Goal: Information Seeking & Learning: Learn about a topic

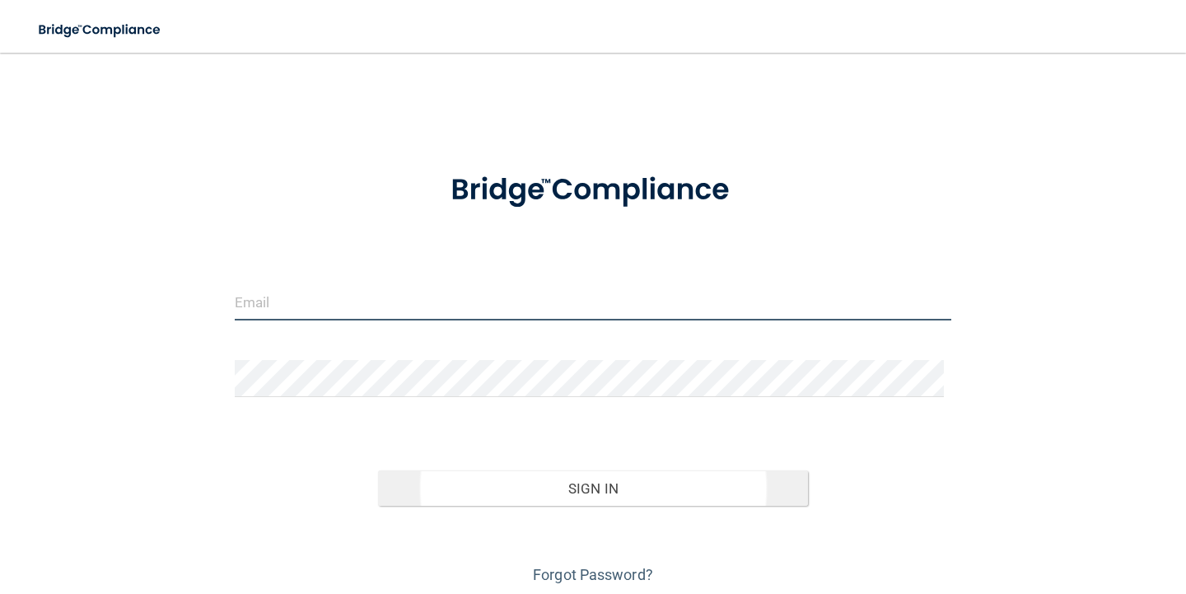
type input "[EMAIL_ADDRESS][DOMAIN_NAME]"
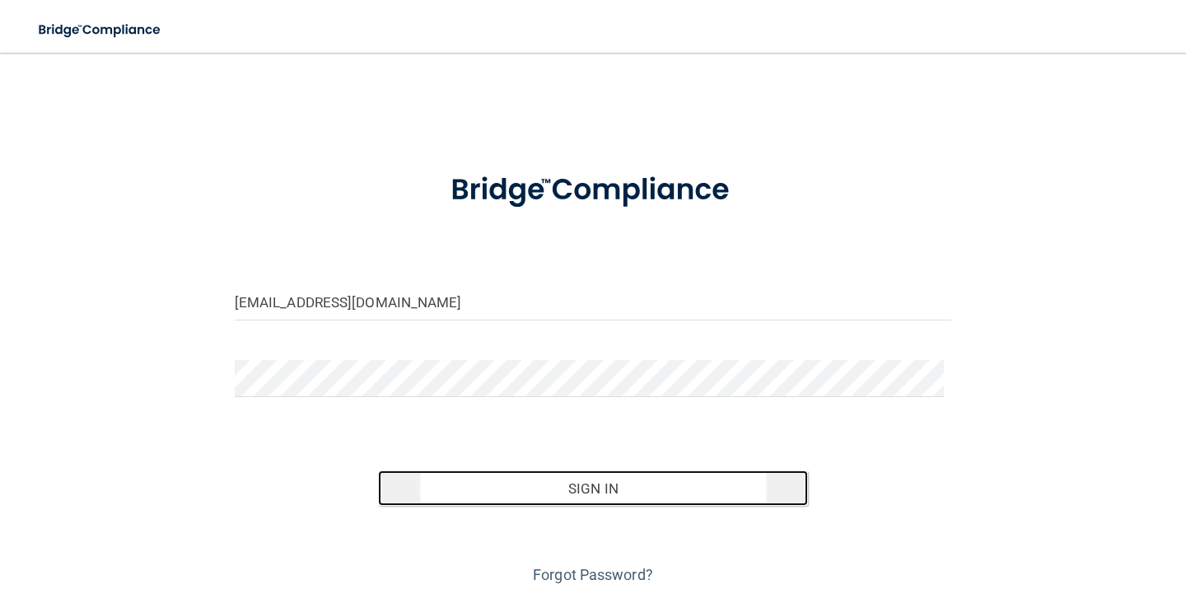
click at [588, 483] on button "Sign In" at bounding box center [593, 488] width 430 height 36
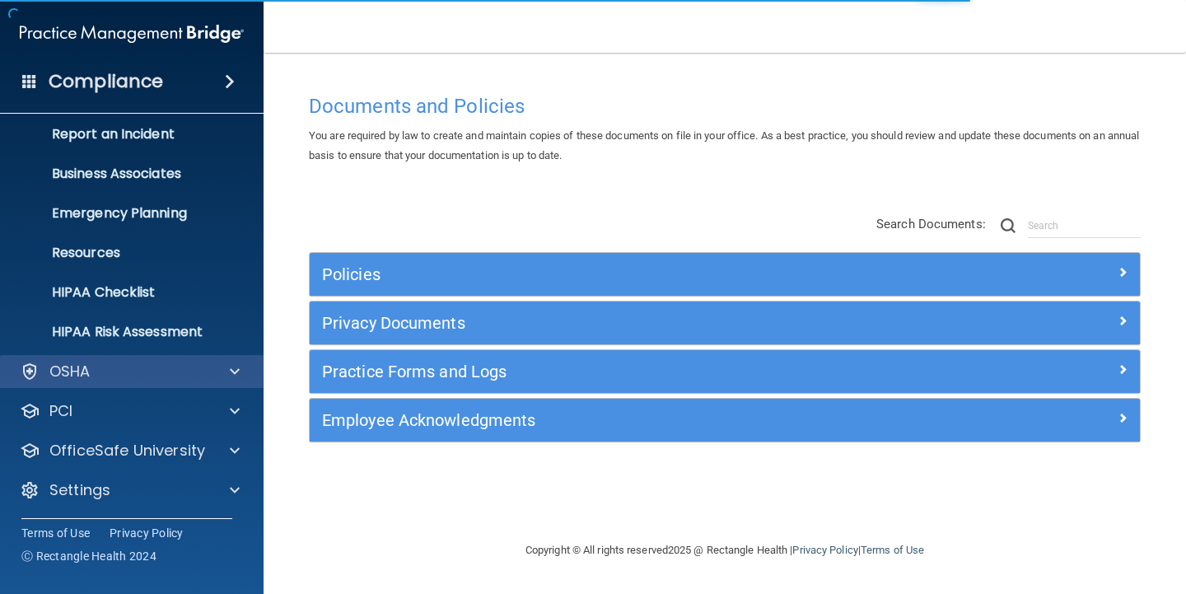
scroll to position [90, 0]
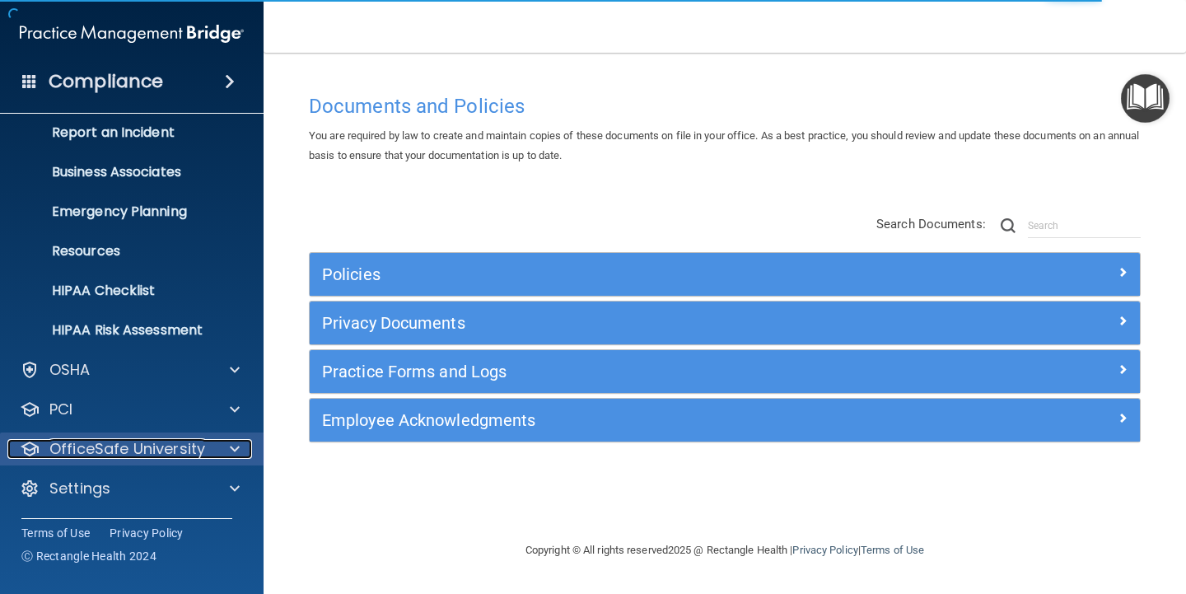
click at [143, 446] on p "OfficeSafe University" at bounding box center [127, 449] width 156 height 20
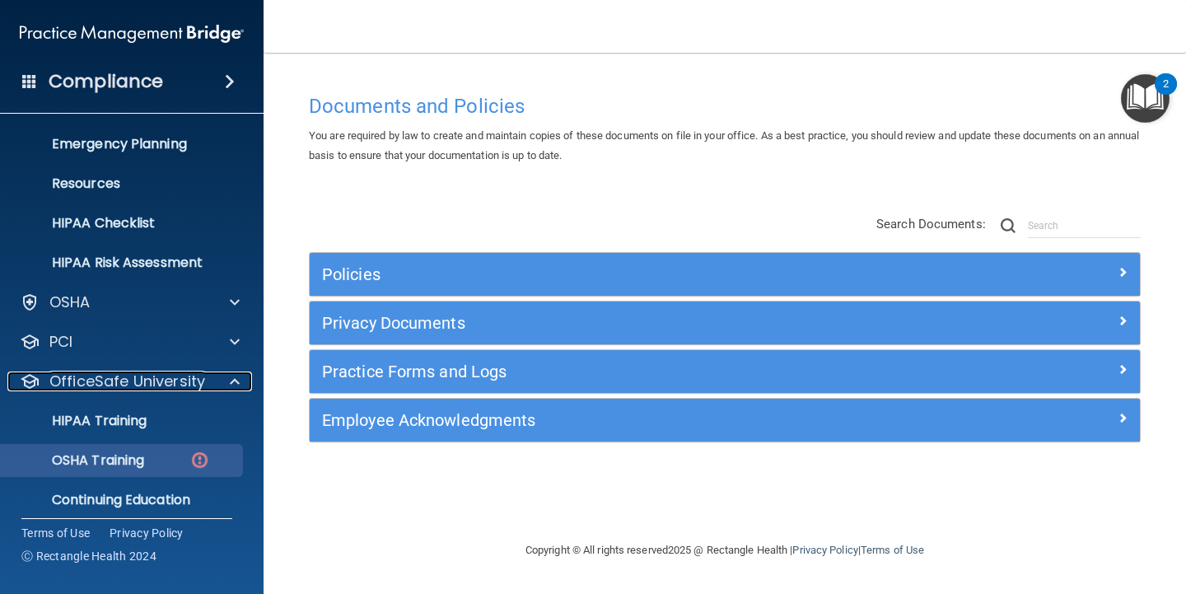
scroll to position [208, 0]
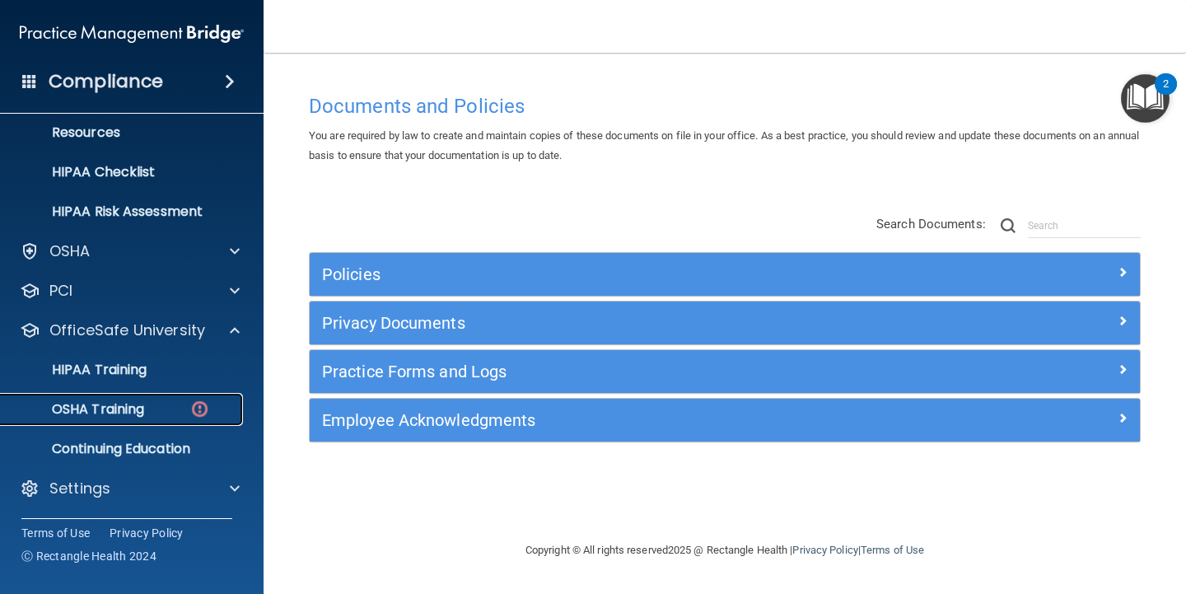
click at [161, 411] on div "OSHA Training" at bounding box center [123, 409] width 225 height 16
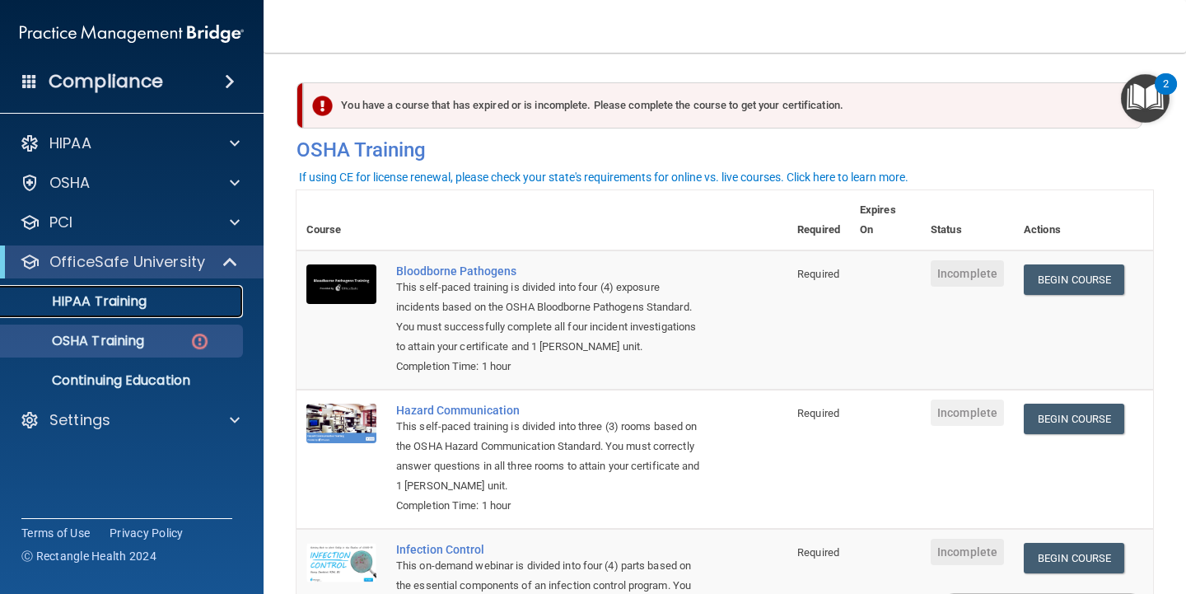
click at [144, 301] on p "HIPAA Training" at bounding box center [79, 301] width 136 height 16
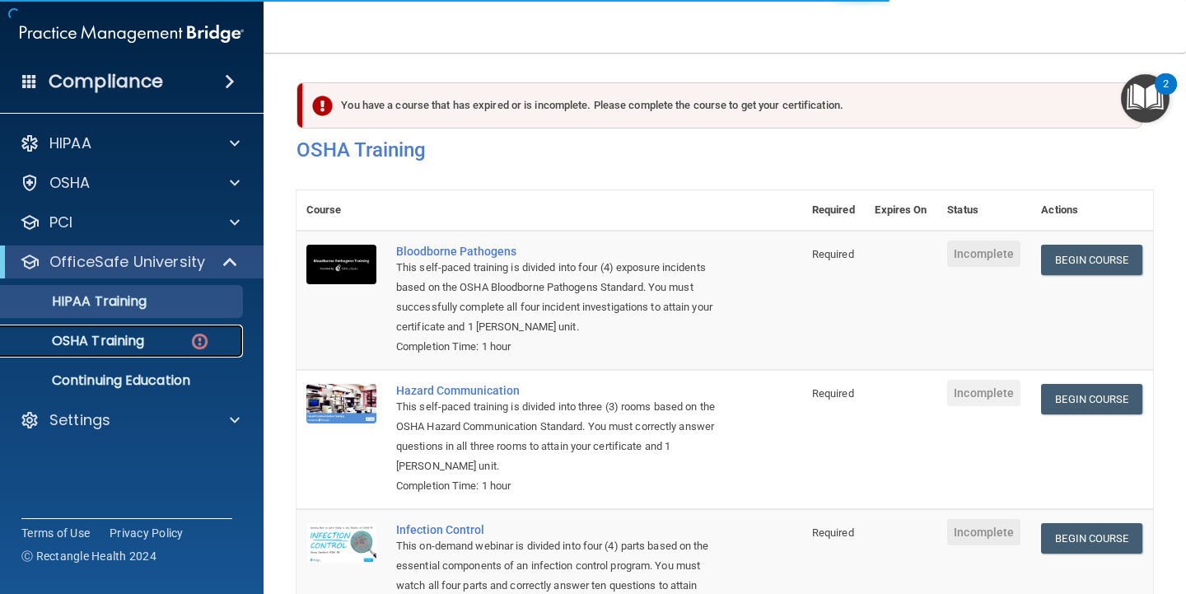
click at [128, 334] on p "OSHA Training" at bounding box center [77, 341] width 133 height 16
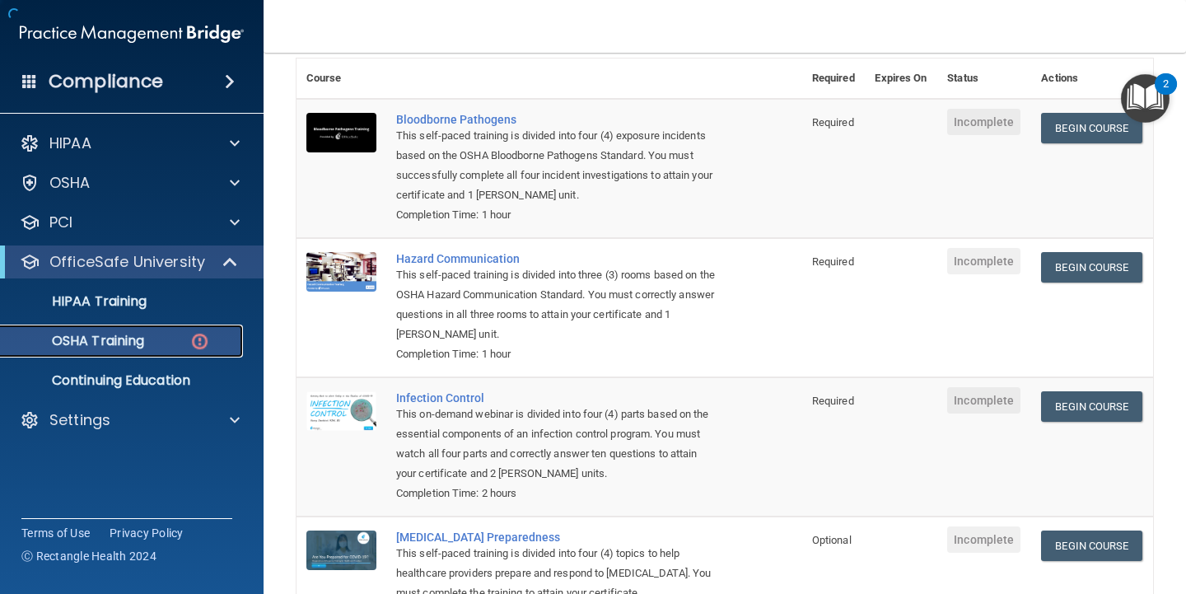
scroll to position [283, 0]
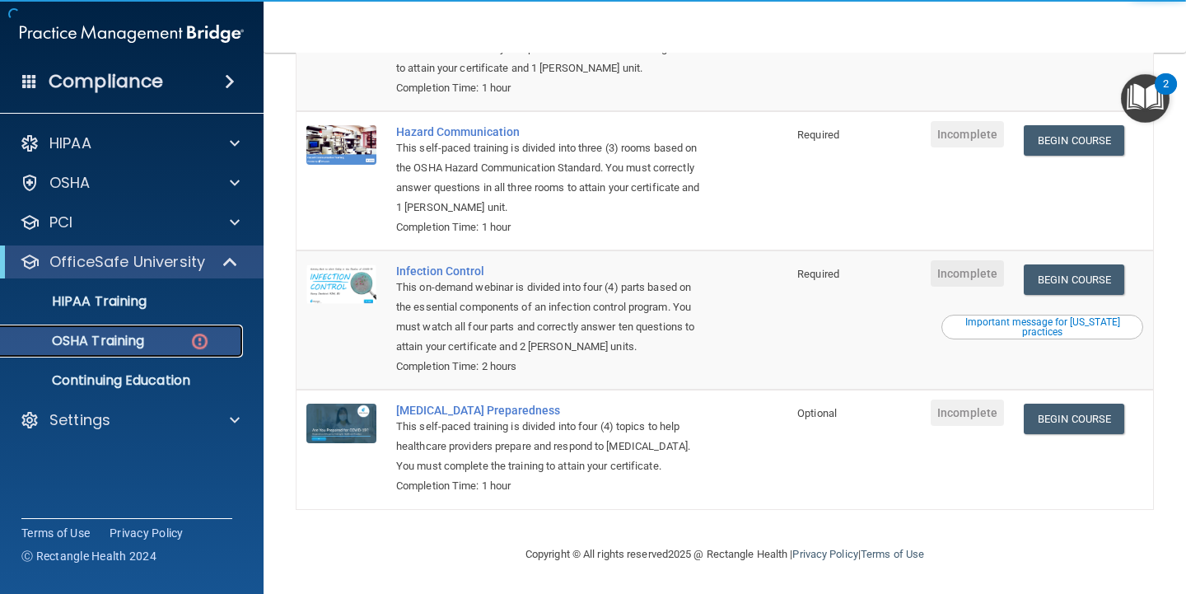
click at [119, 345] on p "OSHA Training" at bounding box center [77, 341] width 133 height 16
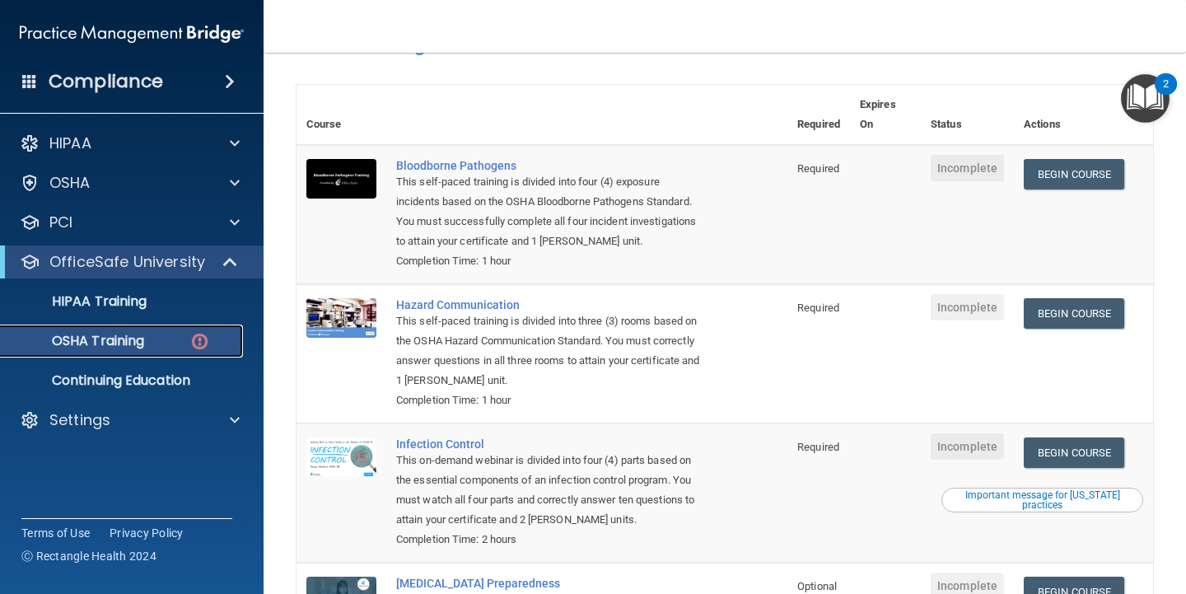
scroll to position [0, 0]
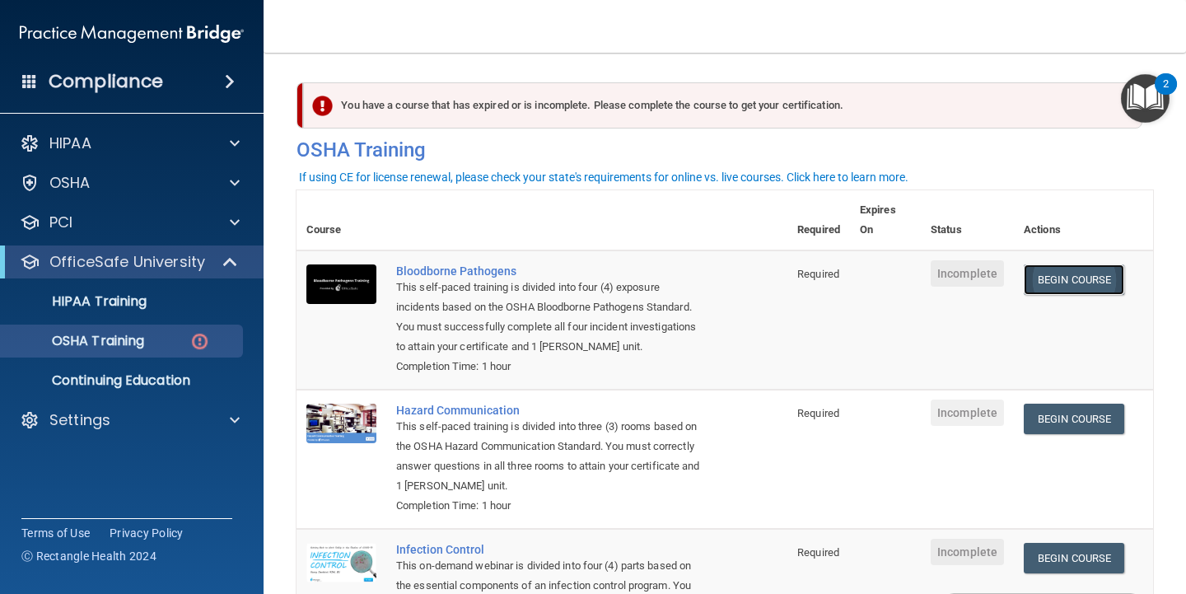
click at [1061, 279] on link "Begin Course" at bounding box center [1074, 279] width 100 height 30
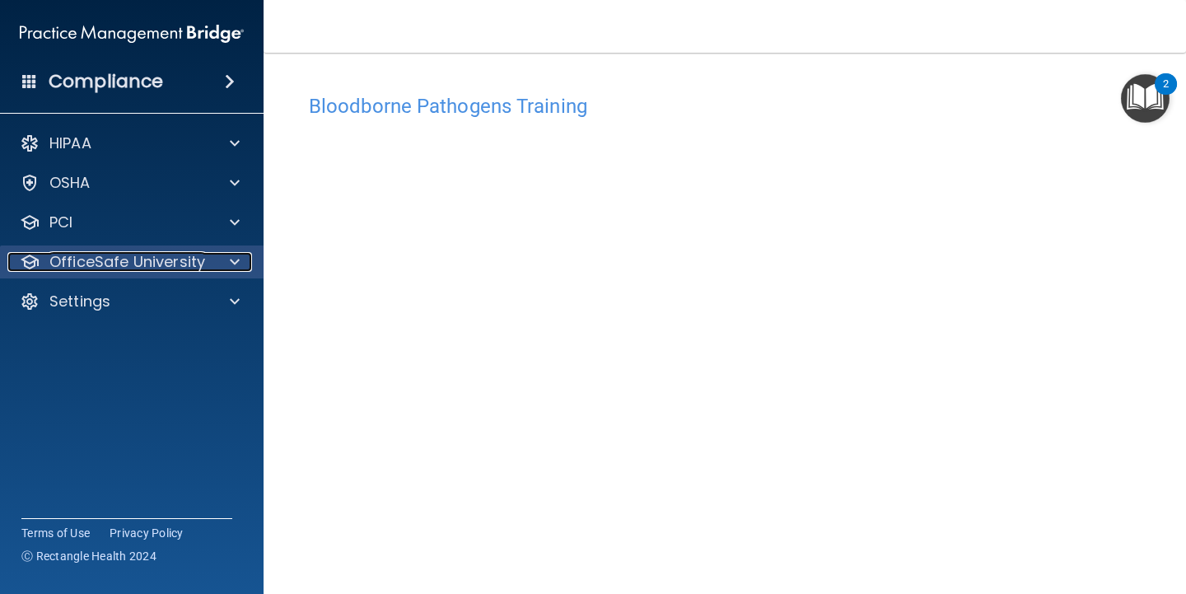
click at [216, 266] on div at bounding box center [232, 262] width 41 height 20
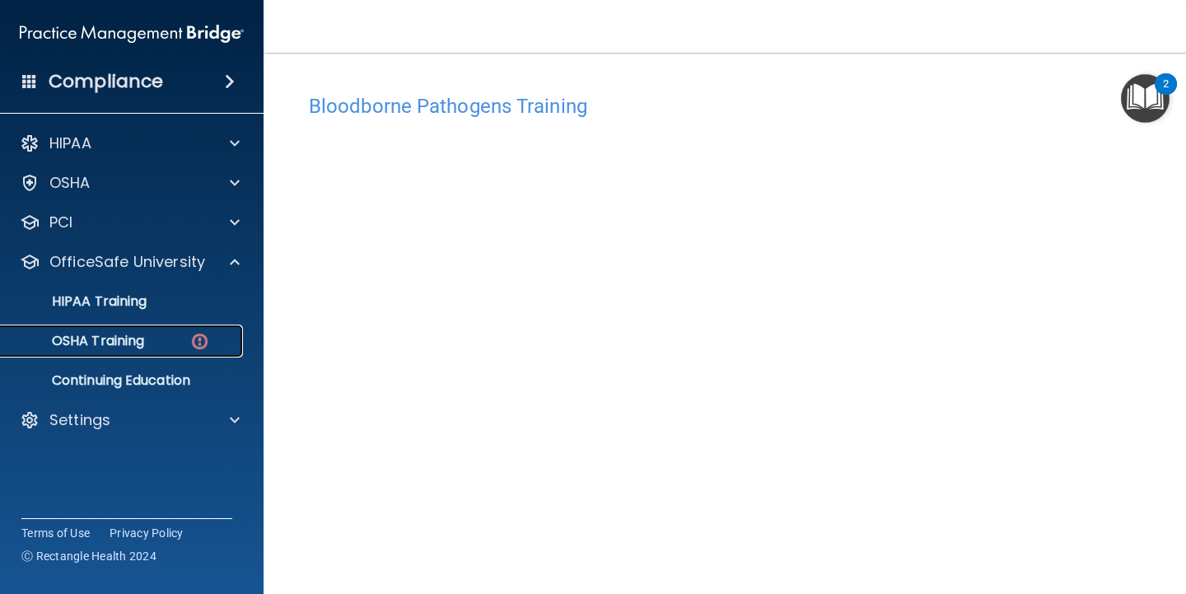
click at [157, 346] on div "OSHA Training" at bounding box center [123, 341] width 225 height 16
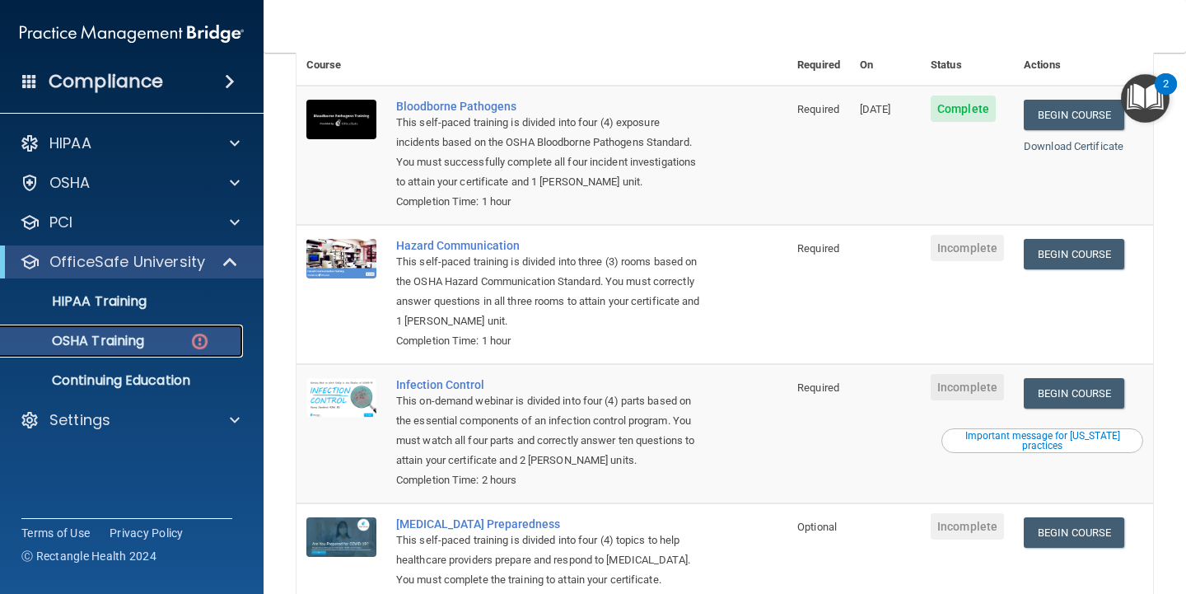
scroll to position [247, 0]
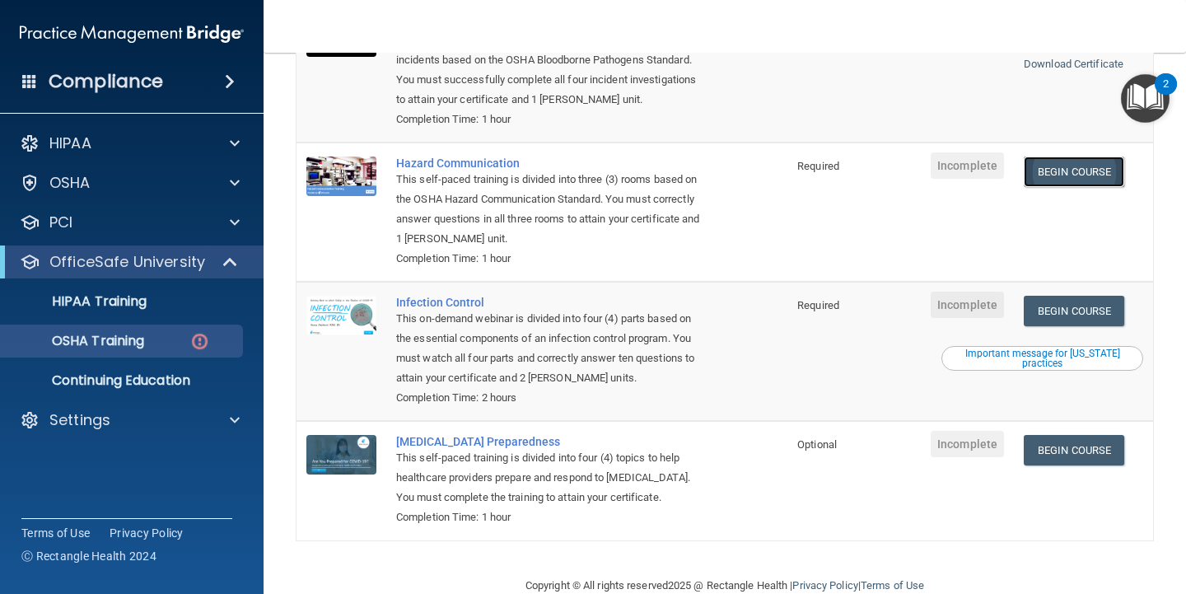
click at [1086, 161] on link "Begin Course" at bounding box center [1074, 171] width 100 height 30
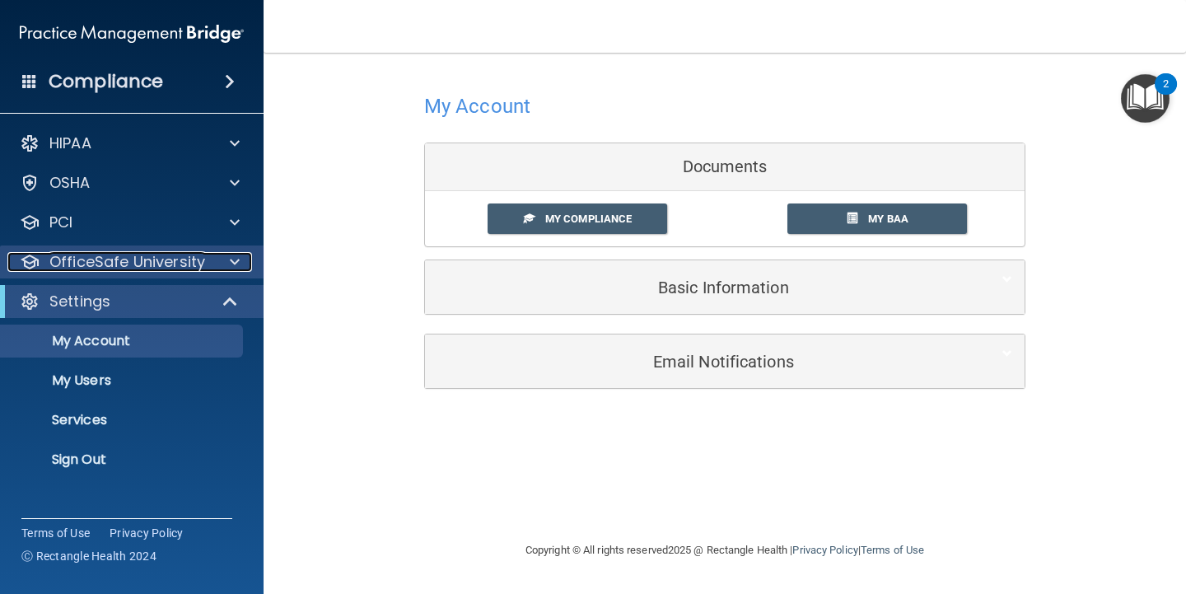
click at [195, 268] on p "OfficeSafe University" at bounding box center [127, 262] width 156 height 20
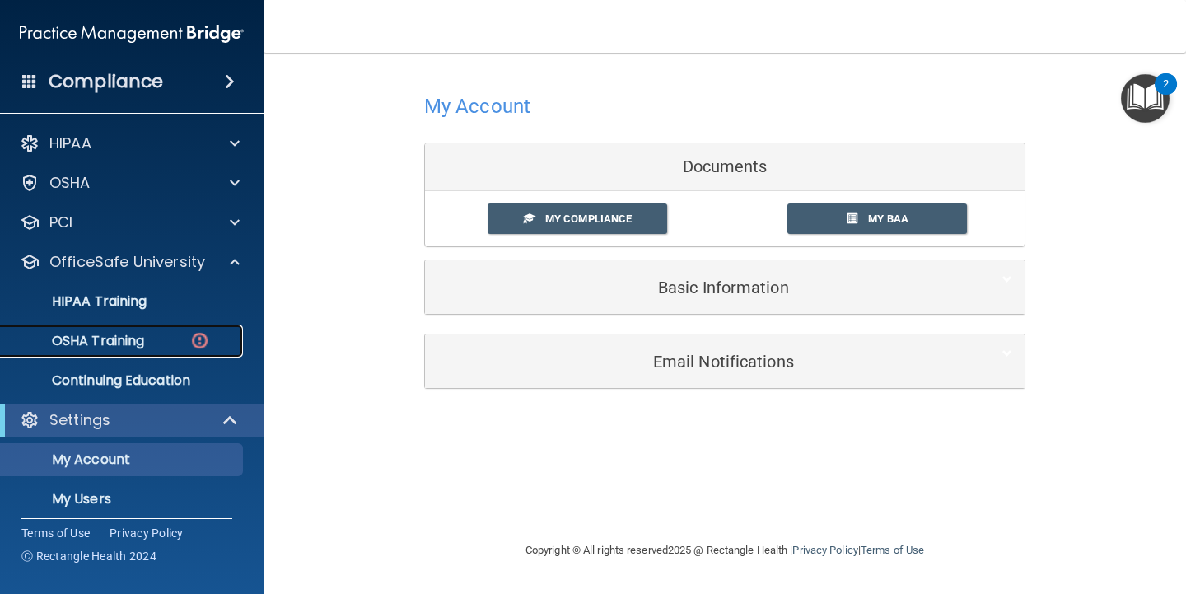
click at [166, 335] on div "OSHA Training" at bounding box center [123, 341] width 225 height 16
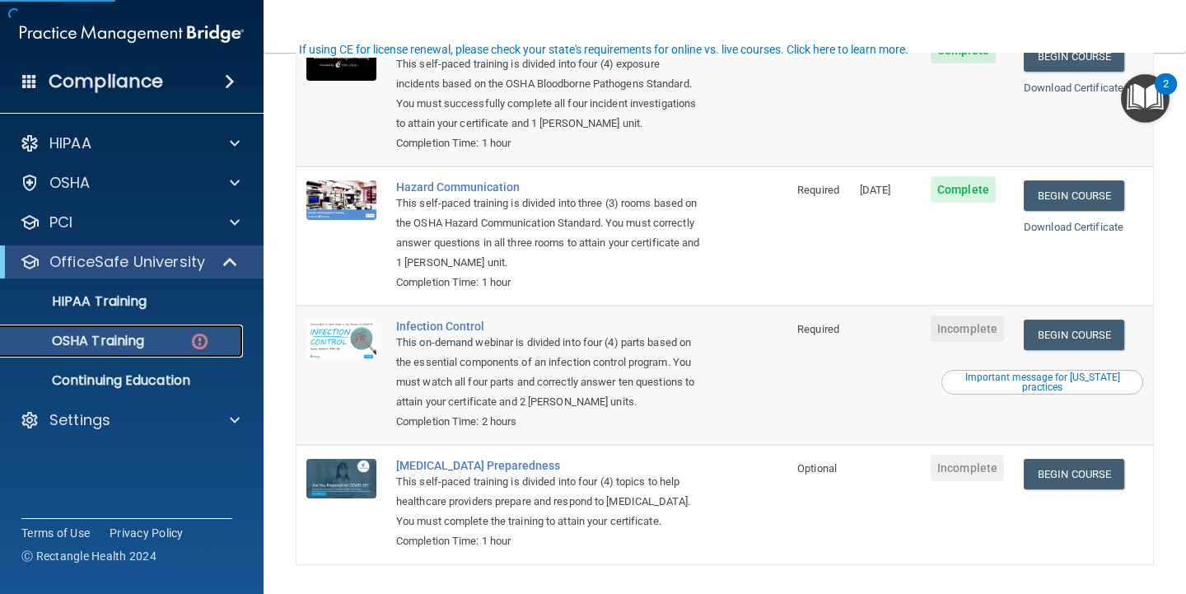
scroll to position [247, 0]
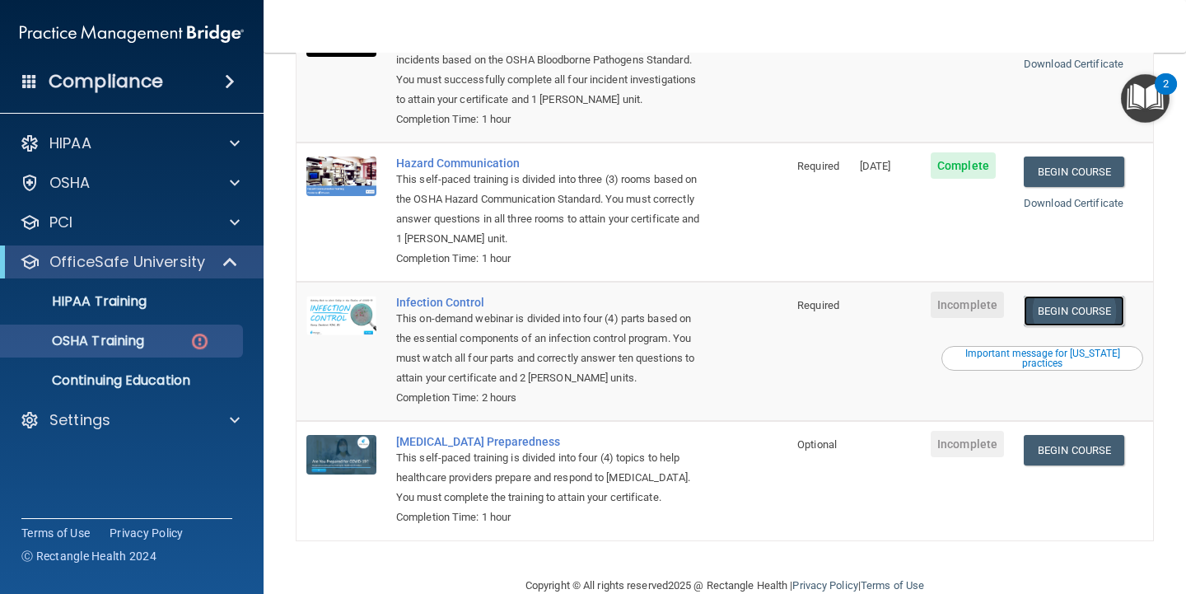
click at [1102, 296] on link "Begin Course" at bounding box center [1074, 311] width 100 height 30
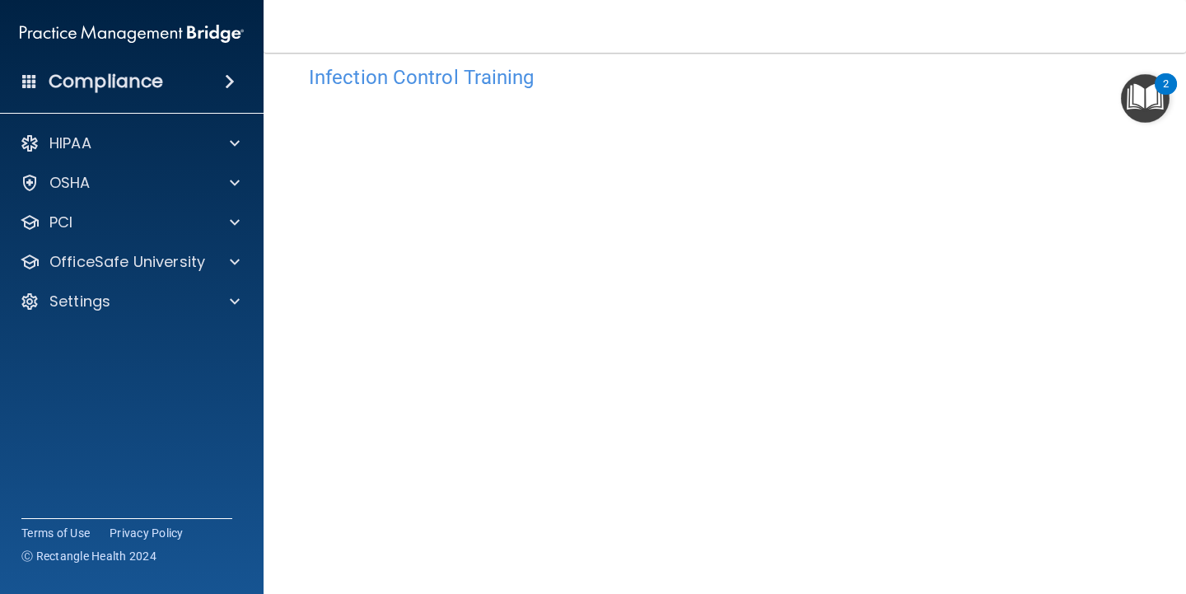
scroll to position [111, 0]
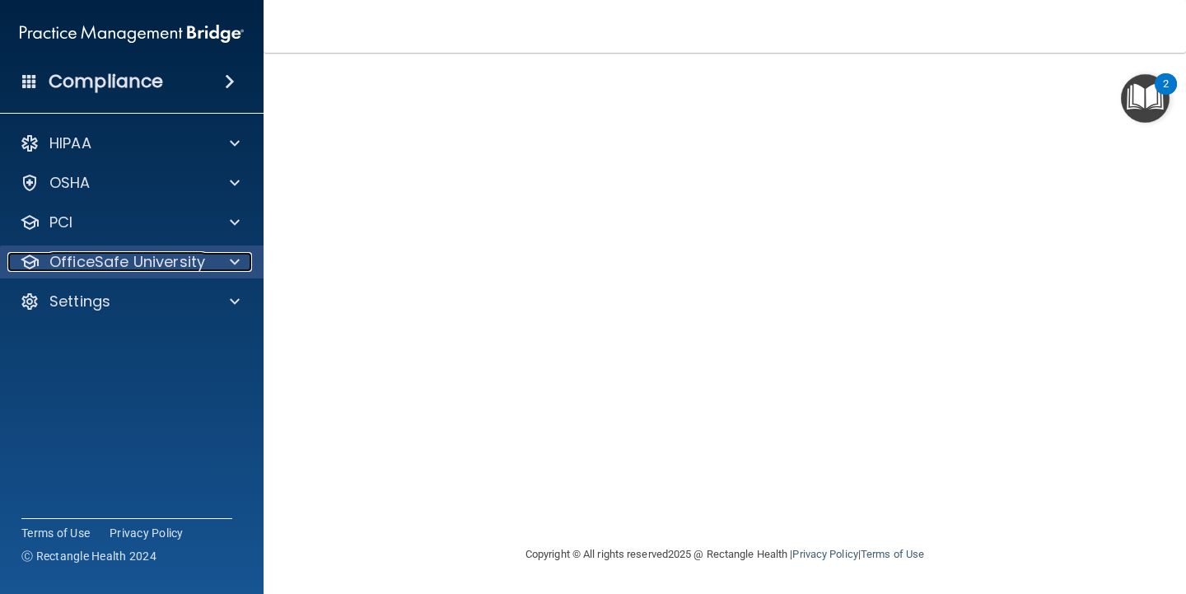
click at [137, 259] on p "OfficeSafe University" at bounding box center [127, 262] width 156 height 20
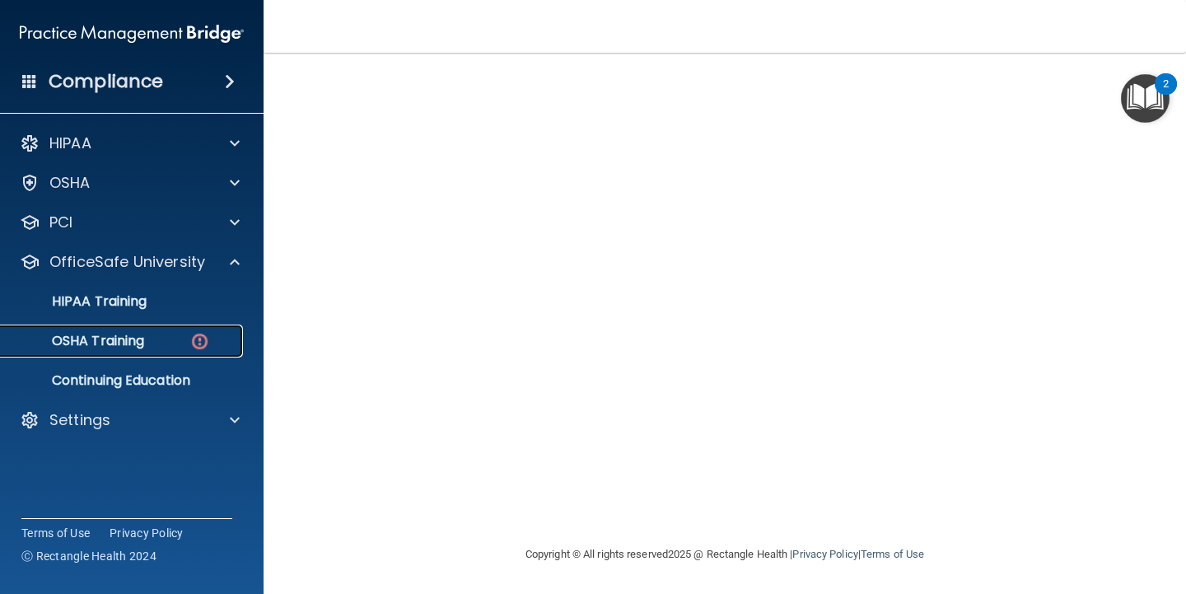
click at [156, 348] on div "OSHA Training" at bounding box center [123, 341] width 225 height 16
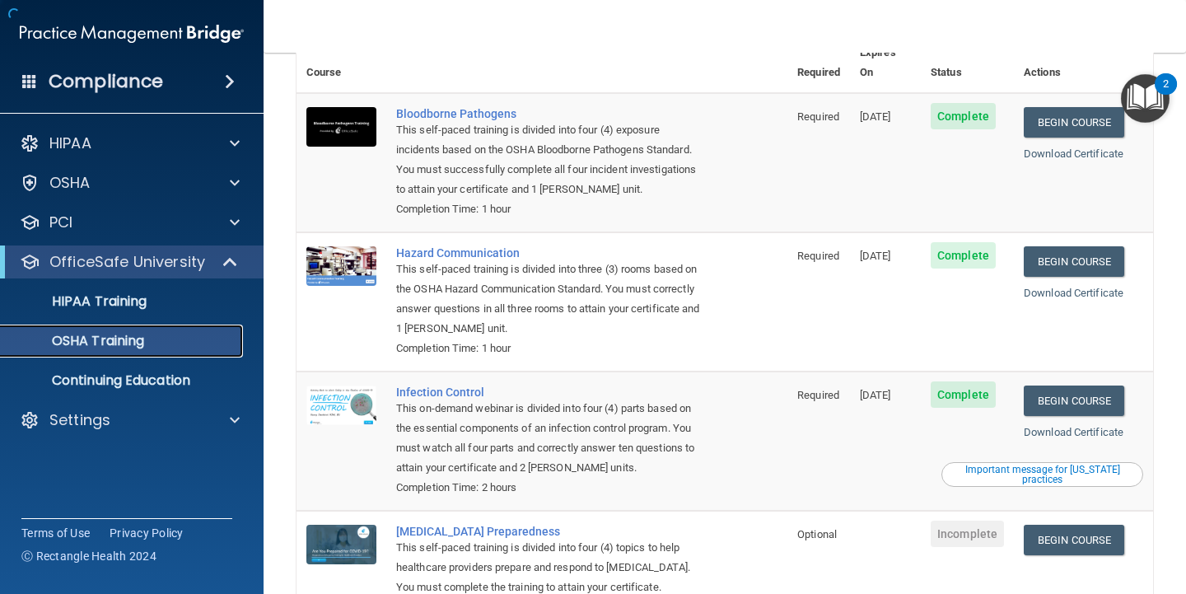
scroll to position [217, 0]
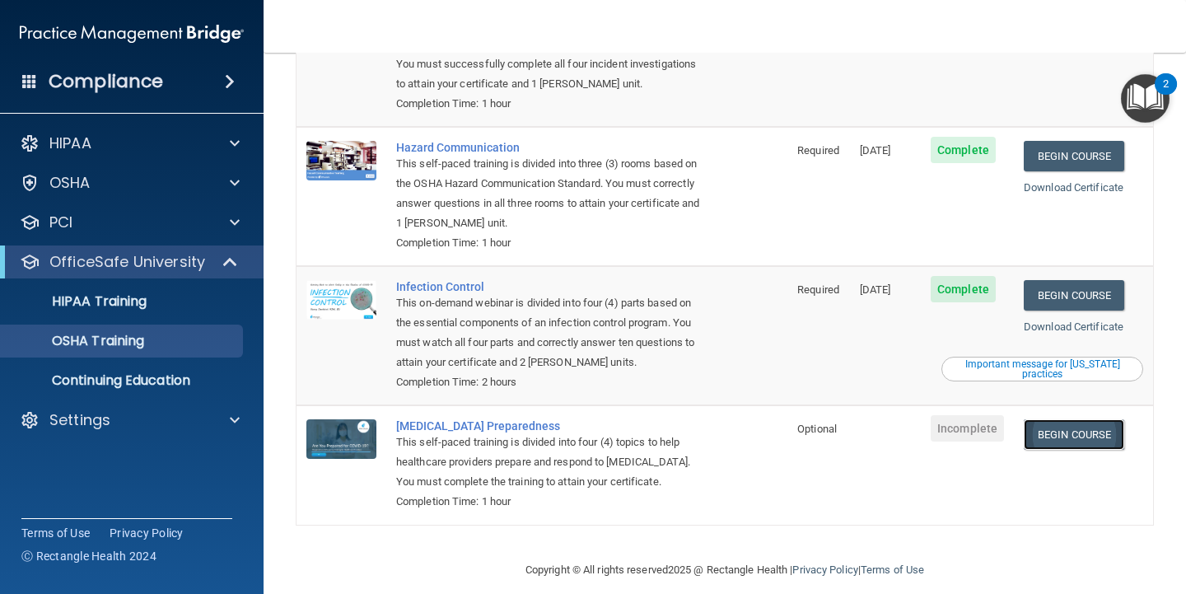
click at [1079, 423] on link "Begin Course" at bounding box center [1074, 434] width 100 height 30
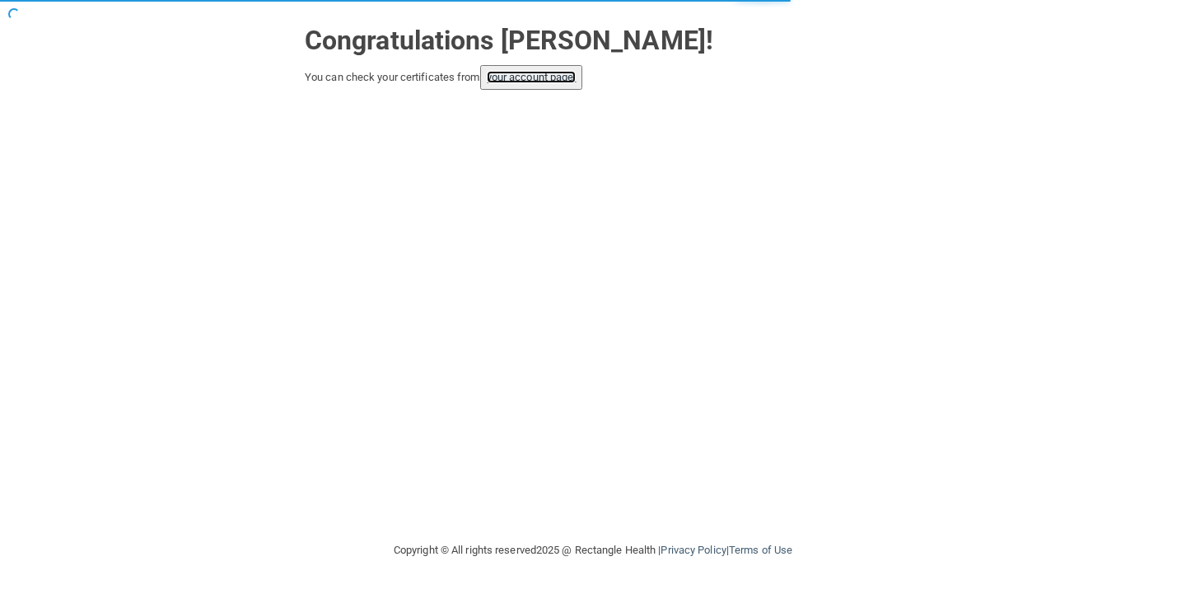
click at [515, 72] on link "your account page!" at bounding box center [532, 77] width 90 height 12
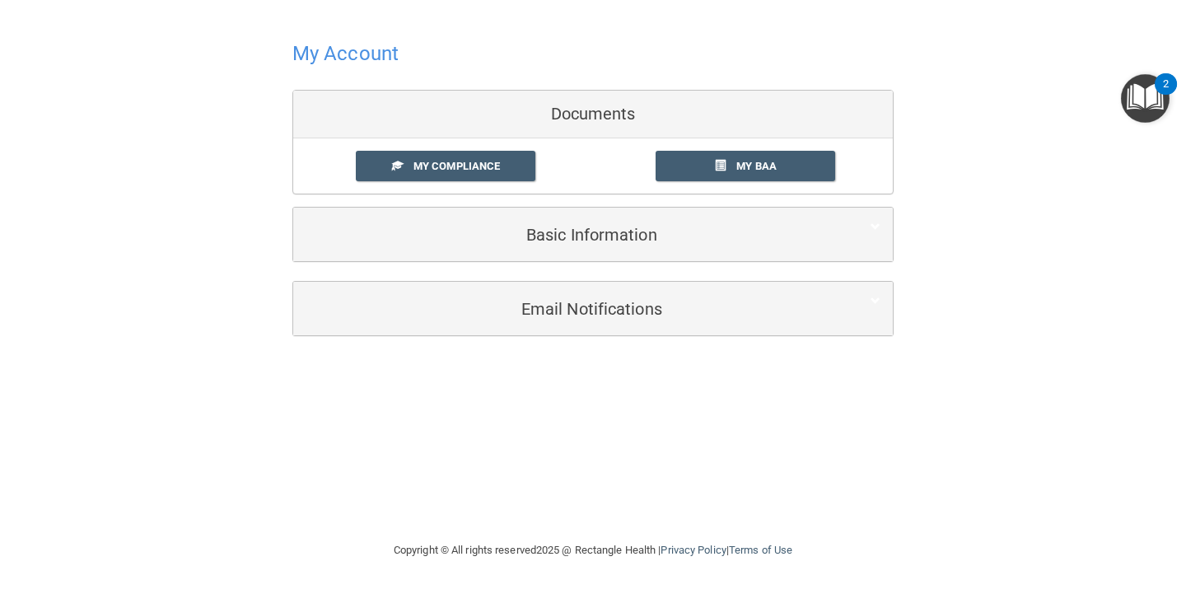
click at [334, 53] on h4 "My Account" at bounding box center [345, 53] width 106 height 21
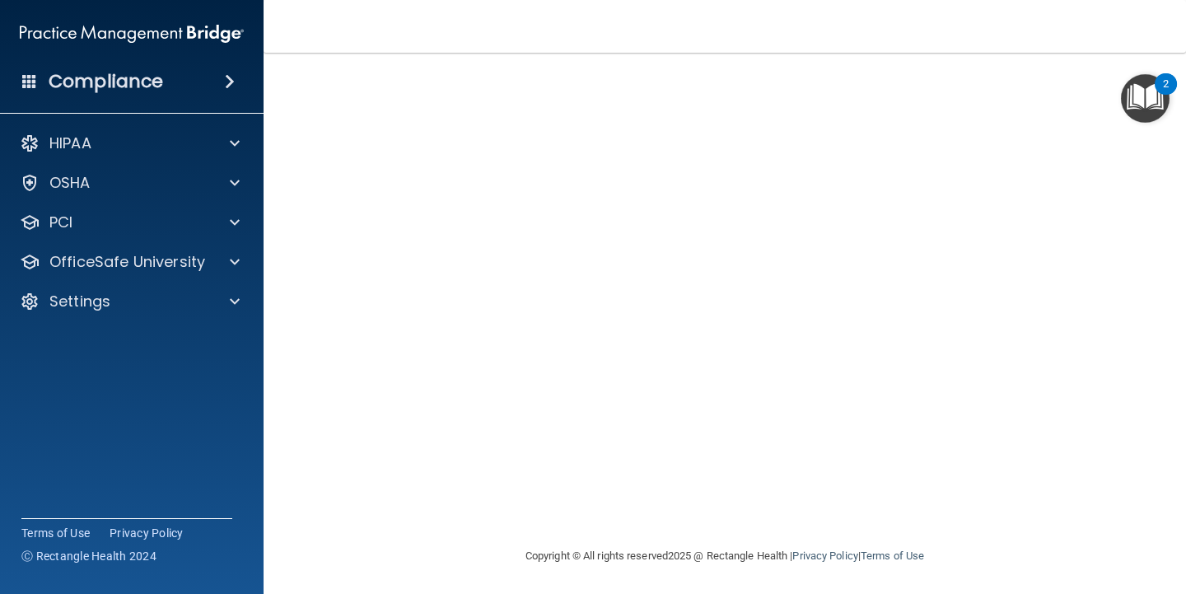
scroll to position [111, 0]
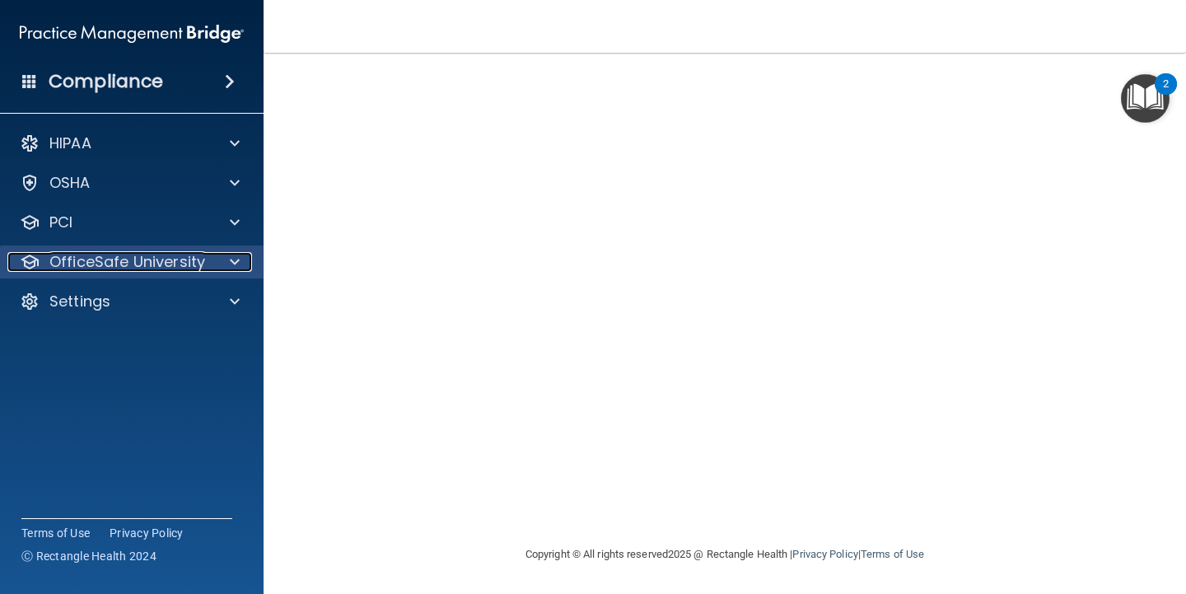
click at [190, 260] on p "OfficeSafe University" at bounding box center [127, 262] width 156 height 20
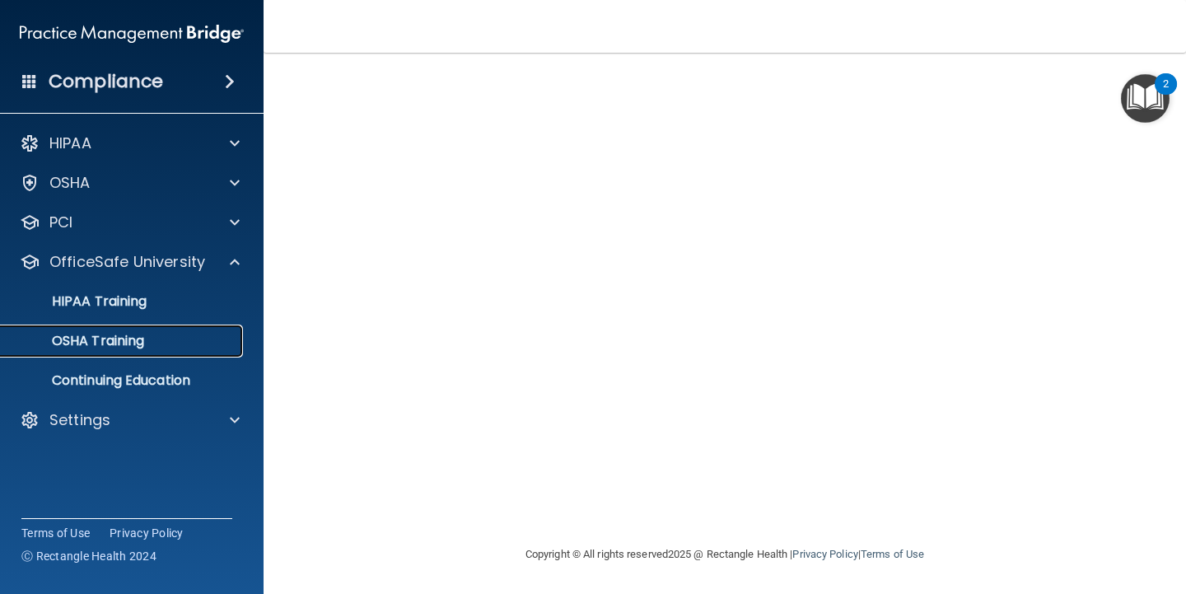
click at [133, 351] on link "OSHA Training" at bounding box center [113, 341] width 259 height 33
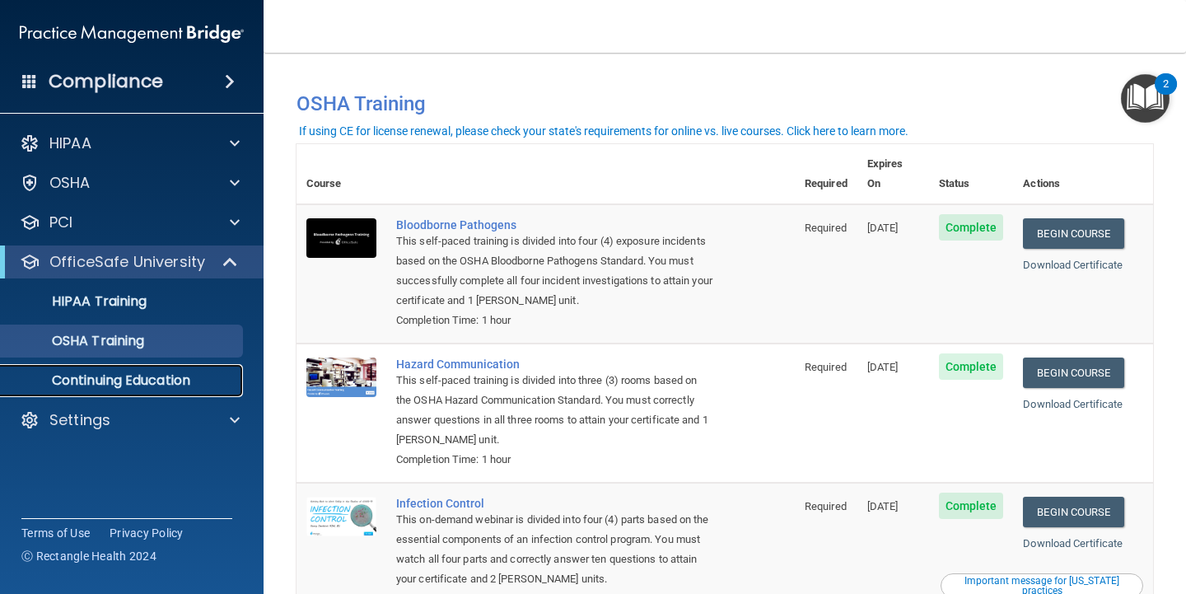
click at [122, 385] on p "Continuing Education" at bounding box center [123, 380] width 225 height 16
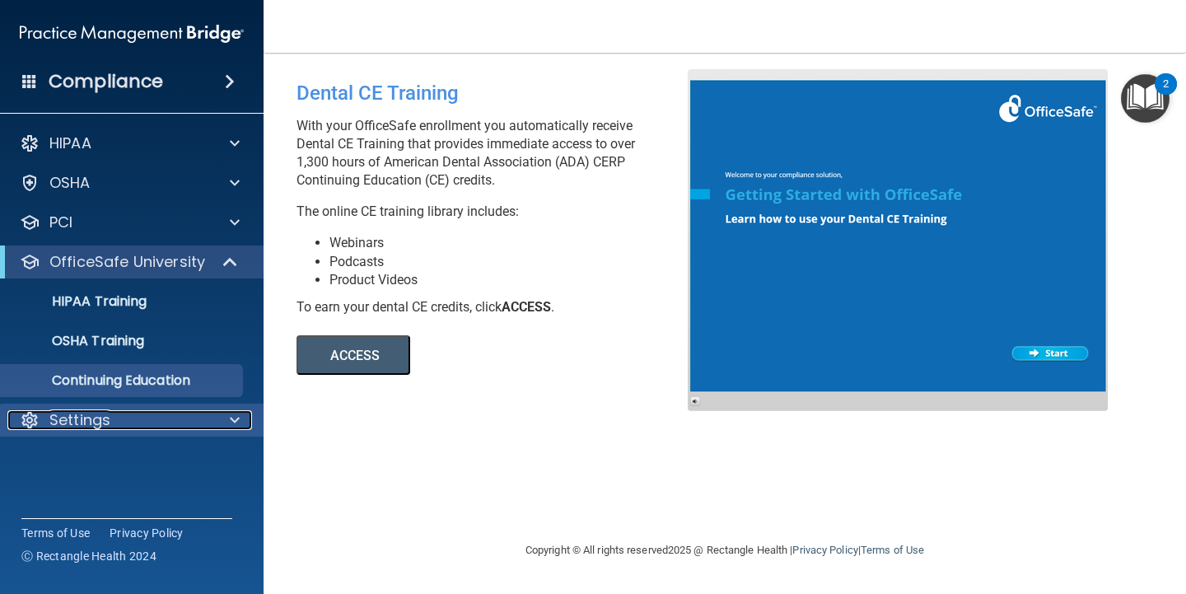
click at [227, 419] on div at bounding box center [232, 420] width 41 height 20
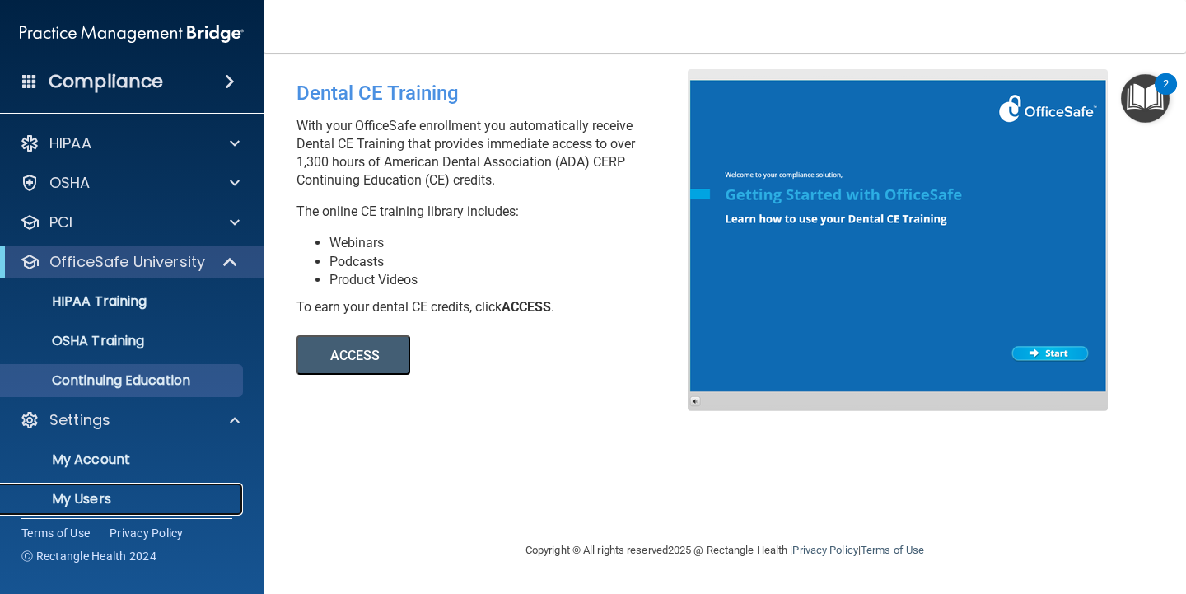
click at [87, 499] on p "My Users" at bounding box center [123, 499] width 225 height 16
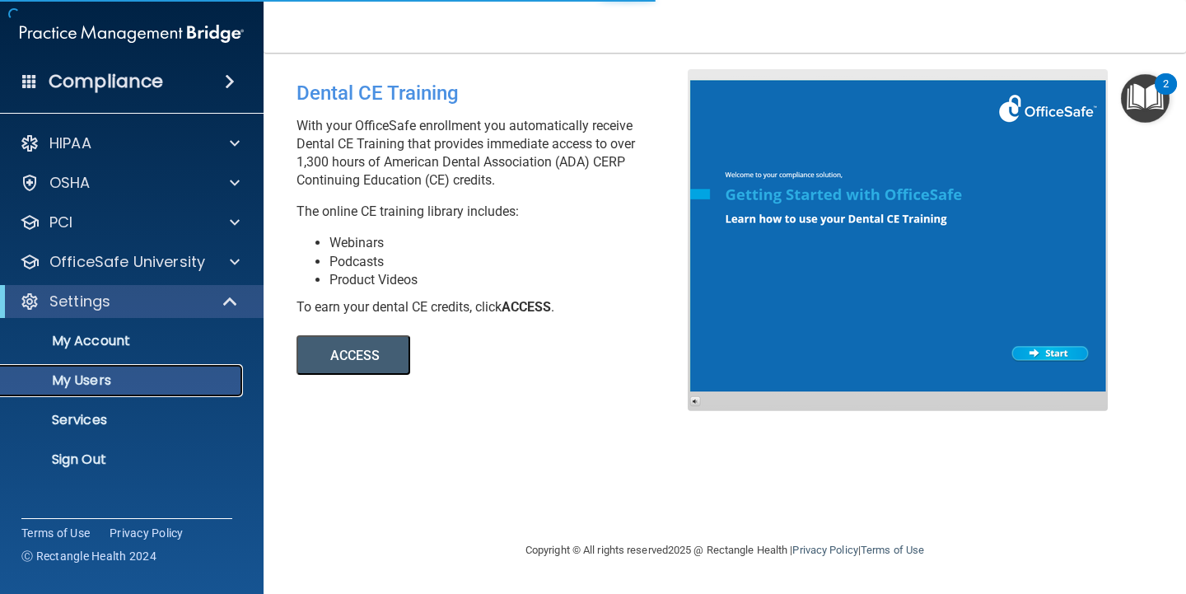
click at [101, 377] on p "My Users" at bounding box center [123, 380] width 225 height 16
select select "20"
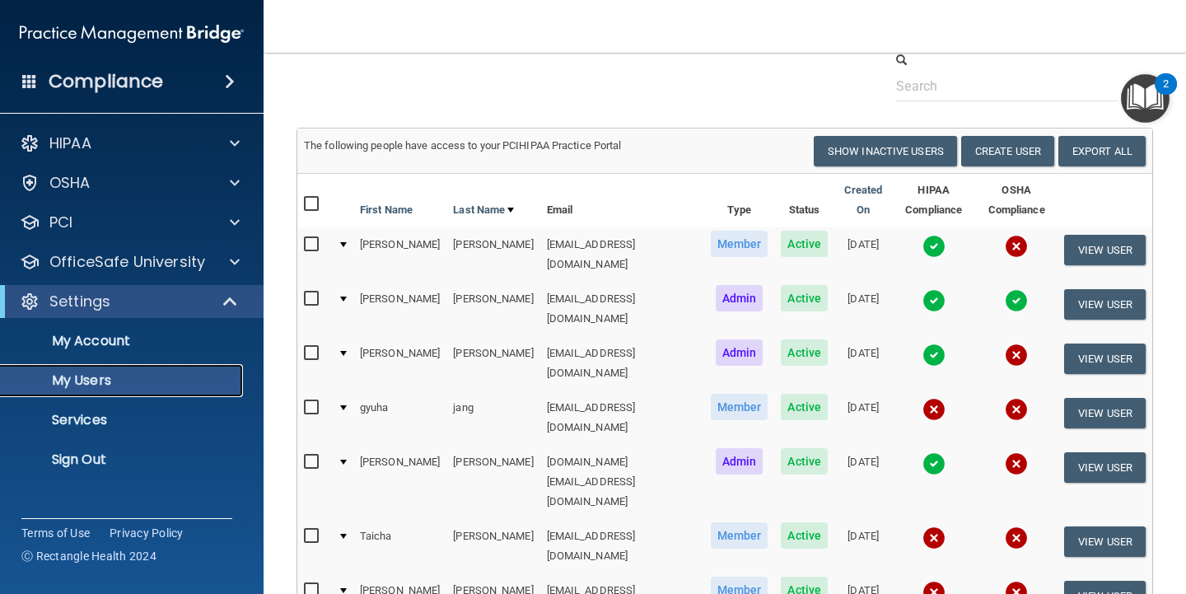
scroll to position [95, 0]
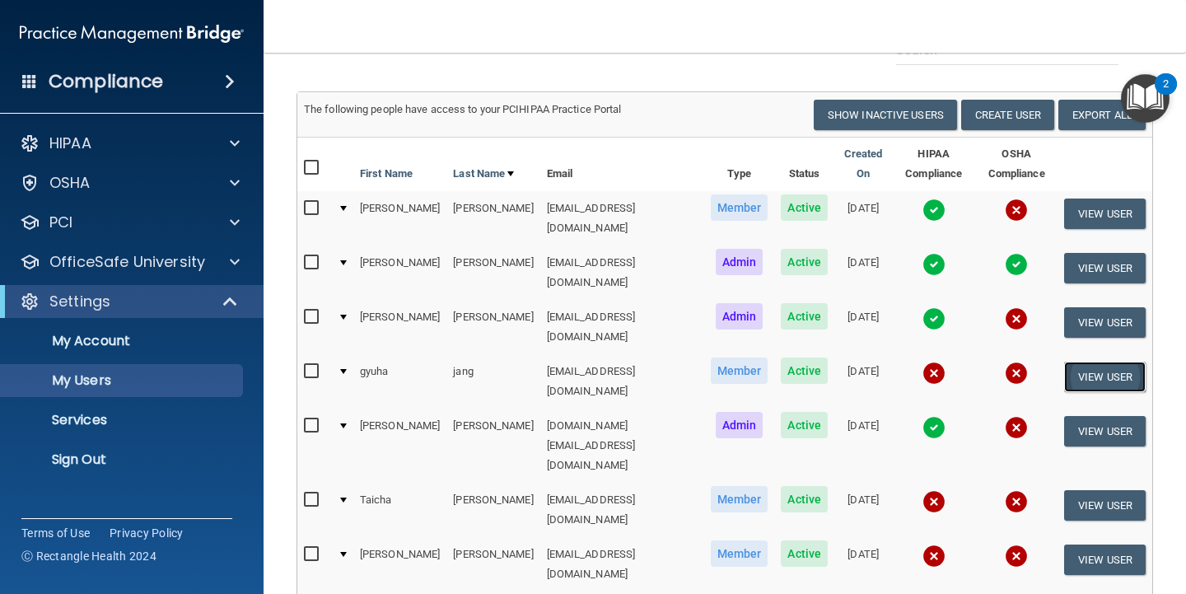
click at [1093, 362] on button "View User" at bounding box center [1105, 377] width 82 height 30
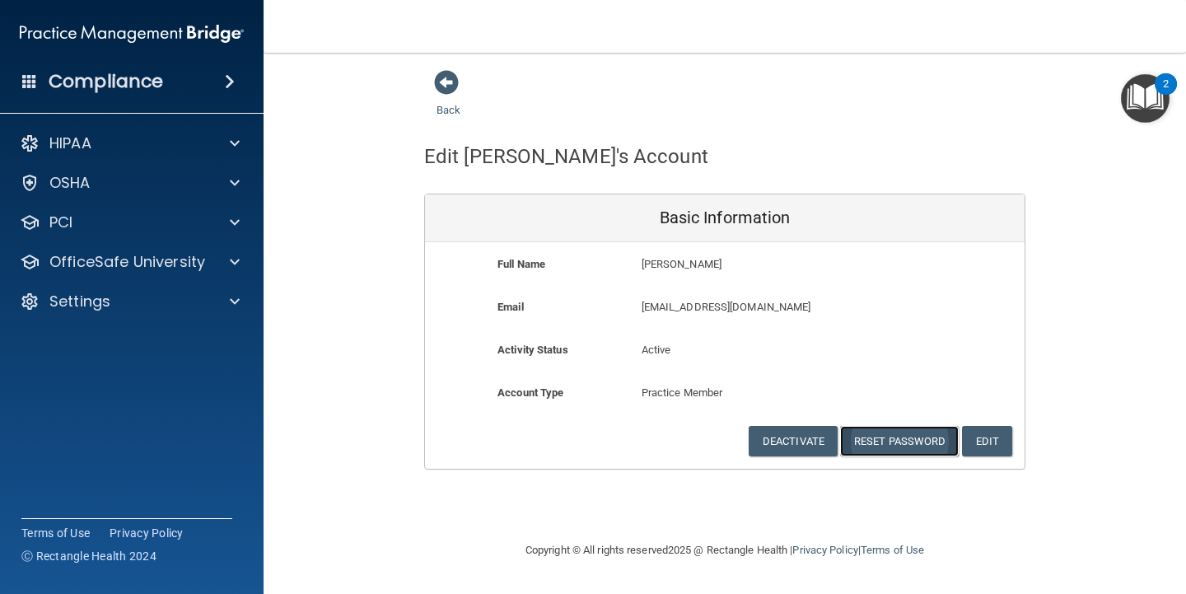
click at [908, 436] on button "Reset Password" at bounding box center [899, 441] width 119 height 30
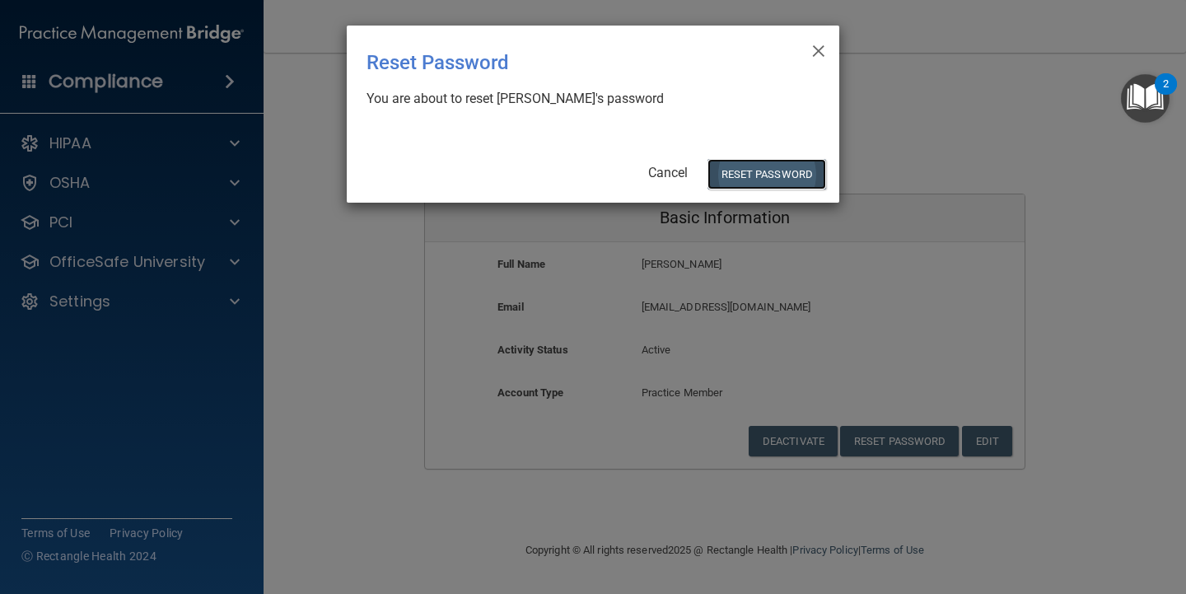
click at [784, 172] on button "Reset Password" at bounding box center [767, 174] width 119 height 30
click at [796, 178] on button "Reset Password" at bounding box center [767, 174] width 119 height 30
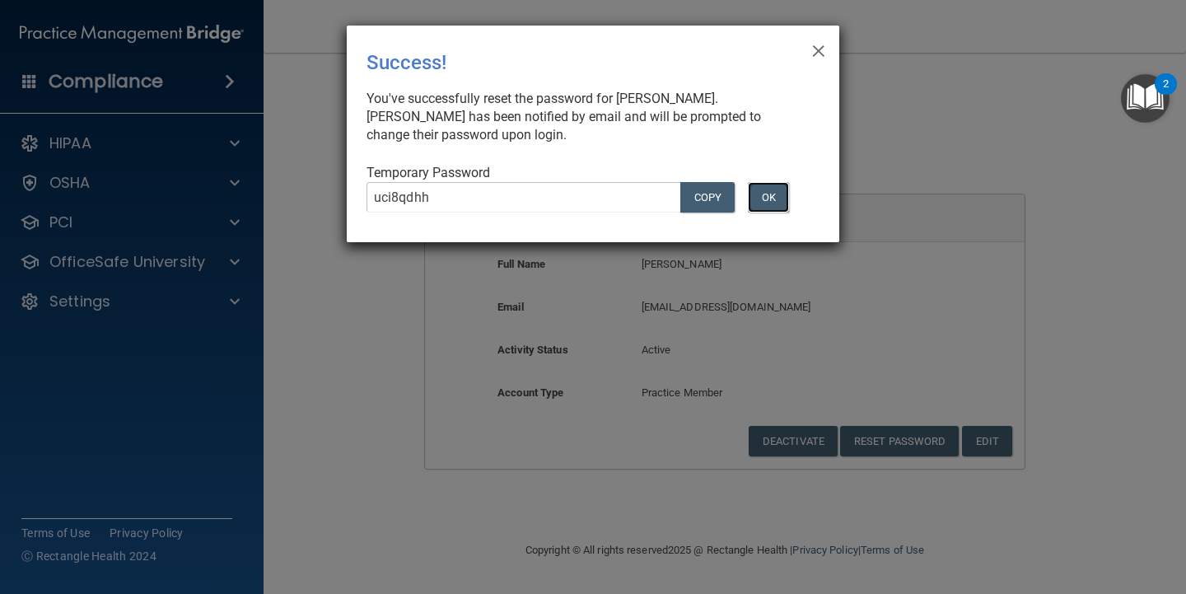
click at [773, 189] on button "OK" at bounding box center [768, 197] width 41 height 30
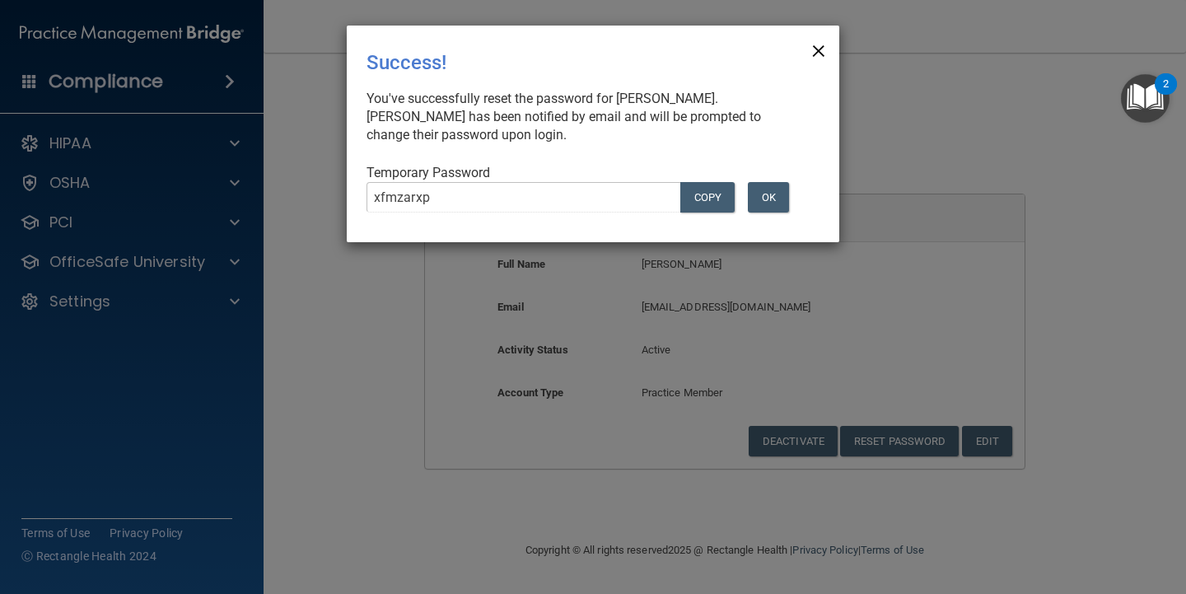
click at [822, 47] on span "×" at bounding box center [818, 48] width 15 height 33
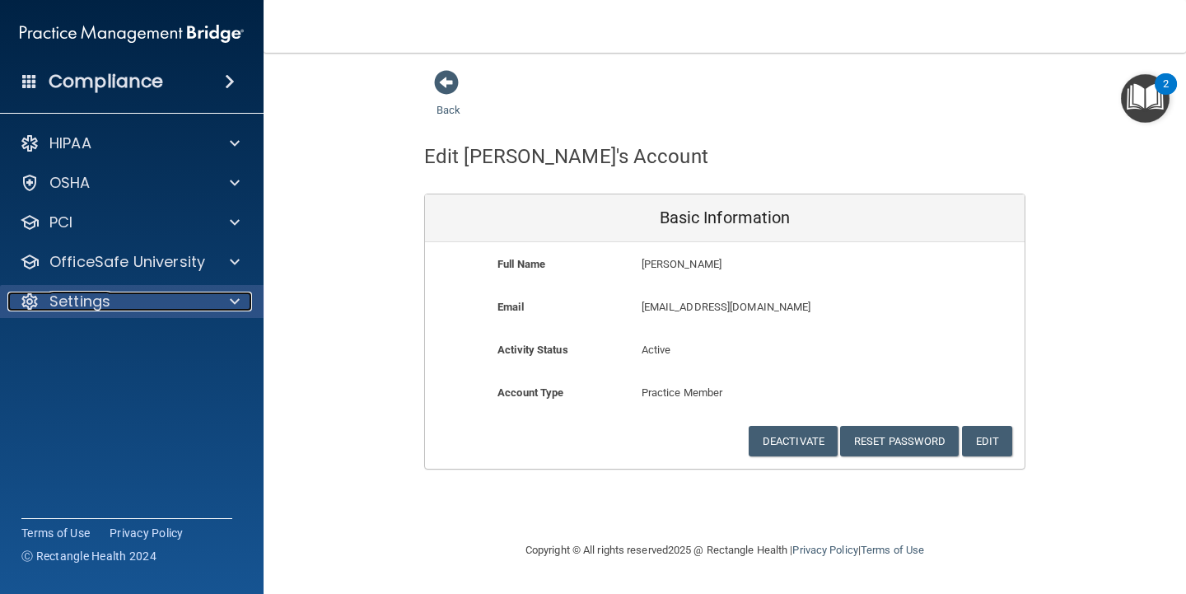
click at [80, 301] on p "Settings" at bounding box center [79, 302] width 61 height 20
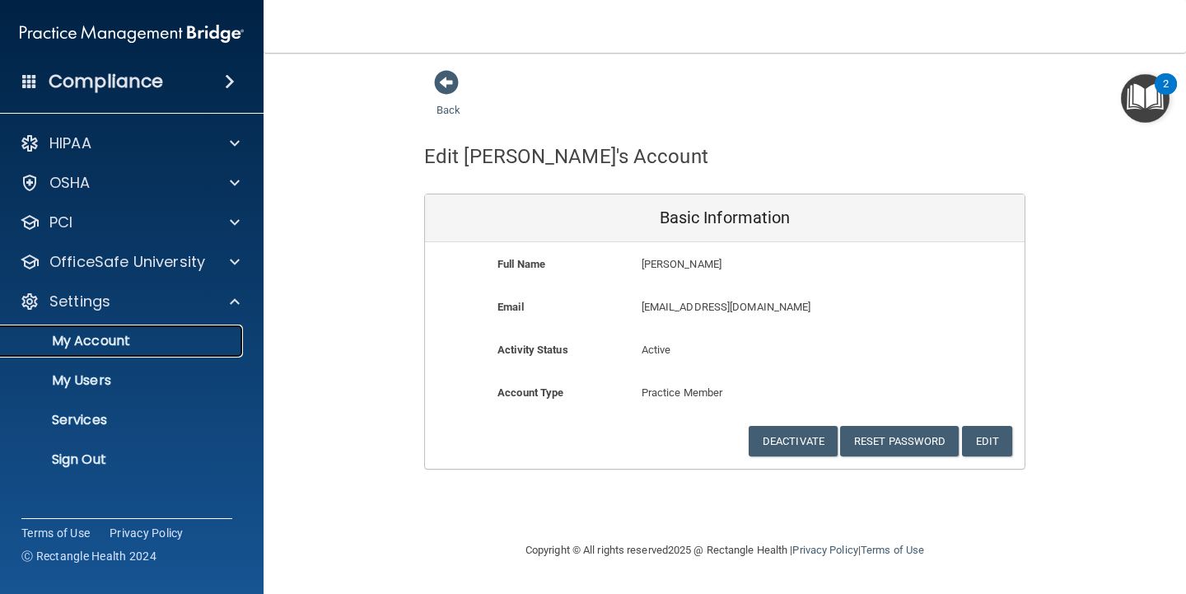
click at [81, 345] on p "My Account" at bounding box center [123, 341] width 225 height 16
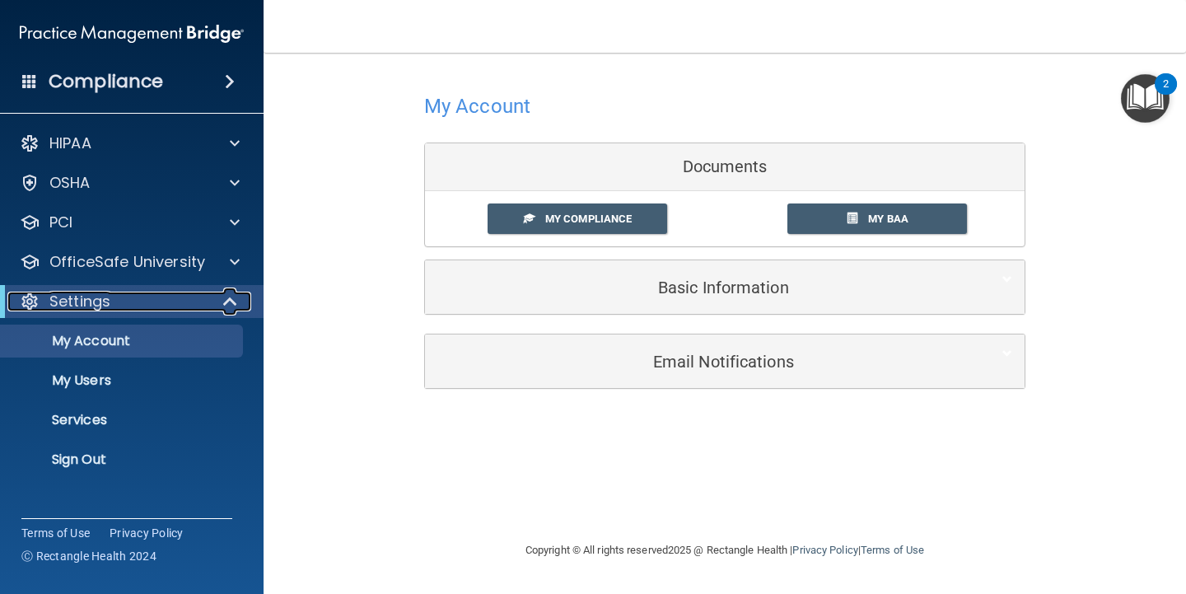
click at [103, 301] on p "Settings" at bounding box center [79, 302] width 61 height 20
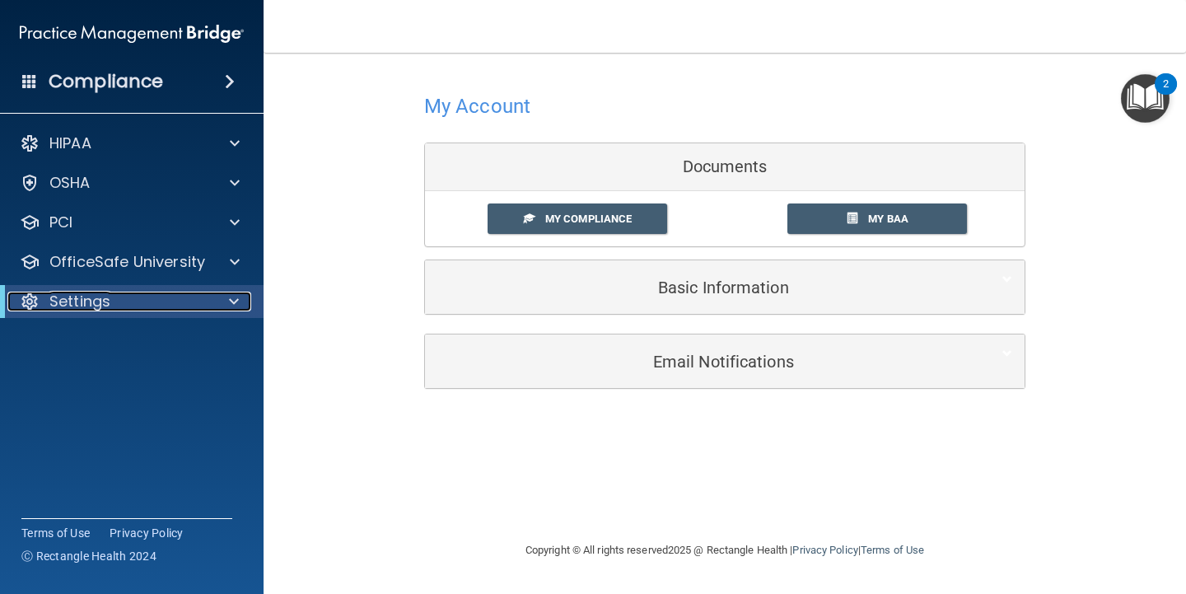
click at [138, 310] on div "Settings" at bounding box center [108, 302] width 203 height 20
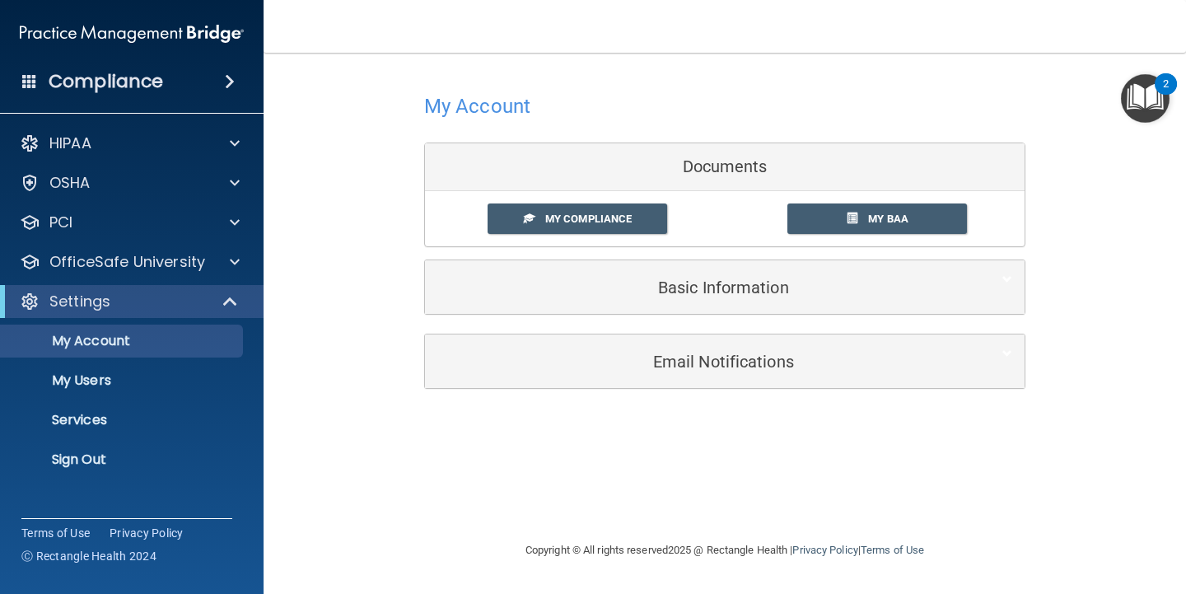
click at [381, 373] on div "My Account Documents My Compliance My Compliance My BAA Basic Information Full …" at bounding box center [725, 238] width 857 height 339
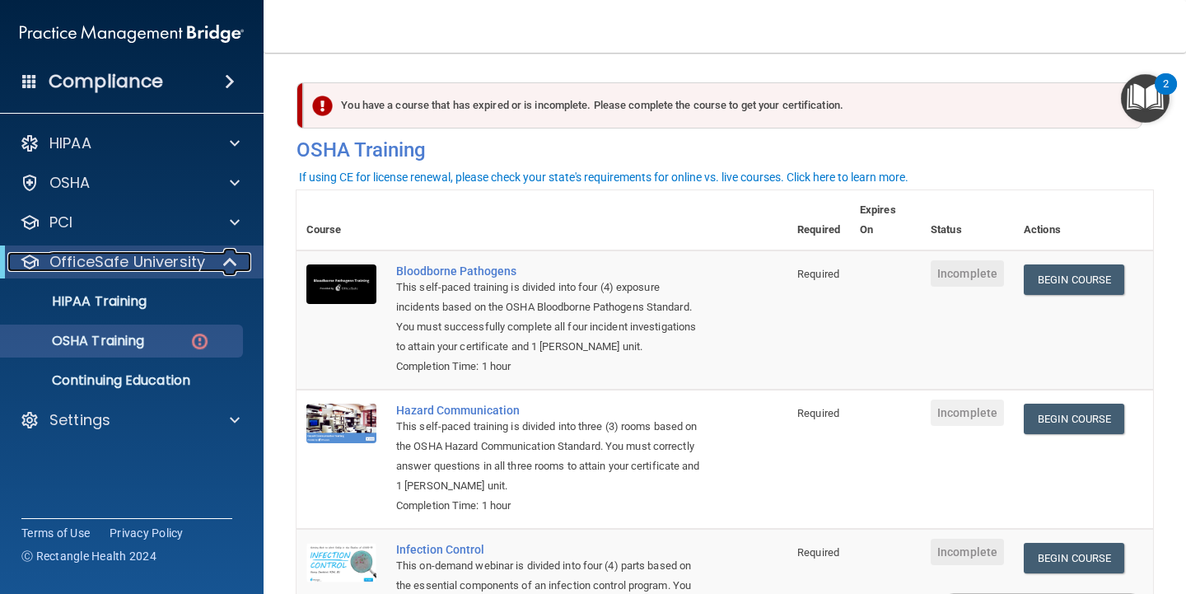
click at [131, 261] on p "OfficeSafe University" at bounding box center [127, 262] width 156 height 20
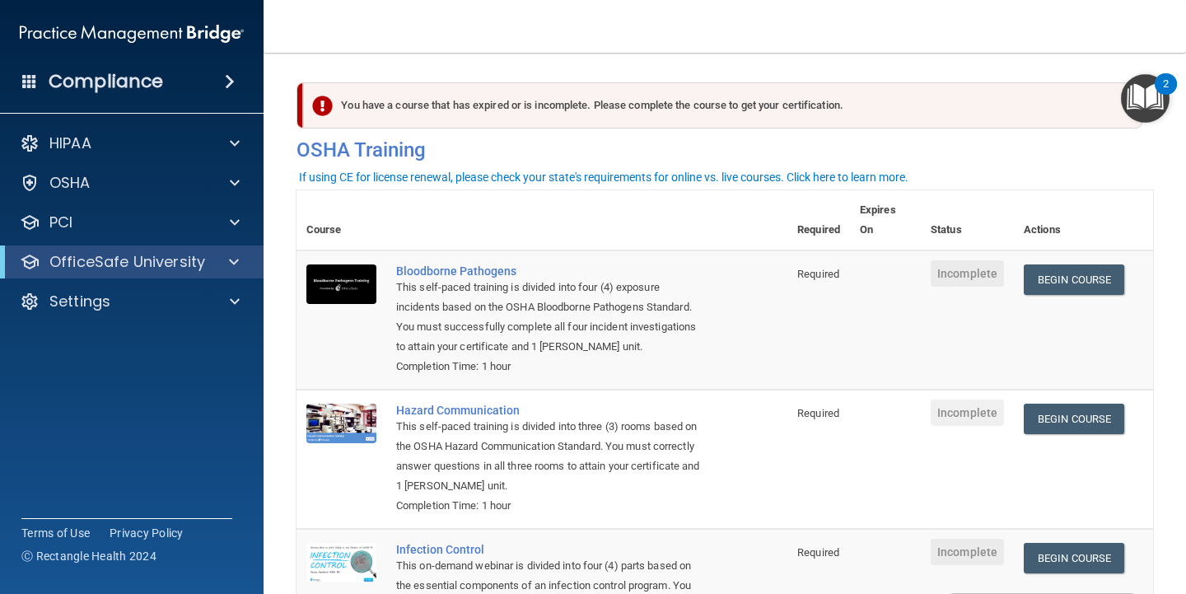
click at [110, 274] on div "OfficeSafe University" at bounding box center [132, 261] width 264 height 33
click at [133, 269] on p "OfficeSafe University" at bounding box center [127, 262] width 156 height 20
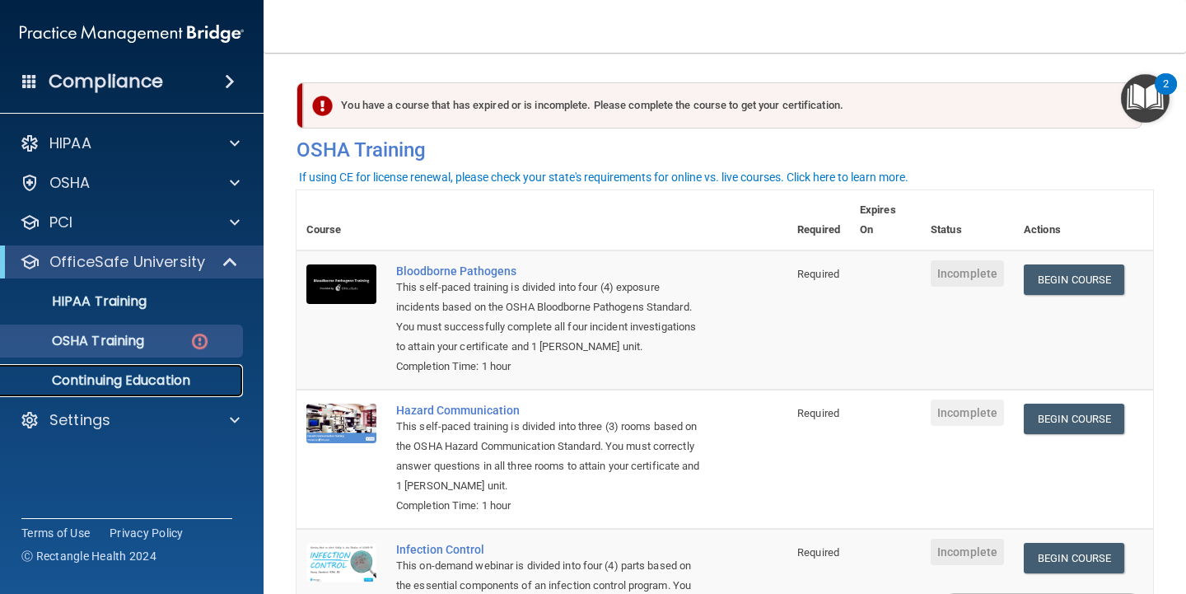
click at [141, 372] on p "Continuing Education" at bounding box center [123, 380] width 225 height 16
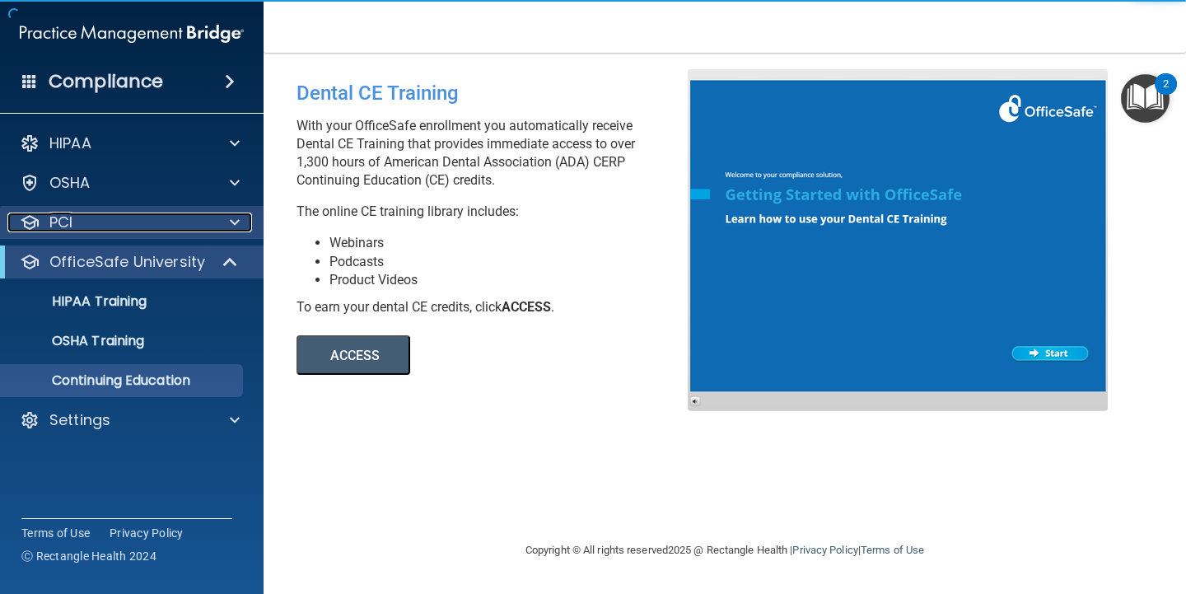
click at [176, 216] on div "PCI" at bounding box center [109, 223] width 204 height 20
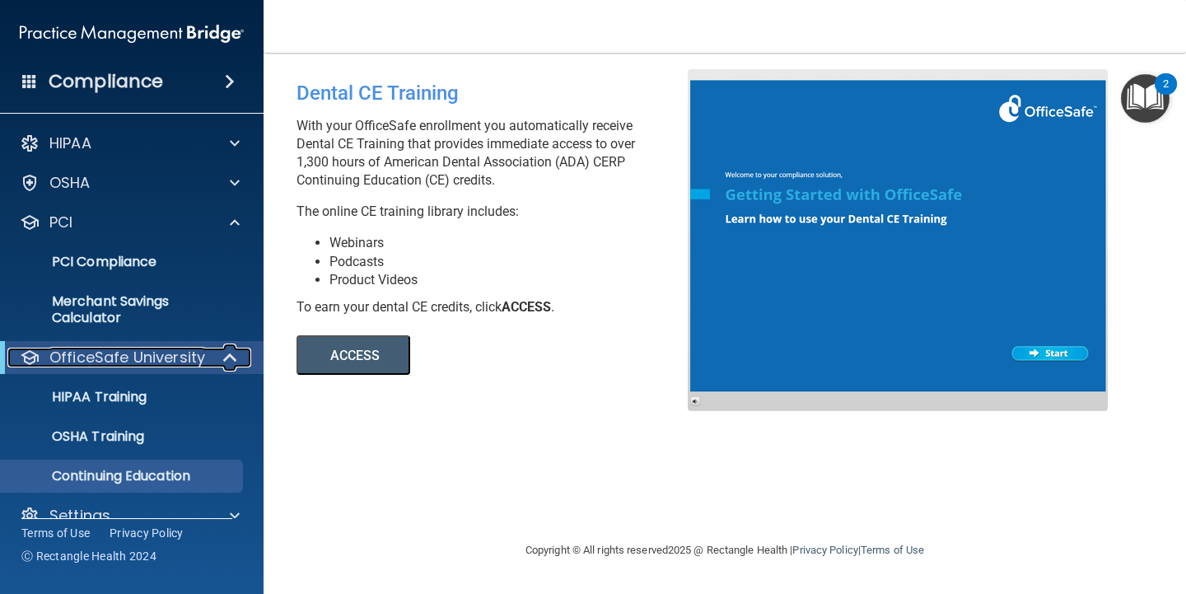
click at [184, 358] on p "OfficeSafe University" at bounding box center [127, 358] width 156 height 20
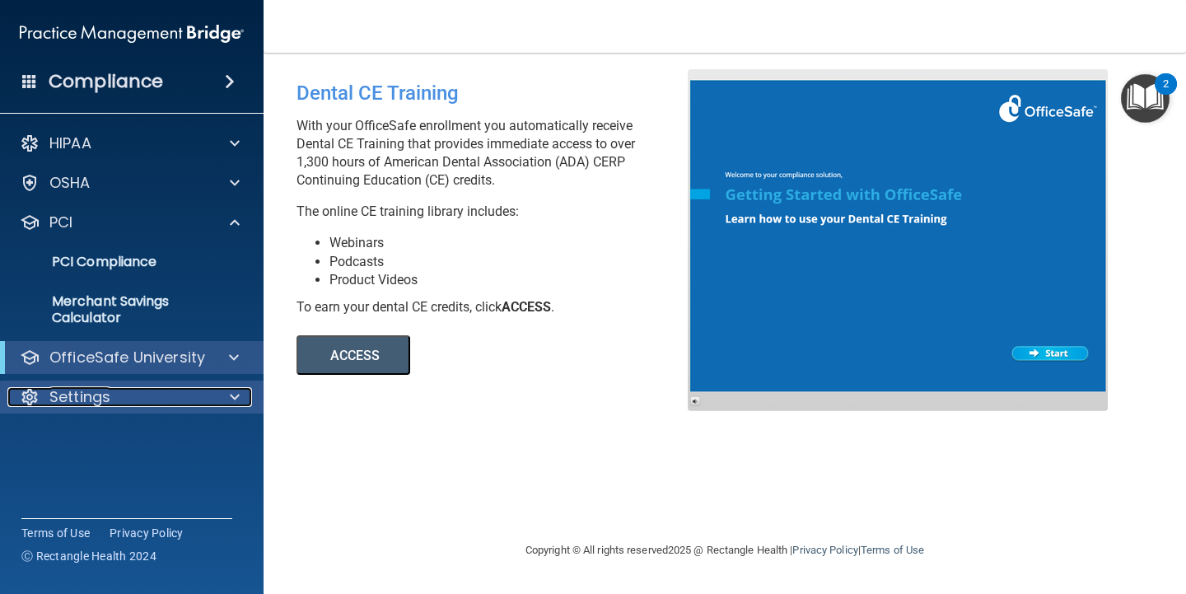
click at [140, 399] on div "Settings" at bounding box center [109, 397] width 204 height 20
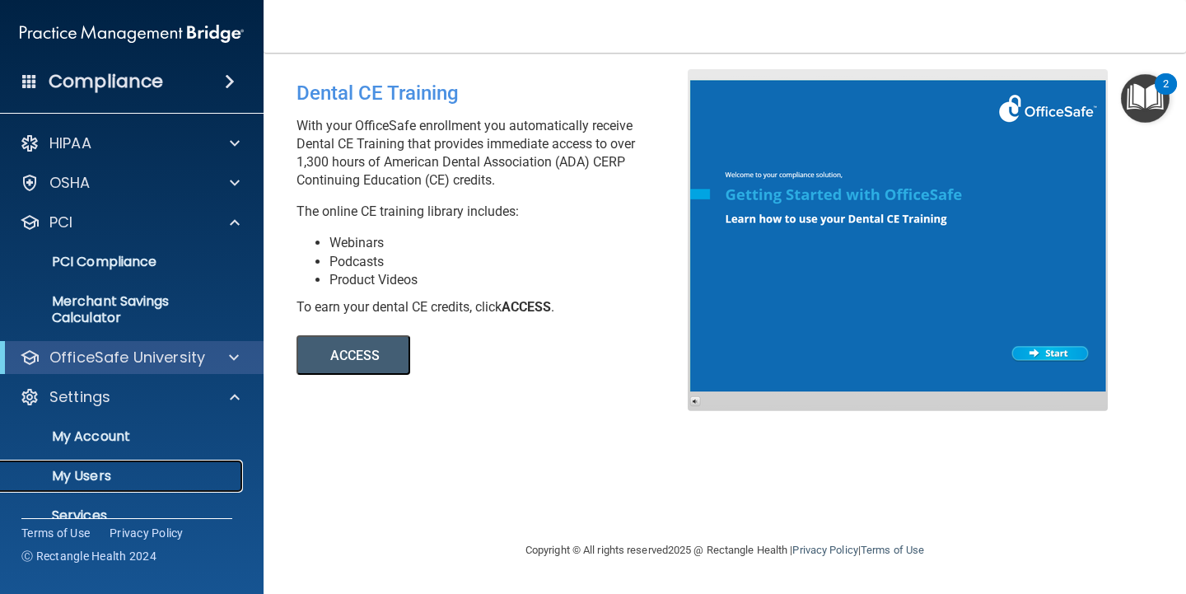
click at [110, 468] on p "My Users" at bounding box center [123, 476] width 225 height 16
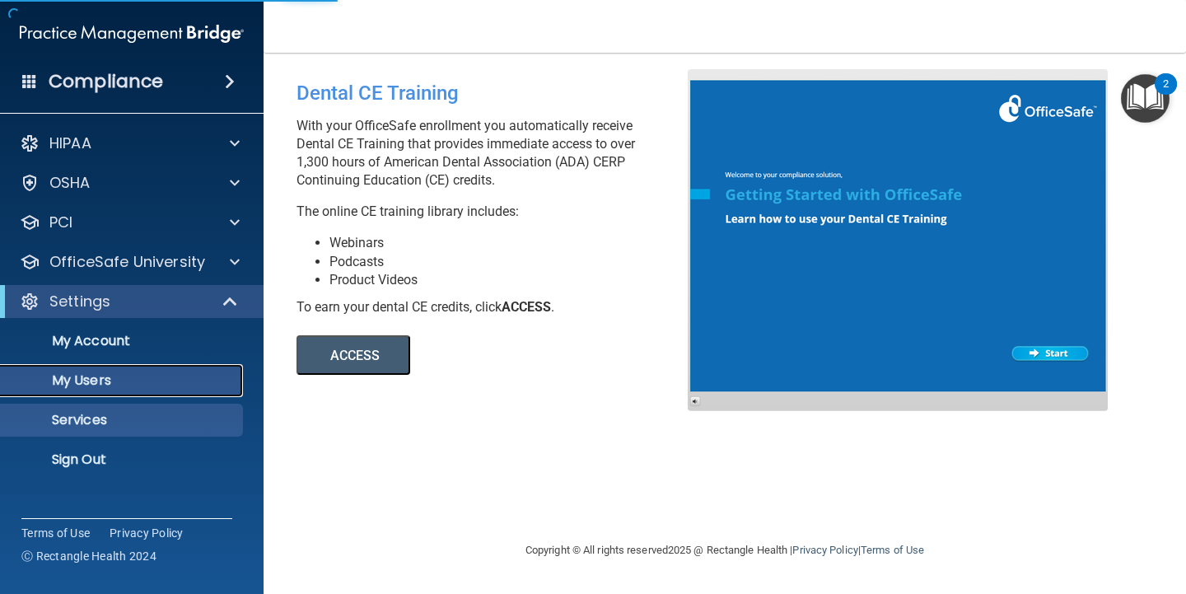
select select "20"
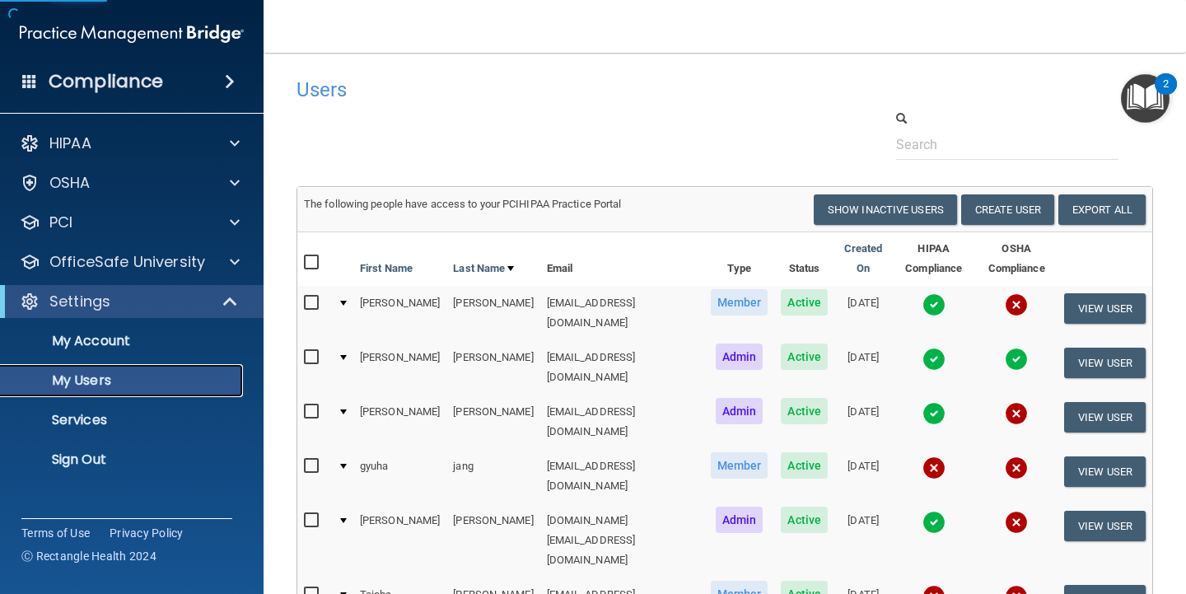
scroll to position [259, 0]
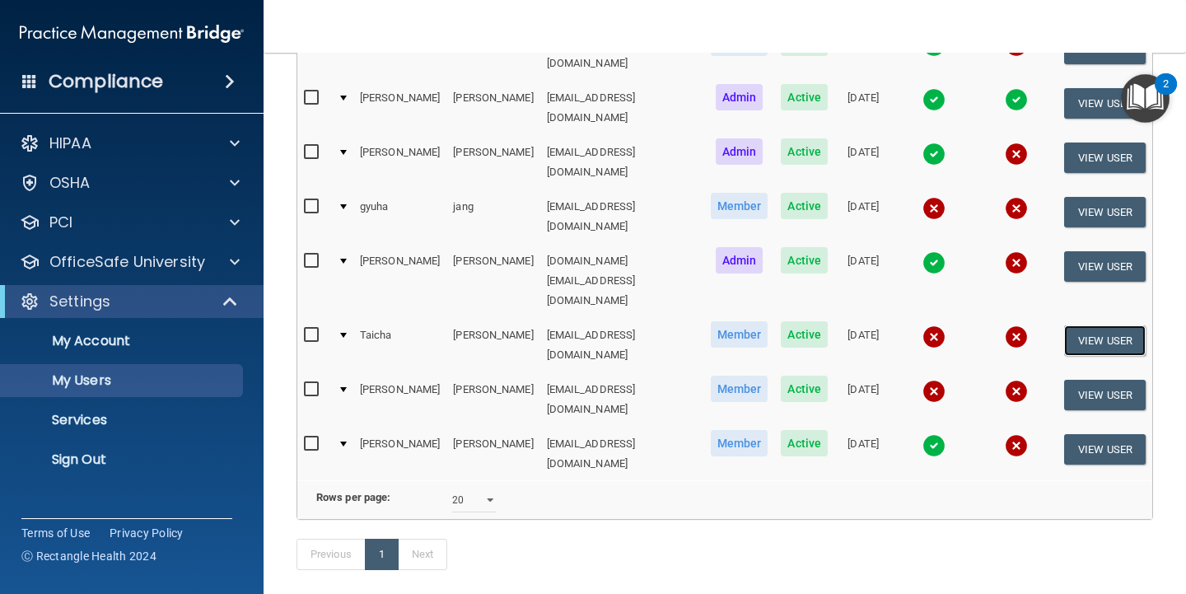
drag, startPoint x: 1075, startPoint y: 274, endPoint x: 1022, endPoint y: 298, distance: 57.9
click at [1075, 325] on button "View User" at bounding box center [1105, 340] width 82 height 30
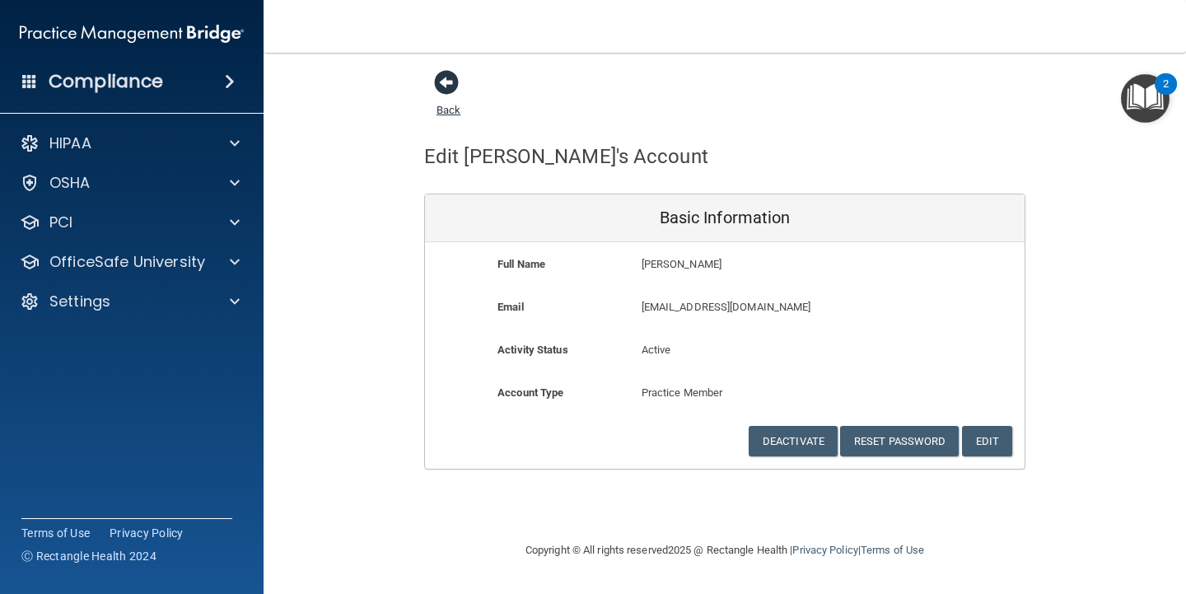
click at [446, 82] on span at bounding box center [446, 82] width 25 height 25
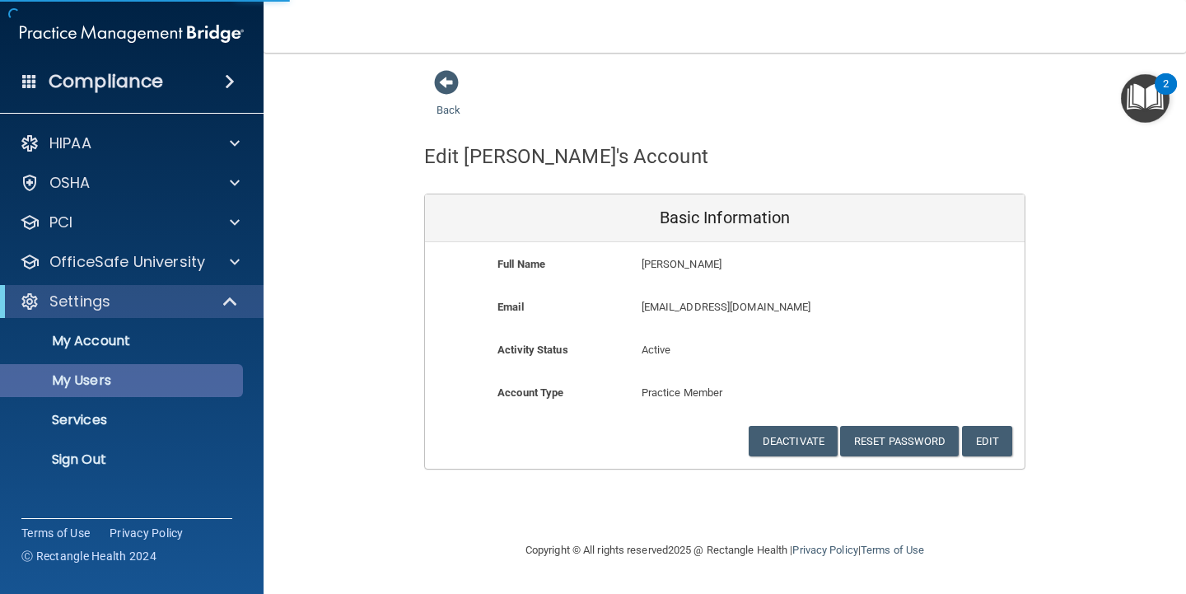
select select "20"
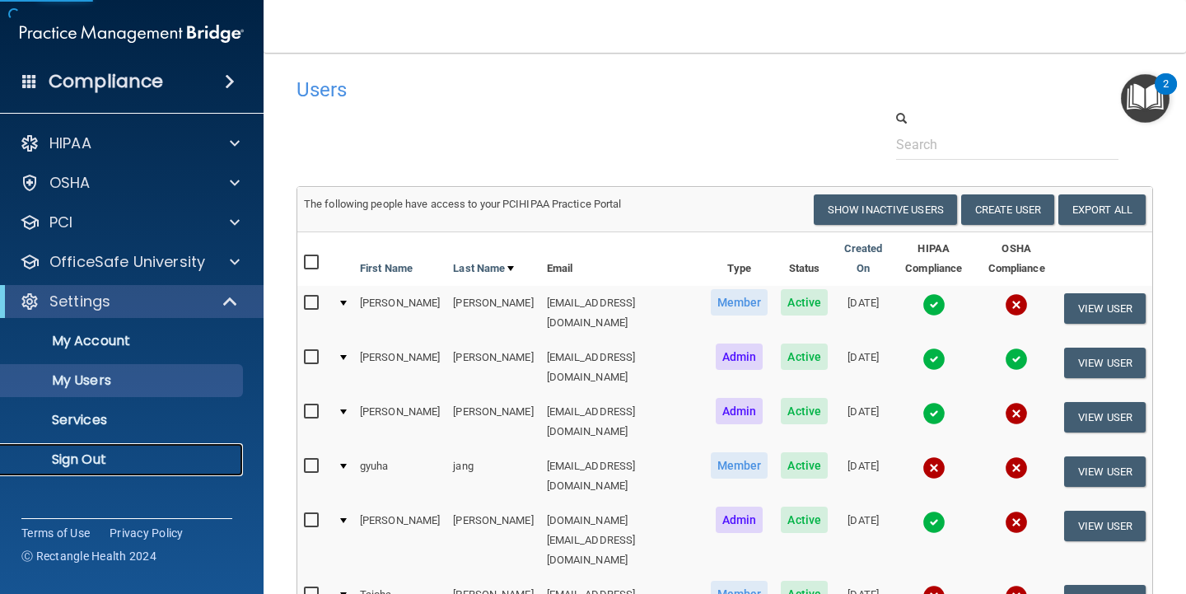
drag, startPoint x: 88, startPoint y: 457, endPoint x: 84, endPoint y: 446, distance: 11.5
click at [88, 456] on p "Sign Out" at bounding box center [123, 459] width 225 height 16
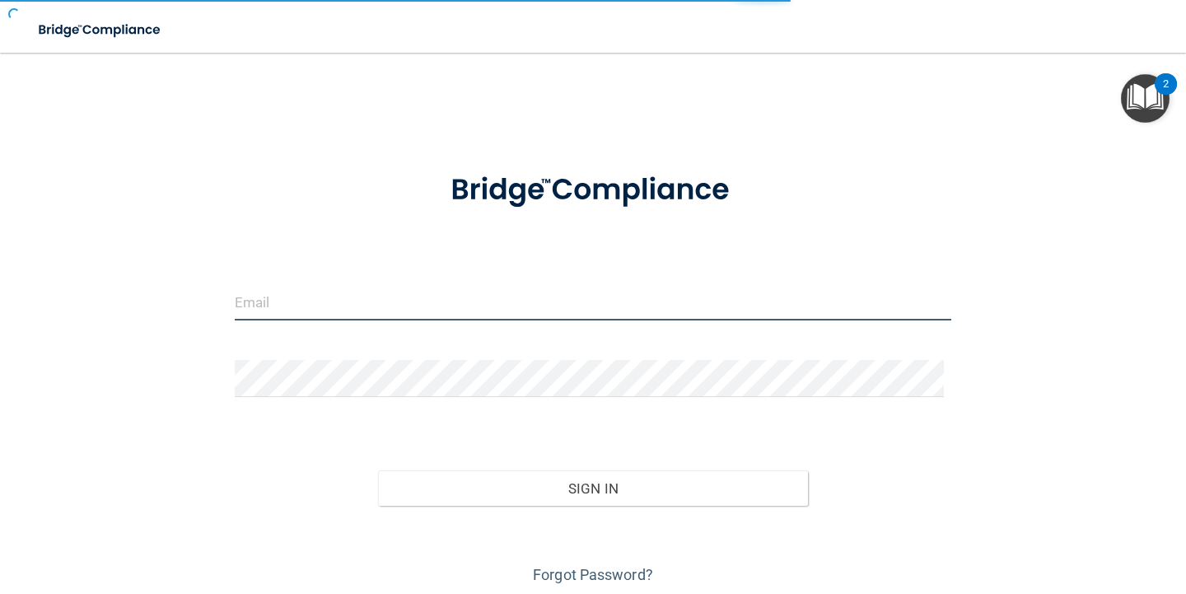
type input "dellersmilesdental@gmail.com"
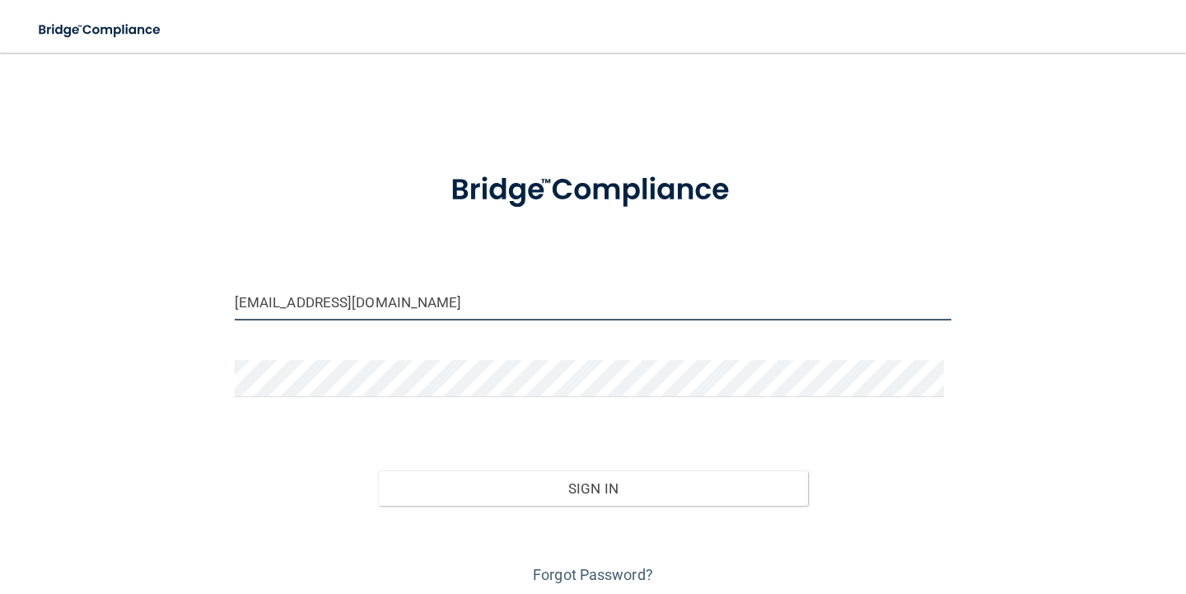
click at [534, 302] on input "dellersmilesdental@gmail.com" at bounding box center [593, 301] width 717 height 37
drag, startPoint x: 532, startPoint y: 302, endPoint x: 0, endPoint y: 367, distance: 536.0
click at [0, 357] on main "dellersmilesdental@gmail.com Invalid email/password. You don't have permission …" at bounding box center [593, 323] width 1186 height 541
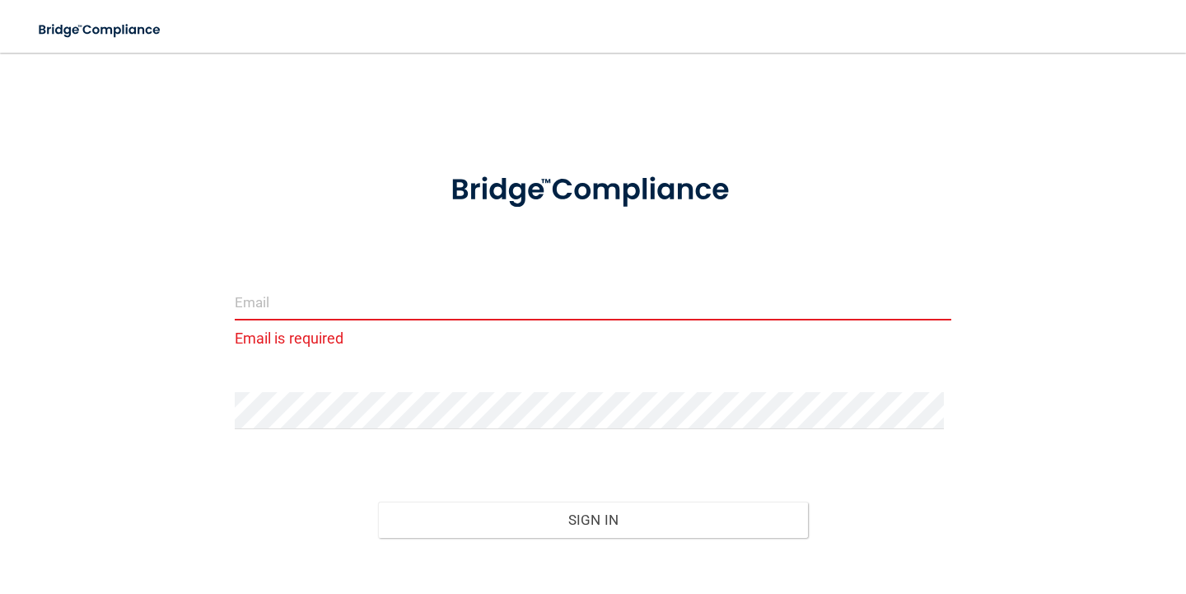
click at [241, 435] on div at bounding box center [592, 416] width 741 height 49
click at [0, 342] on main "Email is required Invalid email/password. You don't have permission to access t…" at bounding box center [593, 323] width 1186 height 541
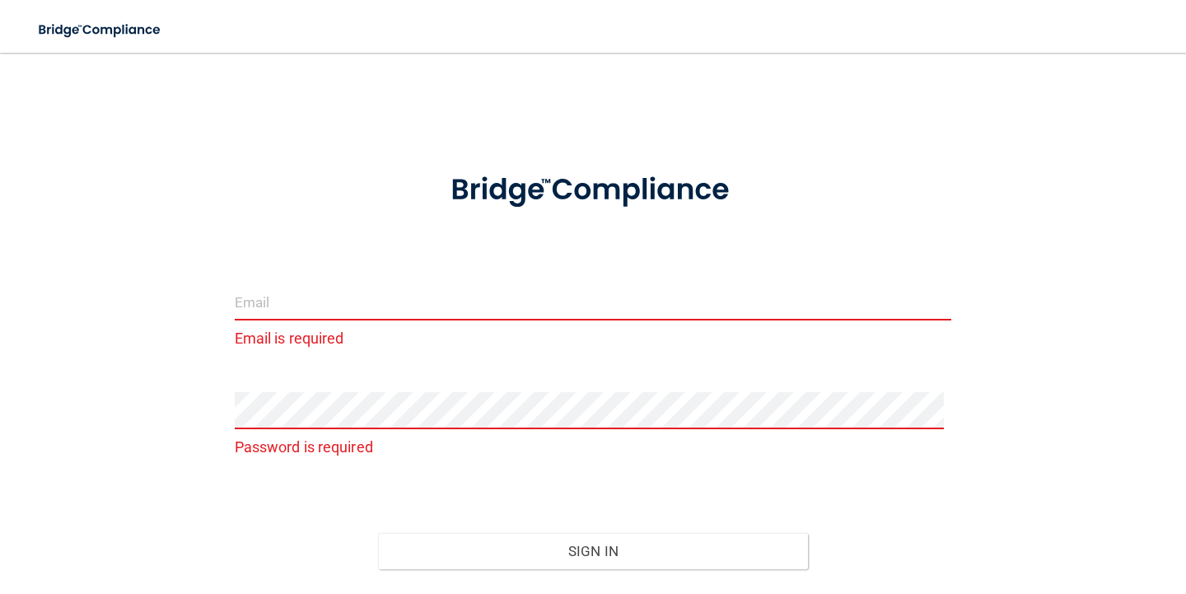
click at [271, 309] on input "email" at bounding box center [593, 301] width 717 height 37
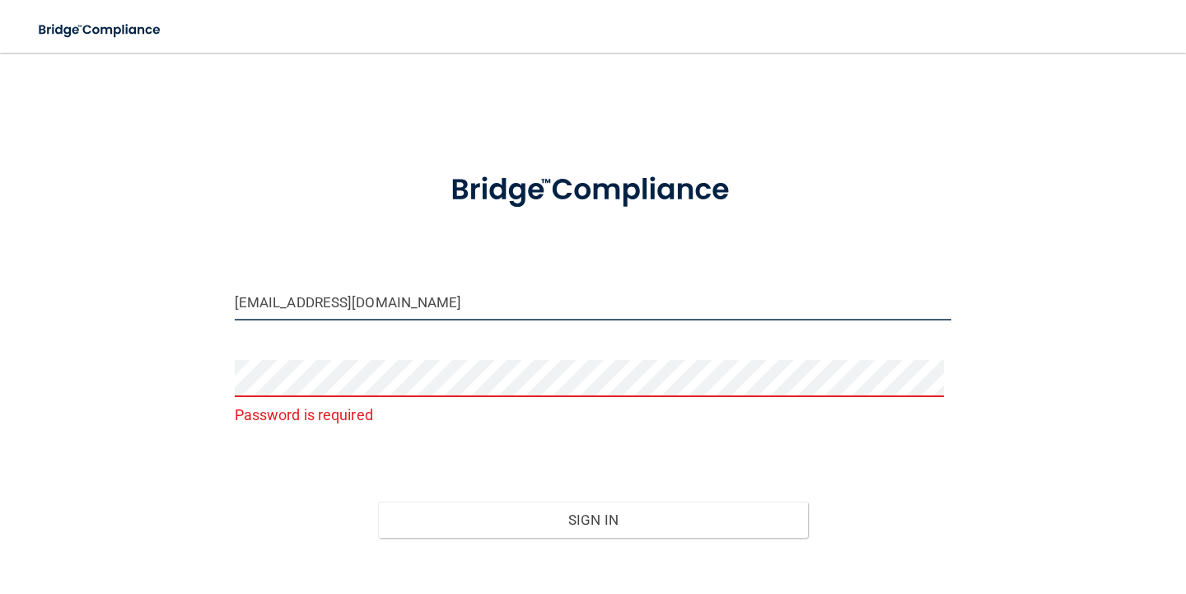
type input "Taisha7@icloud.com"
click at [378, 502] on button "Sign In" at bounding box center [593, 520] width 430 height 36
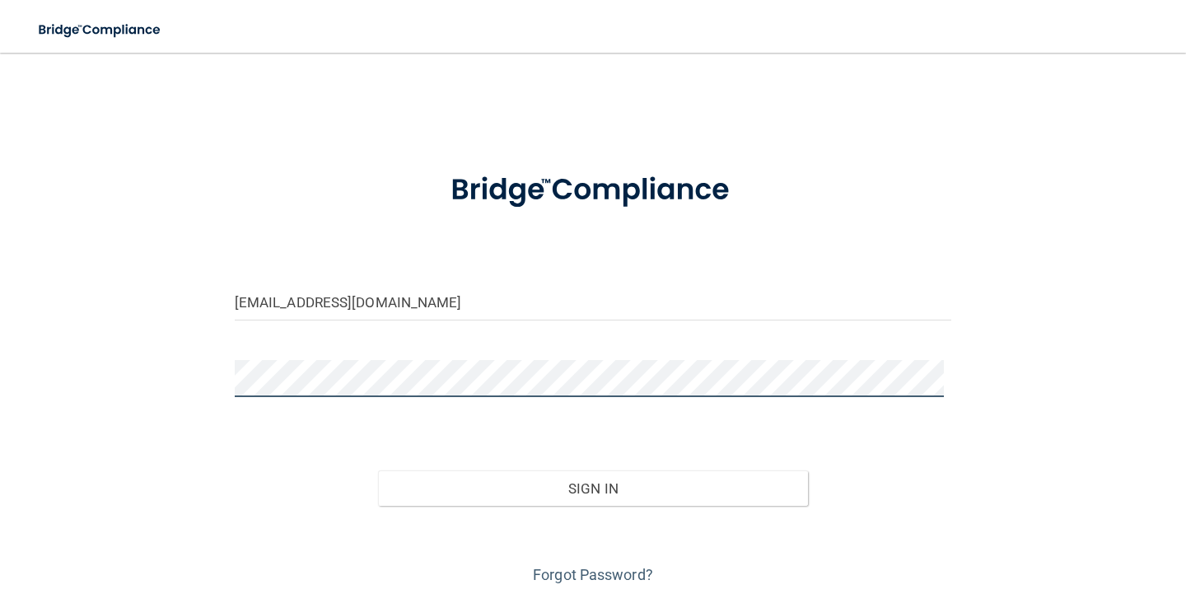
click at [378, 470] on button "Sign In" at bounding box center [593, 488] width 430 height 36
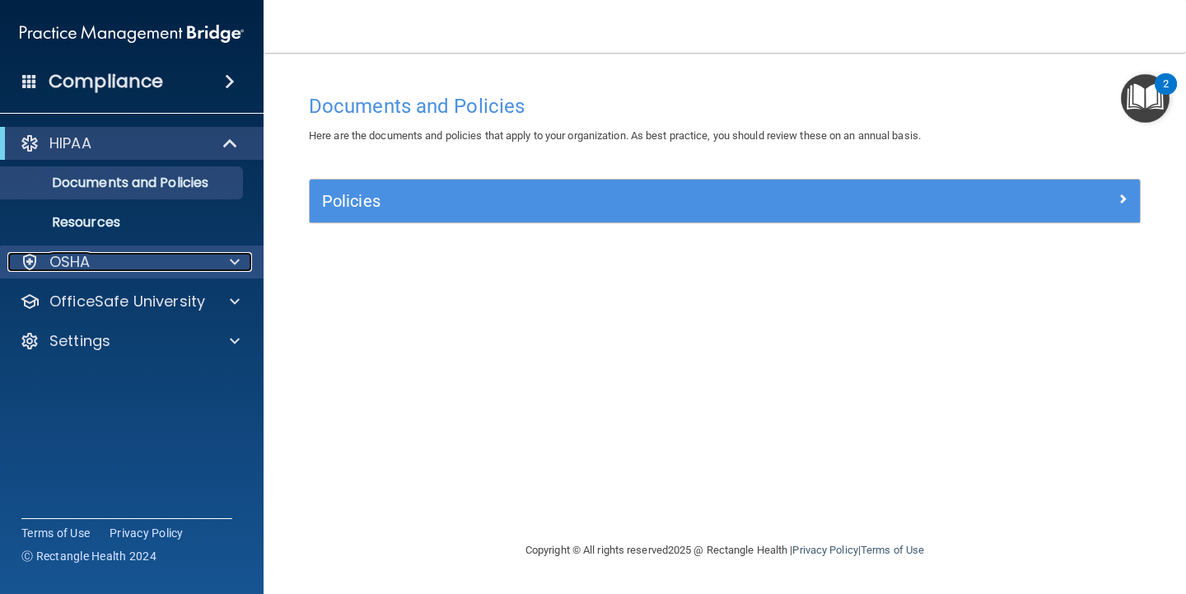
click at [117, 258] on div "OSHA" at bounding box center [109, 262] width 204 height 20
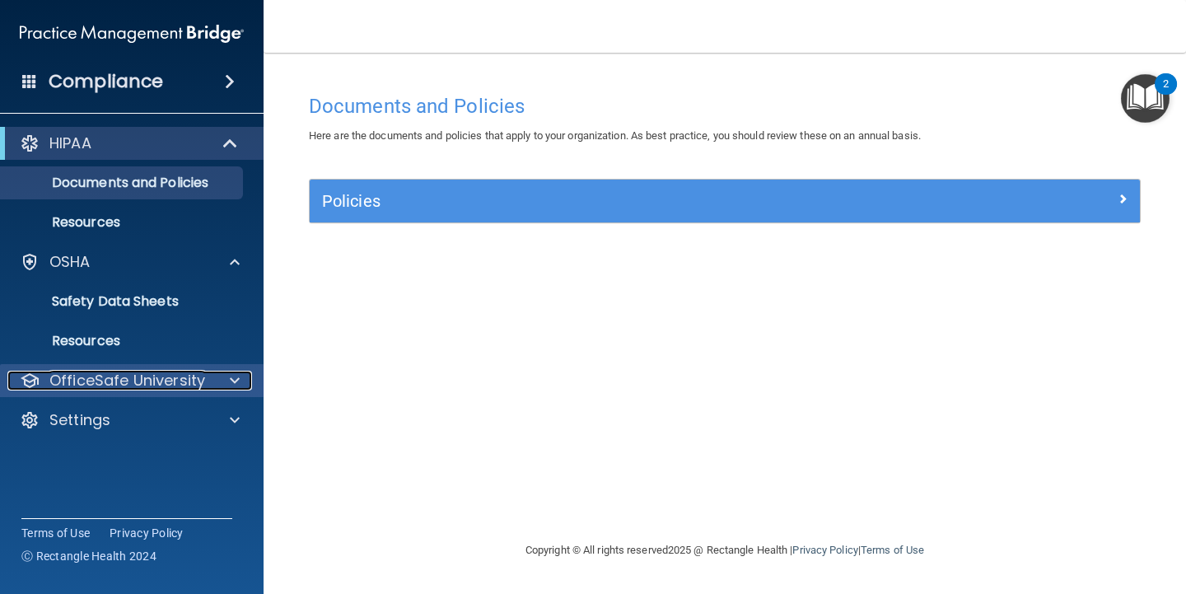
drag, startPoint x: 153, startPoint y: 385, endPoint x: 151, endPoint y: 371, distance: 14.2
click at [155, 386] on p "OfficeSafe University" at bounding box center [127, 381] width 156 height 20
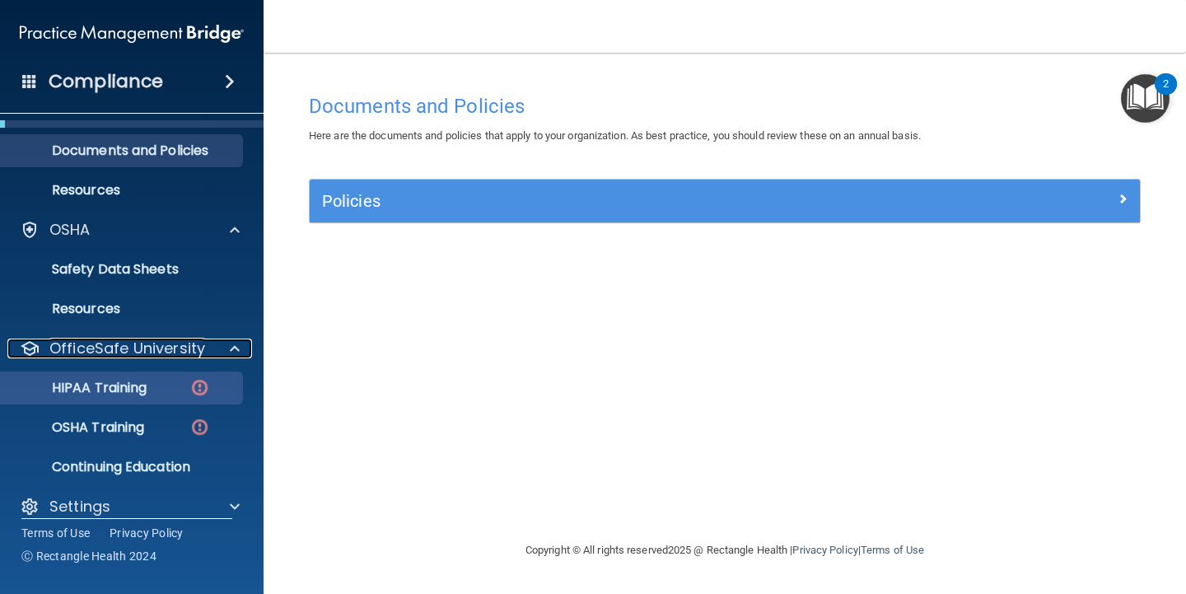
scroll to position [50, 0]
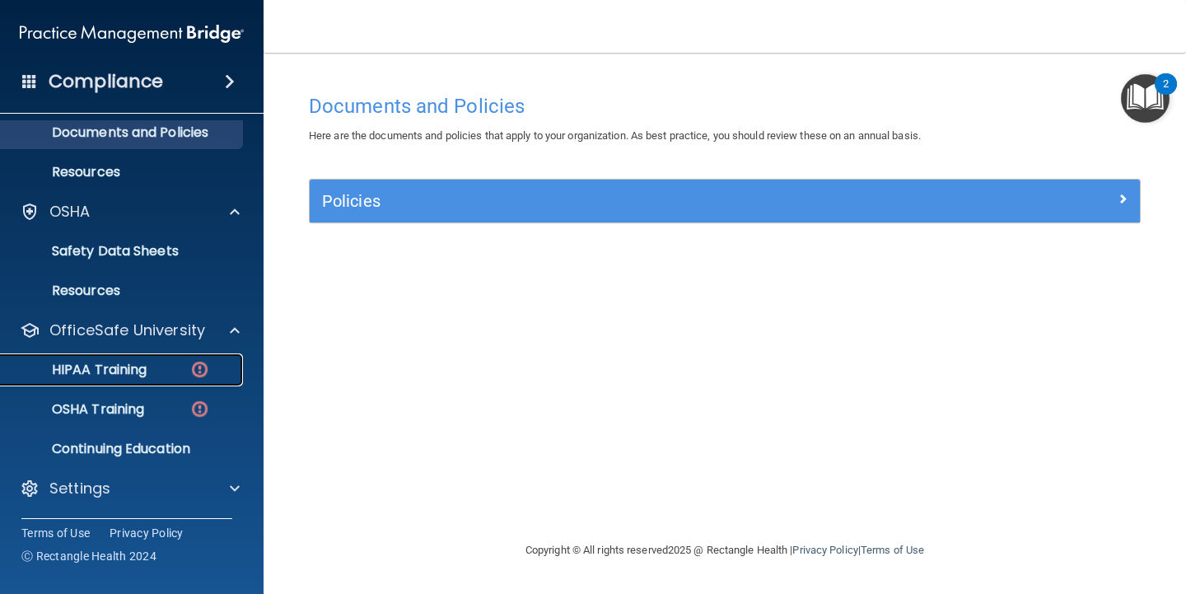
drag, startPoint x: 199, startPoint y: 366, endPoint x: 184, endPoint y: 363, distance: 15.8
click at [200, 366] on img at bounding box center [199, 369] width 21 height 21
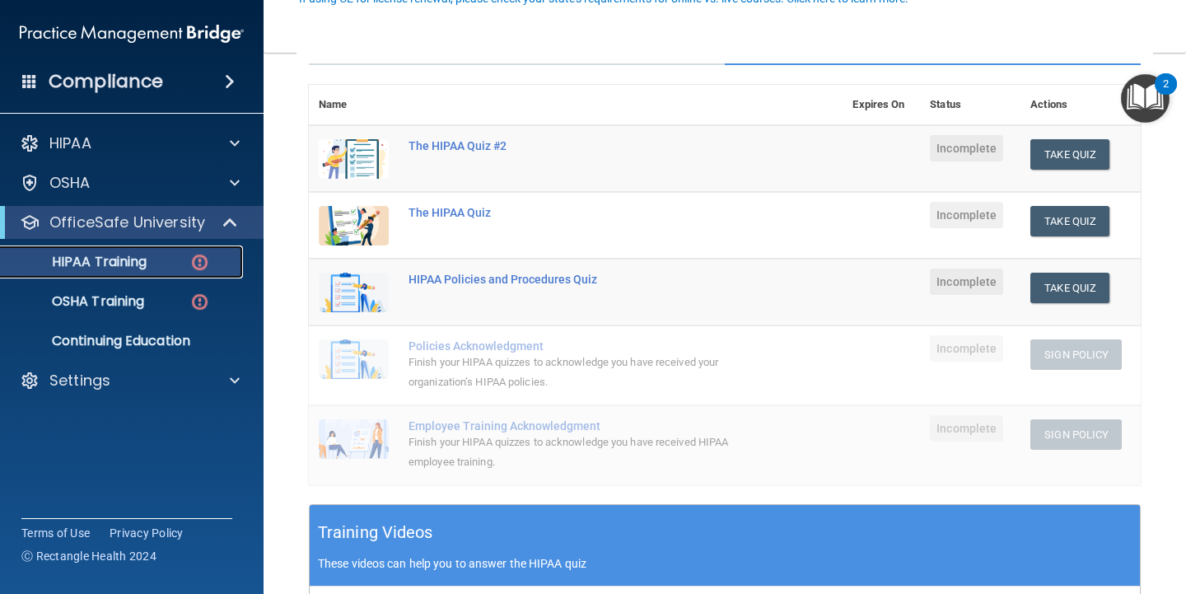
scroll to position [247, 0]
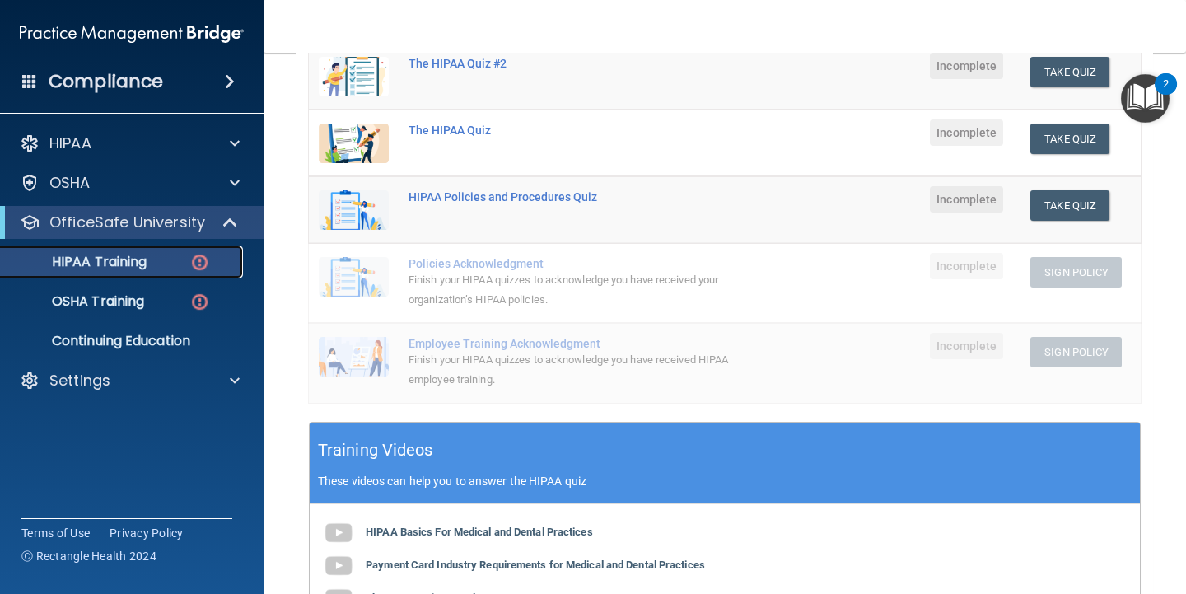
click at [149, 259] on div "HIPAA Training" at bounding box center [123, 262] width 225 height 16
click at [450, 132] on div "The HIPAA Quiz" at bounding box center [585, 130] width 352 height 13
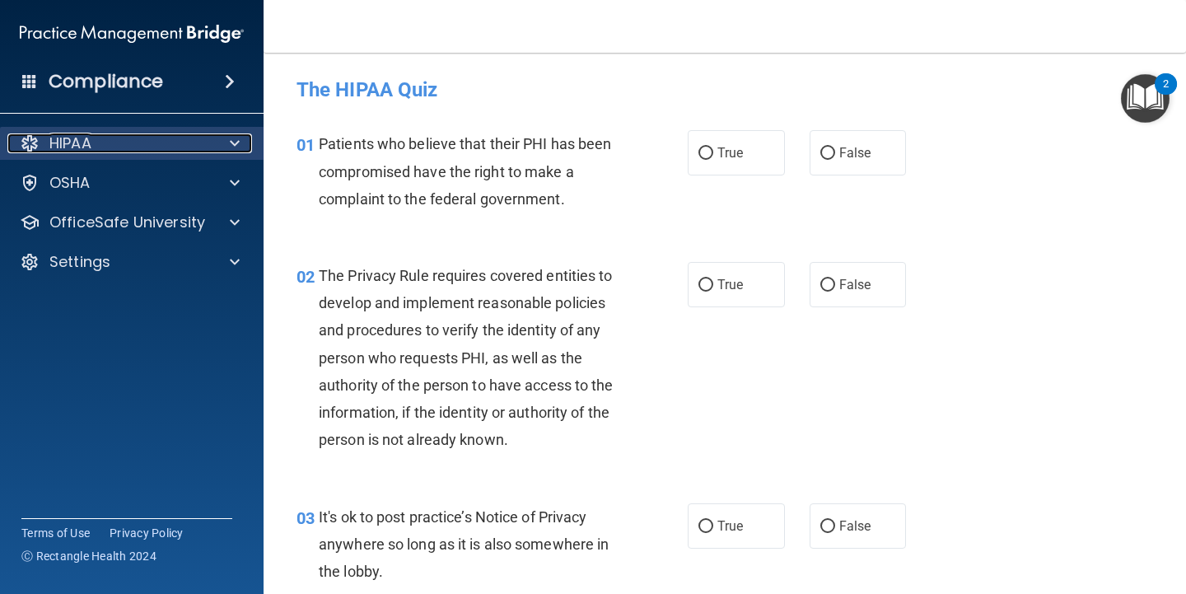
click at [122, 143] on div "HIPAA" at bounding box center [109, 143] width 204 height 20
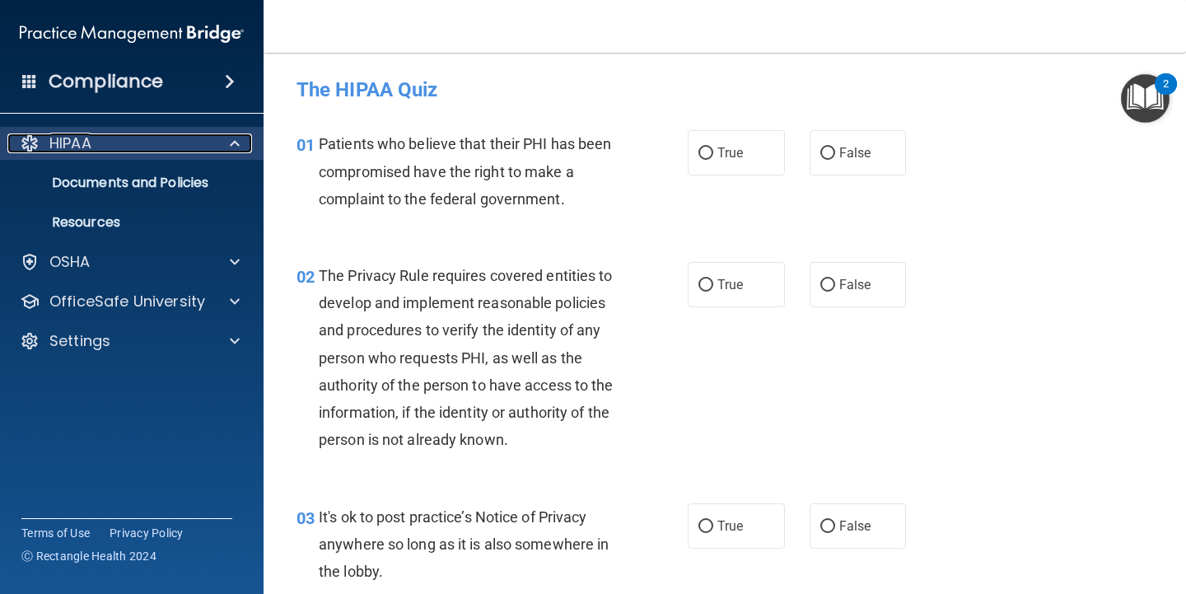
click at [129, 139] on div "HIPAA" at bounding box center [109, 143] width 204 height 20
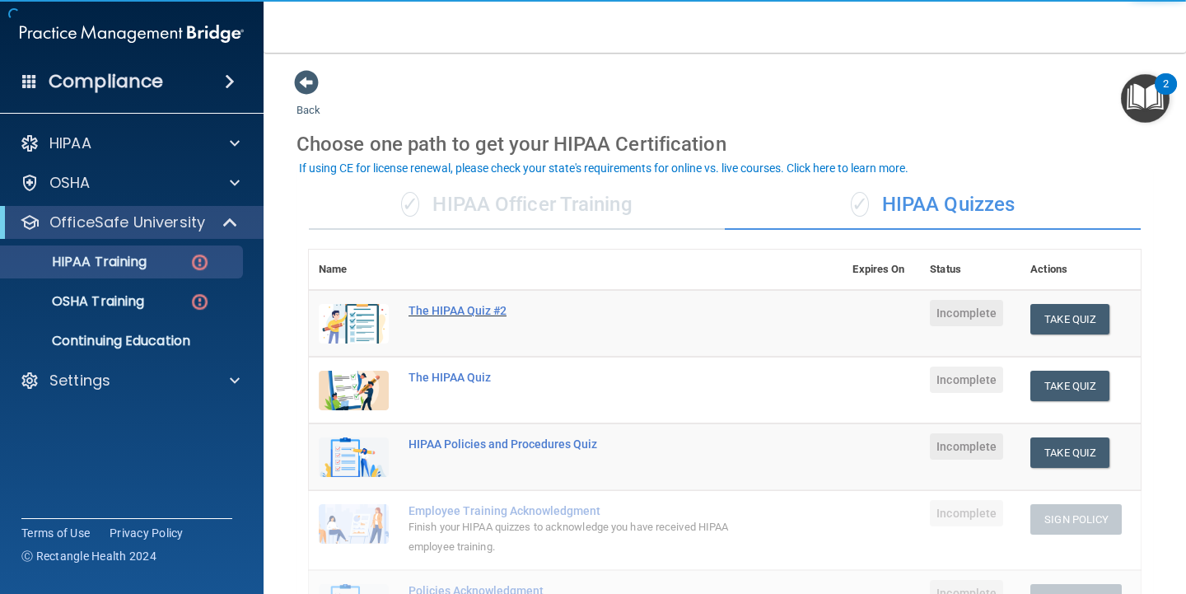
click at [478, 310] on div "The HIPAA Quiz #2" at bounding box center [585, 310] width 352 height 13
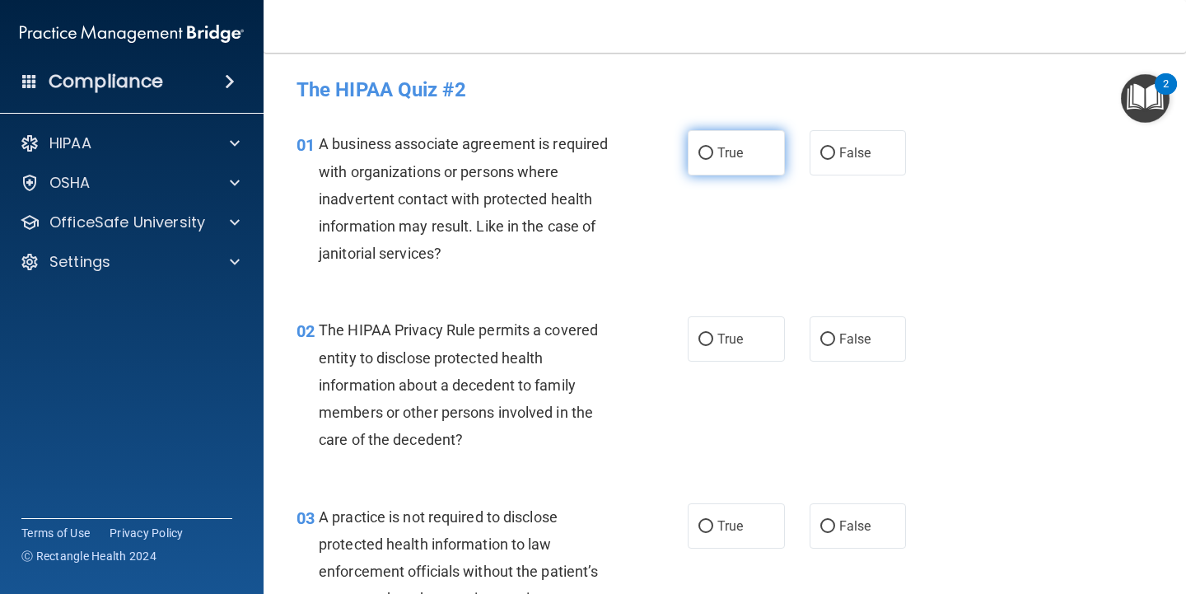
click at [703, 150] on input "True" at bounding box center [705, 153] width 15 height 12
radio input "true"
click at [705, 335] on input "True" at bounding box center [705, 340] width 15 height 12
radio input "true"
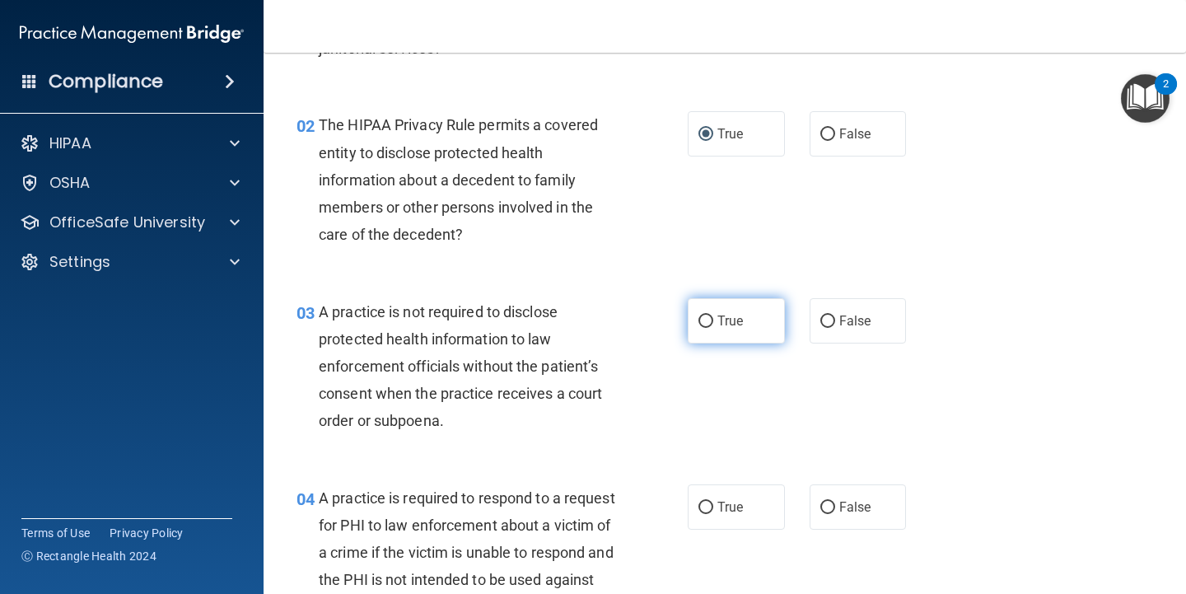
scroll to position [247, 0]
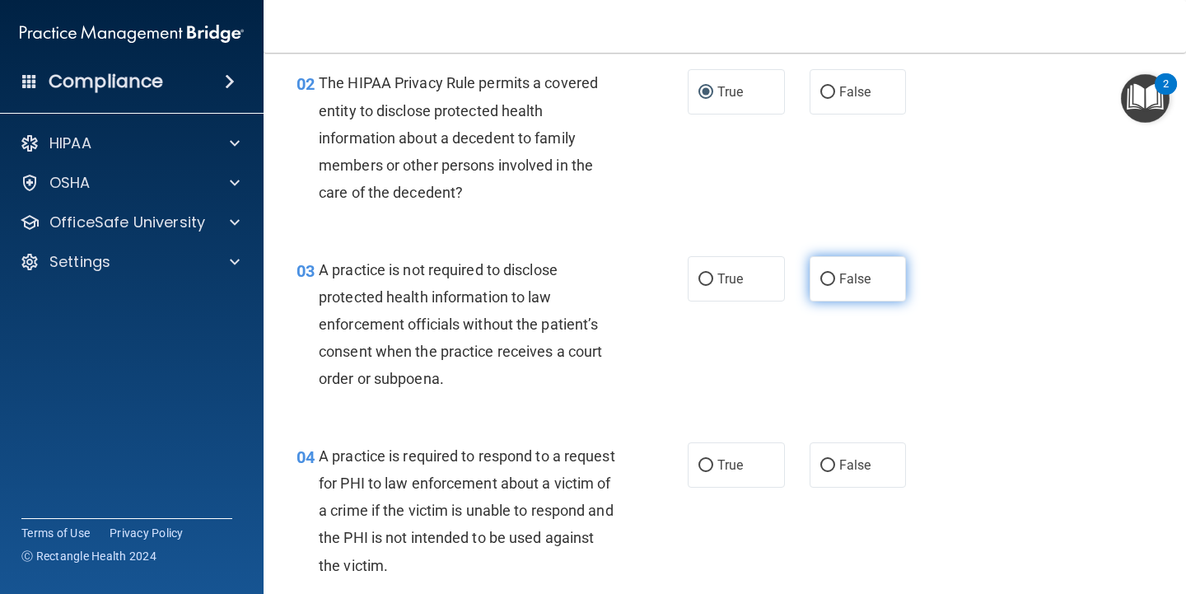
click at [820, 274] on input "False" at bounding box center [827, 279] width 15 height 12
radio input "true"
click at [820, 455] on label "False" at bounding box center [858, 464] width 97 height 45
click at [820, 460] on input "False" at bounding box center [827, 466] width 15 height 12
radio input "true"
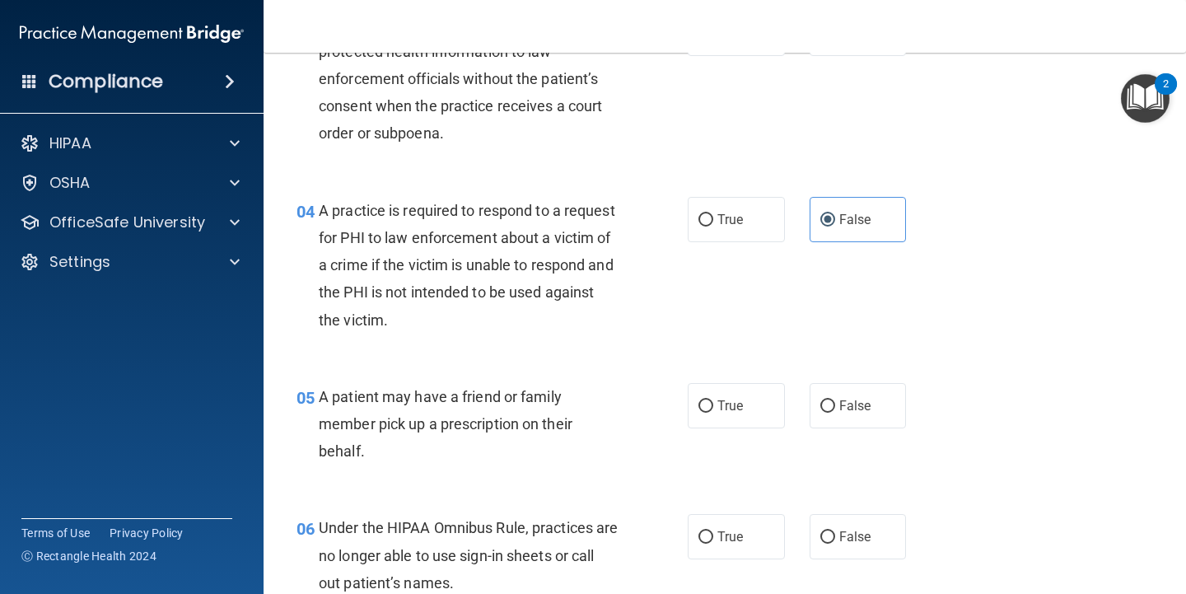
scroll to position [577, 0]
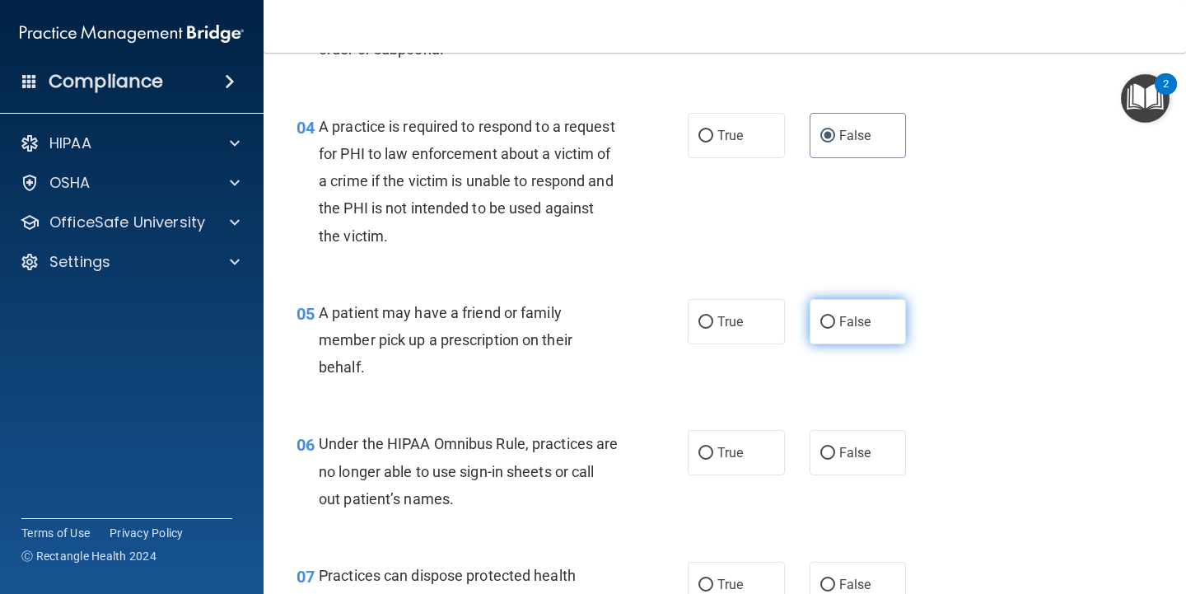
click at [824, 317] on input "False" at bounding box center [827, 322] width 15 height 12
radio input "true"
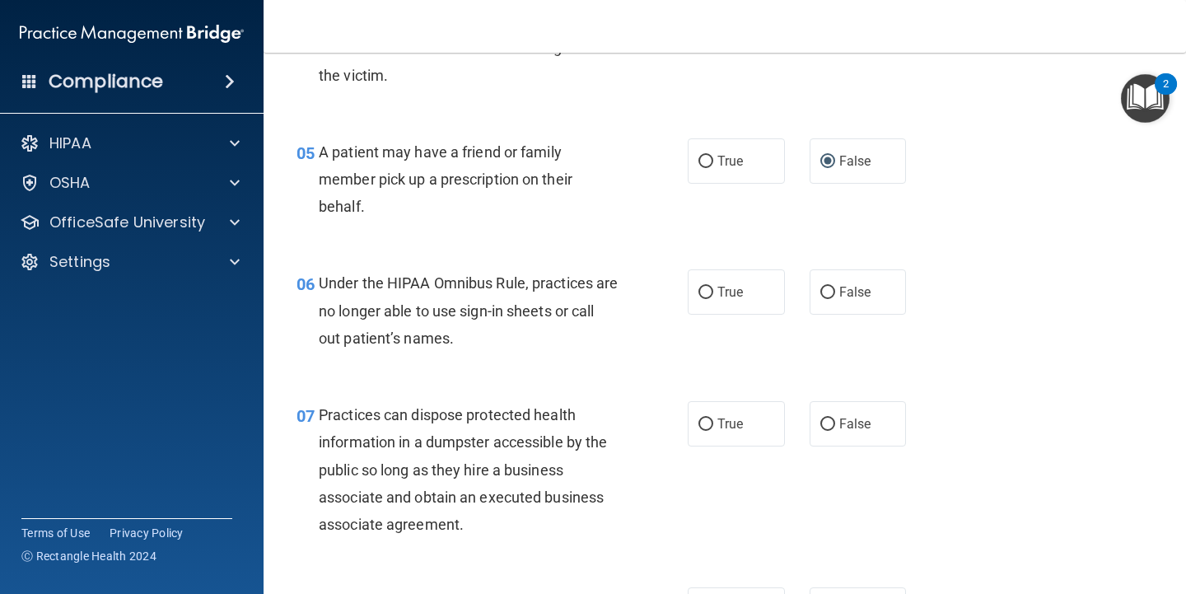
scroll to position [906, 0]
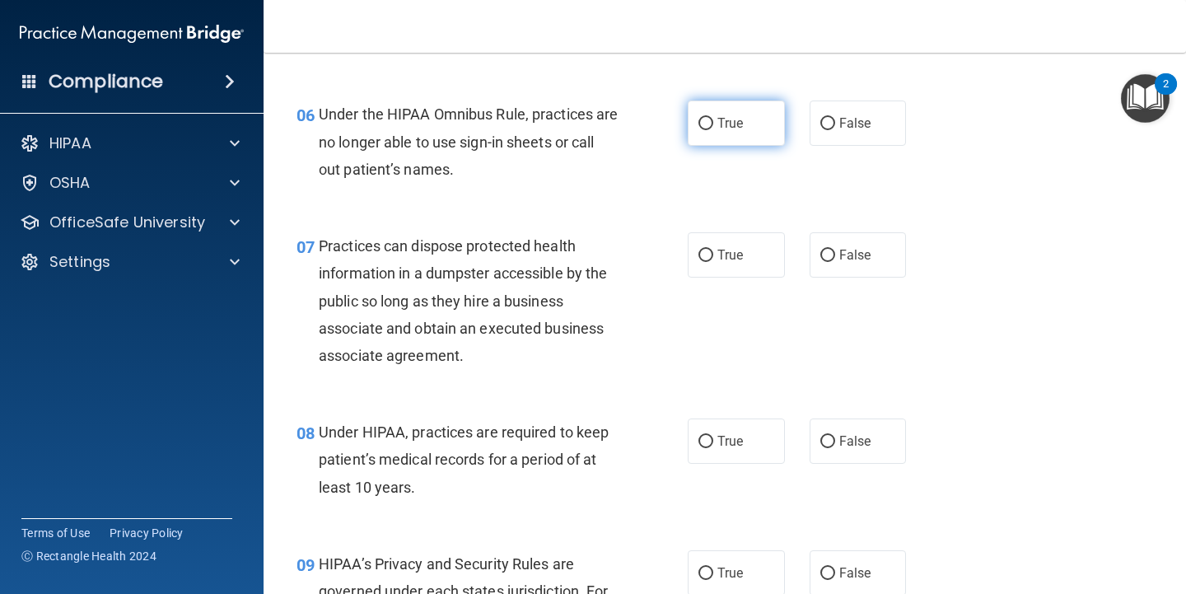
click at [734, 133] on label "True" at bounding box center [736, 122] width 97 height 45
click at [713, 130] on input "True" at bounding box center [705, 124] width 15 height 12
radio input "true"
click at [720, 240] on label "True" at bounding box center [736, 254] width 97 height 45
click at [713, 250] on input "True" at bounding box center [705, 256] width 15 height 12
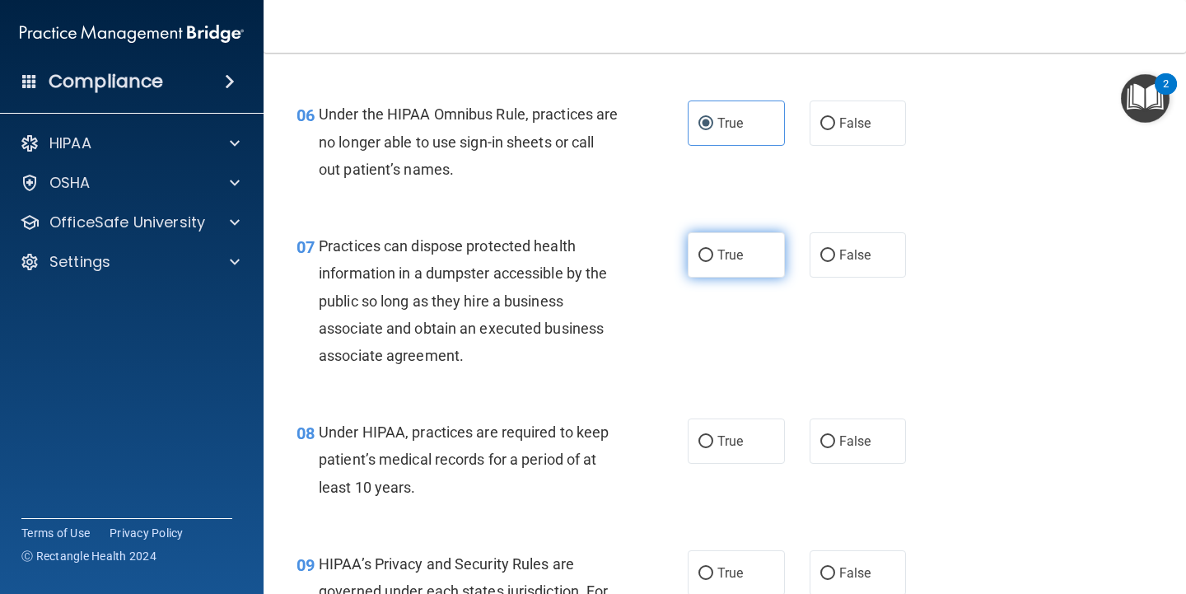
radio input "true"
click at [717, 439] on span "True" at bounding box center [730, 441] width 26 height 16
click at [713, 439] on input "True" at bounding box center [705, 442] width 15 height 12
radio input "true"
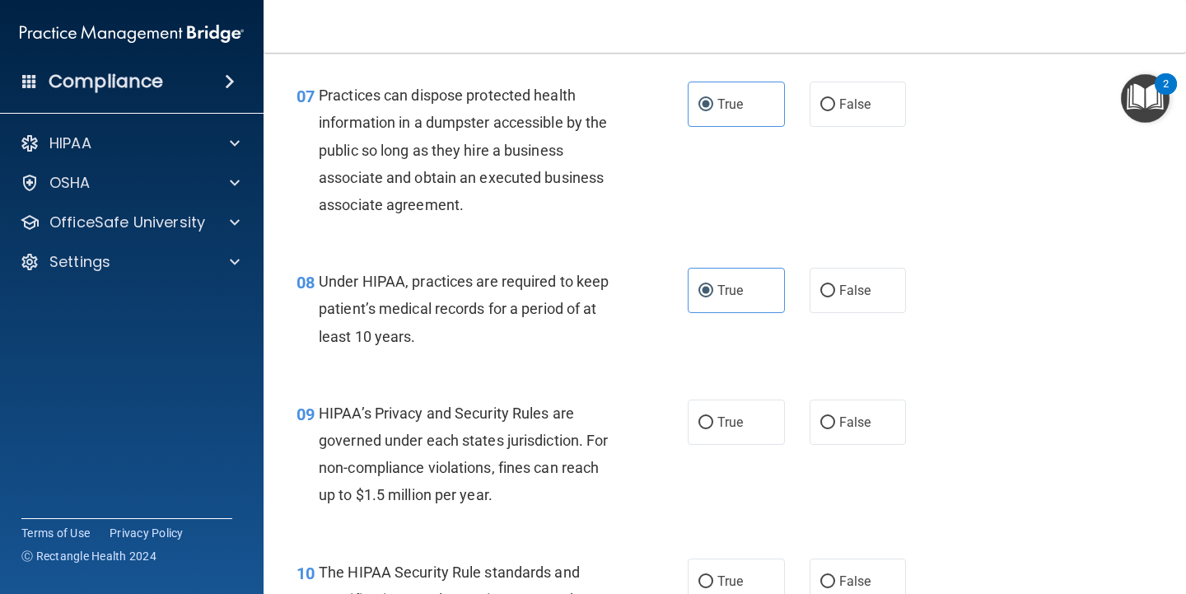
scroll to position [1153, 0]
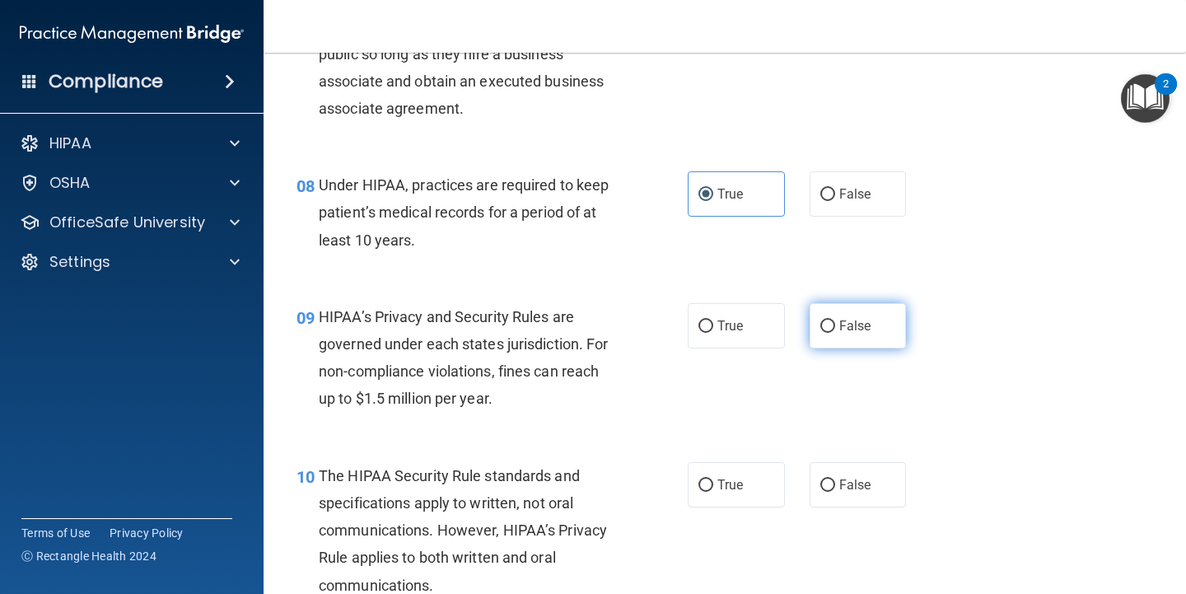
click at [837, 315] on label "False" at bounding box center [858, 325] width 97 height 45
click at [835, 320] on input "False" at bounding box center [827, 326] width 15 height 12
radio input "true"
click at [839, 479] on span "False" at bounding box center [855, 485] width 32 height 16
click at [835, 479] on input "False" at bounding box center [827, 485] width 15 height 12
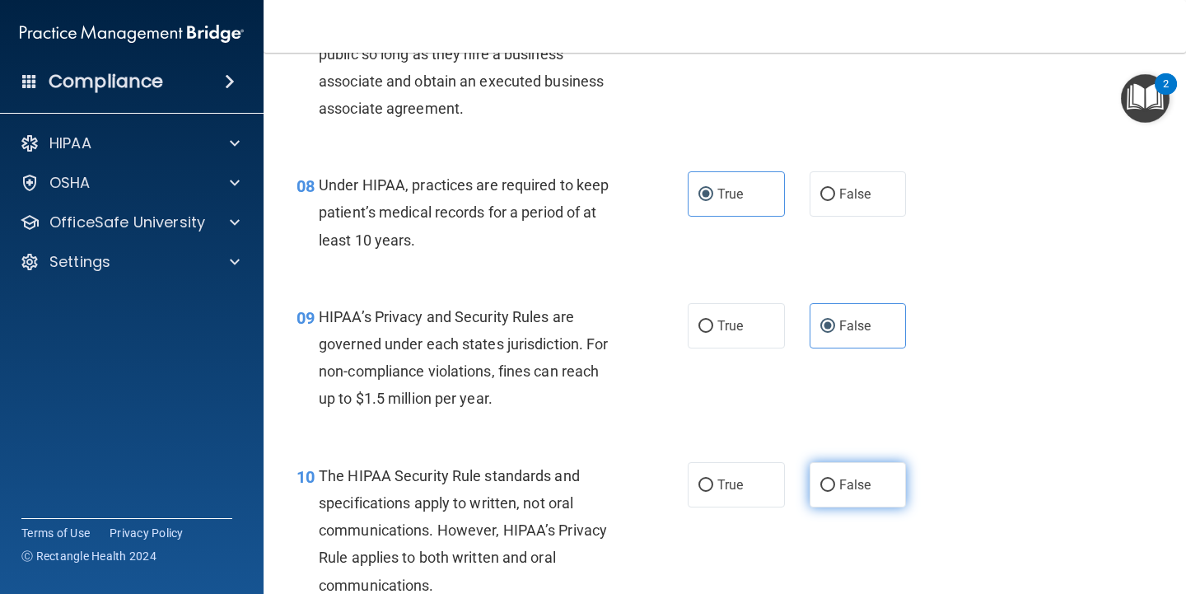
radio input "true"
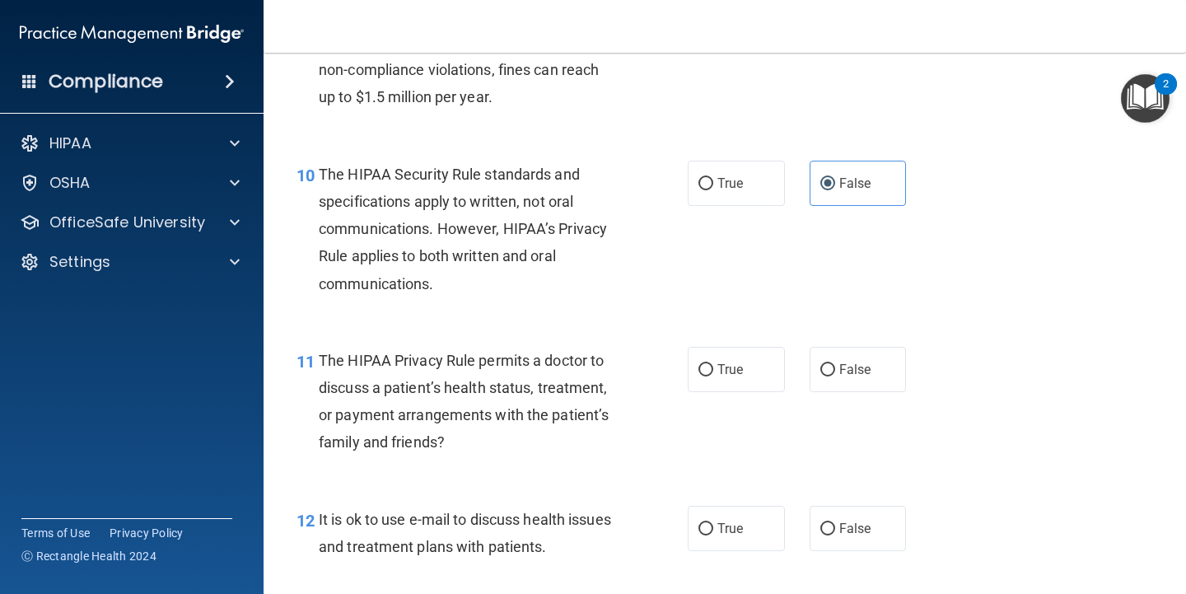
scroll to position [1565, 0]
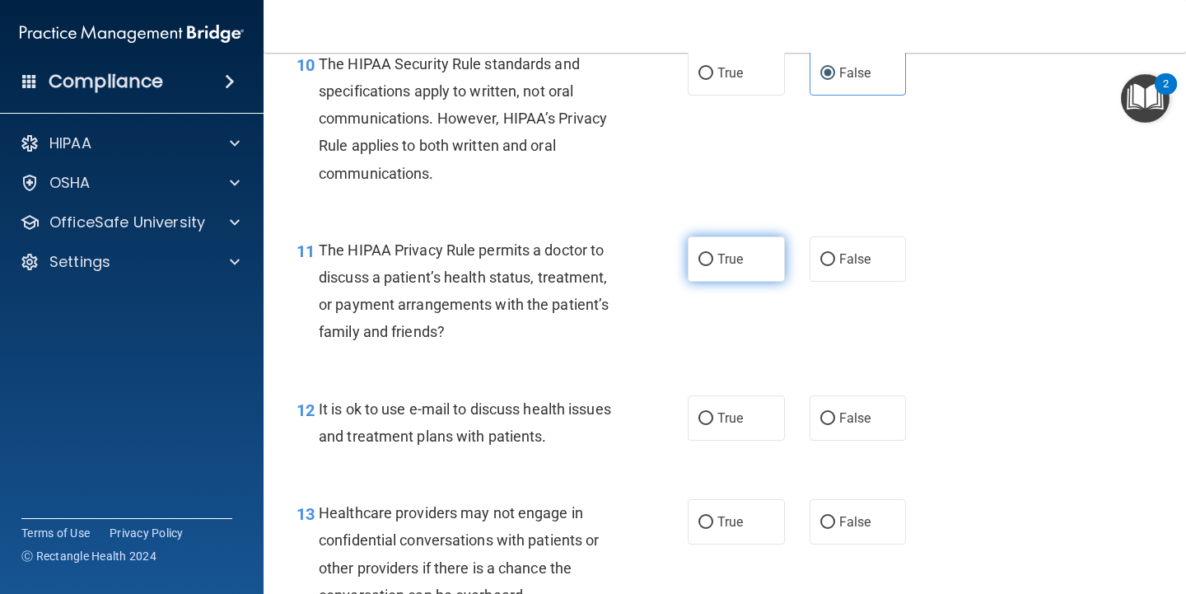
click at [719, 248] on label "True" at bounding box center [736, 258] width 97 height 45
click at [713, 254] on input "True" at bounding box center [705, 260] width 15 height 12
radio input "true"
click at [719, 419] on span "True" at bounding box center [730, 418] width 26 height 16
click at [713, 419] on input "True" at bounding box center [705, 419] width 15 height 12
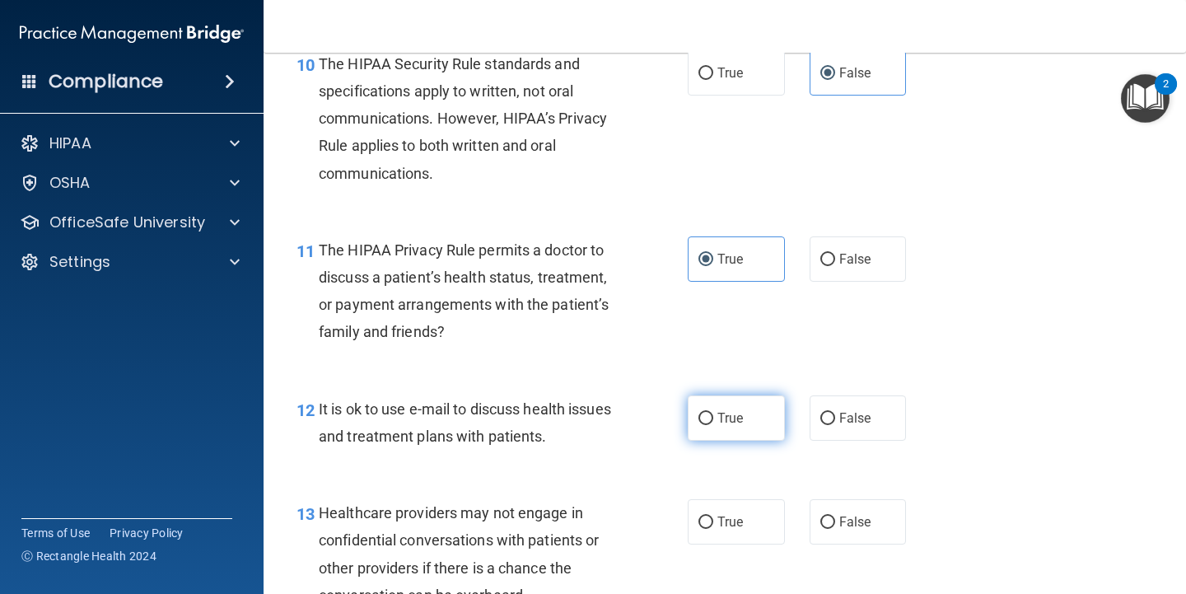
radio input "true"
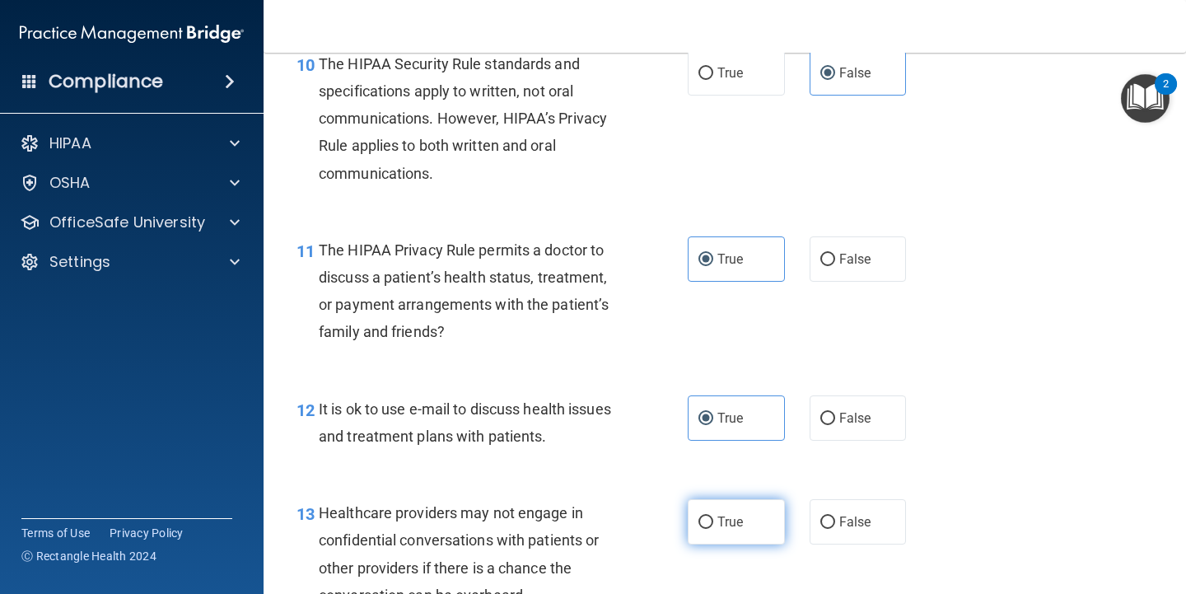
click at [723, 510] on label "True" at bounding box center [736, 521] width 97 height 45
click at [713, 516] on input "True" at bounding box center [705, 522] width 15 height 12
radio input "true"
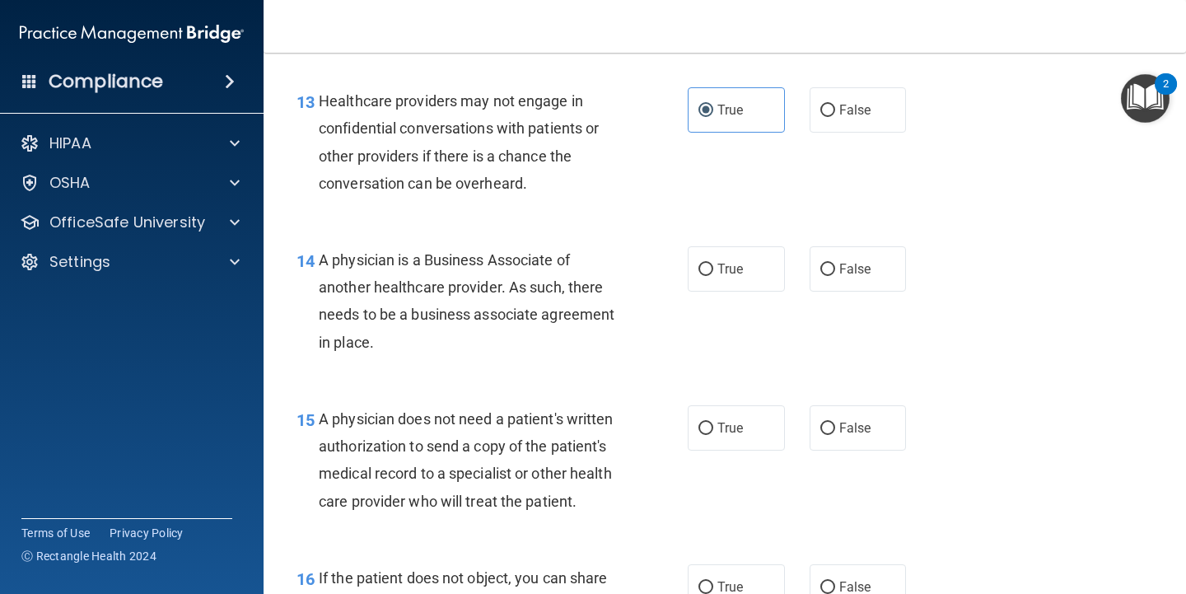
scroll to position [2059, 0]
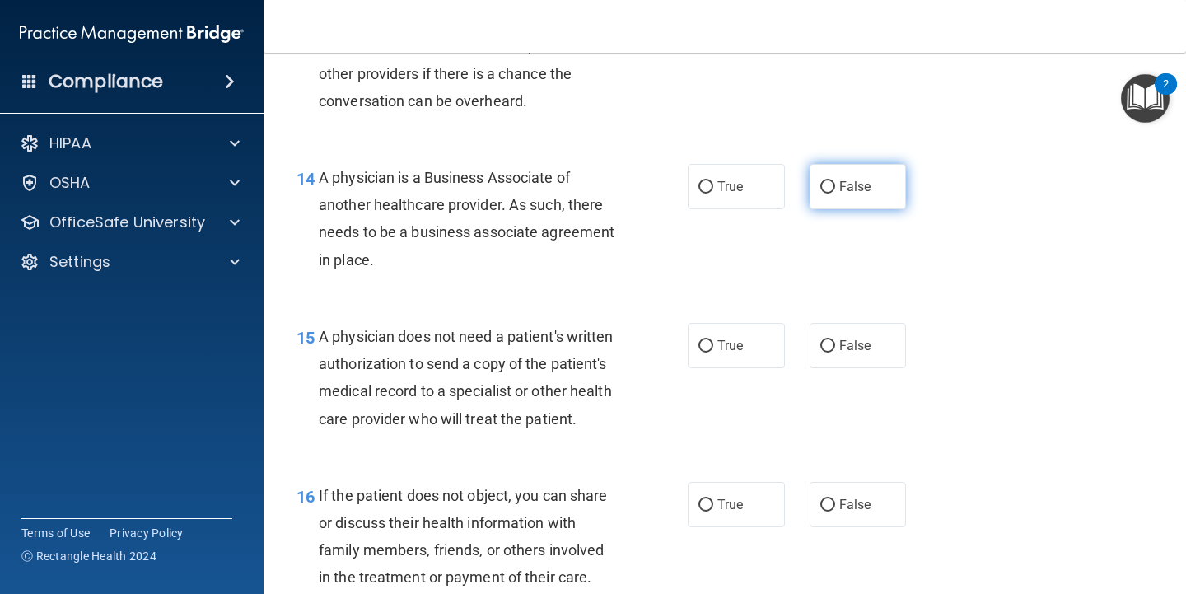
click at [836, 195] on label "False" at bounding box center [858, 186] width 97 height 45
click at [835, 194] on input "False" at bounding box center [827, 187] width 15 height 12
radio input "true"
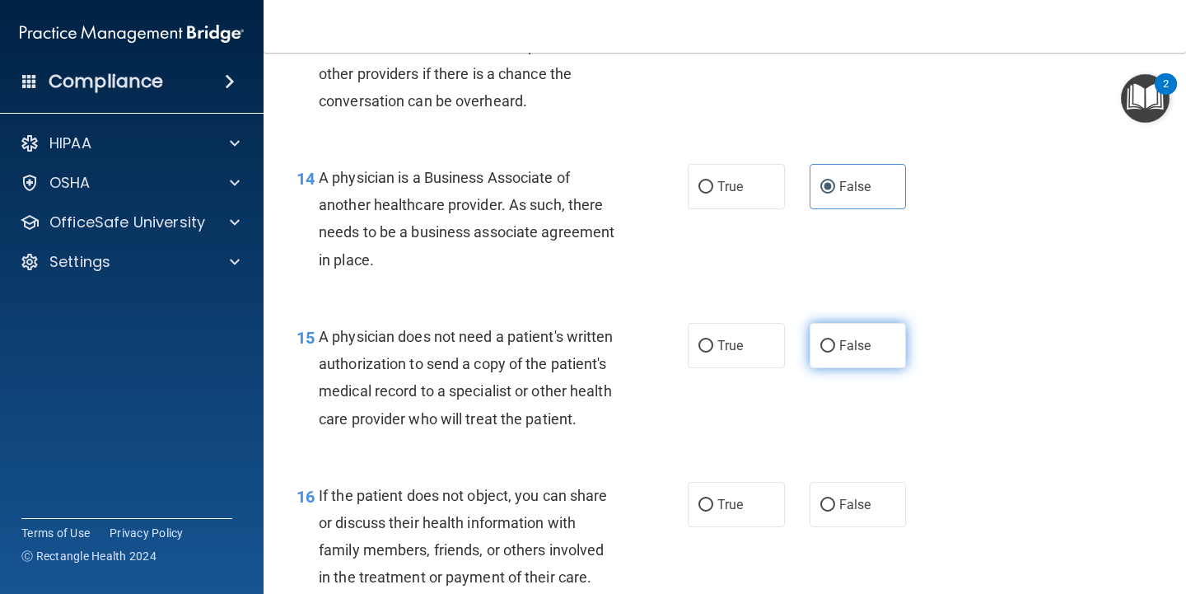
click at [839, 344] on span "False" at bounding box center [855, 346] width 32 height 16
click at [835, 344] on input "False" at bounding box center [827, 346] width 15 height 12
radio input "true"
click at [728, 512] on span "True" at bounding box center [730, 505] width 26 height 16
click at [713, 511] on input "True" at bounding box center [705, 505] width 15 height 12
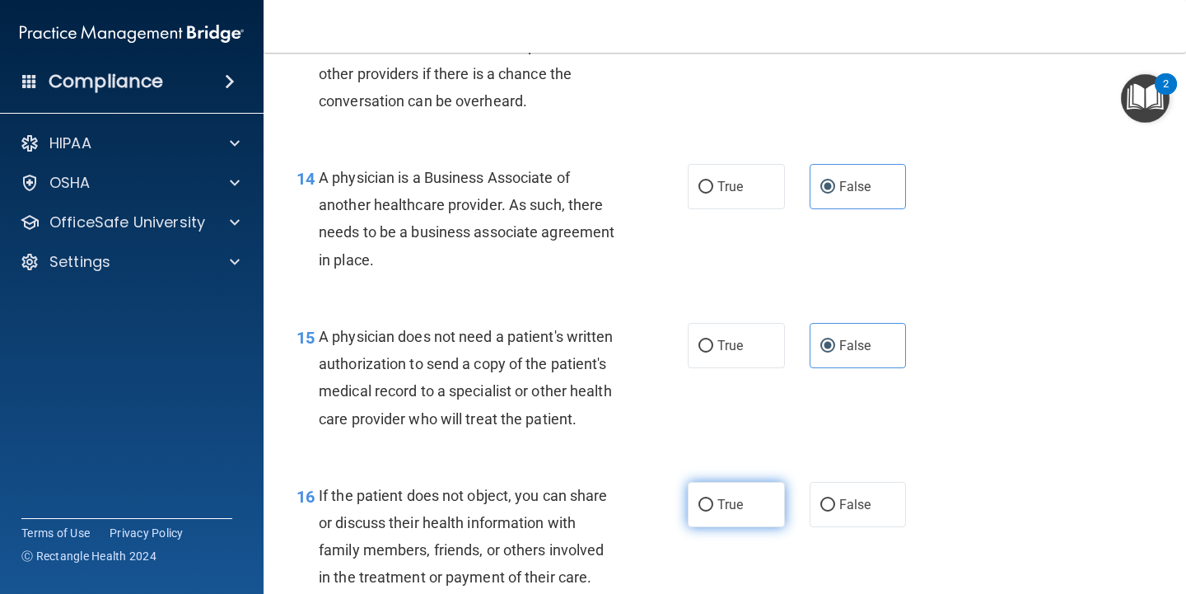
radio input "true"
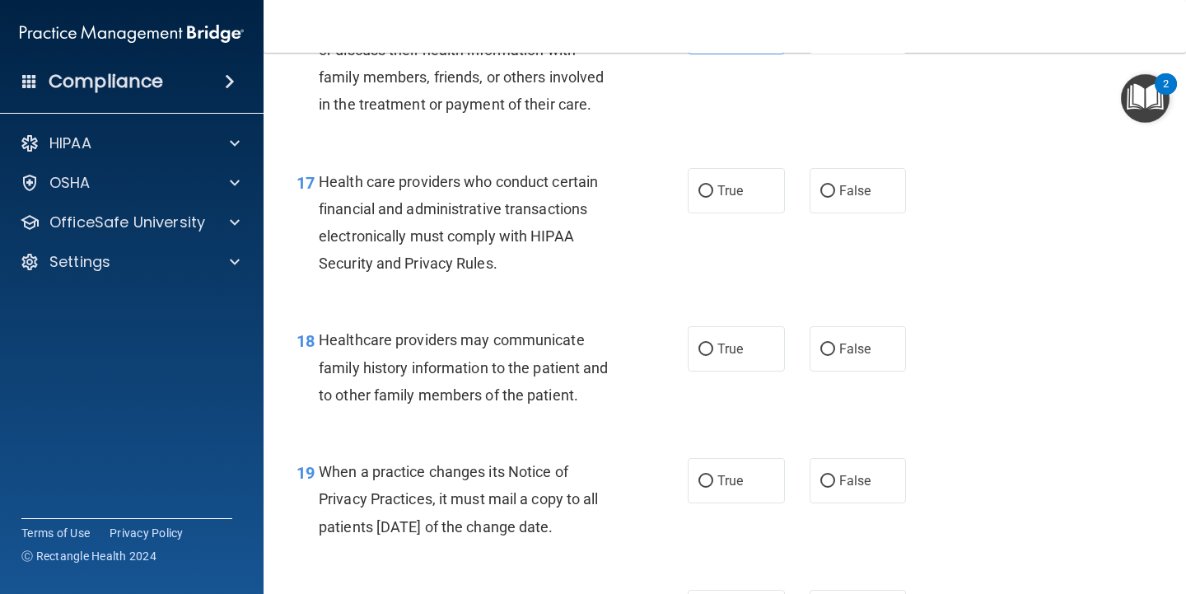
scroll to position [2553, 0]
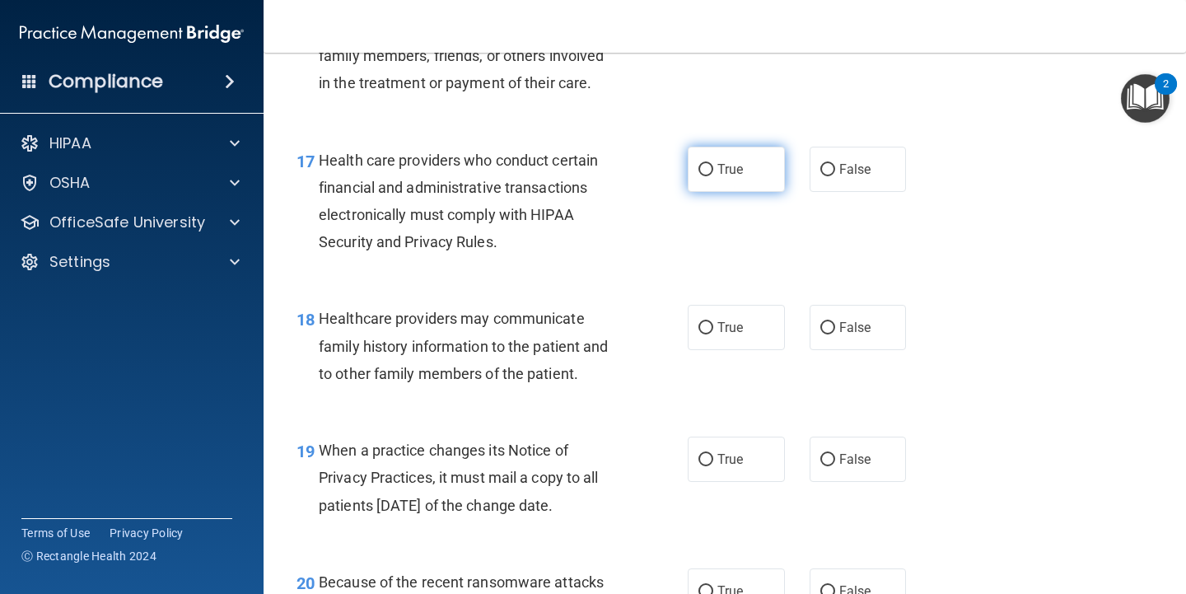
click at [718, 185] on label "True" at bounding box center [736, 169] width 97 height 45
click at [713, 176] on input "True" at bounding box center [705, 170] width 15 height 12
radio input "true"
click at [825, 344] on label "False" at bounding box center [858, 327] width 97 height 45
click at [825, 334] on input "False" at bounding box center [827, 328] width 15 height 12
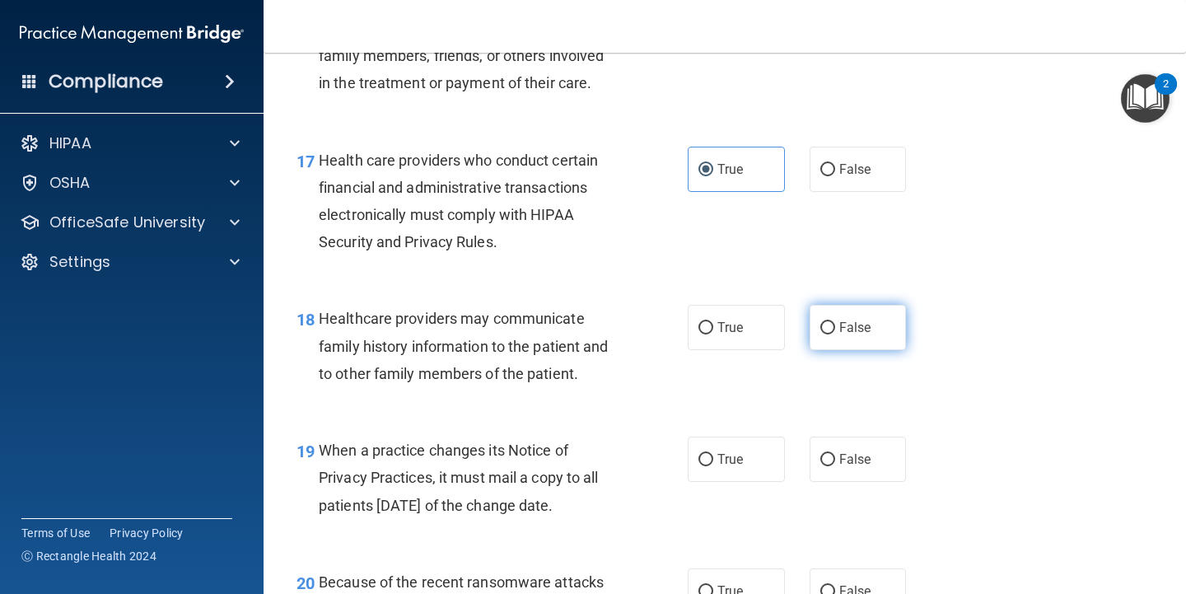
radio input "true"
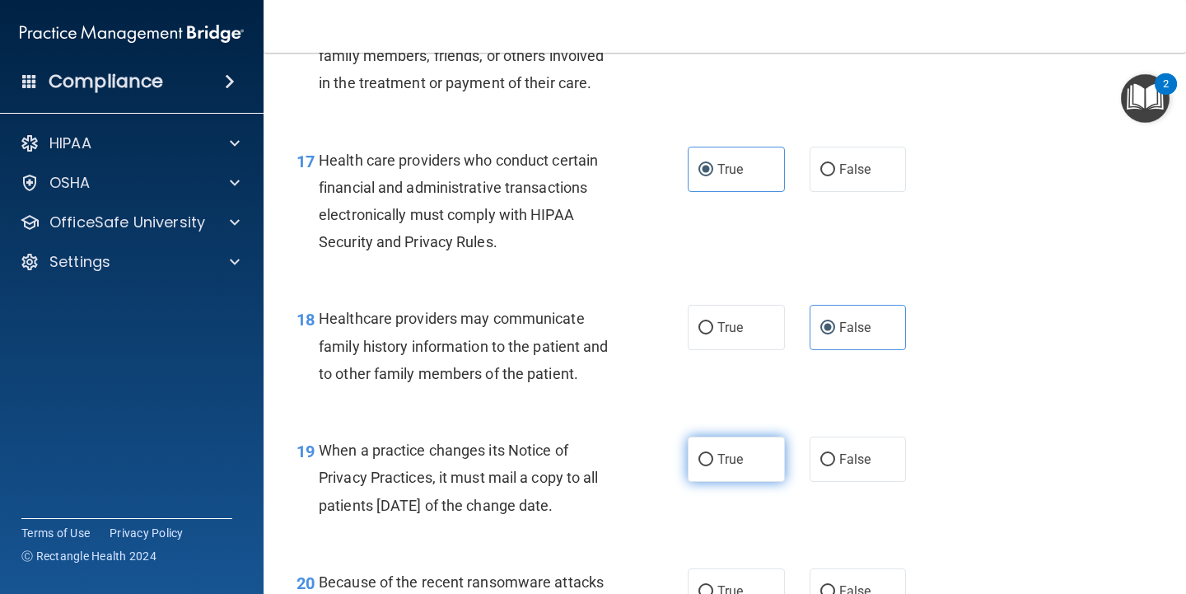
click at [722, 475] on label "True" at bounding box center [736, 459] width 97 height 45
click at [713, 466] on input "True" at bounding box center [705, 460] width 15 height 12
radio input "true"
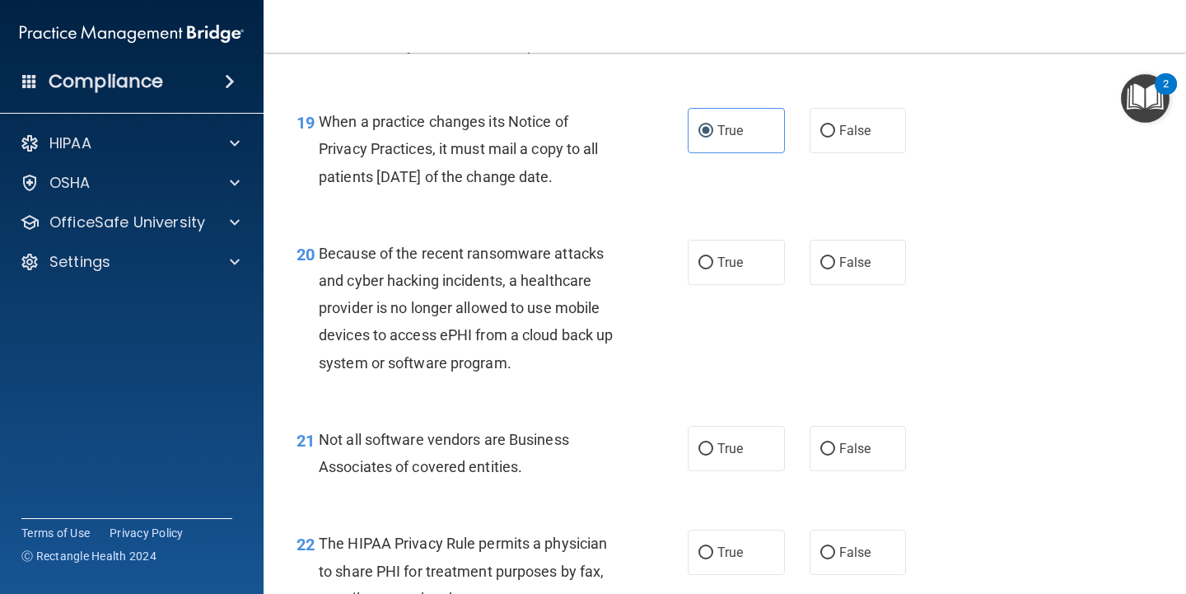
scroll to position [2883, 0]
click at [708, 284] on label "True" at bounding box center [736, 261] width 97 height 45
click at [708, 269] on input "True" at bounding box center [705, 262] width 15 height 12
radio input "true"
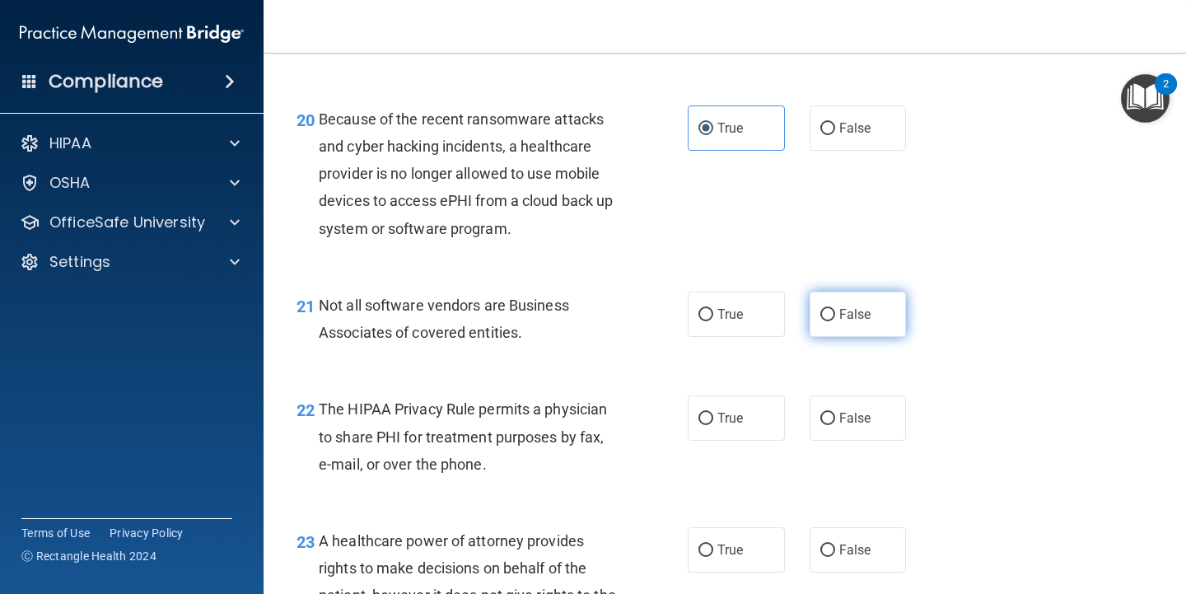
scroll to position [3047, 0]
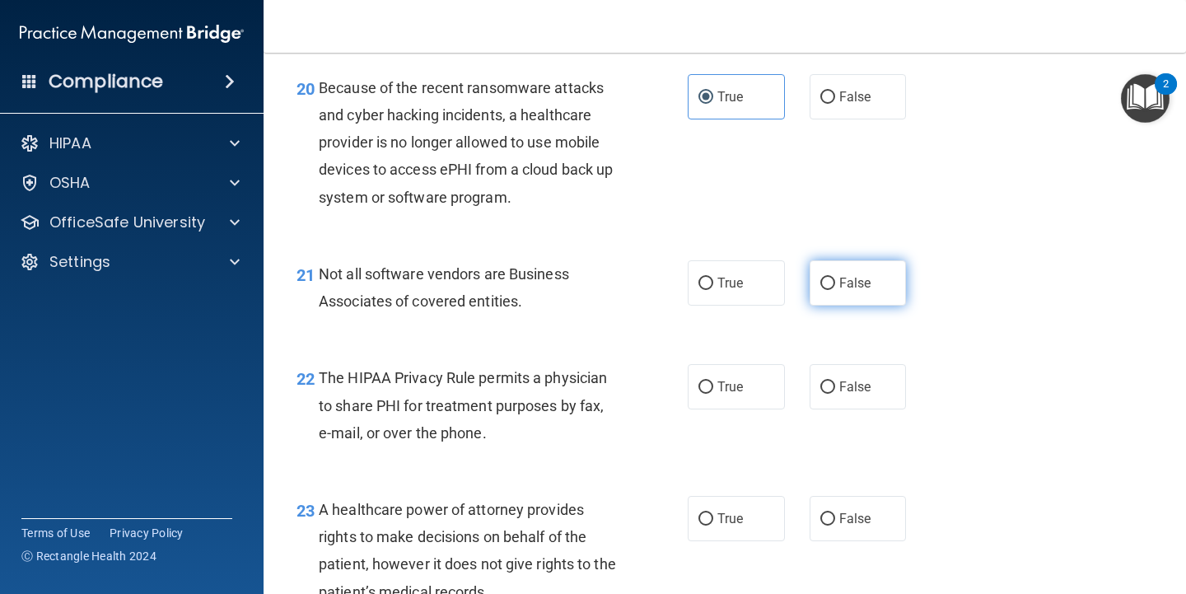
click at [839, 291] on span "False" at bounding box center [855, 283] width 32 height 16
click at [835, 290] on input "False" at bounding box center [827, 284] width 15 height 12
radio input "true"
click at [698, 394] on input "True" at bounding box center [705, 387] width 15 height 12
radio input "true"
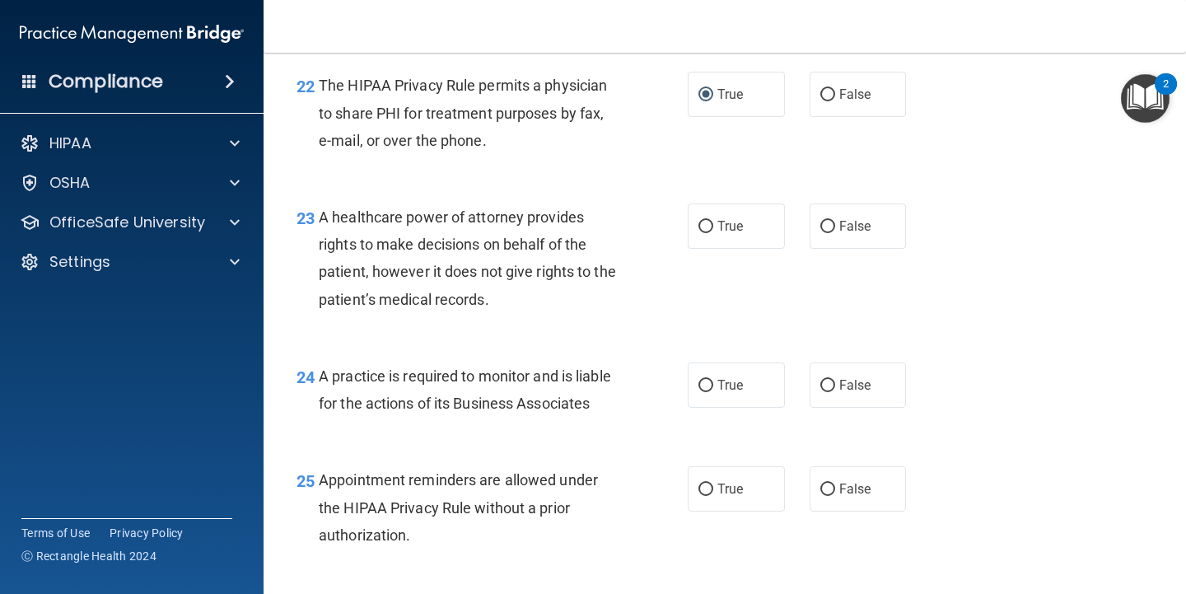
scroll to position [3377, 0]
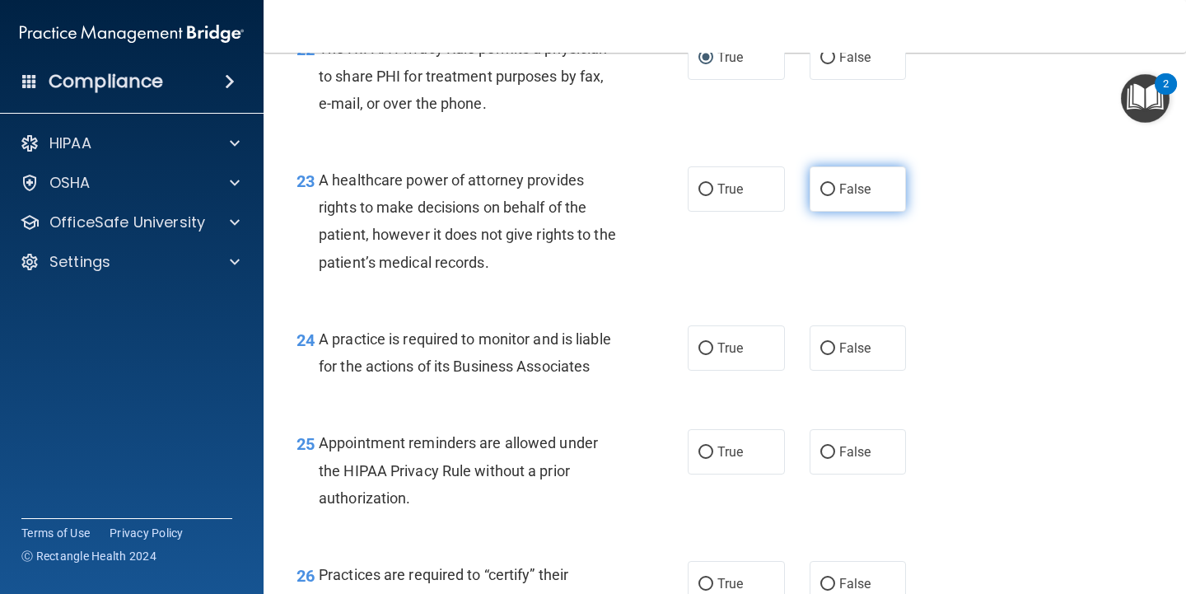
click at [829, 202] on label "False" at bounding box center [858, 188] width 97 height 45
click at [829, 196] on input "False" at bounding box center [827, 190] width 15 height 12
radio input "true"
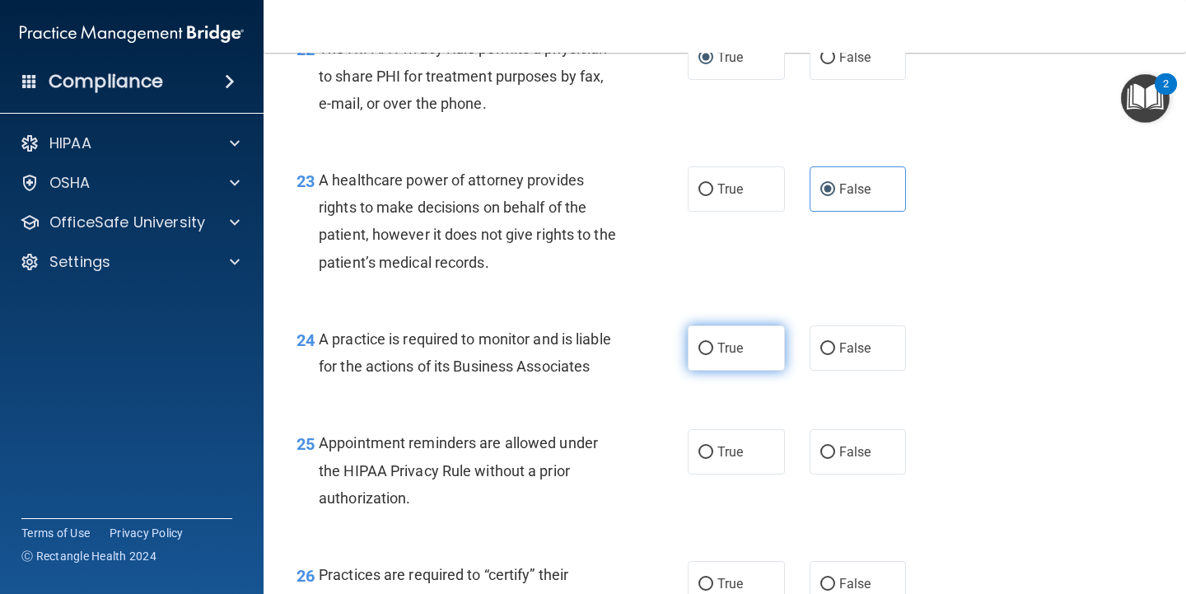
click at [730, 356] on span "True" at bounding box center [730, 348] width 26 height 16
click at [713, 355] on input "True" at bounding box center [705, 349] width 15 height 12
radio input "true"
click at [839, 460] on span "False" at bounding box center [855, 452] width 32 height 16
click at [835, 459] on input "False" at bounding box center [827, 452] width 15 height 12
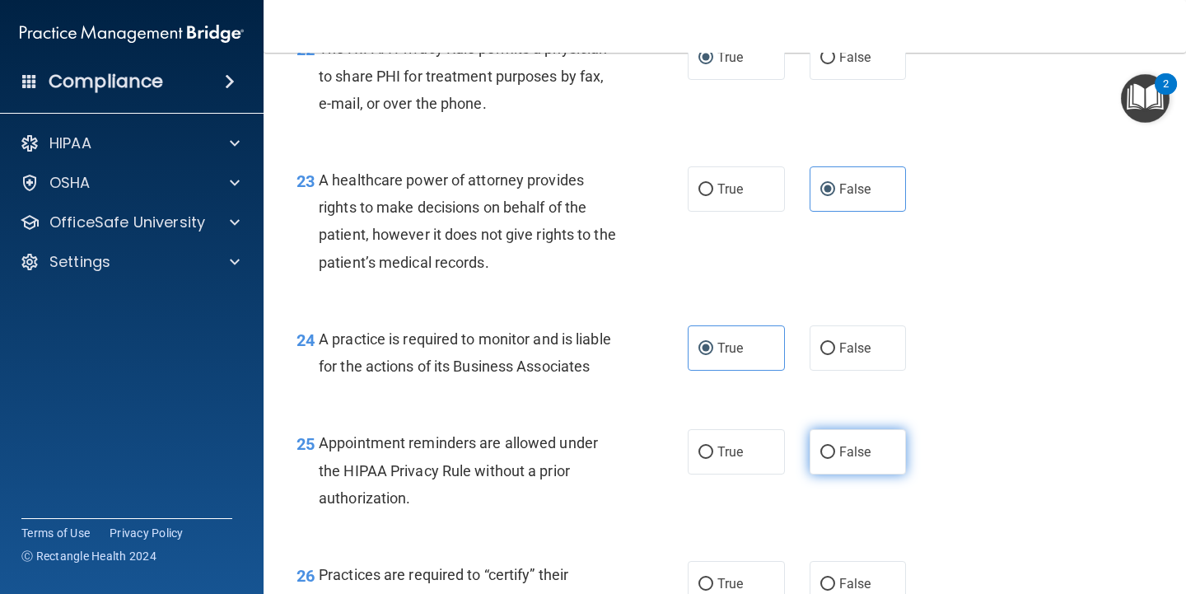
radio input "true"
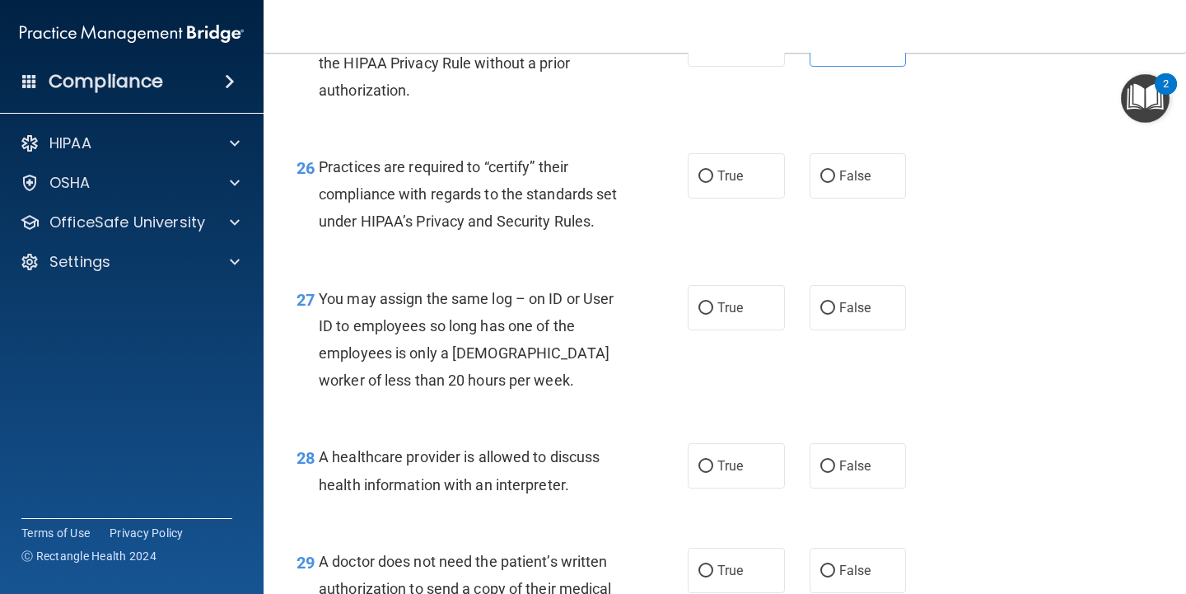
scroll to position [3789, 0]
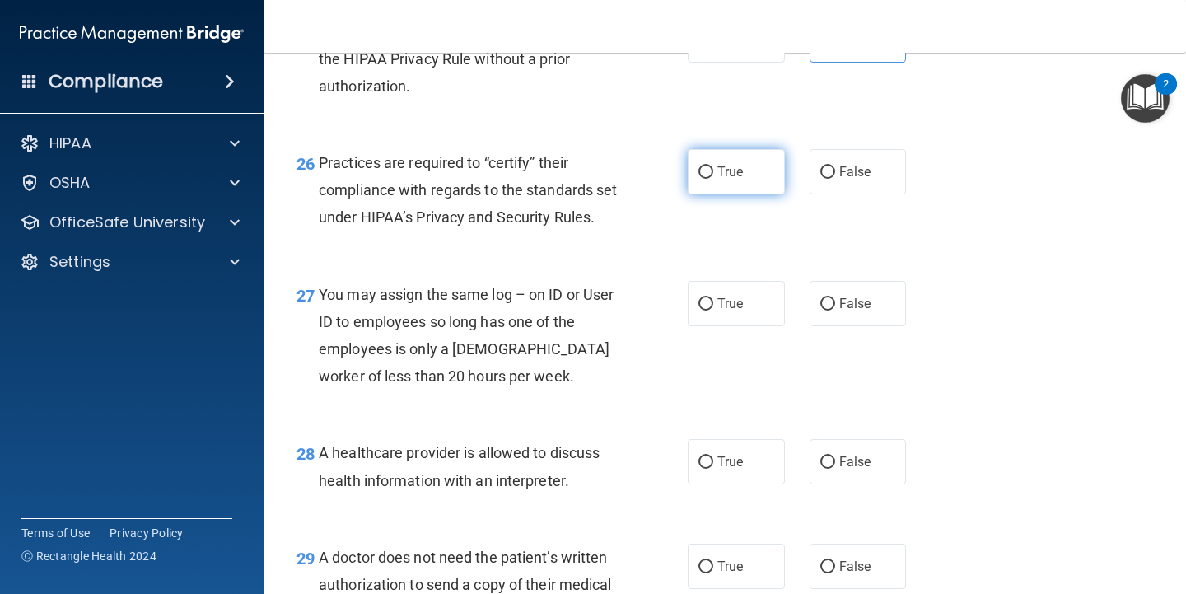
click at [717, 180] on span "True" at bounding box center [730, 172] width 26 height 16
click at [713, 179] on input "True" at bounding box center [705, 172] width 15 height 12
radio input "true"
click at [823, 311] on input "False" at bounding box center [827, 304] width 15 height 12
radio input "true"
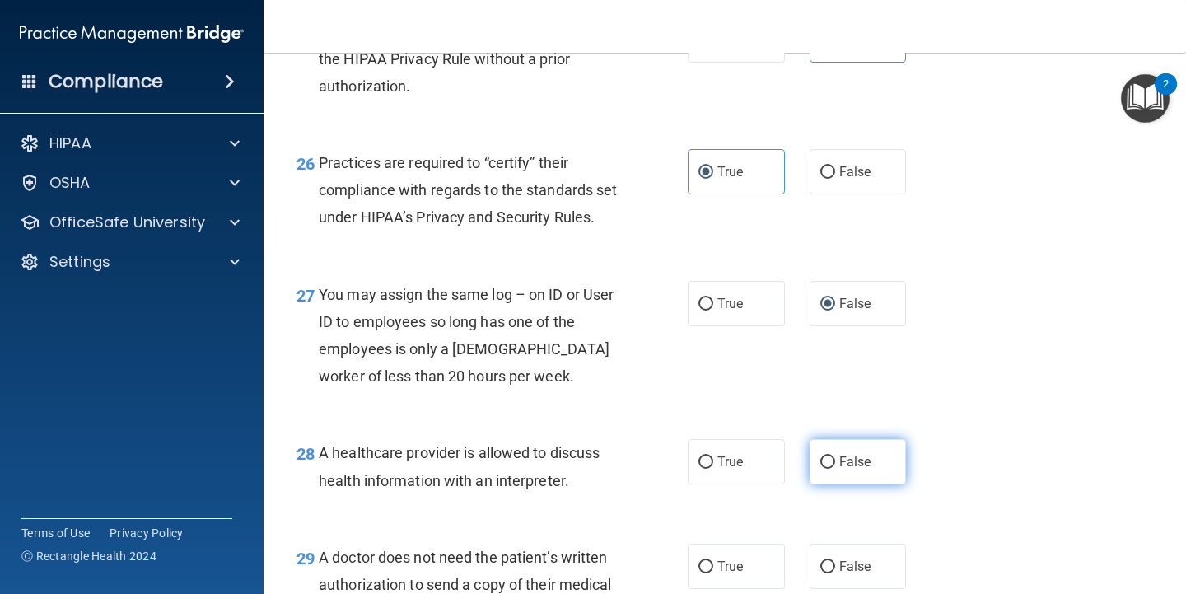
click at [837, 484] on label "False" at bounding box center [858, 461] width 97 height 45
click at [835, 469] on input "False" at bounding box center [827, 462] width 15 height 12
radio input "true"
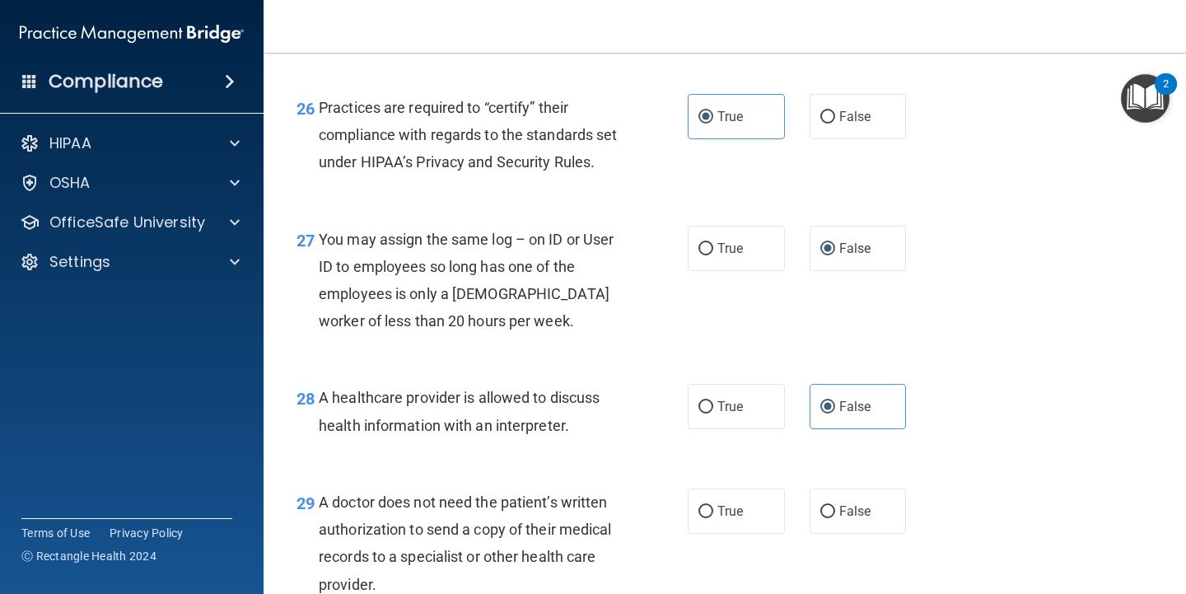
scroll to position [4036, 0]
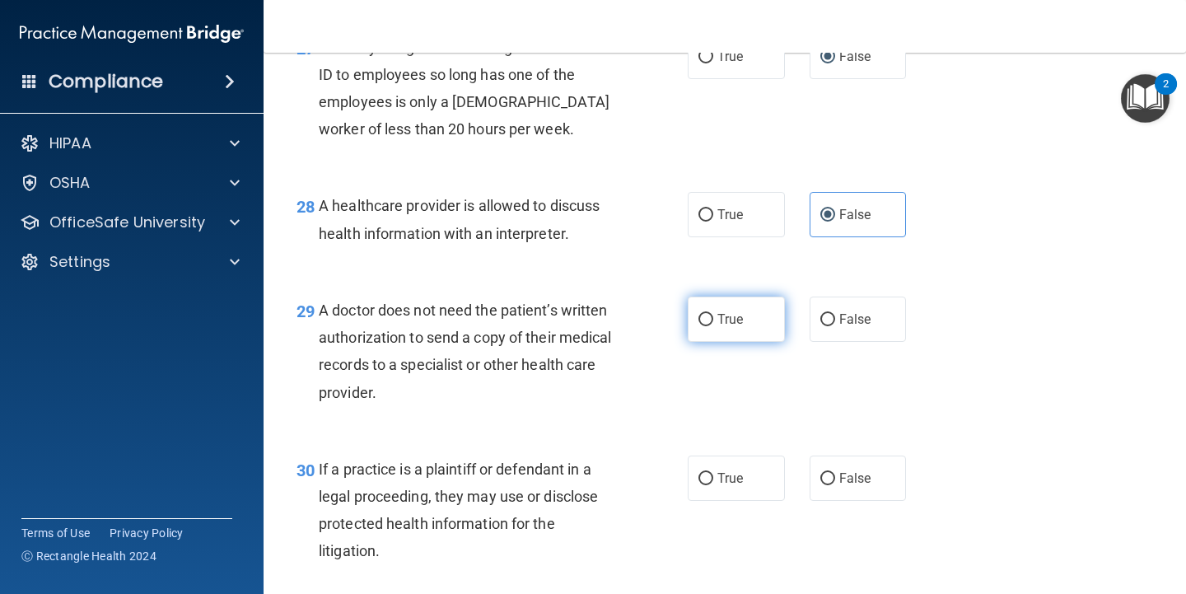
click at [730, 342] on label "True" at bounding box center [736, 319] width 97 height 45
click at [713, 326] on input "True" at bounding box center [705, 320] width 15 height 12
radio input "true"
click at [839, 486] on span "False" at bounding box center [855, 478] width 32 height 16
click at [834, 485] on input "False" at bounding box center [827, 479] width 15 height 12
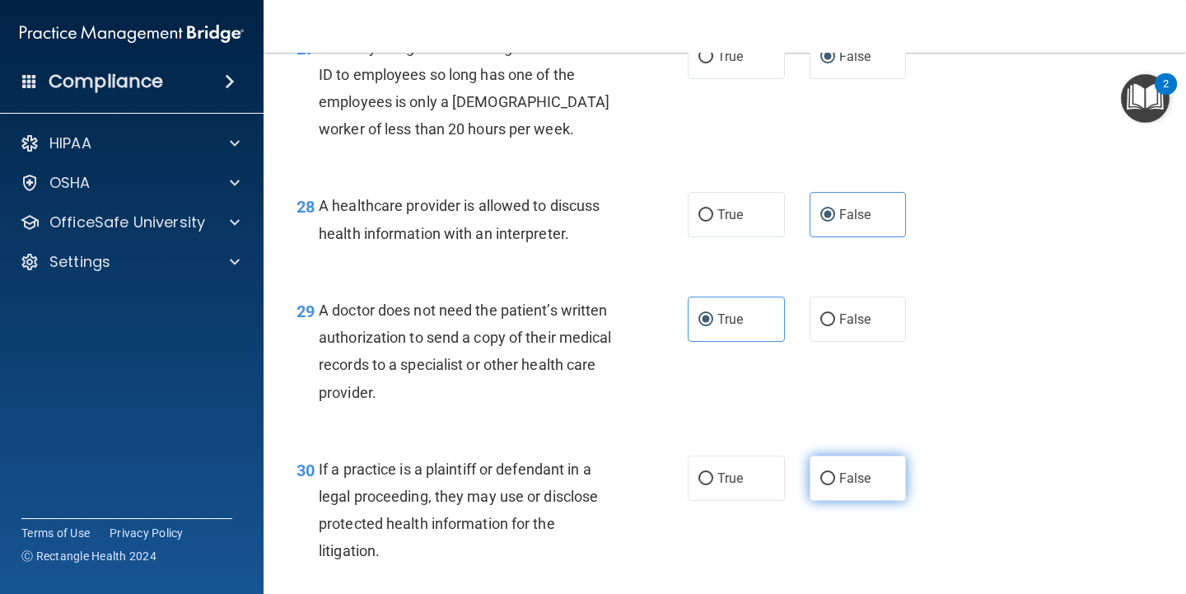
radio input "true"
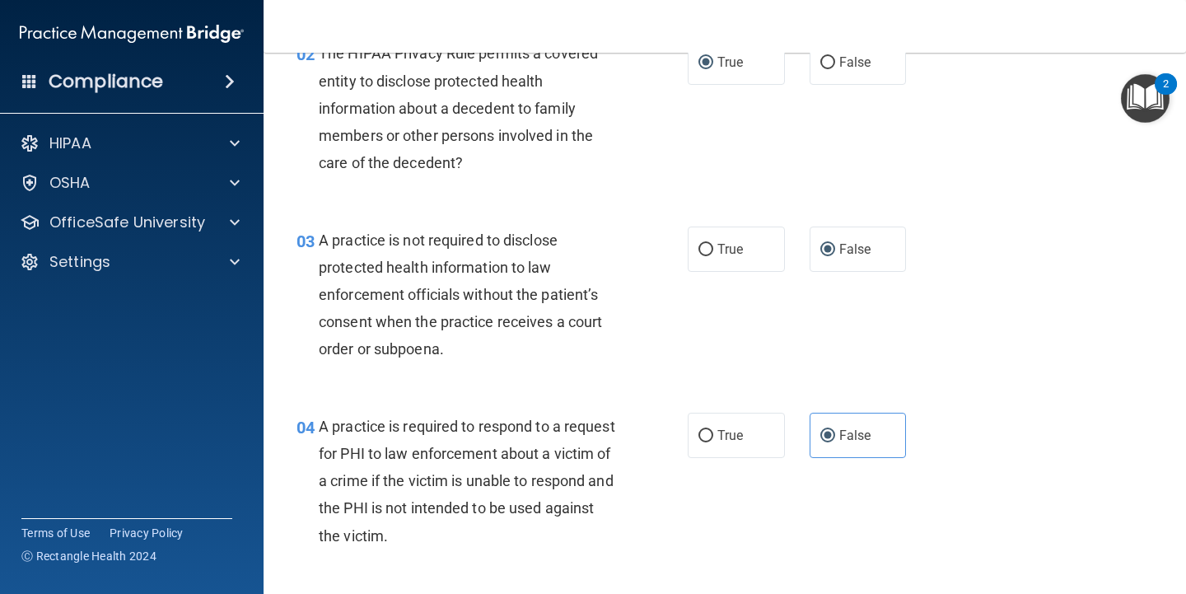
scroll to position [272, 0]
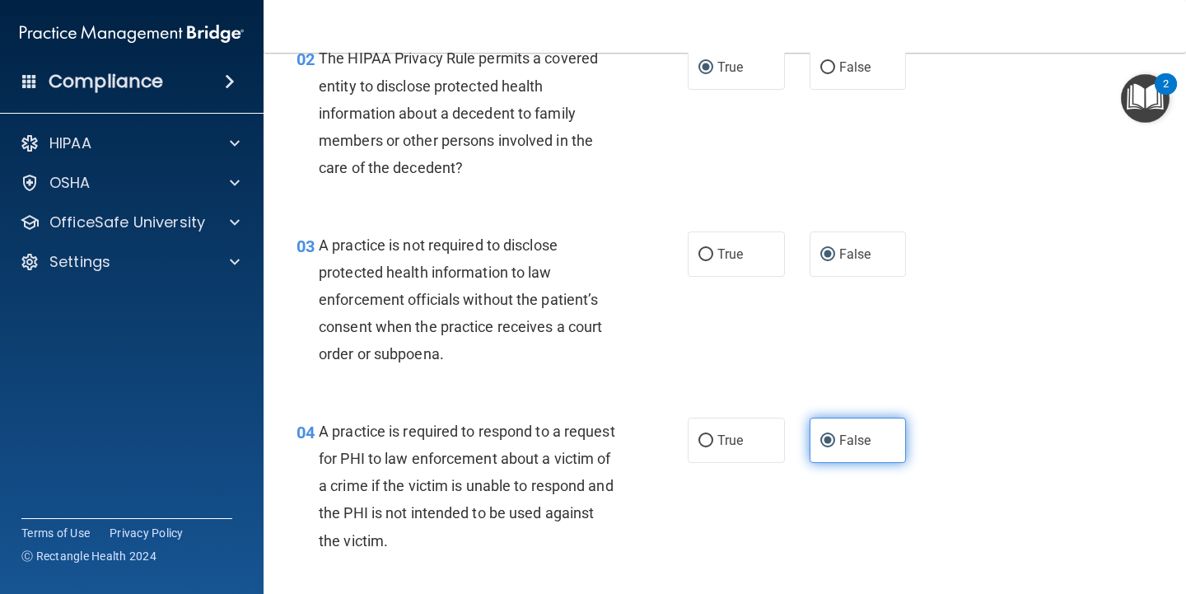
click at [825, 436] on input "False" at bounding box center [827, 441] width 15 height 12
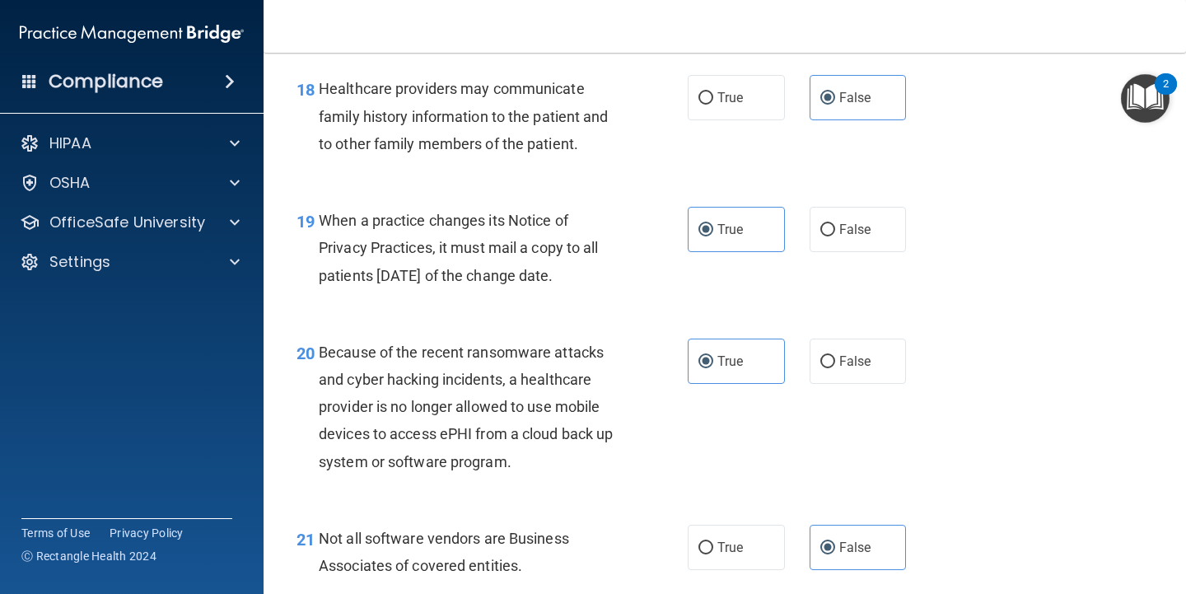
scroll to position [2743, 0]
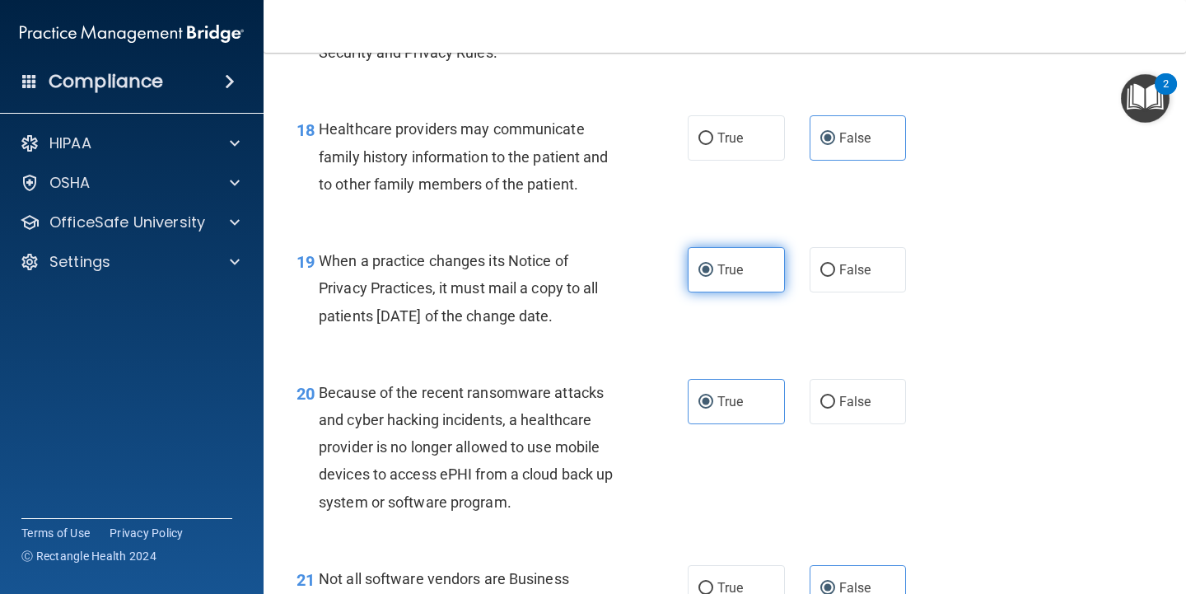
click at [706, 277] on input "True" at bounding box center [705, 270] width 15 height 12
click at [704, 409] on input "True" at bounding box center [705, 402] width 15 height 12
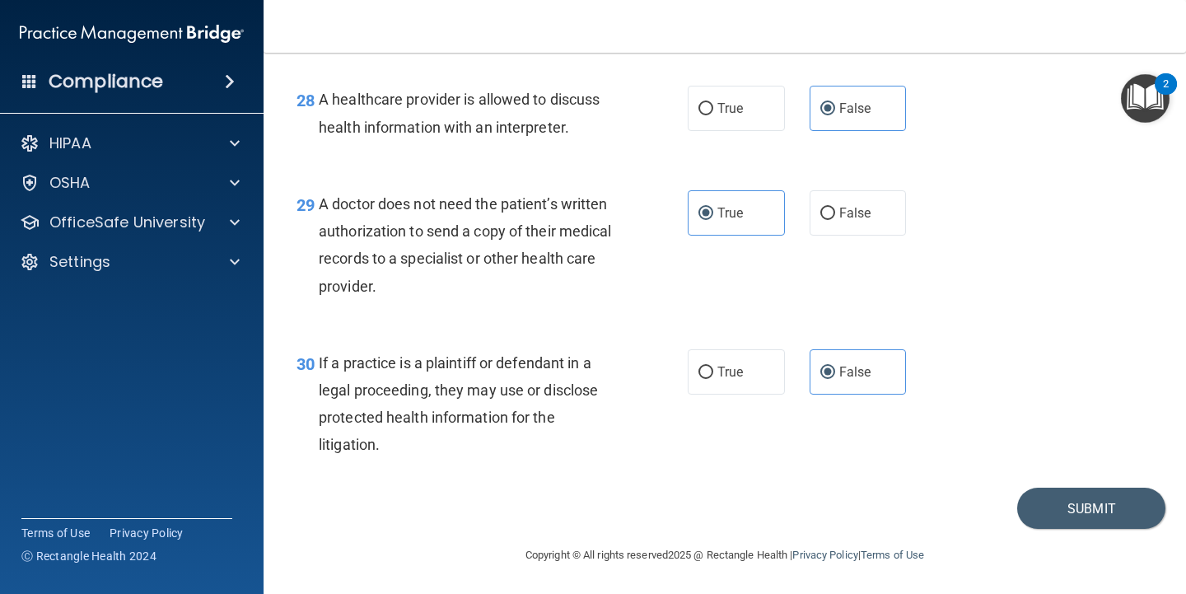
scroll to position [4225, 0]
click at [1072, 503] on button "Submit" at bounding box center [1091, 508] width 148 height 42
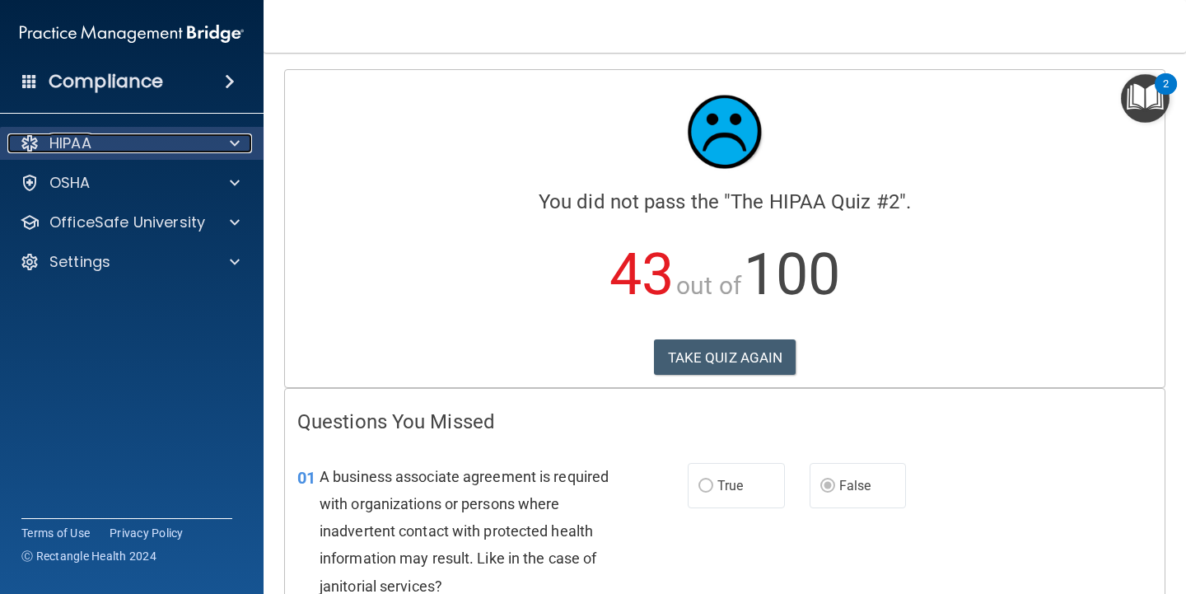
click at [189, 144] on div "HIPAA" at bounding box center [109, 143] width 204 height 20
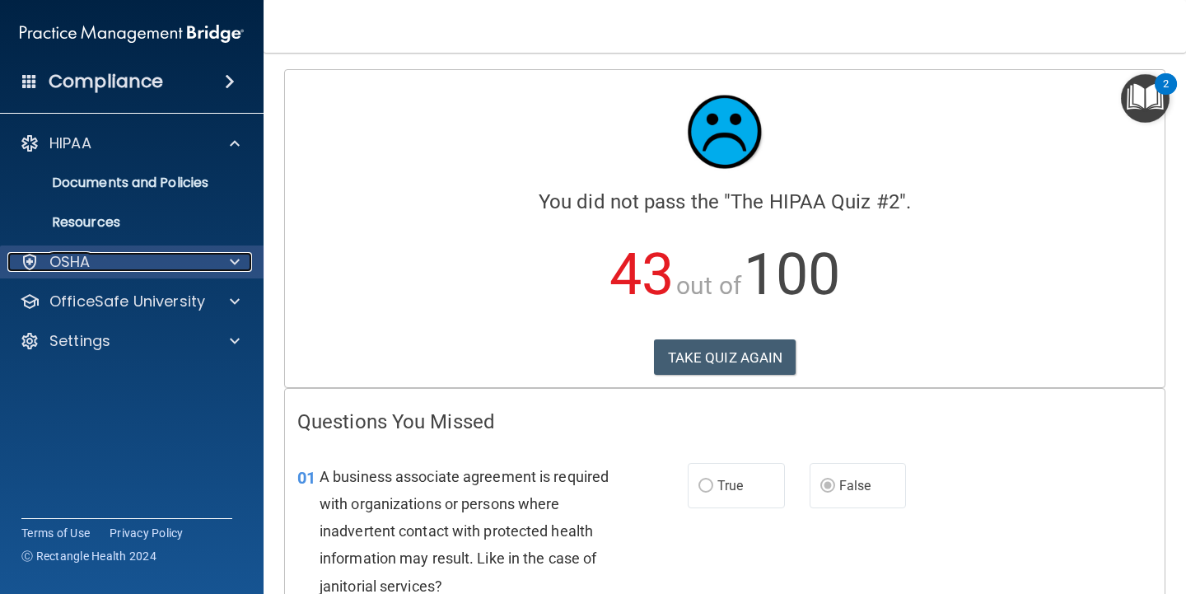
click at [178, 260] on div "OSHA" at bounding box center [109, 262] width 204 height 20
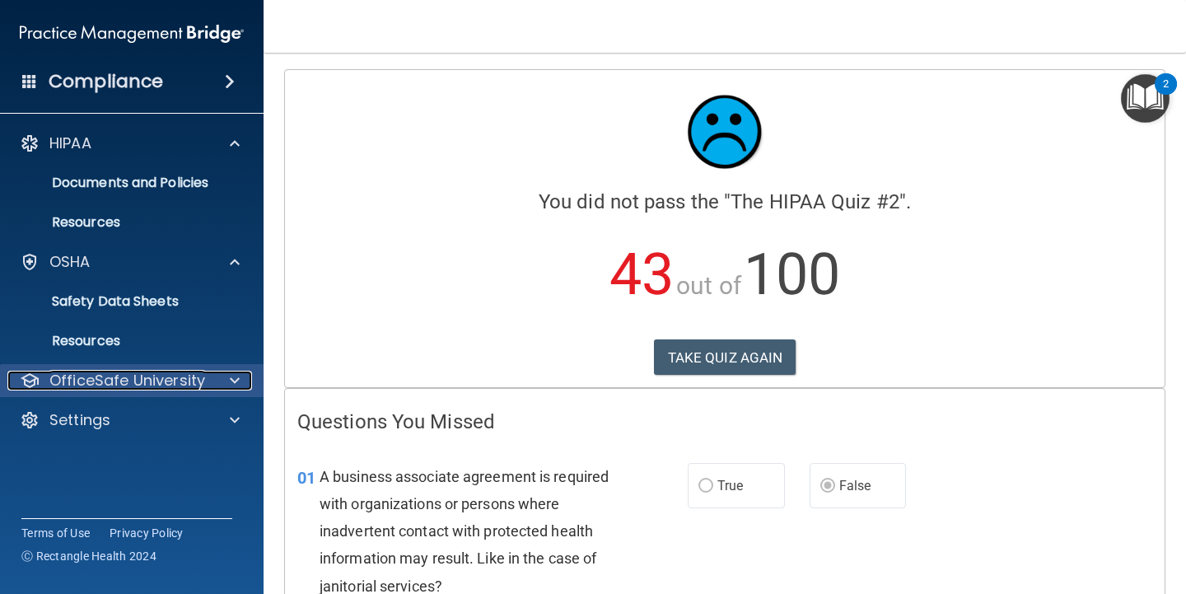
click at [178, 376] on p "OfficeSafe University" at bounding box center [127, 381] width 156 height 20
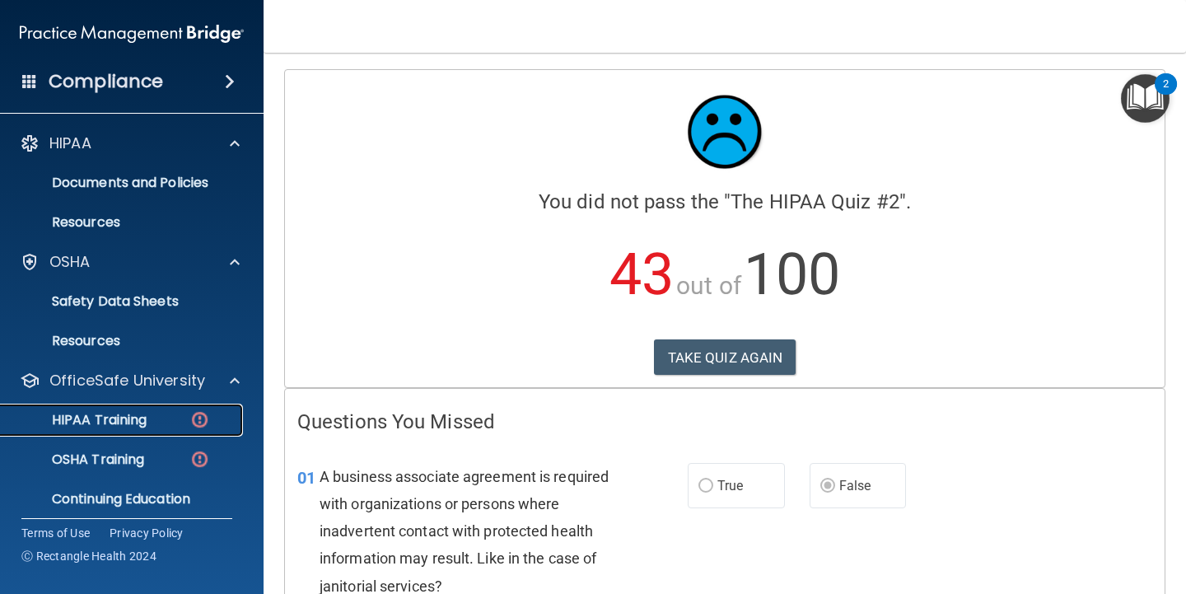
click at [174, 415] on div "HIPAA Training" at bounding box center [123, 420] width 225 height 16
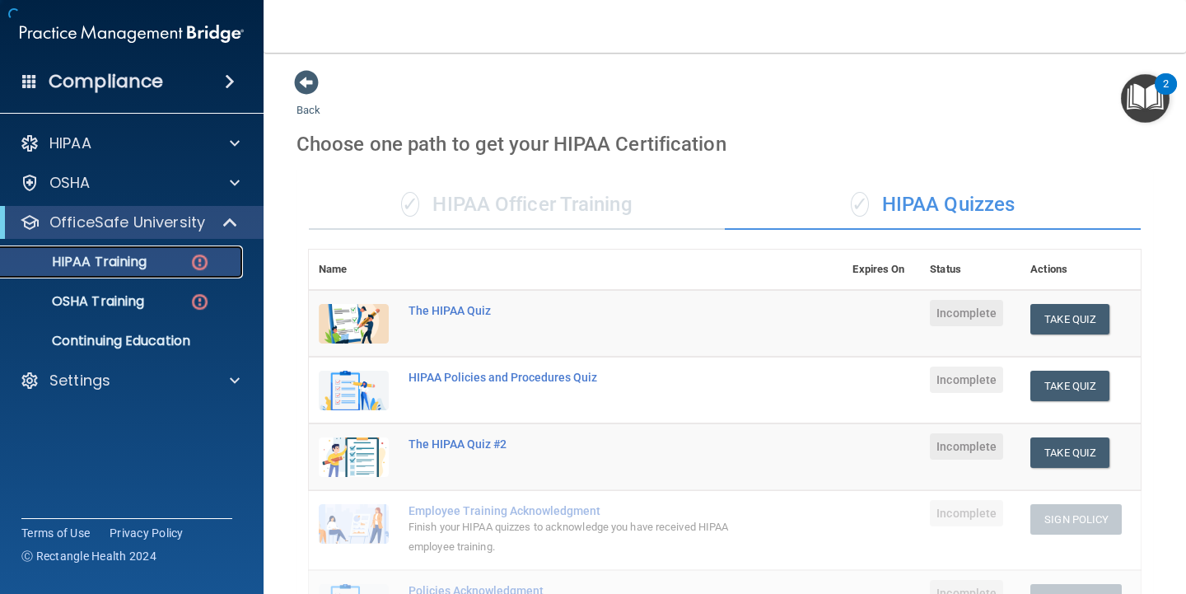
click at [172, 263] on div "HIPAA Training" at bounding box center [123, 262] width 225 height 16
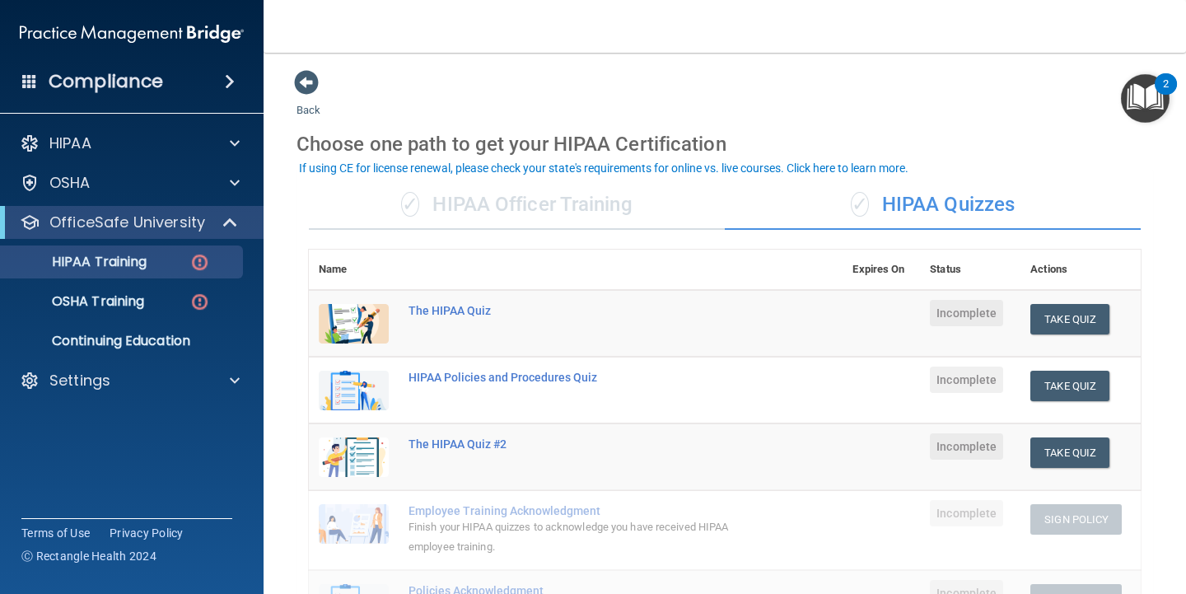
click at [524, 213] on div "✓ HIPAA Officer Training" at bounding box center [517, 204] width 416 height 49
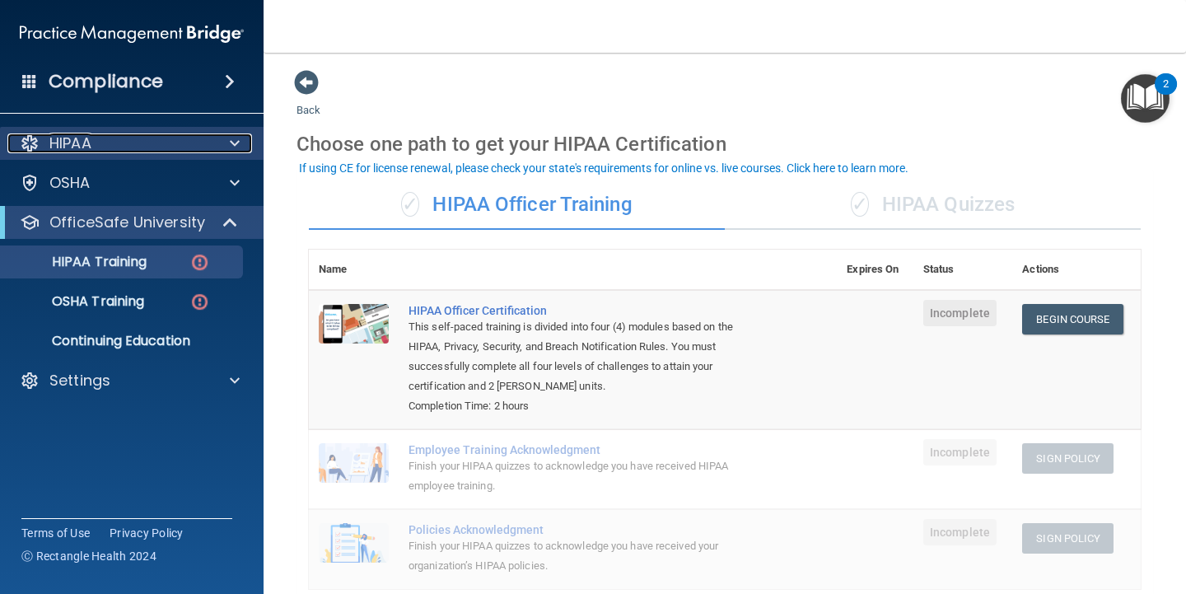
click at [136, 142] on div "HIPAA" at bounding box center [109, 143] width 204 height 20
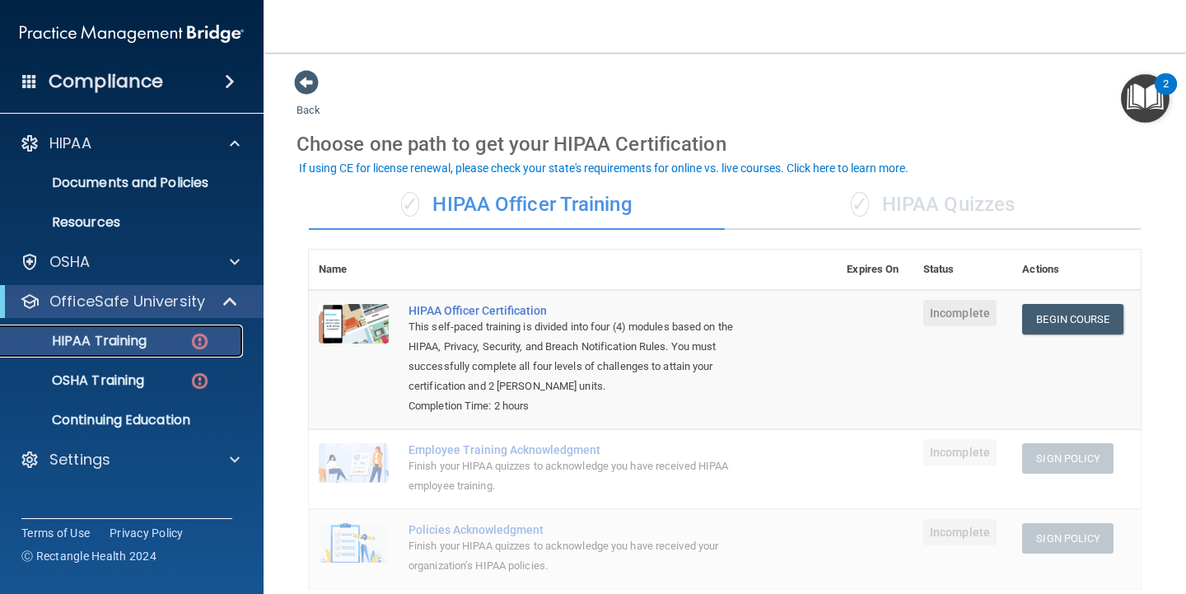
click at [166, 337] on div "HIPAA Training" at bounding box center [123, 341] width 225 height 16
click at [922, 203] on div "✓ HIPAA Quizzes" at bounding box center [933, 204] width 416 height 49
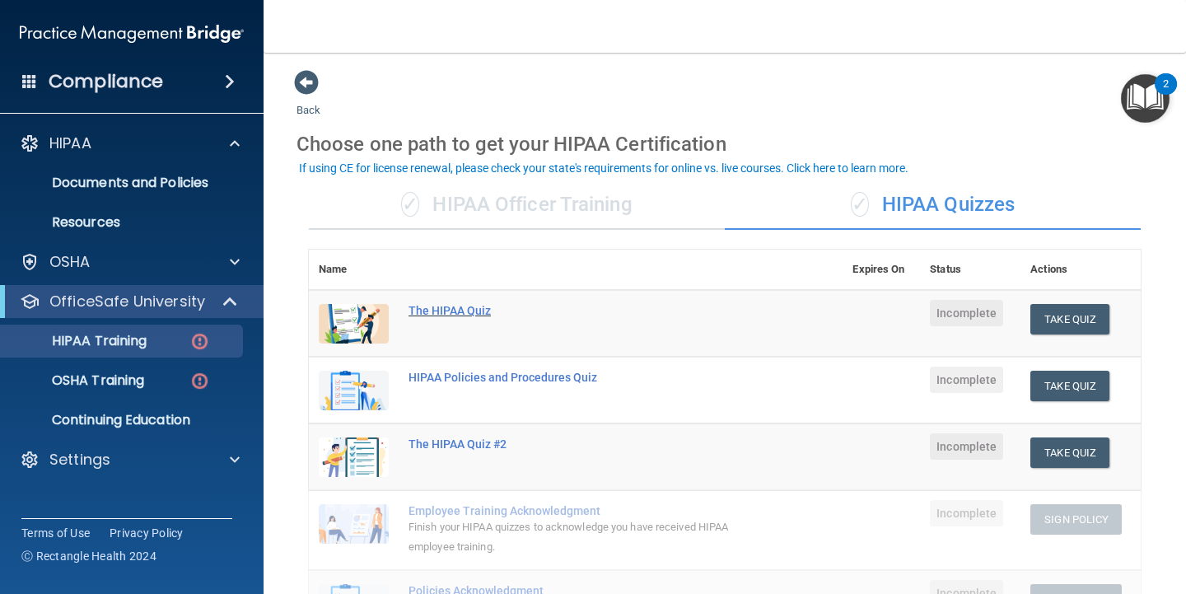
click at [449, 311] on div "The HIPAA Quiz" at bounding box center [585, 310] width 352 height 13
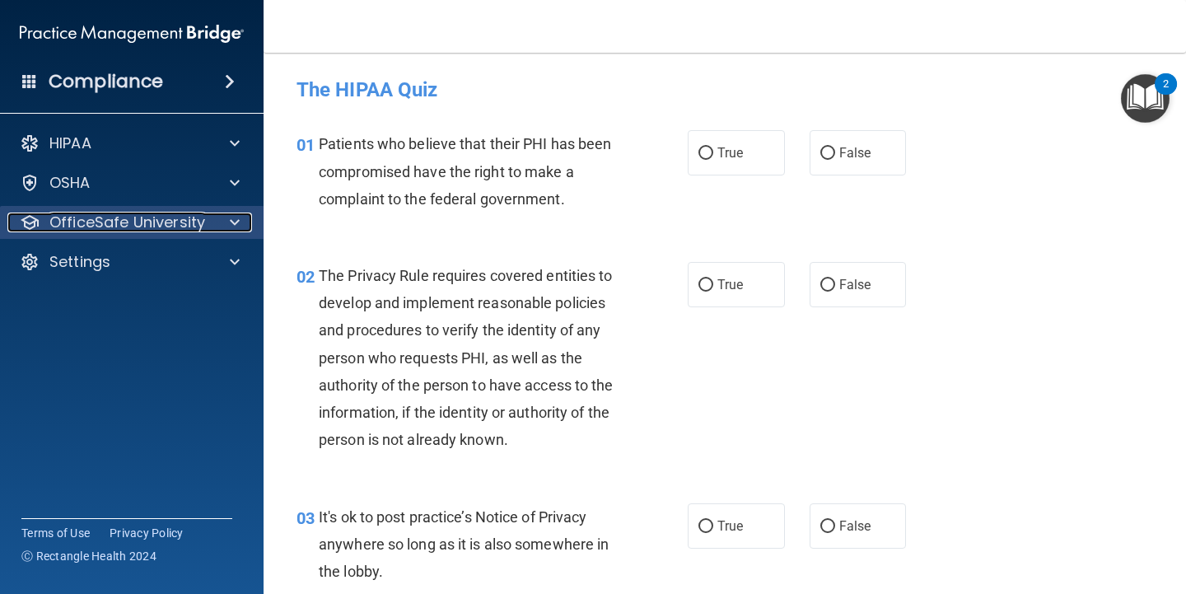
click at [223, 217] on div at bounding box center [232, 223] width 41 height 20
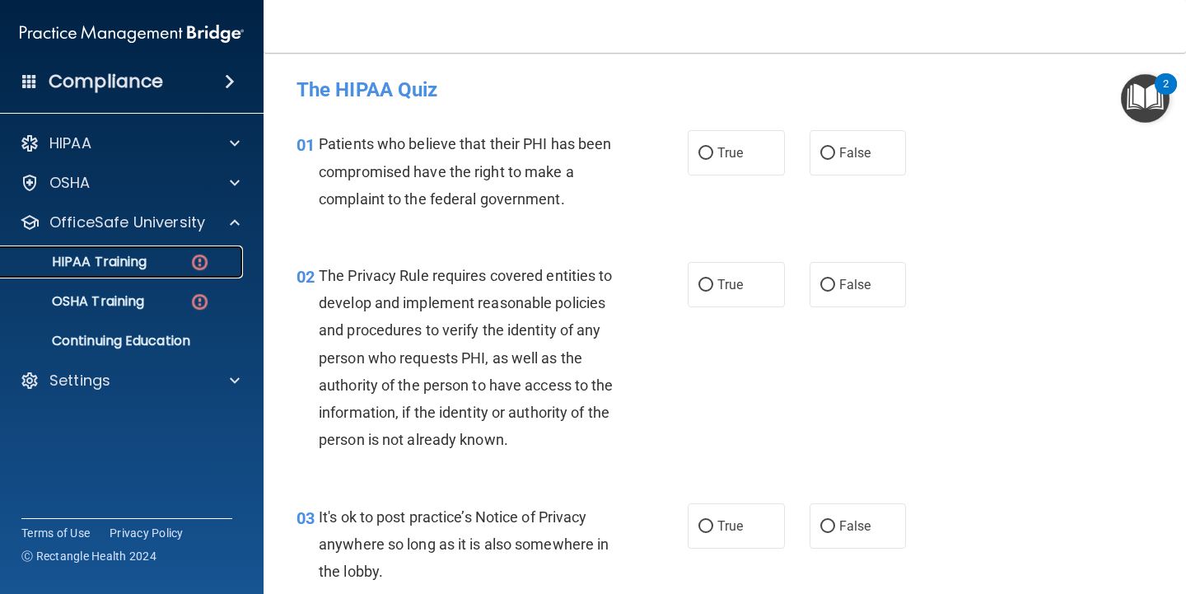
click at [180, 259] on div "HIPAA Training" at bounding box center [123, 262] width 225 height 16
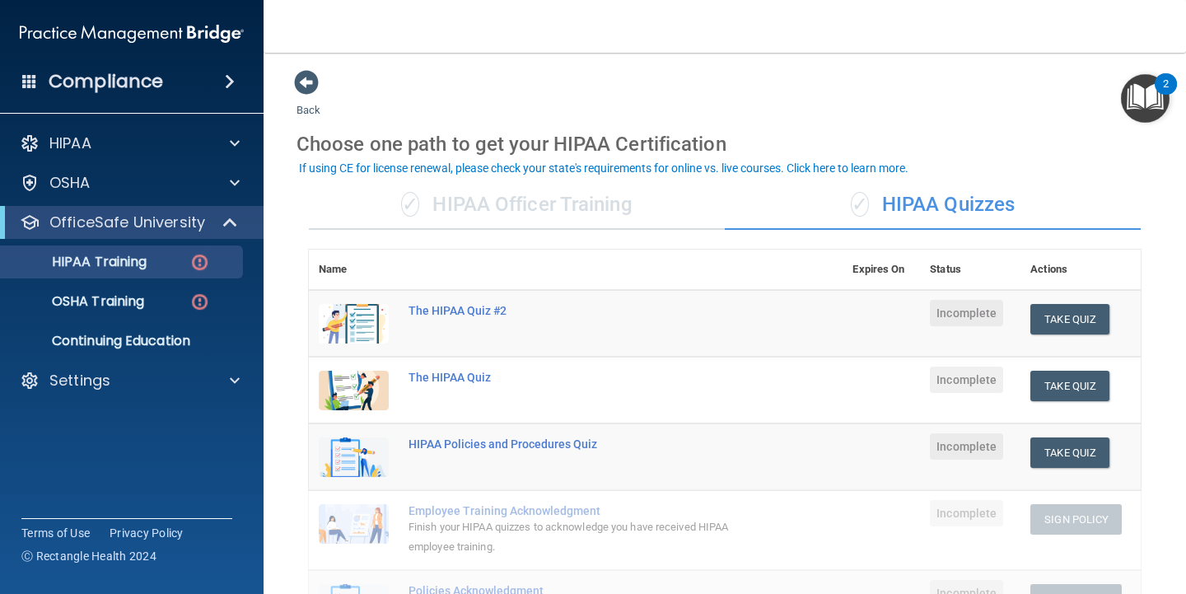
click at [469, 219] on div "✓ HIPAA Officer Training" at bounding box center [517, 204] width 416 height 49
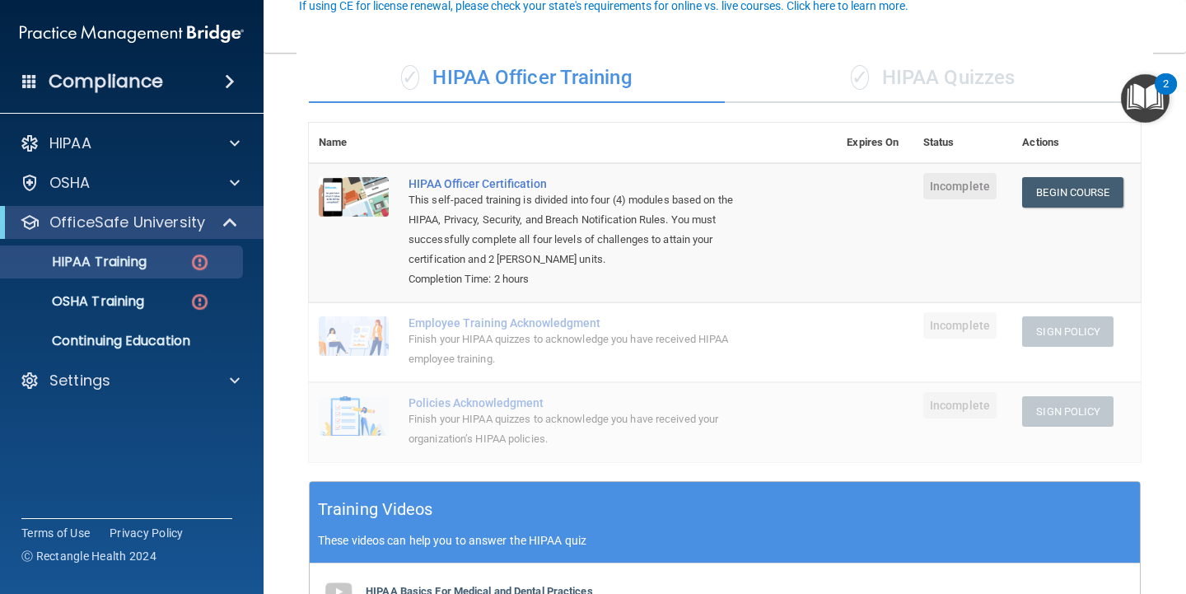
scroll to position [165, 0]
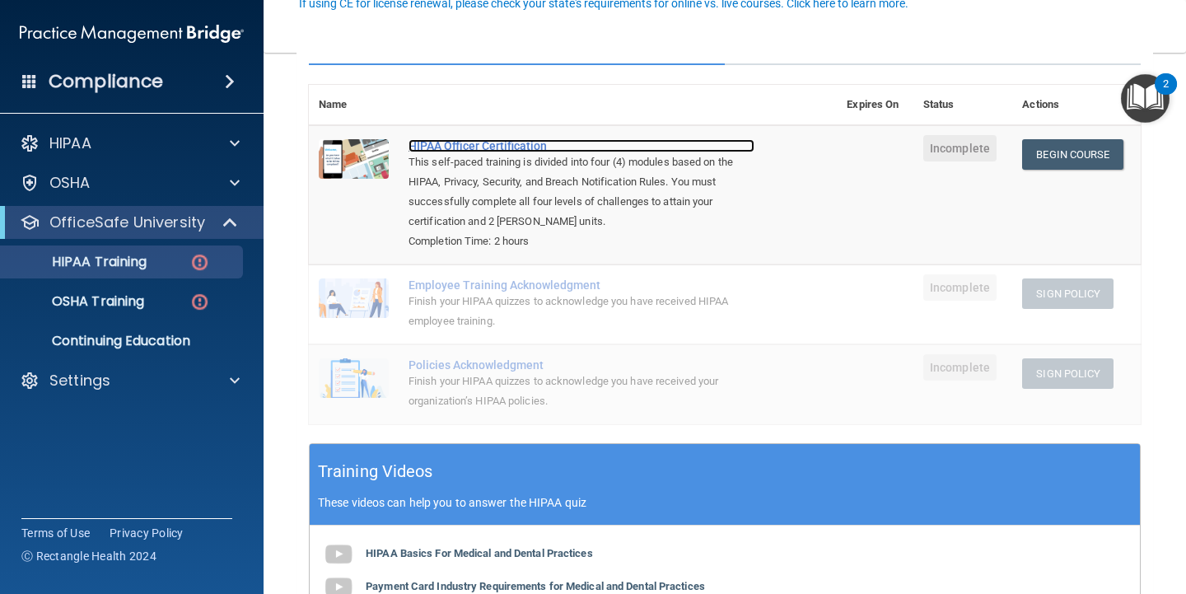
click at [478, 145] on div "HIPAA Officer Certification" at bounding box center [582, 145] width 346 height 13
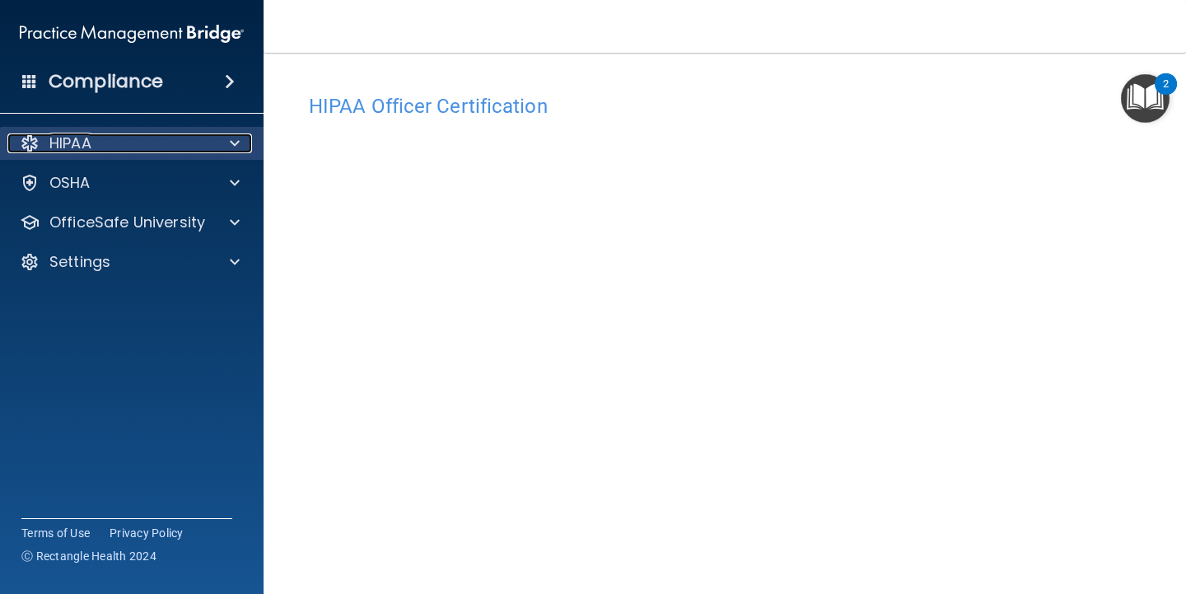
click at [219, 142] on div at bounding box center [232, 143] width 41 height 20
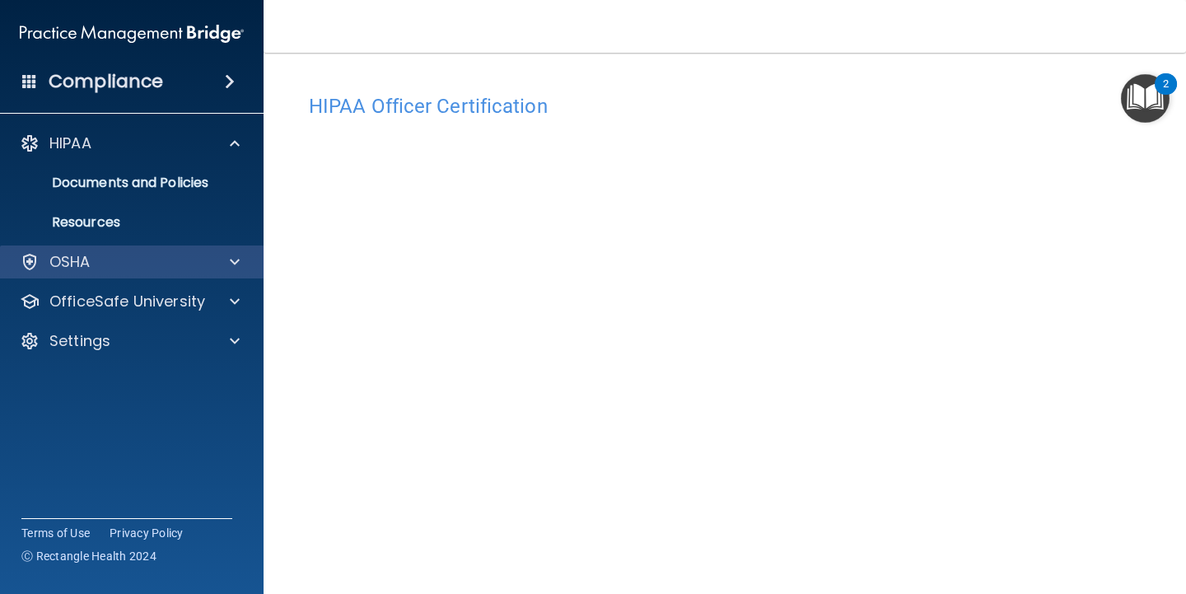
click at [124, 249] on div "OSHA" at bounding box center [132, 261] width 264 height 33
click at [225, 260] on div at bounding box center [232, 262] width 41 height 20
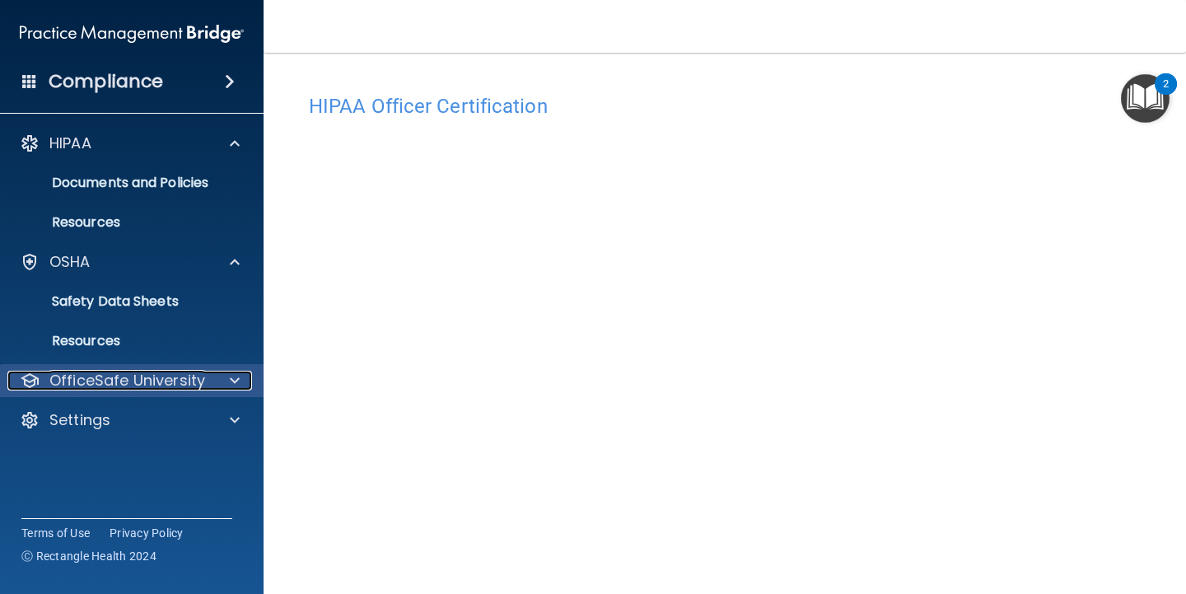
drag, startPoint x: 180, startPoint y: 387, endPoint x: 192, endPoint y: 384, distance: 12.0
click at [181, 387] on p "OfficeSafe University" at bounding box center [127, 381] width 156 height 20
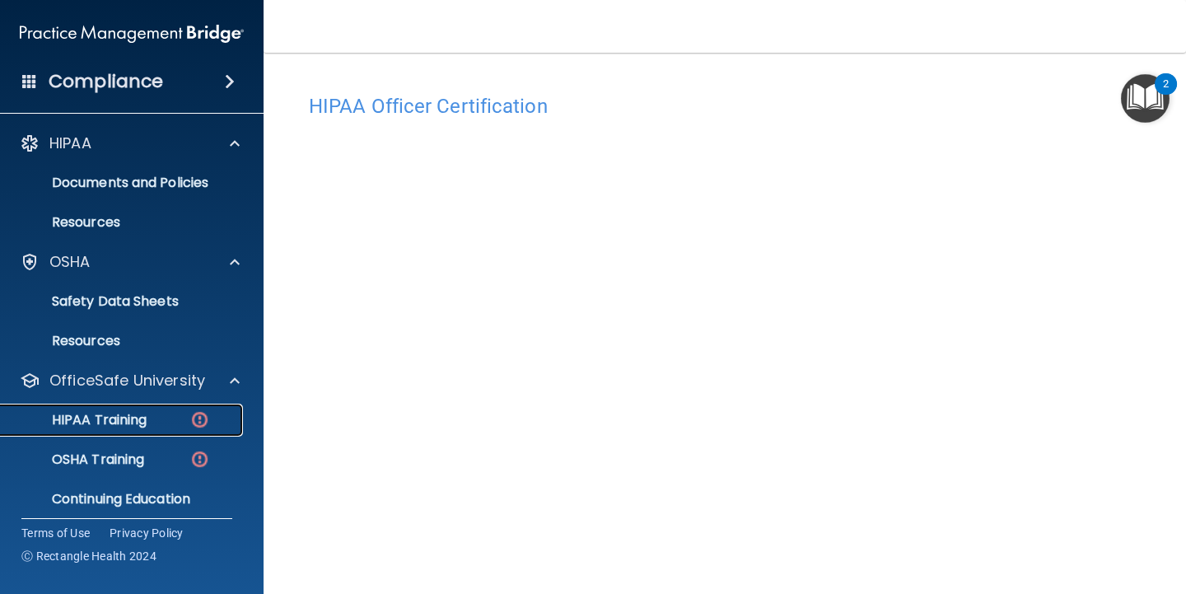
click at [198, 413] on img at bounding box center [199, 419] width 21 height 21
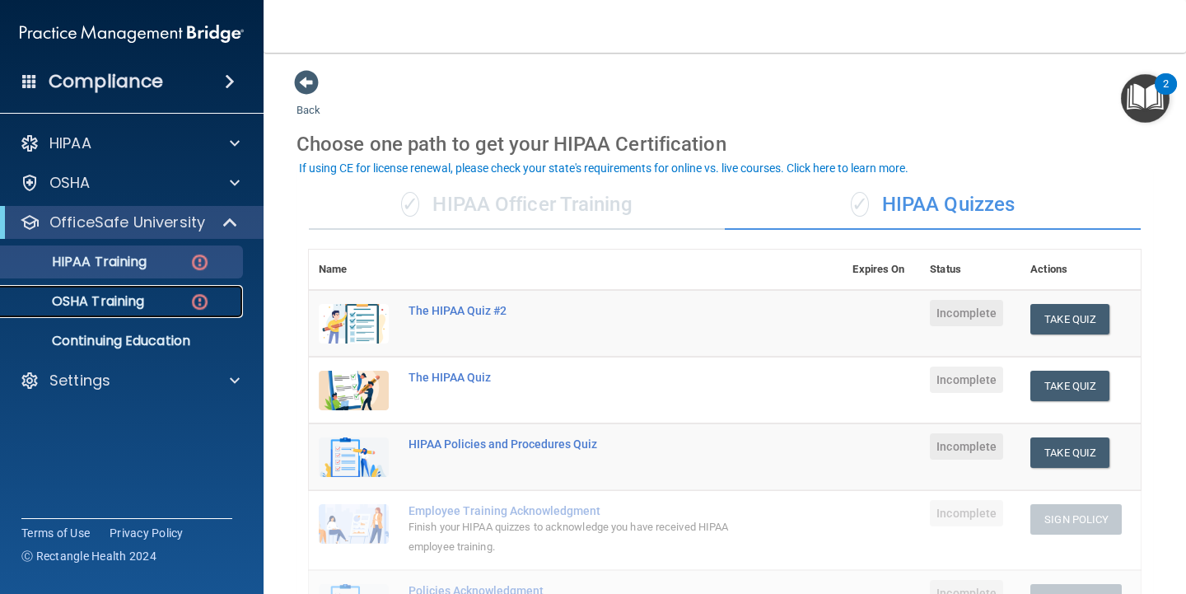
click at [147, 303] on div "OSHA Training" at bounding box center [123, 301] width 225 height 16
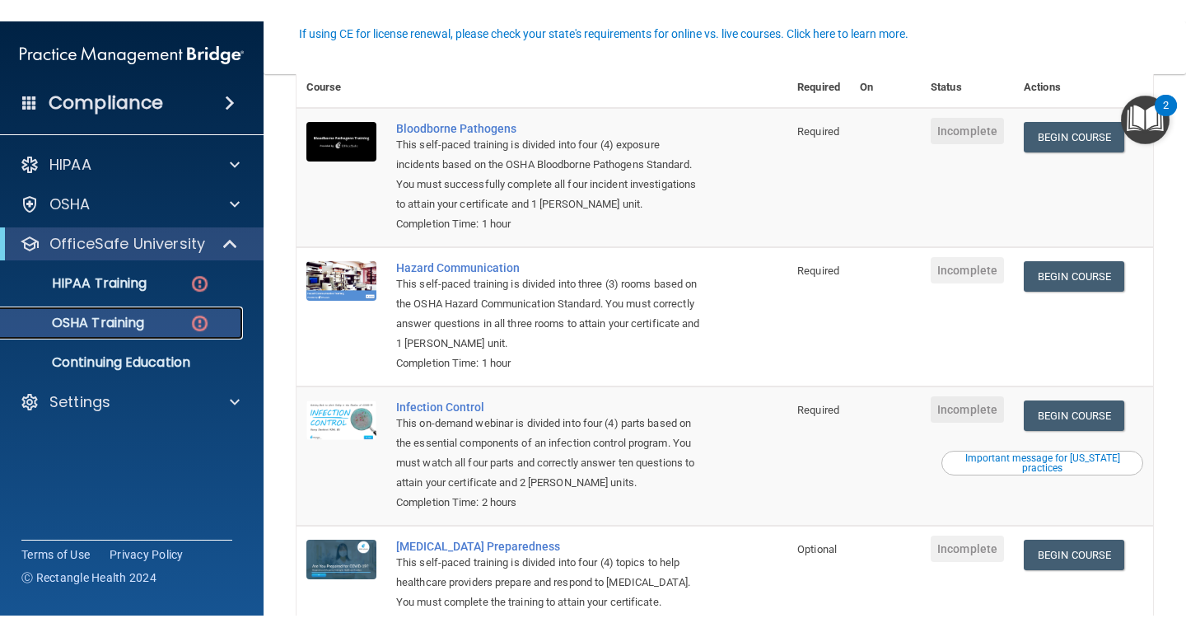
scroll to position [165, 0]
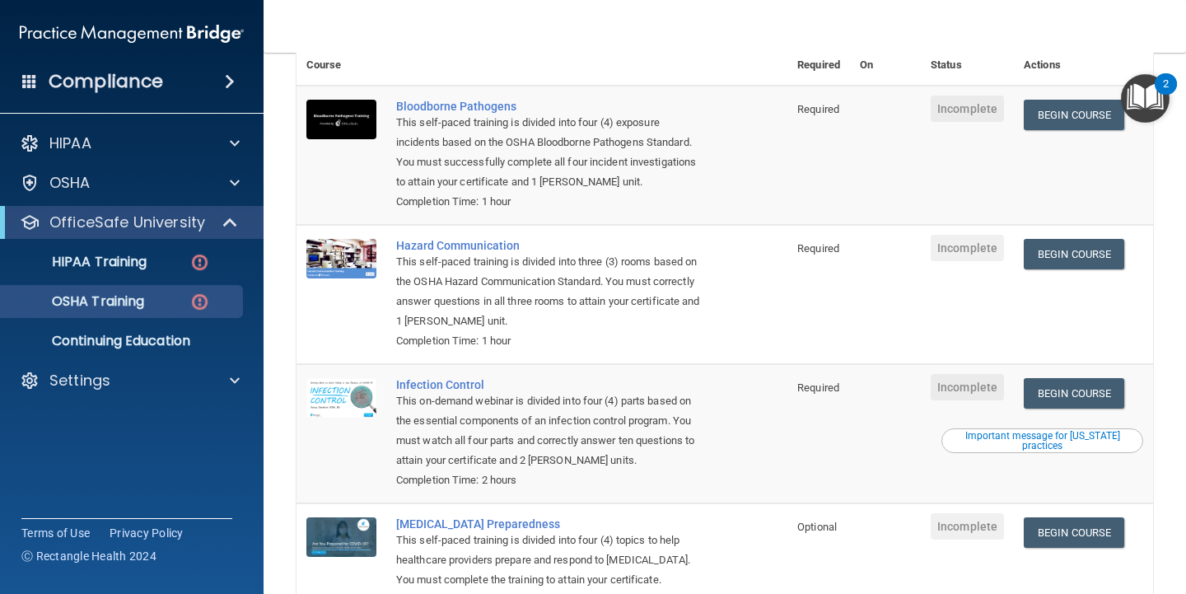
click at [464, 129] on div "This self-paced training is divided into four (4) exposure incidents based on t…" at bounding box center [550, 152] width 309 height 79
click at [1044, 124] on link "Begin Course" at bounding box center [1074, 115] width 100 height 30
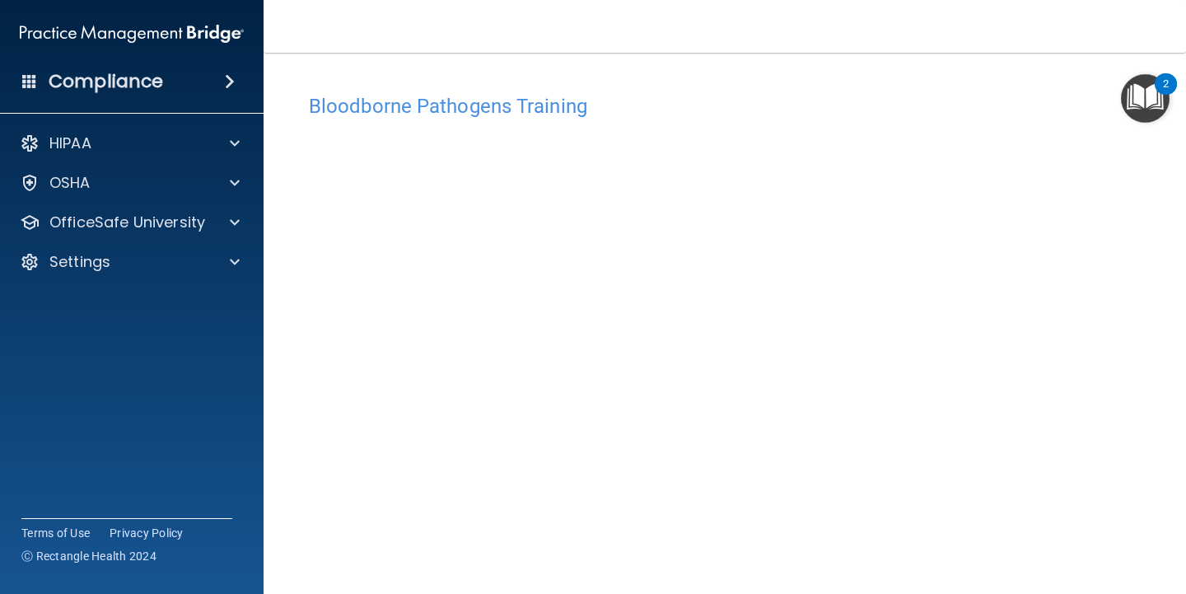
scroll to position [2, 0]
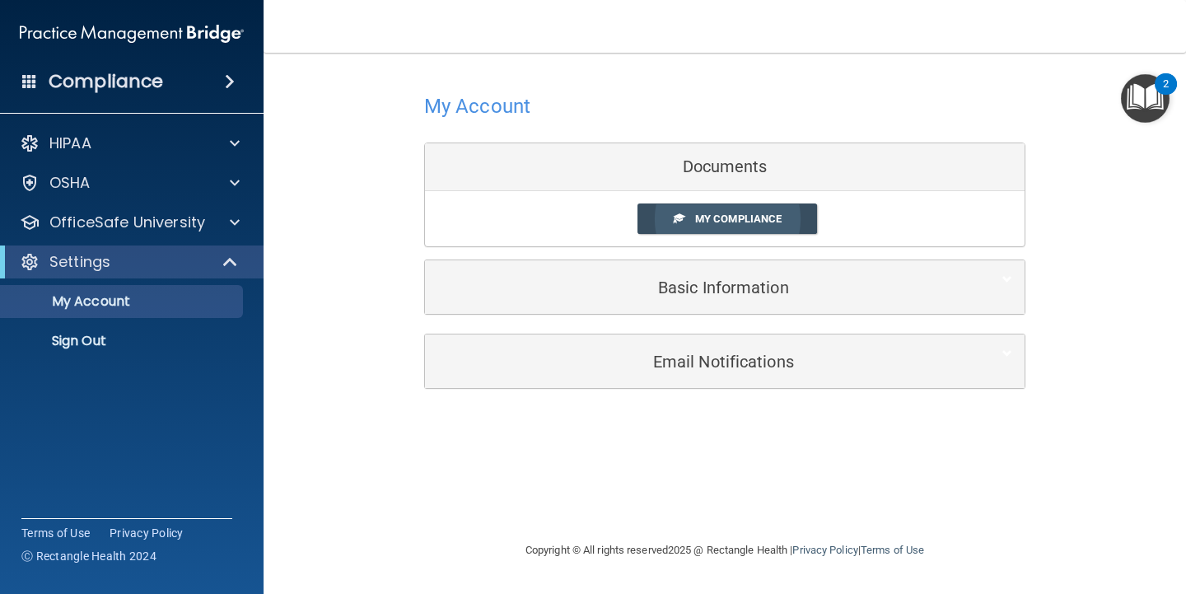
click at [734, 217] on span "My Compliance" at bounding box center [738, 219] width 86 height 12
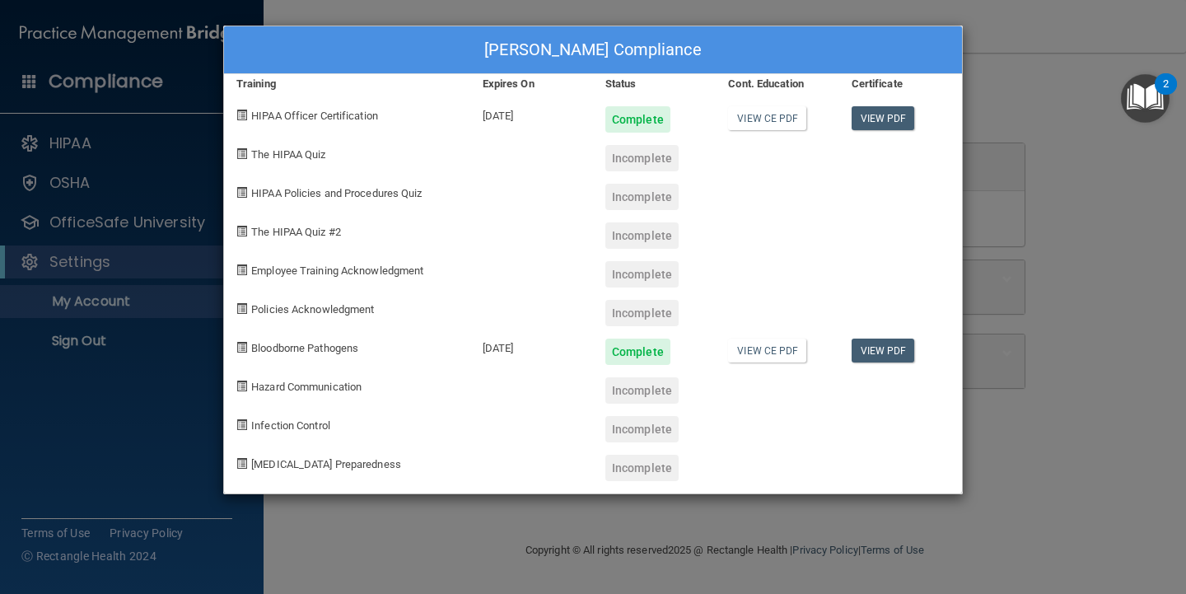
click at [304, 156] on span "The HIPAA Quiz" at bounding box center [288, 154] width 74 height 12
click at [383, 51] on div "[PERSON_NAME] Compliance" at bounding box center [593, 50] width 738 height 48
drag, startPoint x: 427, startPoint y: 454, endPoint x: 517, endPoint y: 424, distance: 94.5
click at [433, 452] on div "[MEDICAL_DATA] Preparedness" at bounding box center [347, 461] width 246 height 39
drag, startPoint x: 684, startPoint y: 400, endPoint x: 656, endPoint y: 389, distance: 31.0
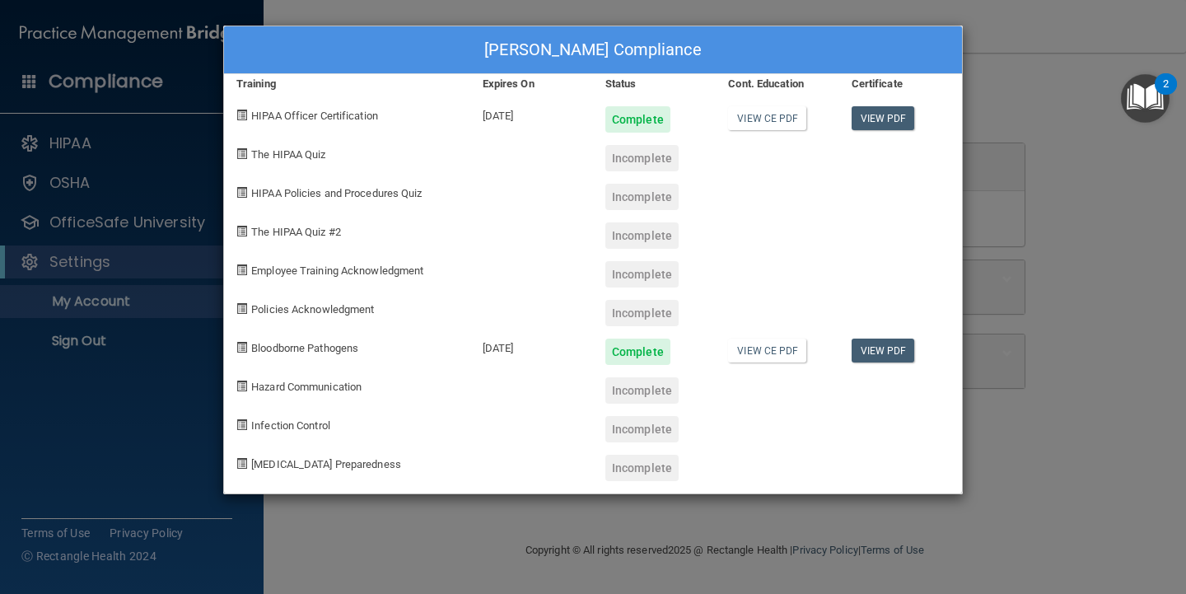
click at [676, 399] on div "Incomplete" at bounding box center [654, 384] width 123 height 39
drag, startPoint x: 610, startPoint y: 351, endPoint x: 661, endPoint y: 247, distance: 115.3
click at [613, 348] on div "Complete" at bounding box center [637, 352] width 65 height 26
drag, startPoint x: 770, startPoint y: 197, endPoint x: 852, endPoint y: 205, distance: 82.8
click at [839, 206] on div "HIPAA Policies and Procedures Quiz Incomplete" at bounding box center [593, 190] width 738 height 39
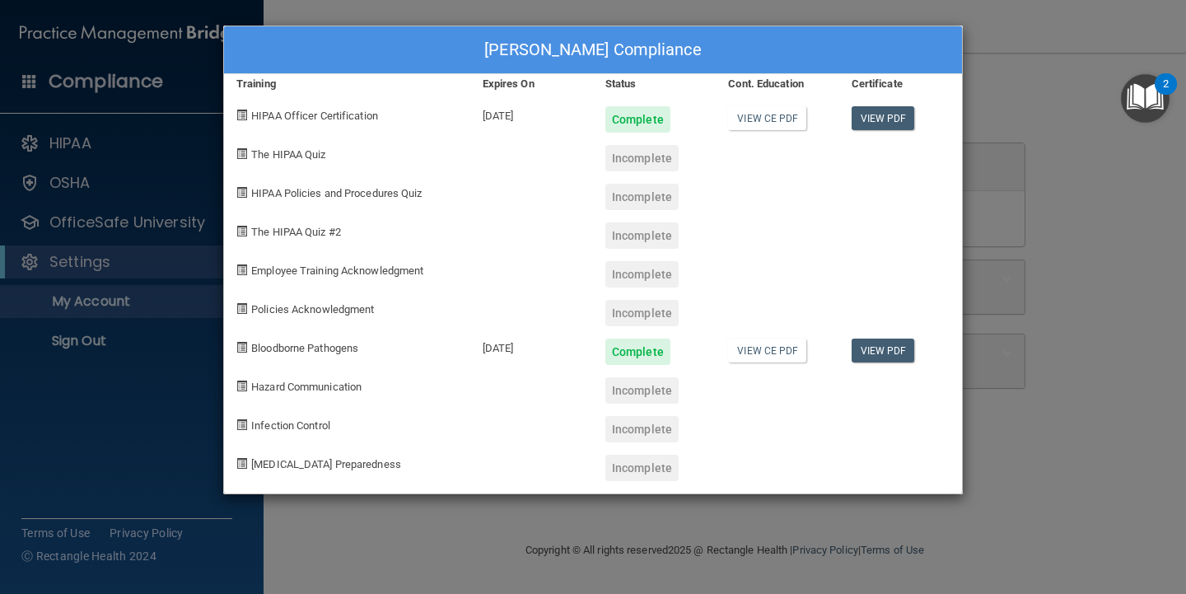
click at [982, 198] on div "Taicha Martinez's Compliance Training Expires On Status Cont. Education Certifi…" at bounding box center [593, 297] width 1186 height 594
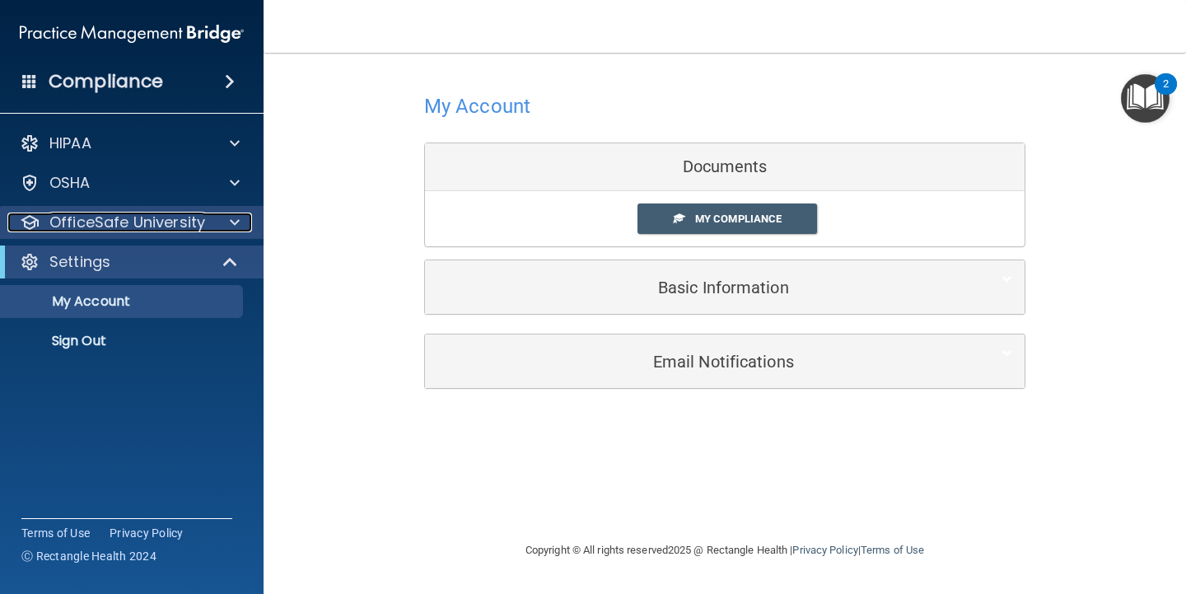
click at [138, 216] on p "OfficeSafe University" at bounding box center [127, 223] width 156 height 20
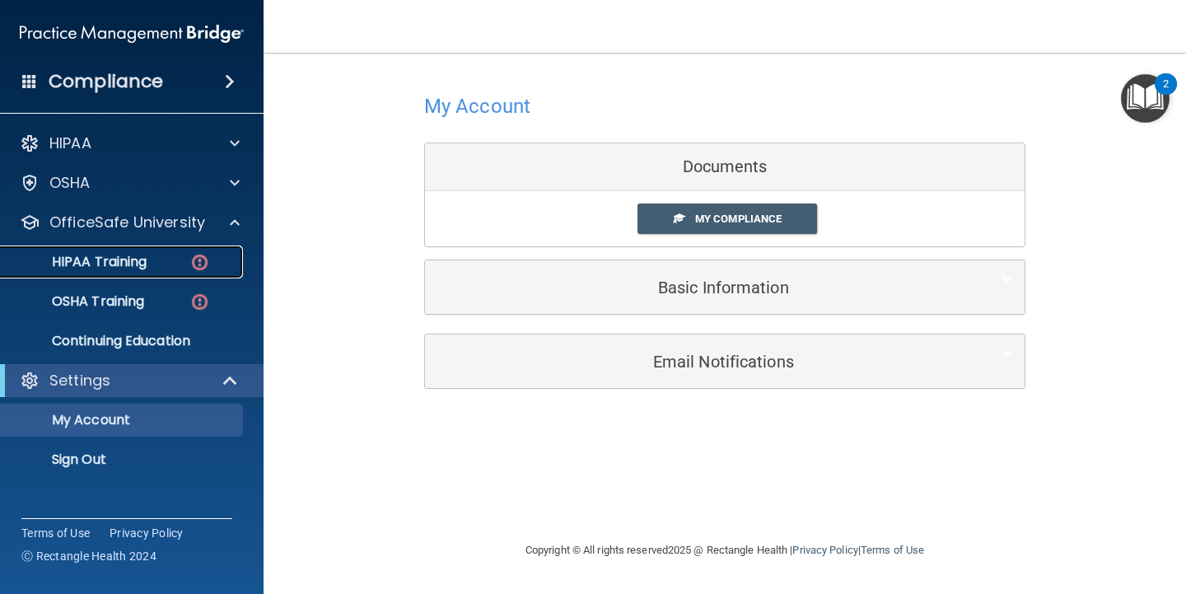
click at [126, 255] on p "HIPAA Training" at bounding box center [79, 262] width 136 height 16
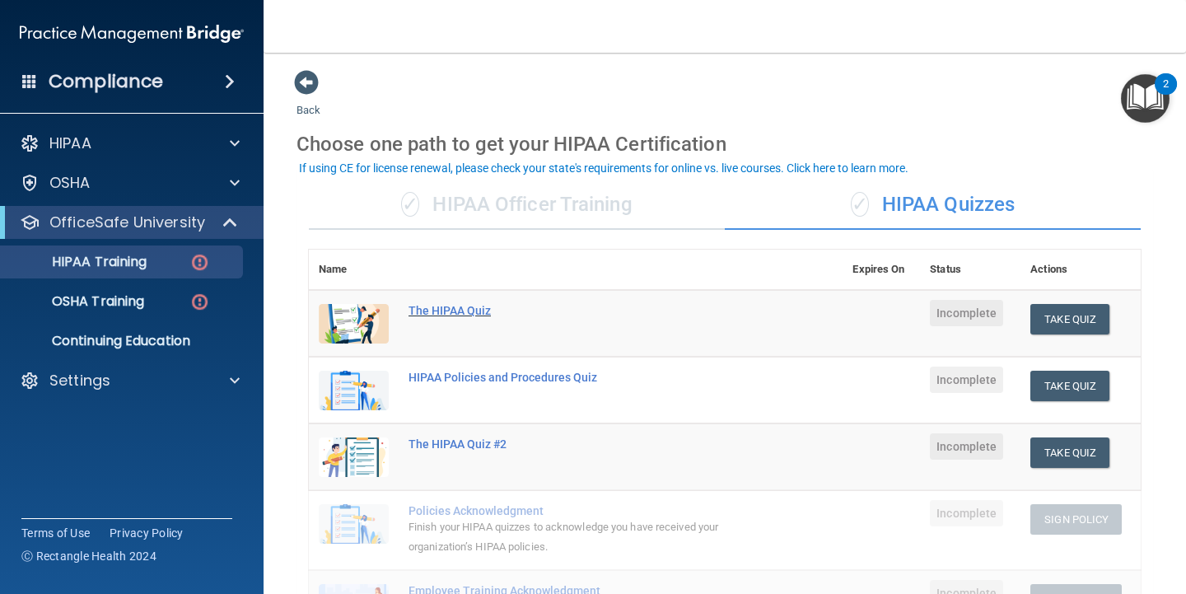
click at [446, 309] on div "The HIPAA Quiz" at bounding box center [585, 310] width 352 height 13
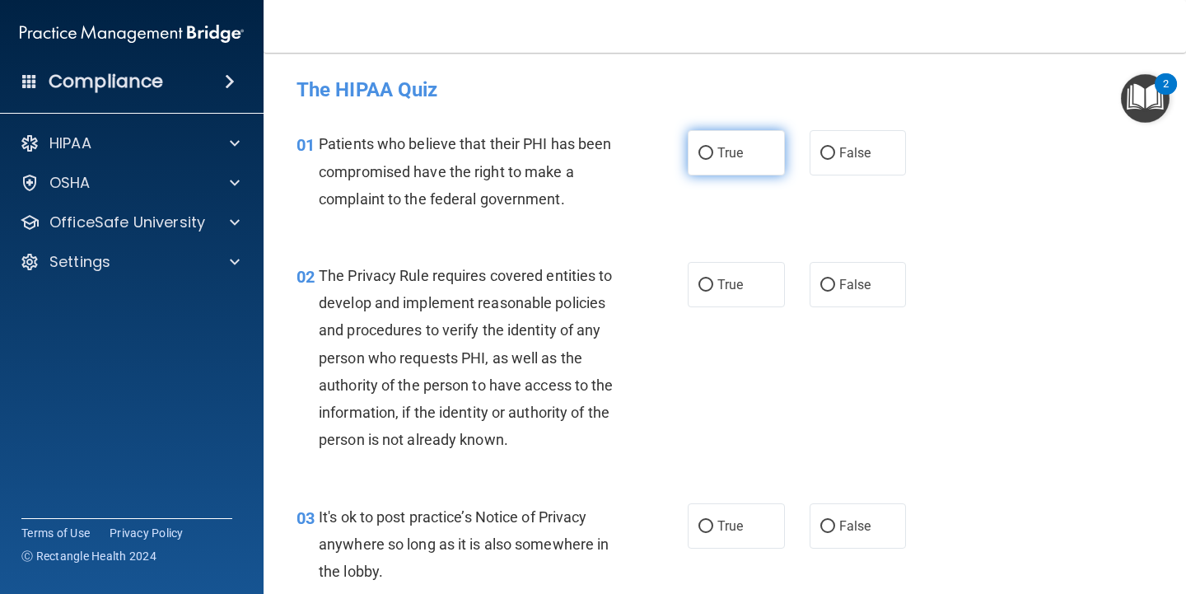
click at [705, 148] on input "True" at bounding box center [705, 153] width 15 height 12
radio input "true"
click at [825, 151] on input "False" at bounding box center [827, 153] width 15 height 12
radio input "true"
click at [726, 154] on span "True" at bounding box center [730, 153] width 26 height 16
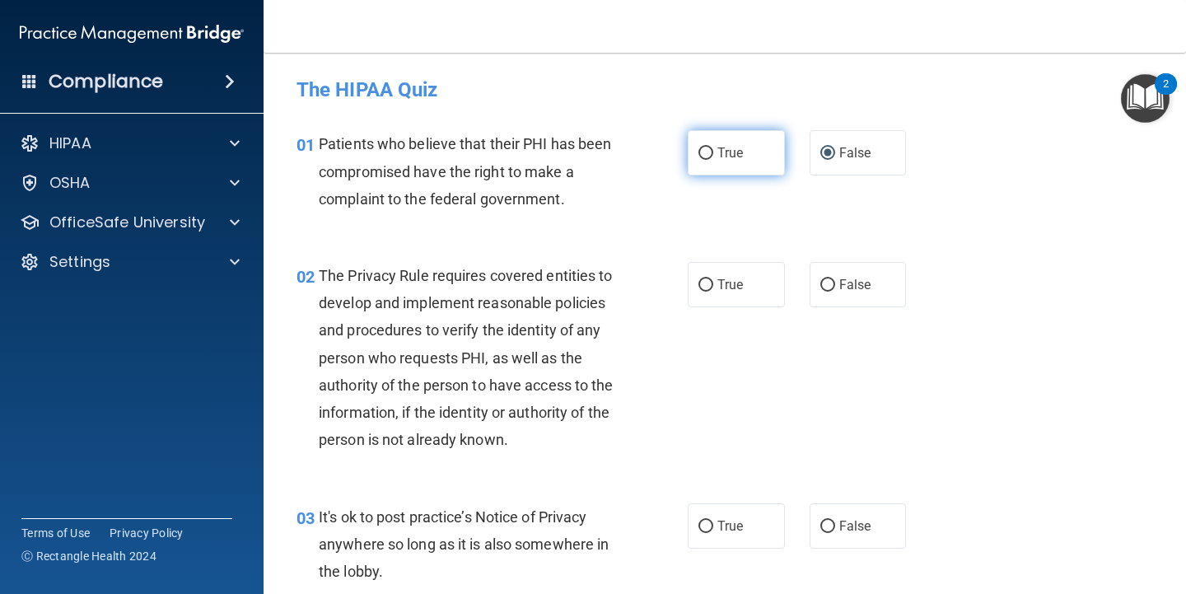
click at [713, 154] on input "True" at bounding box center [705, 153] width 15 height 12
radio input "true"
radio input "false"
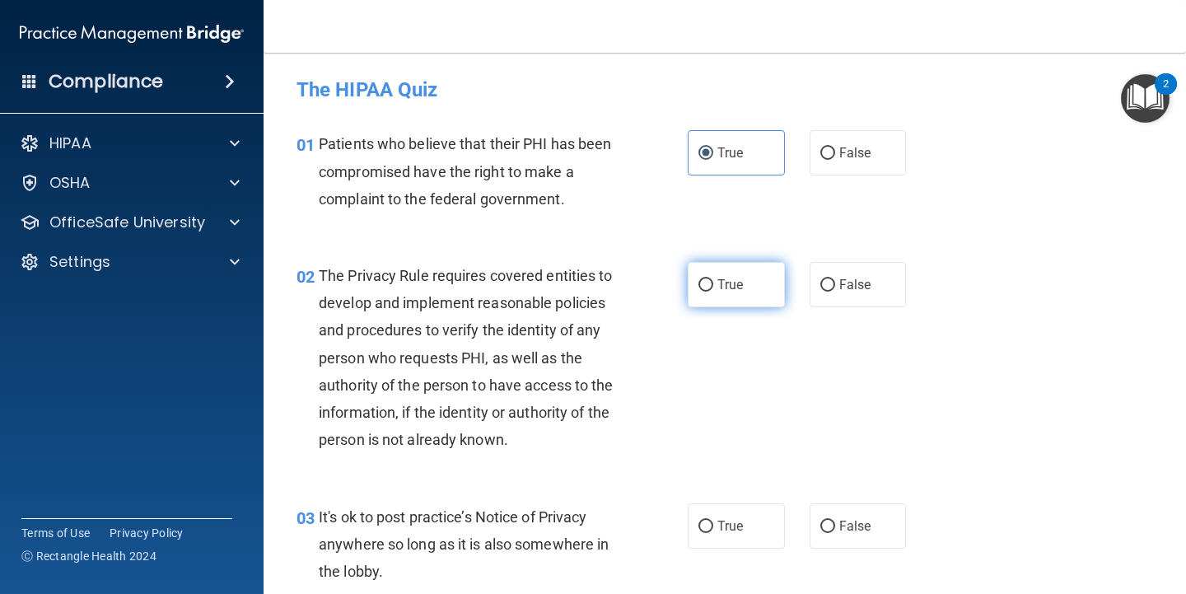
click at [708, 277] on label "True" at bounding box center [736, 284] width 97 height 45
click at [708, 279] on input "True" at bounding box center [705, 285] width 15 height 12
radio input "true"
click at [702, 288] on input "True" at bounding box center [705, 285] width 15 height 12
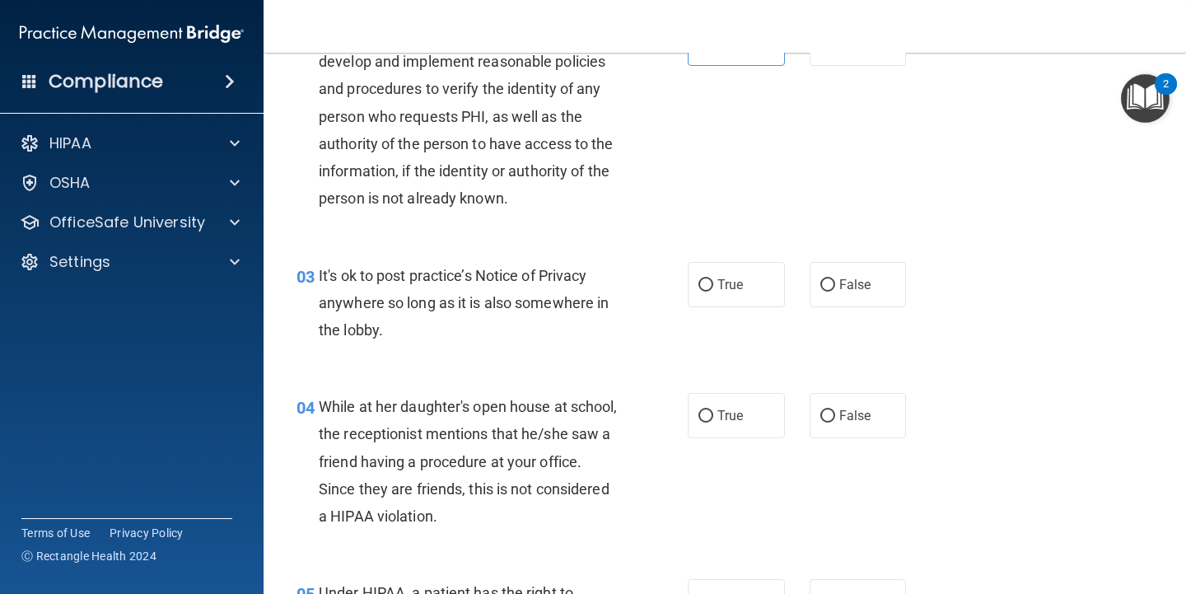
scroll to position [247, 0]
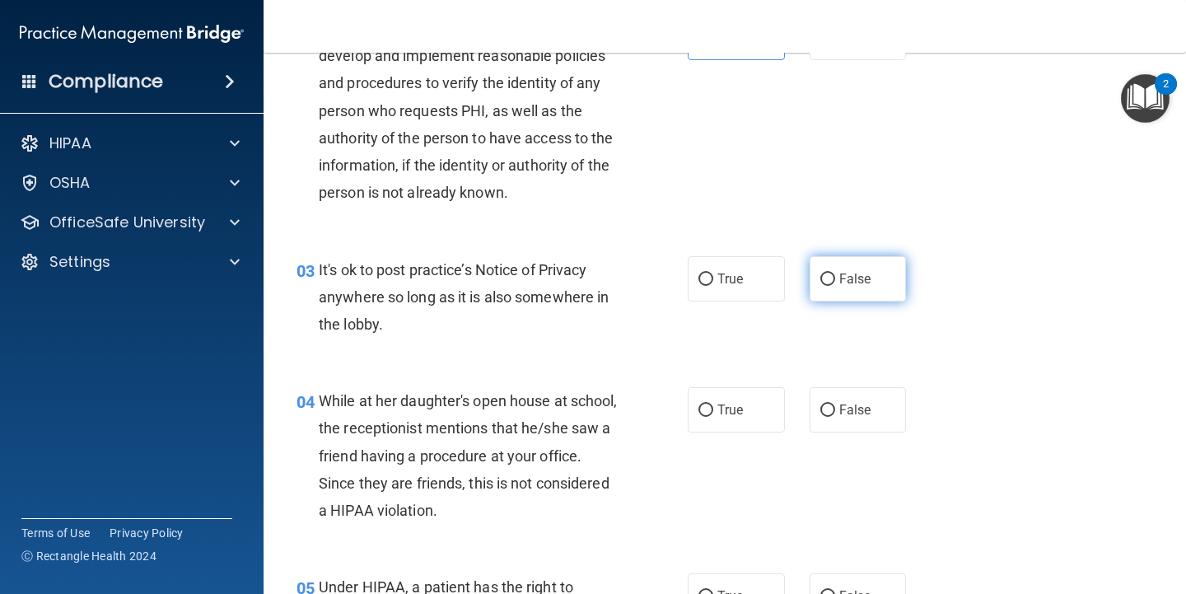
click at [820, 275] on input "False" at bounding box center [827, 279] width 15 height 12
radio input "true"
click at [821, 401] on label "False" at bounding box center [858, 409] width 97 height 45
click at [821, 404] on input "False" at bounding box center [827, 410] width 15 height 12
radio input "true"
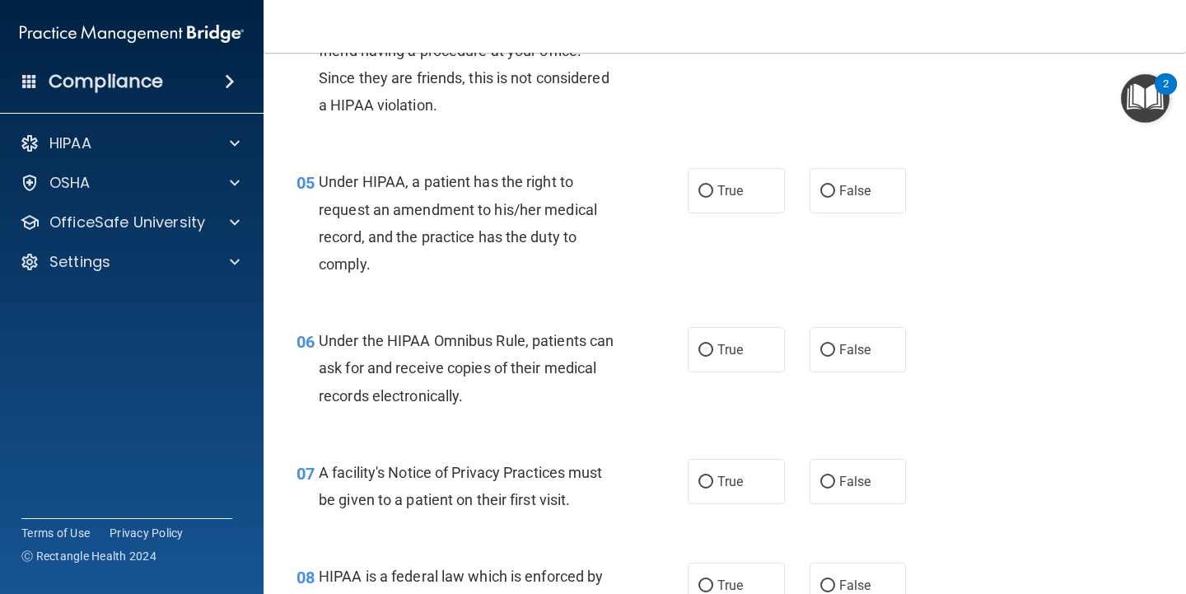
scroll to position [741, 0]
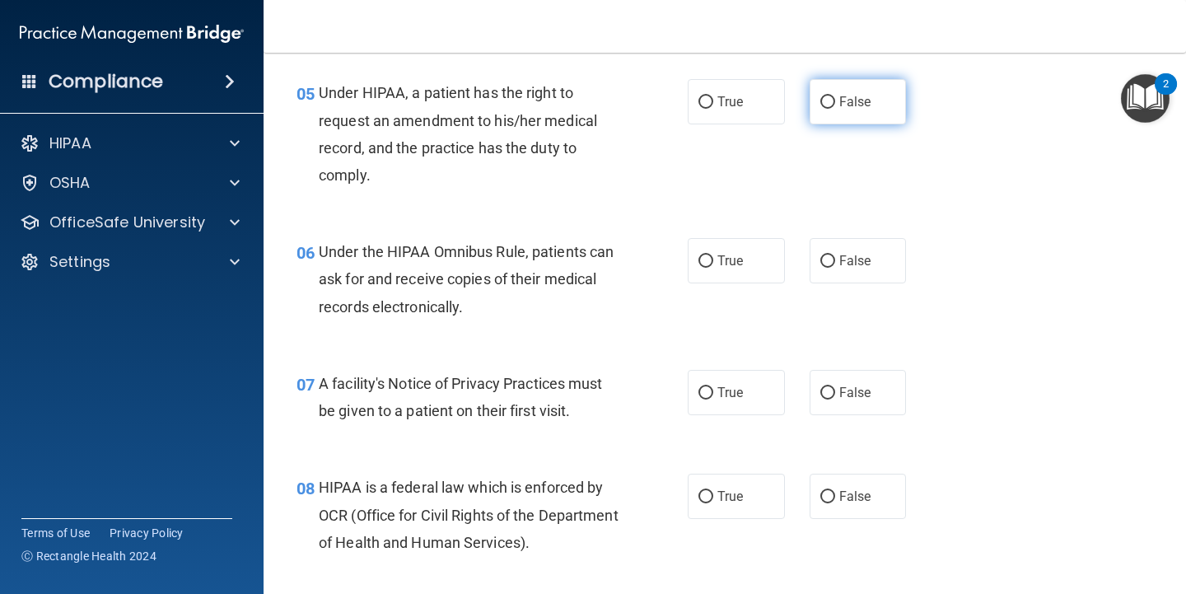
click at [822, 108] on input "False" at bounding box center [827, 102] width 15 height 12
radio input "true"
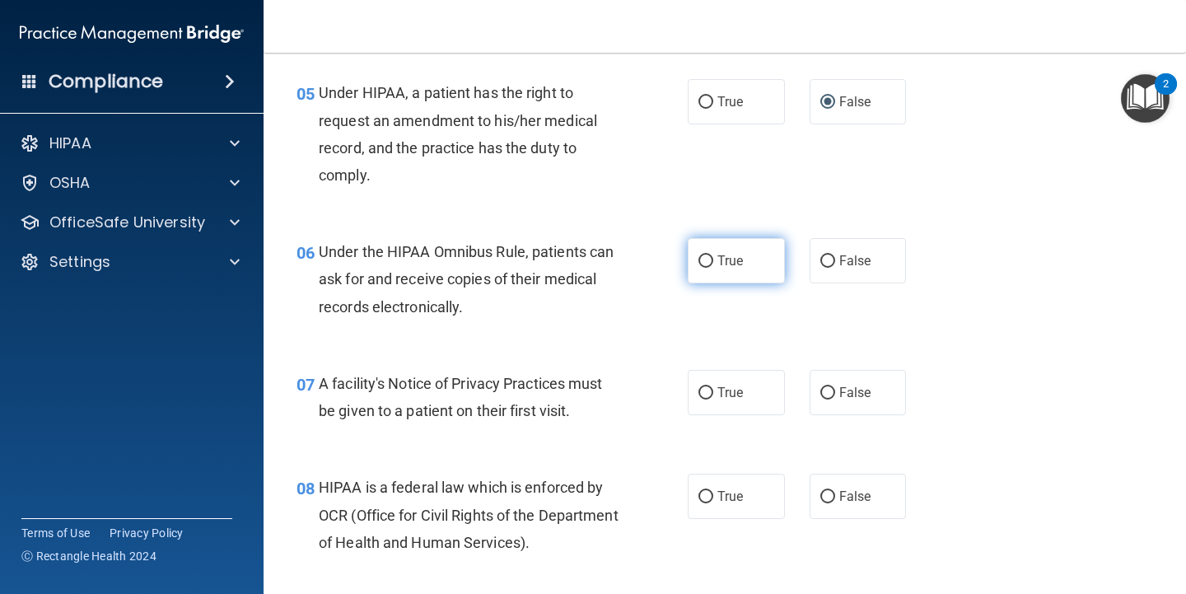
click at [707, 258] on input "True" at bounding box center [705, 261] width 15 height 12
radio input "true"
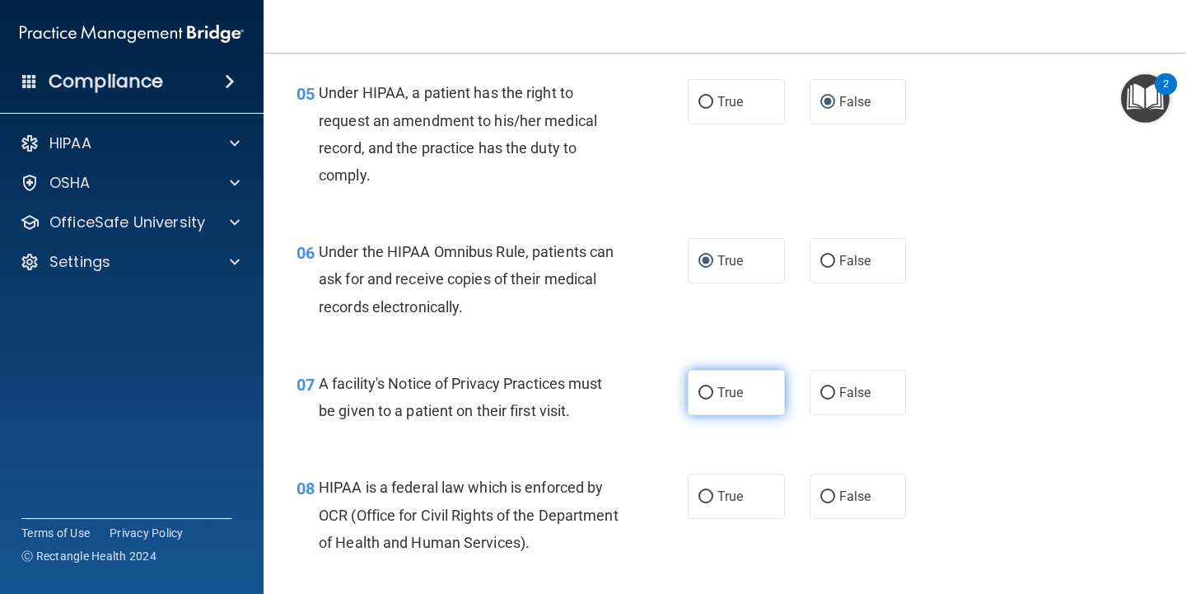
click at [708, 396] on label "True" at bounding box center [736, 392] width 97 height 45
click at [708, 396] on input "True" at bounding box center [705, 393] width 15 height 12
radio input "true"
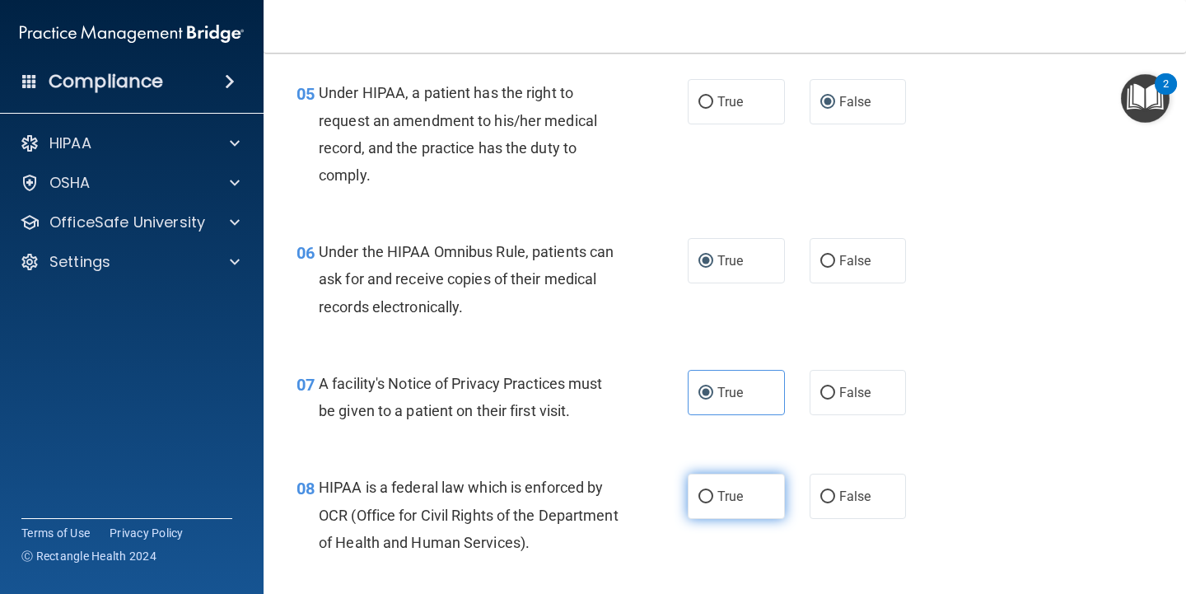
click at [703, 500] on input "True" at bounding box center [705, 497] width 15 height 12
radio input "true"
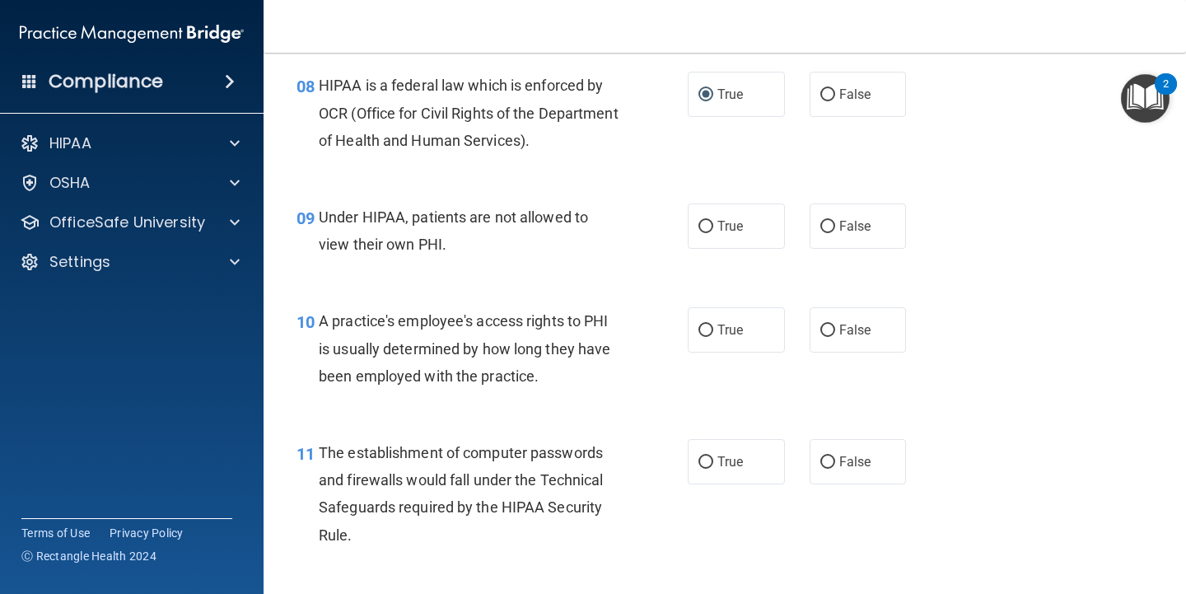
scroll to position [1153, 0]
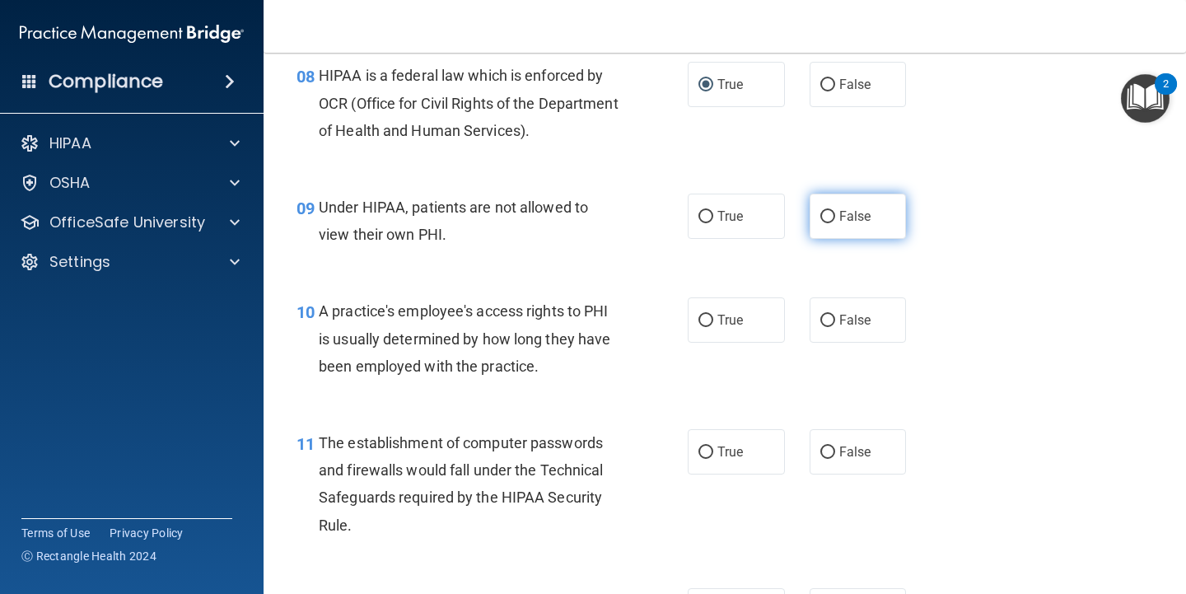
click at [822, 222] on input "False" at bounding box center [827, 217] width 15 height 12
radio input "true"
click at [826, 314] on label "False" at bounding box center [858, 319] width 97 height 45
click at [826, 315] on input "False" at bounding box center [827, 321] width 15 height 12
radio input "true"
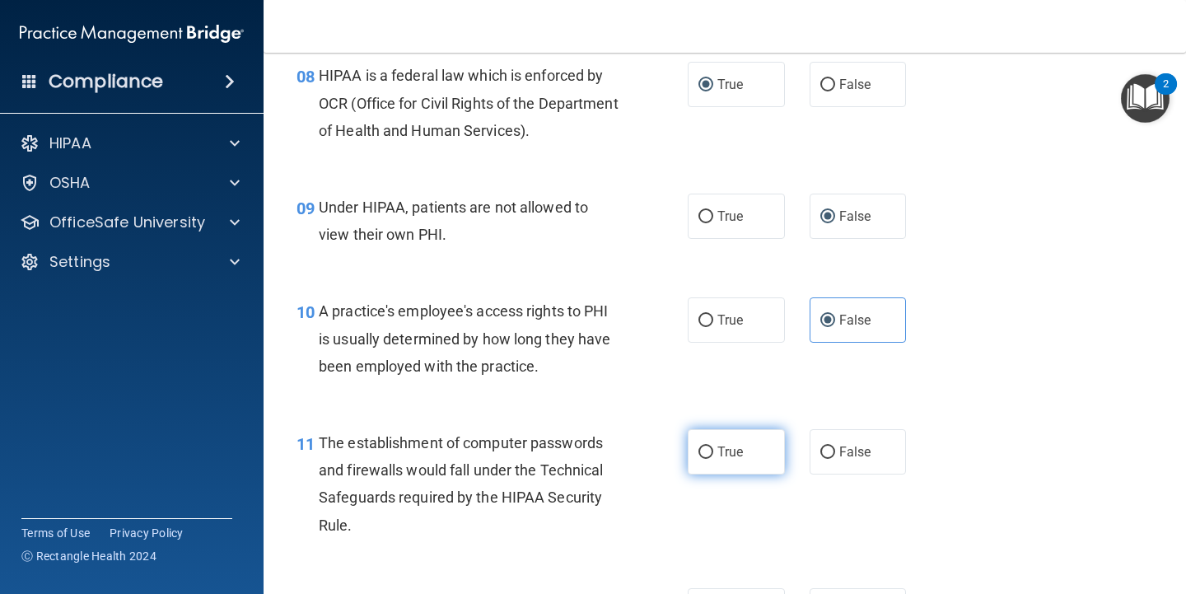
click at [703, 453] on input "True" at bounding box center [705, 452] width 15 height 12
radio input "true"
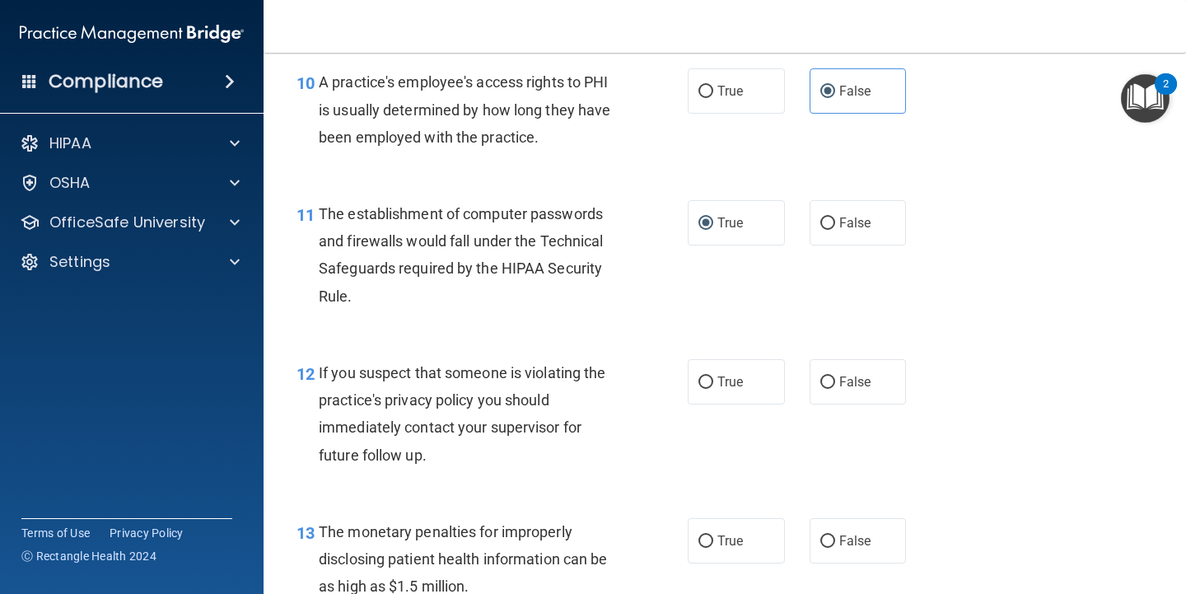
scroll to position [1400, 0]
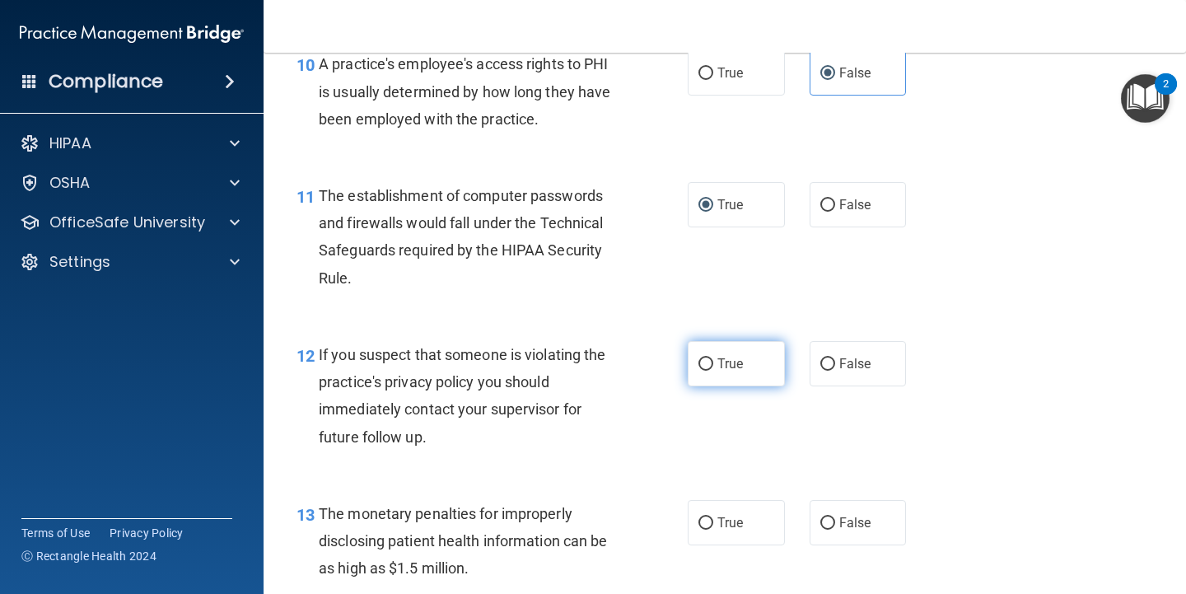
click at [731, 366] on span "True" at bounding box center [730, 364] width 26 height 16
click at [713, 366] on input "True" at bounding box center [705, 364] width 15 height 12
radio input "true"
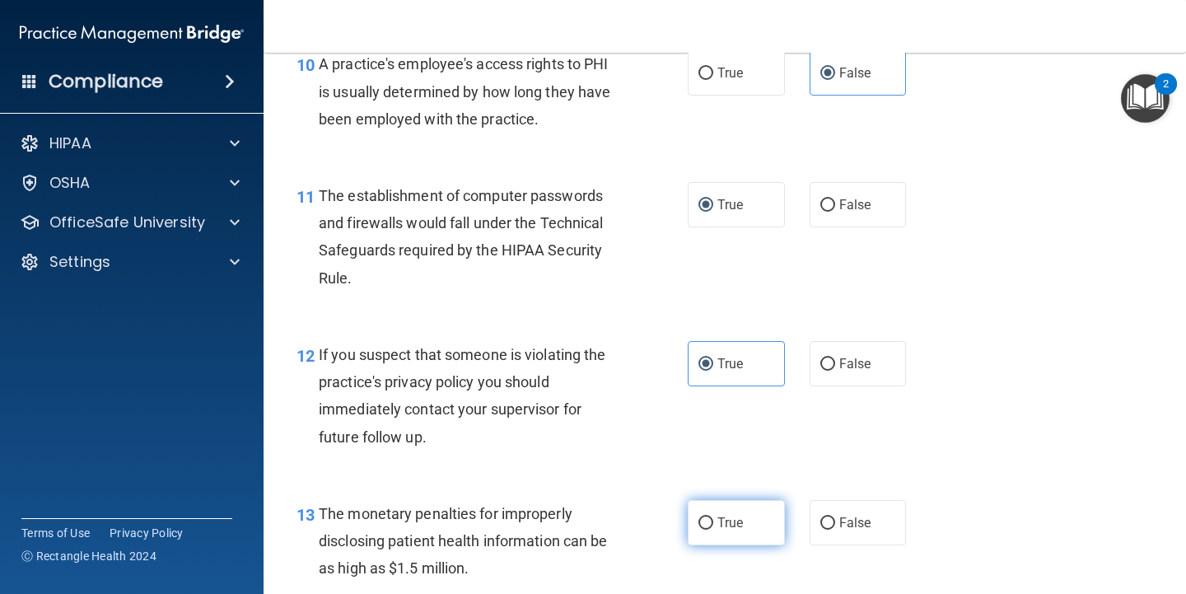
click at [711, 517] on label "True" at bounding box center [736, 522] width 97 height 45
click at [711, 517] on input "True" at bounding box center [705, 523] width 15 height 12
radio input "true"
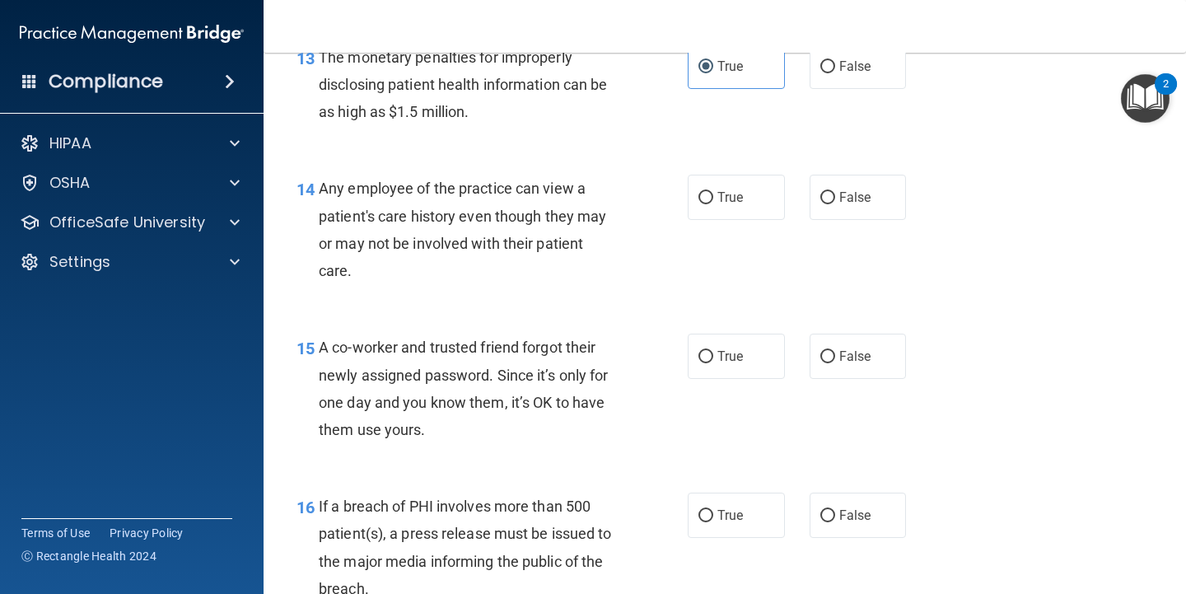
scroll to position [1894, 0]
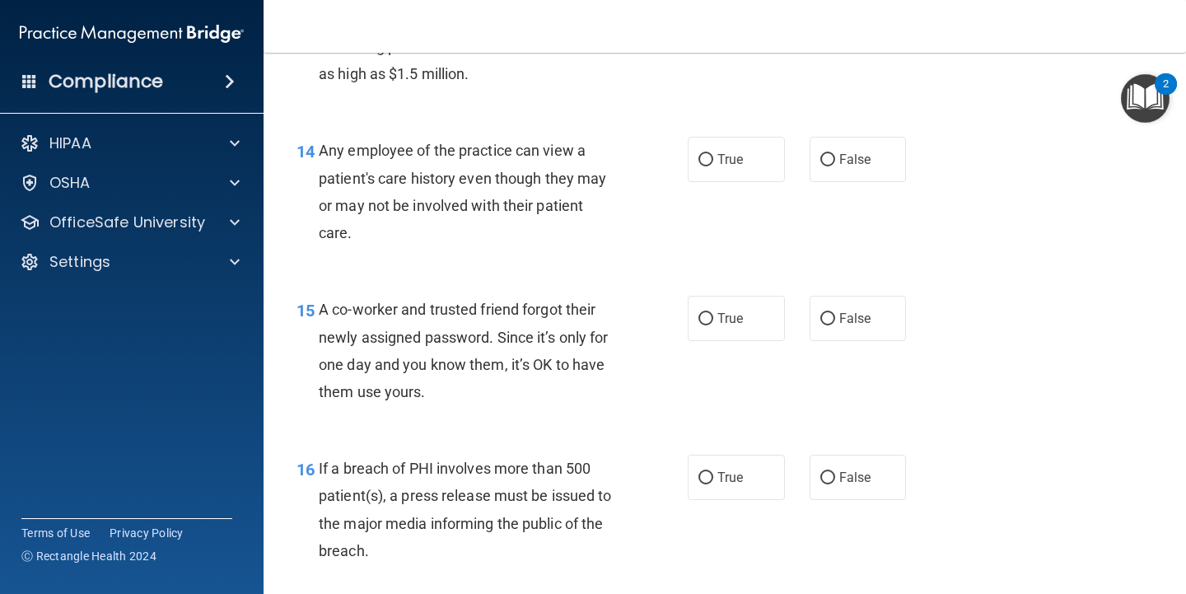
drag, startPoint x: 820, startPoint y: 161, endPoint x: 822, endPoint y: 195, distance: 34.7
click at [820, 160] on input "False" at bounding box center [827, 160] width 15 height 12
radio input "true"
click at [825, 323] on input "False" at bounding box center [827, 319] width 15 height 12
radio input "true"
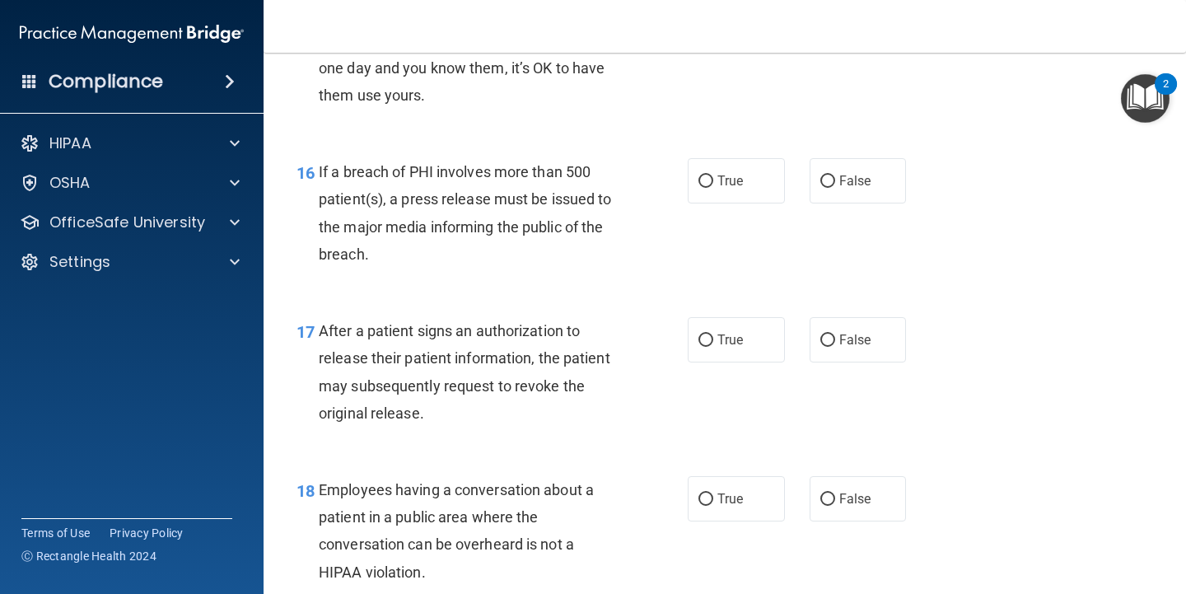
scroll to position [2224, 0]
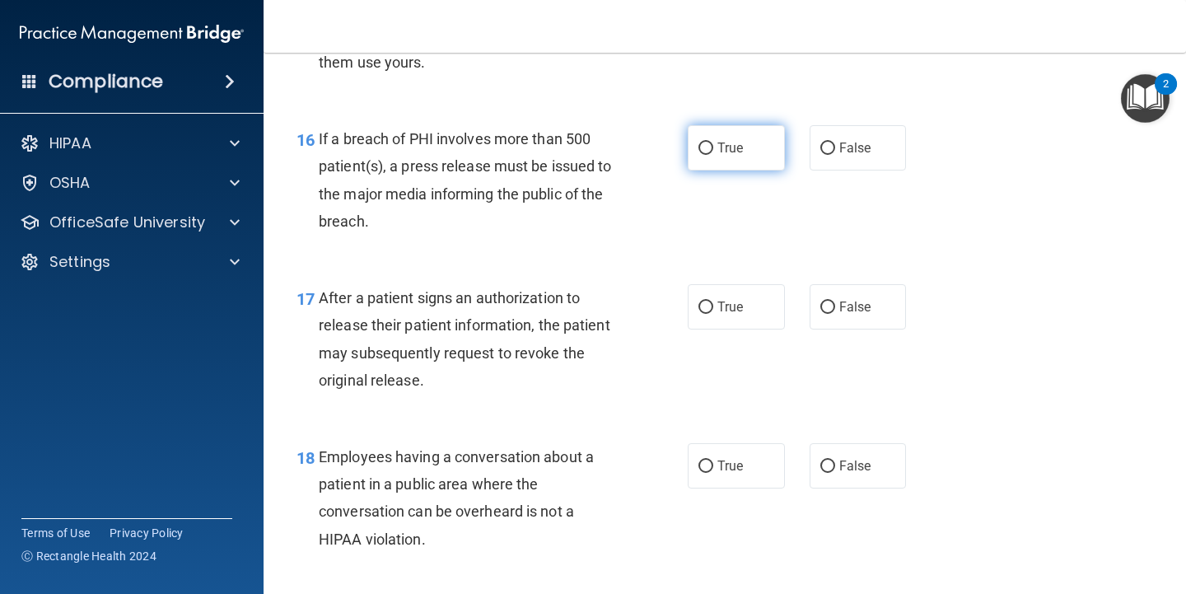
click at [711, 142] on label "True" at bounding box center [736, 147] width 97 height 45
click at [711, 142] on input "True" at bounding box center [705, 148] width 15 height 12
radio input "true"
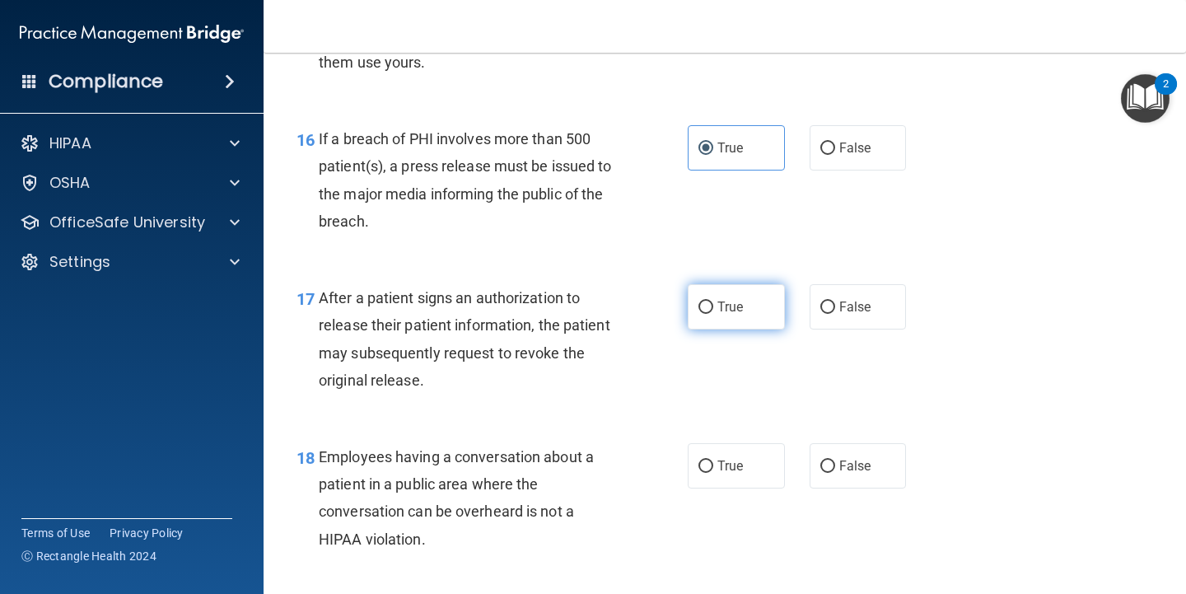
click at [708, 309] on label "True" at bounding box center [736, 306] width 97 height 45
click at [708, 309] on input "True" at bounding box center [705, 307] width 15 height 12
radio input "true"
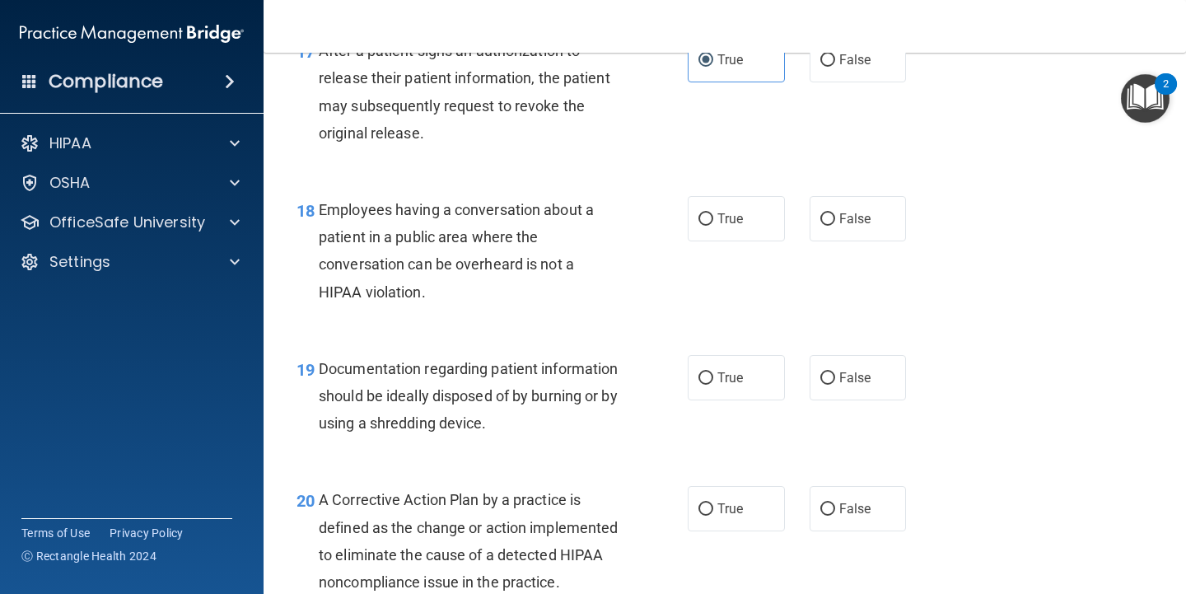
scroll to position [2553, 0]
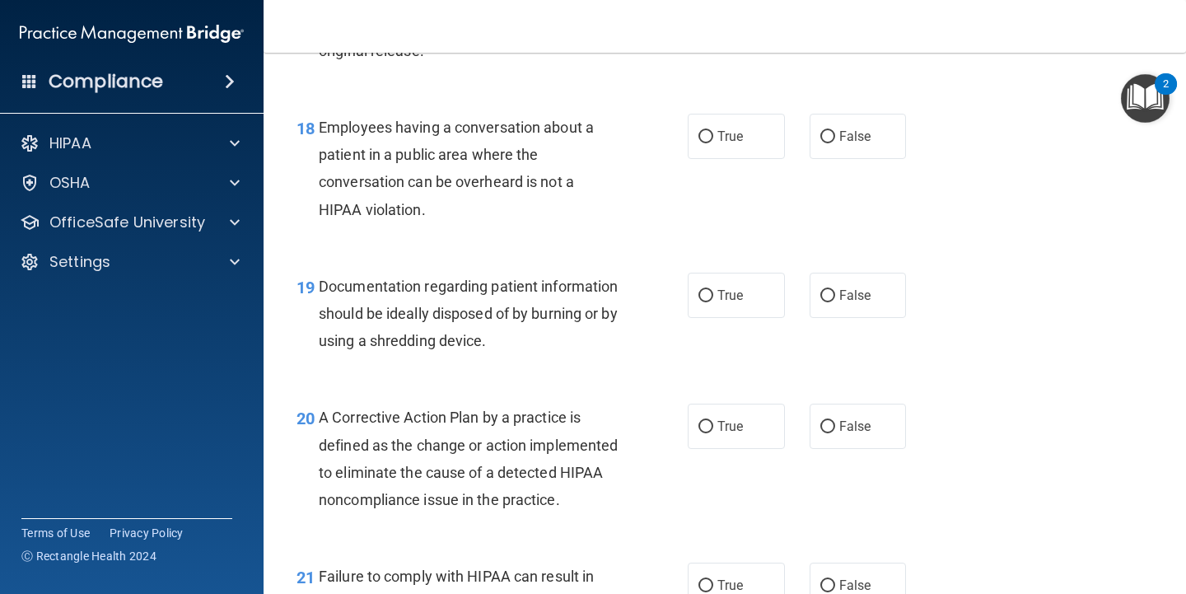
drag, startPoint x: 819, startPoint y: 129, endPoint x: 801, endPoint y: 170, distance: 44.2
click at [820, 131] on input "False" at bounding box center [827, 137] width 15 height 12
radio input "true"
click at [708, 294] on label "True" at bounding box center [736, 295] width 97 height 45
click at [708, 294] on input "True" at bounding box center [705, 296] width 15 height 12
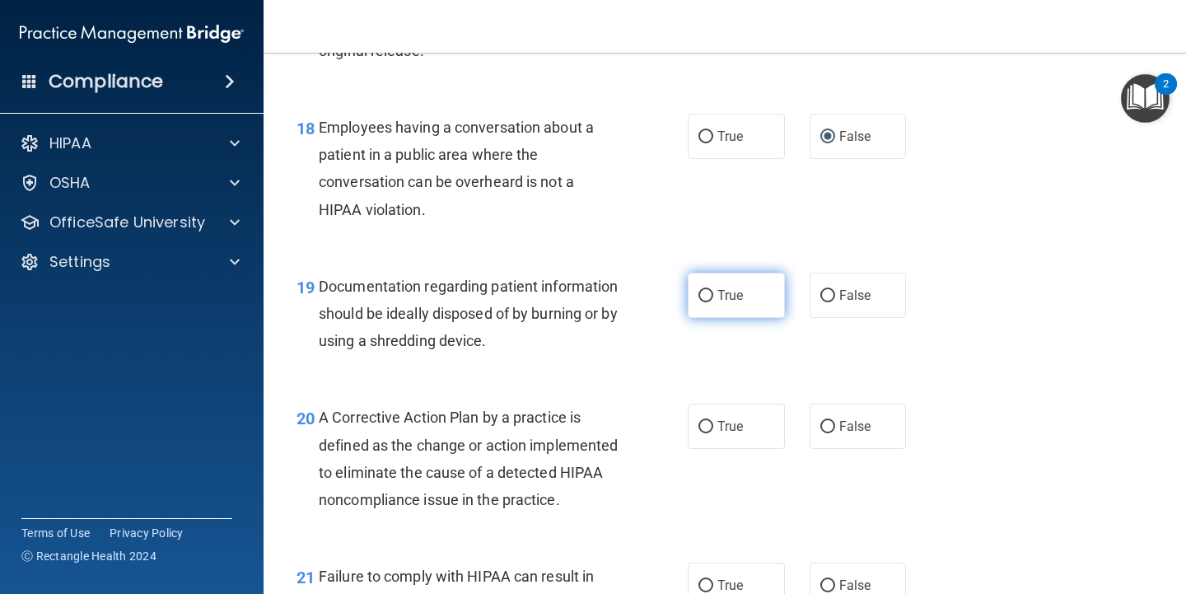
radio input "true"
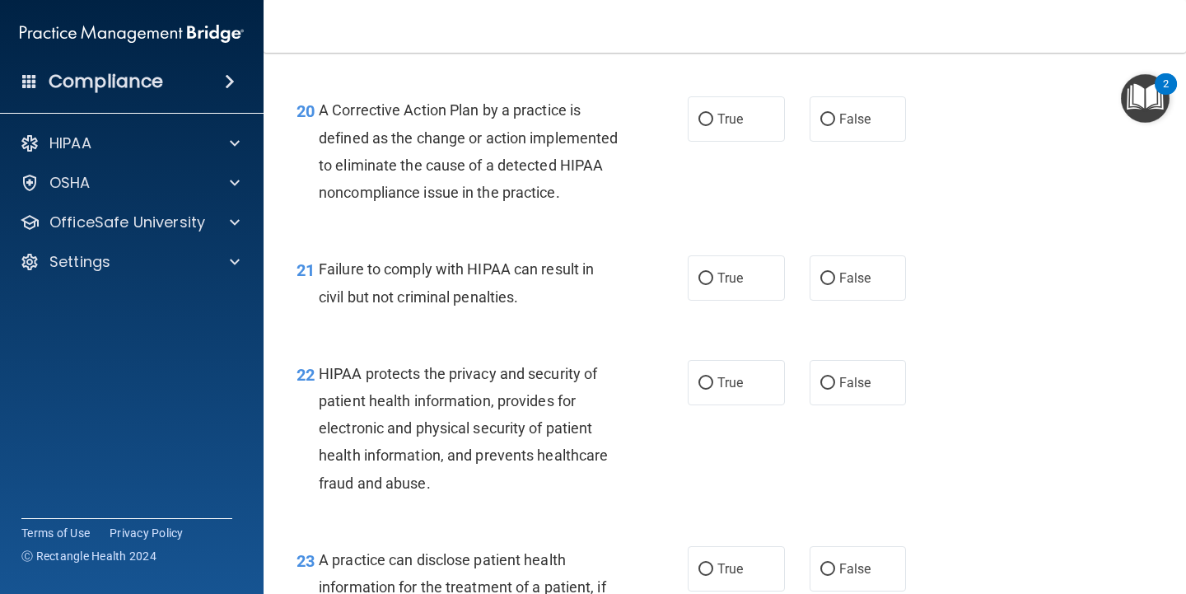
scroll to position [2883, 0]
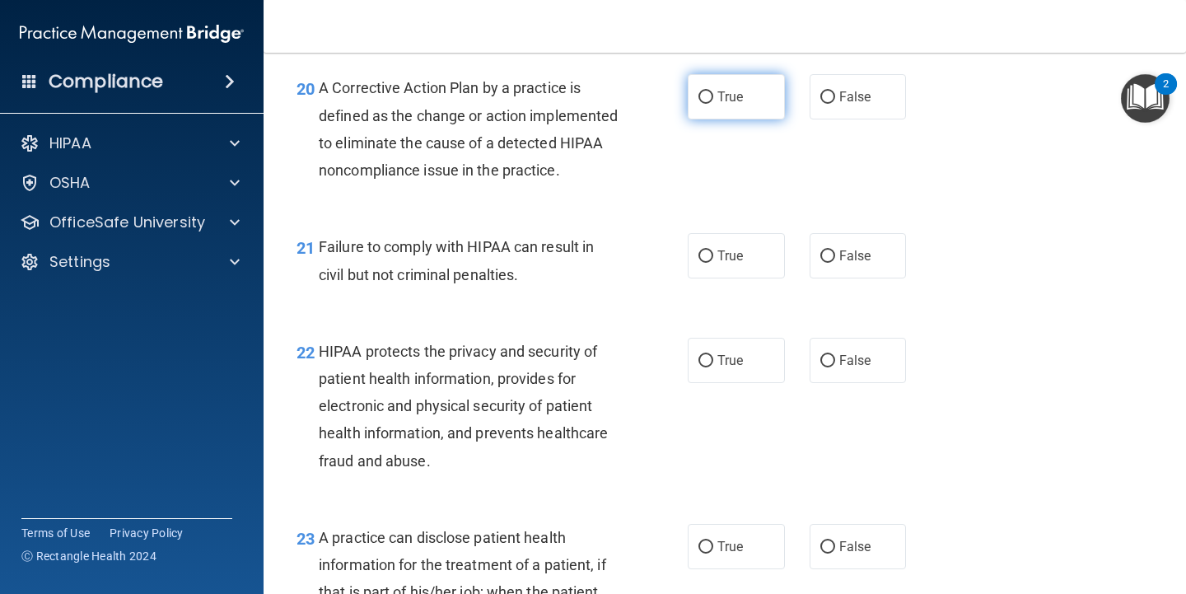
click at [700, 101] on input "True" at bounding box center [705, 97] width 15 height 12
radio input "true"
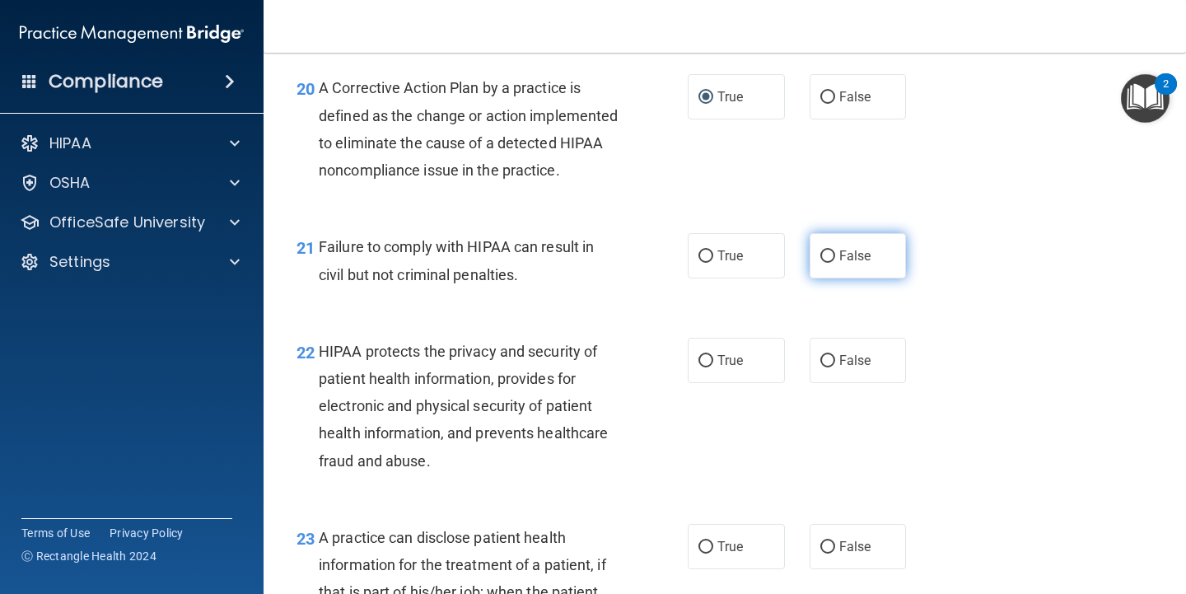
click at [820, 263] on input "False" at bounding box center [827, 256] width 15 height 12
radio input "true"
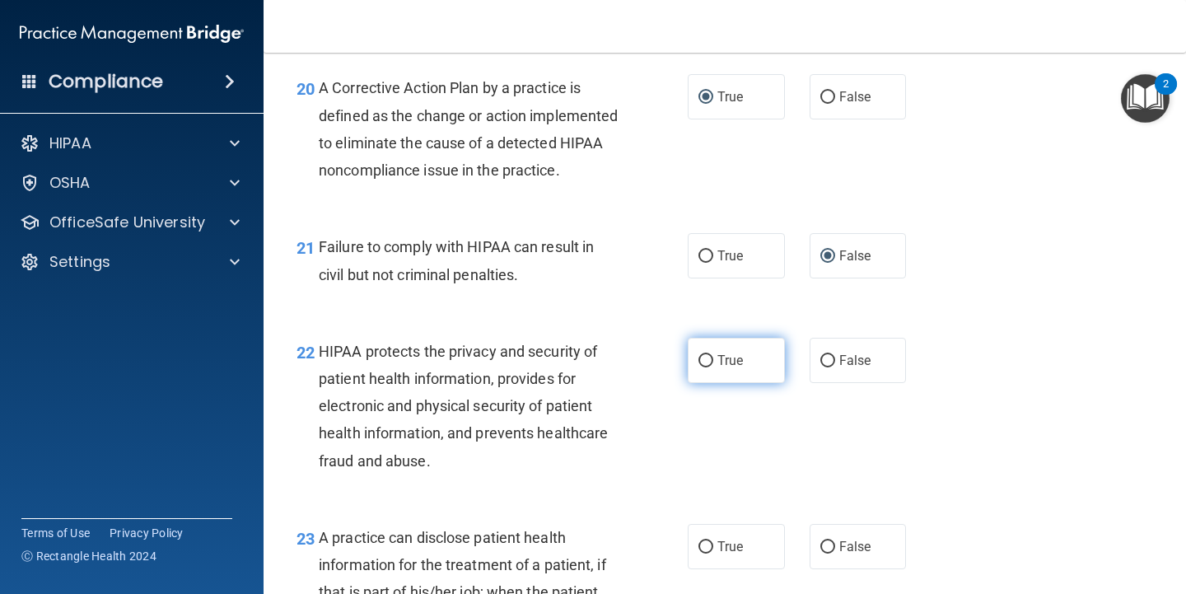
click at [717, 368] on span "True" at bounding box center [730, 361] width 26 height 16
click at [713, 367] on input "True" at bounding box center [705, 361] width 15 height 12
radio input "true"
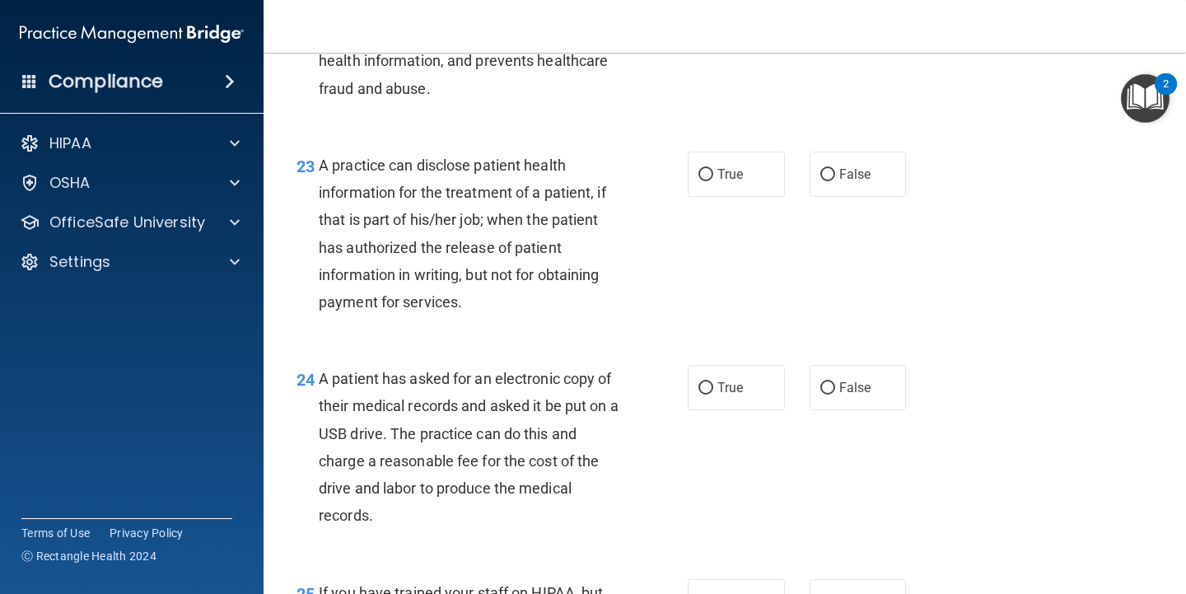
scroll to position [3295, 0]
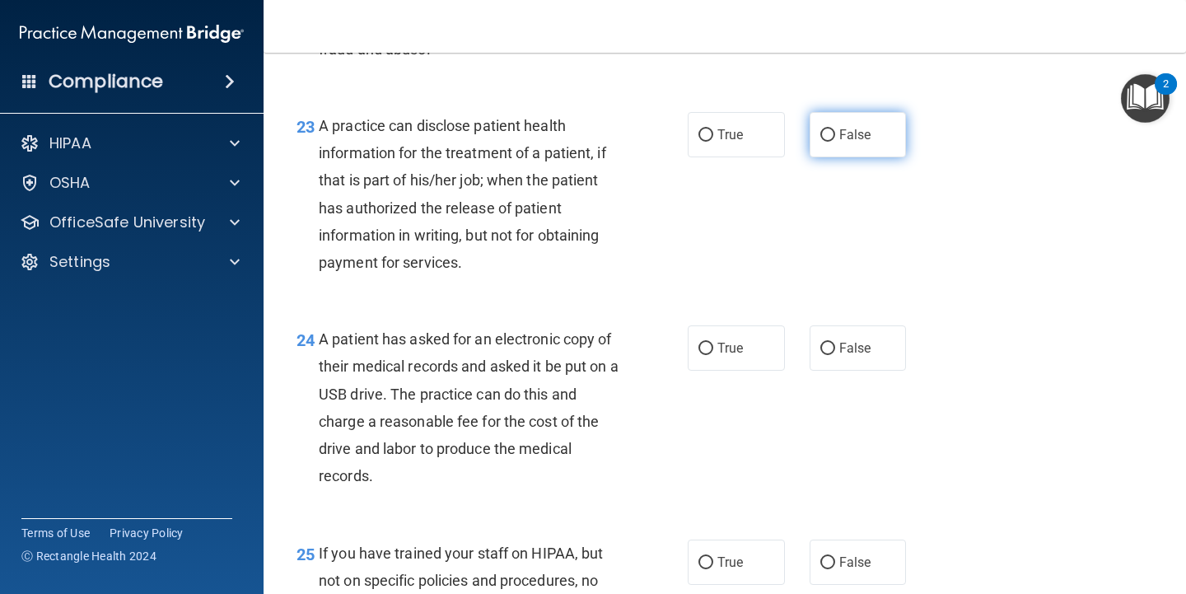
click at [817, 153] on label "False" at bounding box center [858, 134] width 97 height 45
click at [820, 142] on input "False" at bounding box center [827, 135] width 15 height 12
radio input "true"
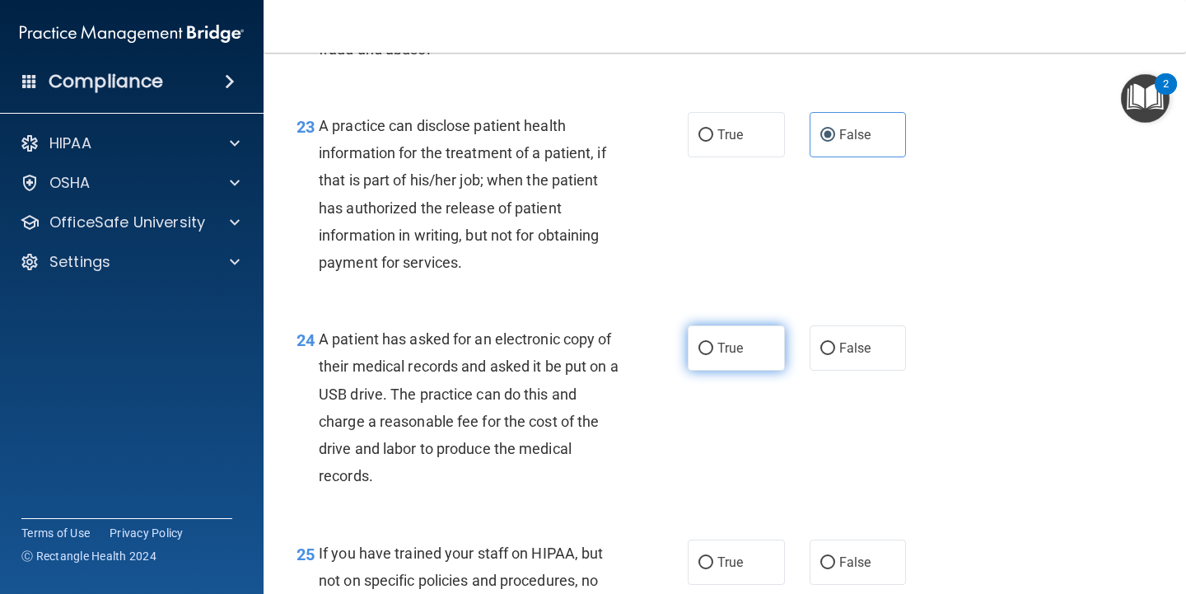
click at [711, 371] on label "True" at bounding box center [736, 347] width 97 height 45
click at [711, 355] on input "True" at bounding box center [705, 349] width 15 height 12
radio input "true"
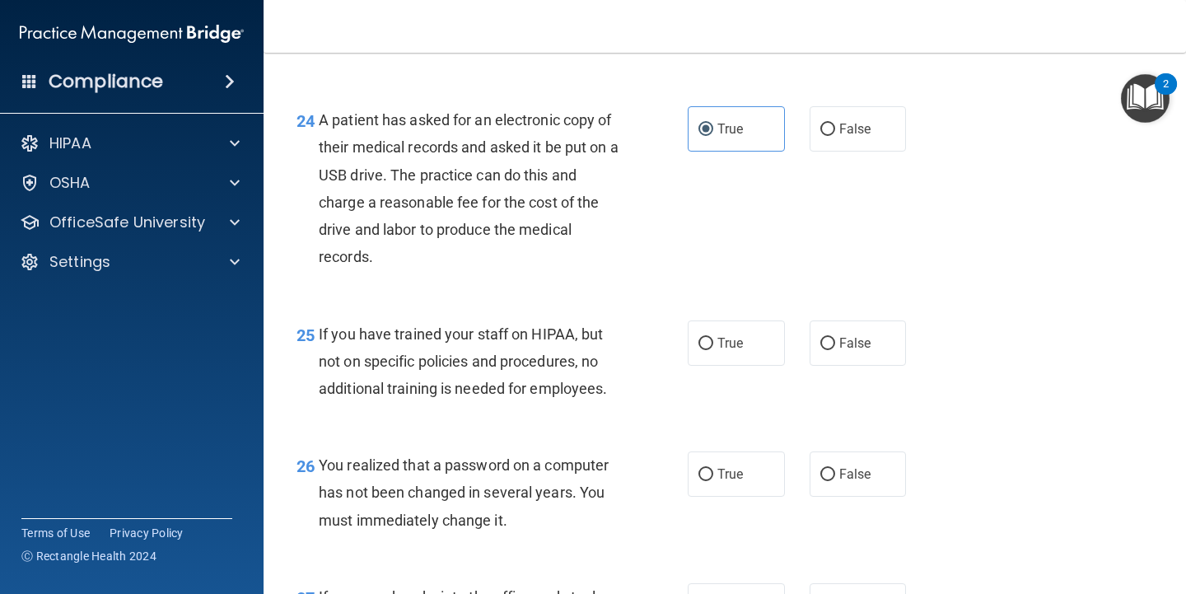
scroll to position [3542, 0]
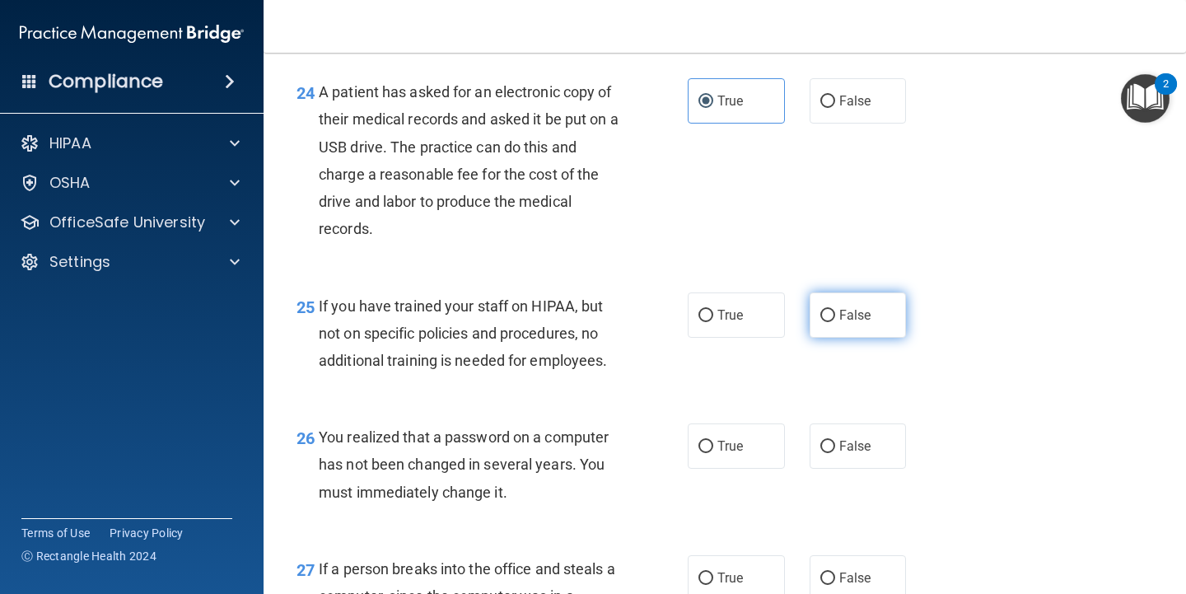
click at [840, 323] on span "False" at bounding box center [855, 315] width 32 height 16
click at [835, 322] on input "False" at bounding box center [827, 316] width 15 height 12
radio input "true"
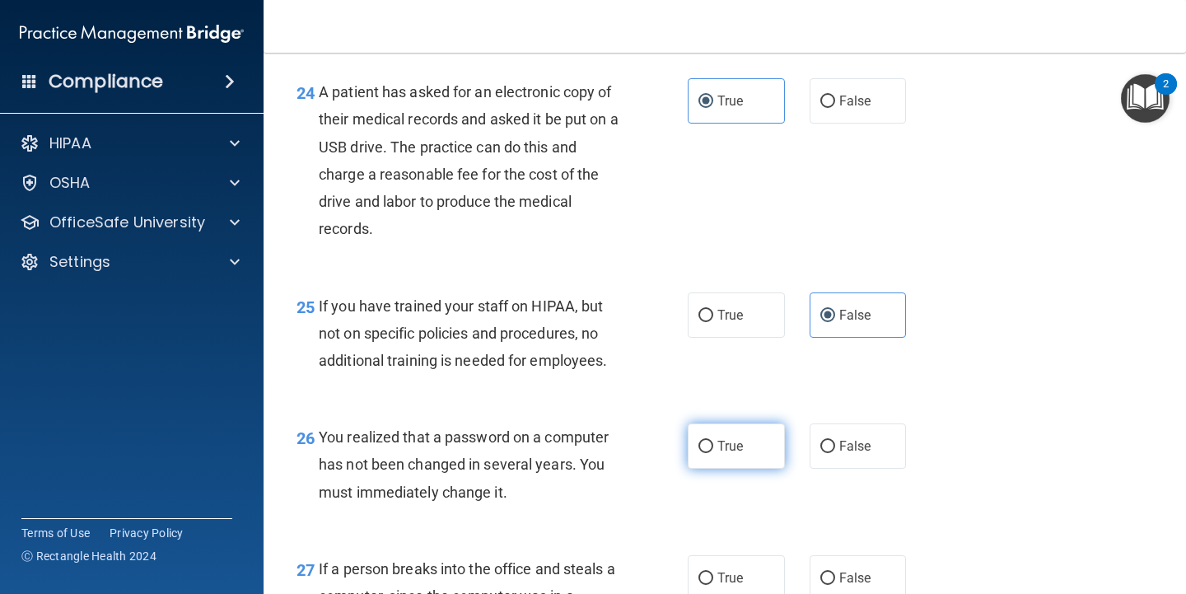
click at [700, 453] on input "True" at bounding box center [705, 447] width 15 height 12
radio input "true"
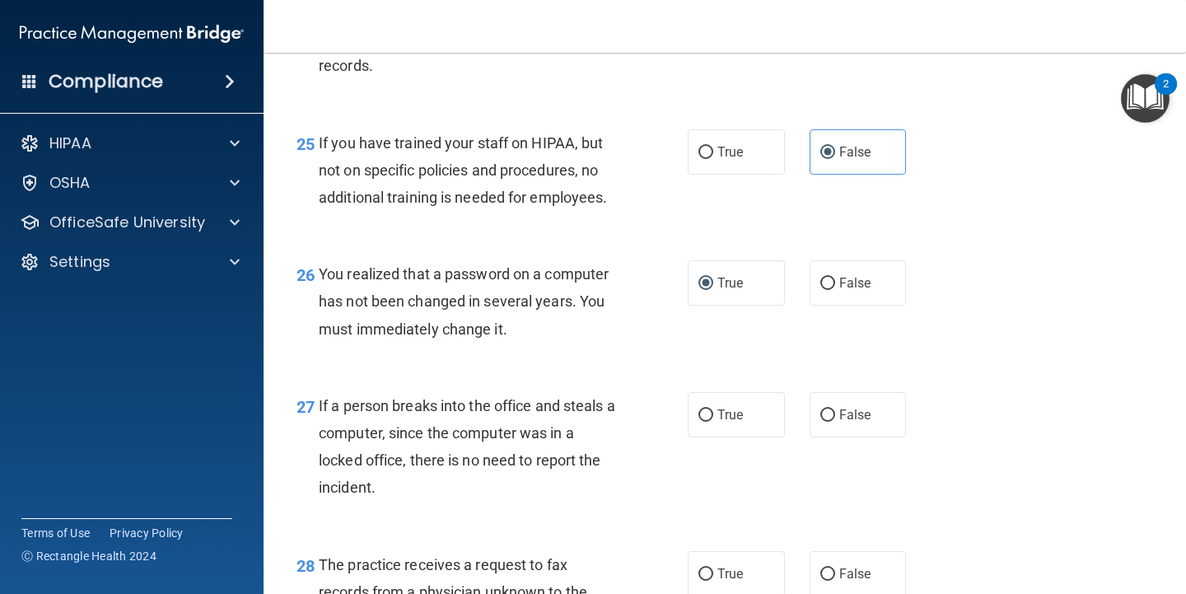
scroll to position [3706, 0]
click at [829, 436] on label "False" at bounding box center [858, 412] width 97 height 45
click at [829, 420] on input "False" at bounding box center [827, 414] width 15 height 12
radio input "true"
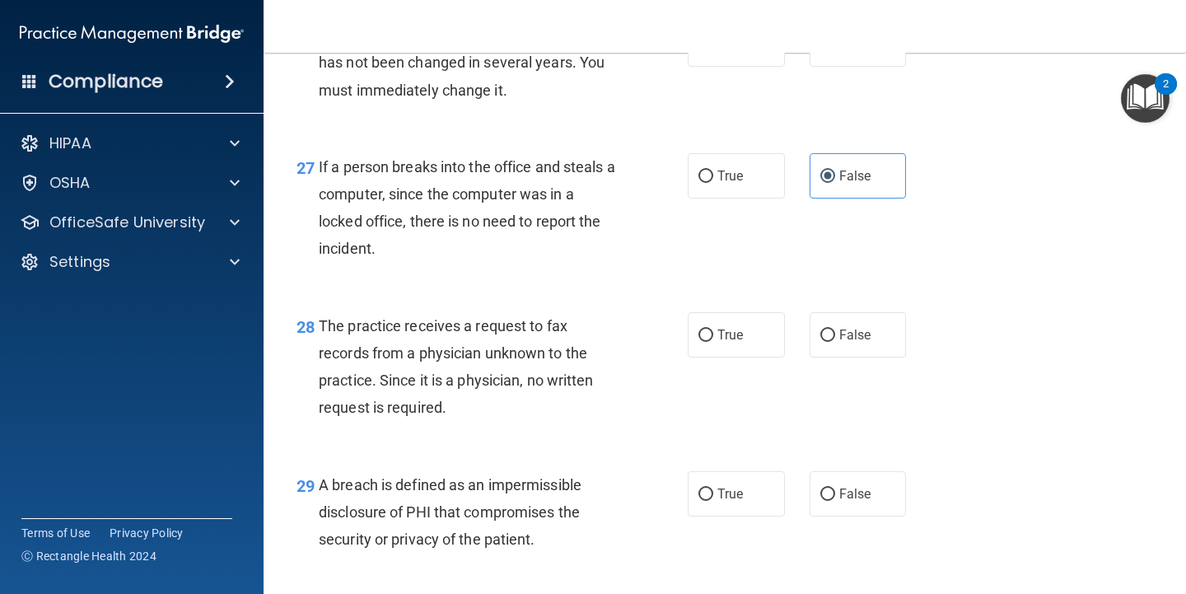
scroll to position [3954, 0]
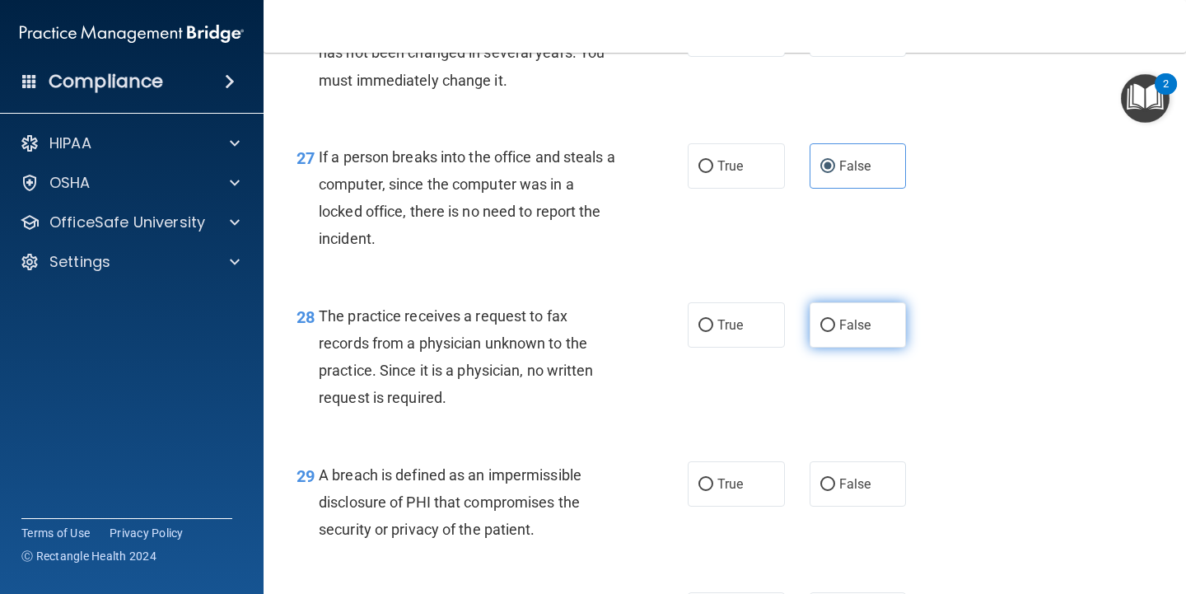
click at [820, 332] on input "False" at bounding box center [827, 326] width 15 height 12
radio input "true"
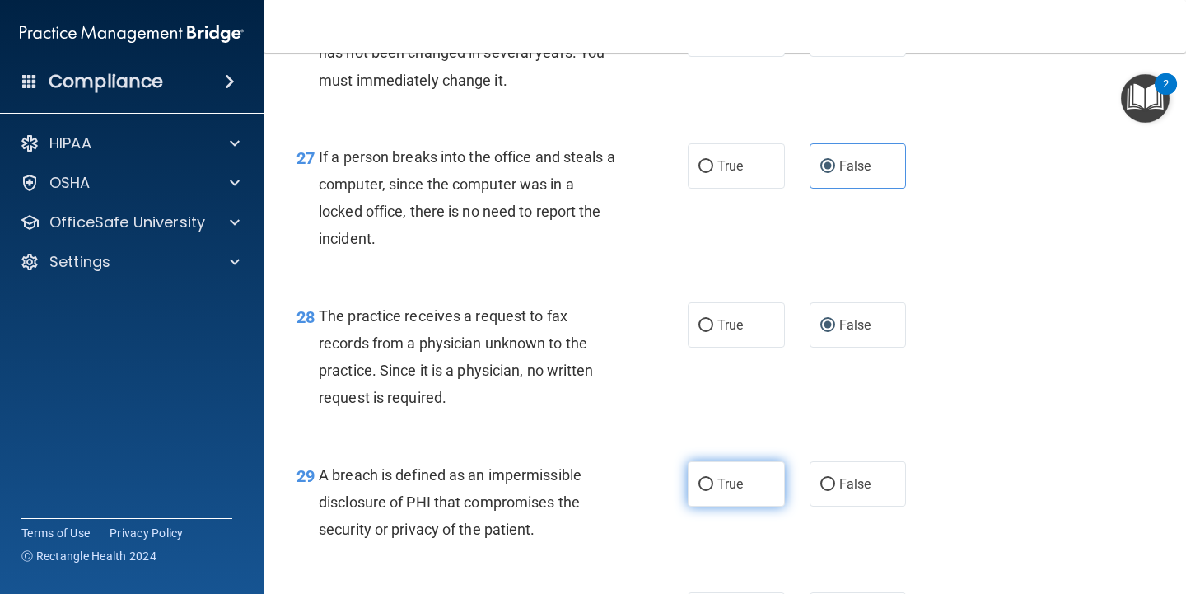
click at [703, 491] on input "True" at bounding box center [705, 485] width 15 height 12
radio input "true"
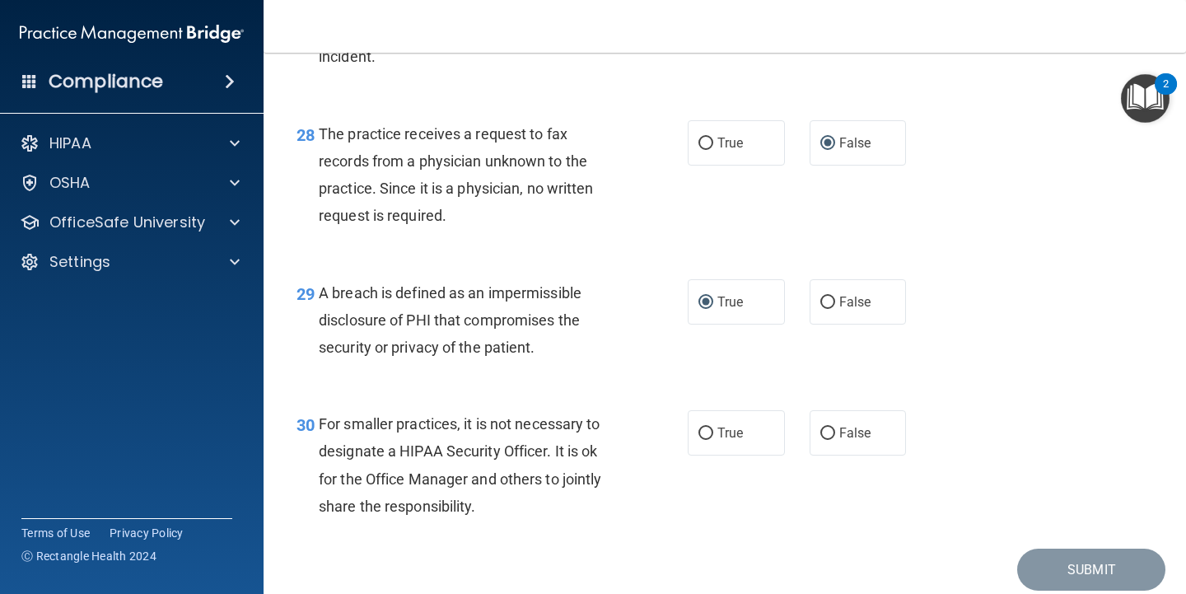
scroll to position [4201, 0]
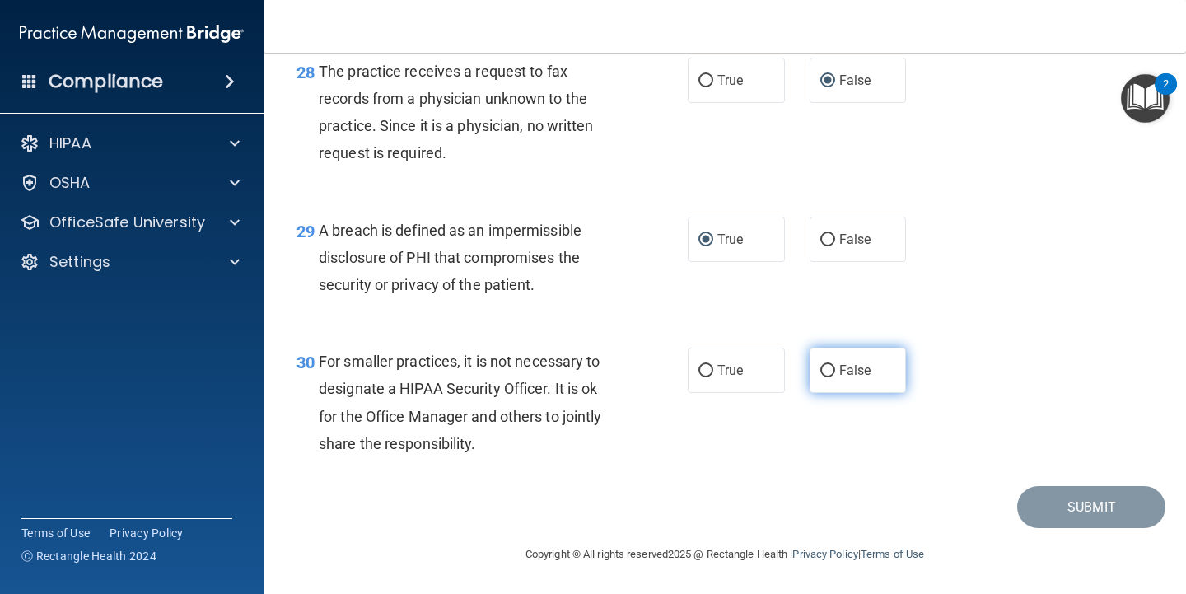
click at [820, 377] on input "False" at bounding box center [827, 371] width 15 height 12
radio input "true"
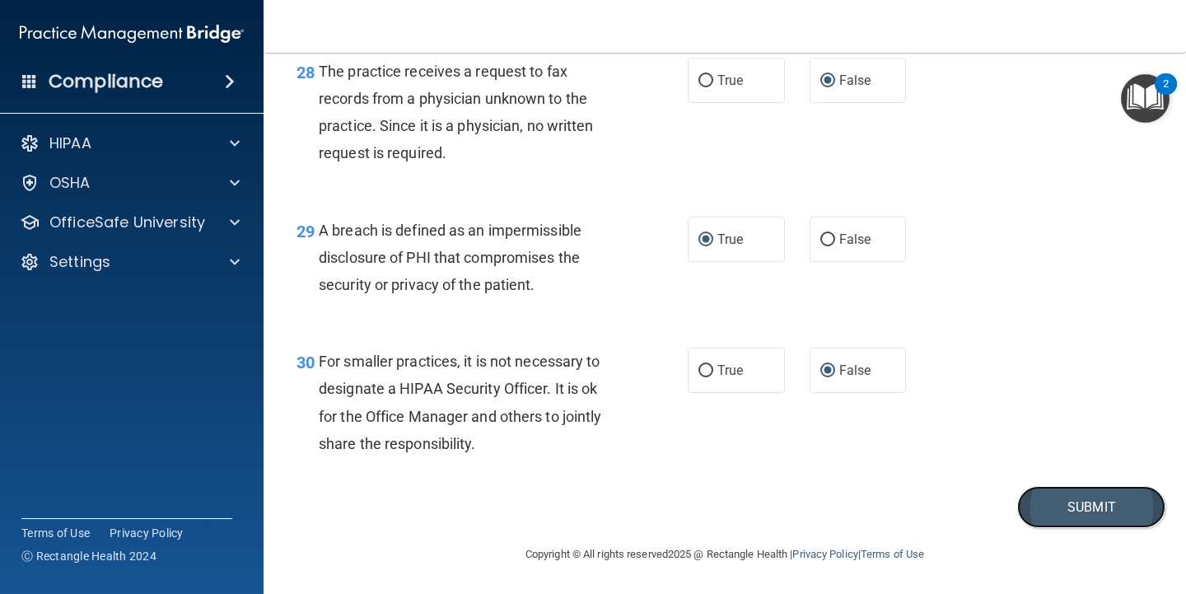
click at [1067, 526] on button "Submit" at bounding box center [1091, 507] width 148 height 42
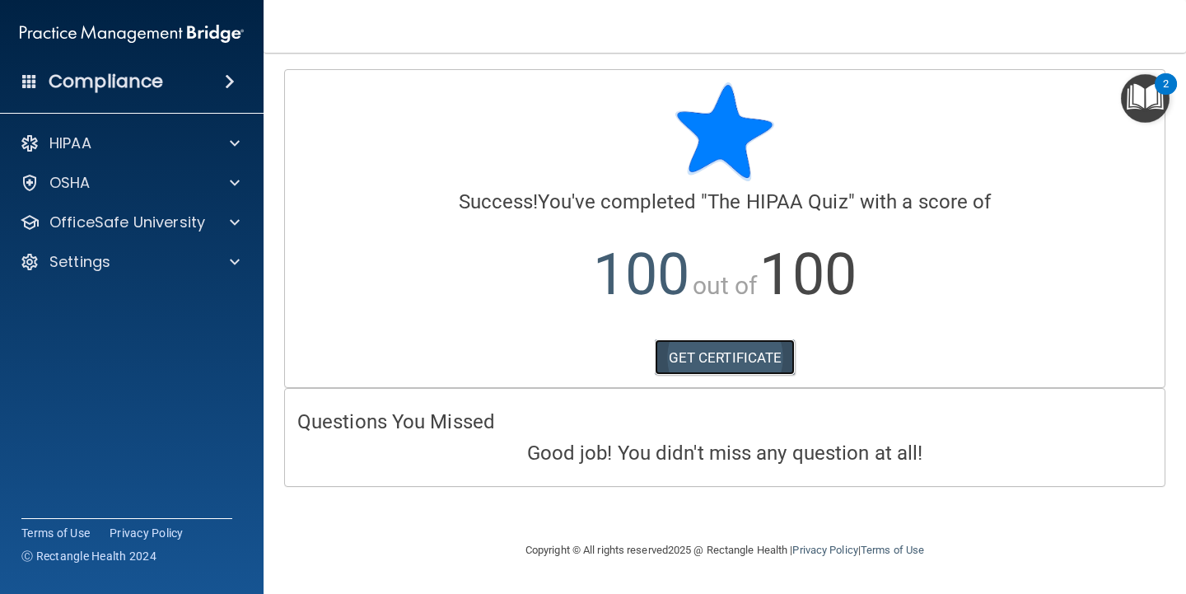
click at [716, 357] on link "GET CERTIFICATE" at bounding box center [725, 357] width 141 height 36
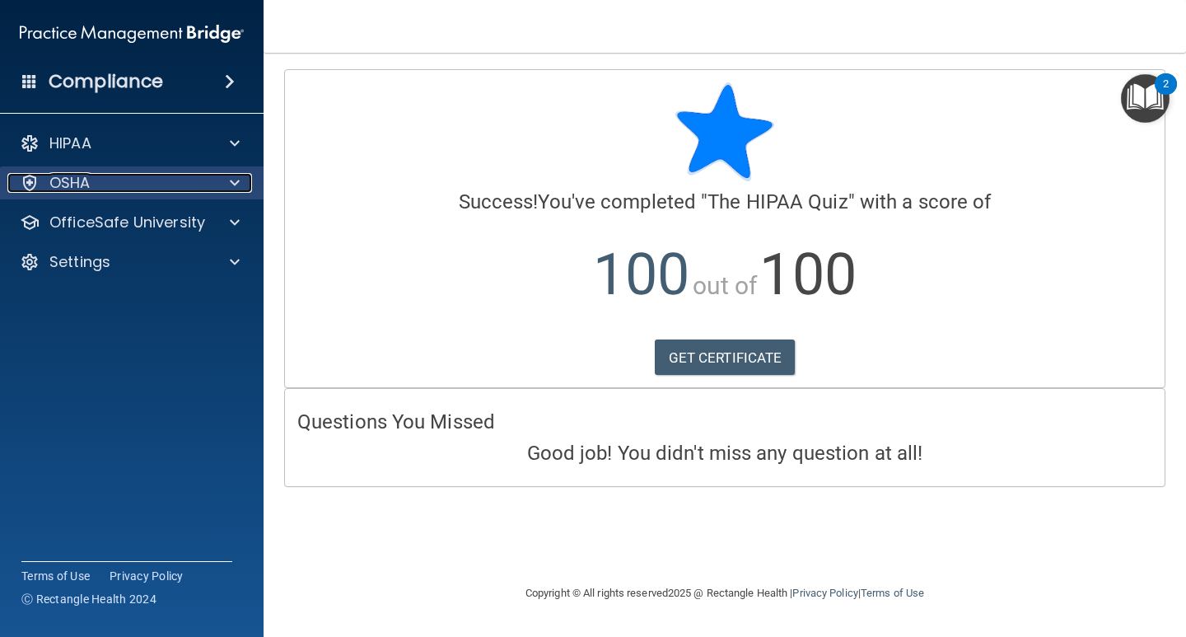
click at [102, 188] on div "OSHA" at bounding box center [109, 183] width 204 height 20
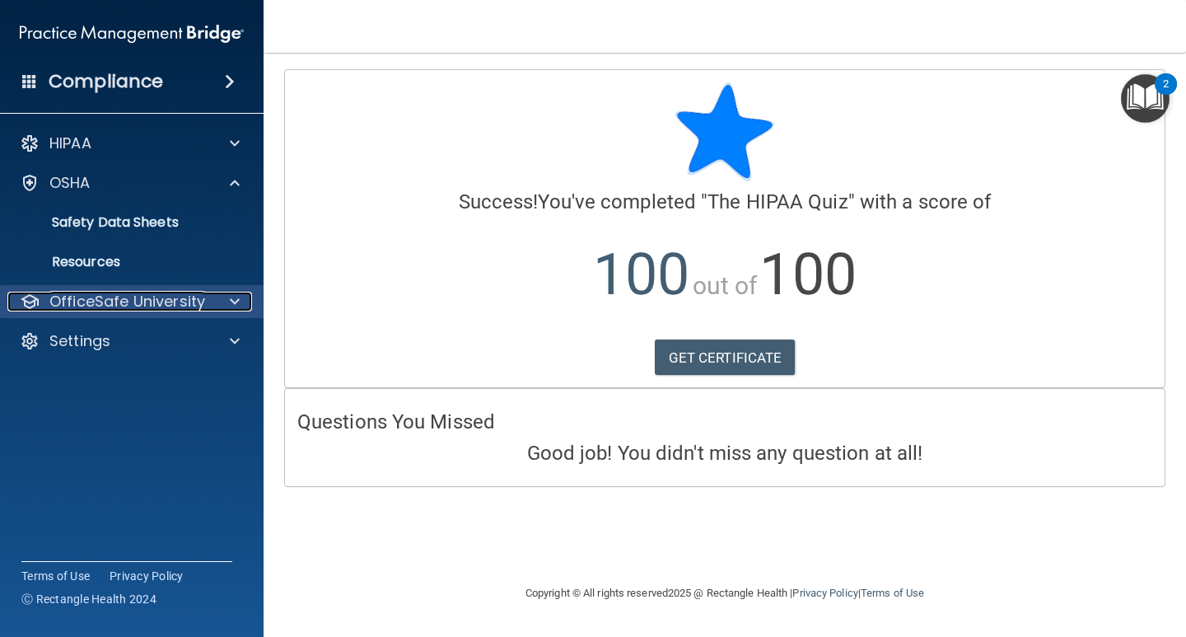
click at [103, 295] on p "OfficeSafe University" at bounding box center [127, 302] width 156 height 20
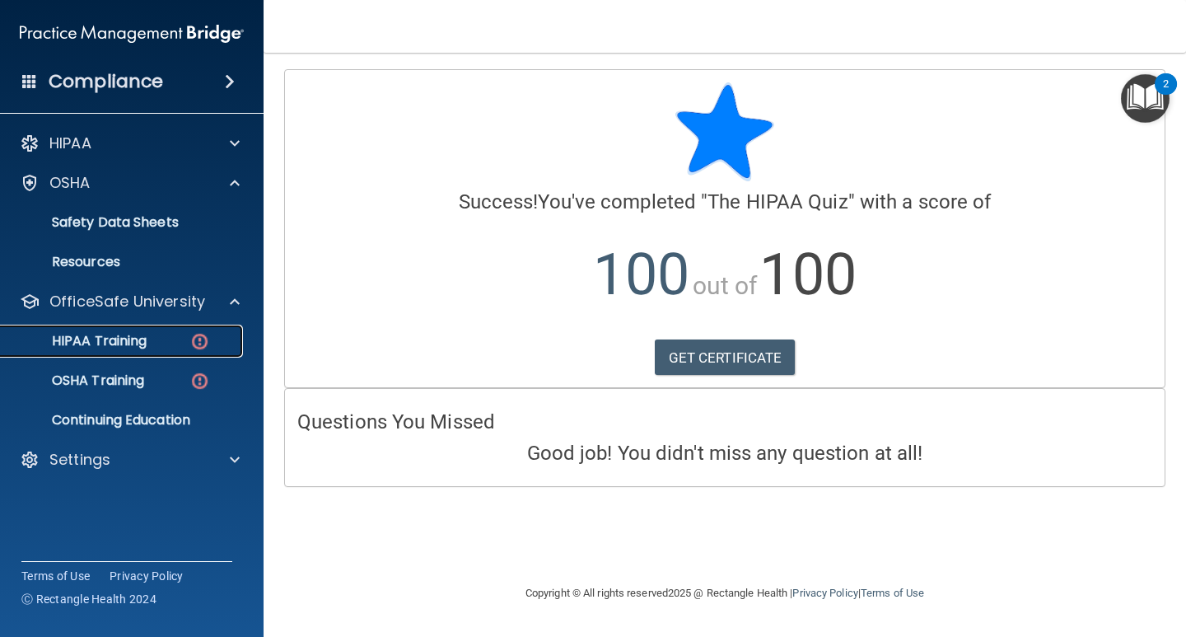
click at [147, 340] on p "HIPAA Training" at bounding box center [79, 341] width 136 height 16
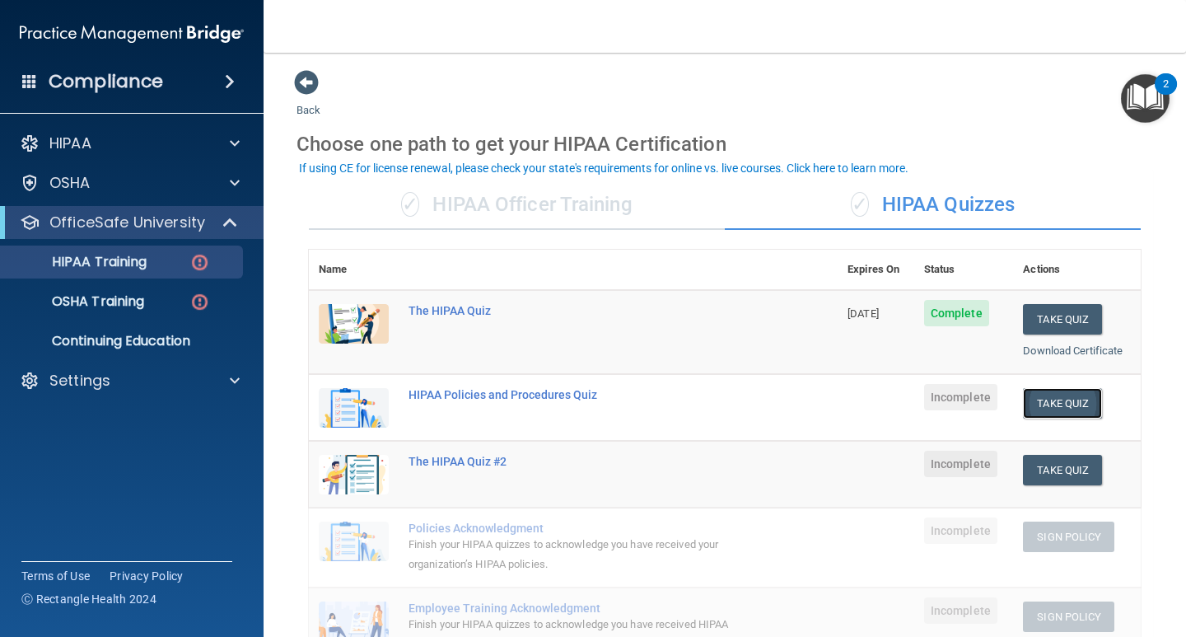
click at [1048, 403] on button "Take Quiz" at bounding box center [1062, 403] width 79 height 30
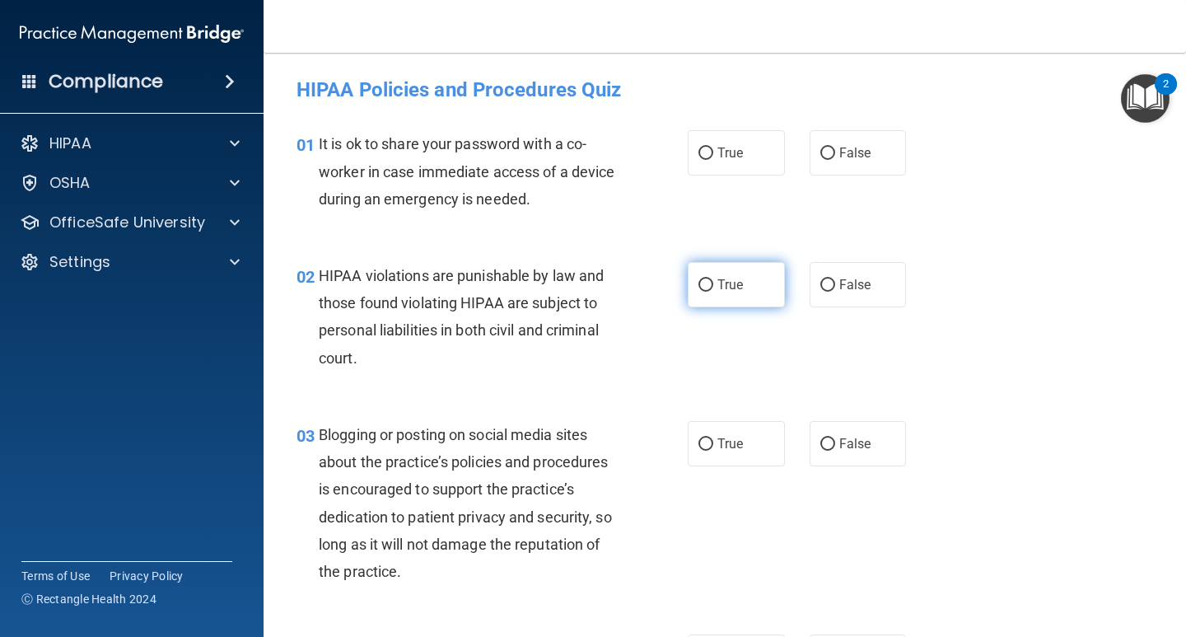
drag, startPoint x: 822, startPoint y: 151, endPoint x: 720, endPoint y: 265, distance: 153.4
click at [822, 152] on input "False" at bounding box center [827, 153] width 15 height 12
radio input "true"
drag, startPoint x: 698, startPoint y: 292, endPoint x: 769, endPoint y: 299, distance: 72.0
click at [701, 292] on label "True" at bounding box center [736, 284] width 97 height 45
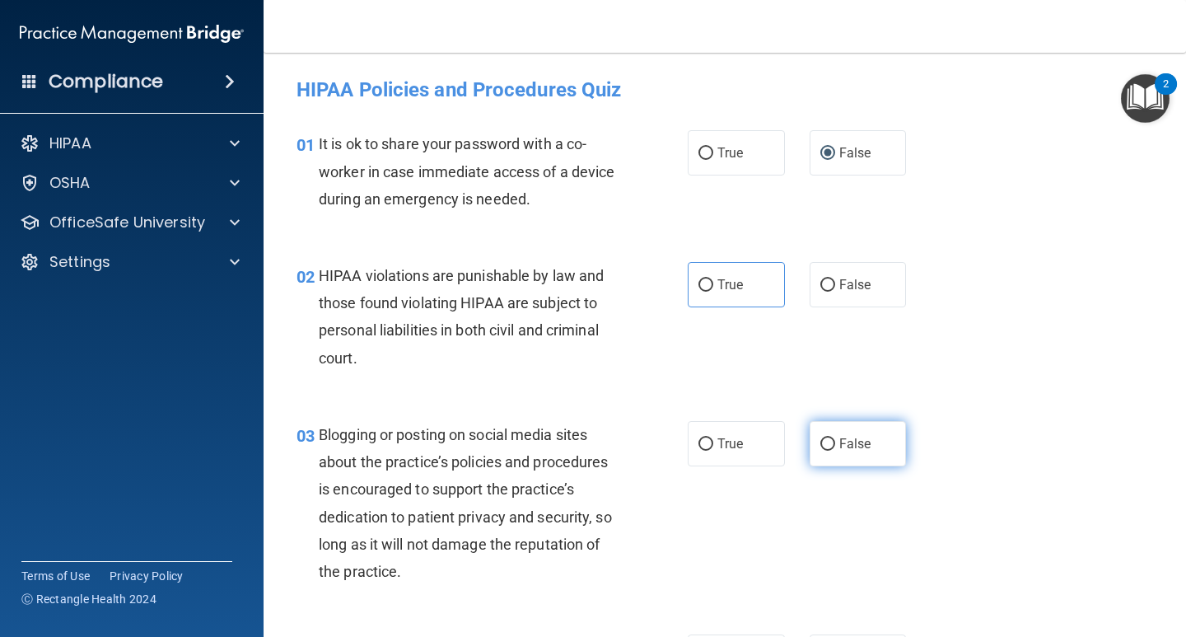
click at [826, 438] on input "False" at bounding box center [827, 444] width 15 height 12
radio input "true"
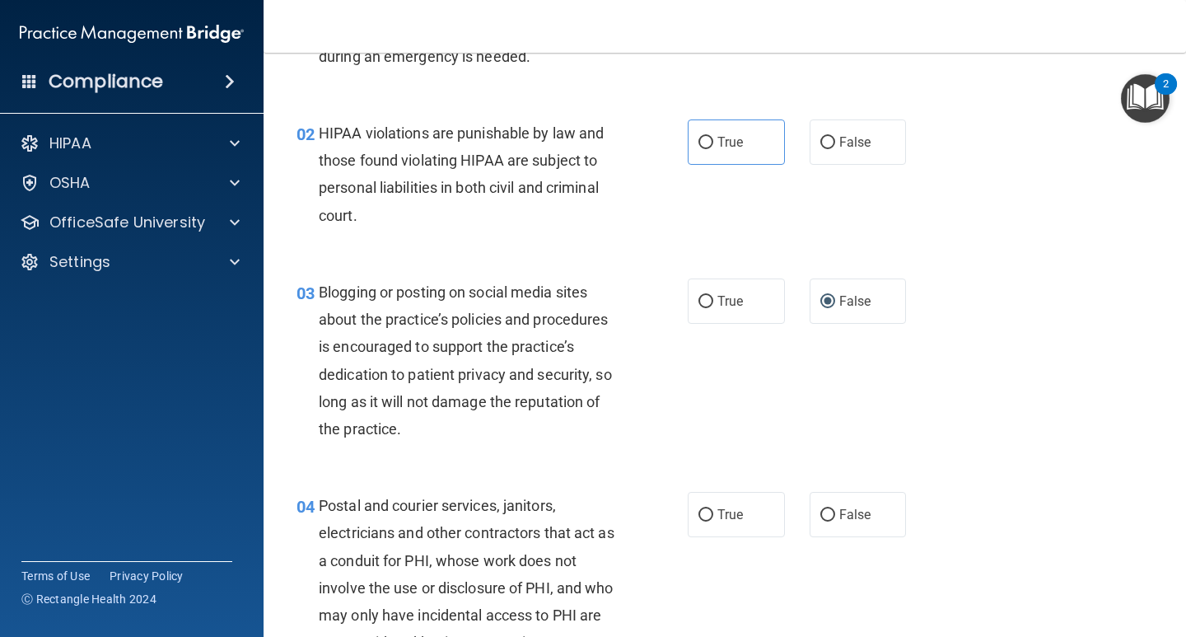
scroll to position [165, 0]
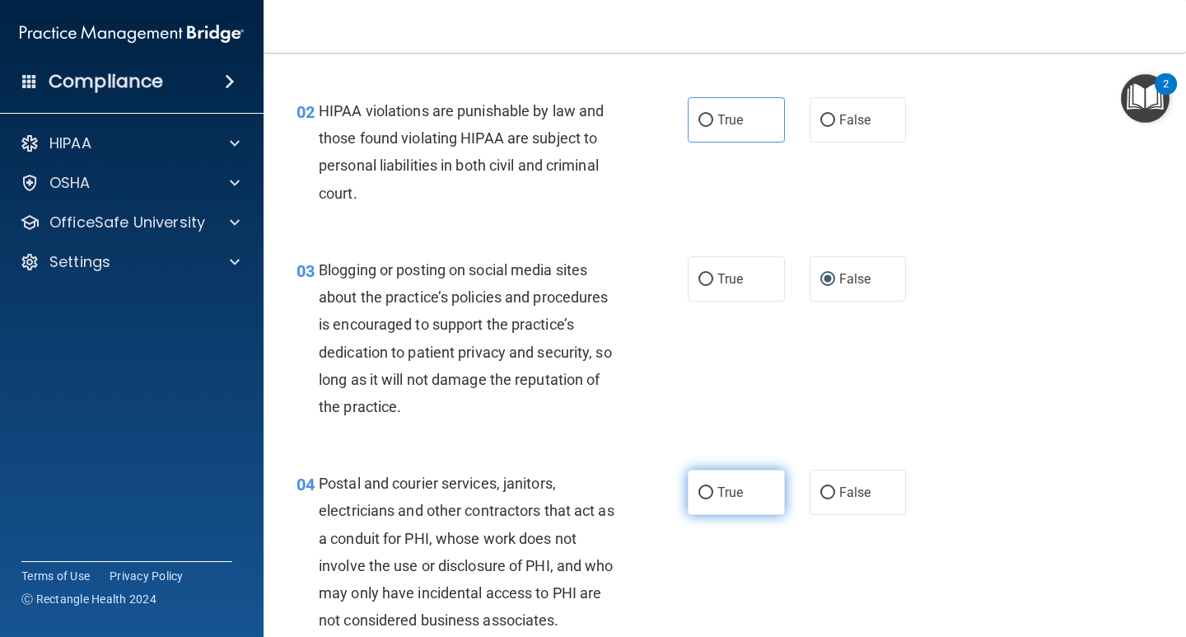
click at [733, 486] on span "True" at bounding box center [730, 492] width 26 height 16
click at [713, 487] on input "True" at bounding box center [705, 493] width 15 height 12
radio input "true"
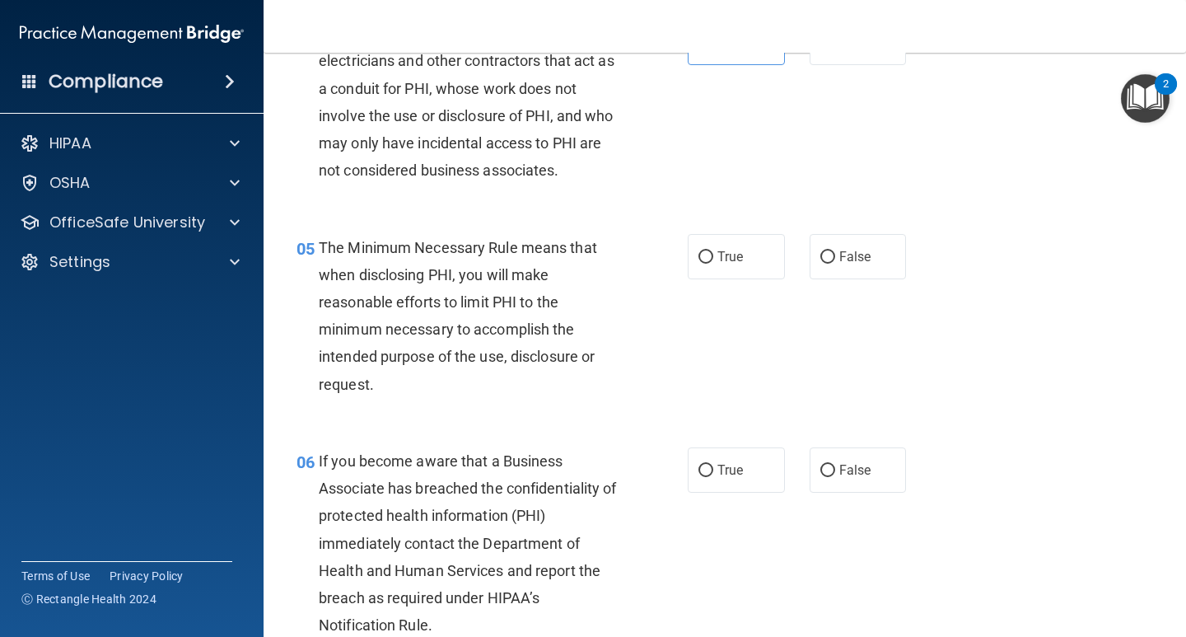
scroll to position [659, 0]
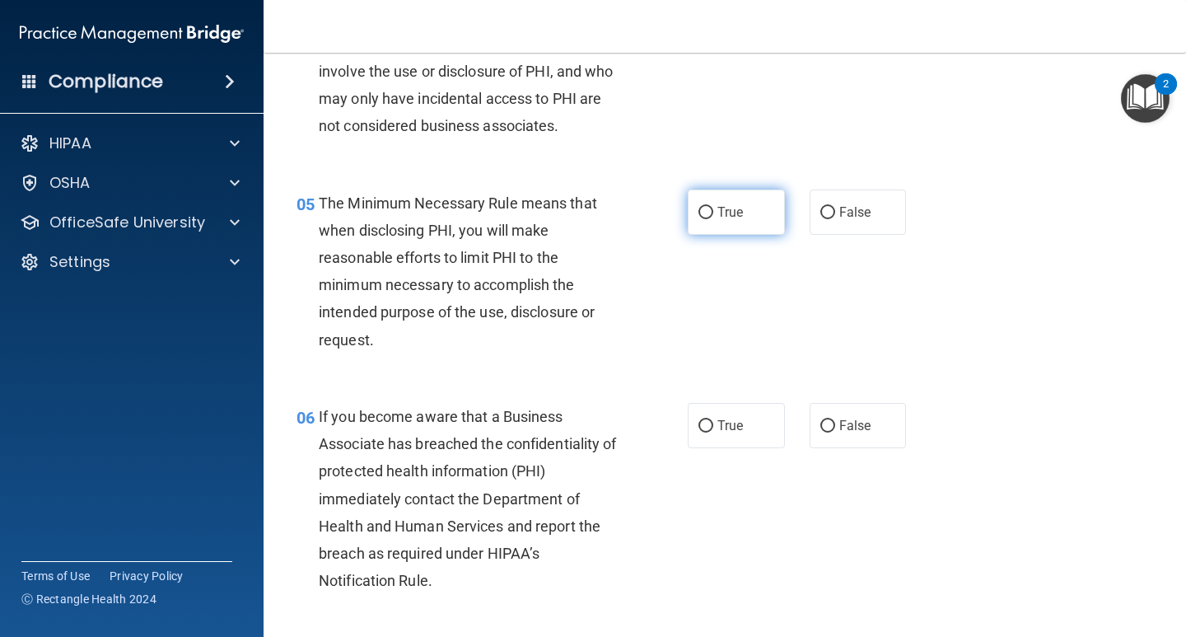
click at [701, 218] on input "True" at bounding box center [705, 213] width 15 height 12
radio input "true"
click at [824, 421] on input "False" at bounding box center [827, 426] width 15 height 12
radio input "true"
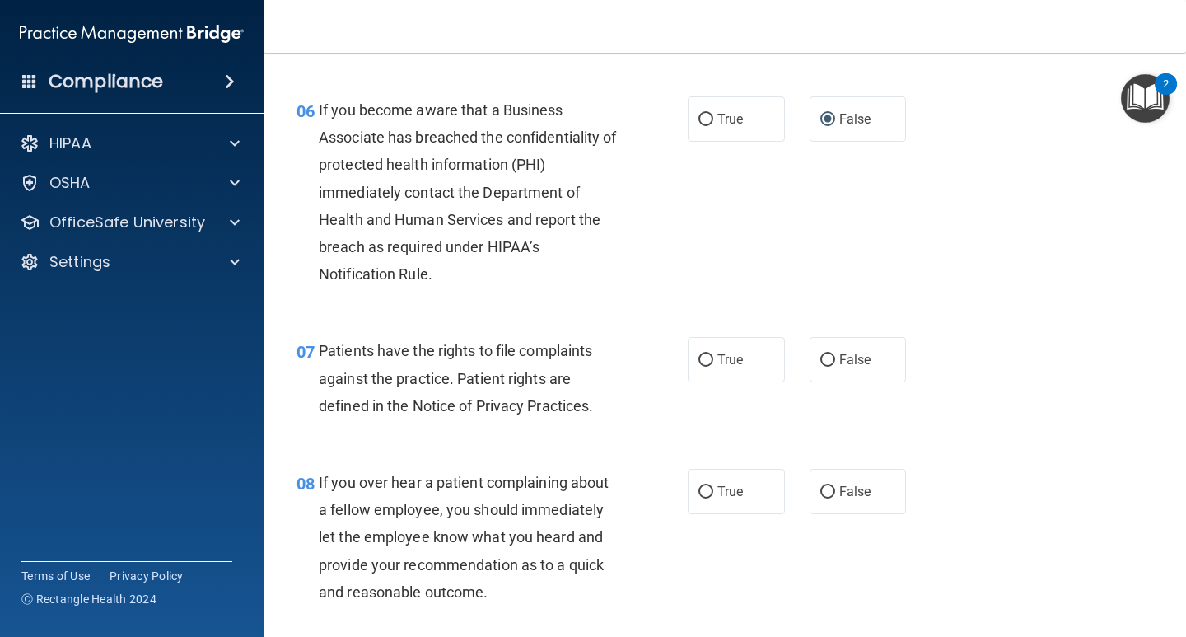
scroll to position [988, 0]
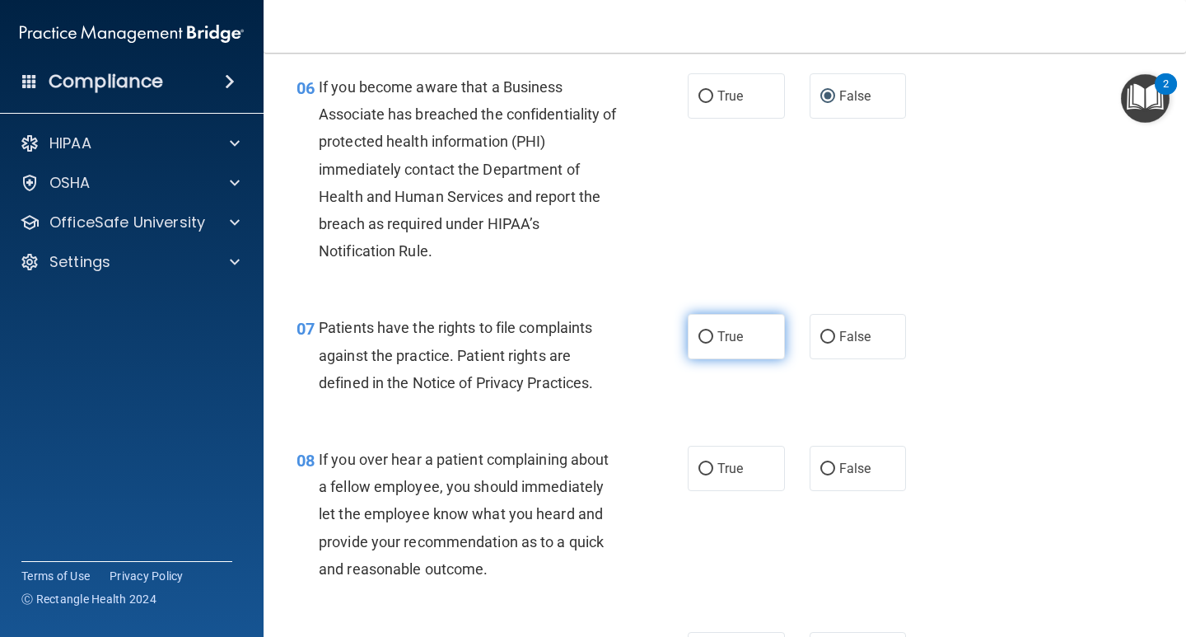
click at [717, 329] on span "True" at bounding box center [730, 337] width 26 height 16
click at [712, 331] on input "True" at bounding box center [705, 337] width 15 height 12
radio input "true"
click at [842, 468] on span "False" at bounding box center [855, 468] width 32 height 16
click at [835, 468] on input "False" at bounding box center [827, 469] width 15 height 12
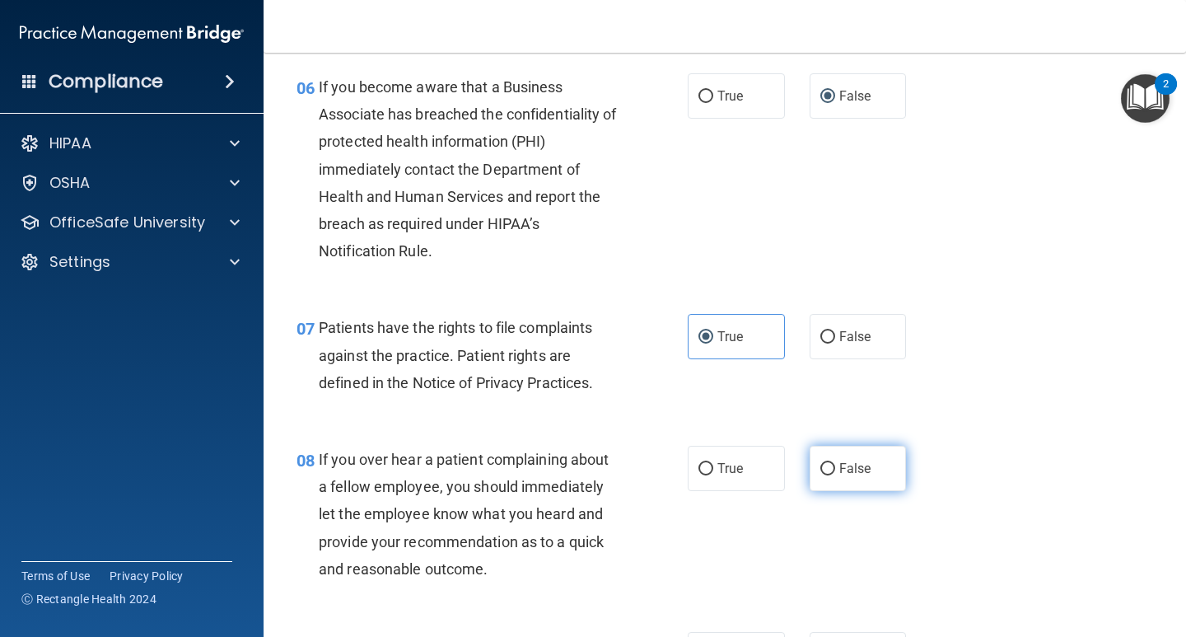
radio input "true"
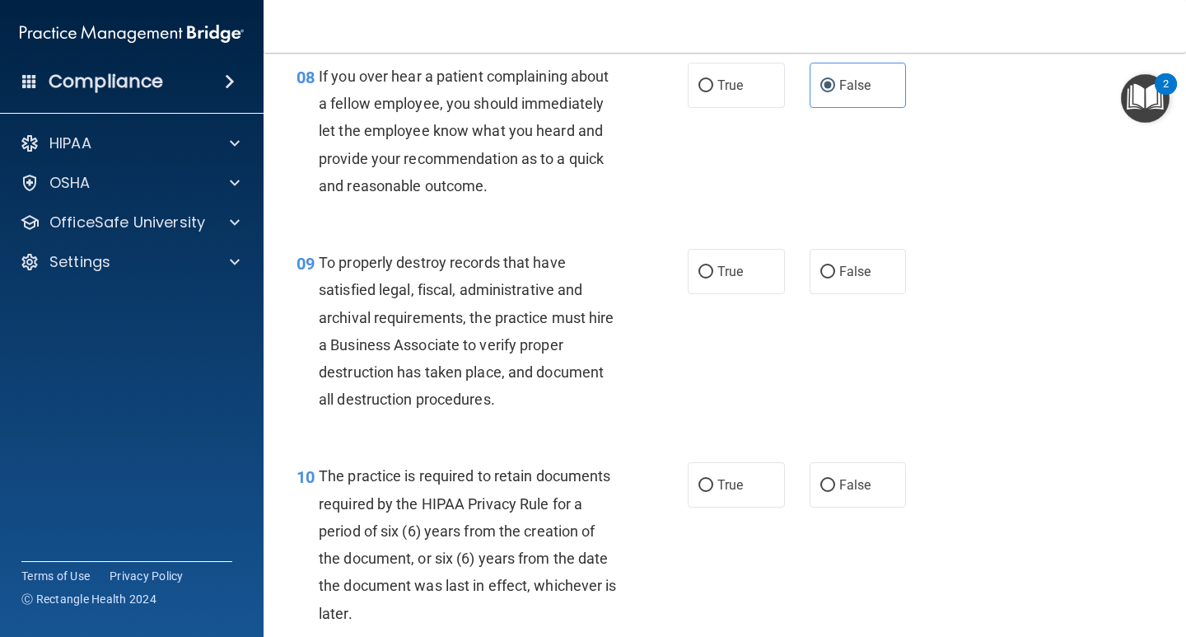
scroll to position [1400, 0]
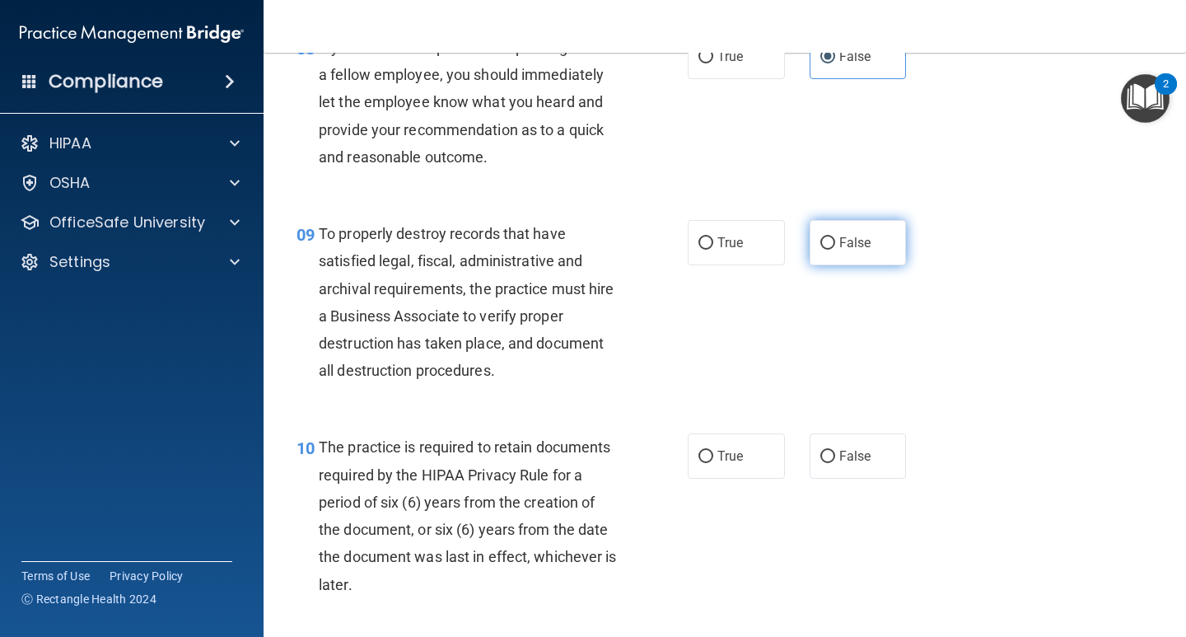
click at [820, 237] on input "False" at bounding box center [827, 243] width 15 height 12
radio input "true"
click at [706, 453] on input "True" at bounding box center [705, 457] width 15 height 12
radio input "true"
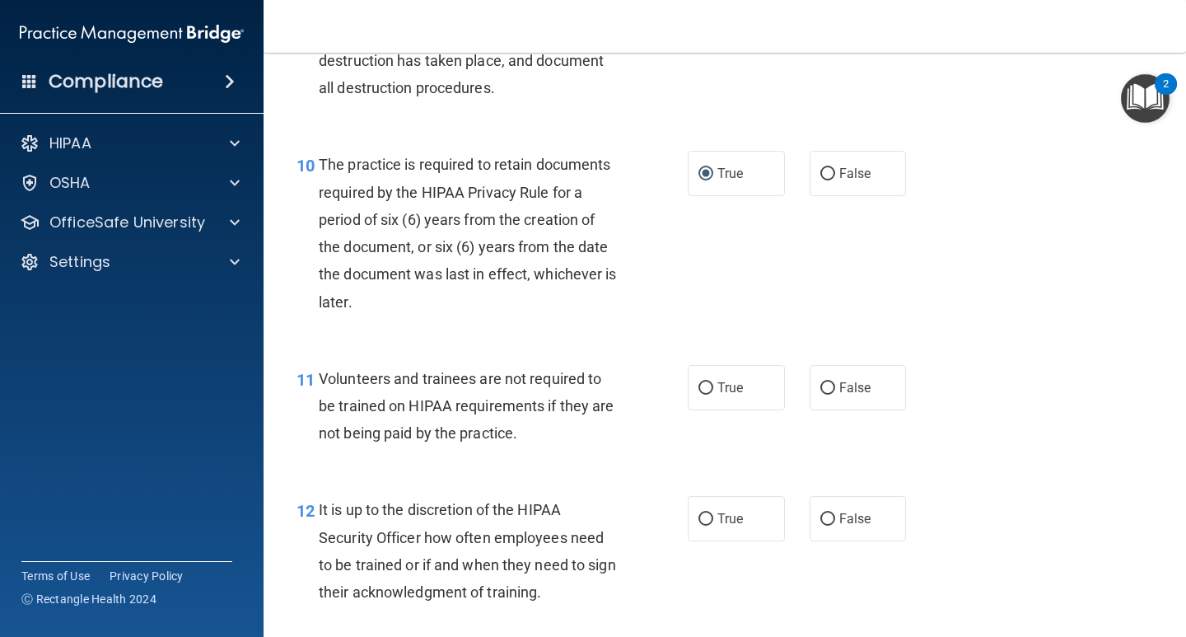
scroll to position [1730, 0]
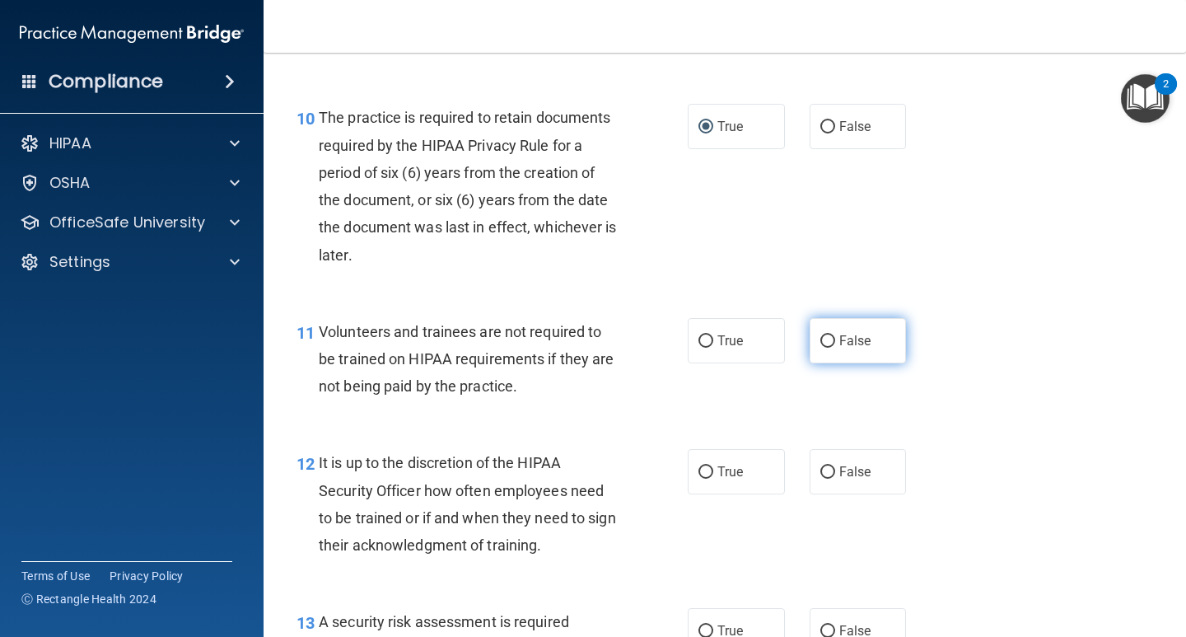
click at [820, 341] on input "False" at bounding box center [827, 341] width 15 height 12
radio input "true"
click at [827, 460] on label "False" at bounding box center [858, 471] width 97 height 45
click at [827, 466] on input "False" at bounding box center [827, 472] width 15 height 12
radio input "true"
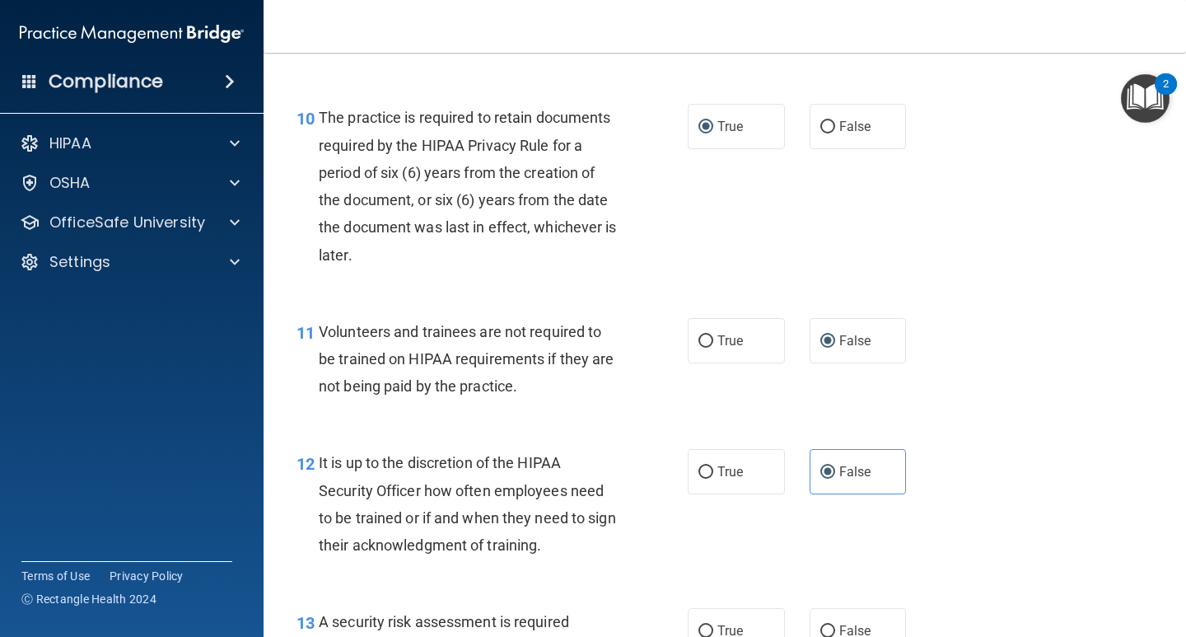
drag, startPoint x: 720, startPoint y: 624, endPoint x: 776, endPoint y: 581, distance: 70.0
click at [721, 593] on span "True" at bounding box center [730, 631] width 26 height 16
click at [713, 593] on input "True" at bounding box center [705, 631] width 15 height 12
radio input "true"
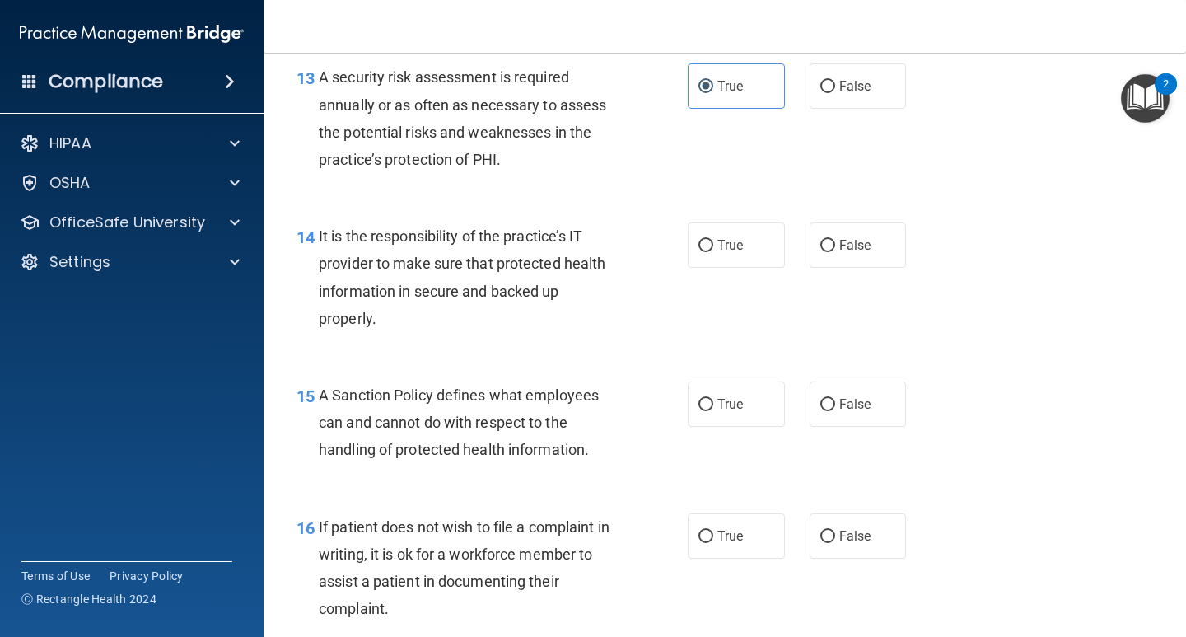
scroll to position [2307, 0]
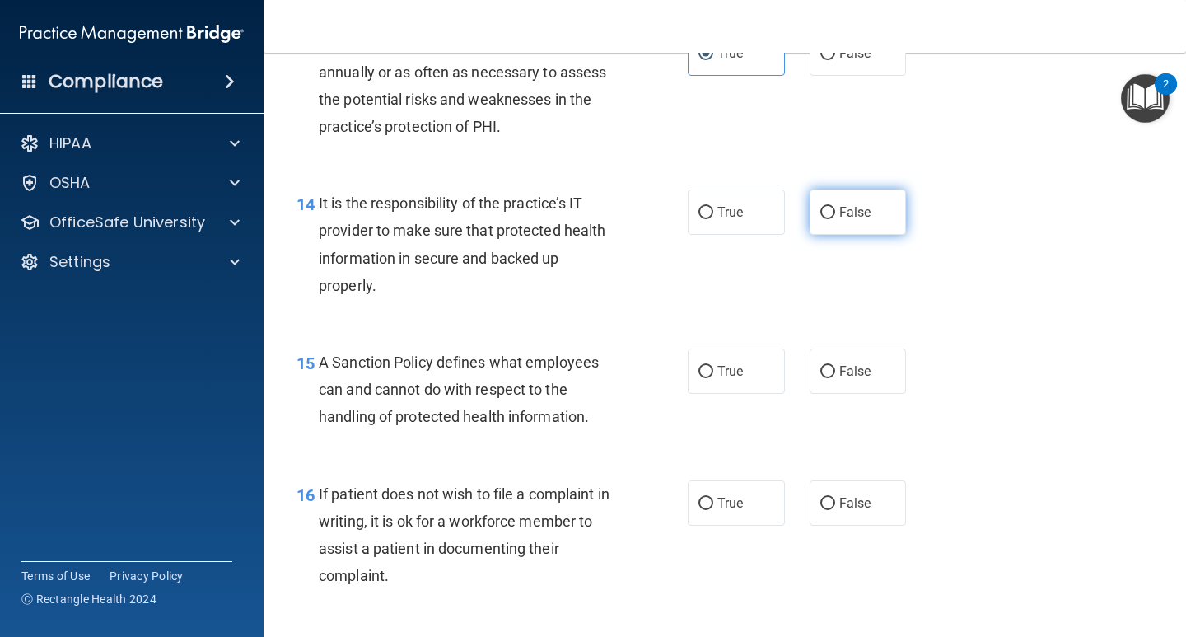
click at [816, 202] on label "False" at bounding box center [858, 211] width 97 height 45
click at [820, 207] on input "False" at bounding box center [827, 213] width 15 height 12
radio input "true"
click at [825, 357] on label "False" at bounding box center [858, 370] width 97 height 45
click at [825, 366] on input "False" at bounding box center [827, 372] width 15 height 12
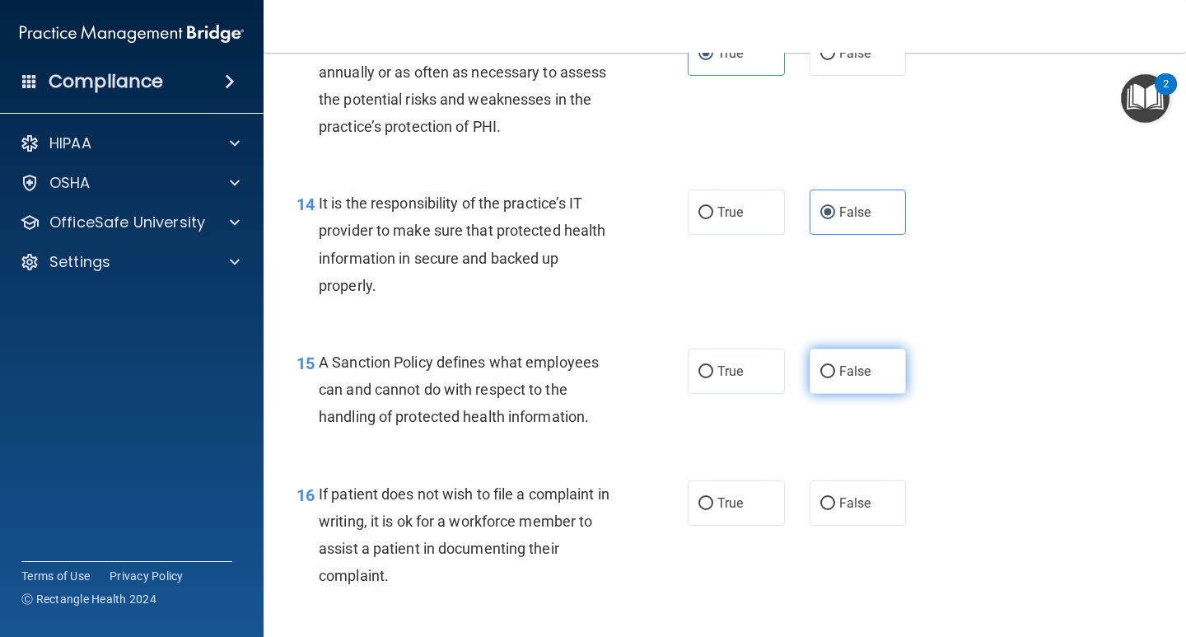
radio input "true"
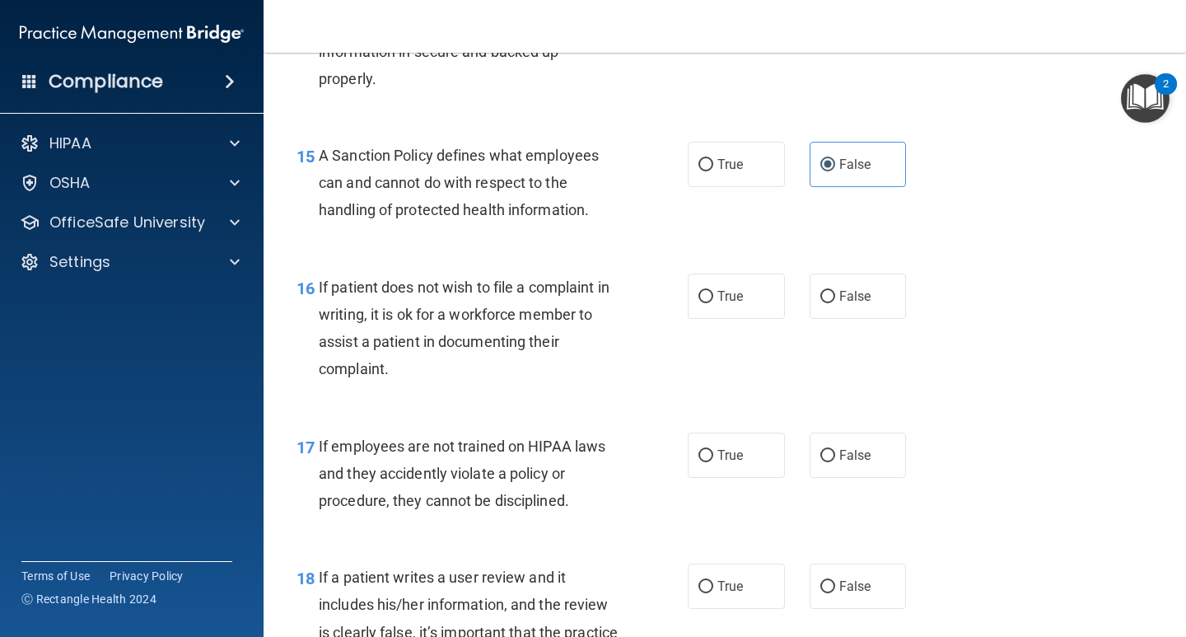
scroll to position [2554, 0]
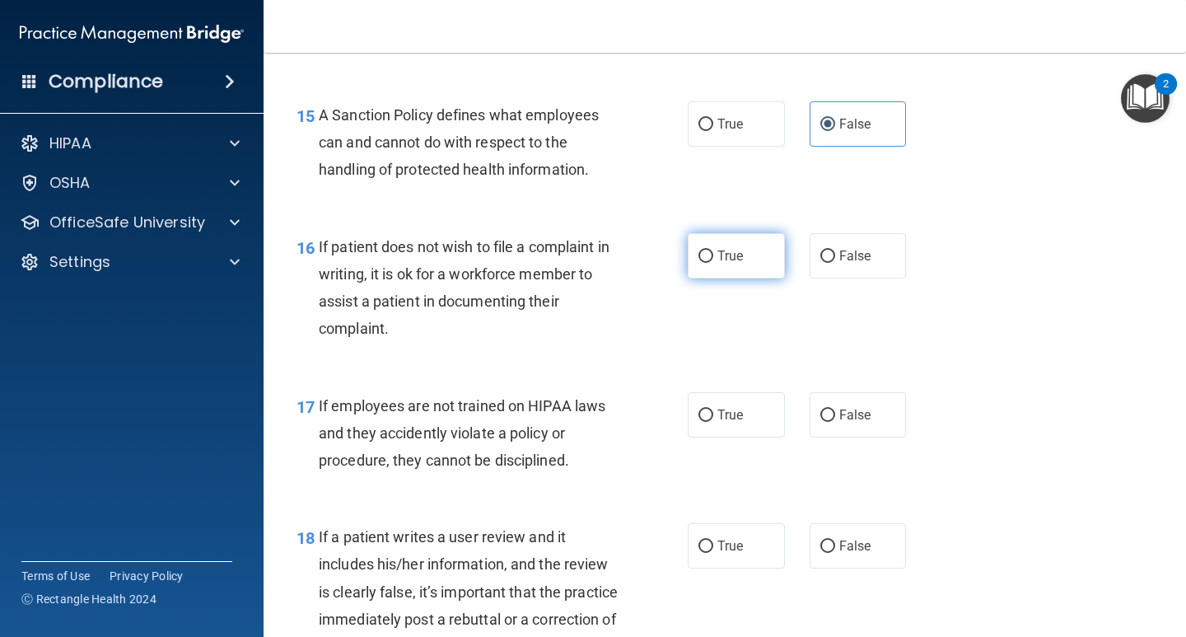
click at [702, 263] on label "True" at bounding box center [736, 255] width 97 height 45
click at [702, 263] on input "True" at bounding box center [705, 256] width 15 height 12
radio input "true"
click at [830, 409] on label "False" at bounding box center [858, 414] width 97 height 45
click at [830, 409] on input "False" at bounding box center [827, 415] width 15 height 12
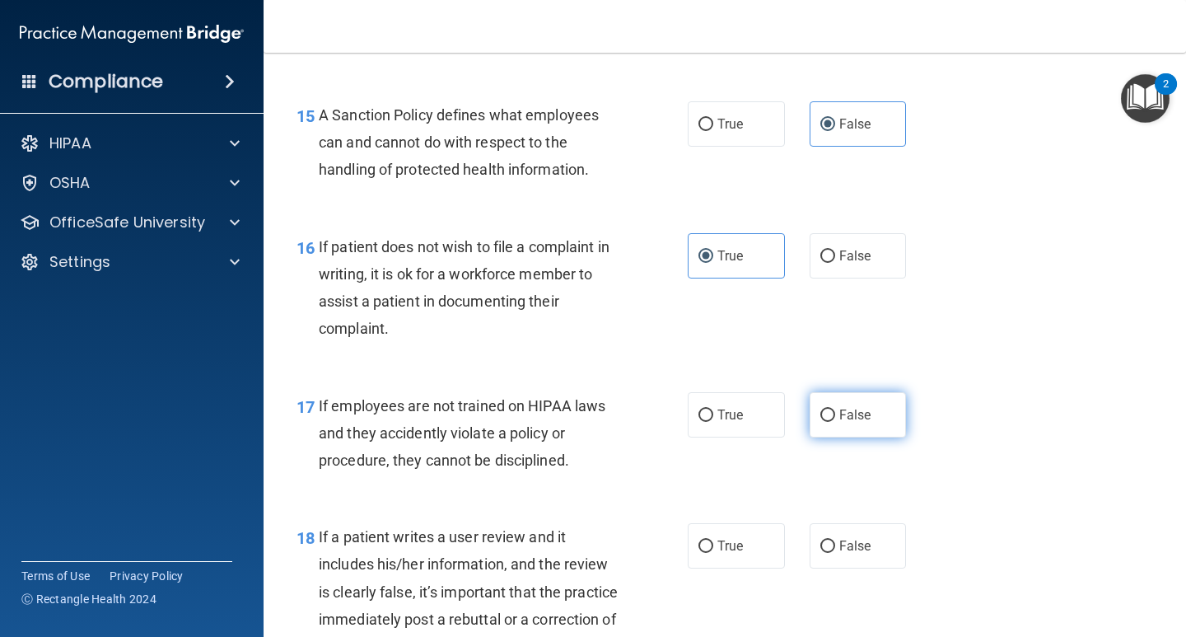
radio input "true"
drag, startPoint x: 830, startPoint y: 544, endPoint x: 838, endPoint y: 533, distance: 13.5
click at [830, 543] on label "False" at bounding box center [858, 545] width 97 height 45
click at [830, 543] on input "False" at bounding box center [827, 546] width 15 height 12
radio input "true"
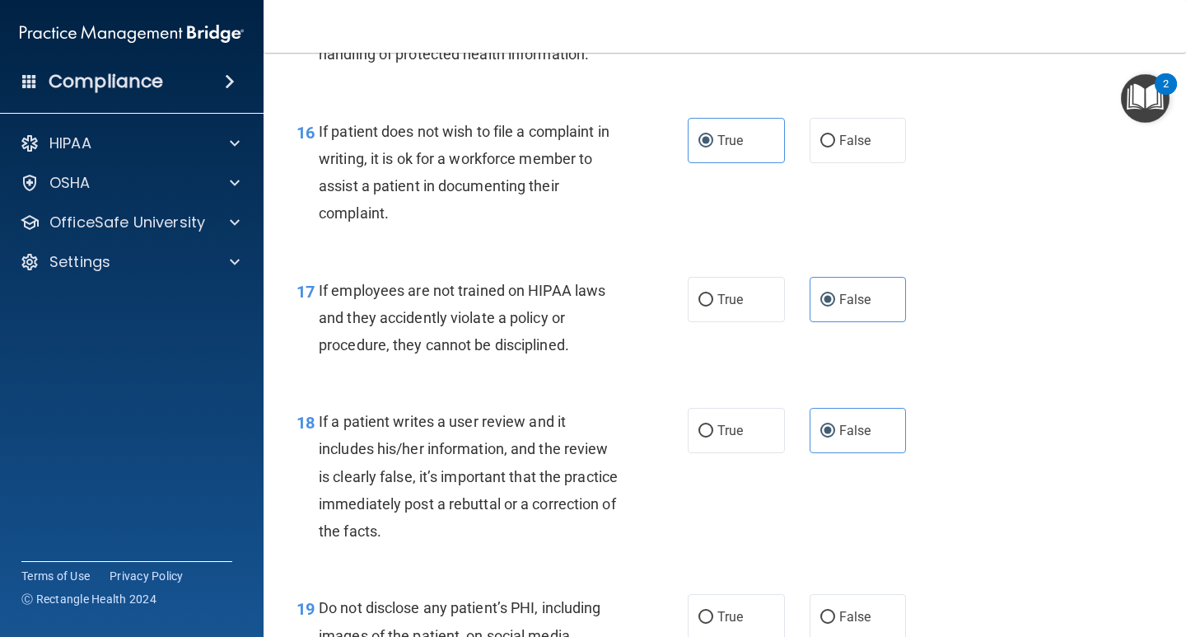
scroll to position [2719, 0]
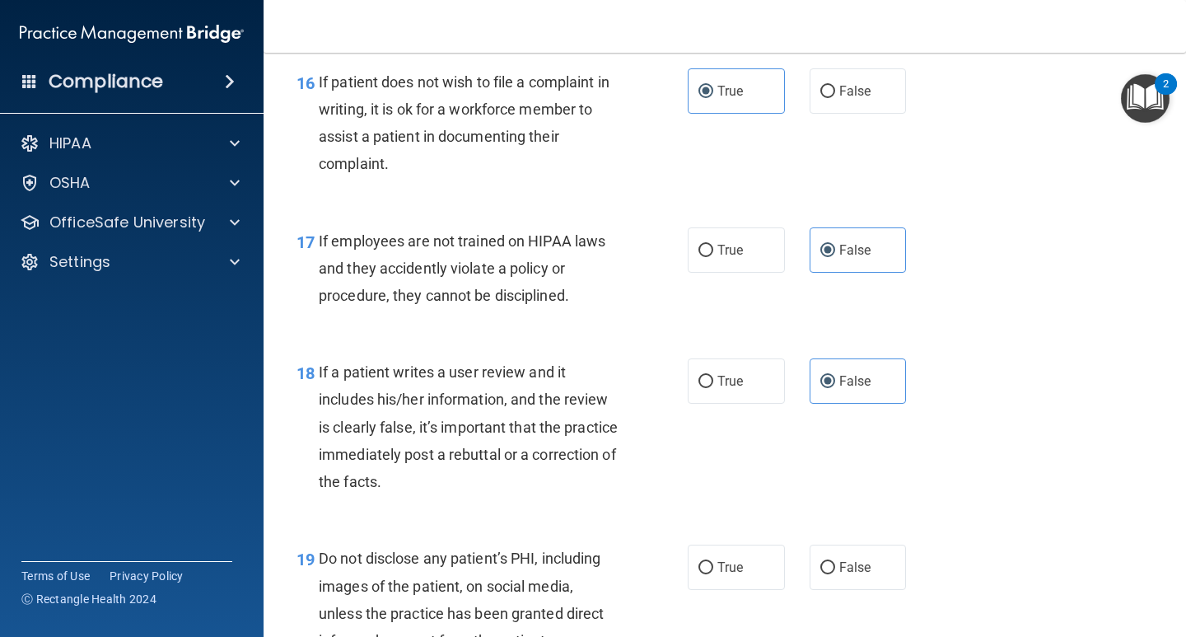
drag, startPoint x: 731, startPoint y: 553, endPoint x: 809, endPoint y: 519, distance: 84.8
click at [733, 553] on label "True" at bounding box center [736, 566] width 97 height 45
click at [713, 562] on input "True" at bounding box center [705, 568] width 15 height 12
radio input "true"
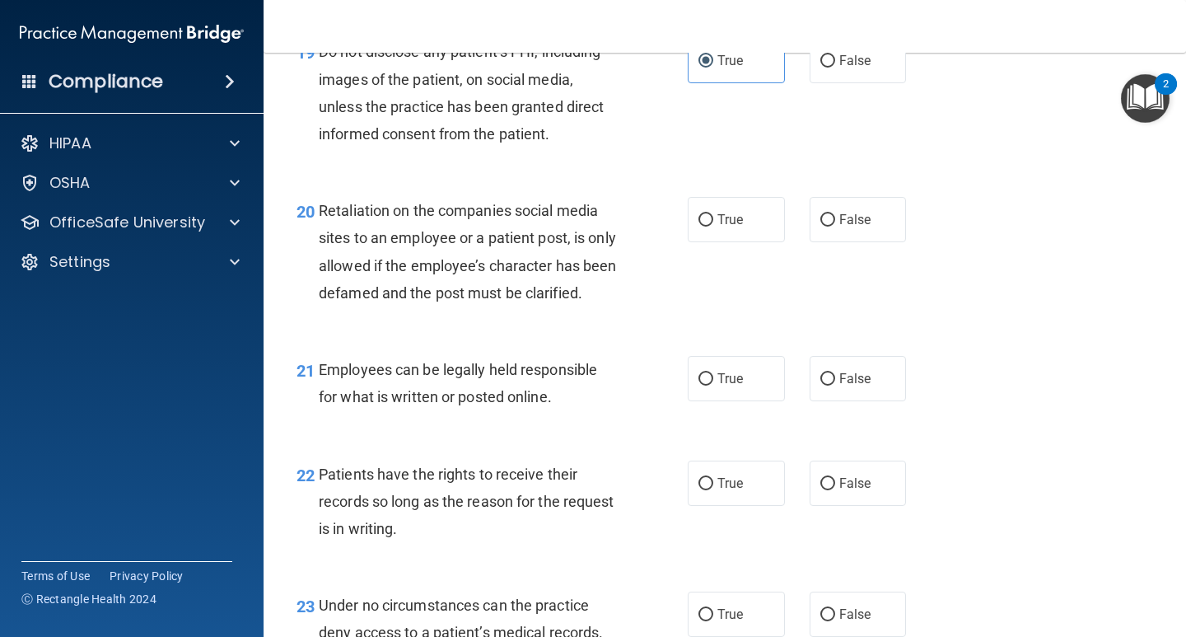
scroll to position [3295, 0]
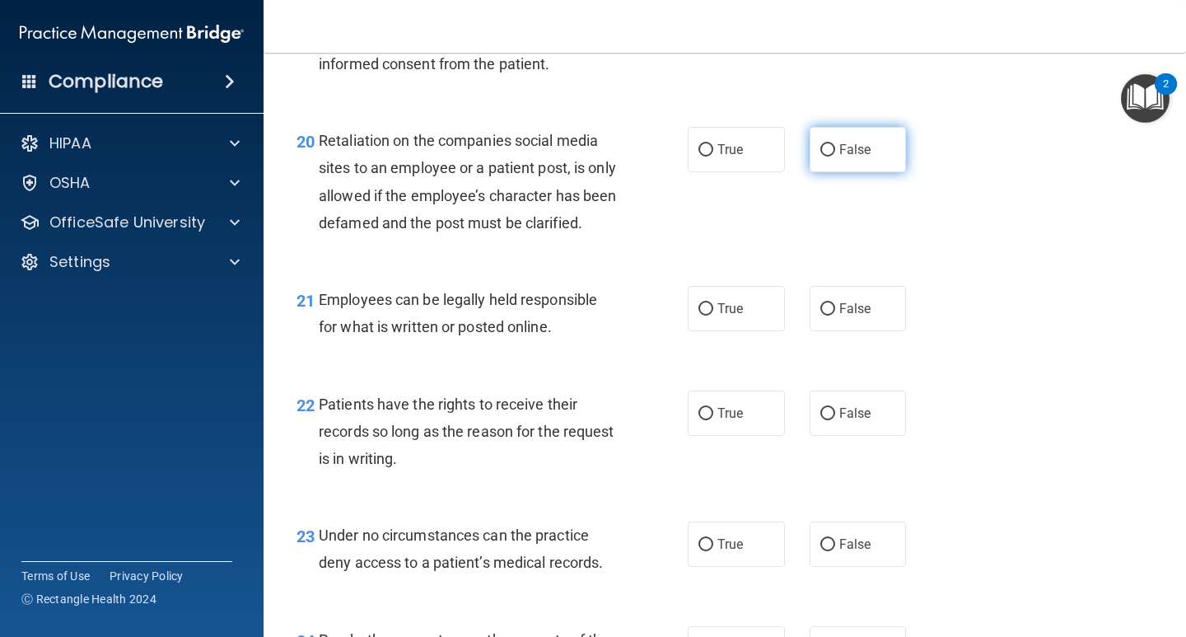
click at [820, 147] on input "False" at bounding box center [827, 150] width 15 height 12
radio input "true"
click at [726, 316] on span "True" at bounding box center [730, 309] width 26 height 16
click at [713, 315] on input "True" at bounding box center [705, 309] width 15 height 12
radio input "true"
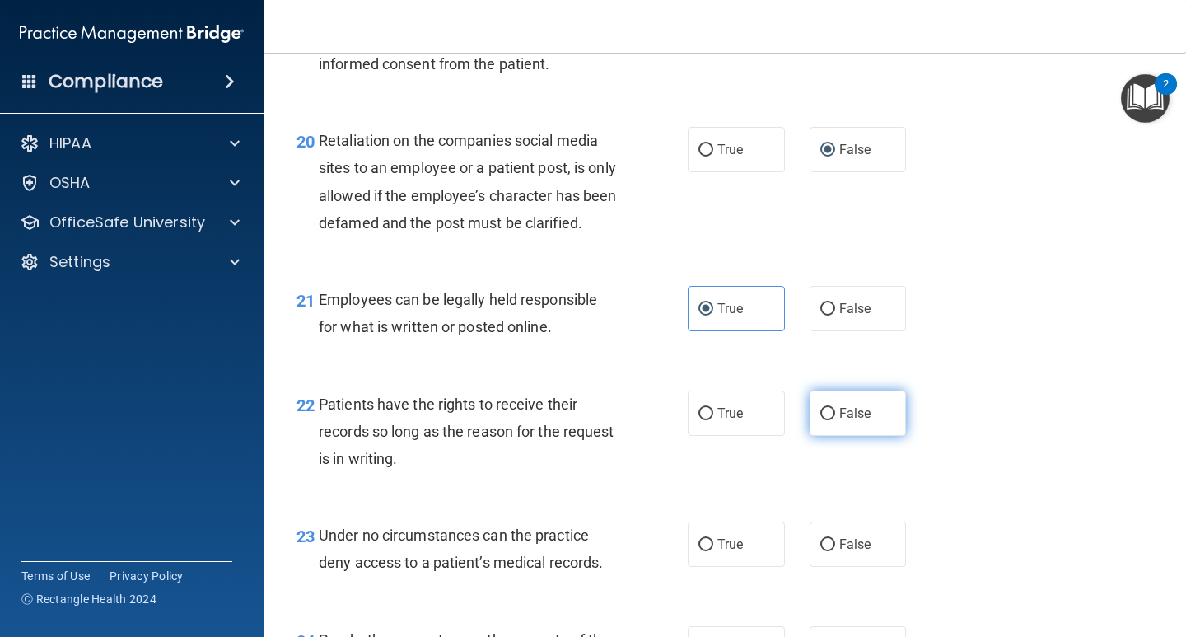
click at [827, 420] on input "False" at bounding box center [827, 414] width 15 height 12
radio input "true"
click at [839, 552] on span "False" at bounding box center [855, 544] width 32 height 16
click at [835, 551] on input "False" at bounding box center [827, 545] width 15 height 12
radio input "true"
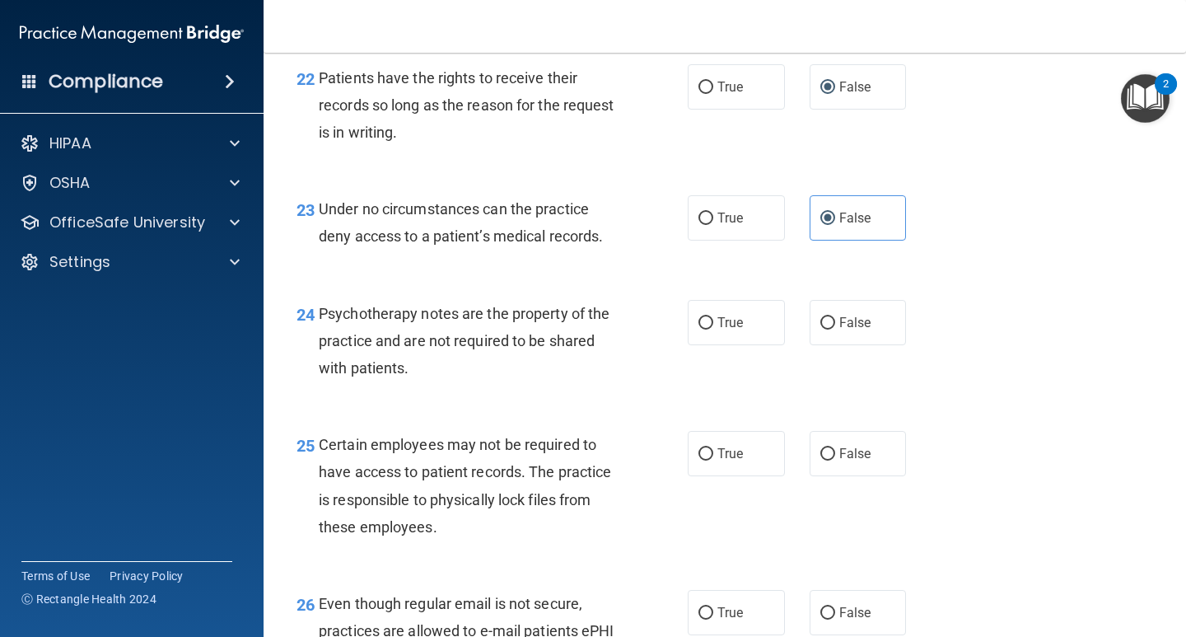
scroll to position [3625, 0]
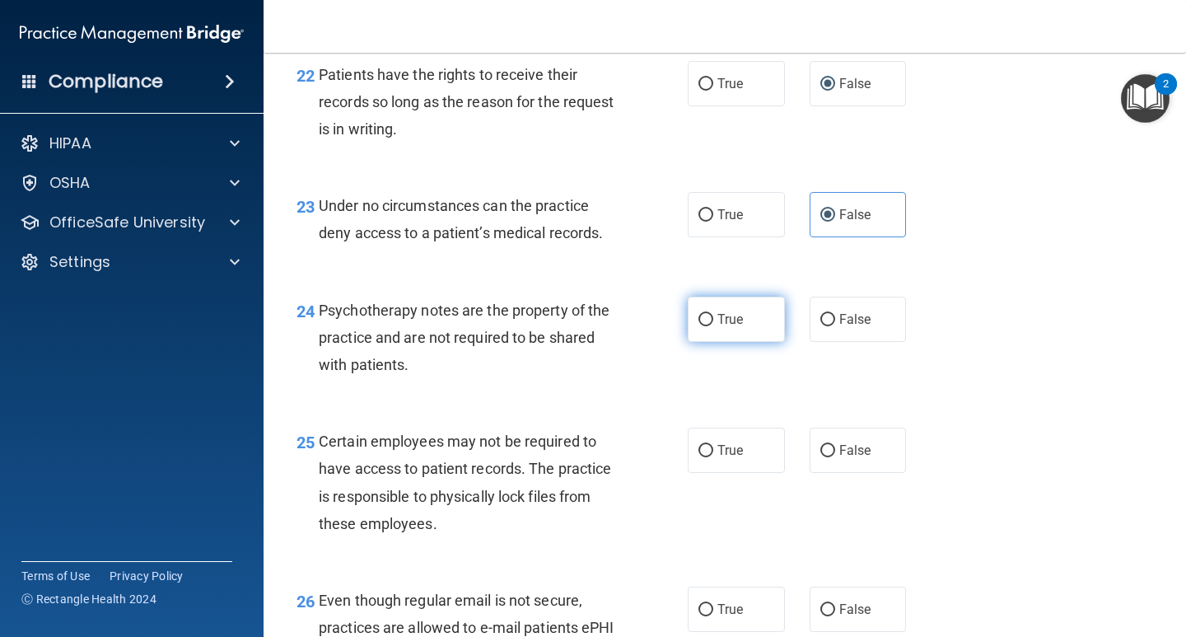
click at [704, 336] on label "True" at bounding box center [736, 319] width 97 height 45
click at [704, 326] on input "True" at bounding box center [705, 320] width 15 height 12
radio input "true"
click at [715, 469] on label "True" at bounding box center [736, 449] width 97 height 45
click at [713, 457] on input "True" at bounding box center [705, 451] width 15 height 12
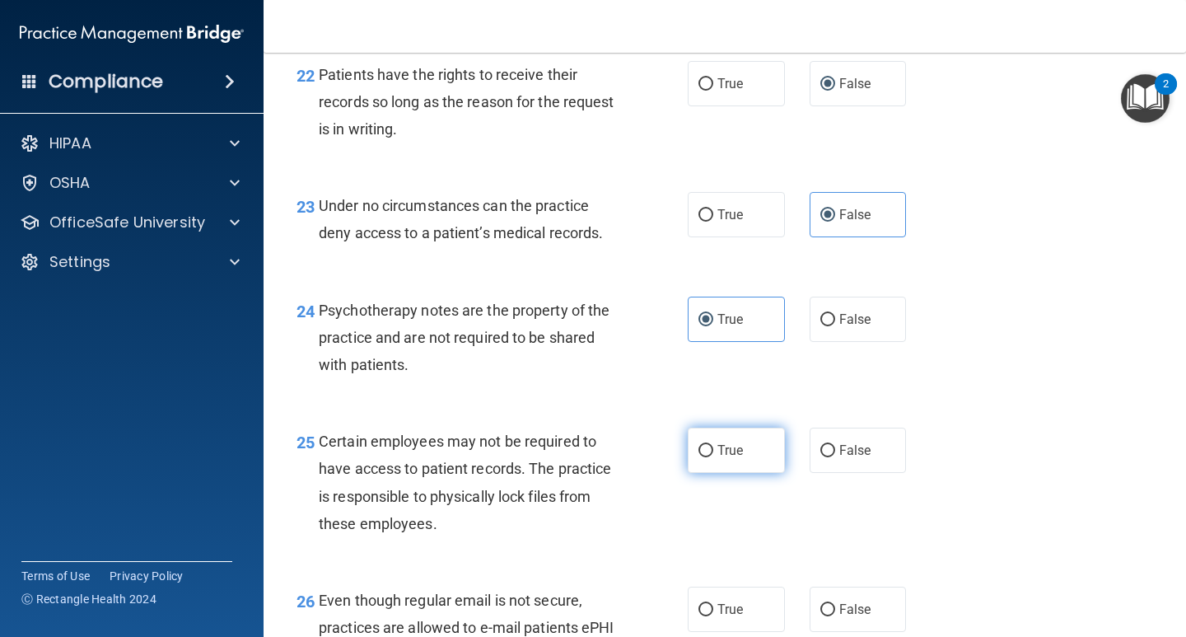
radio input "true"
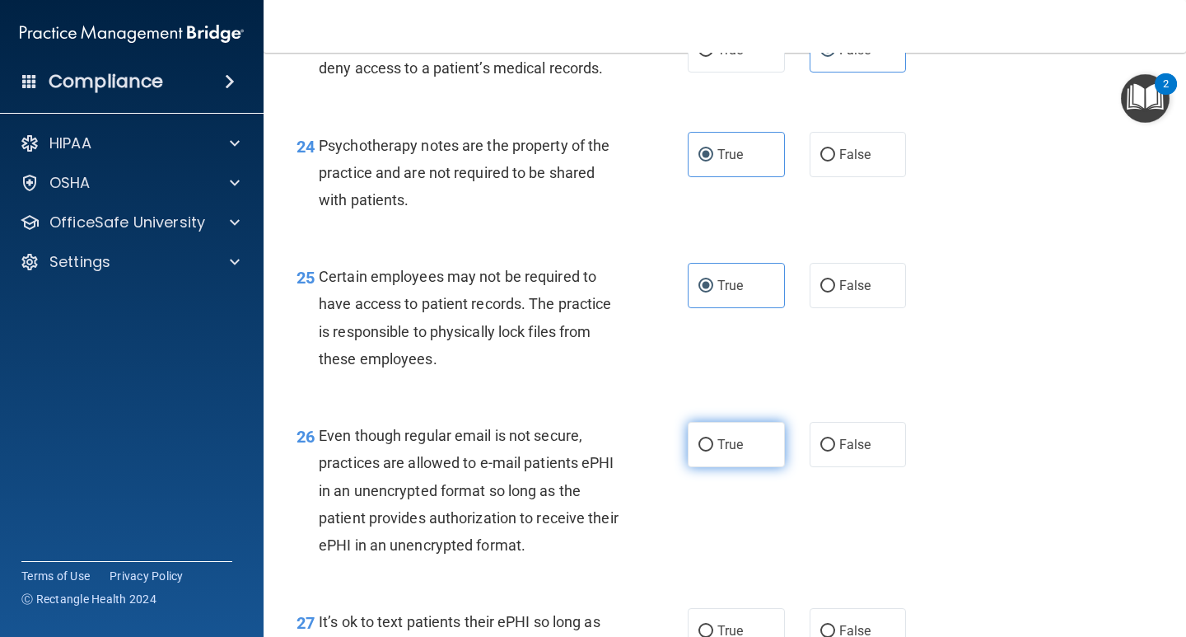
click at [723, 452] on label "True" at bounding box center [736, 444] width 97 height 45
click at [713, 451] on input "True" at bounding box center [705, 445] width 15 height 12
radio input "true"
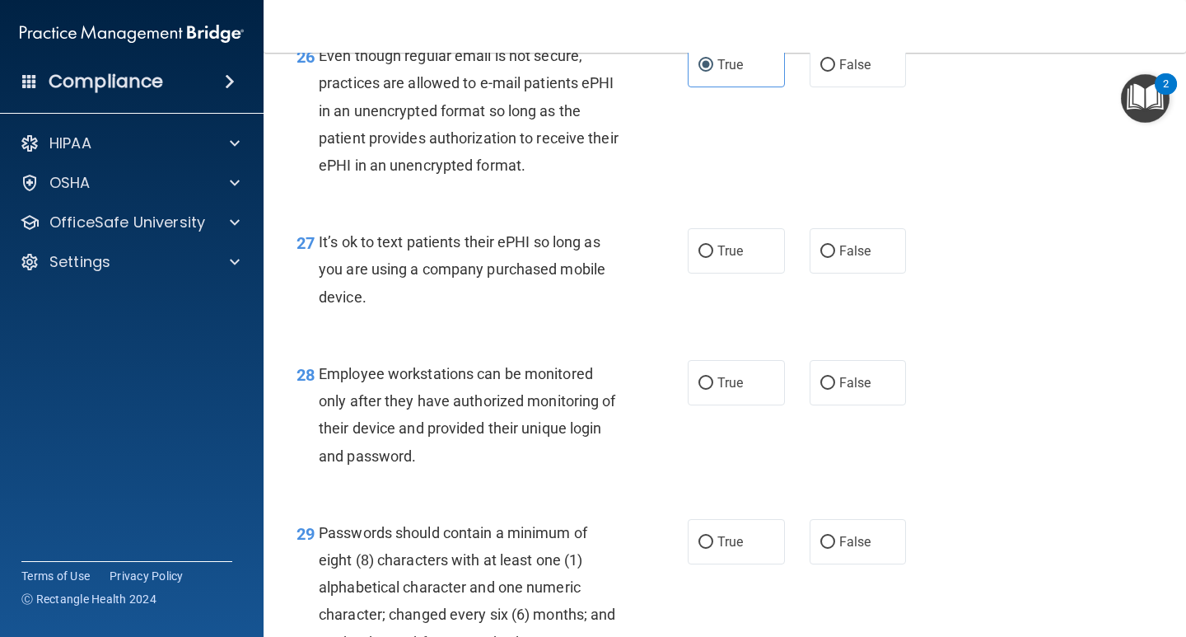
scroll to position [4201, 0]
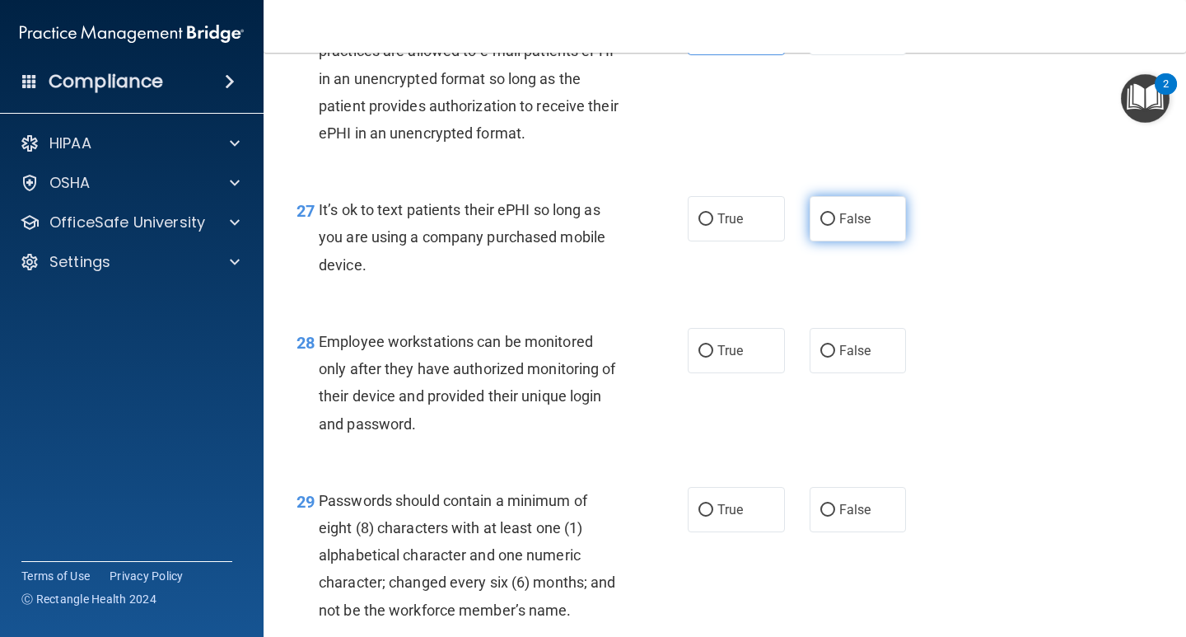
click at [827, 226] on input "False" at bounding box center [827, 219] width 15 height 12
radio input "true"
click at [827, 357] on input "False" at bounding box center [827, 351] width 15 height 12
radio input "true"
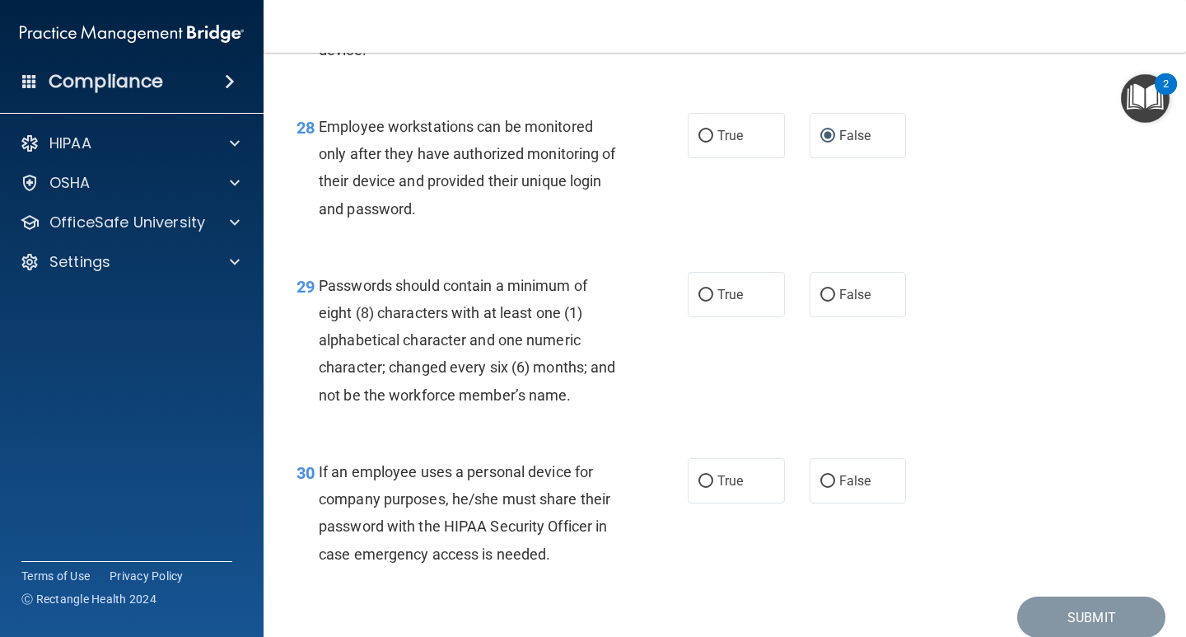
scroll to position [4449, 0]
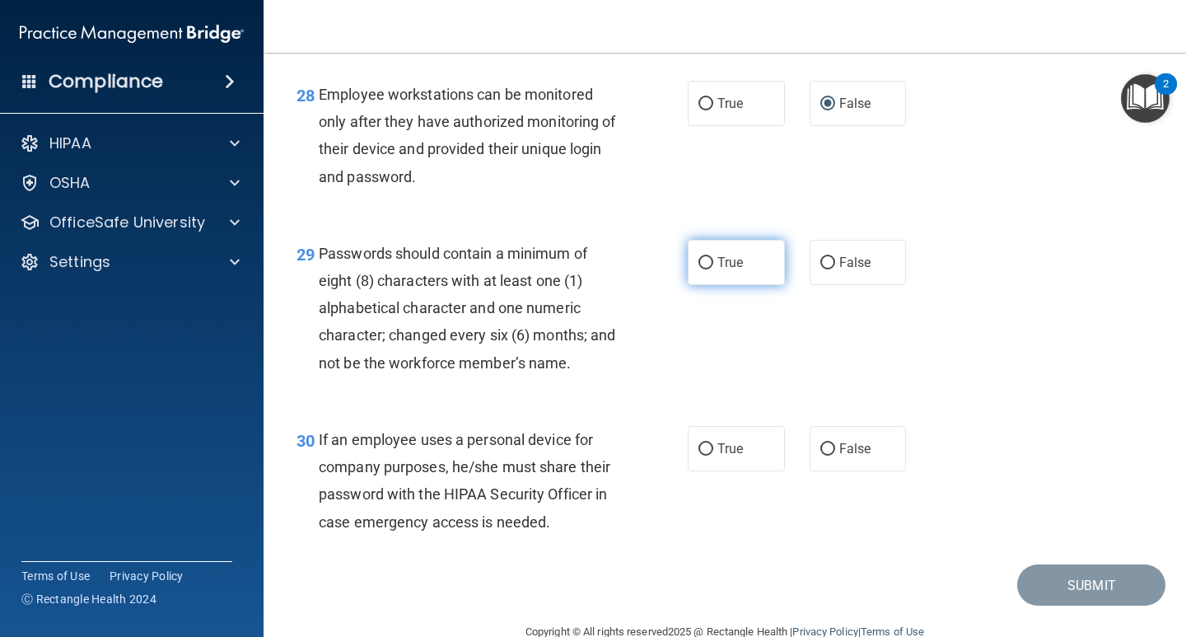
click at [702, 269] on input "True" at bounding box center [705, 263] width 15 height 12
radio input "true"
click at [825, 455] on input "False" at bounding box center [827, 449] width 15 height 12
radio input "true"
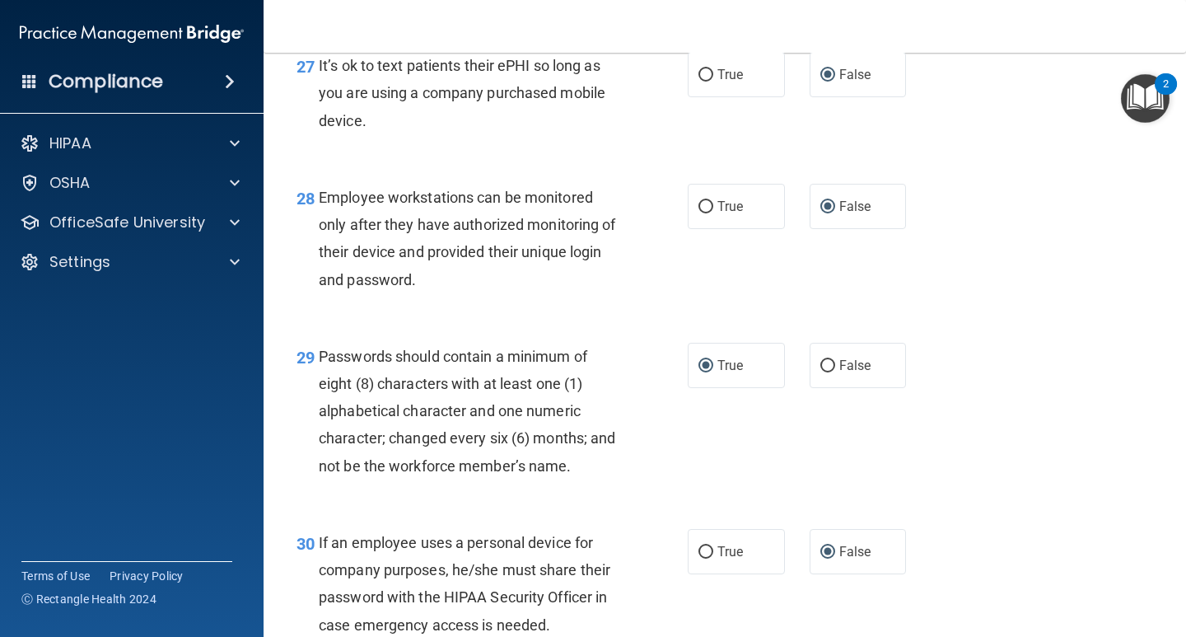
scroll to position [4510, 0]
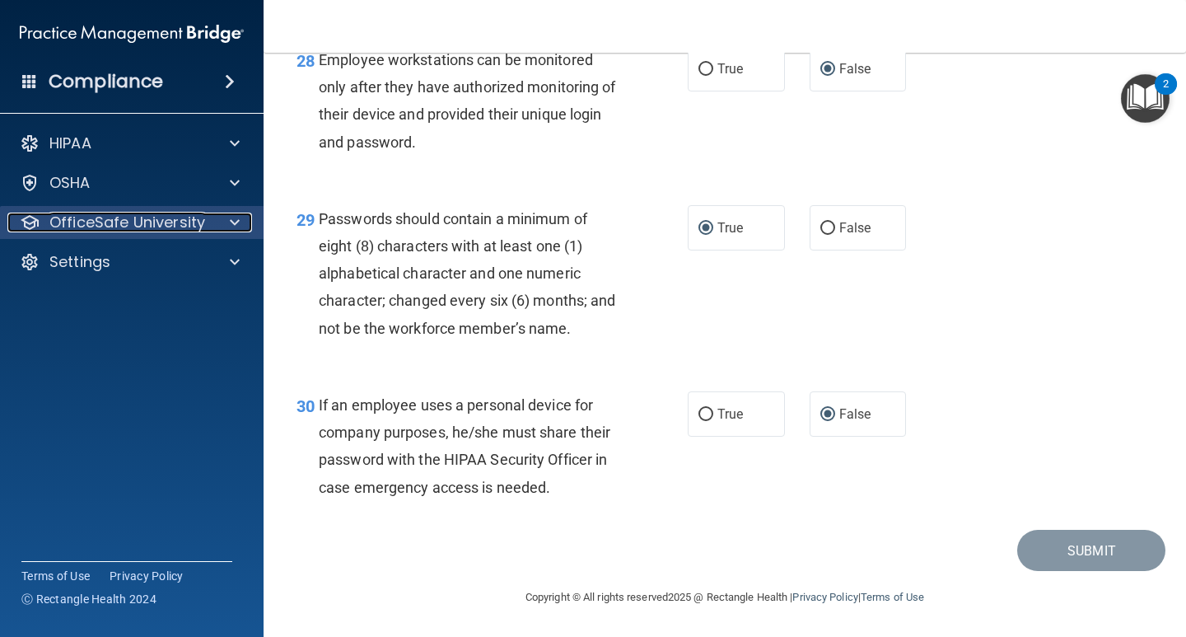
click at [188, 217] on p "OfficeSafe University" at bounding box center [127, 223] width 156 height 20
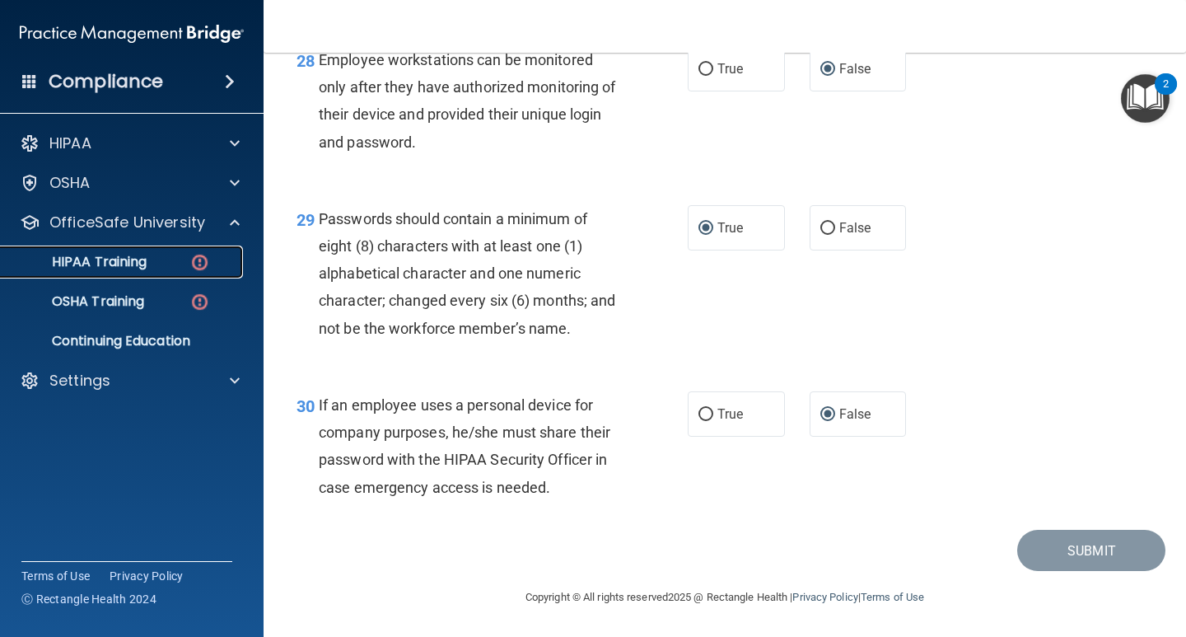
click at [178, 266] on div "HIPAA Training" at bounding box center [123, 262] width 225 height 16
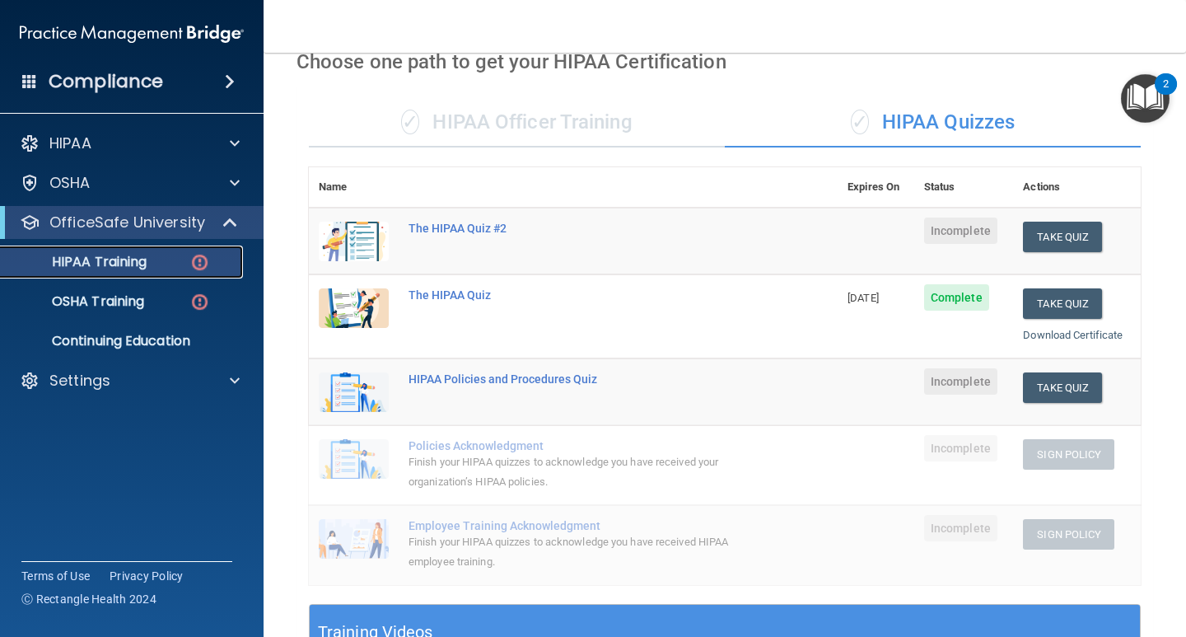
scroll to position [68, 0]
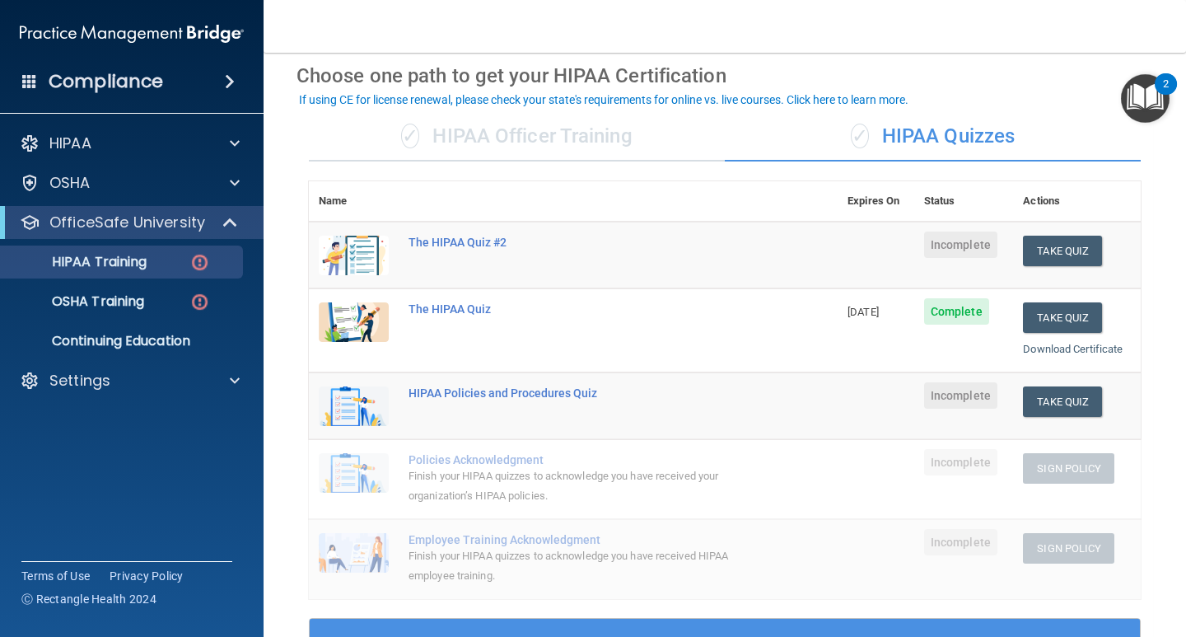
click at [527, 137] on div "✓ HIPAA Officer Training" at bounding box center [517, 136] width 416 height 49
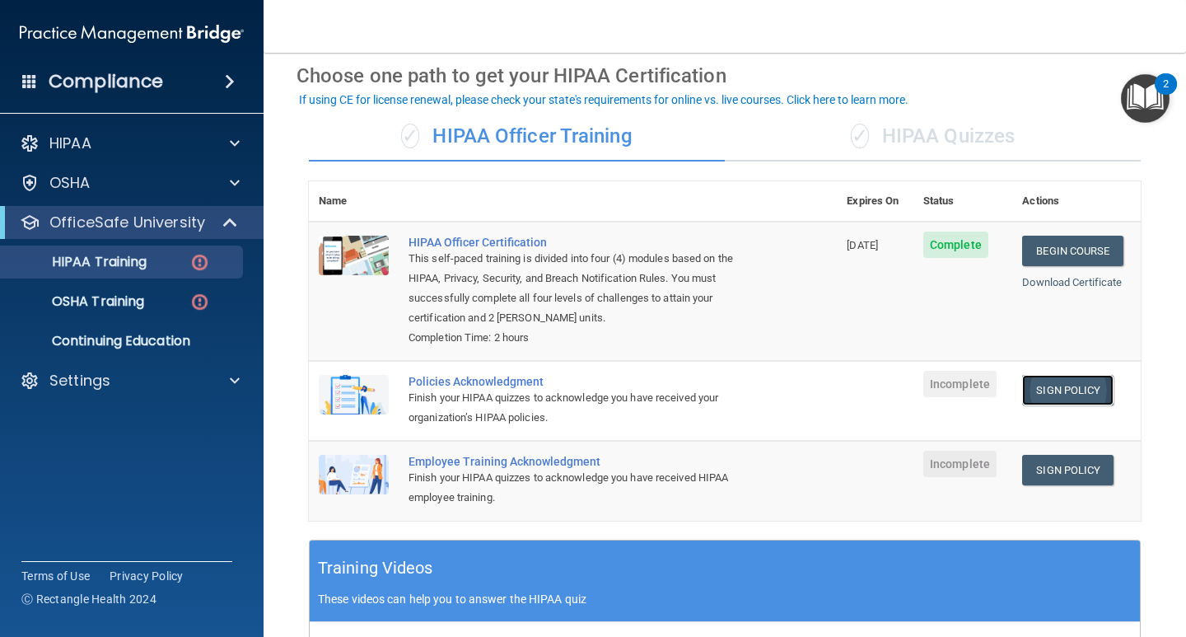
click at [1057, 388] on link "Sign Policy" at bounding box center [1067, 390] width 91 height 30
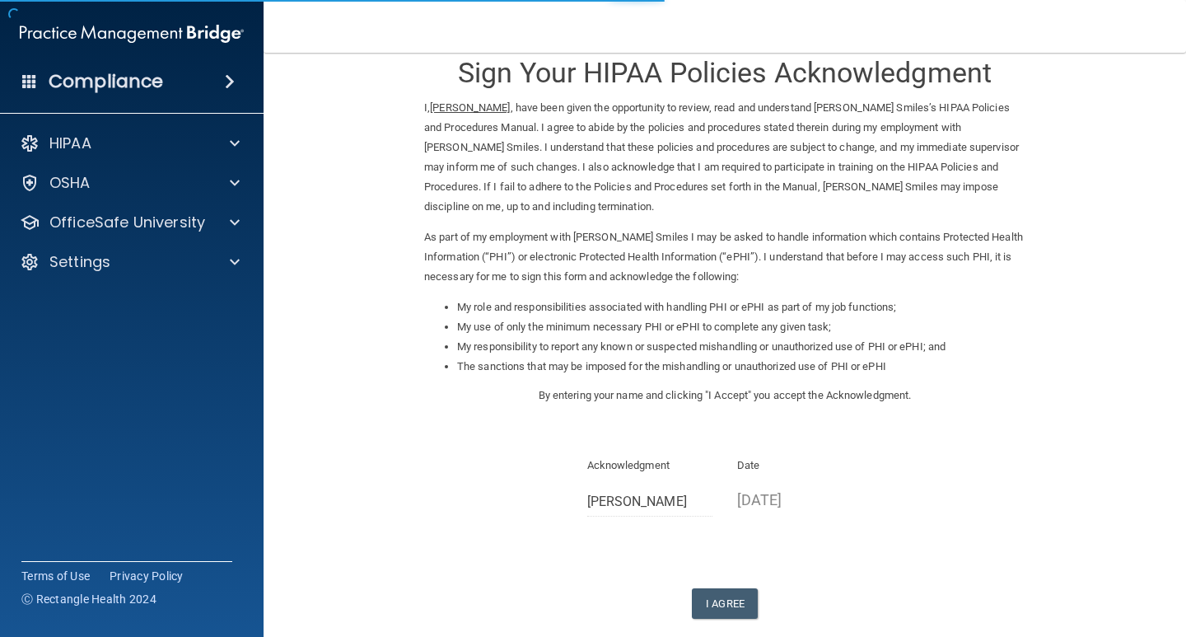
scroll to position [82, 0]
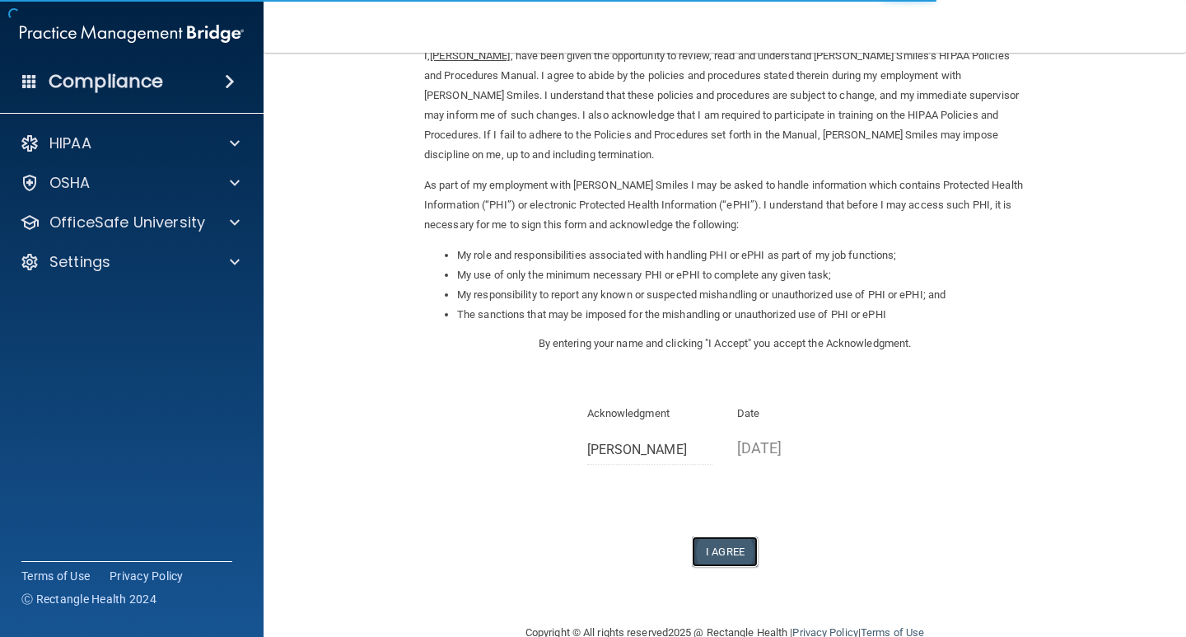
click at [712, 553] on button "I Agree" at bounding box center [725, 551] width 66 height 30
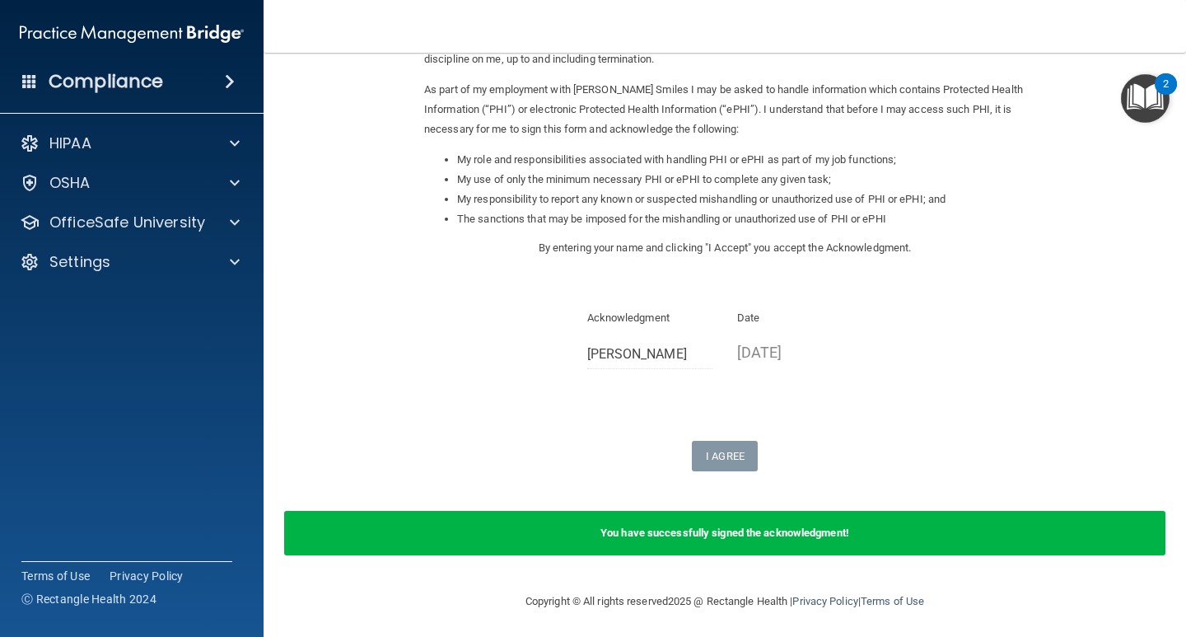
scroll to position [182, 0]
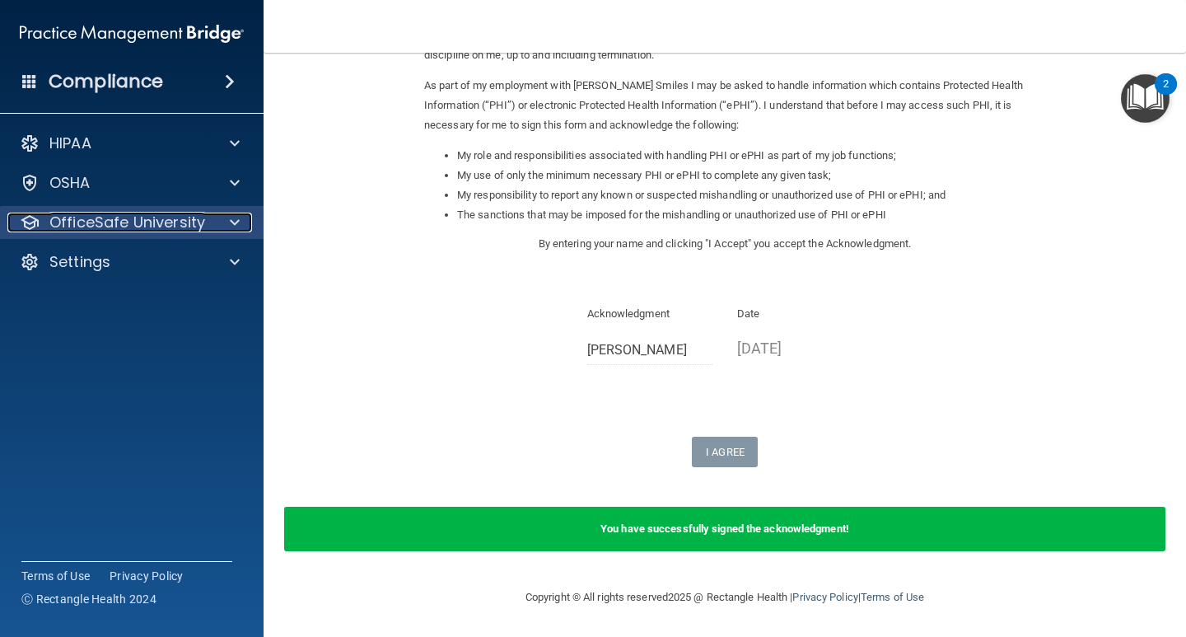
click at [208, 222] on div "OfficeSafe University" at bounding box center [109, 223] width 204 height 20
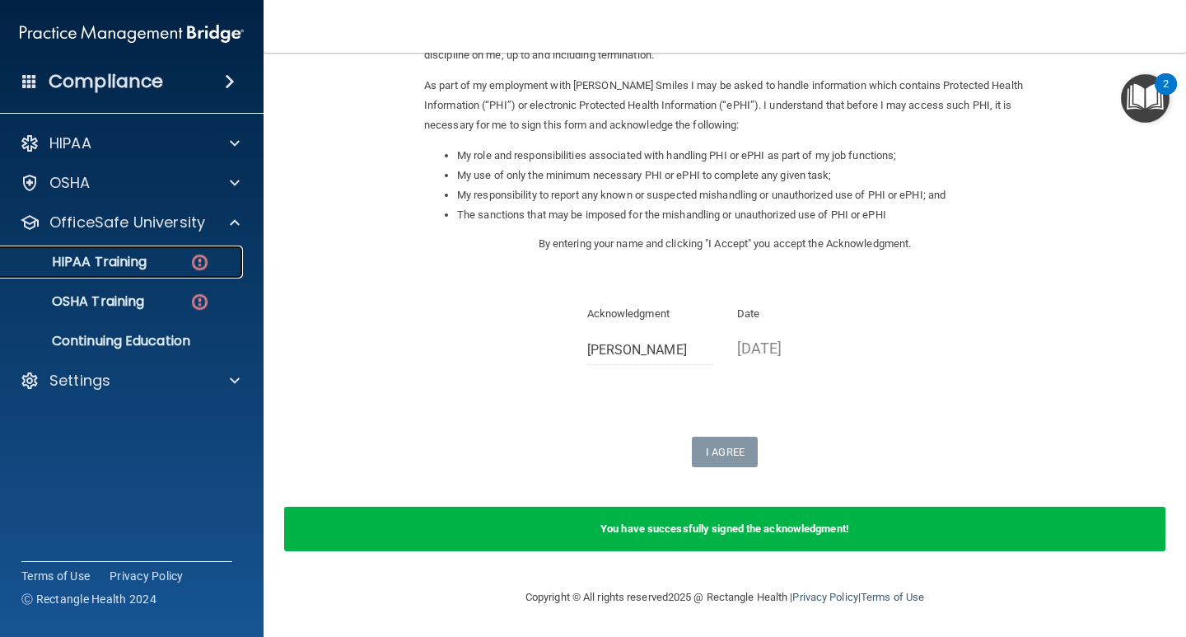
click at [185, 256] on div "HIPAA Training" at bounding box center [123, 262] width 225 height 16
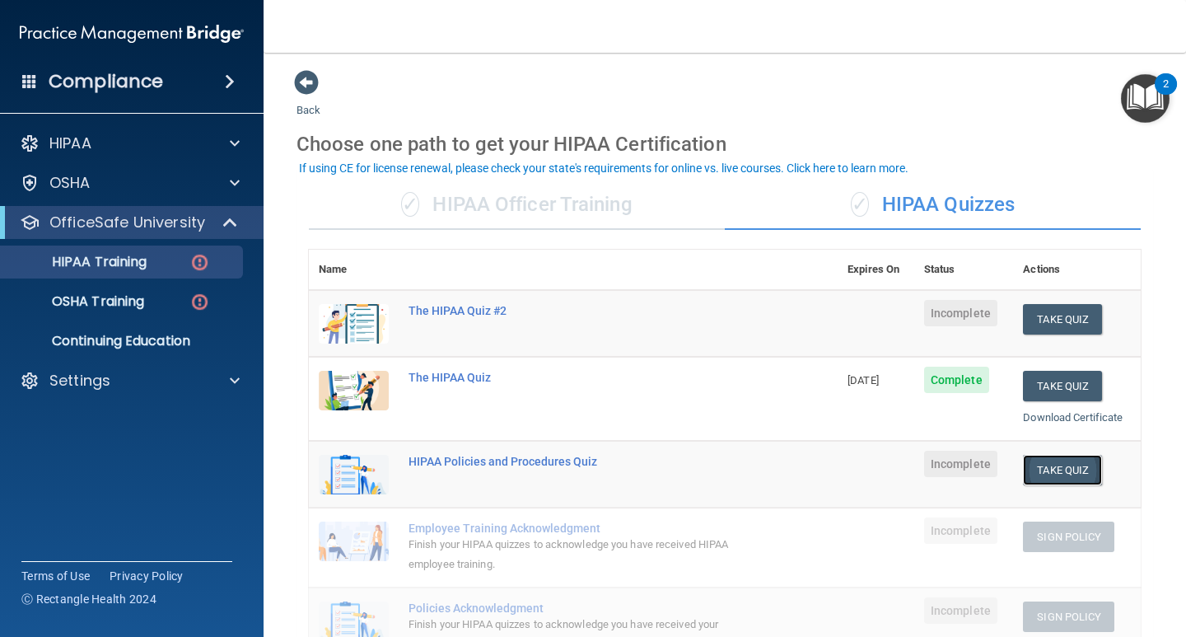
click at [1059, 457] on button "Take Quiz" at bounding box center [1062, 470] width 79 height 30
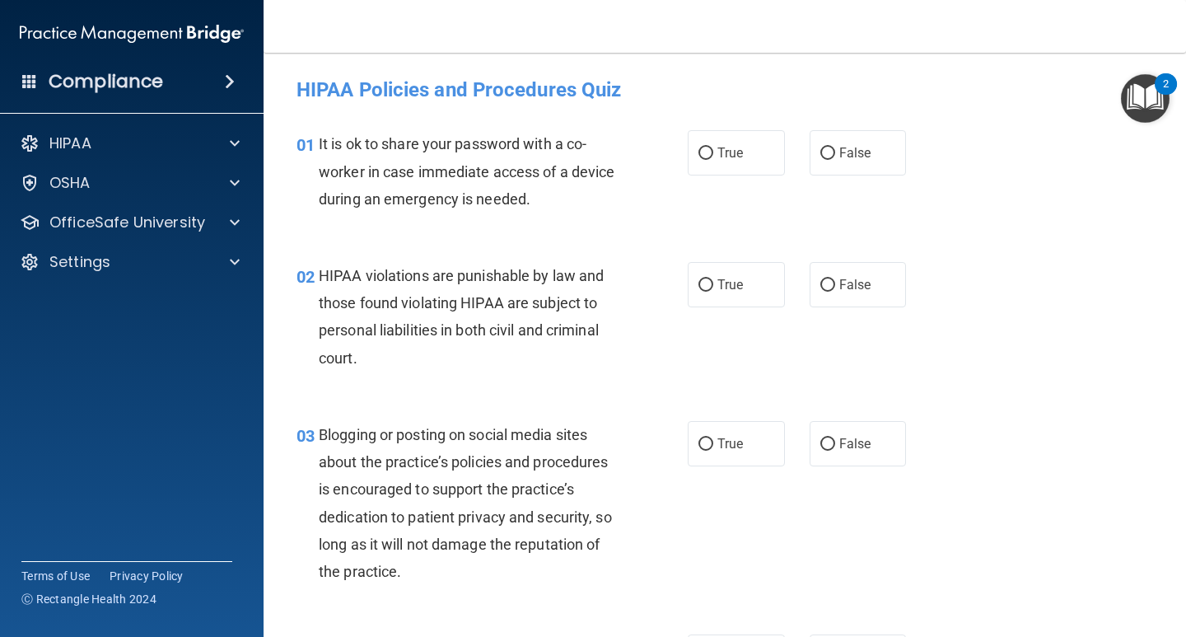
radio input "true"
radio input "false"
radio input "true"
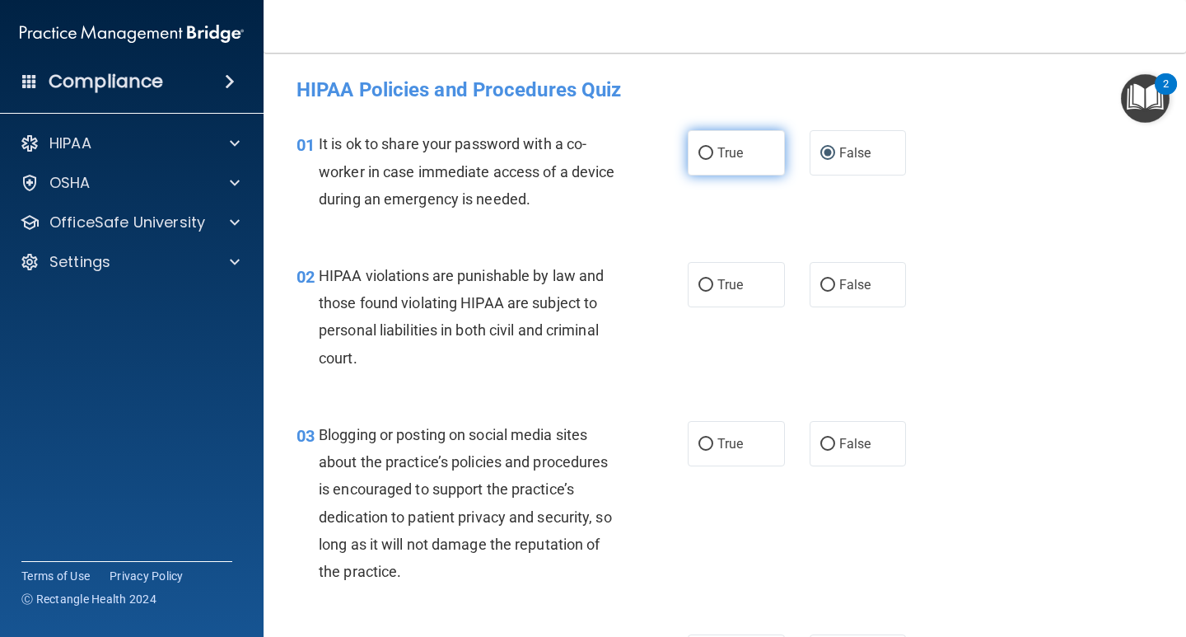
radio input "true"
radio input "false"
radio input "true"
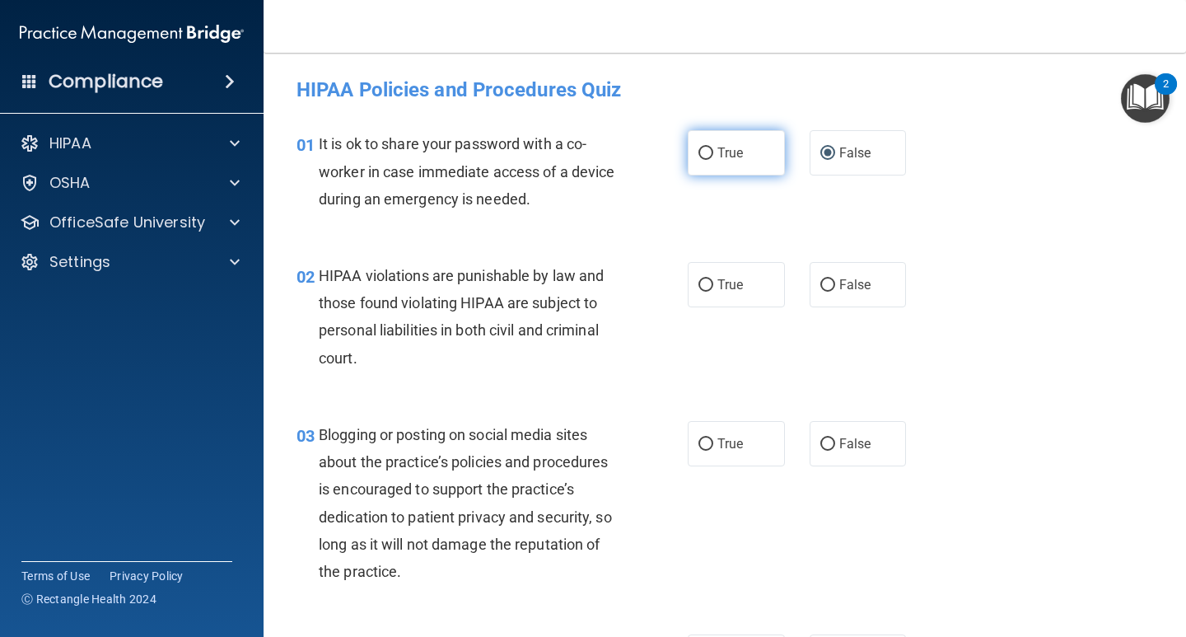
radio input "false"
radio input "true"
radio input "false"
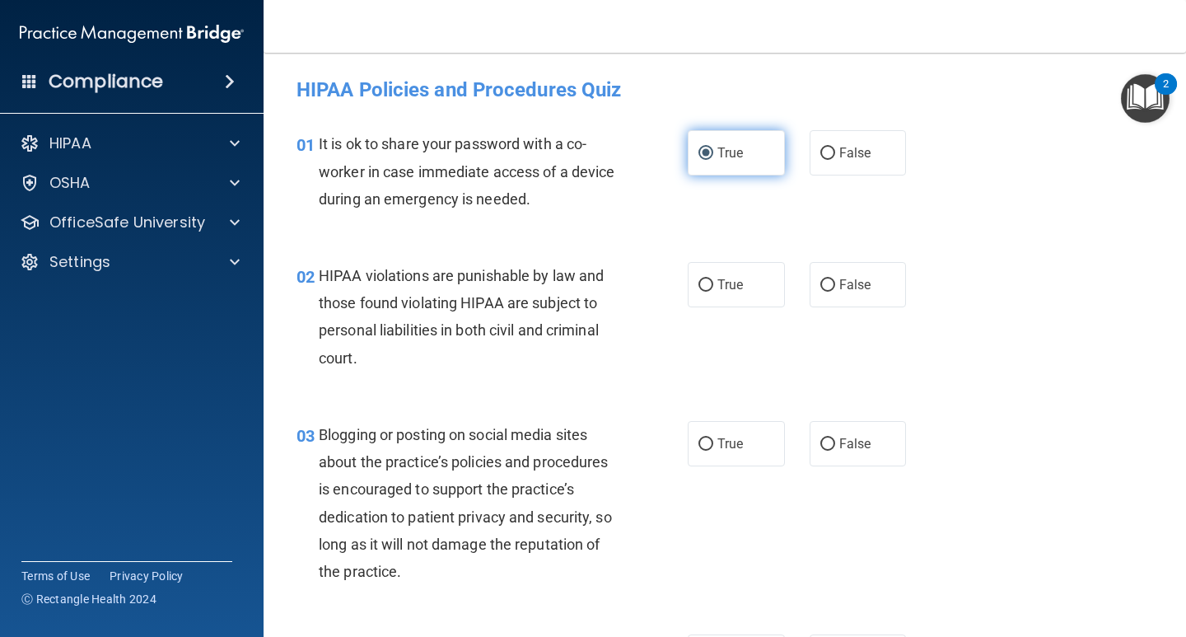
radio input "false"
radio input "true"
radio input "false"
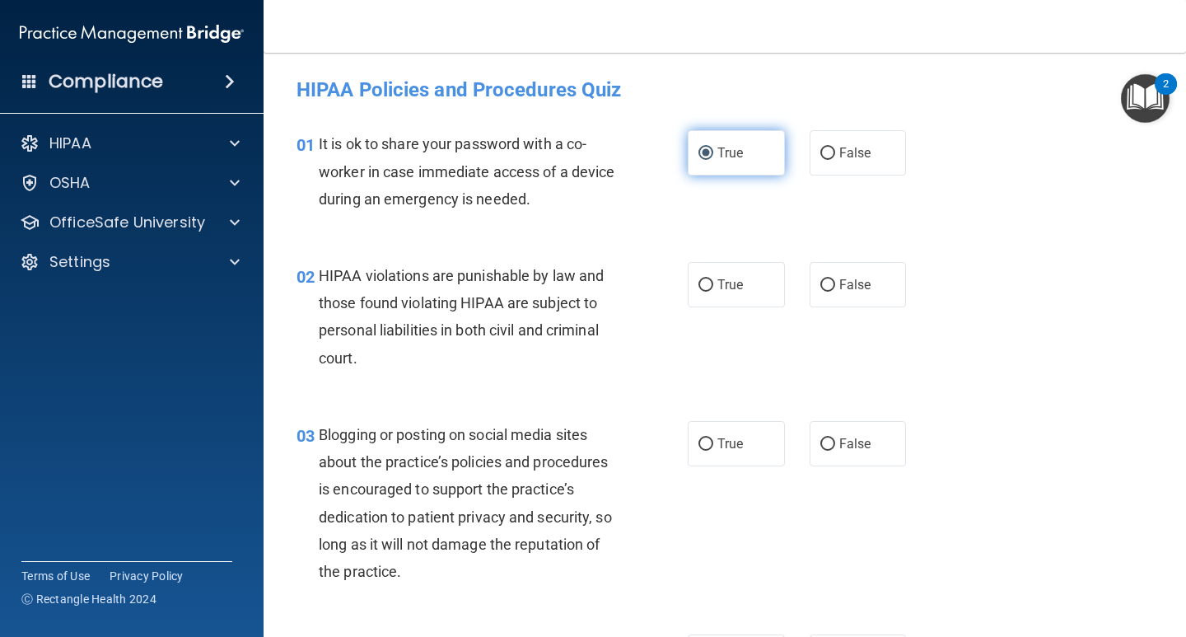
radio input "true"
radio input "false"
radio input "true"
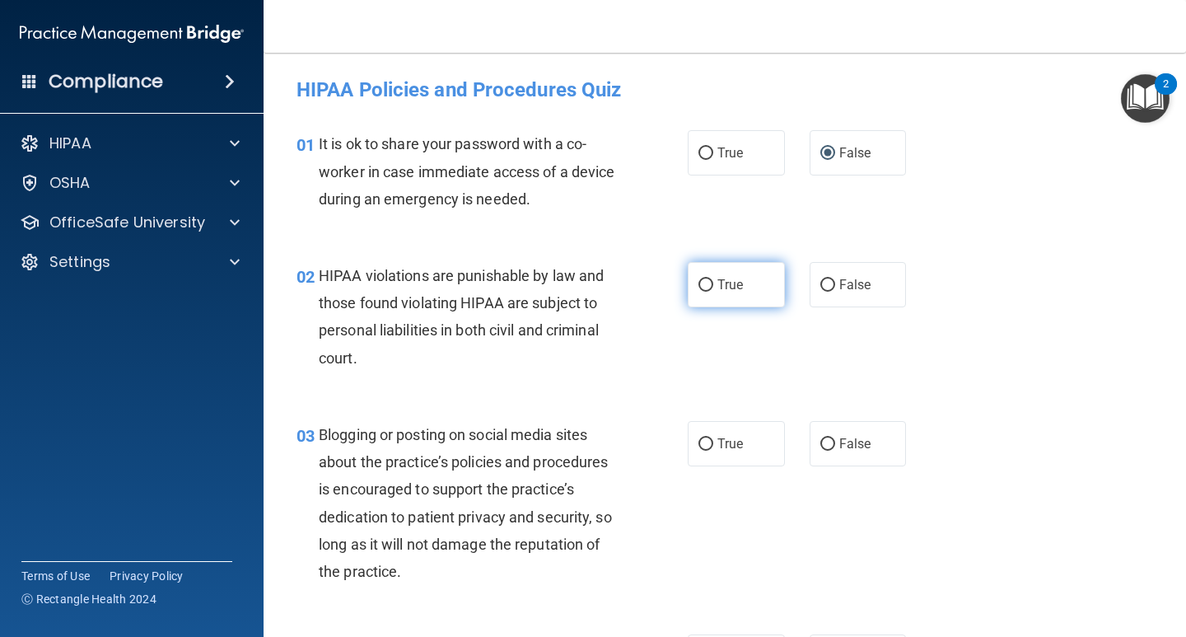
click at [702, 274] on label "True" at bounding box center [736, 284] width 97 height 45
click at [702, 279] on input "True" at bounding box center [705, 285] width 15 height 12
radio input "true"
click at [839, 439] on span "False" at bounding box center [855, 444] width 32 height 16
click at [835, 439] on input "False" at bounding box center [827, 444] width 15 height 12
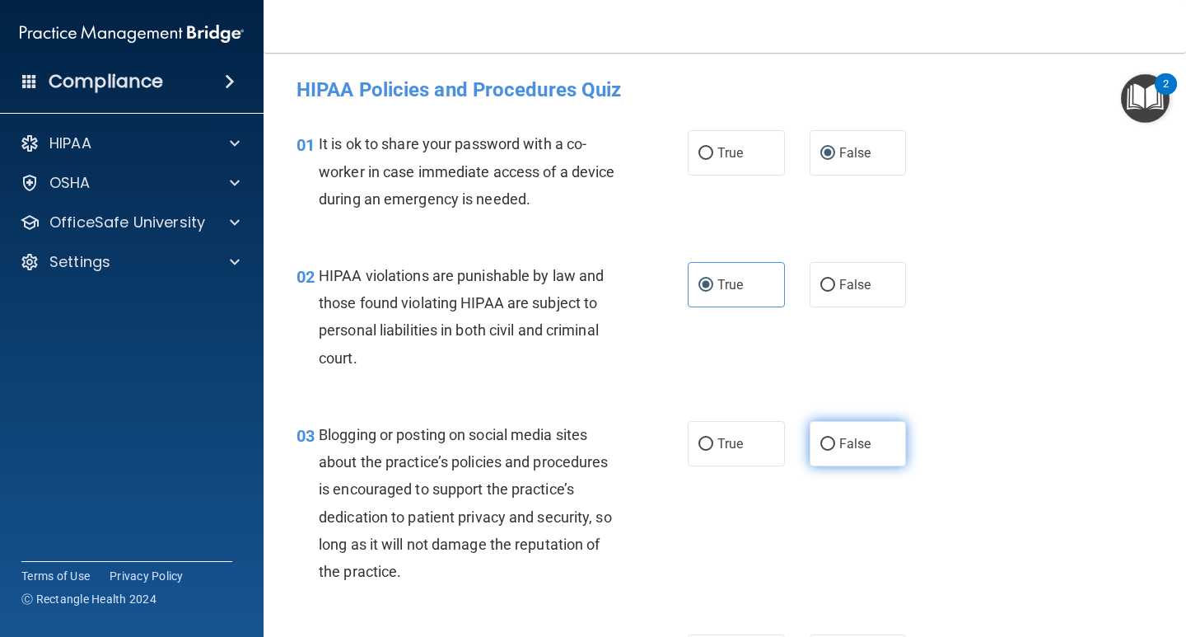
radio input "true"
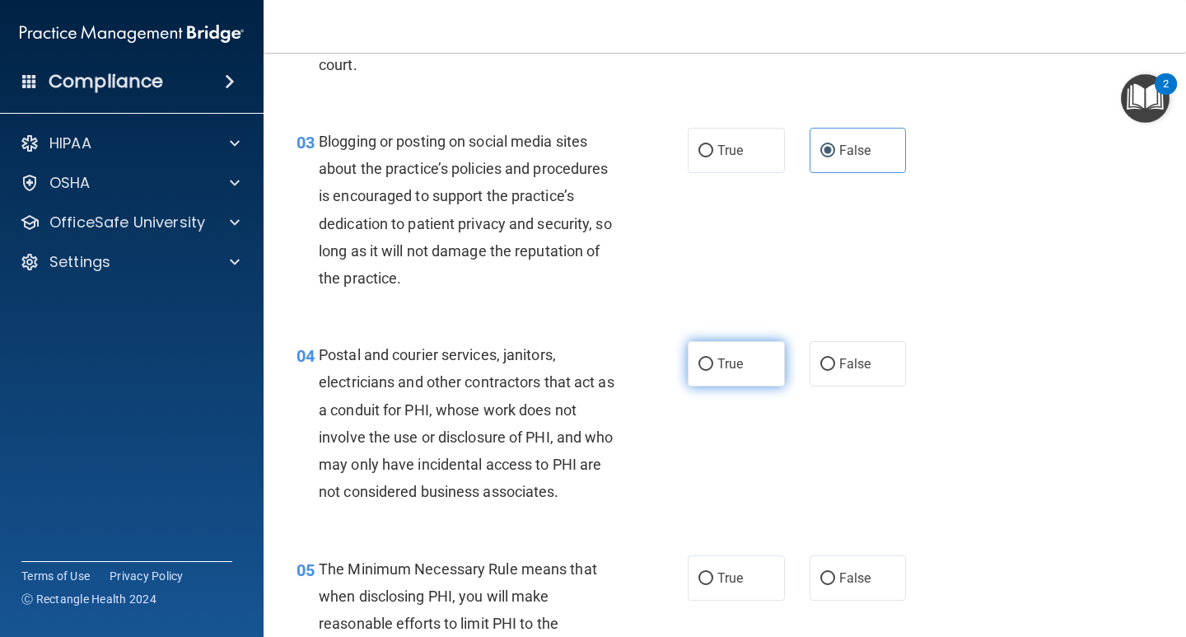
scroll to position [329, 0]
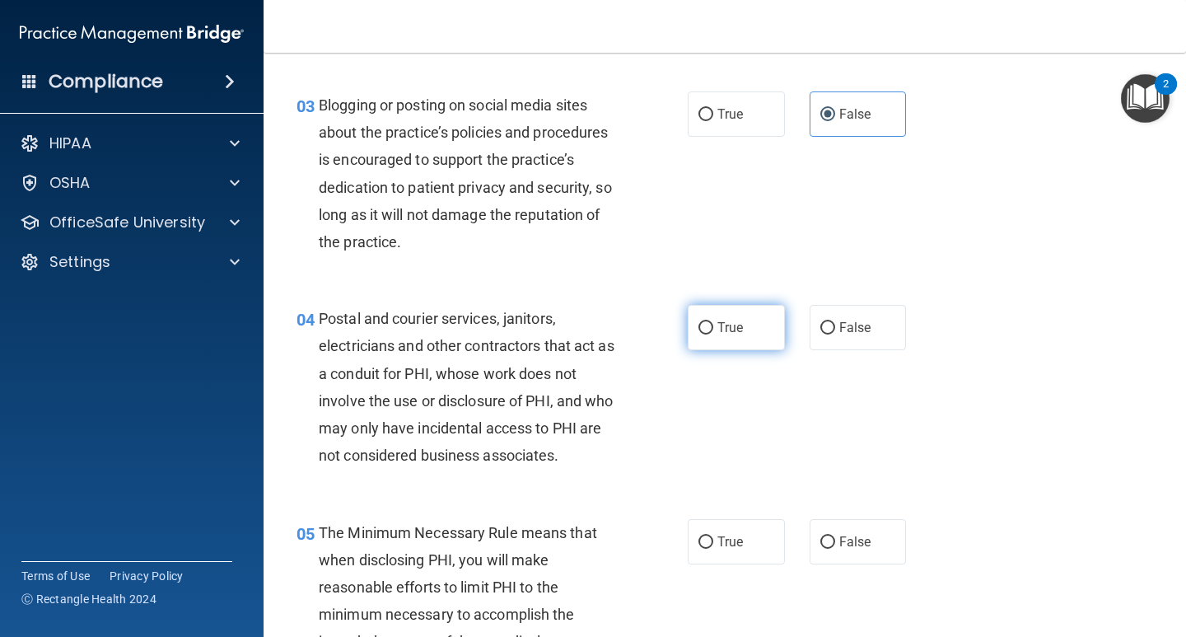
click at [725, 322] on span "True" at bounding box center [730, 328] width 26 height 16
click at [713, 322] on input "True" at bounding box center [705, 328] width 15 height 12
radio input "true"
click at [736, 539] on span "True" at bounding box center [730, 542] width 26 height 16
click at [713, 539] on input "True" at bounding box center [705, 542] width 15 height 12
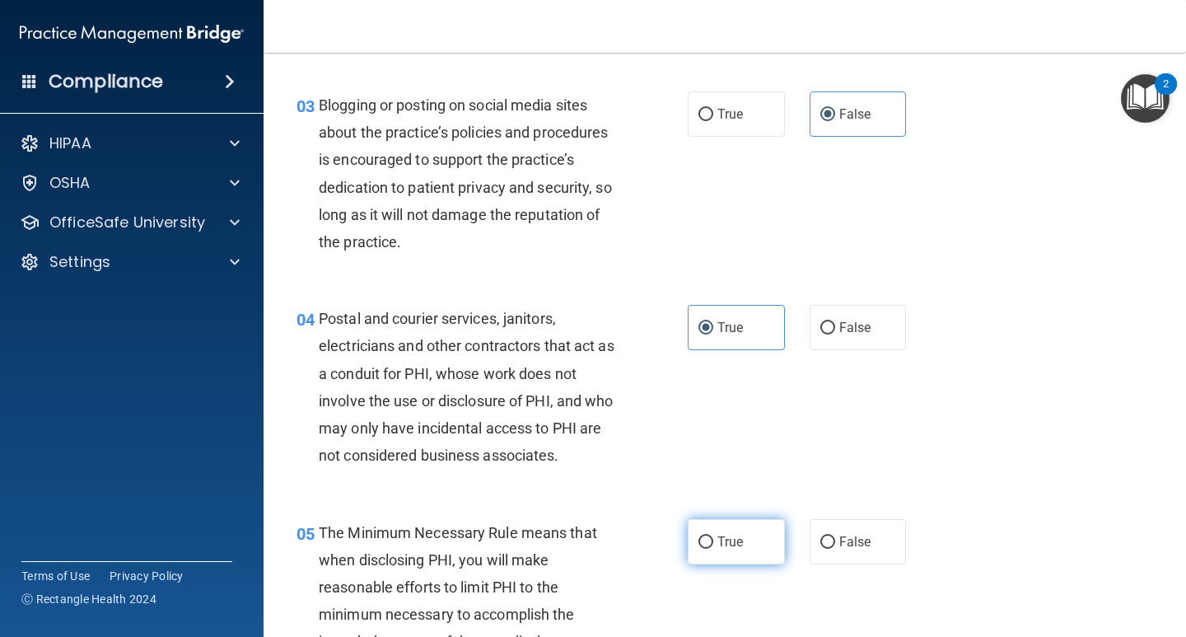
radio input "true"
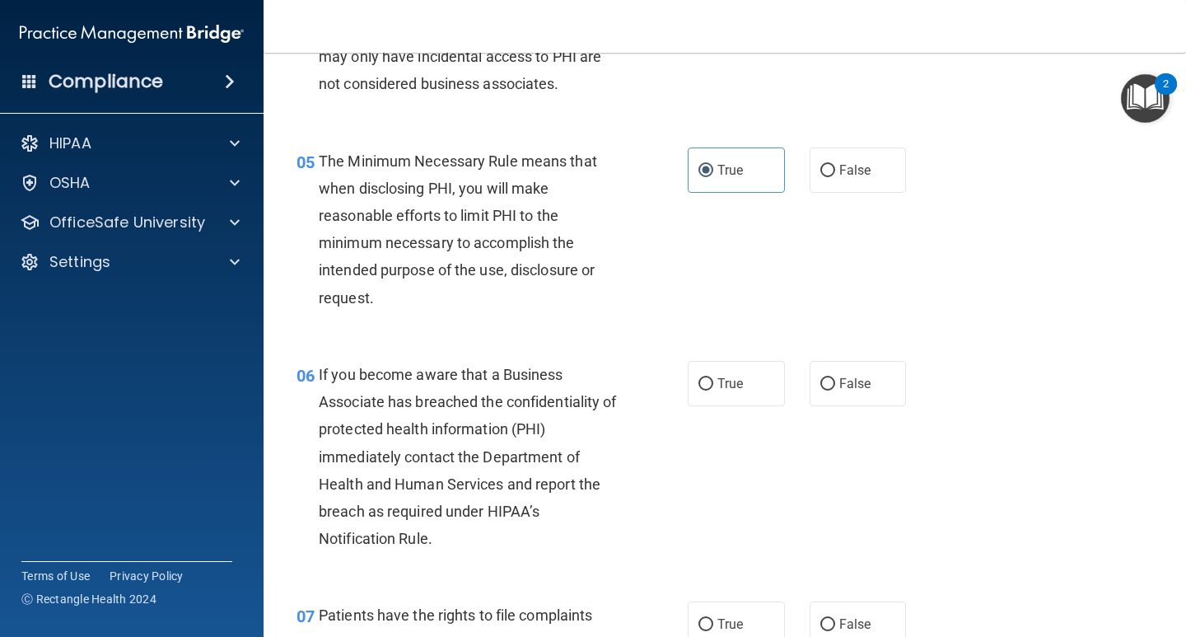
scroll to position [741, 0]
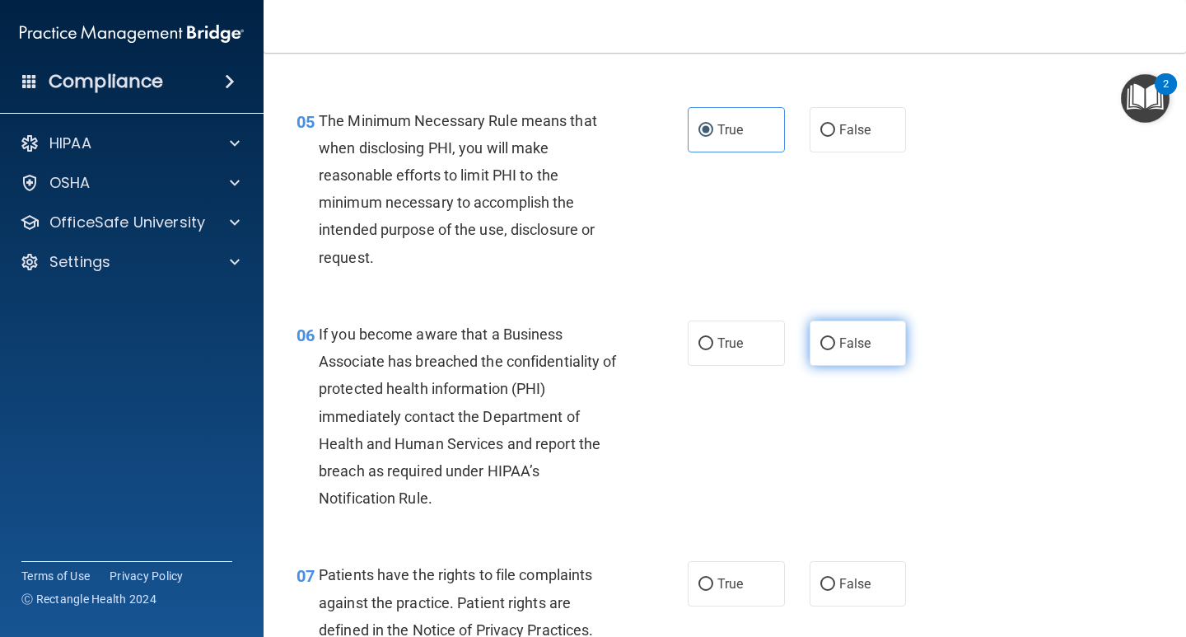
click at [827, 336] on label "False" at bounding box center [858, 342] width 97 height 45
click at [827, 338] on input "False" at bounding box center [827, 344] width 15 height 12
radio input "true"
drag, startPoint x: 714, startPoint y: 594, endPoint x: 762, endPoint y: 562, distance: 57.6
click at [714, 593] on label "True" at bounding box center [736, 583] width 97 height 45
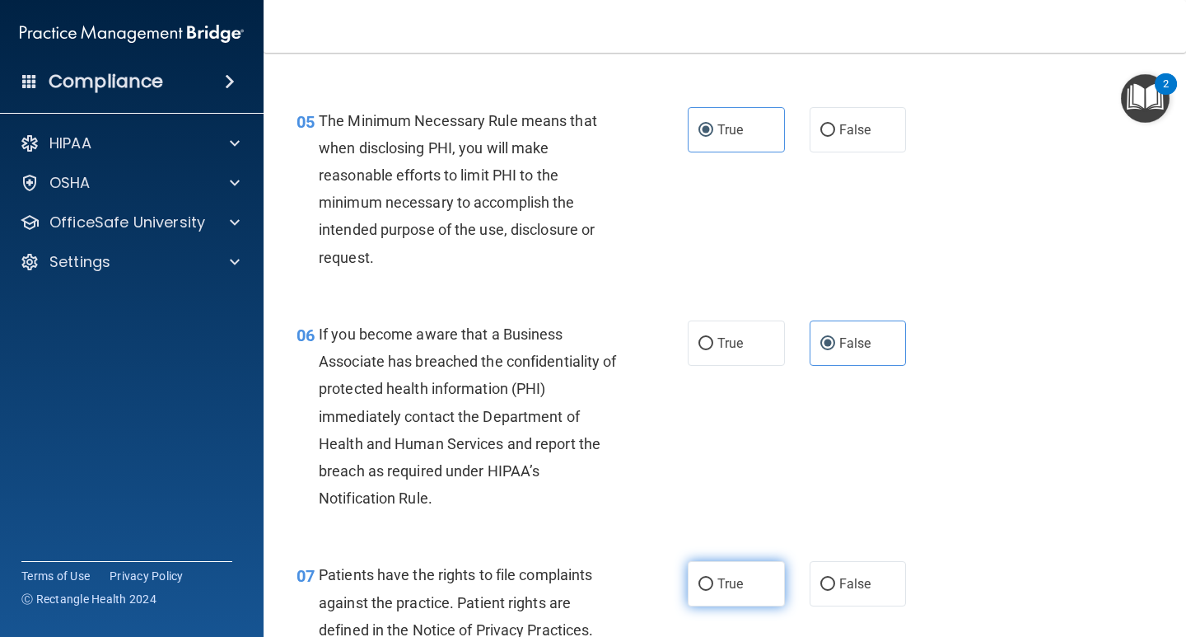
click at [713, 591] on input "True" at bounding box center [705, 584] width 15 height 12
radio input "true"
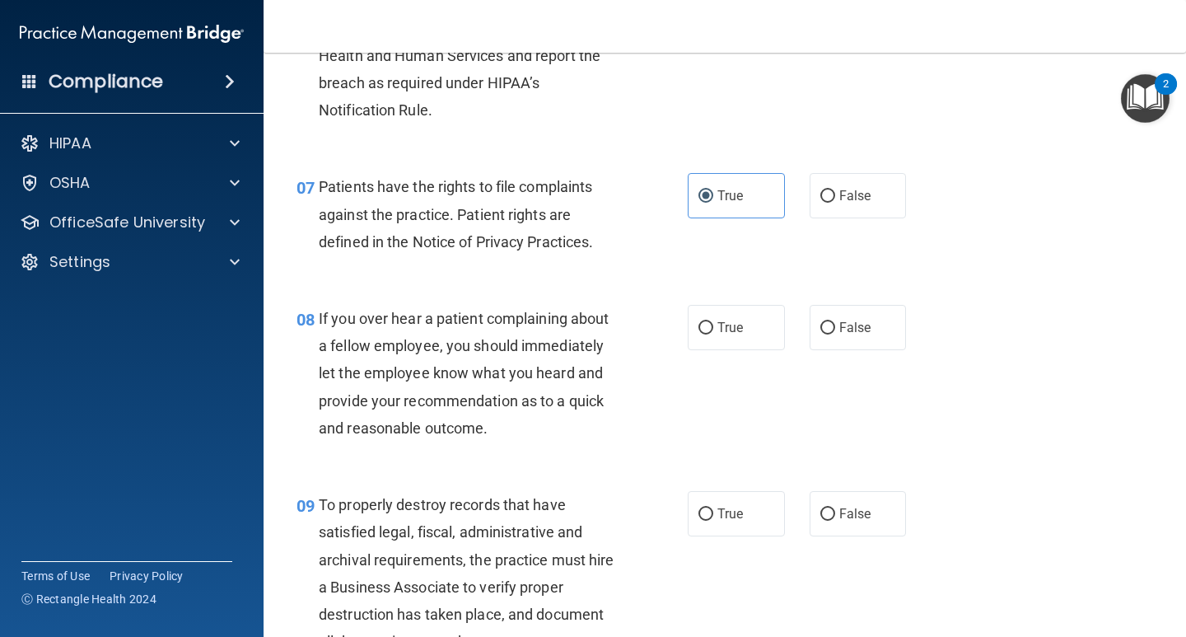
scroll to position [1153, 0]
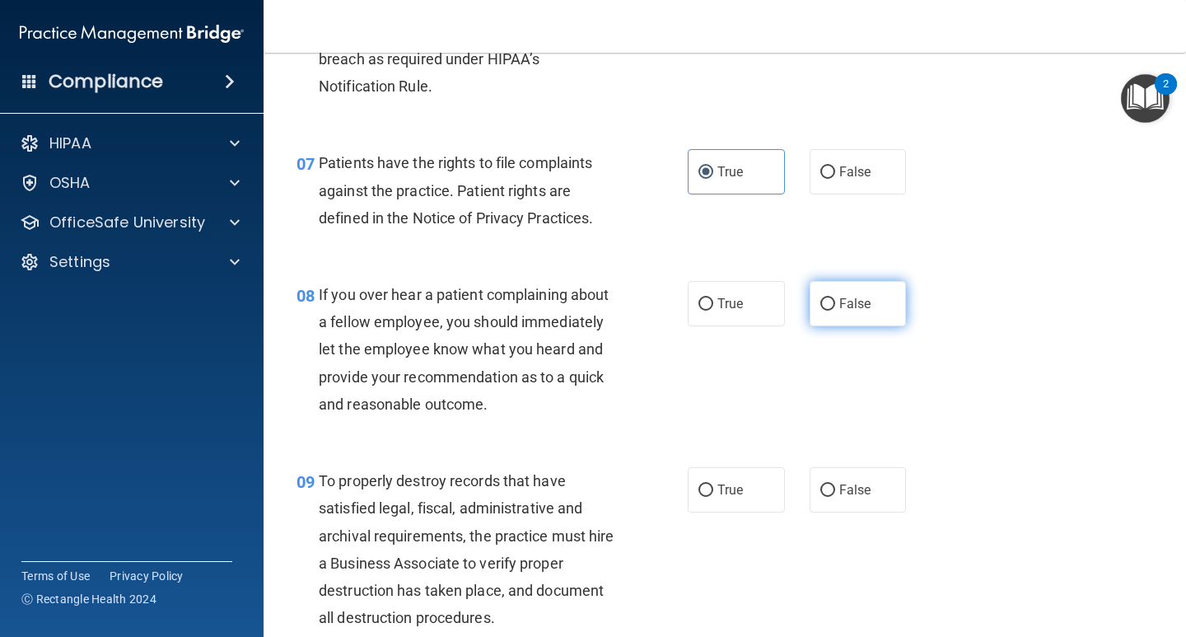
click at [820, 309] on input "False" at bounding box center [827, 304] width 15 height 12
radio input "true"
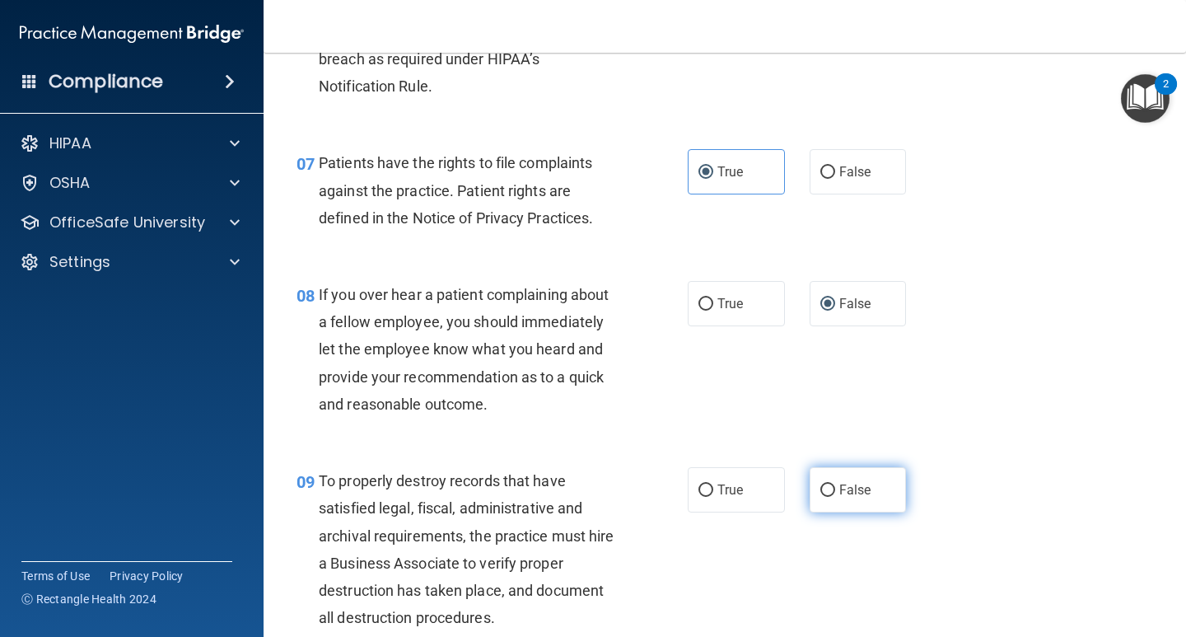
click at [820, 484] on input "False" at bounding box center [827, 490] width 15 height 12
radio input "true"
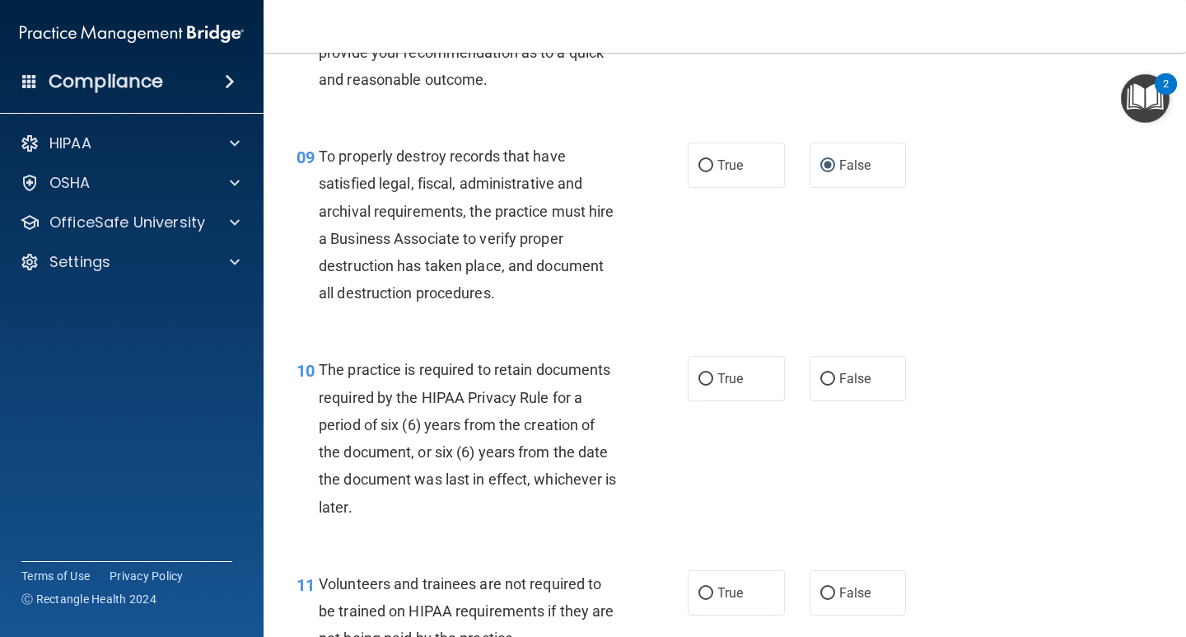
scroll to position [1483, 0]
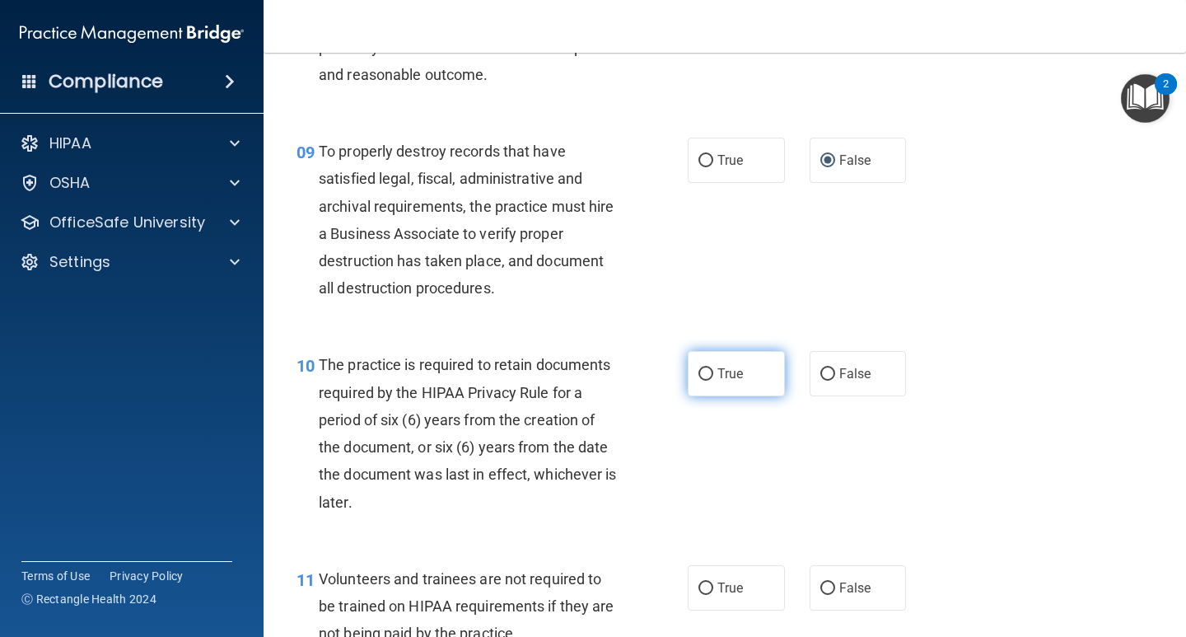
click at [718, 379] on span "True" at bounding box center [730, 374] width 26 height 16
click at [713, 379] on input "True" at bounding box center [705, 374] width 15 height 12
radio input "true"
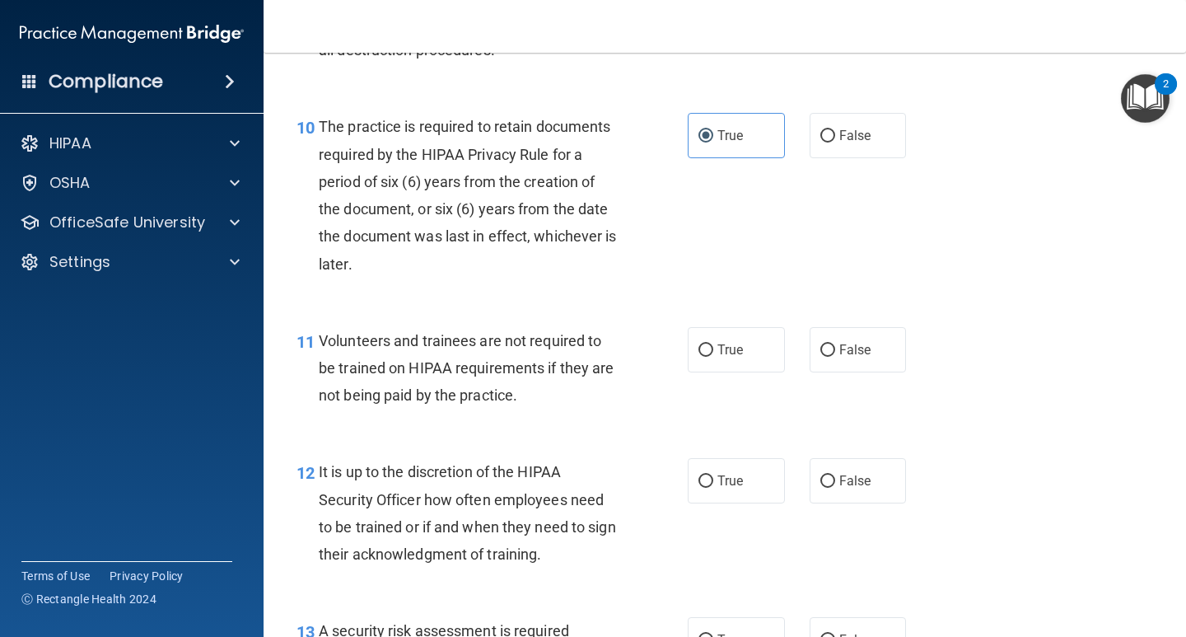
scroll to position [1730, 0]
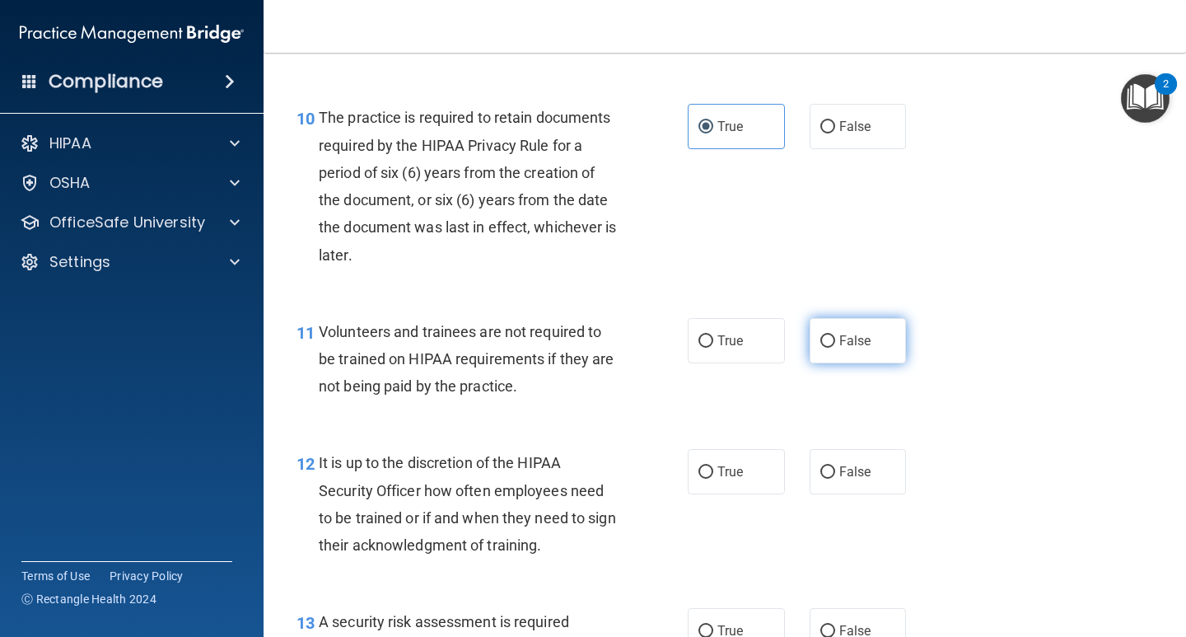
click at [823, 337] on input "False" at bounding box center [827, 341] width 15 height 12
radio input "true"
click at [813, 457] on label "False" at bounding box center [858, 471] width 97 height 45
click at [820, 466] on input "False" at bounding box center [827, 472] width 15 height 12
radio input "true"
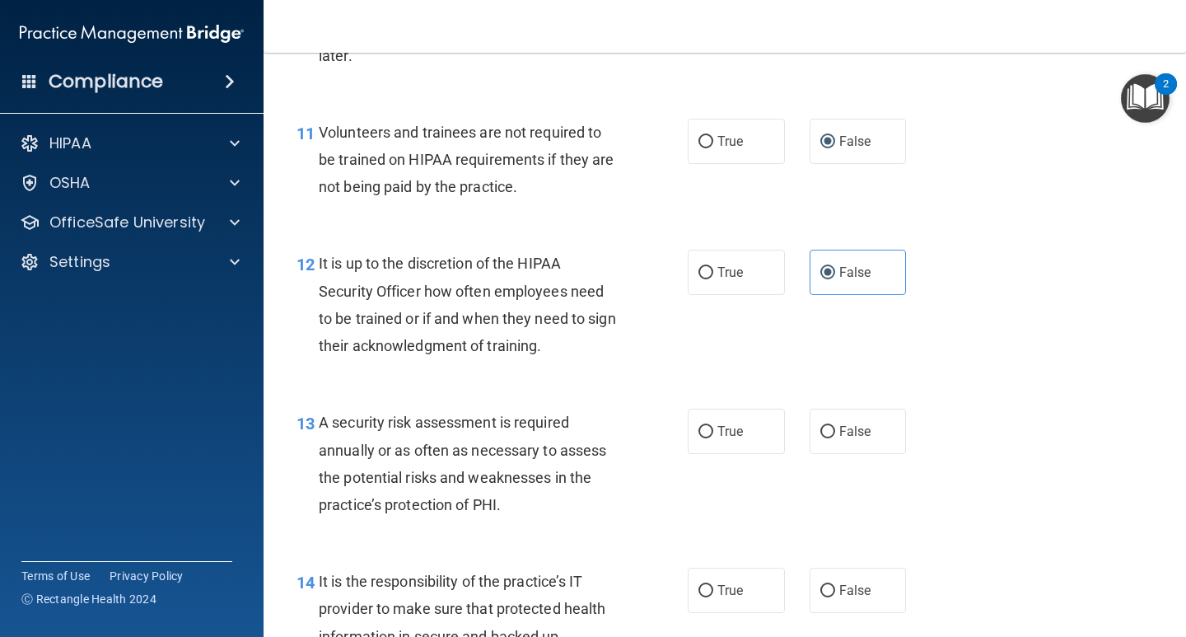
scroll to position [1977, 0]
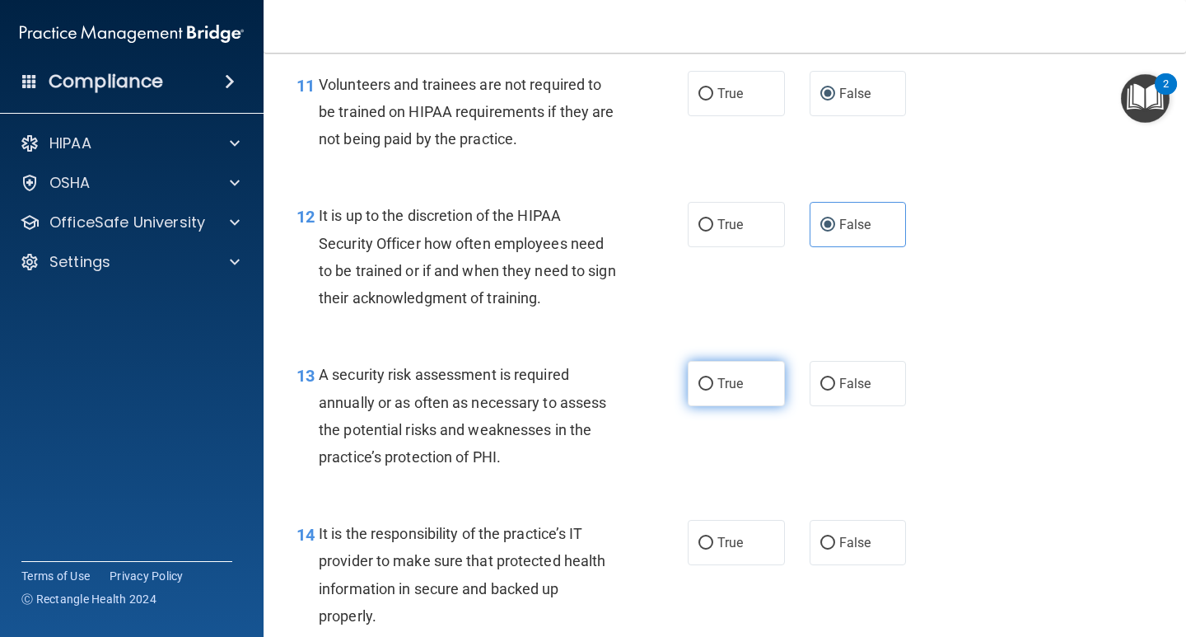
click at [717, 387] on span "True" at bounding box center [730, 384] width 26 height 16
click at [713, 387] on input "True" at bounding box center [705, 384] width 15 height 12
radio input "true"
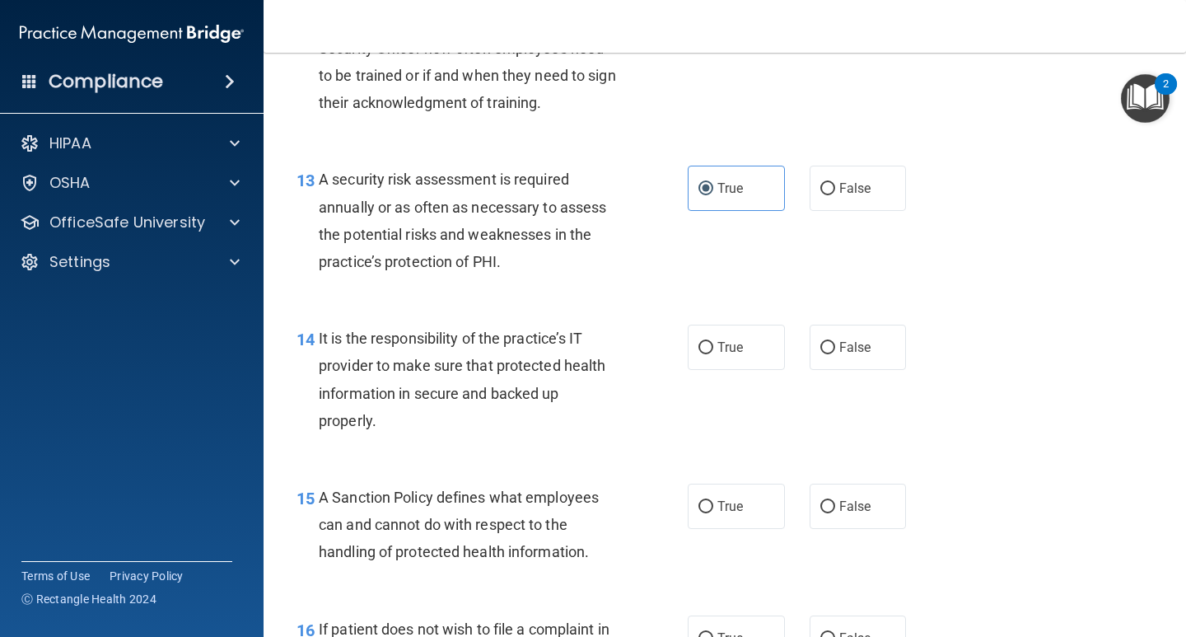
scroll to position [2224, 0]
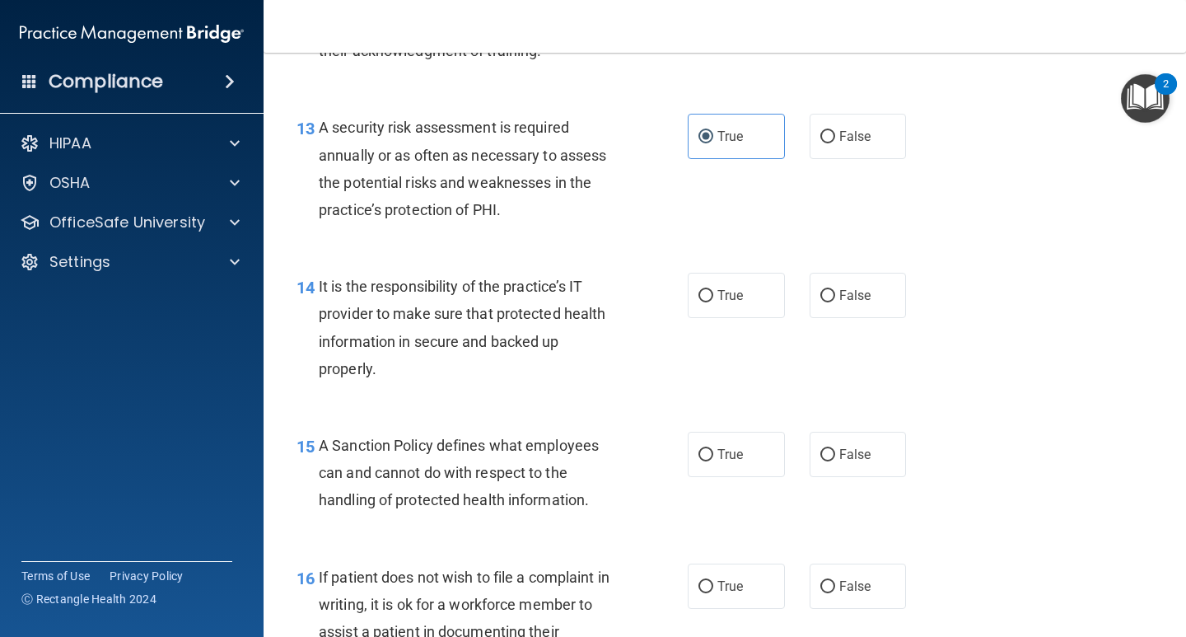
click at [820, 294] on input "False" at bounding box center [827, 296] width 15 height 12
radio input "true"
click at [820, 449] on input "False" at bounding box center [827, 455] width 15 height 12
radio input "true"
click at [709, 578] on label "True" at bounding box center [736, 585] width 97 height 45
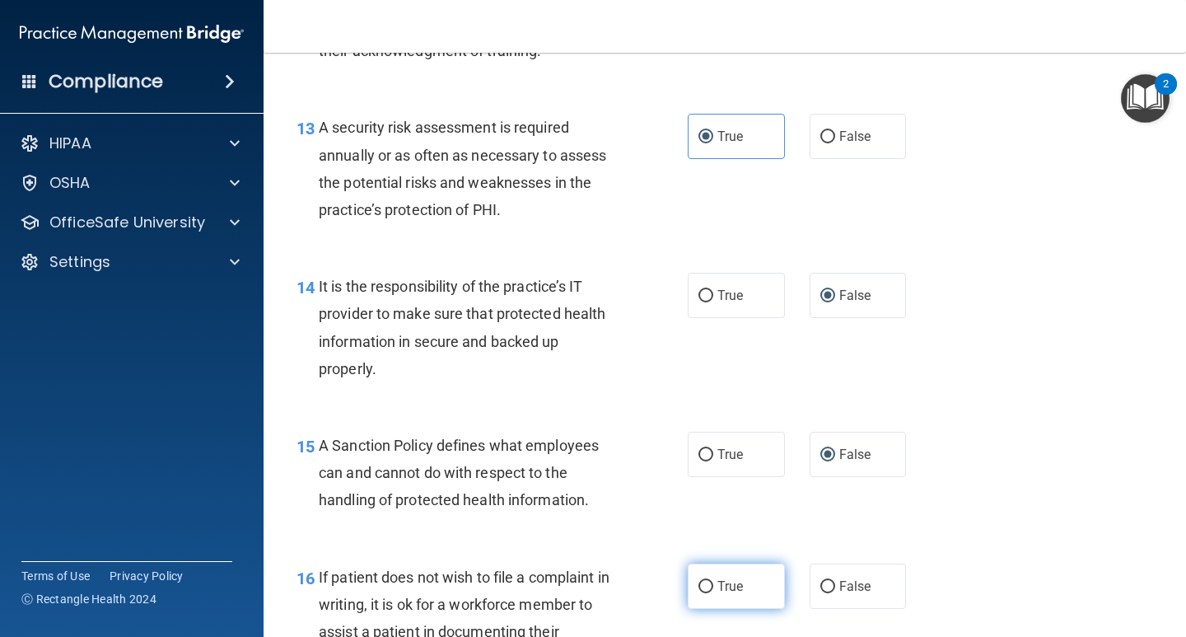
click at [709, 581] on input "True" at bounding box center [705, 587] width 15 height 12
radio input "true"
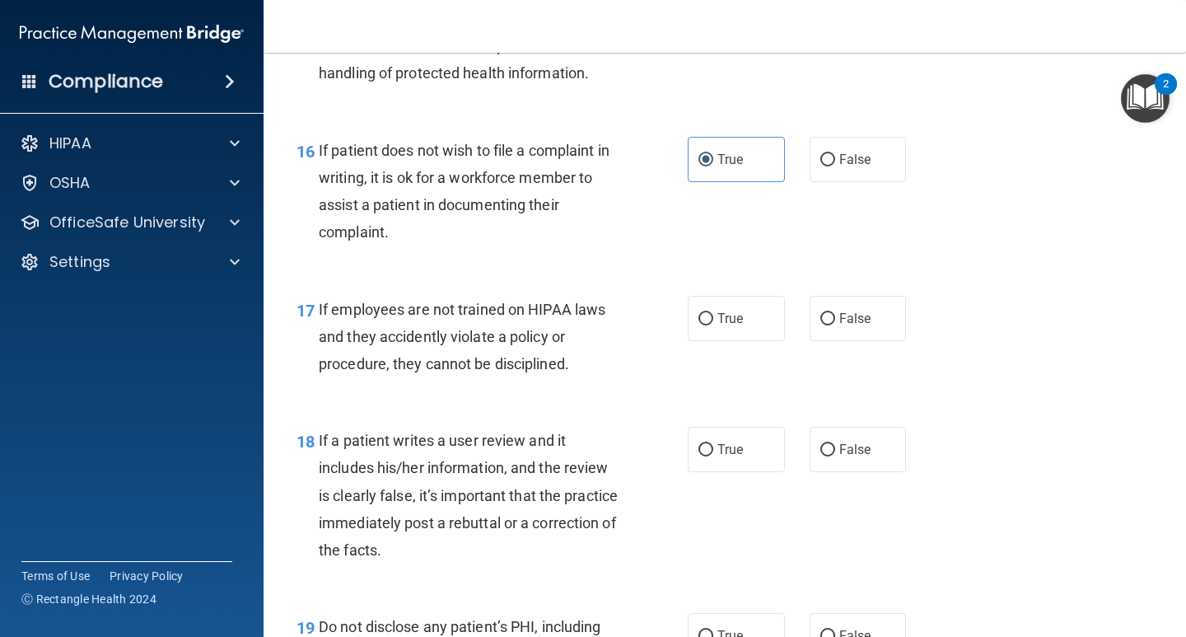
scroll to position [2718, 0]
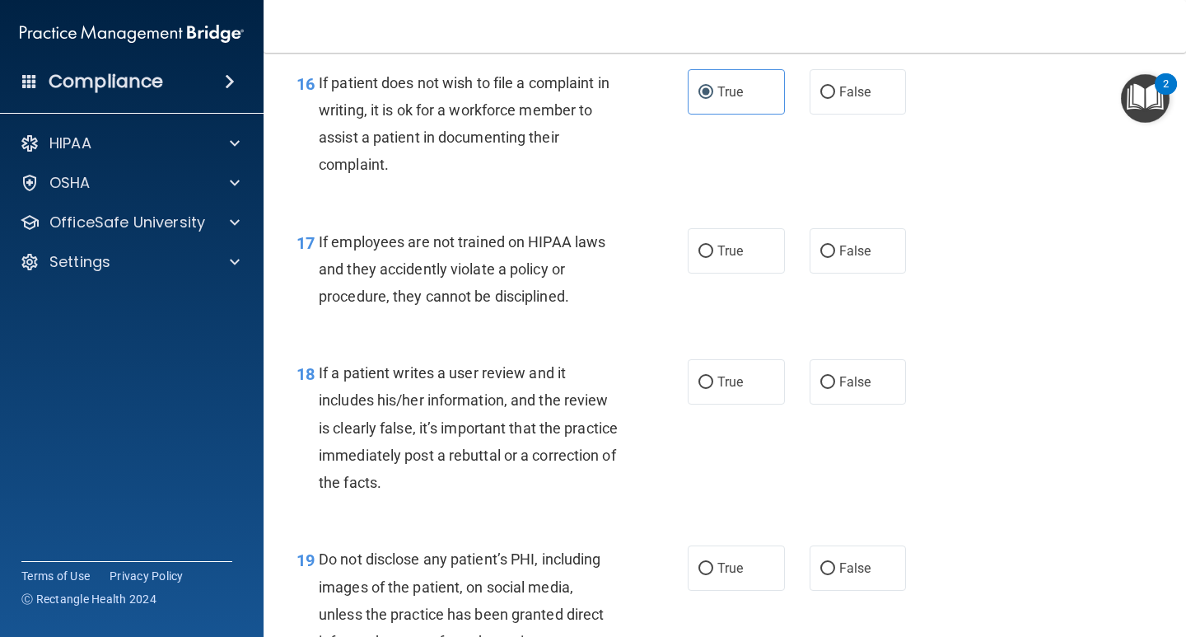
drag, startPoint x: 834, startPoint y: 252, endPoint x: 847, endPoint y: 315, distance: 63.8
click at [839, 255] on span "False" at bounding box center [855, 251] width 32 height 16
drag, startPoint x: 837, startPoint y: 355, endPoint x: 830, endPoint y: 364, distance: 11.2
click at [835, 357] on div "18 If a patient writes a user review and it includes his/her information, and t…" at bounding box center [724, 432] width 881 height 186
click at [823, 259] on label "False" at bounding box center [858, 250] width 97 height 45
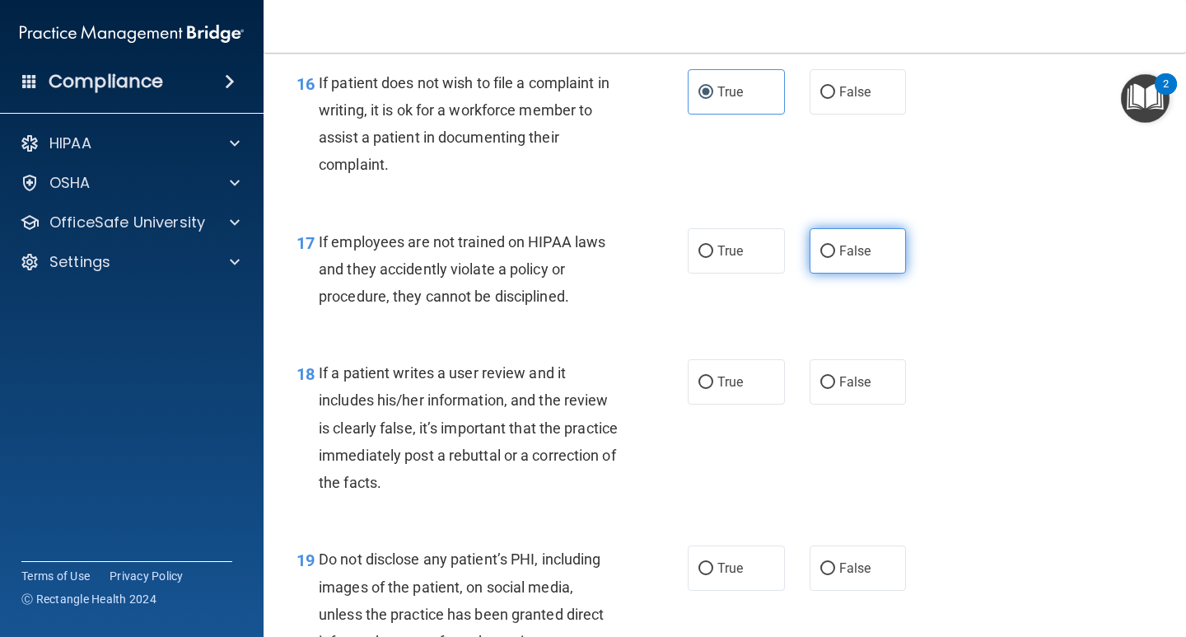
click at [823, 258] on input "False" at bounding box center [827, 251] width 15 height 12
radio input "true"
drag, startPoint x: 828, startPoint y: 371, endPoint x: 780, endPoint y: 395, distance: 53.4
click at [827, 371] on label "False" at bounding box center [858, 381] width 97 height 45
click at [827, 376] on input "False" at bounding box center [827, 382] width 15 height 12
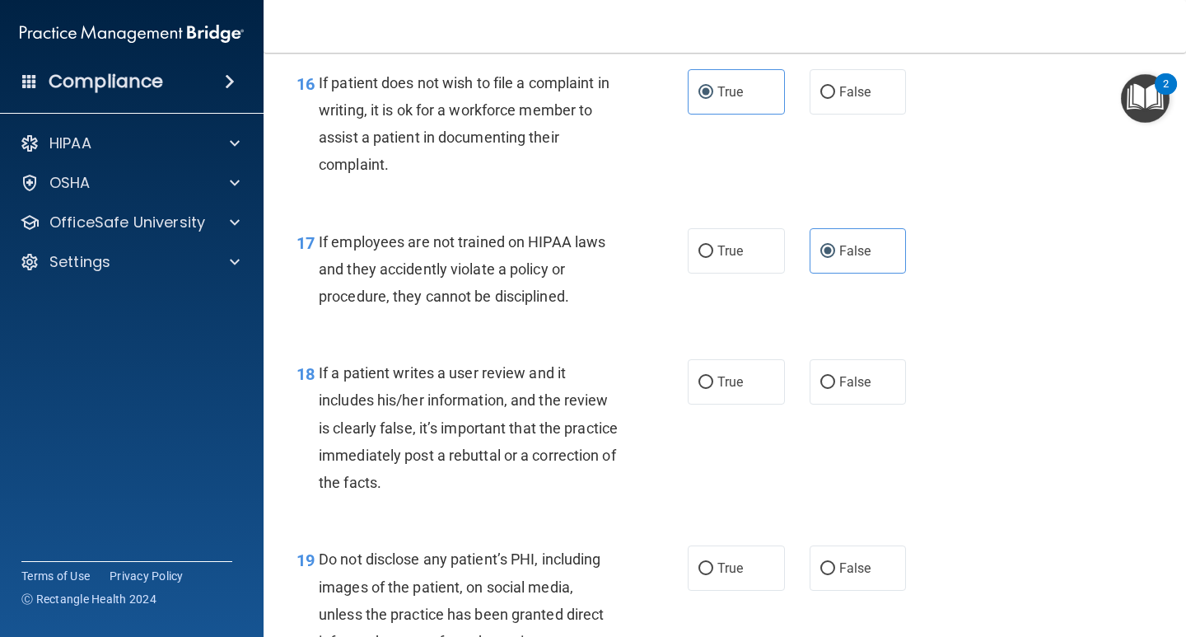
radio input "true"
click at [717, 561] on span "True" at bounding box center [730, 568] width 26 height 16
click at [713, 563] on input "True" at bounding box center [705, 569] width 15 height 12
radio input "true"
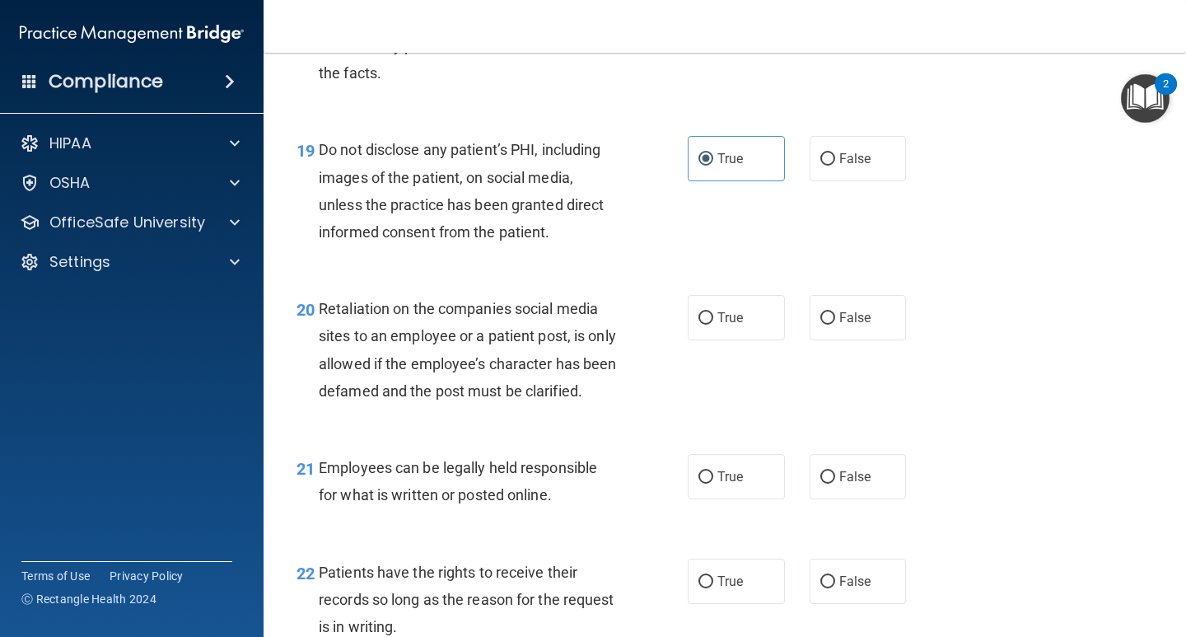
scroll to position [3130, 0]
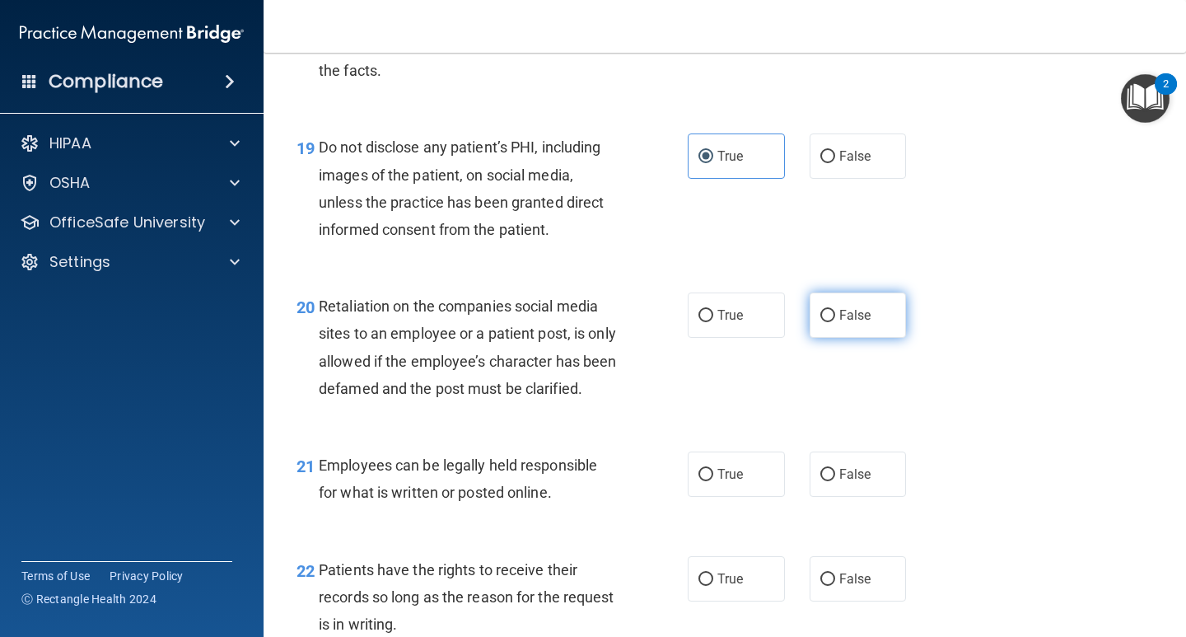
click at [820, 305] on label "False" at bounding box center [858, 314] width 97 height 45
click at [820, 310] on input "False" at bounding box center [827, 316] width 15 height 12
radio input "true"
click at [690, 497] on label "True" at bounding box center [736, 473] width 97 height 45
click at [698, 481] on input "True" at bounding box center [705, 475] width 15 height 12
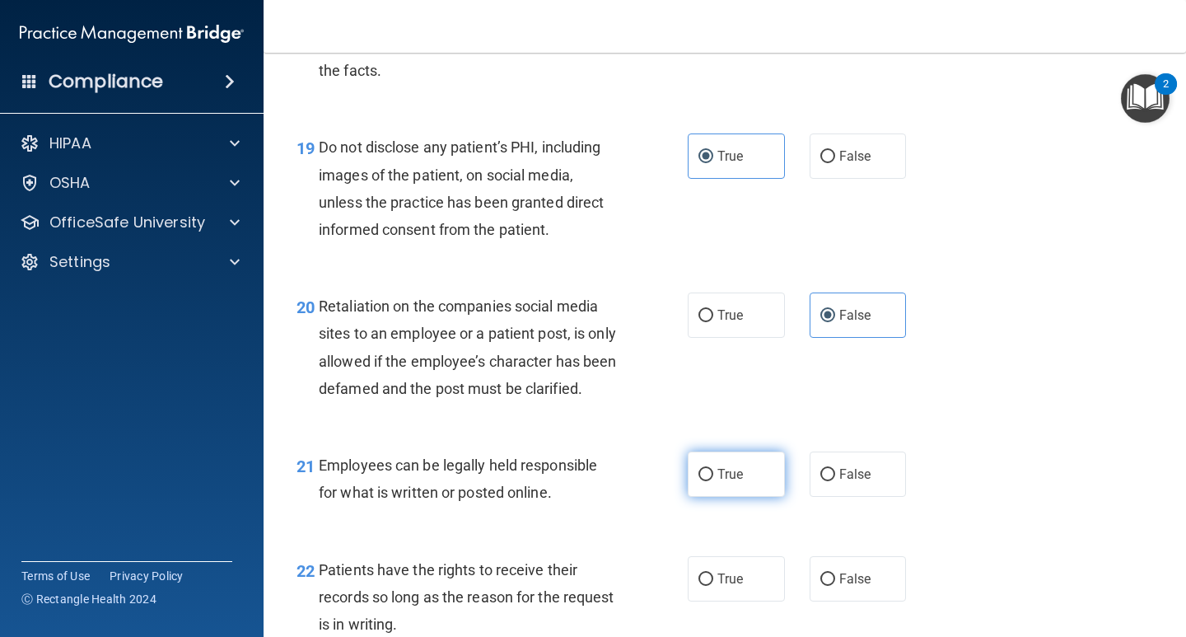
radio input "true"
click at [839, 586] on span "False" at bounding box center [855, 579] width 32 height 16
click at [835, 586] on input "False" at bounding box center [827, 579] width 15 height 12
radio input "true"
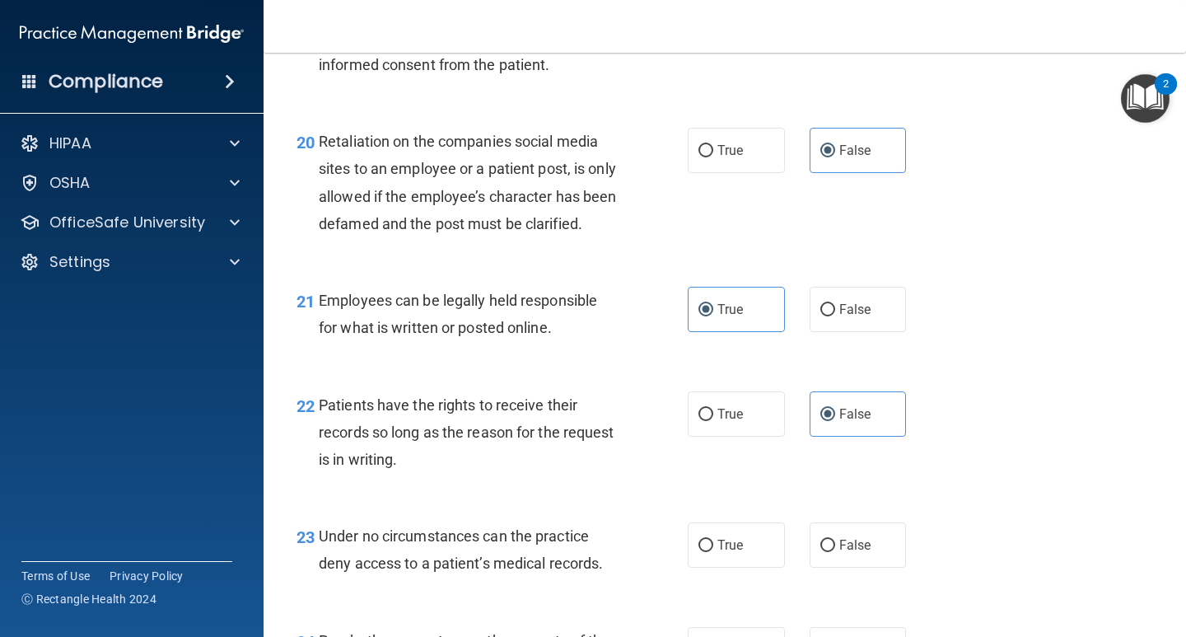
scroll to position [3377, 0]
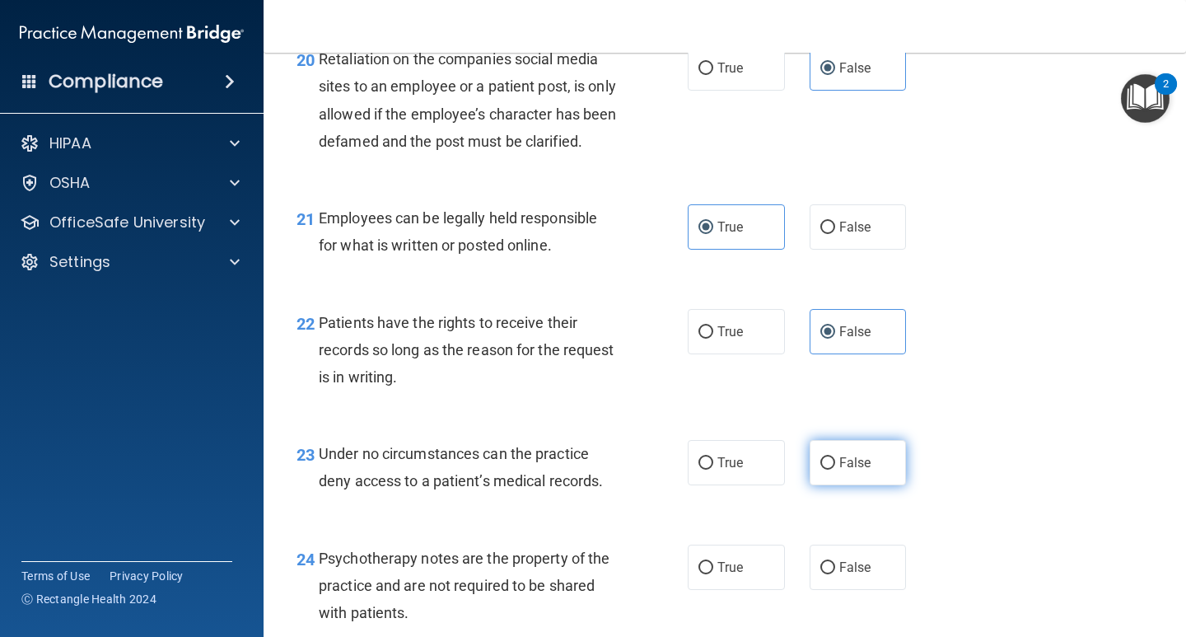
click at [843, 470] on span "False" at bounding box center [855, 463] width 32 height 16
click at [835, 469] on input "False" at bounding box center [827, 463] width 15 height 12
radio input "true"
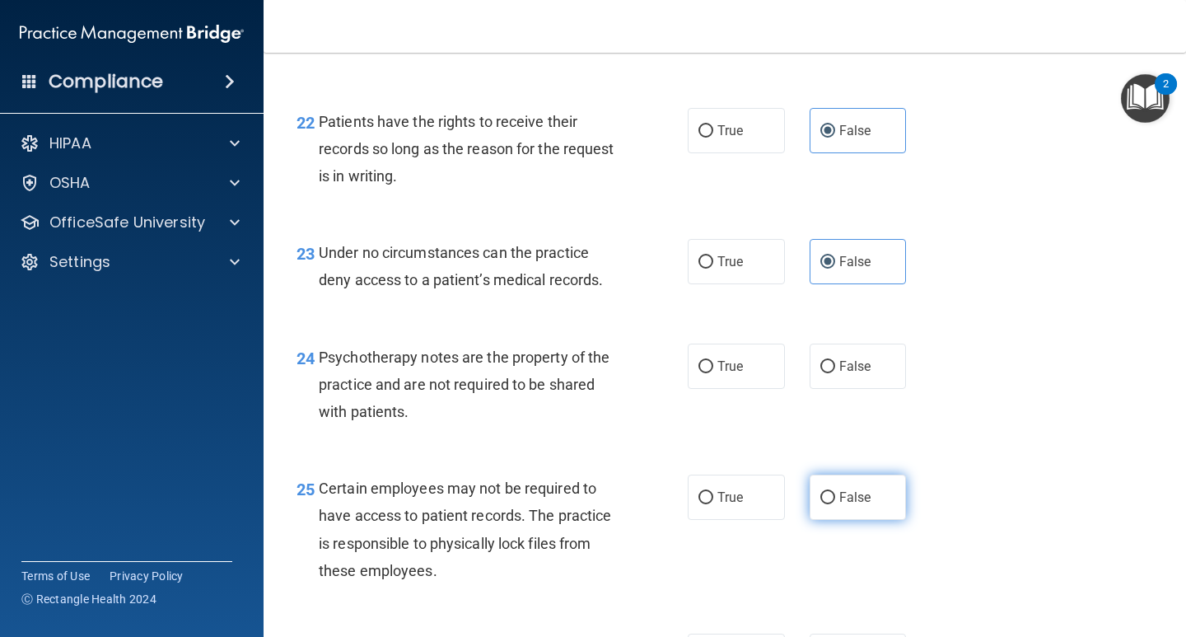
scroll to position [3624, 0]
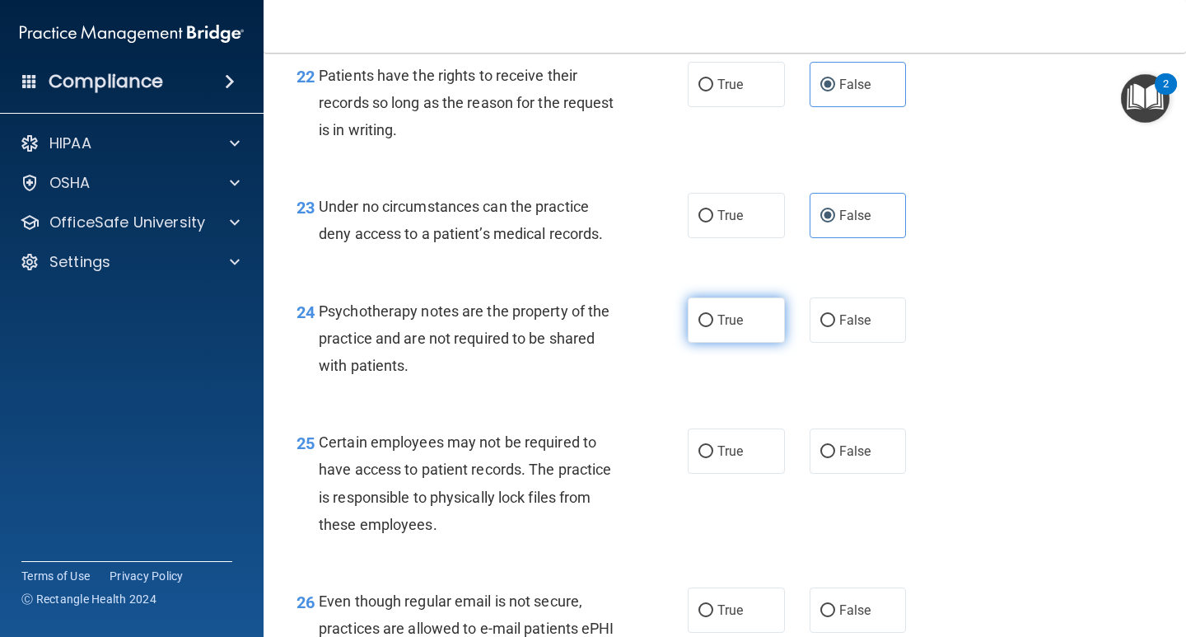
drag, startPoint x: 731, startPoint y: 350, endPoint x: 722, endPoint y: 460, distance: 110.0
click at [731, 328] on span "True" at bounding box center [730, 320] width 26 height 16
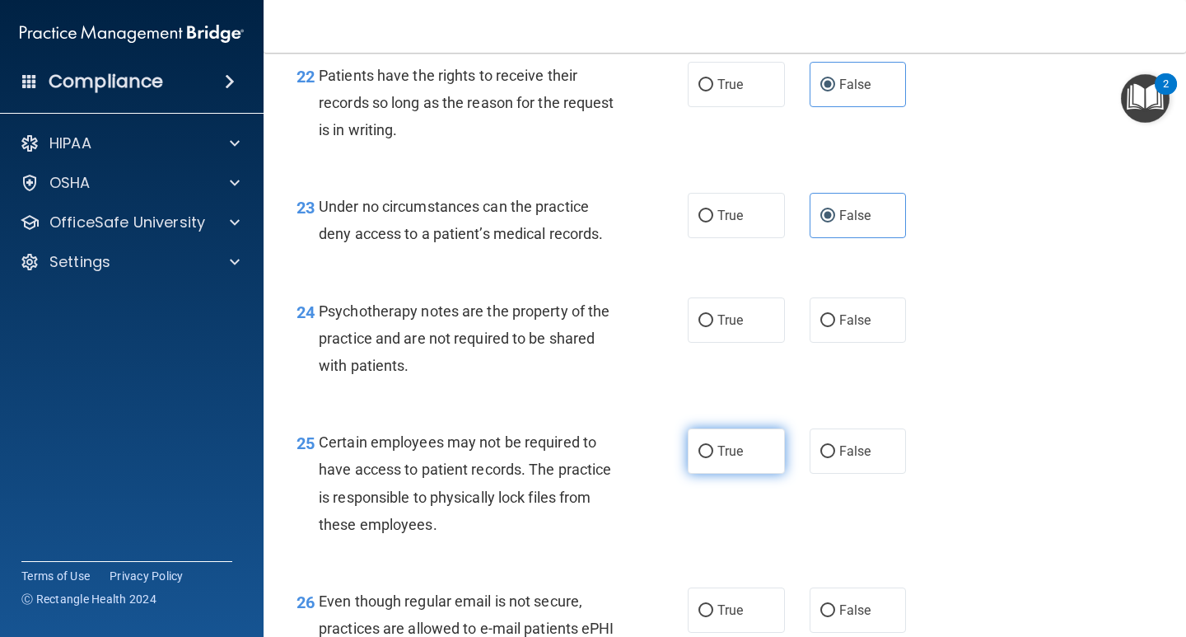
click at [713, 327] on input "True" at bounding box center [705, 321] width 15 height 12
radio input "true"
click at [717, 459] on span "True" at bounding box center [730, 451] width 26 height 16
click at [713, 458] on input "True" at bounding box center [705, 452] width 15 height 12
radio input "true"
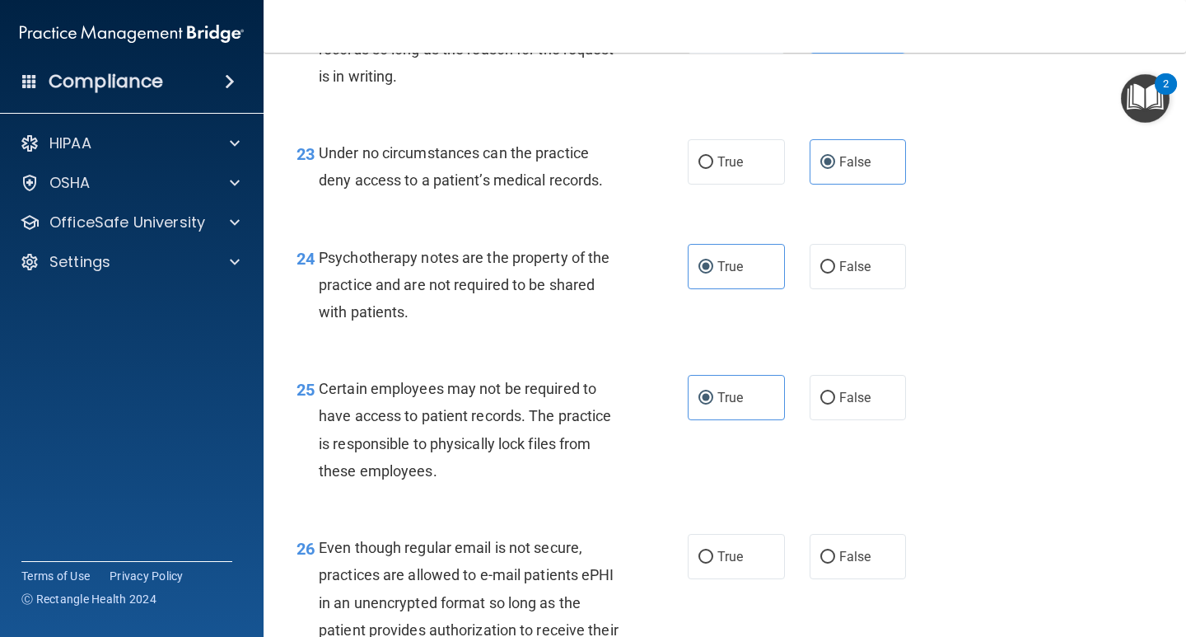
scroll to position [3706, 0]
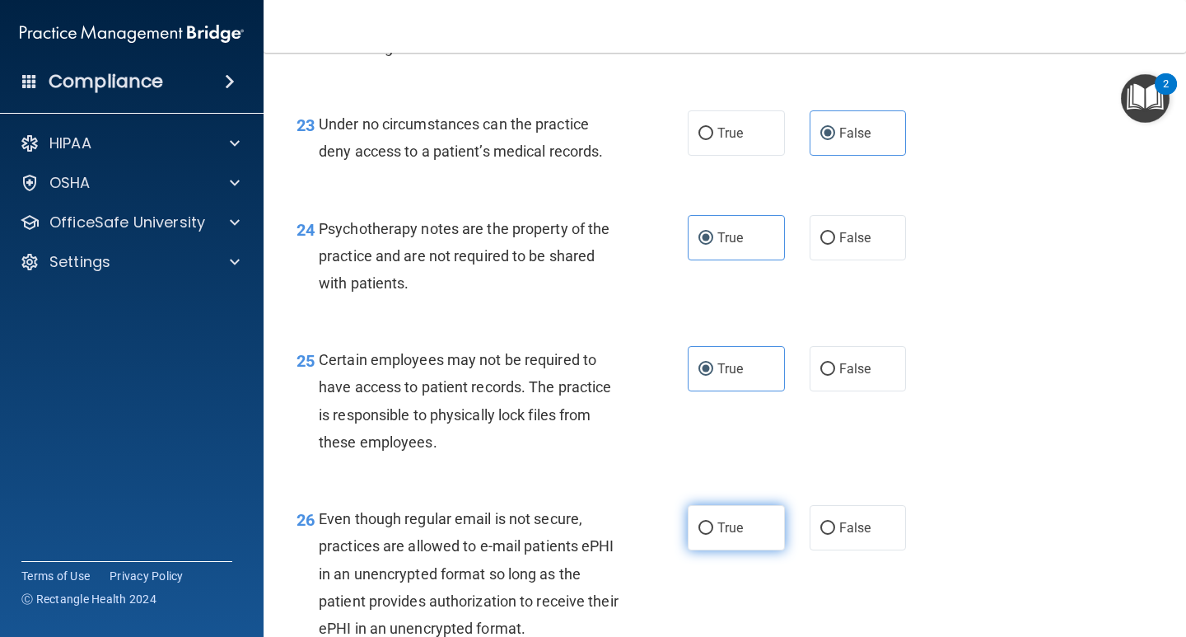
click at [720, 540] on label "True" at bounding box center [736, 527] width 97 height 45
click at [713, 535] on input "True" at bounding box center [705, 528] width 15 height 12
radio input "true"
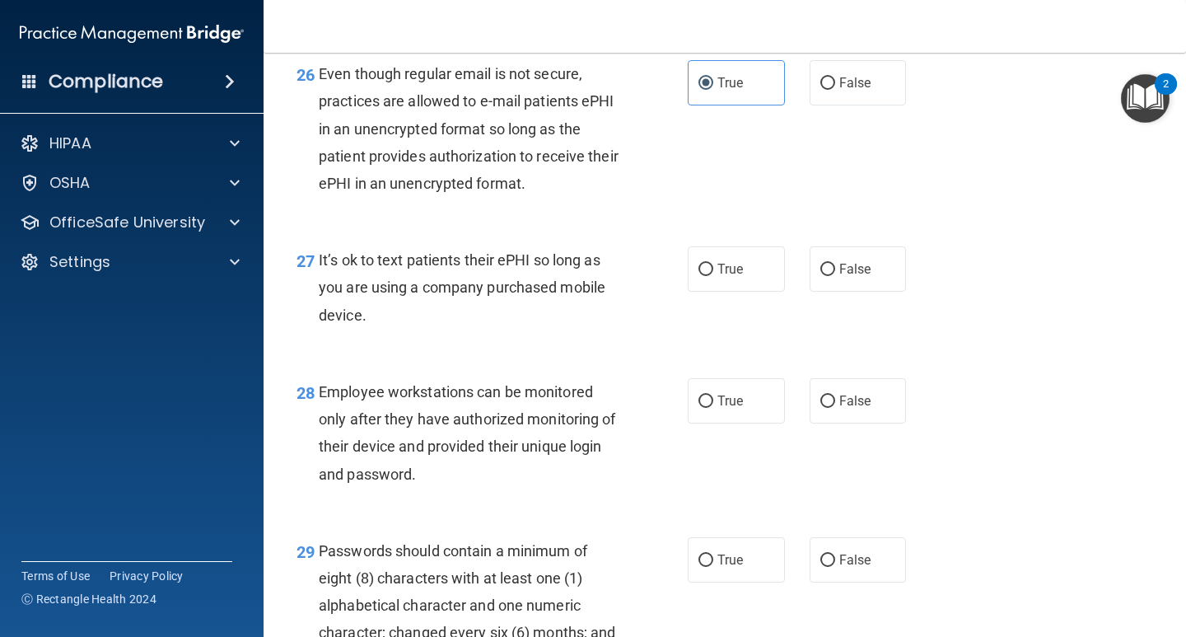
scroll to position [4201, 0]
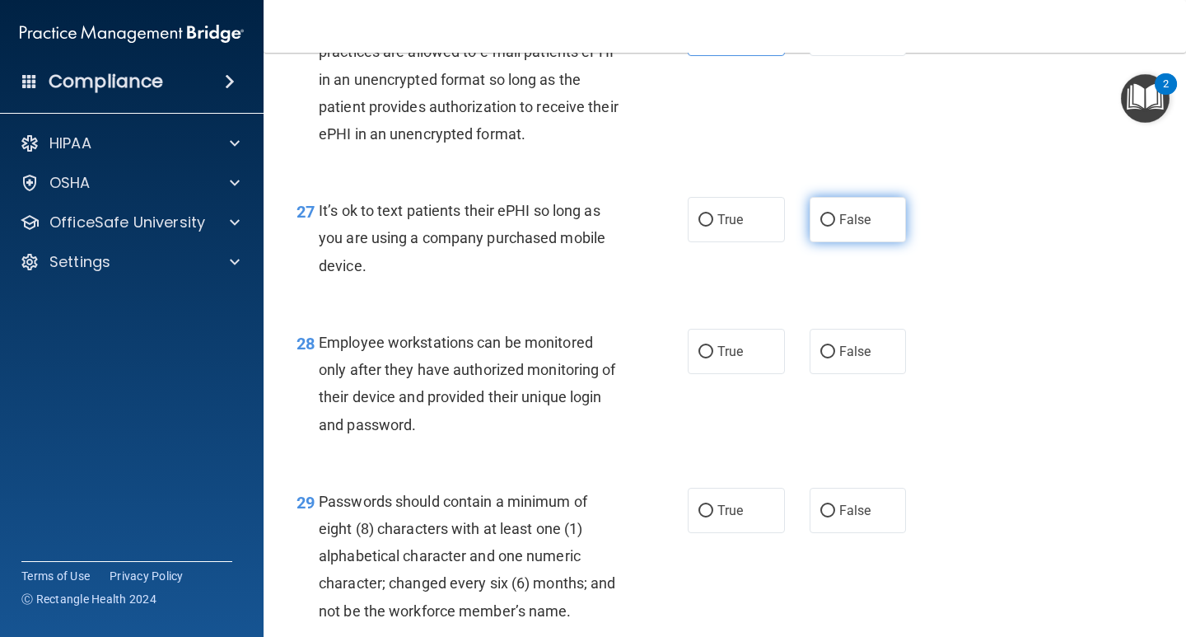
click at [820, 237] on label "False" at bounding box center [858, 219] width 97 height 45
click at [820, 227] on input "False" at bounding box center [827, 220] width 15 height 12
radio input "true"
click at [822, 358] on input "False" at bounding box center [827, 352] width 15 height 12
radio input "true"
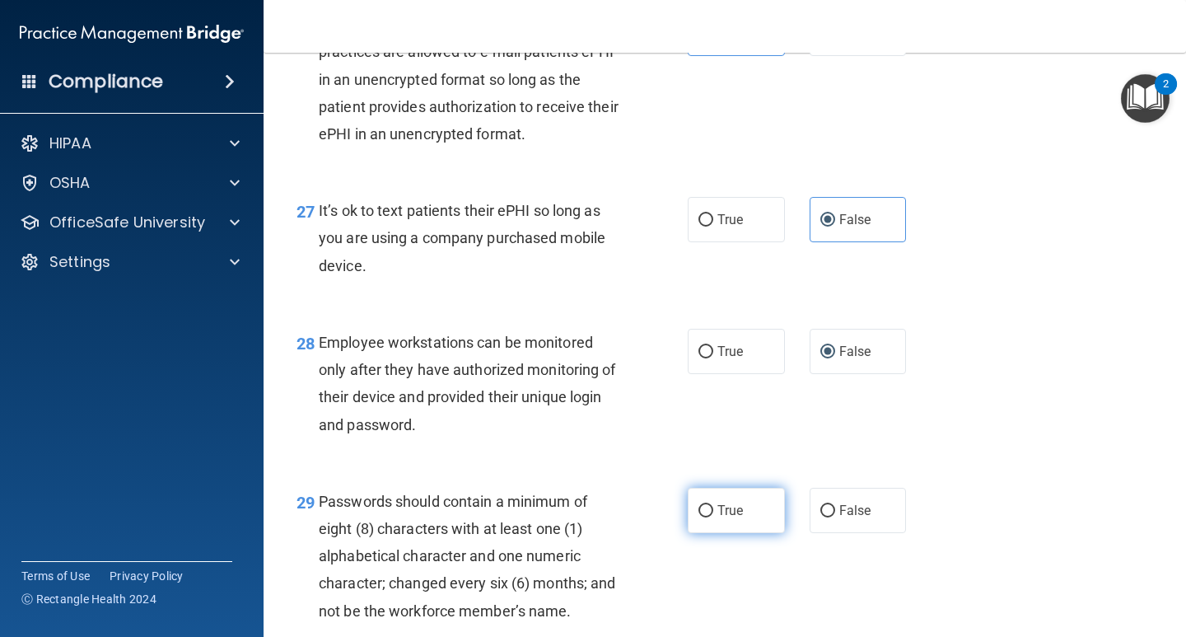
click at [711, 532] on label "True" at bounding box center [736, 510] width 97 height 45
click at [711, 517] on input "True" at bounding box center [705, 511] width 15 height 12
radio input "true"
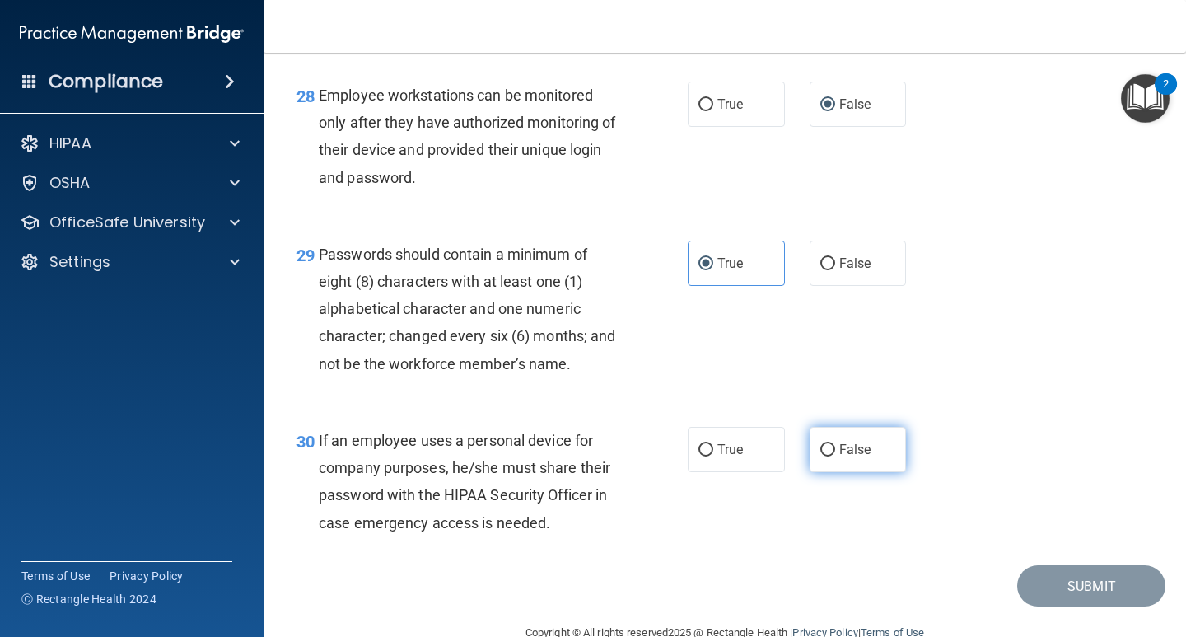
click at [846, 457] on span "False" at bounding box center [855, 449] width 32 height 16
click at [835, 456] on input "False" at bounding box center [827, 450] width 15 height 12
radio input "true"
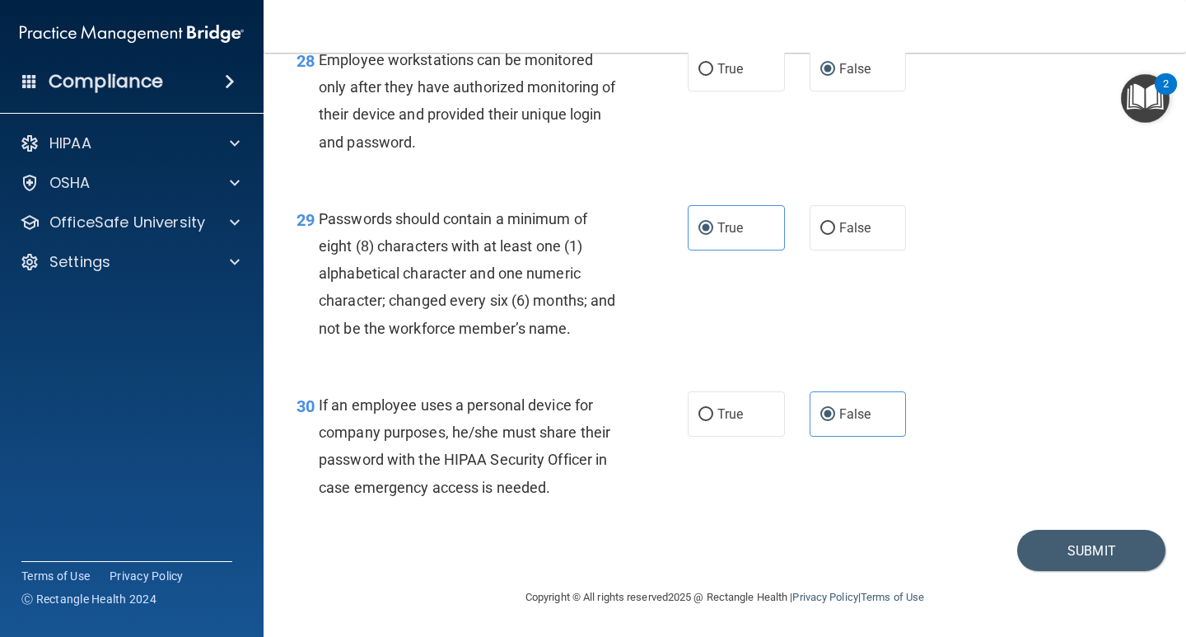
scroll to position [4510, 0]
click at [1052, 543] on button "Submit" at bounding box center [1091, 551] width 148 height 42
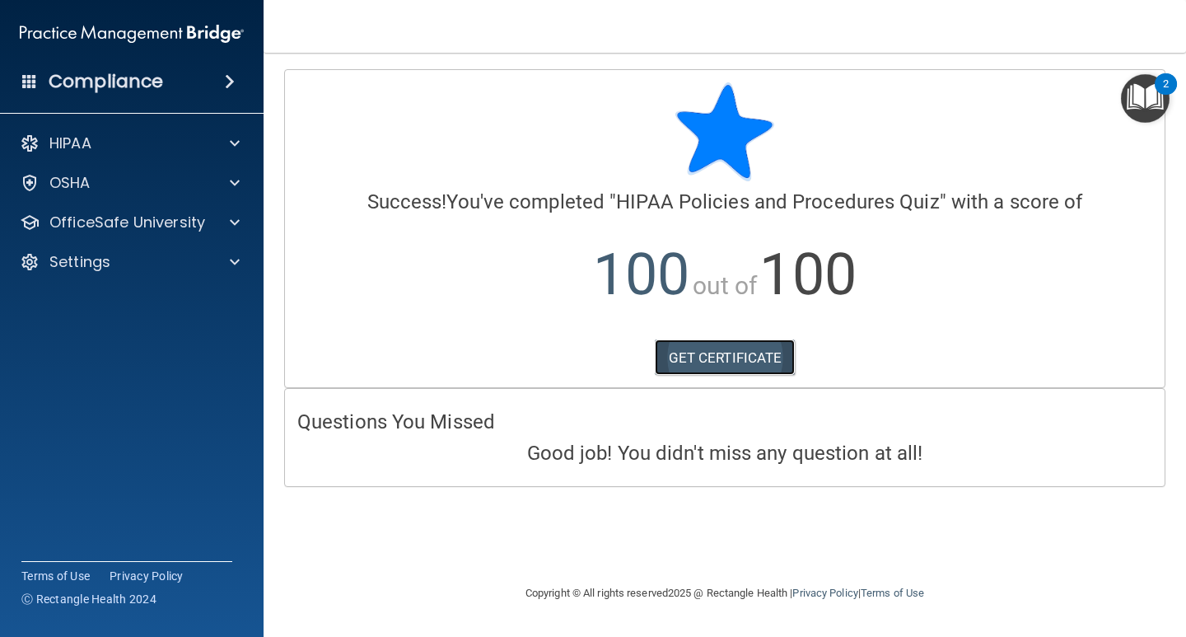
click at [679, 358] on link "GET CERTIFICATE" at bounding box center [725, 357] width 141 height 36
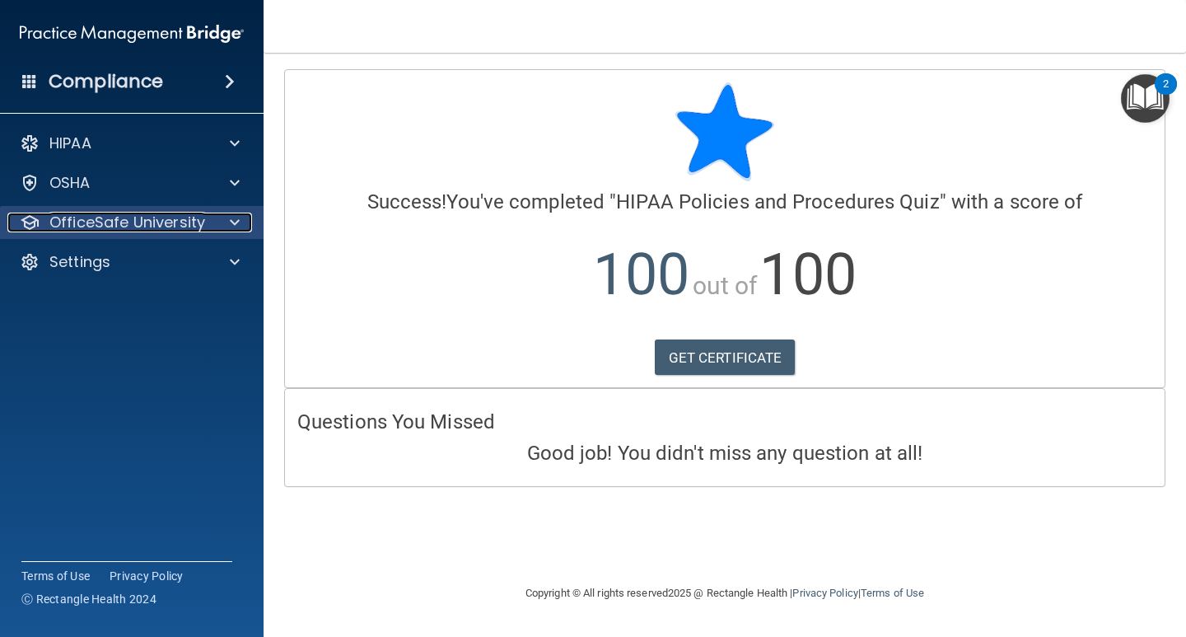
click at [186, 227] on p "OfficeSafe University" at bounding box center [127, 223] width 156 height 20
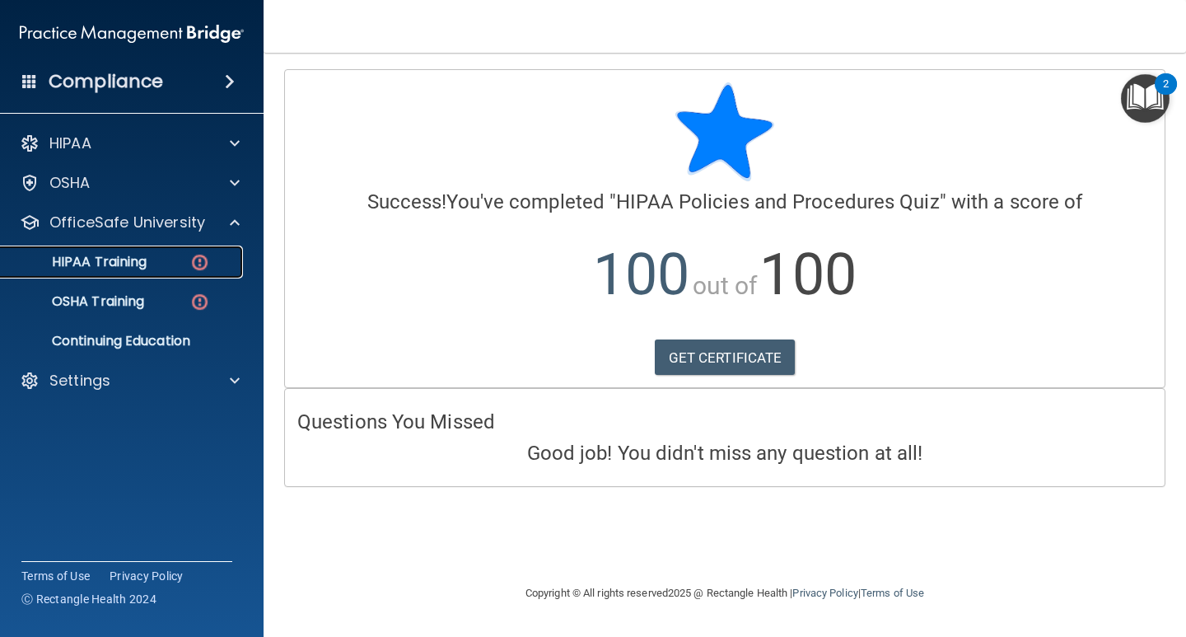
click at [194, 253] on img at bounding box center [199, 262] width 21 height 21
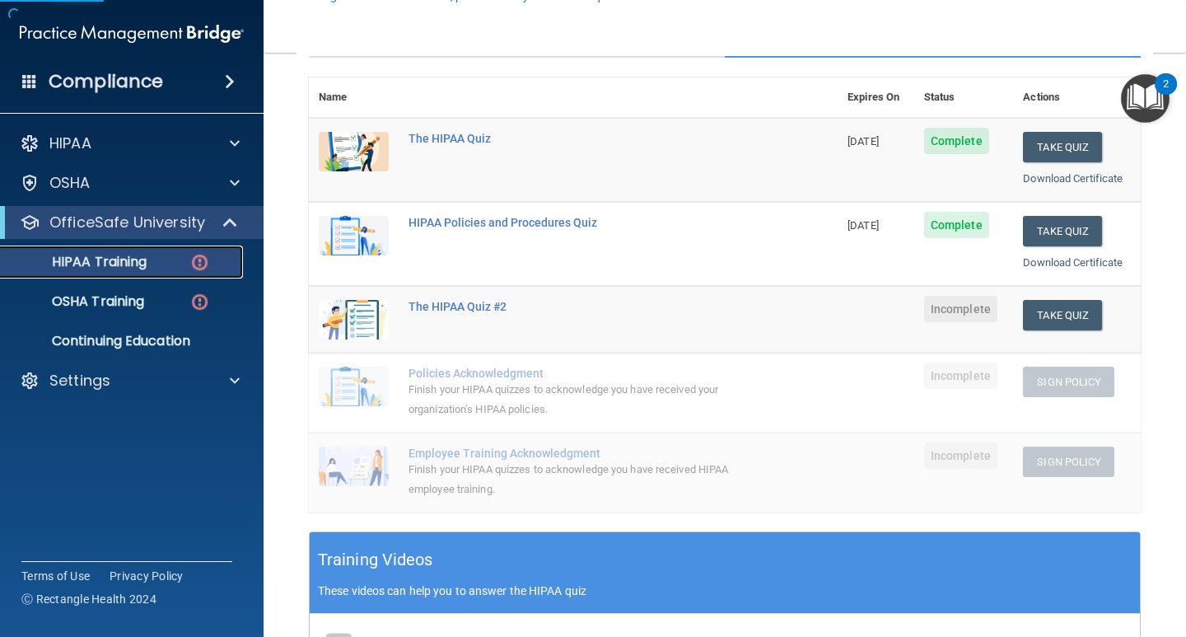
scroll to position [247, 0]
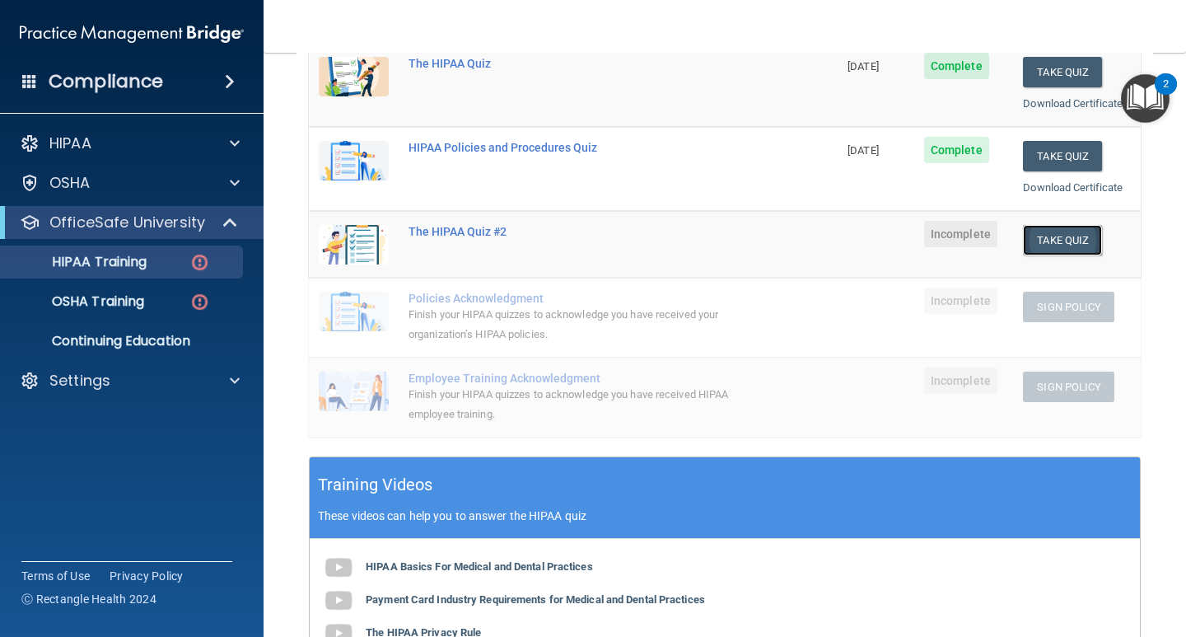
click at [1053, 234] on button "Take Quiz" at bounding box center [1062, 240] width 79 height 30
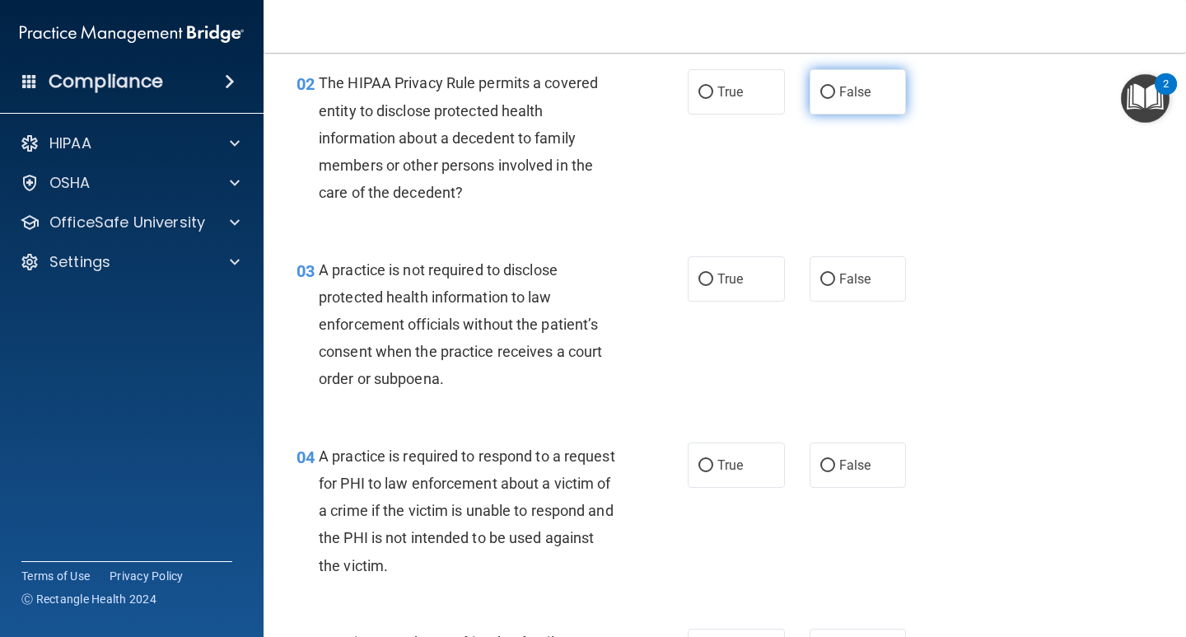
drag, startPoint x: 829, startPoint y: 87, endPoint x: 829, endPoint y: 102, distance: 14.8
click at [829, 88] on label "False" at bounding box center [858, 91] width 97 height 45
click at [829, 88] on input "False" at bounding box center [827, 92] width 15 height 12
radio input "true"
click at [702, 273] on input "True" at bounding box center [705, 279] width 15 height 12
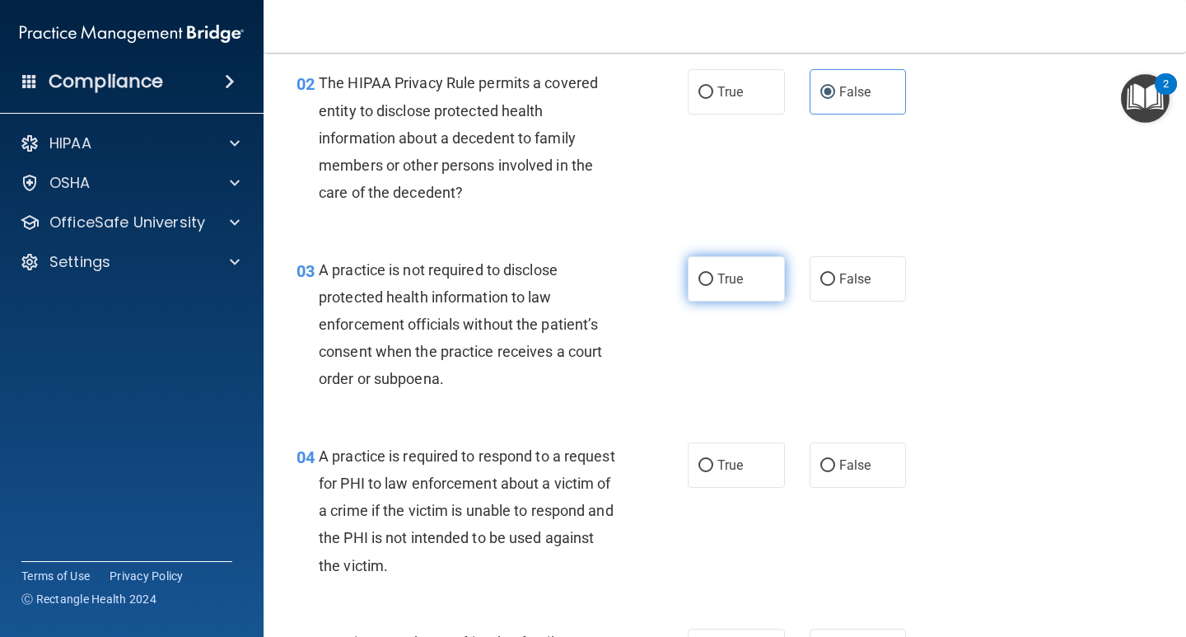
radio input "true"
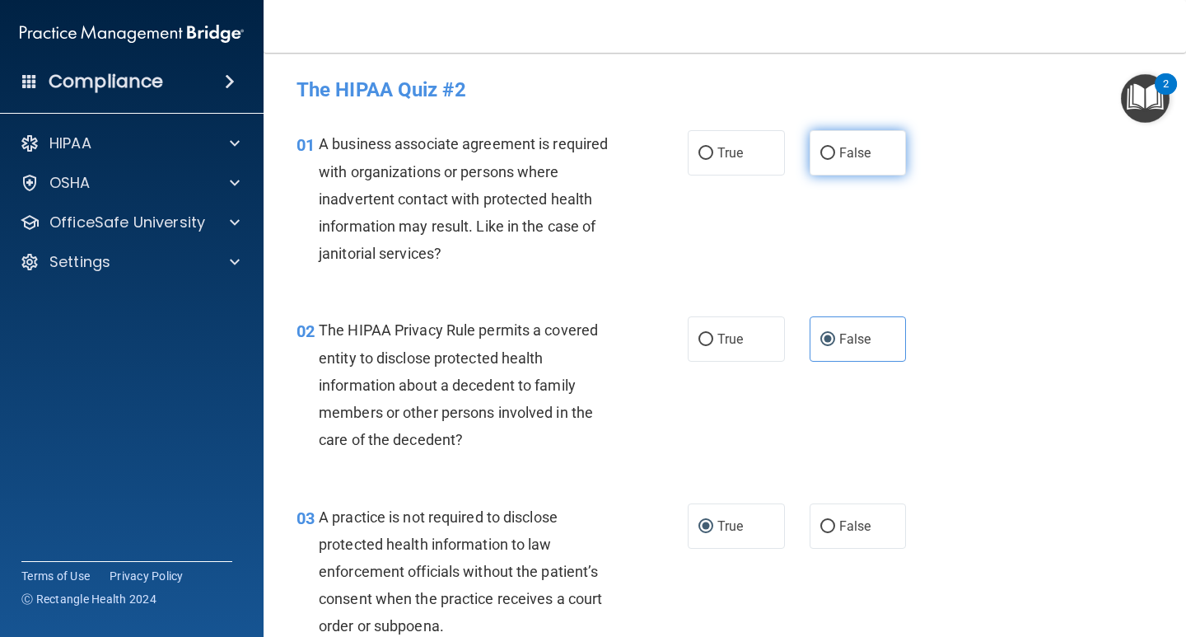
click at [839, 156] on span "False" at bounding box center [855, 153] width 32 height 16
click at [833, 156] on input "False" at bounding box center [827, 153] width 15 height 12
radio input "true"
click at [703, 334] on input "True" at bounding box center [705, 340] width 15 height 12
radio input "true"
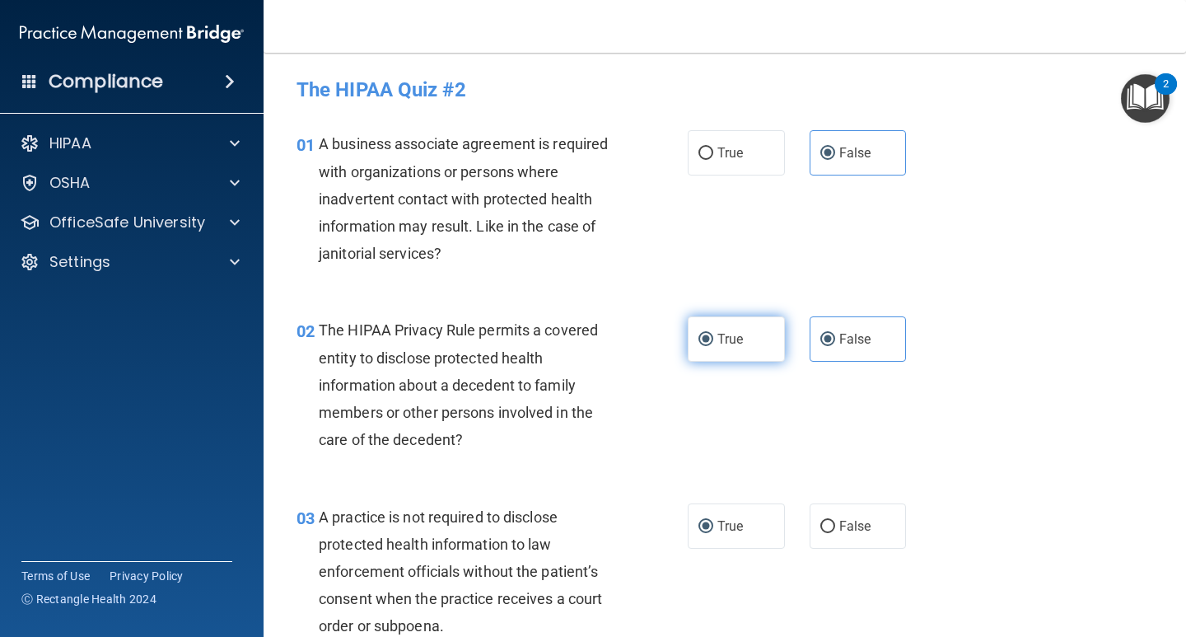
radio input "false"
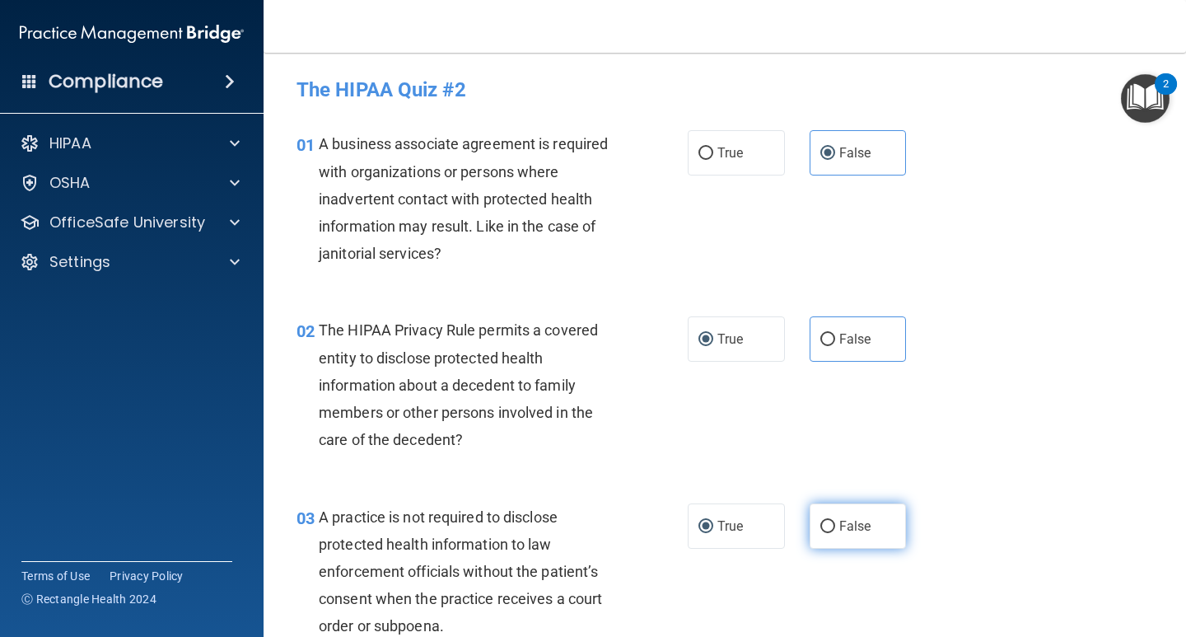
click at [842, 523] on span "False" at bounding box center [855, 526] width 32 height 16
click at [835, 523] on input "False" at bounding box center [827, 527] width 15 height 12
radio input "true"
radio input "false"
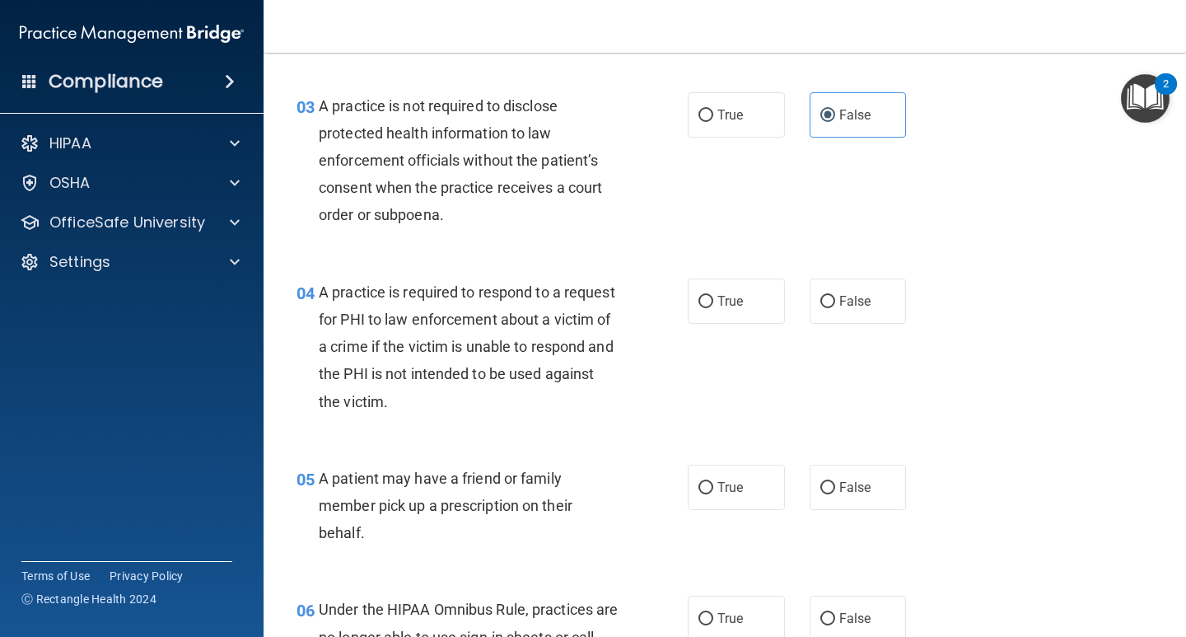
scroll to position [412, 0]
click at [729, 301] on span "True" at bounding box center [730, 300] width 26 height 16
click at [713, 301] on input "True" at bounding box center [705, 301] width 15 height 12
radio input "true"
click at [722, 475] on label "True" at bounding box center [736, 486] width 97 height 45
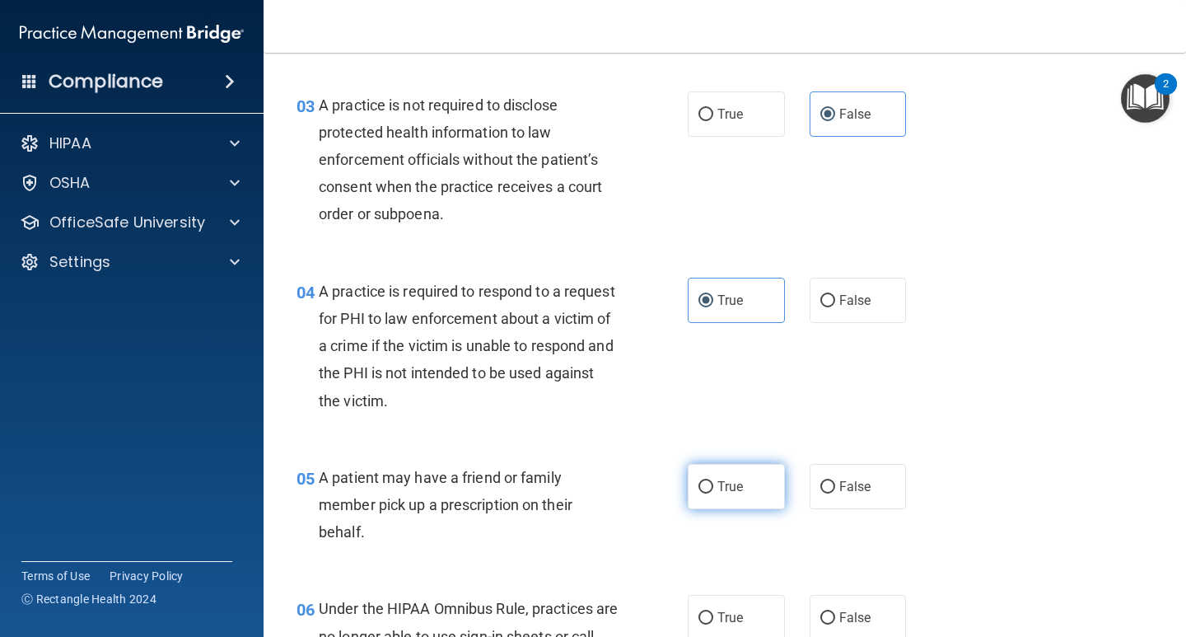
click at [713, 481] on input "True" at bounding box center [705, 487] width 15 height 12
radio input "true"
drag, startPoint x: 838, startPoint y: 609, endPoint x: 847, endPoint y: 606, distance: 9.6
click at [839, 609] on span "False" at bounding box center [855, 617] width 32 height 16
click at [835, 612] on input "False" at bounding box center [827, 618] width 15 height 12
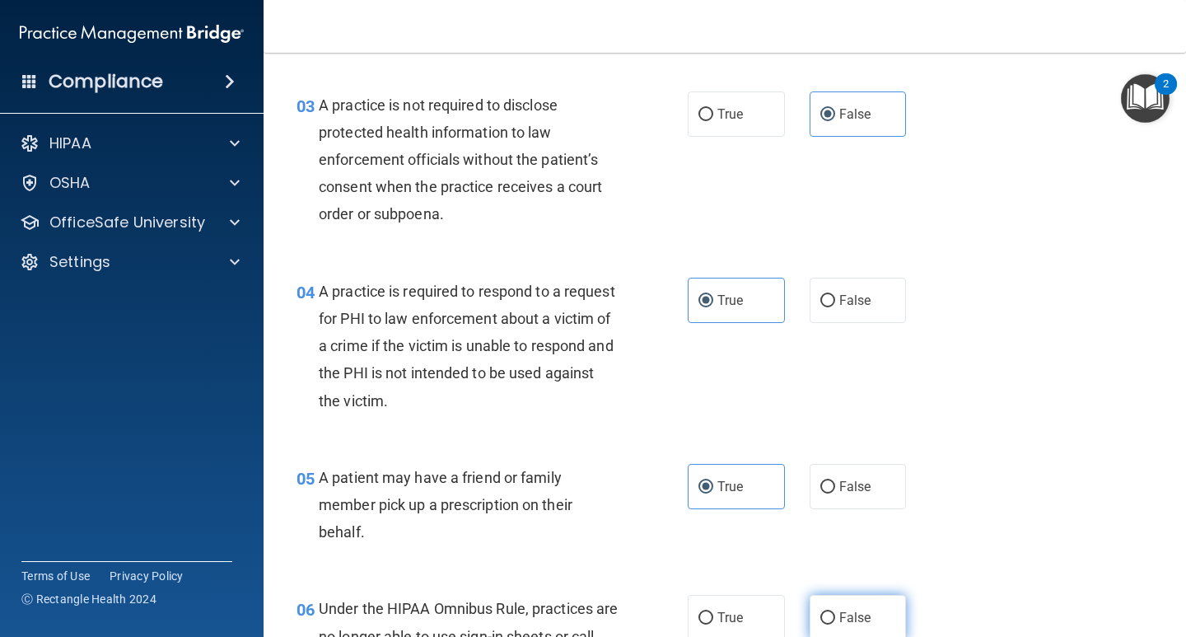
radio input "true"
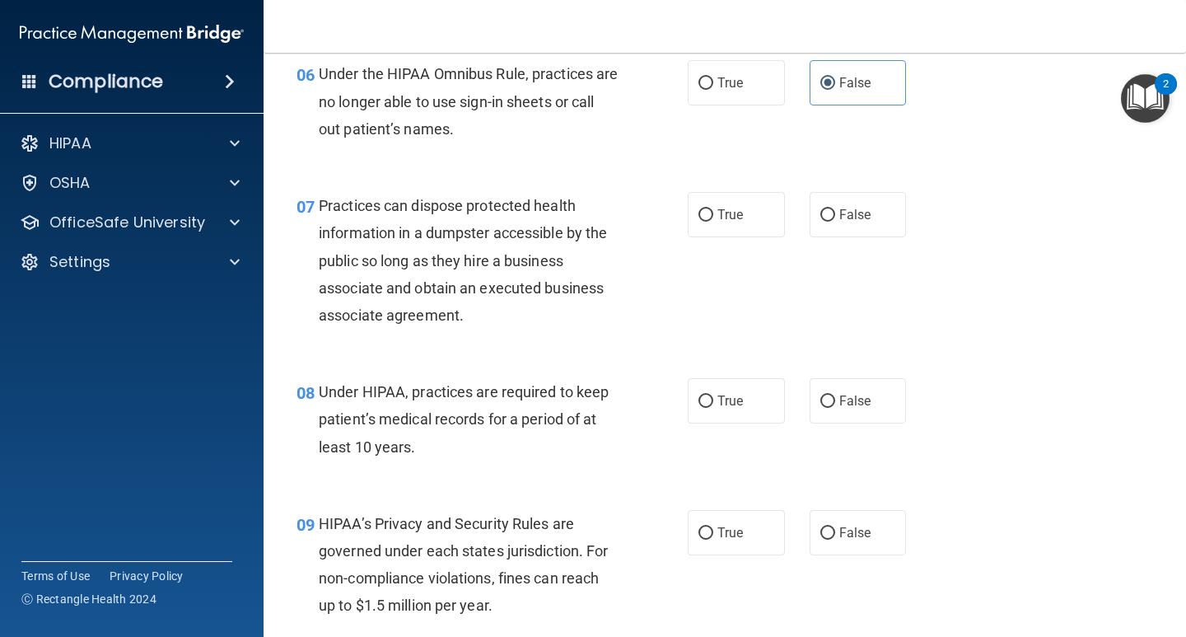
scroll to position [1071, 0]
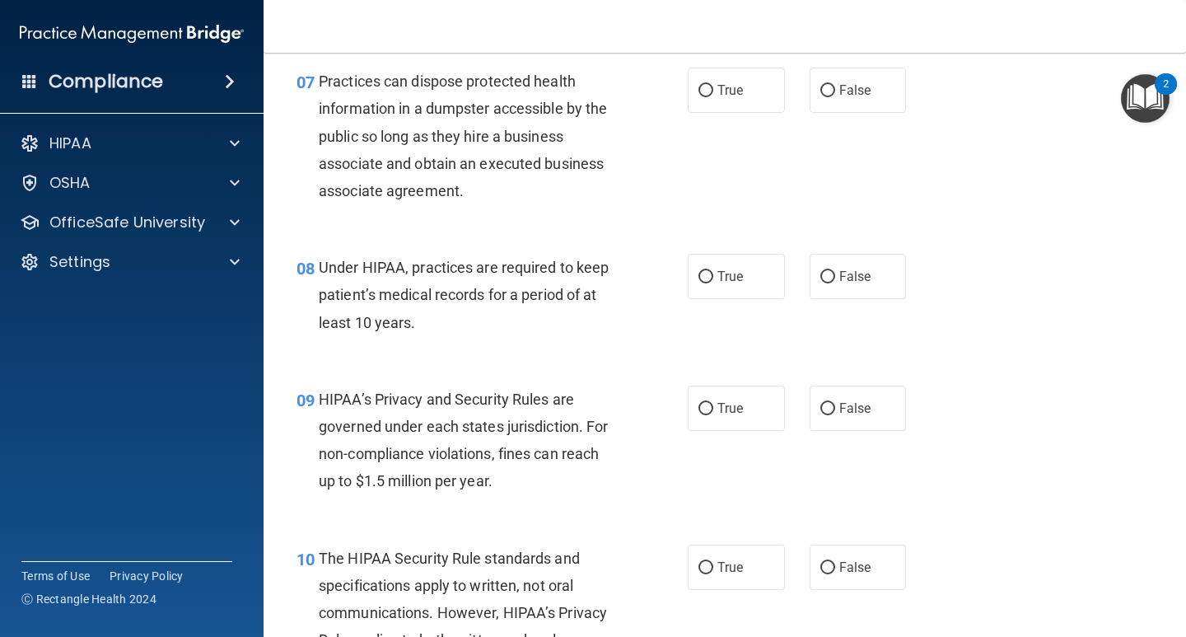
drag, startPoint x: 831, startPoint y: 91, endPoint x: 842, endPoint y: 170, distance: 80.6
click at [831, 91] on label "False" at bounding box center [858, 90] width 97 height 45
click at [831, 91] on input "False" at bounding box center [827, 91] width 15 height 12
radio input "true"
click at [824, 273] on input "False" at bounding box center [827, 277] width 15 height 12
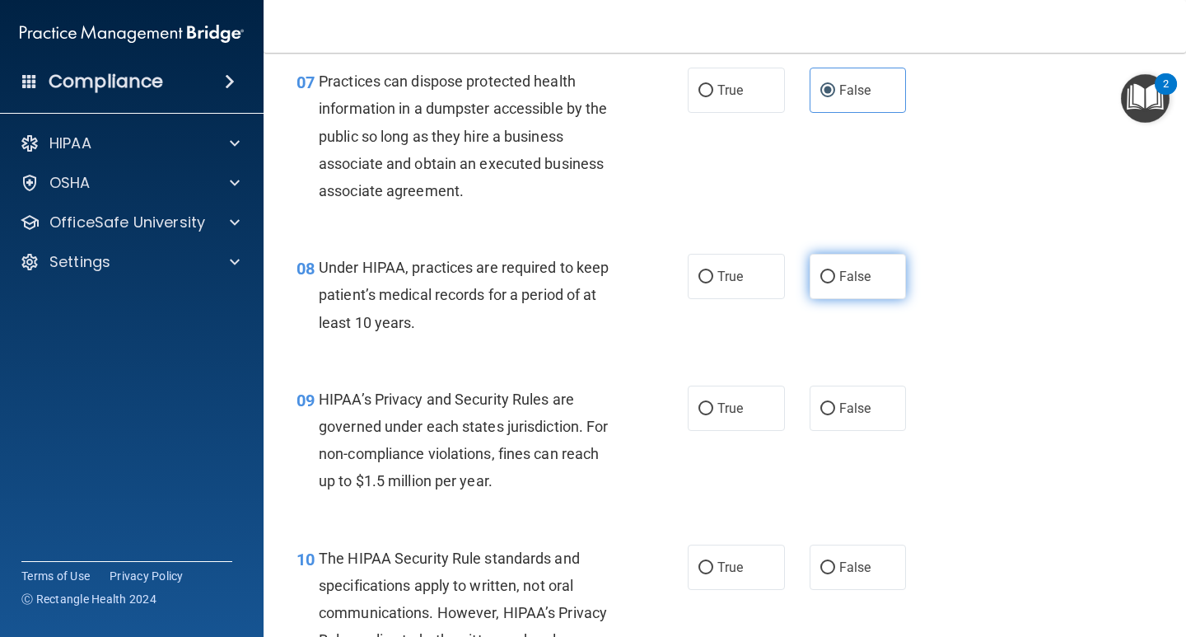
radio input "true"
click at [829, 405] on label "False" at bounding box center [858, 407] width 97 height 45
click at [829, 405] on input "False" at bounding box center [827, 409] width 15 height 12
radio input "true"
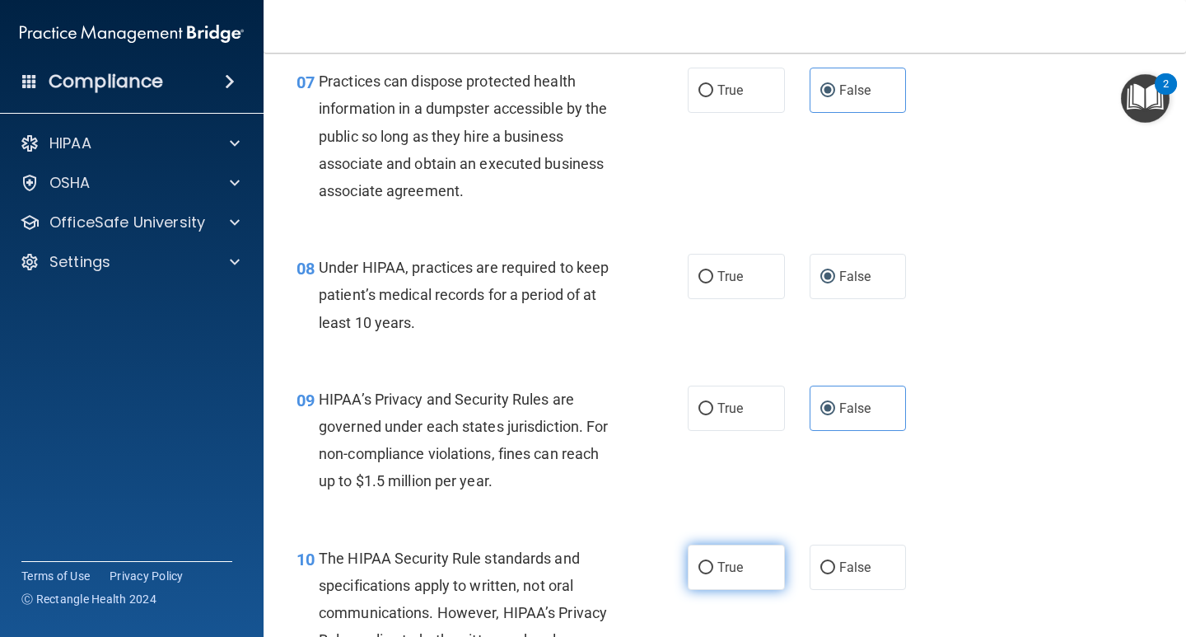
click at [719, 567] on span "True" at bounding box center [730, 567] width 26 height 16
click at [713, 567] on input "True" at bounding box center [705, 568] width 15 height 12
radio input "true"
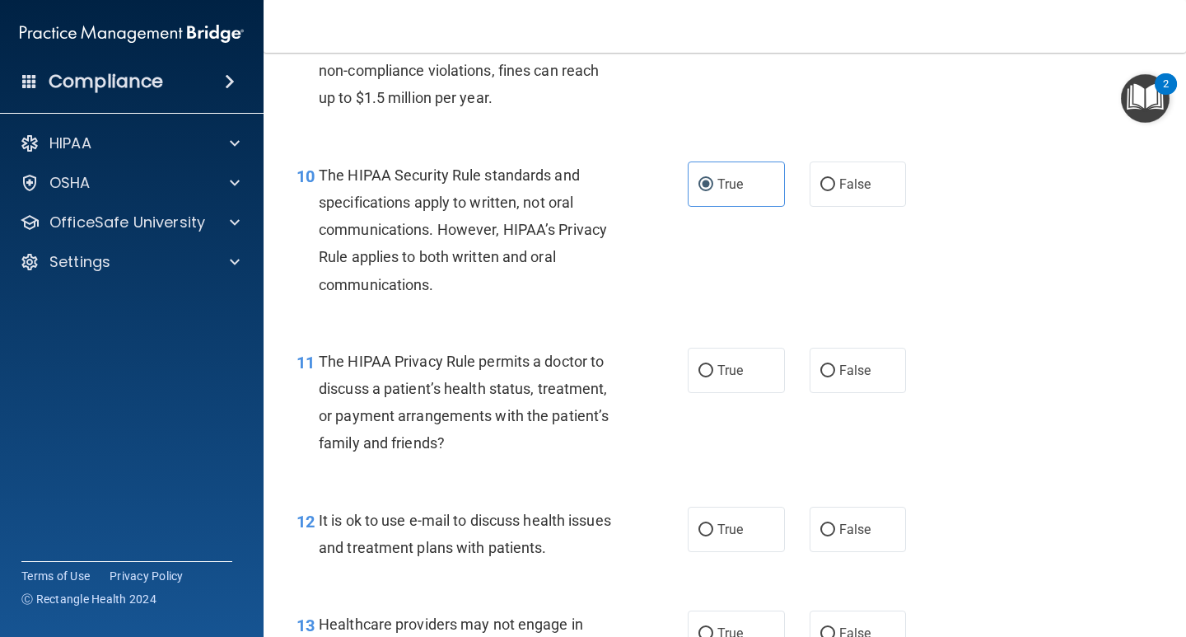
scroll to position [1483, 0]
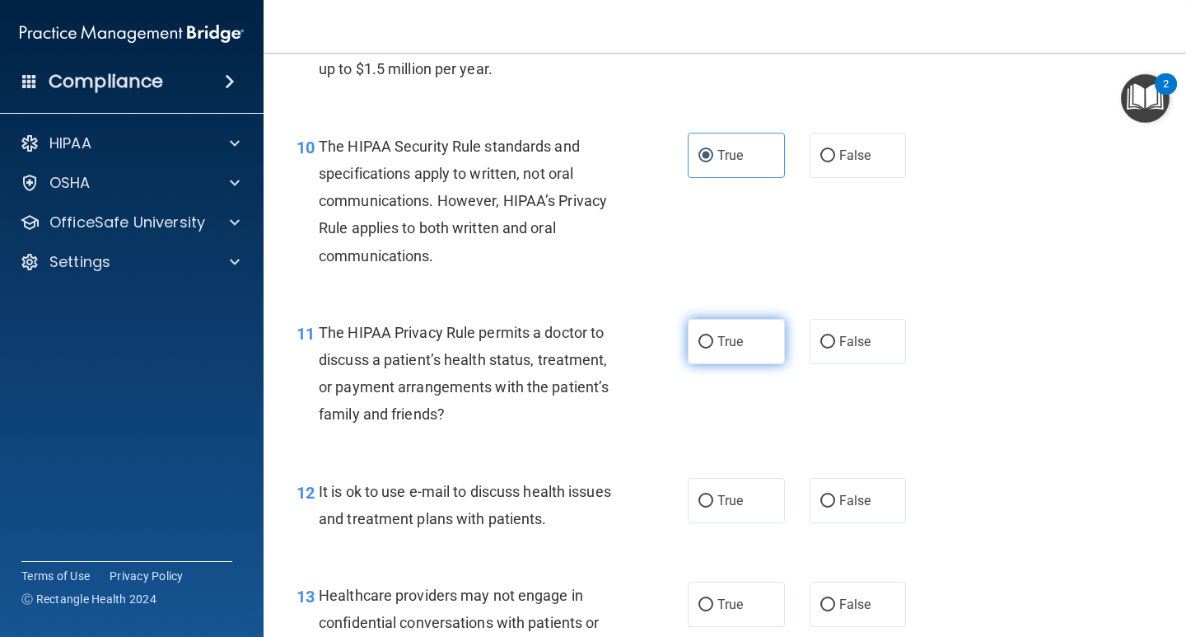
click at [717, 347] on span "True" at bounding box center [730, 342] width 26 height 16
click at [713, 347] on input "True" at bounding box center [705, 342] width 15 height 12
radio input "true"
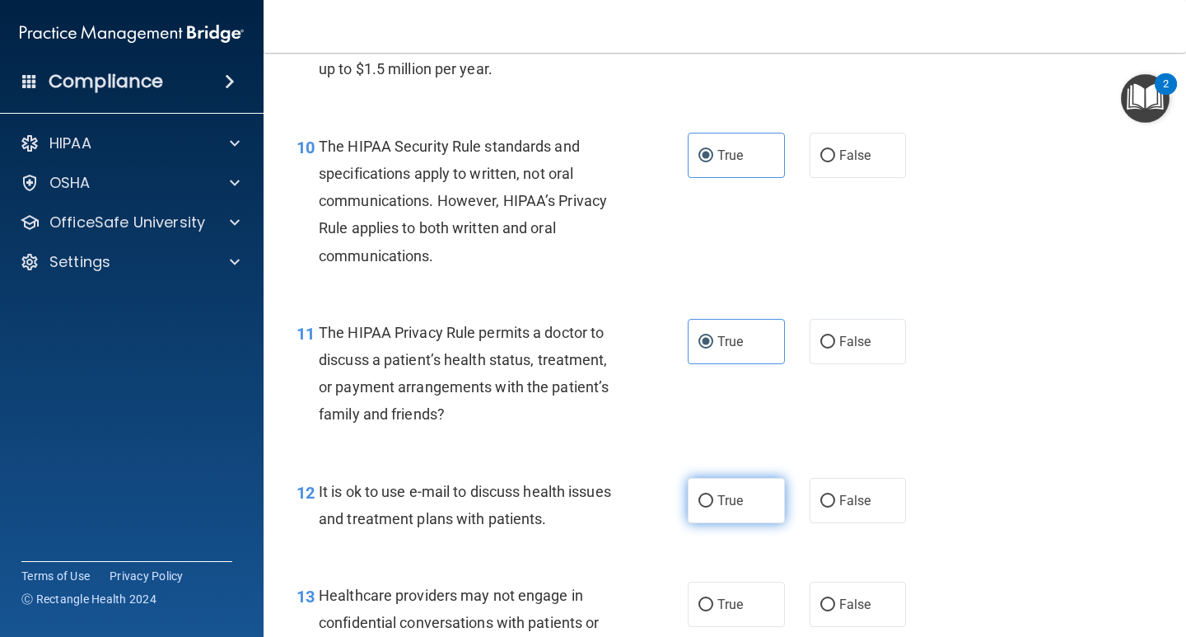
click at [717, 493] on span "True" at bounding box center [730, 501] width 26 height 16
click at [713, 495] on input "True" at bounding box center [705, 501] width 15 height 12
radio input "true"
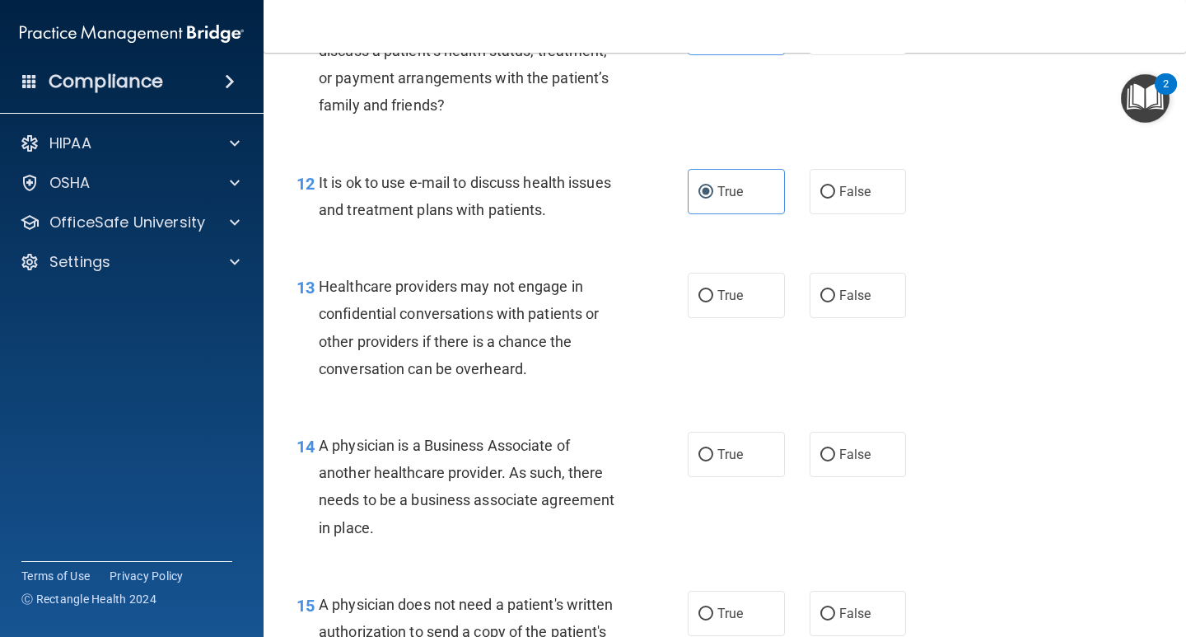
scroll to position [1812, 0]
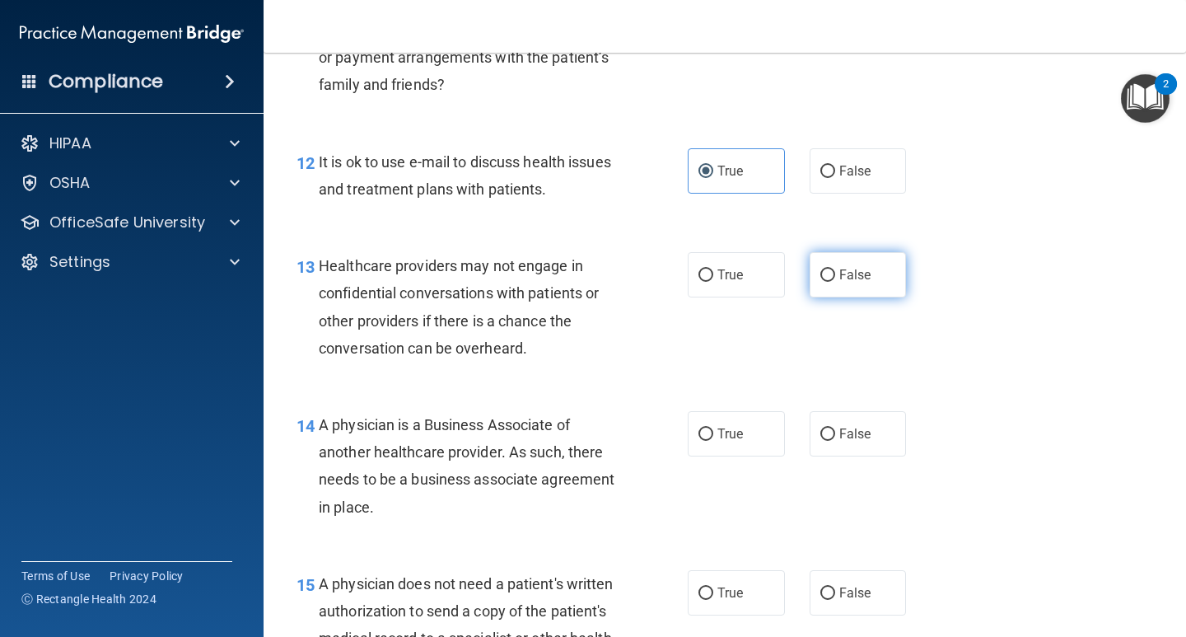
click at [820, 273] on input "False" at bounding box center [827, 275] width 15 height 12
radio input "true"
drag, startPoint x: 823, startPoint y: 435, endPoint x: 926, endPoint y: 390, distance: 112.5
click at [823, 434] on input "False" at bounding box center [827, 434] width 15 height 12
radio input "true"
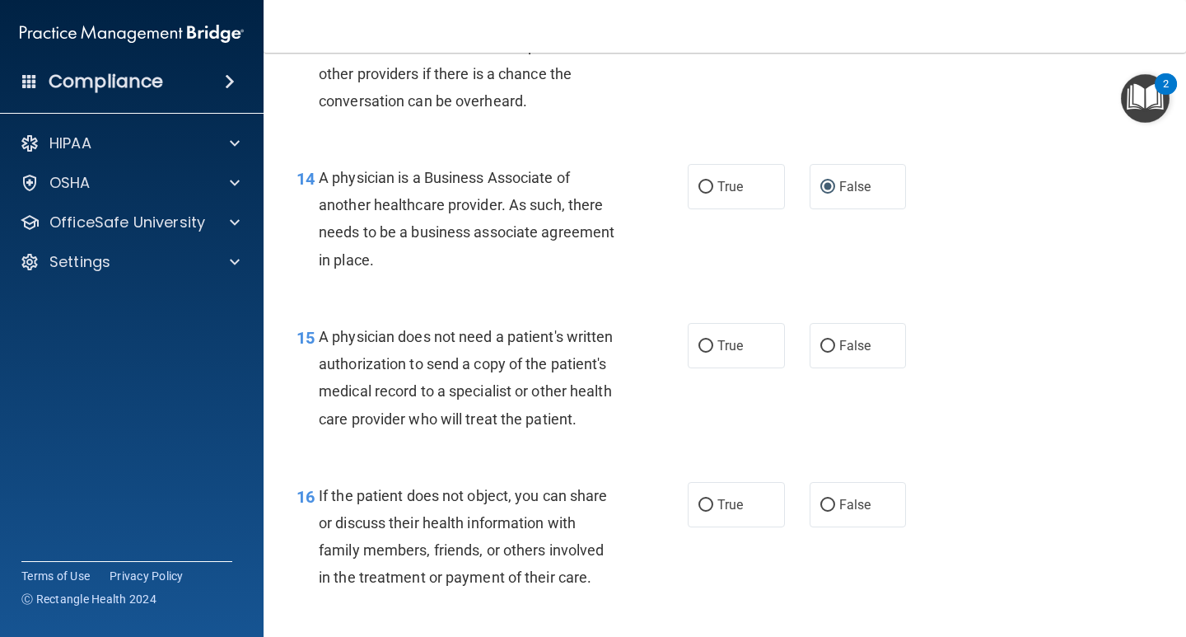
scroll to position [2141, 0]
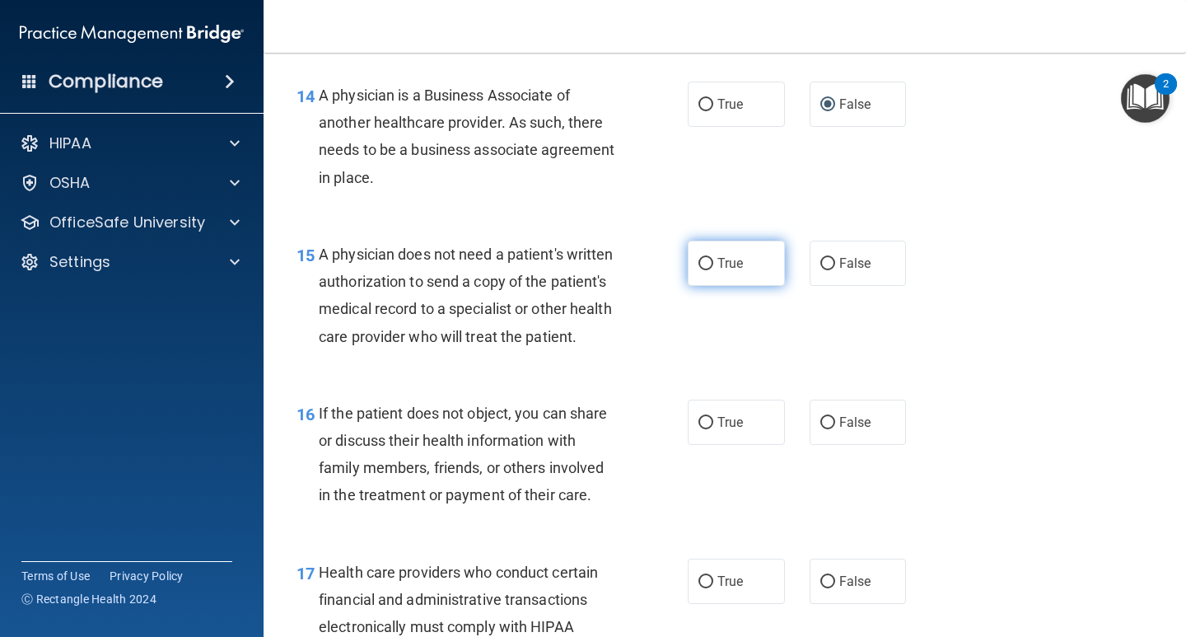
click at [717, 269] on span "True" at bounding box center [730, 263] width 26 height 16
click at [717, 430] on span "True" at bounding box center [730, 422] width 26 height 16
click at [712, 429] on input "True" at bounding box center [705, 423] width 15 height 12
radio input "true"
click at [725, 589] on span "True" at bounding box center [730, 581] width 26 height 16
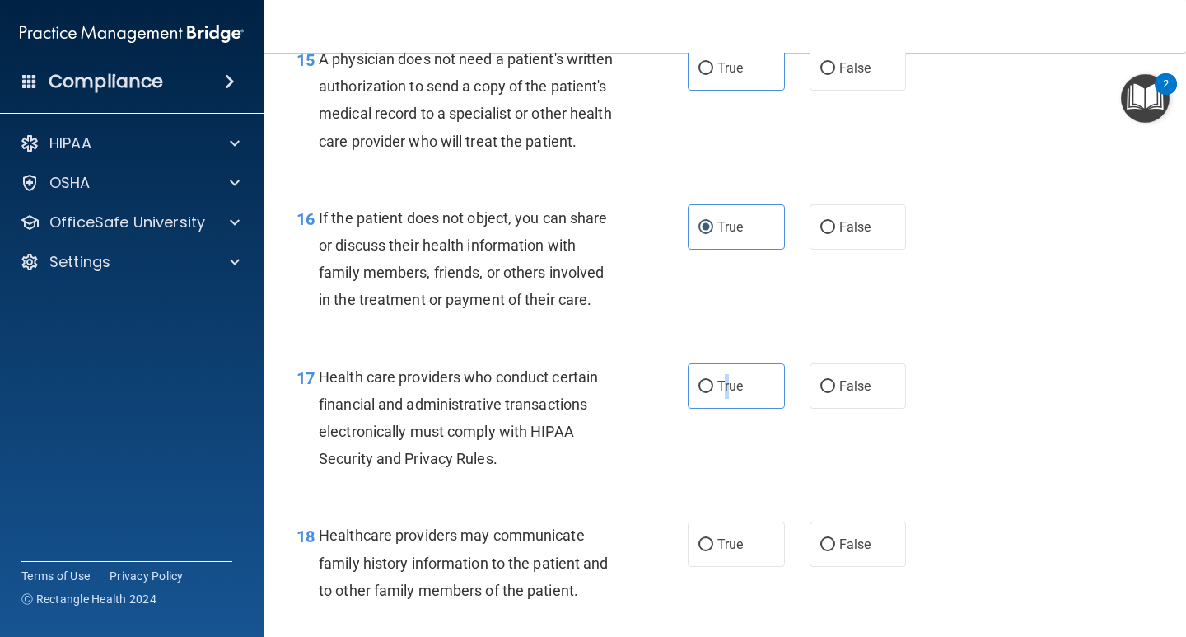
scroll to position [2389, 0]
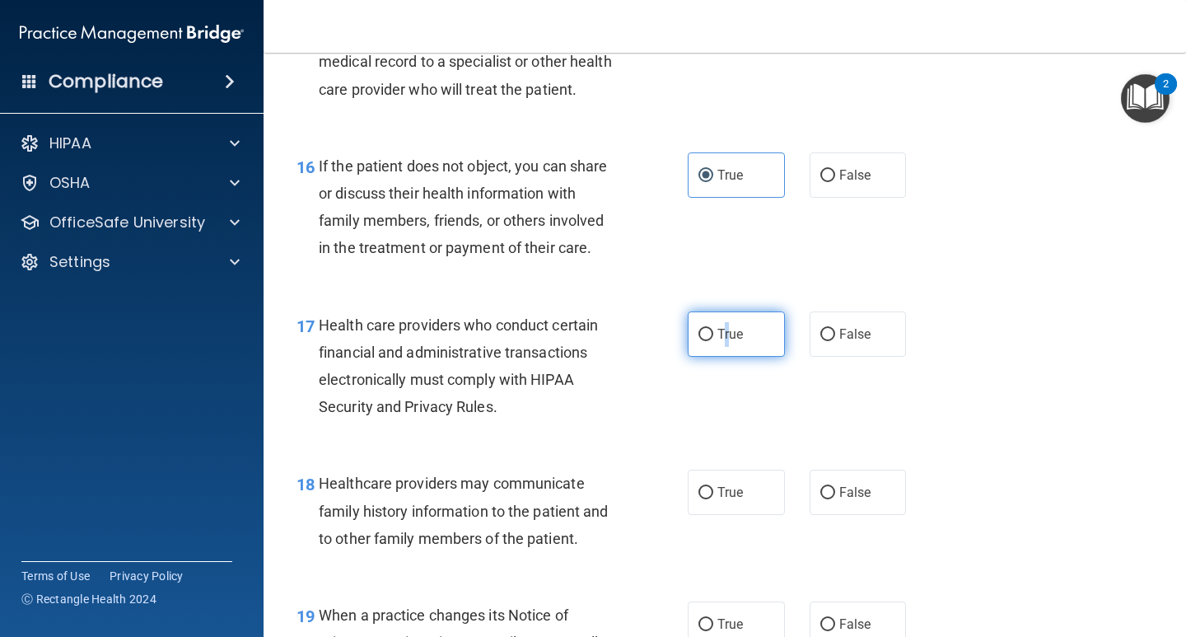
click at [698, 341] on input "True" at bounding box center [705, 335] width 15 height 12
radio input "true"
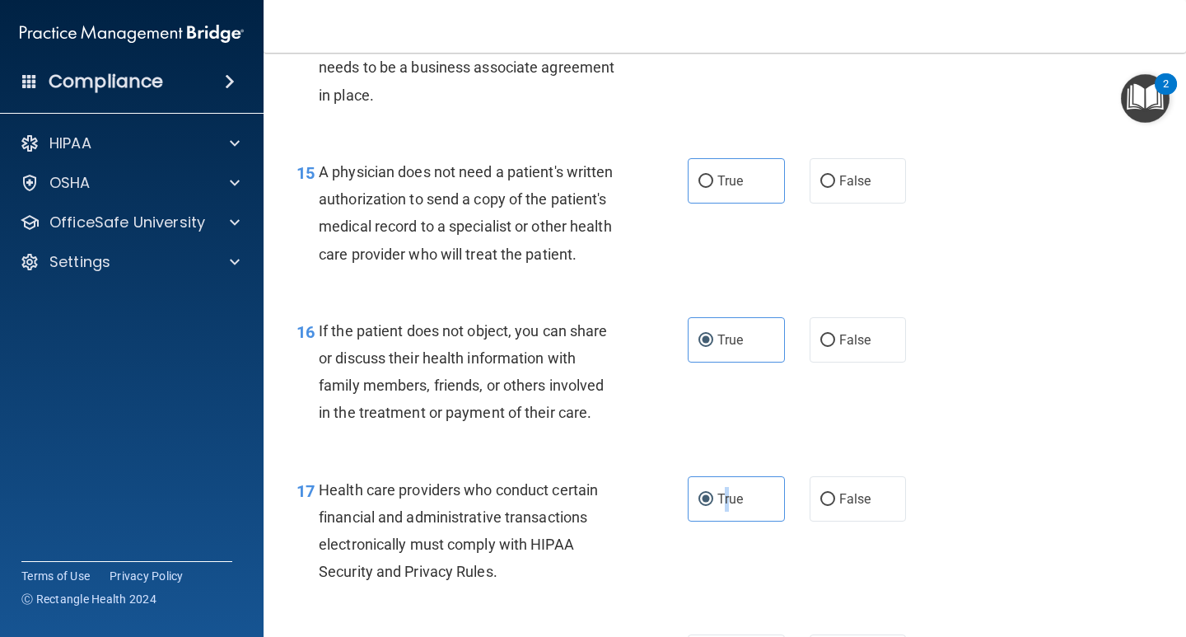
scroll to position [2306, 0]
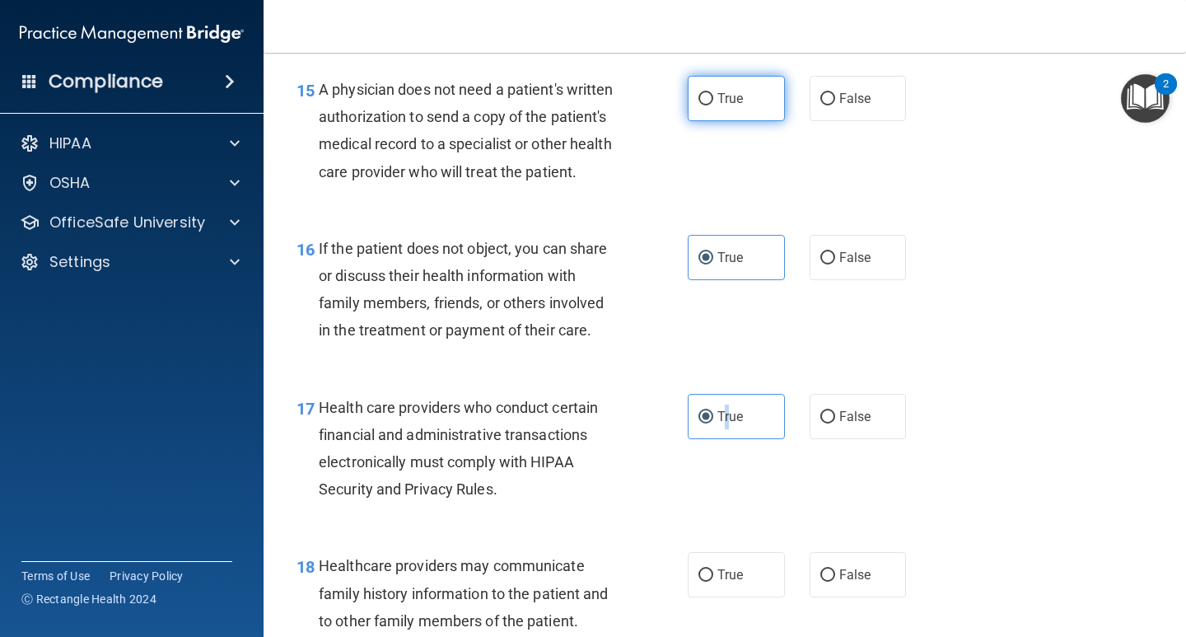
click at [704, 100] on input "True" at bounding box center [705, 99] width 15 height 12
radio input "true"
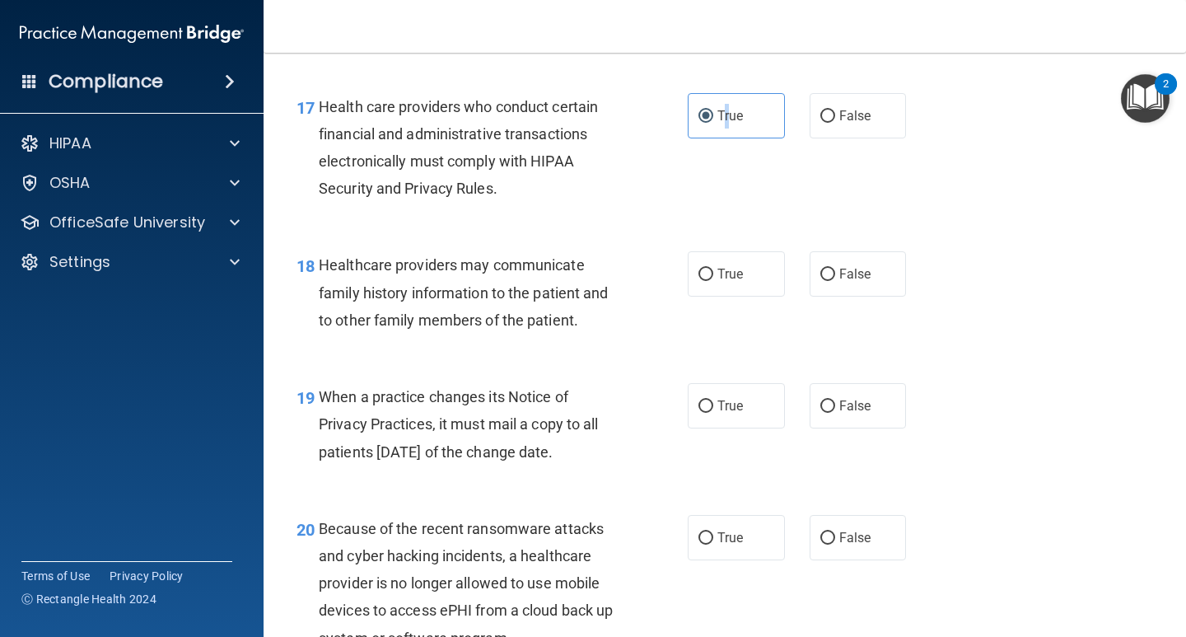
scroll to position [2636, 0]
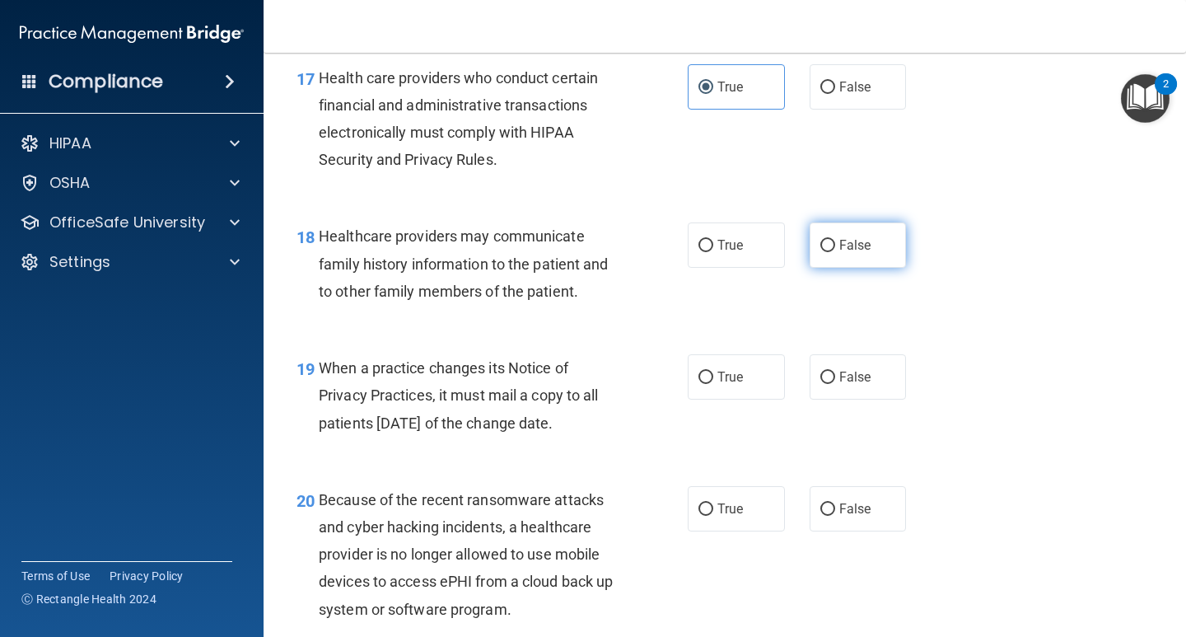
click at [827, 264] on label "False" at bounding box center [858, 244] width 97 height 45
click at [827, 252] on input "False" at bounding box center [827, 246] width 15 height 12
radio input "true"
click at [839, 385] on span "False" at bounding box center [855, 377] width 32 height 16
click at [832, 384] on input "False" at bounding box center [827, 377] width 15 height 12
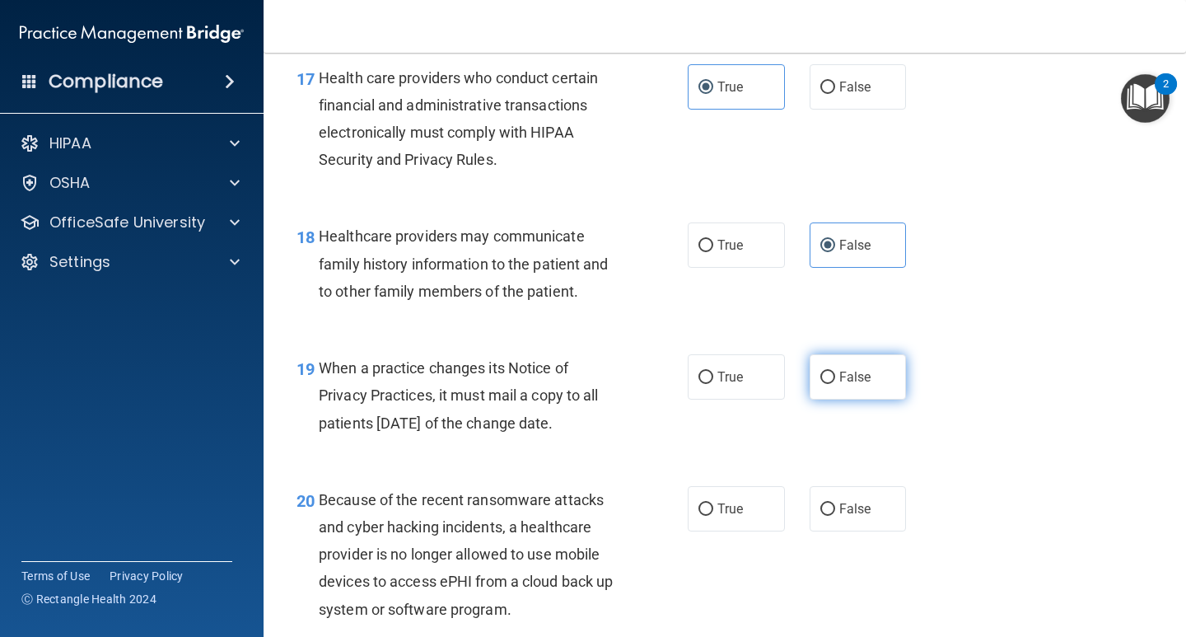
radio input "true"
click at [845, 516] on span "False" at bounding box center [855, 509] width 32 height 16
click at [835, 516] on input "False" at bounding box center [827, 509] width 15 height 12
radio input "true"
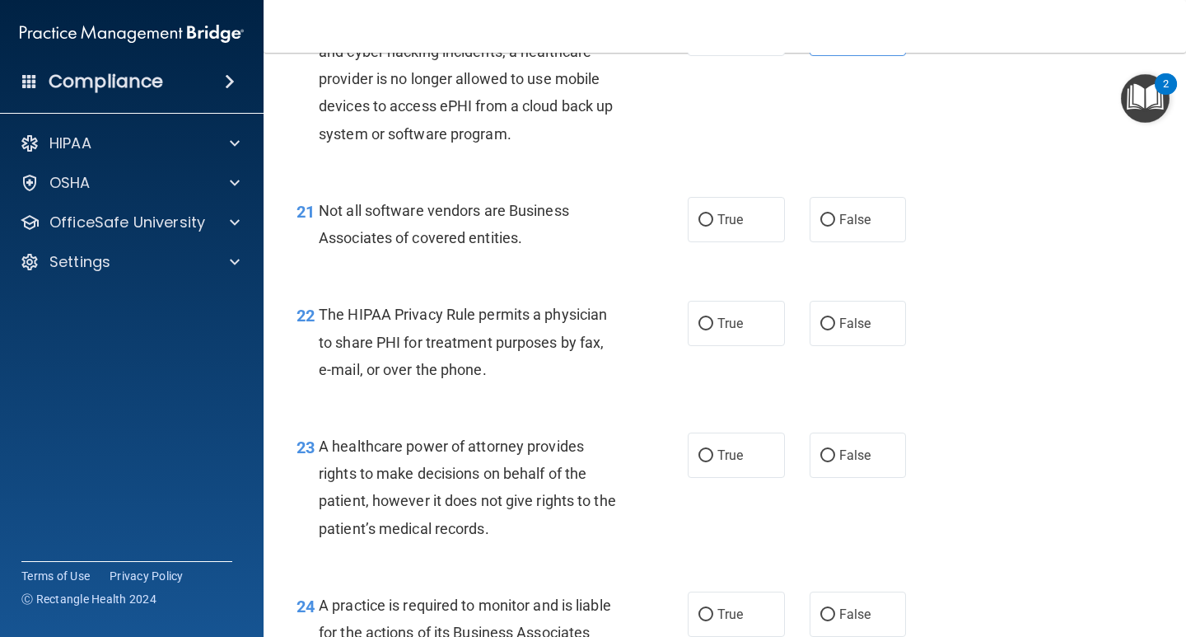
scroll to position [3212, 0]
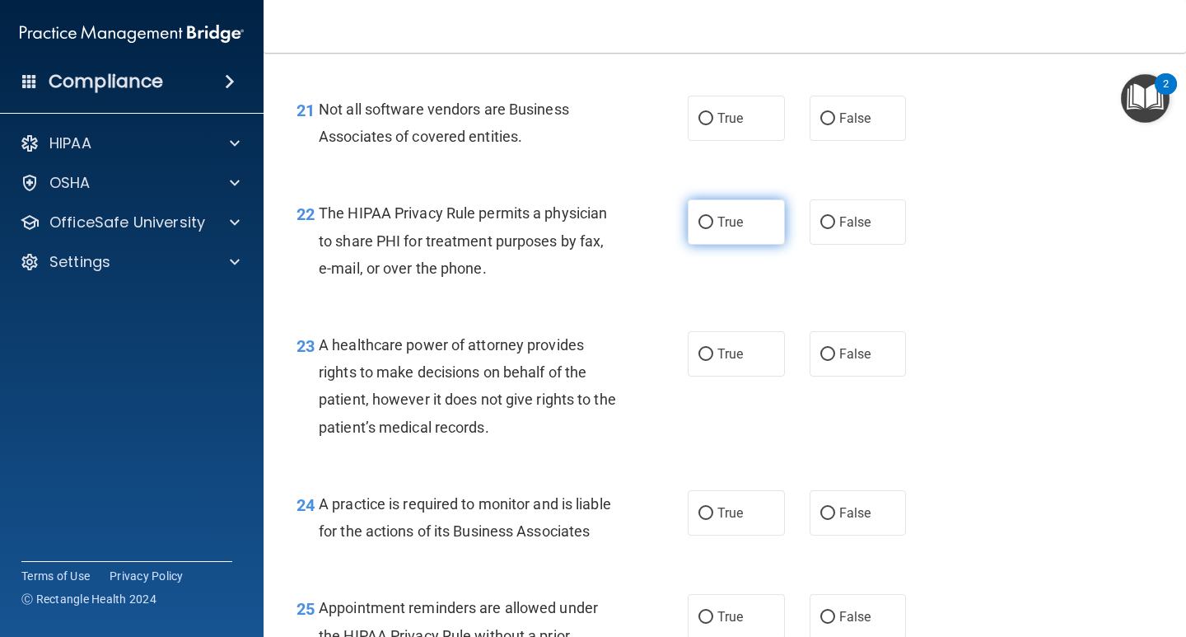
click at [733, 230] on span "True" at bounding box center [730, 222] width 26 height 16
click at [713, 229] on input "True" at bounding box center [705, 223] width 15 height 12
radio input "true"
click at [717, 126] on span "True" at bounding box center [730, 118] width 26 height 16
click at [712, 125] on input "True" at bounding box center [705, 119] width 15 height 12
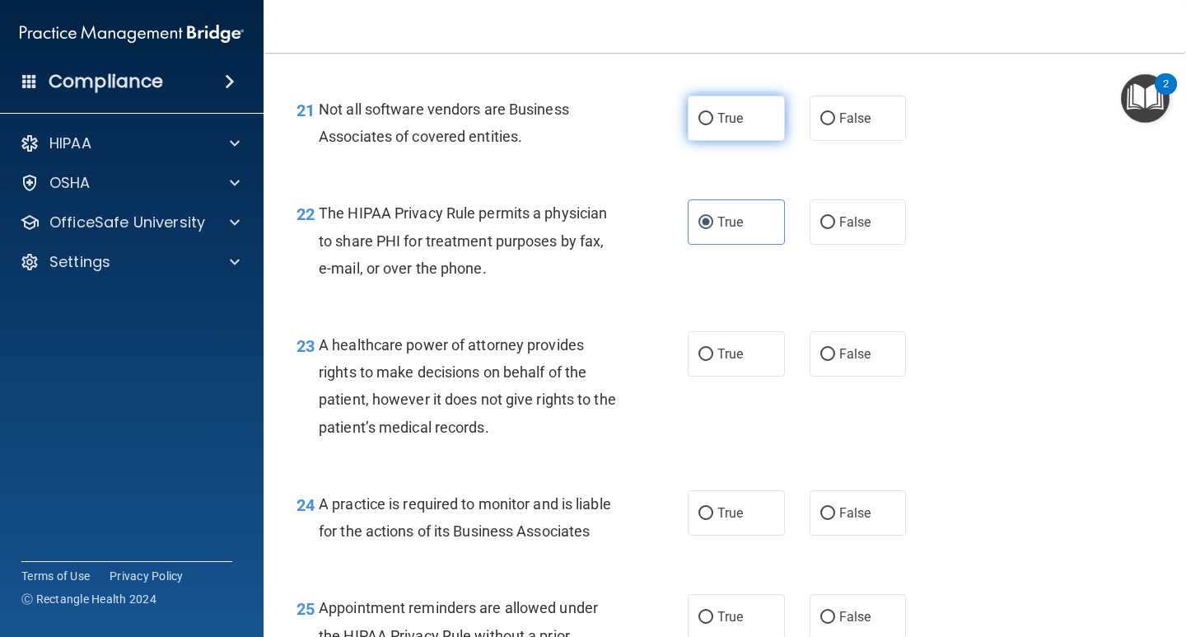
radio input "true"
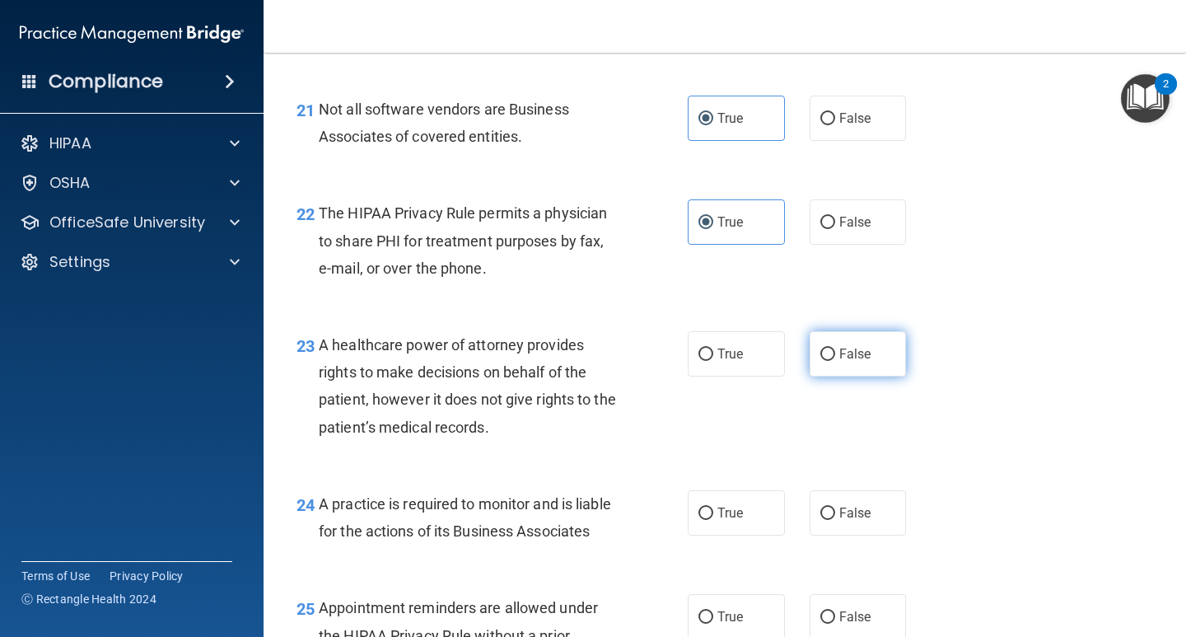
click at [830, 376] on label "False" at bounding box center [858, 353] width 97 height 45
click at [830, 361] on input "False" at bounding box center [827, 354] width 15 height 12
radio input "true"
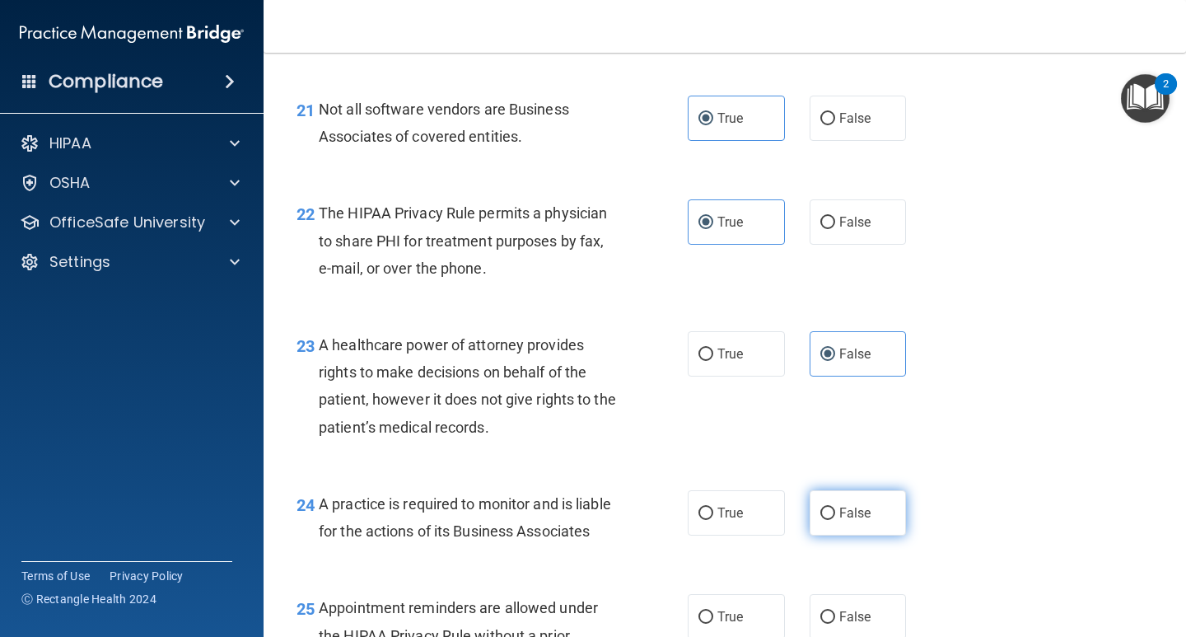
click at [840, 521] on span "False" at bounding box center [855, 513] width 32 height 16
click at [835, 520] on input "False" at bounding box center [827, 513] width 15 height 12
radio input "true"
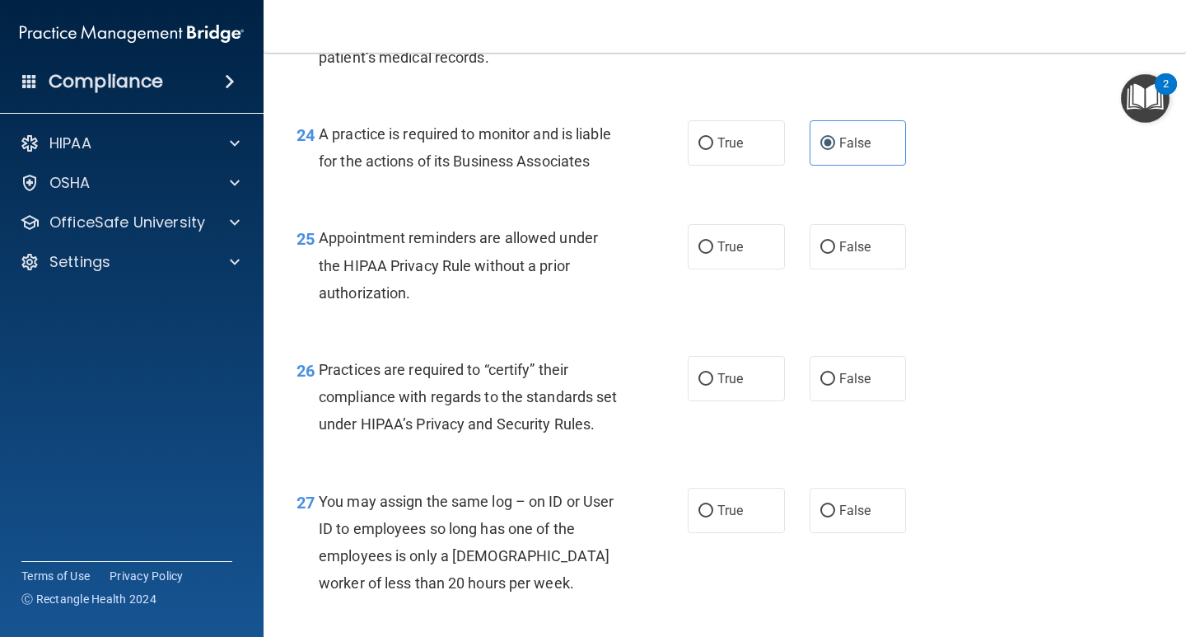
scroll to position [3624, 0]
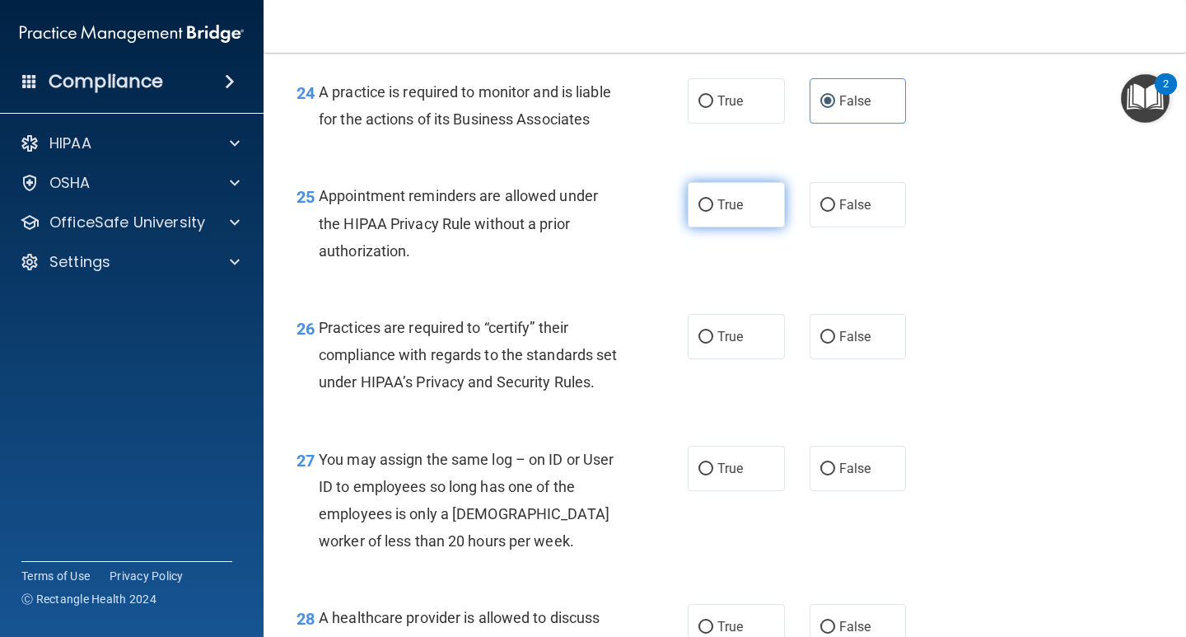
click at [717, 213] on span "True" at bounding box center [730, 205] width 26 height 16
click at [713, 212] on input "True" at bounding box center [705, 205] width 15 height 12
radio input "true"
click at [839, 344] on span "False" at bounding box center [855, 337] width 32 height 16
click at [835, 343] on input "False" at bounding box center [827, 337] width 15 height 12
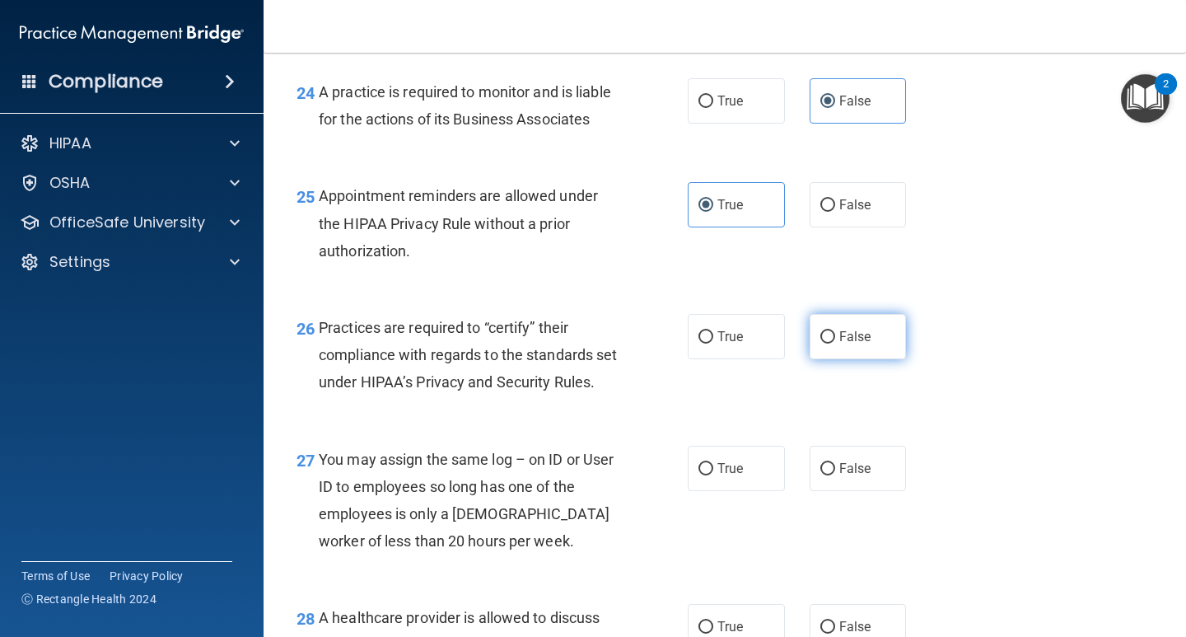
radio input "true"
click at [852, 476] on span "False" at bounding box center [855, 468] width 32 height 16
click at [835, 475] on input "False" at bounding box center [827, 469] width 15 height 12
radio input "true"
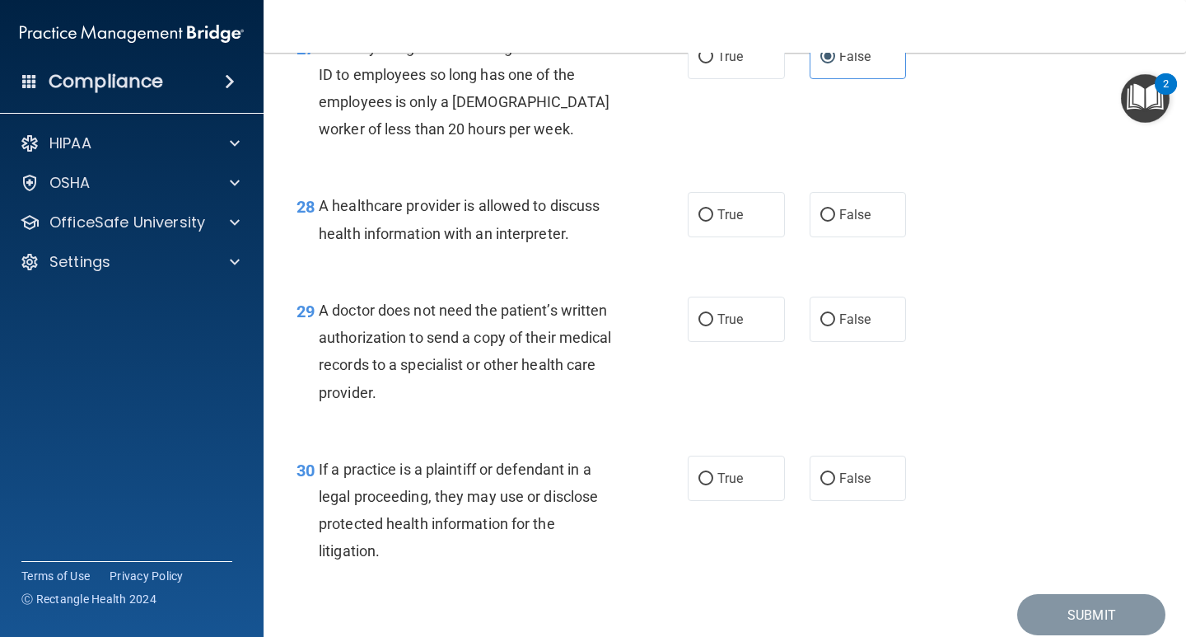
scroll to position [4118, 0]
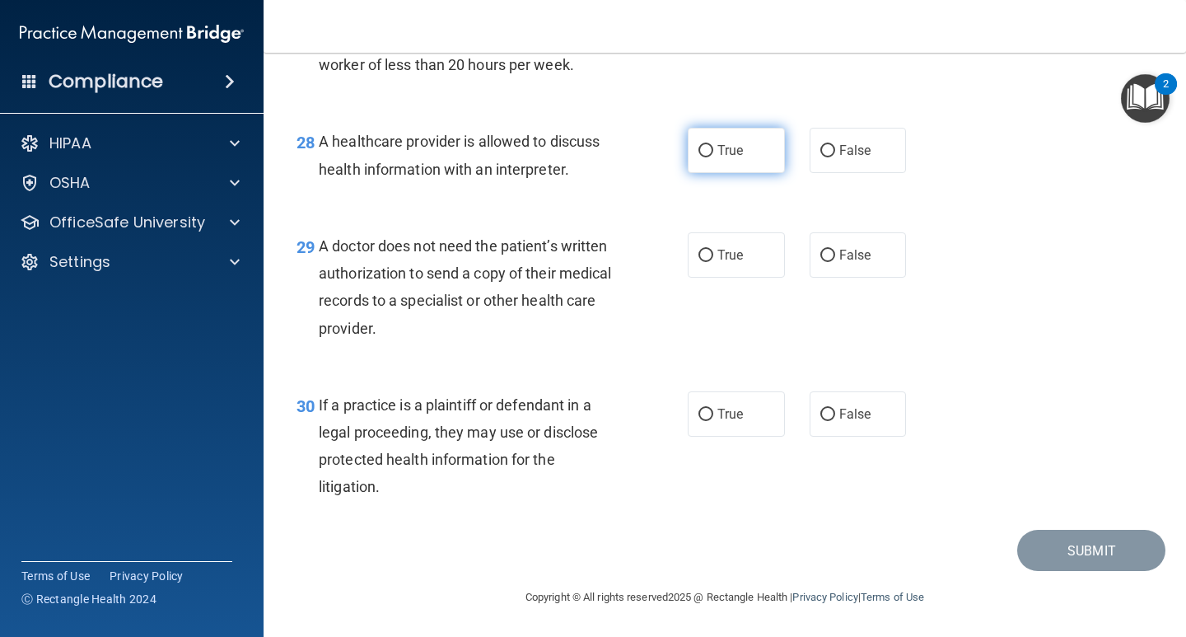
click at [724, 158] on span "True" at bounding box center [730, 150] width 26 height 16
click at [713, 157] on input "True" at bounding box center [705, 151] width 15 height 12
radio input "true"
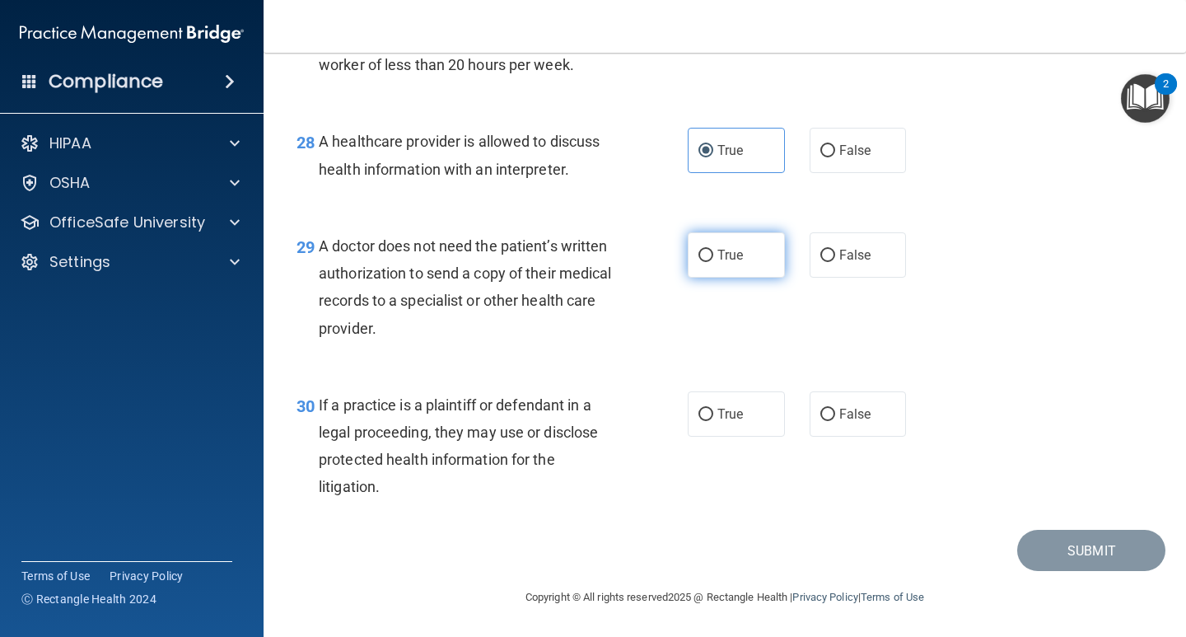
click at [711, 278] on label "True" at bounding box center [736, 254] width 97 height 45
click at [711, 262] on input "True" at bounding box center [705, 256] width 15 height 12
radio input "true"
click at [717, 422] on span "True" at bounding box center [730, 414] width 26 height 16
click at [713, 421] on input "True" at bounding box center [705, 415] width 15 height 12
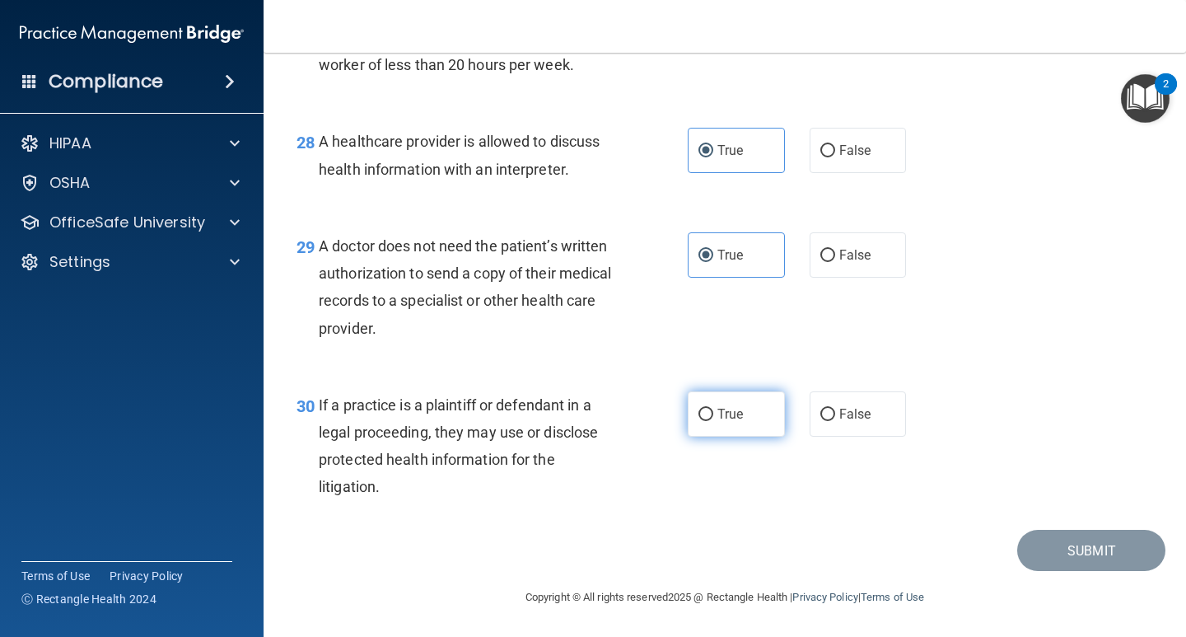
radio input "true"
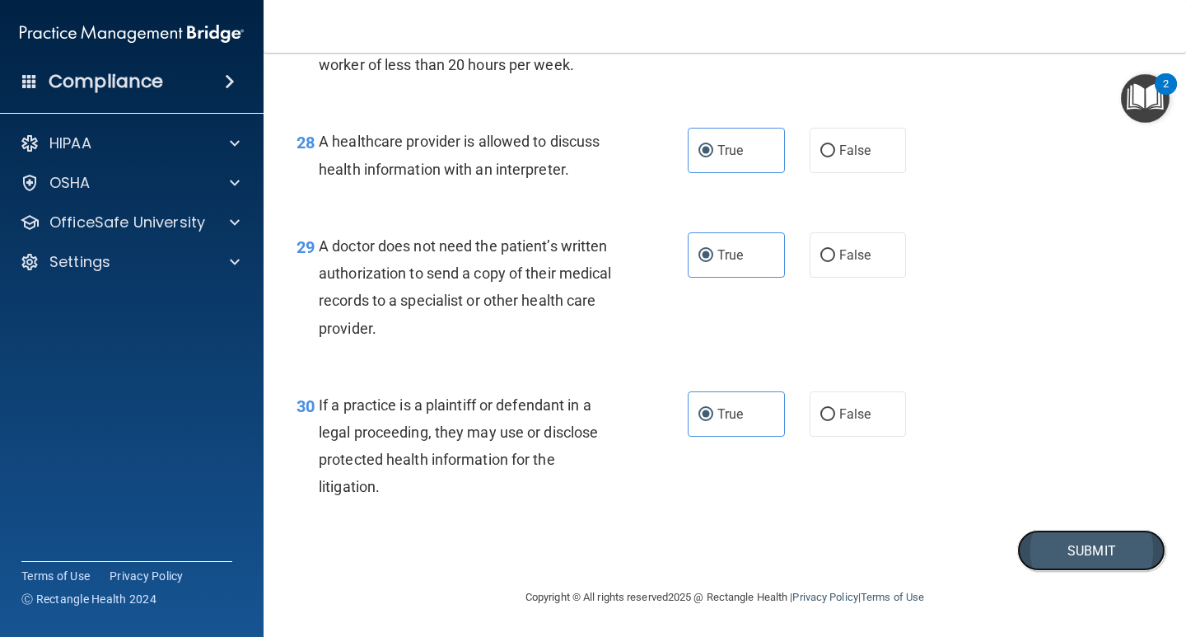
click at [1070, 572] on button "Submit" at bounding box center [1091, 551] width 148 height 42
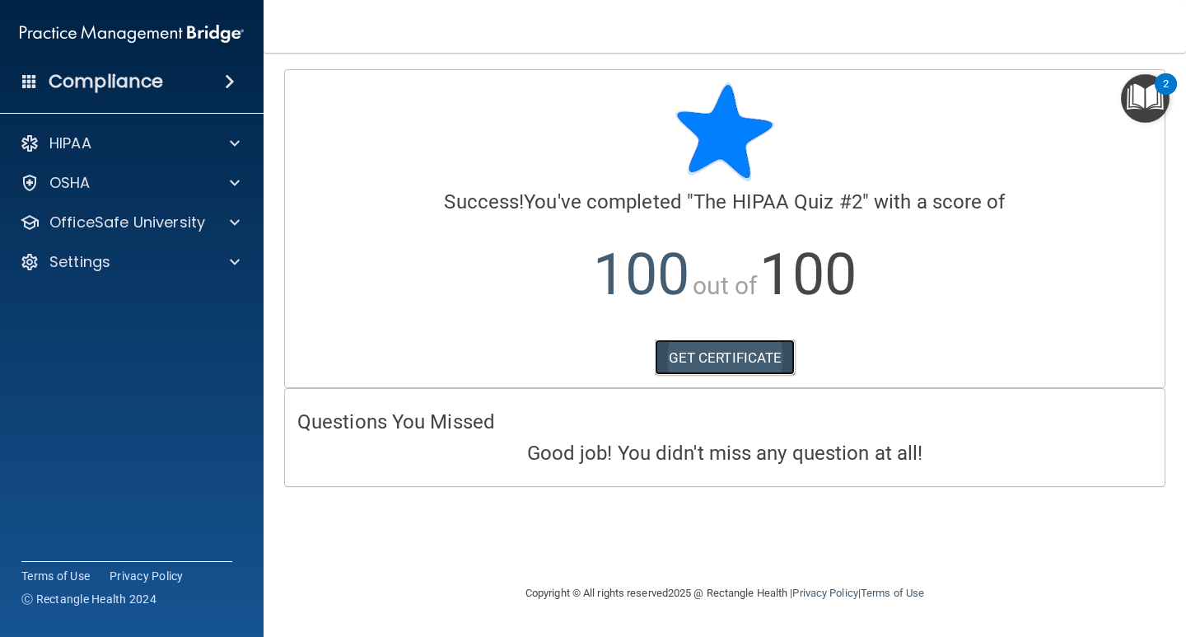
click at [762, 358] on link "GET CERTIFICATE" at bounding box center [725, 357] width 141 height 36
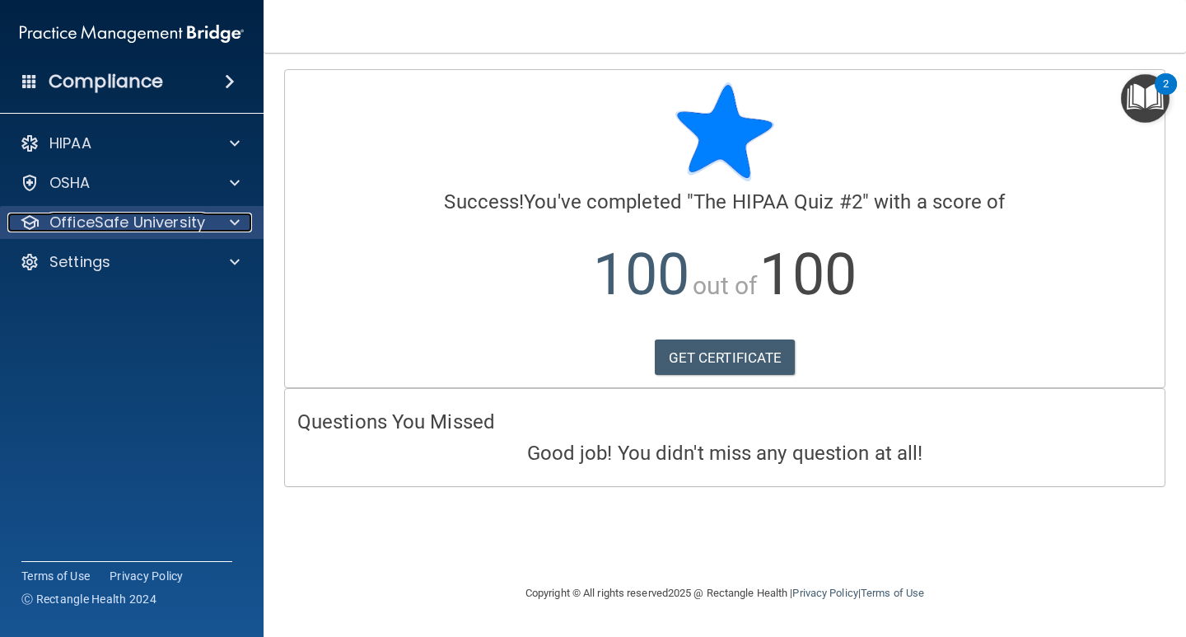
click at [165, 223] on p "OfficeSafe University" at bounding box center [127, 223] width 156 height 20
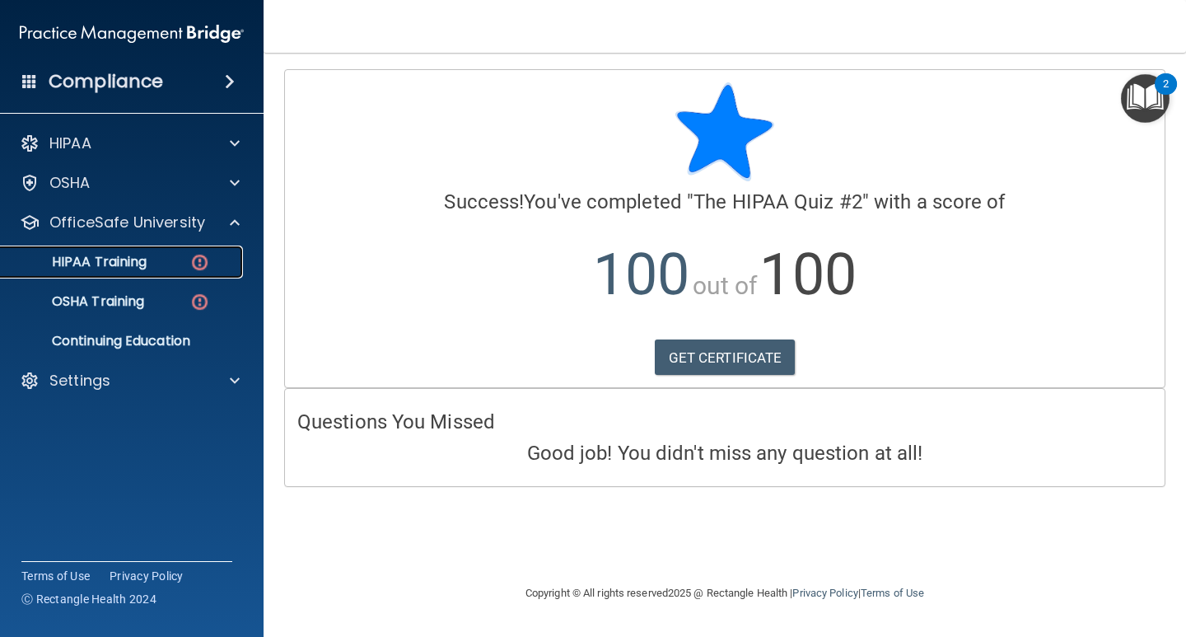
click at [138, 266] on p "HIPAA Training" at bounding box center [79, 262] width 136 height 16
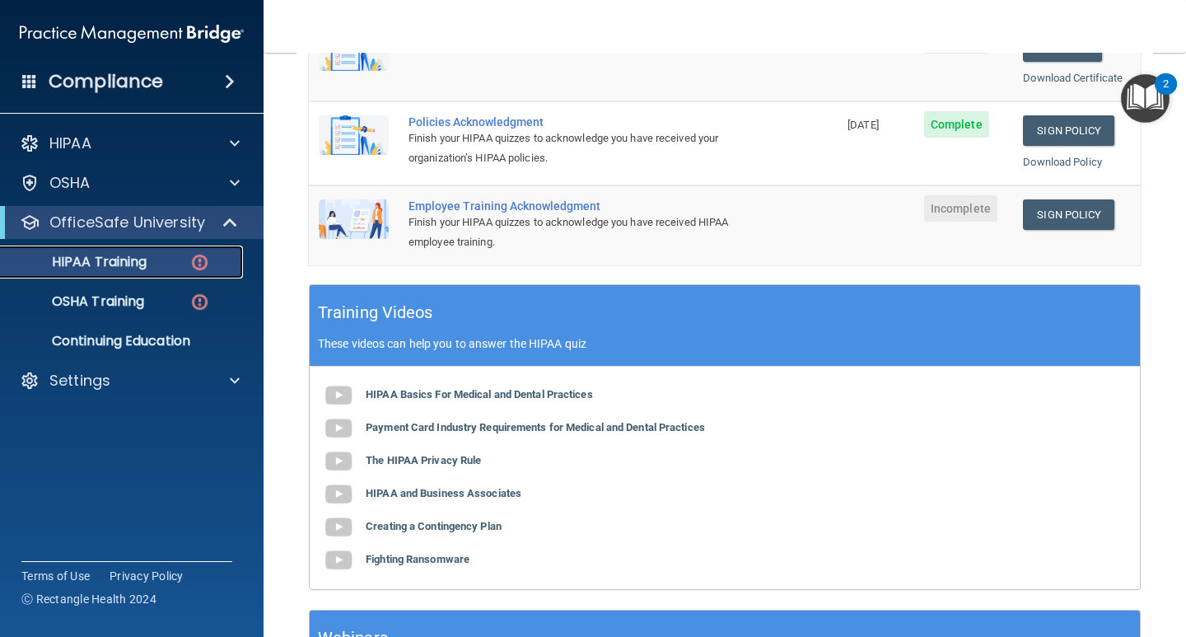
scroll to position [412, 0]
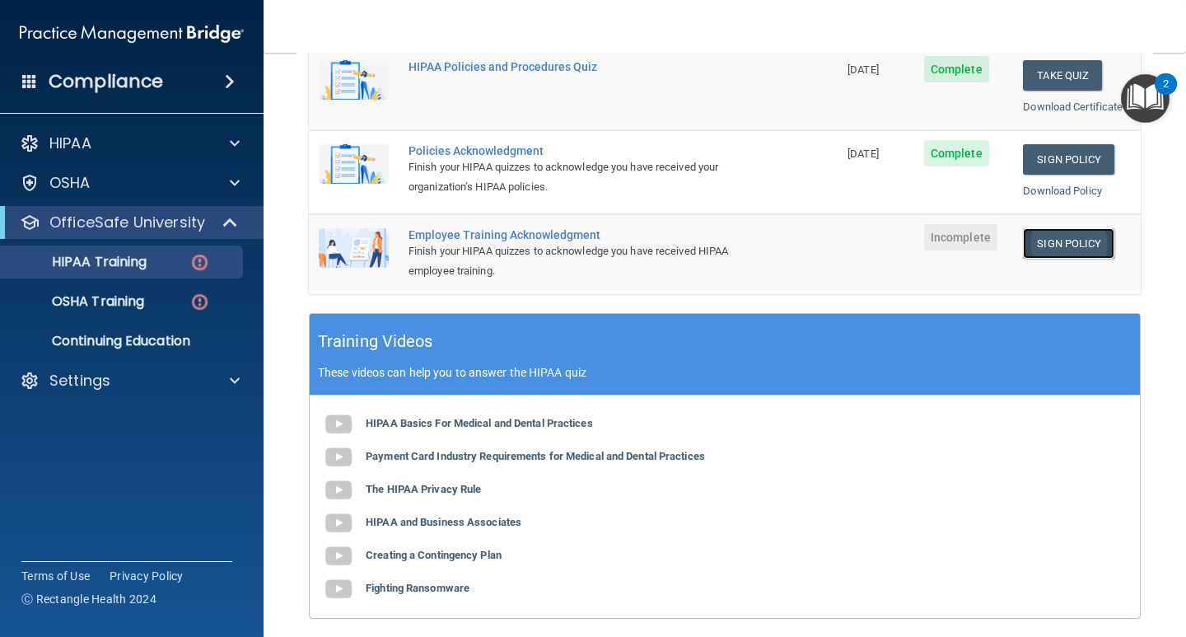
click at [1047, 233] on link "Sign Policy" at bounding box center [1068, 243] width 91 height 30
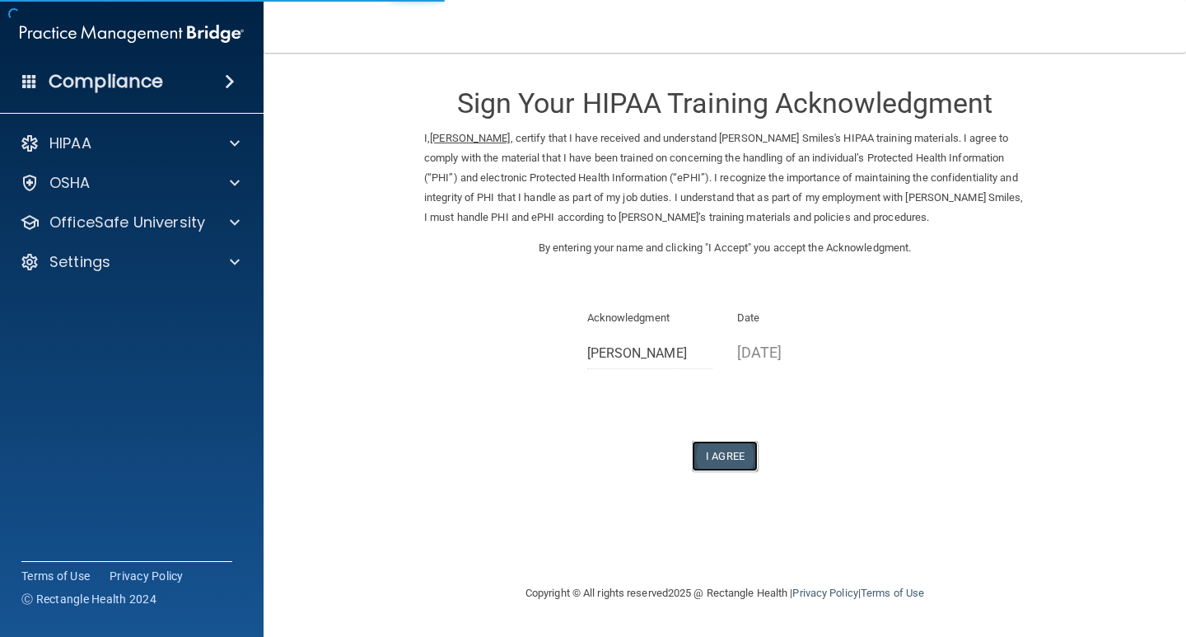
click at [730, 454] on button "I Agree" at bounding box center [725, 456] width 66 height 30
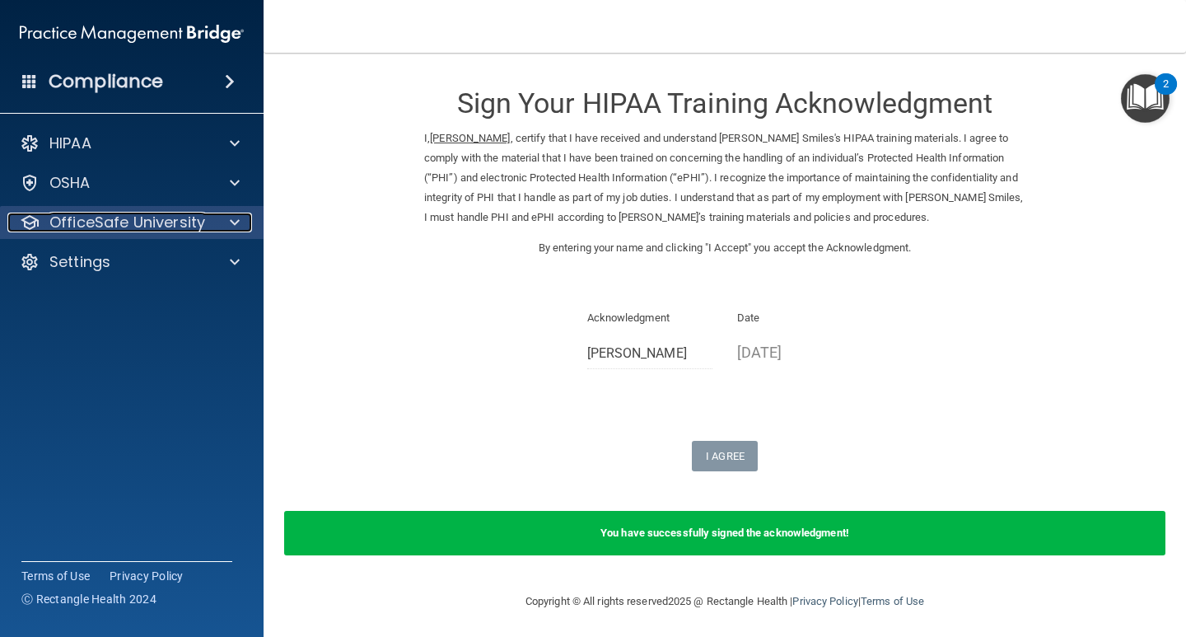
click at [194, 213] on p "OfficeSafe University" at bounding box center [127, 223] width 156 height 20
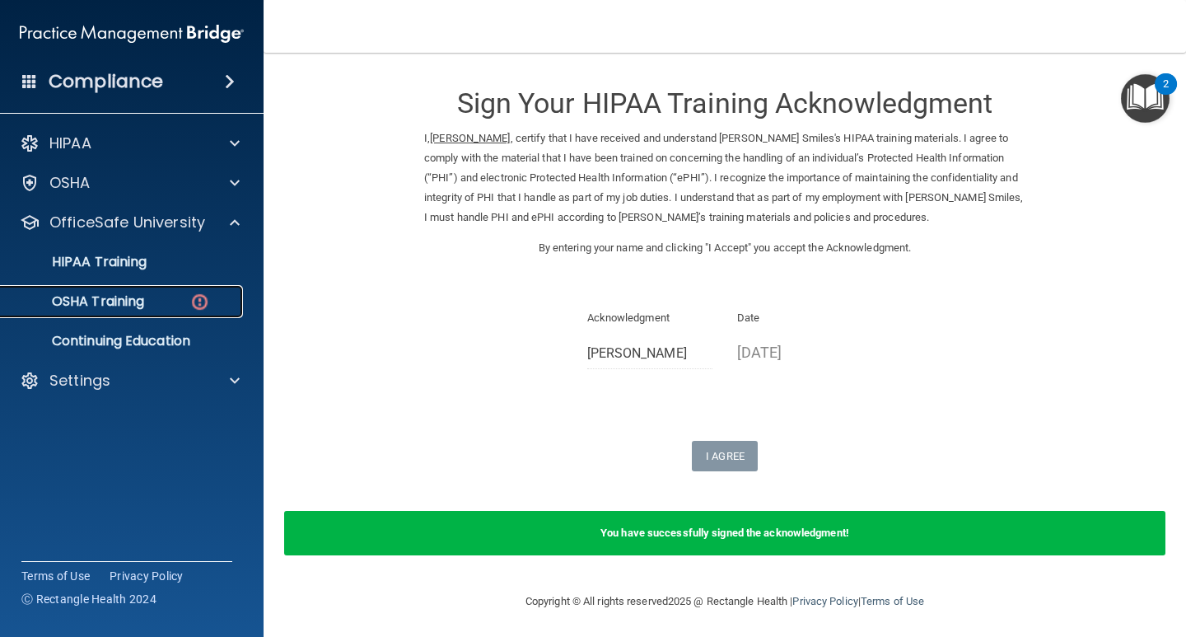
click at [144, 301] on p "OSHA Training" at bounding box center [77, 301] width 133 height 16
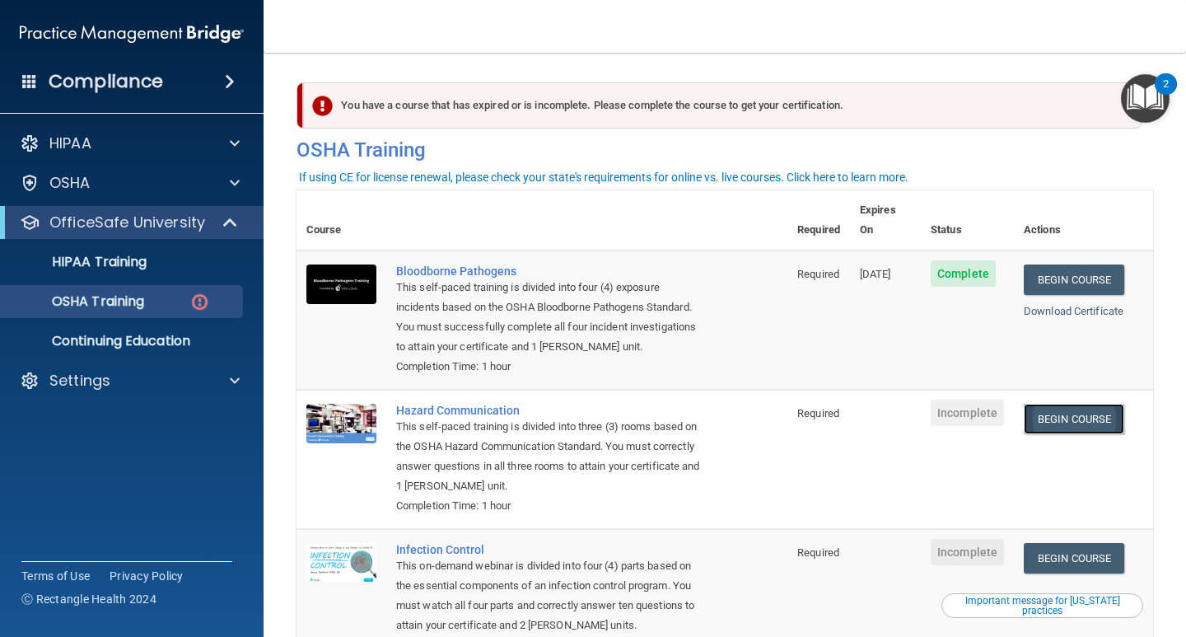
click at [1082, 404] on link "Begin Course" at bounding box center [1074, 419] width 100 height 30
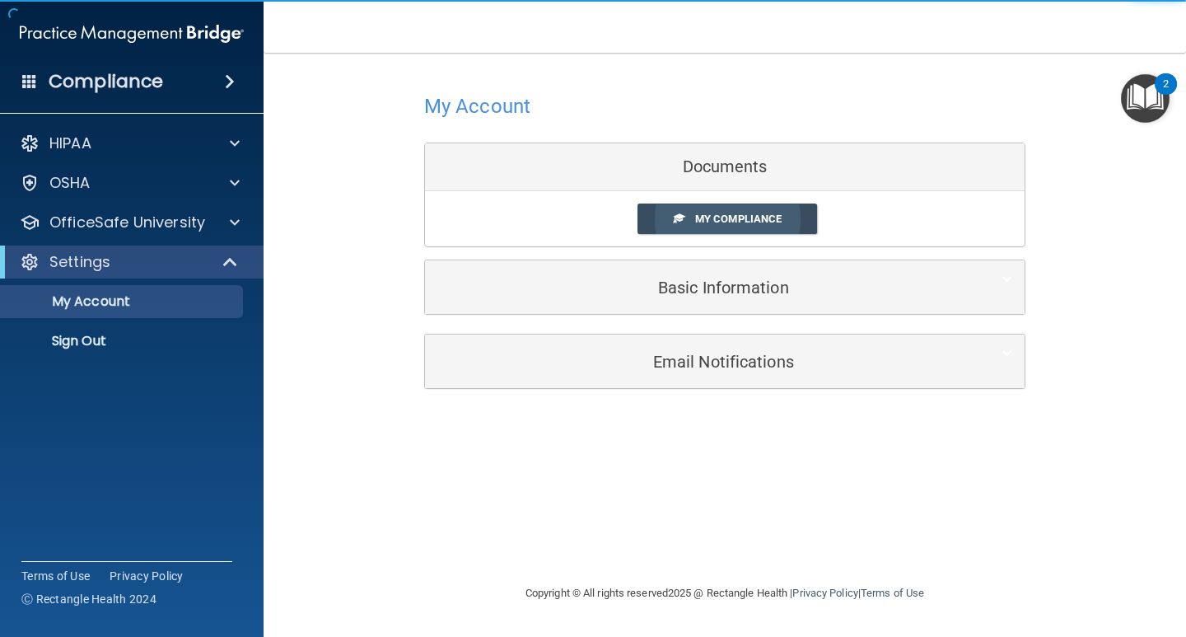
click at [762, 221] on span "My Compliance" at bounding box center [738, 219] width 86 height 12
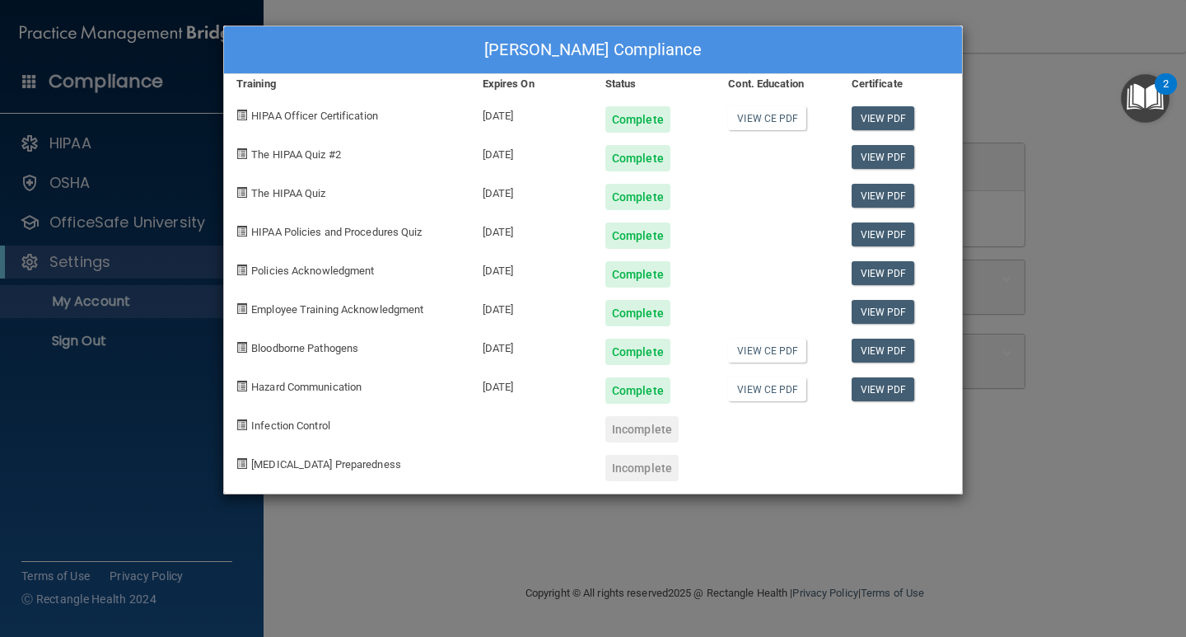
click at [1077, 296] on div "Taicha Martinez's Compliance Training Expires On Status Cont. Education Certifi…" at bounding box center [593, 318] width 1186 height 637
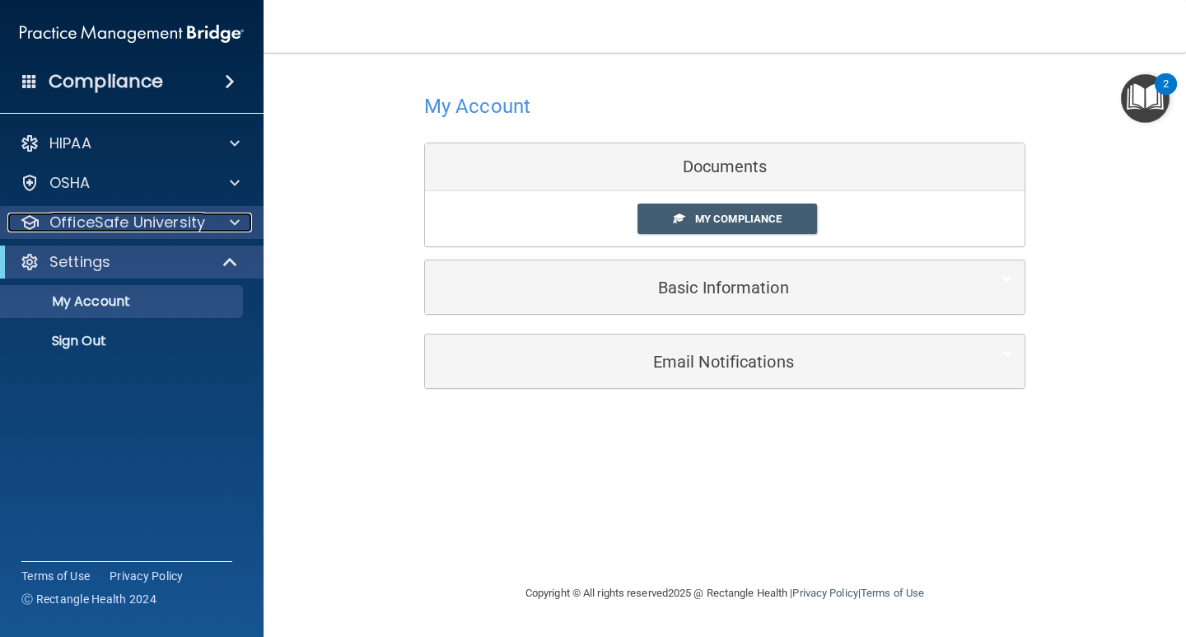
click at [163, 222] on p "OfficeSafe University" at bounding box center [127, 223] width 156 height 20
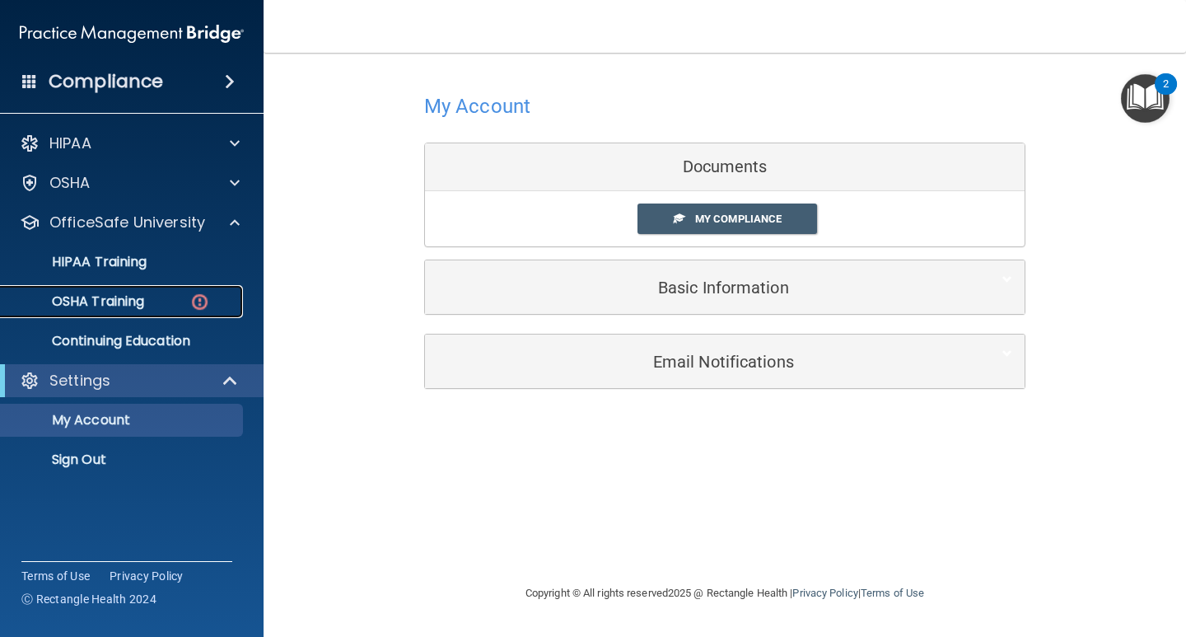
click at [198, 298] on img at bounding box center [199, 302] width 21 height 21
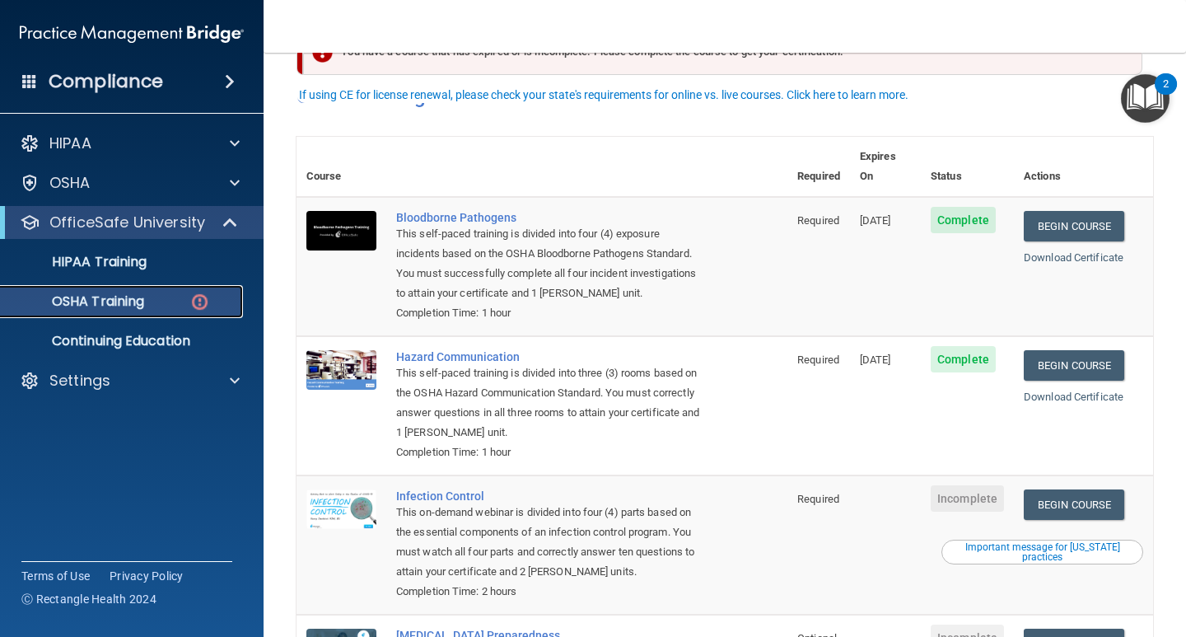
scroll to position [82, 0]
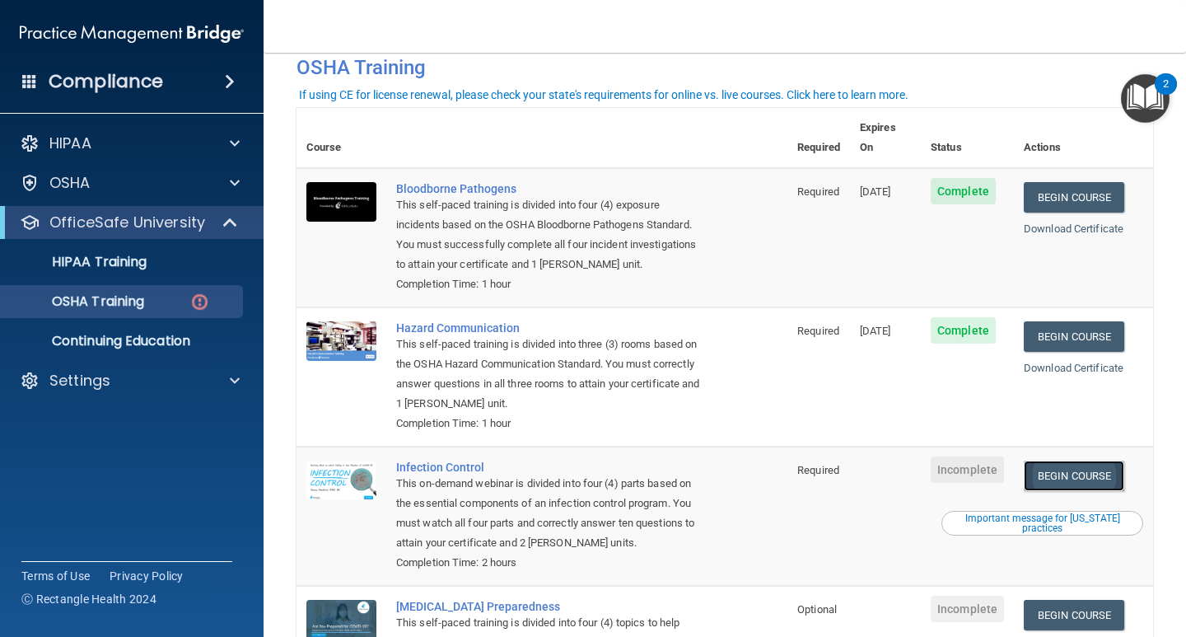
click at [1060, 460] on link "Begin Course" at bounding box center [1074, 475] width 100 height 30
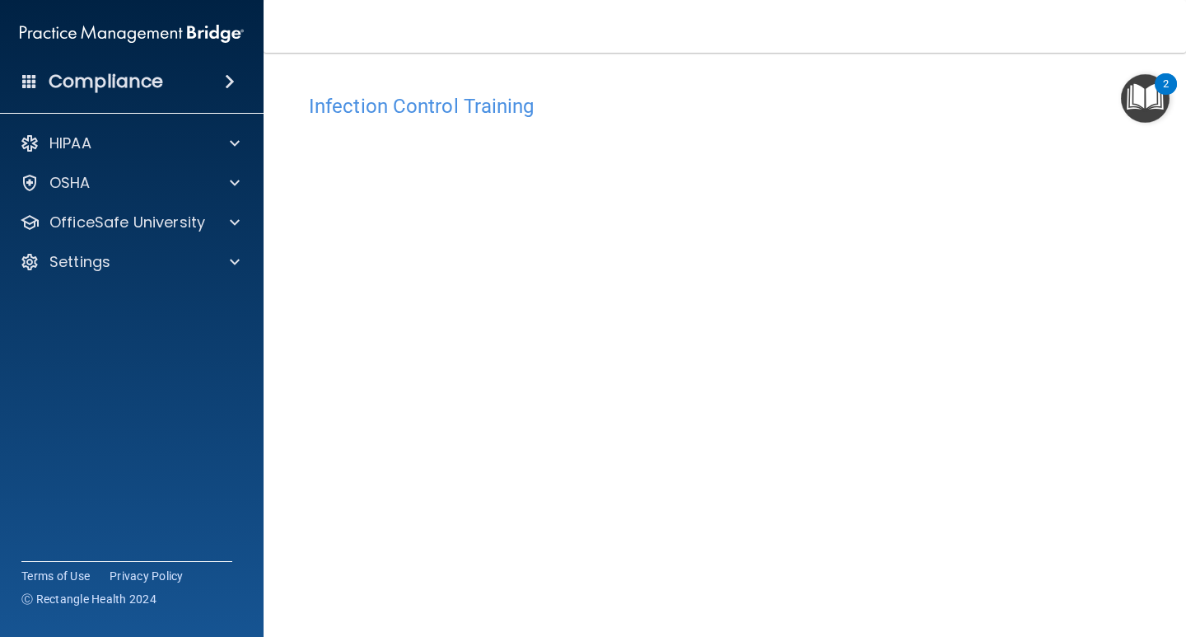
scroll to position [68, 0]
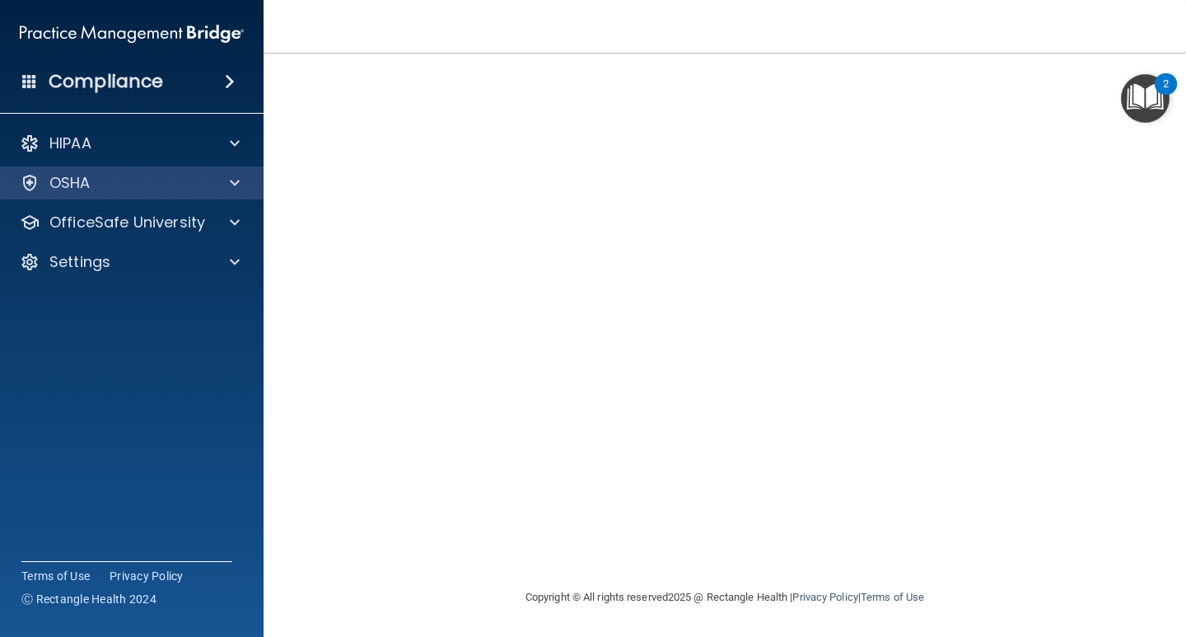
click at [161, 195] on div "OSHA" at bounding box center [132, 182] width 264 height 33
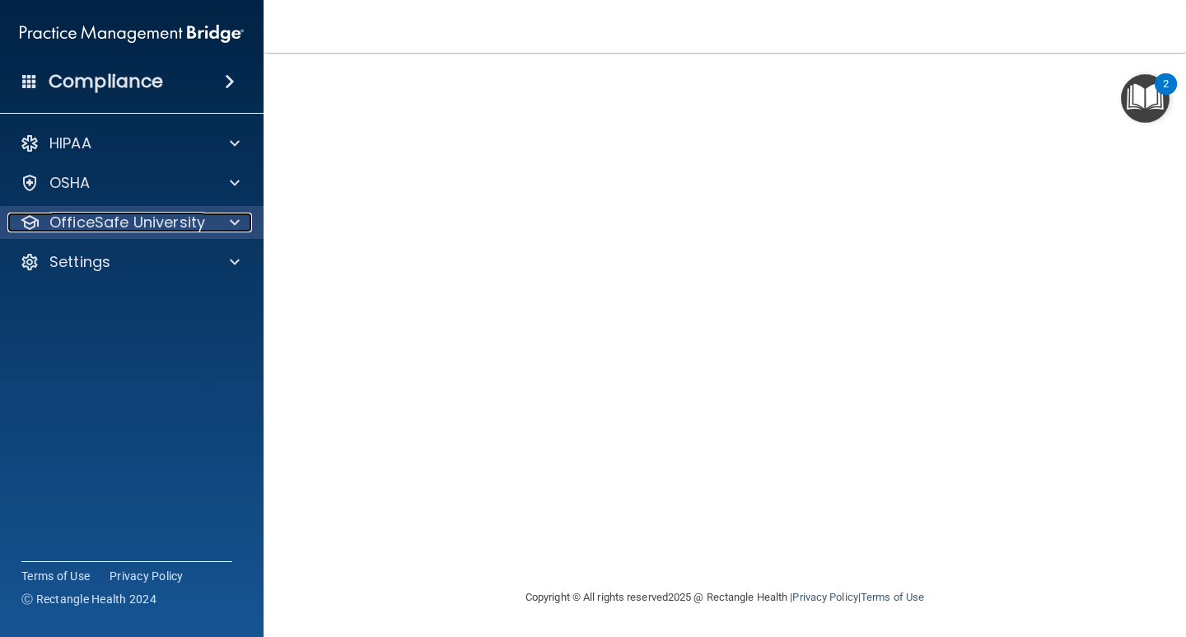
click at [175, 217] on p "OfficeSafe University" at bounding box center [127, 223] width 156 height 20
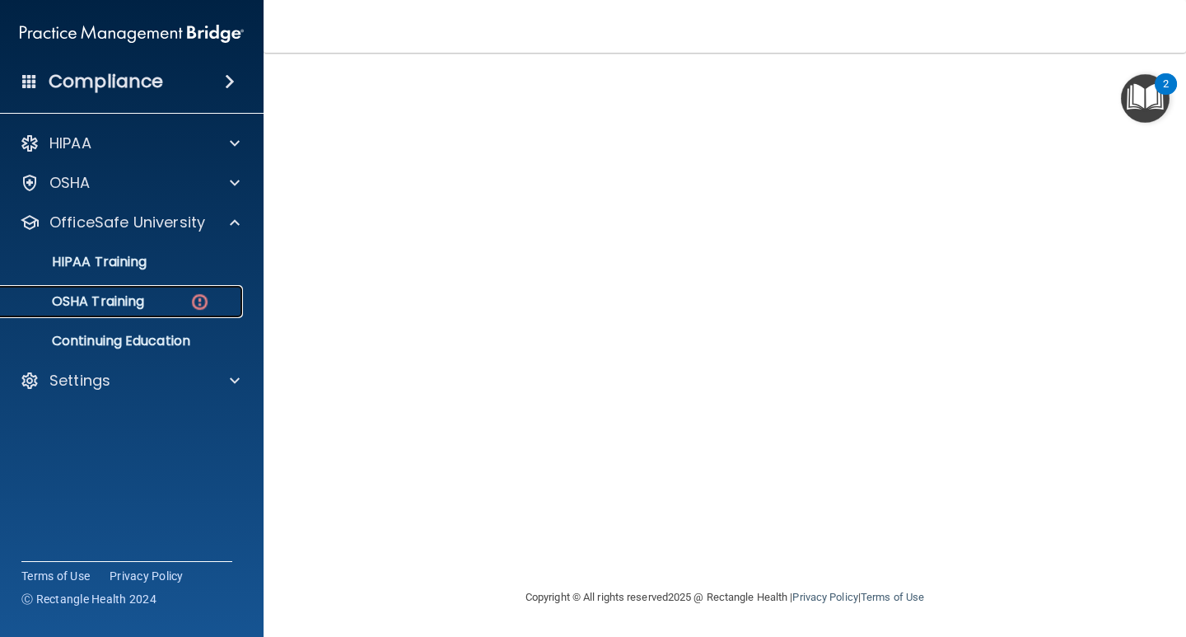
click at [157, 299] on div "OSHA Training" at bounding box center [123, 301] width 225 height 16
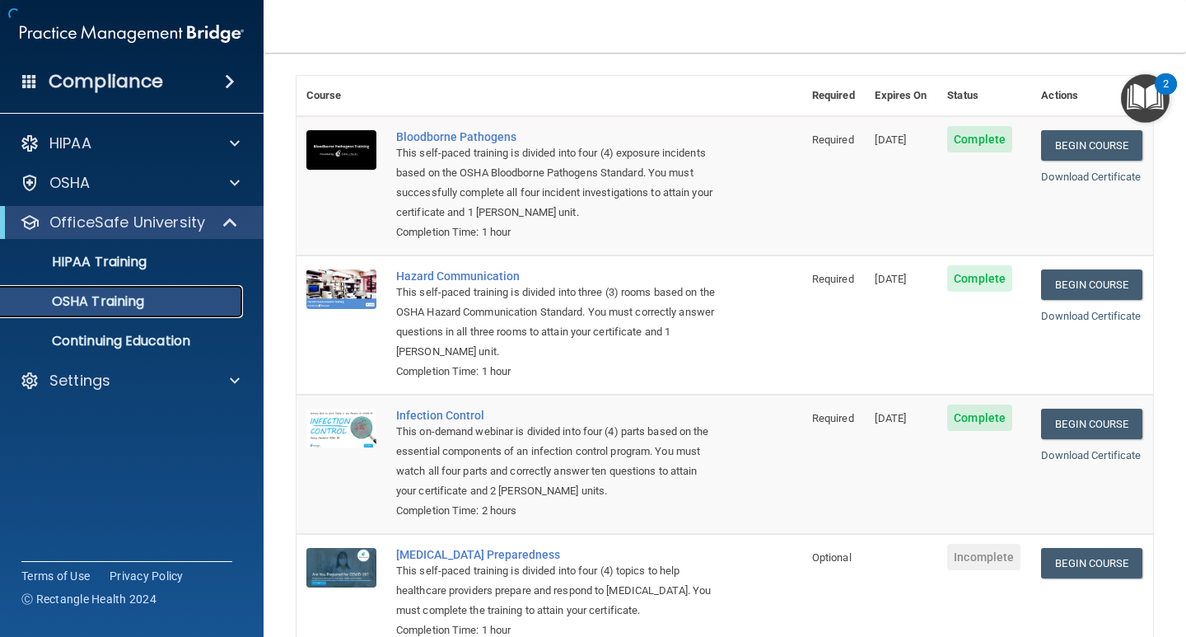
scroll to position [174, 0]
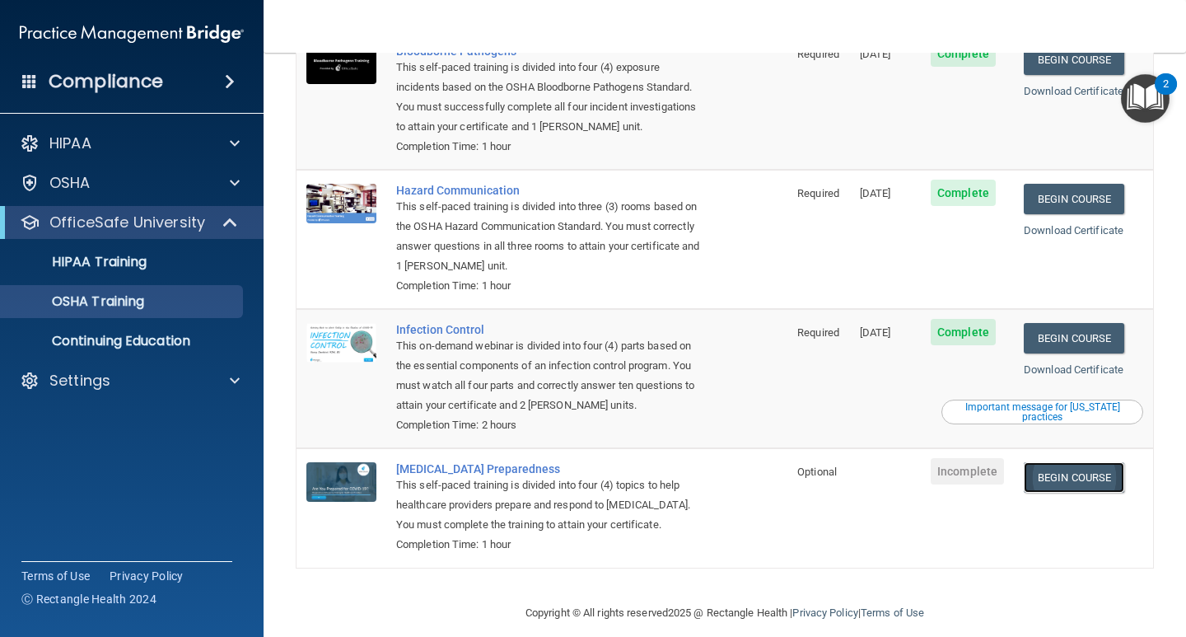
click at [1081, 462] on link "Begin Course" at bounding box center [1074, 477] width 100 height 30
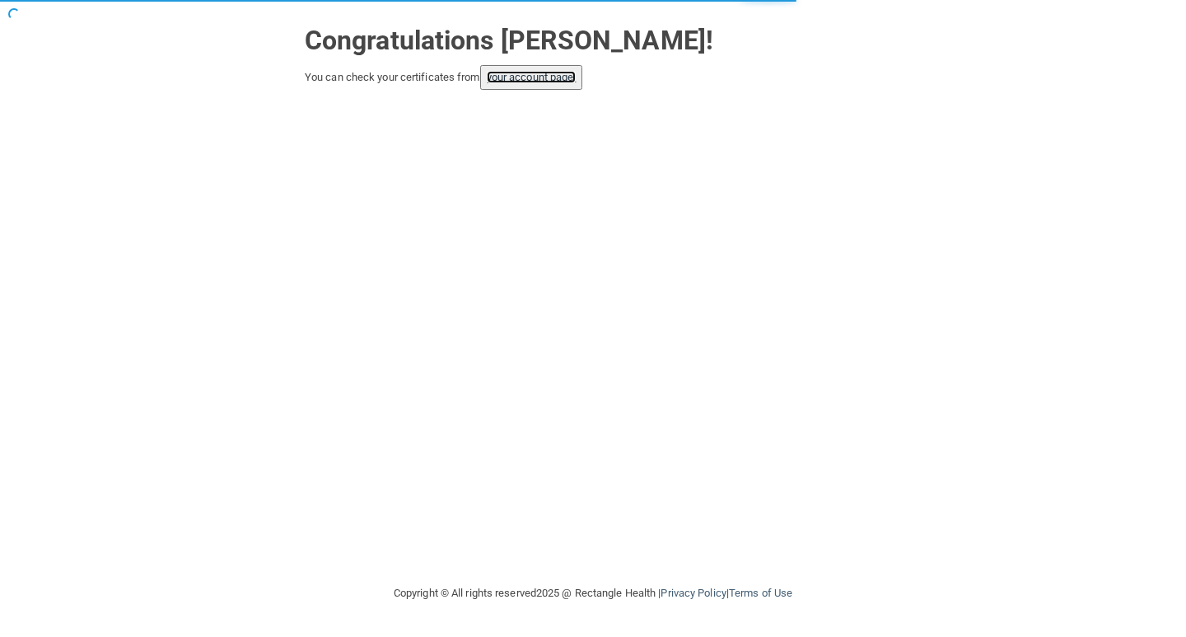
click at [540, 81] on link "your account page!" at bounding box center [532, 77] width 90 height 12
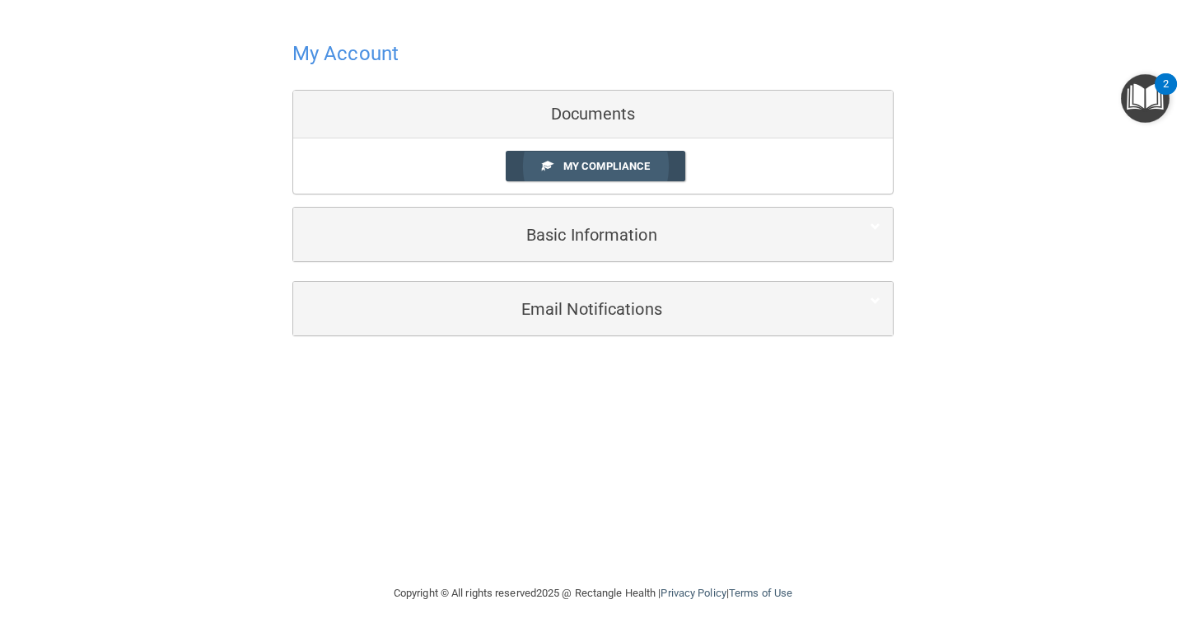
click at [612, 167] on span "My Compliance" at bounding box center [606, 166] width 86 height 12
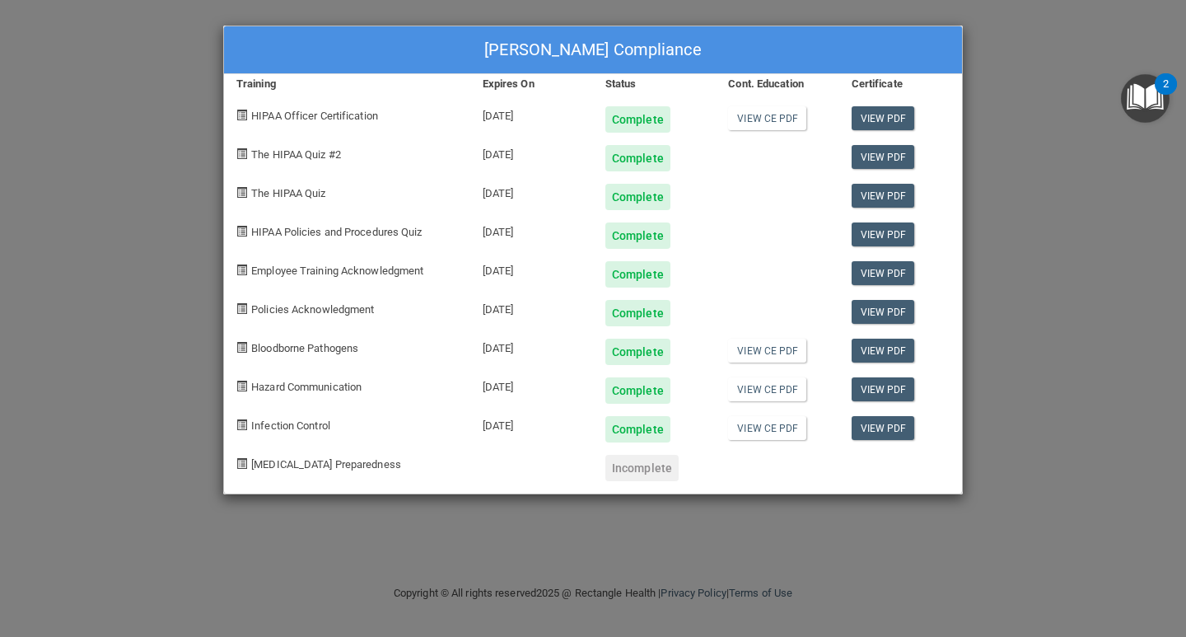
click at [647, 465] on div "Incomplete" at bounding box center [641, 468] width 73 height 26
click at [1008, 137] on div "Taicha Martinez's Compliance Training Expires On Status Cont. Education Certifi…" at bounding box center [593, 318] width 1186 height 637
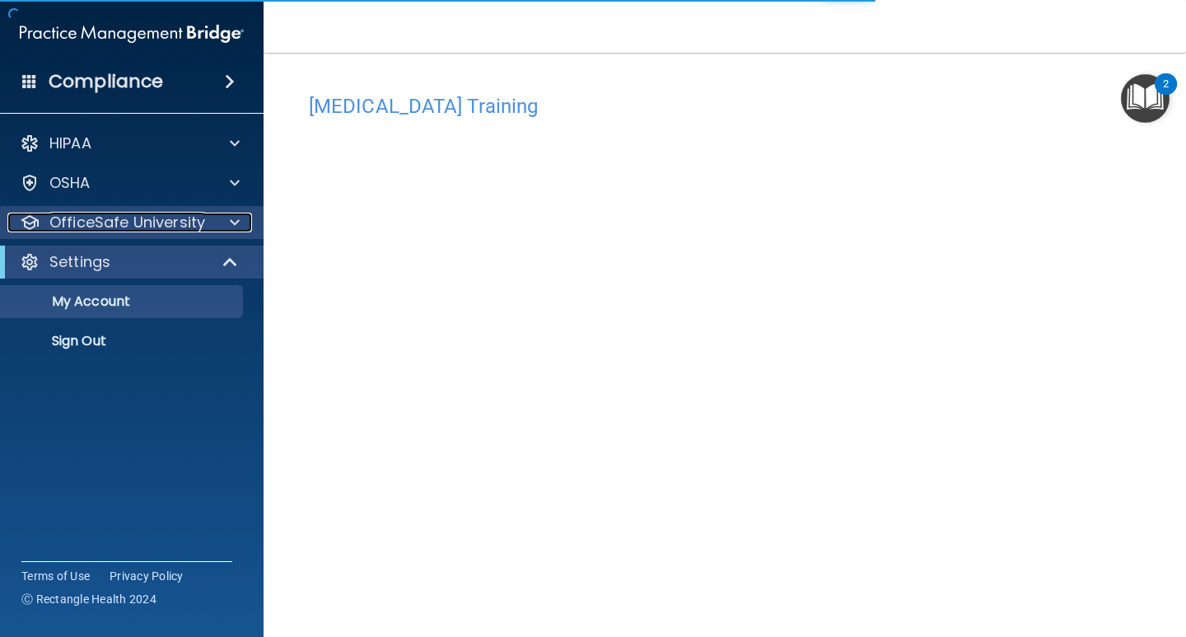
click at [184, 226] on p "OfficeSafe University" at bounding box center [127, 223] width 156 height 20
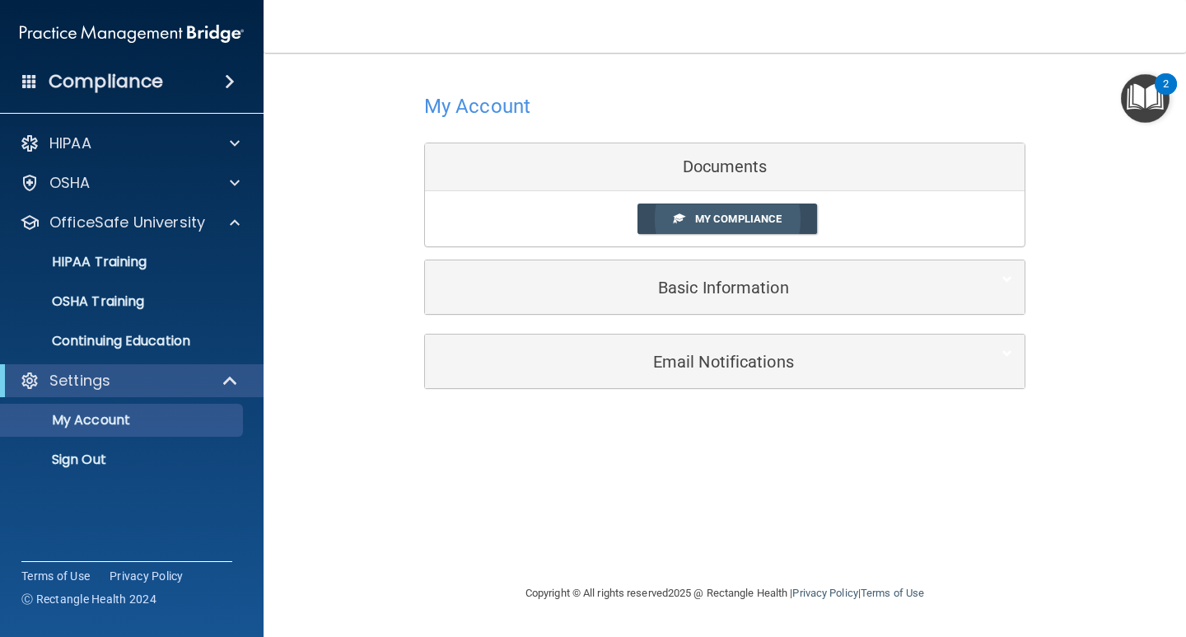
click at [763, 222] on span "My Compliance" at bounding box center [738, 219] width 86 height 12
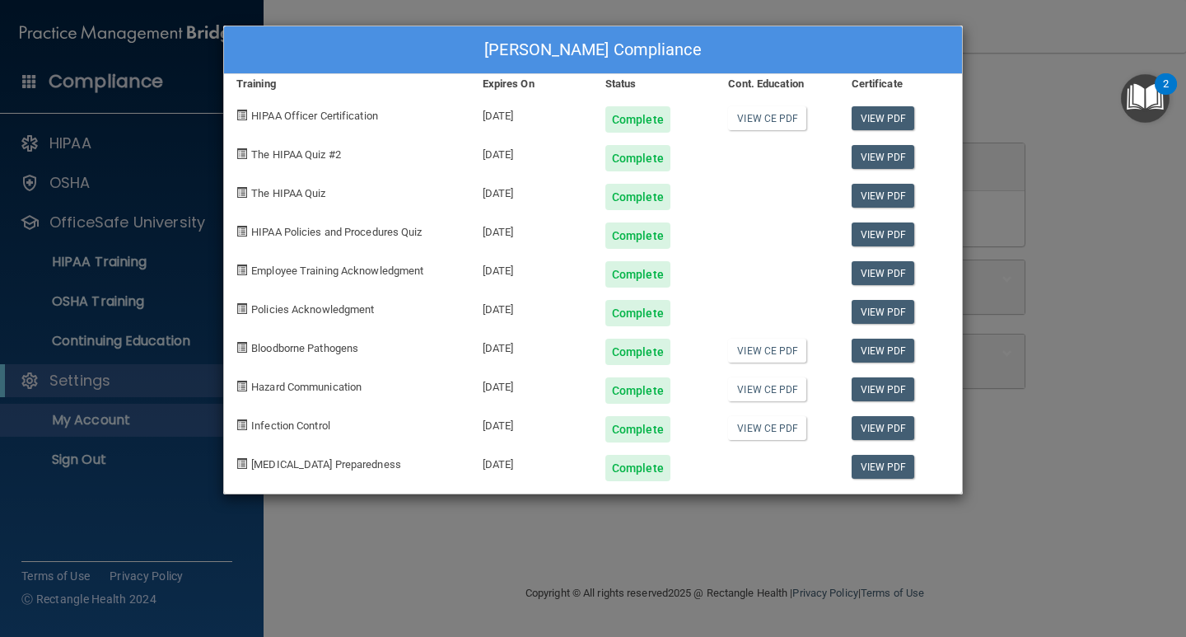
click at [1031, 94] on div "[PERSON_NAME] Compliance Training Expires On Status Cont. Education Certificate…" at bounding box center [593, 318] width 1186 height 637
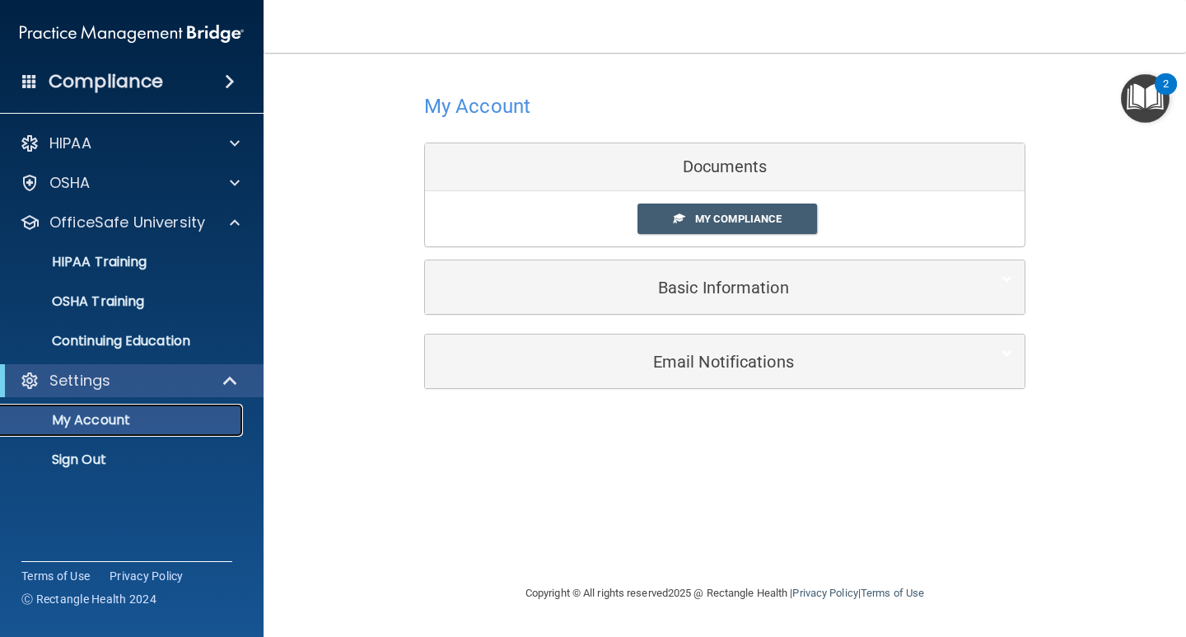
click at [119, 418] on p "My Account" at bounding box center [123, 420] width 225 height 16
click at [710, 221] on span "My Compliance" at bounding box center [738, 219] width 86 height 12
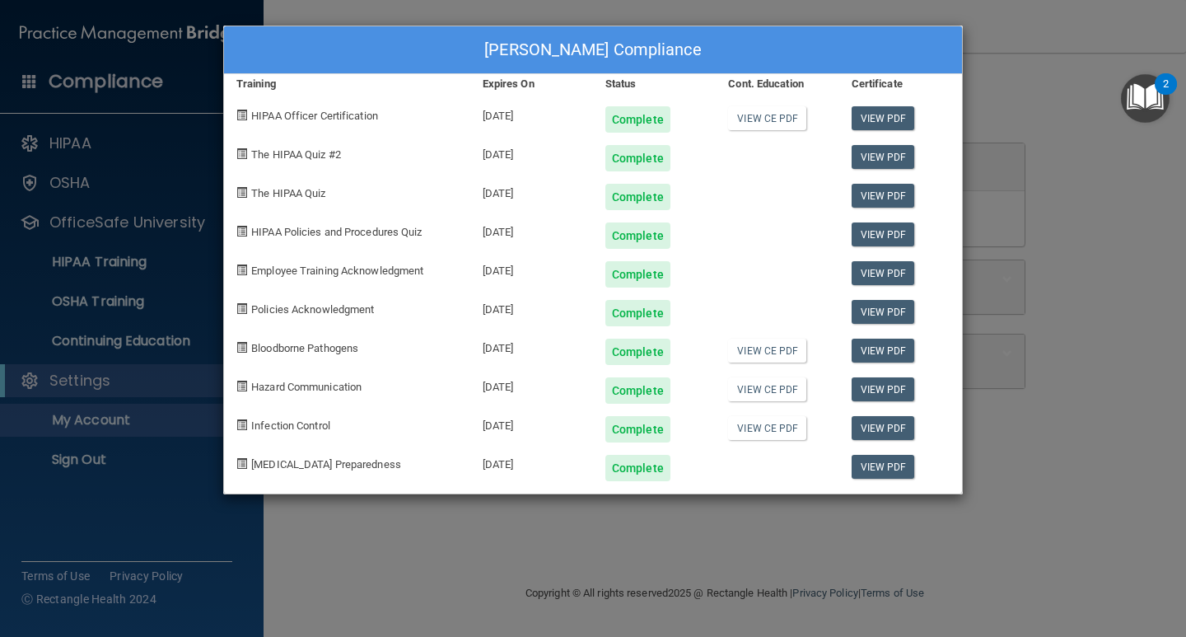
click at [1080, 172] on div "Taicha Martinez's Compliance Training Expires On Status Cont. Education Certifi…" at bounding box center [593, 318] width 1186 height 637
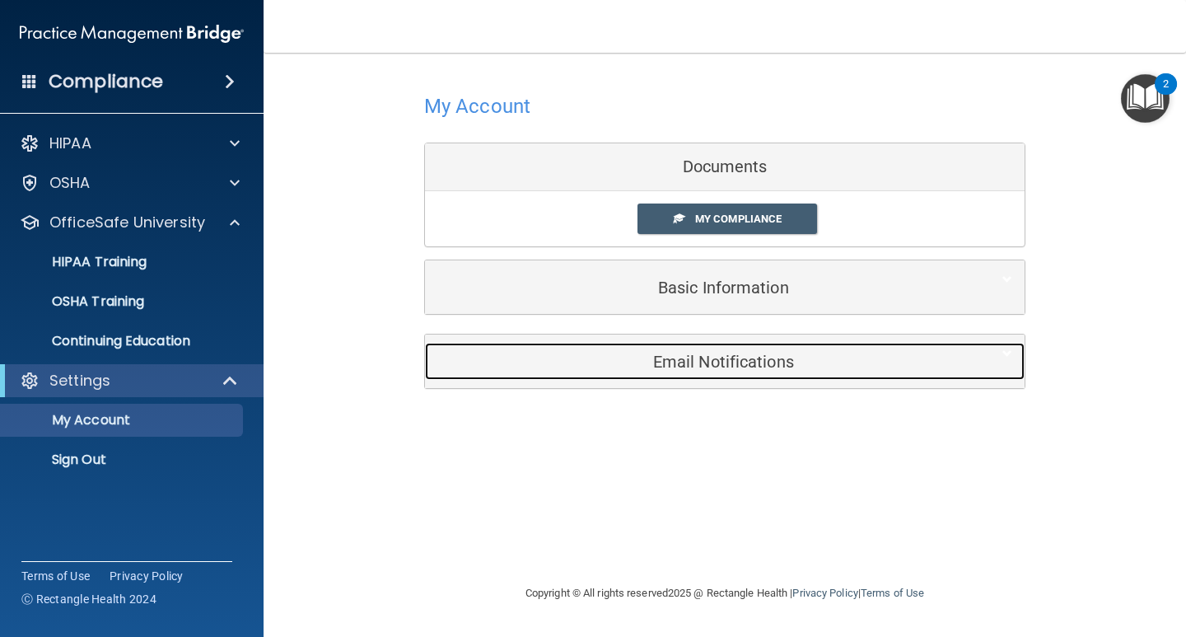
click at [692, 368] on h5 "Email Notifications" at bounding box center [699, 362] width 525 height 18
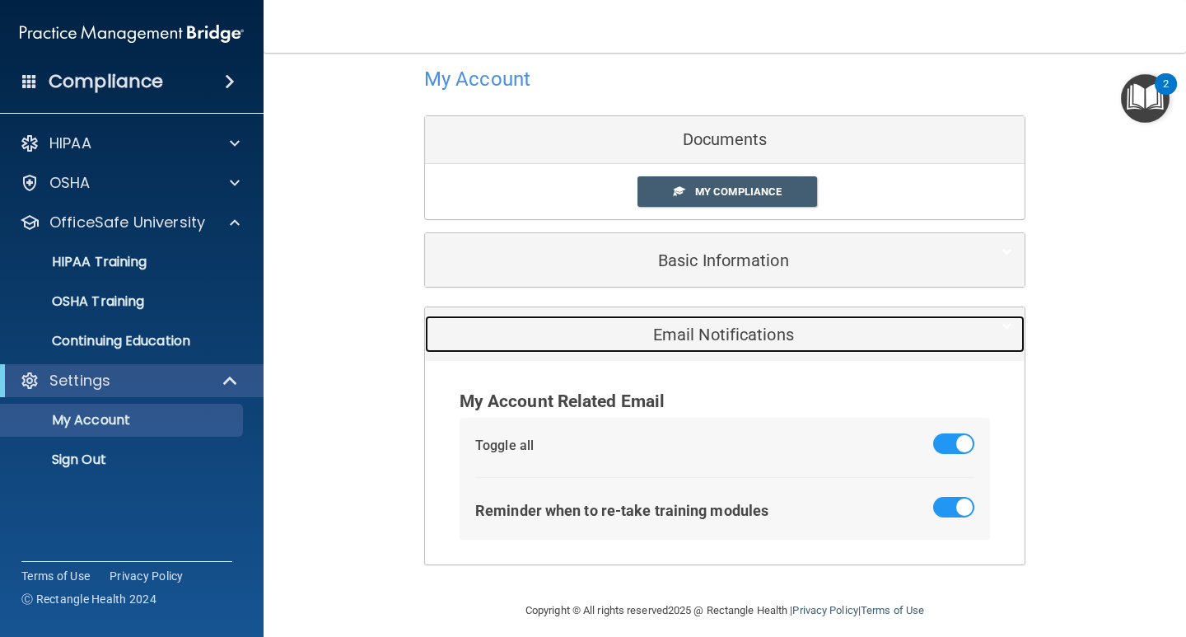
scroll to position [40, 0]
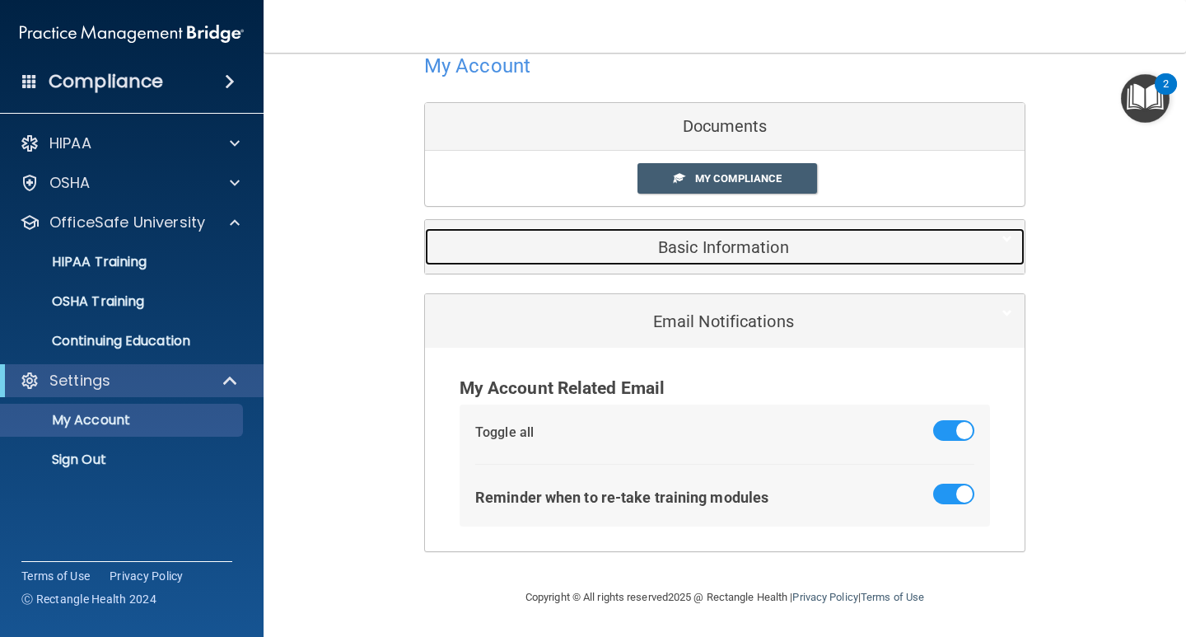
click at [720, 251] on h5 "Basic Information" at bounding box center [699, 247] width 525 height 18
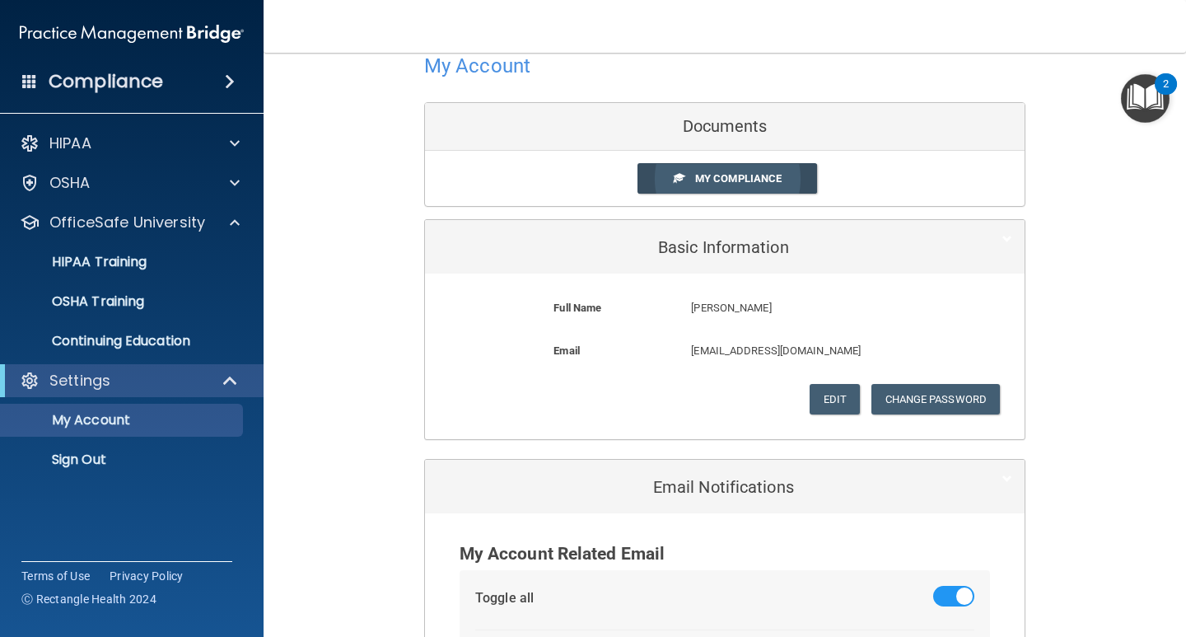
click at [731, 180] on span "My Compliance" at bounding box center [738, 178] width 86 height 12
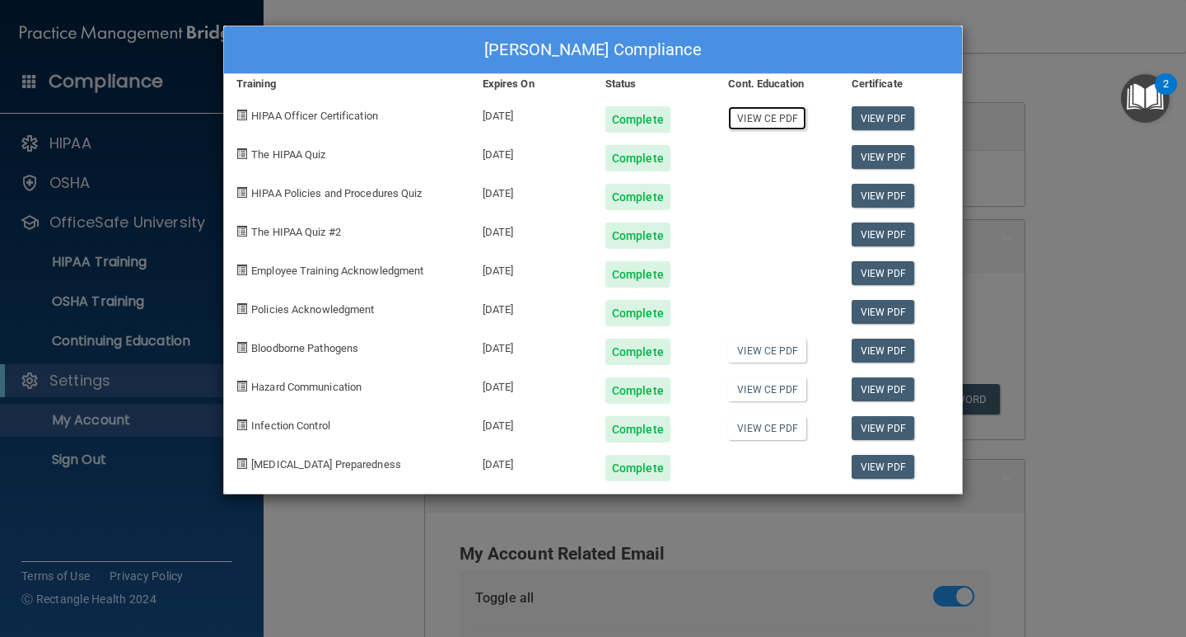
click at [769, 115] on link "View CE PDF" at bounding box center [767, 118] width 78 height 24
click at [787, 348] on link "View CE PDF" at bounding box center [767, 351] width 78 height 24
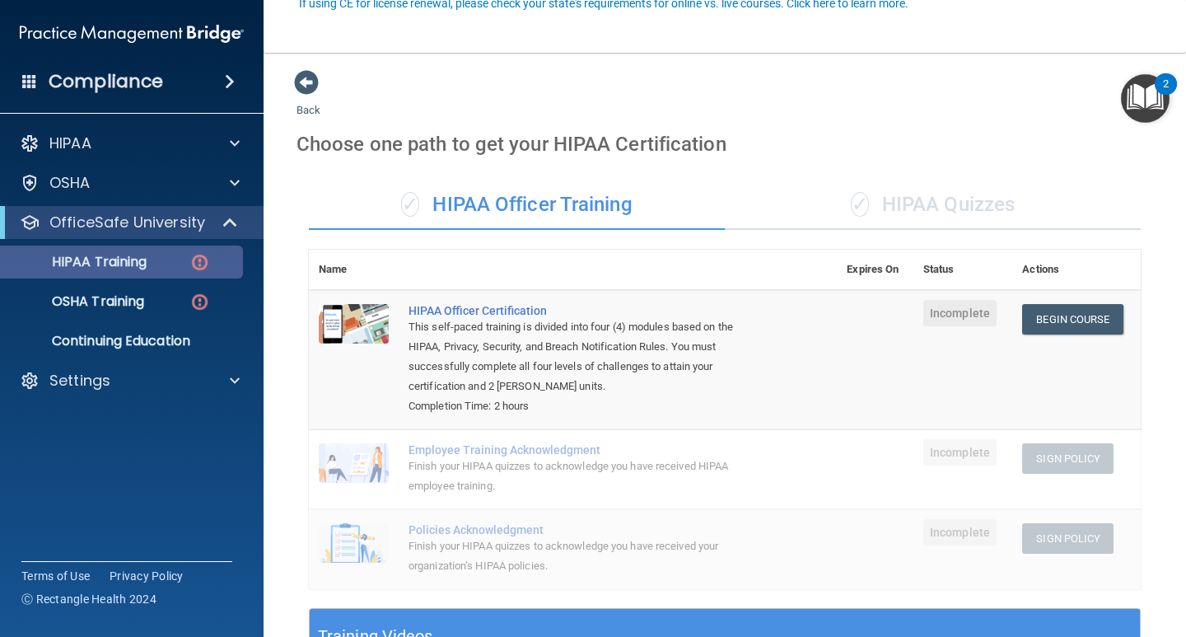
scroll to position [165, 0]
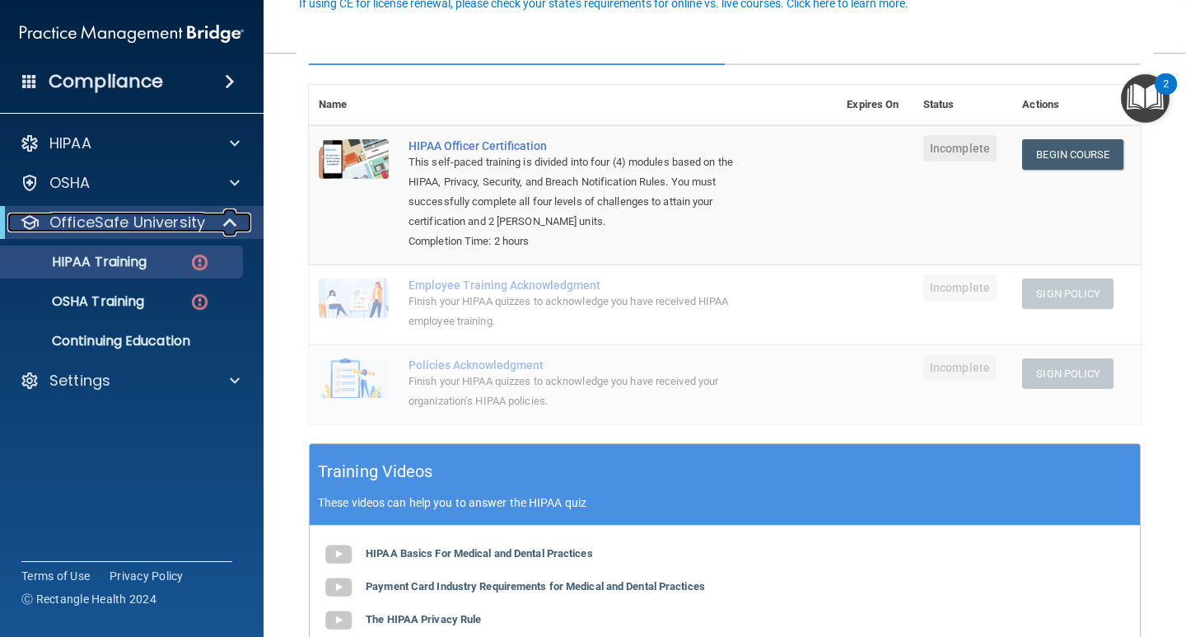
click at [167, 215] on p "OfficeSafe University" at bounding box center [127, 223] width 156 height 20
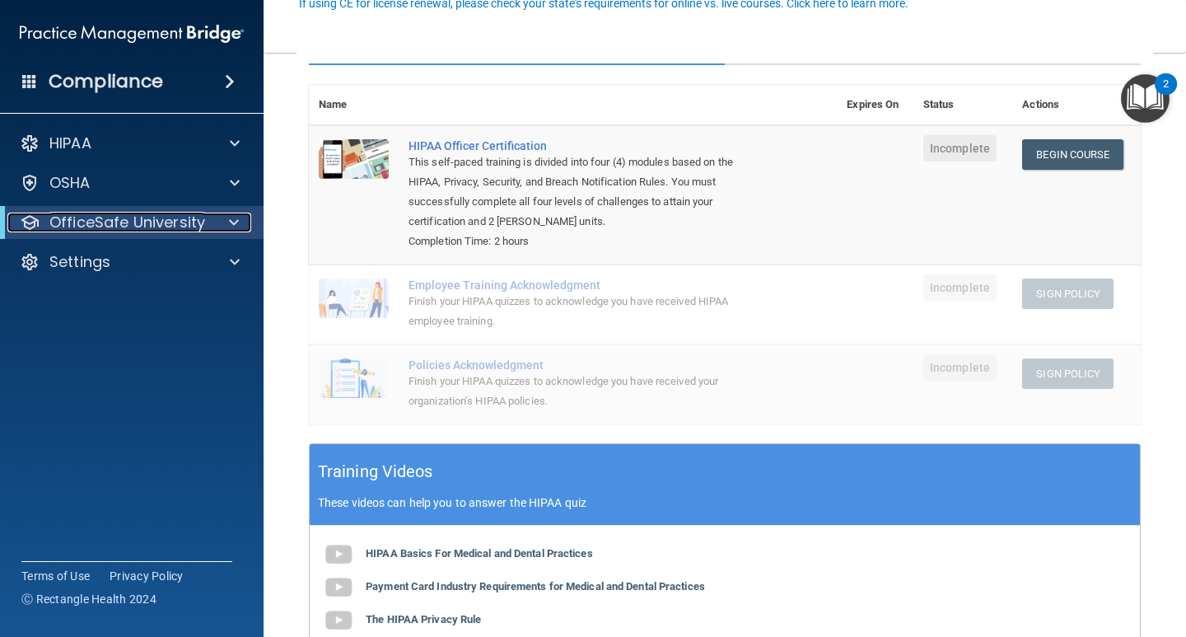
click at [164, 219] on p "OfficeSafe University" at bounding box center [127, 223] width 156 height 20
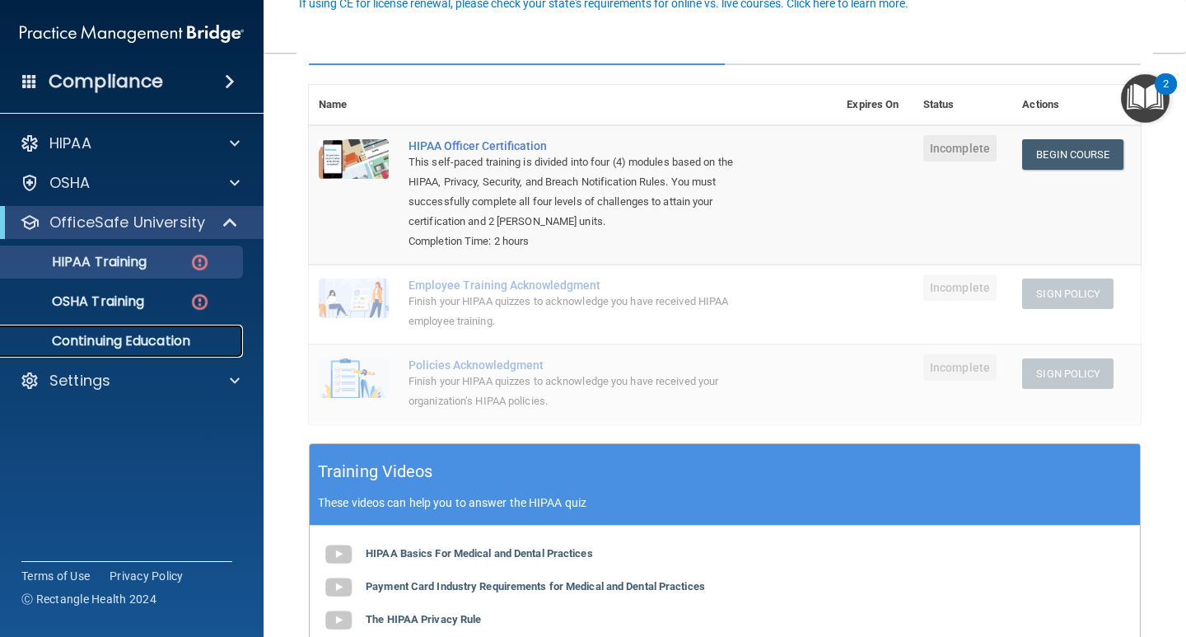
click at [132, 344] on p "Continuing Education" at bounding box center [123, 341] width 225 height 16
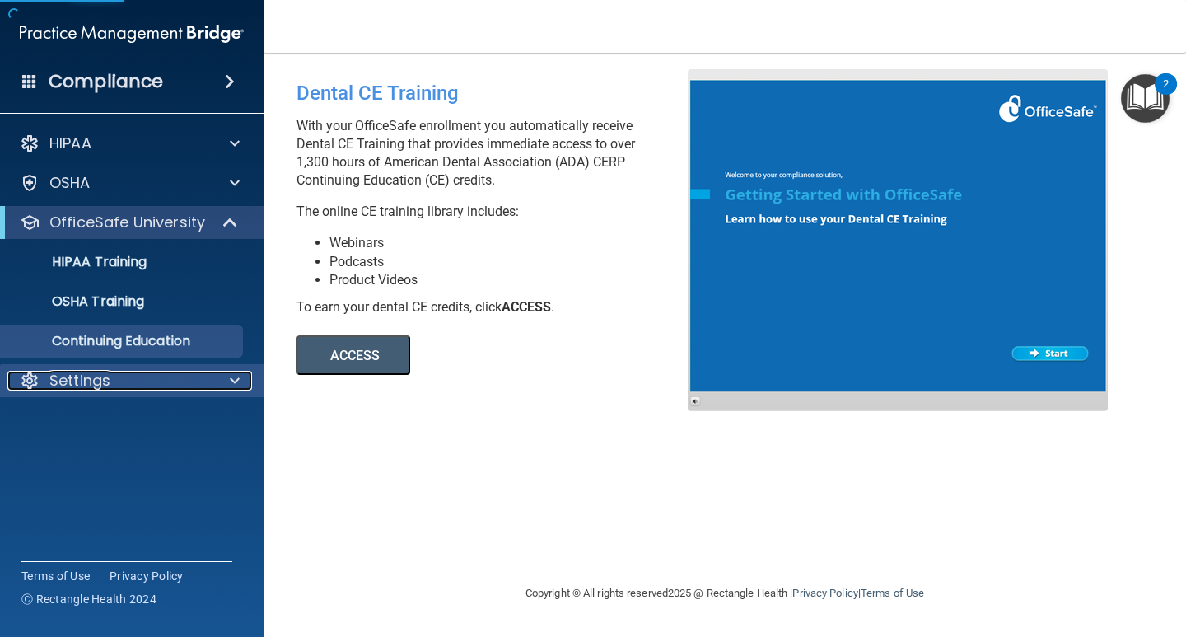
click at [138, 384] on div "Settings" at bounding box center [109, 381] width 204 height 20
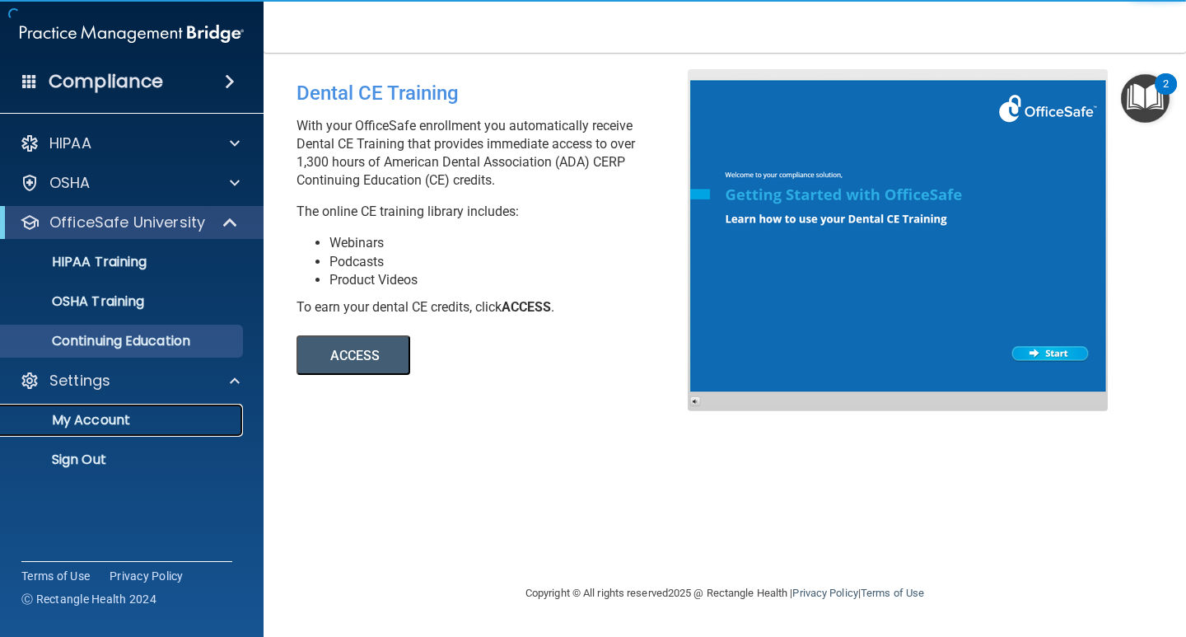
click at [122, 409] on link "My Account" at bounding box center [113, 420] width 259 height 33
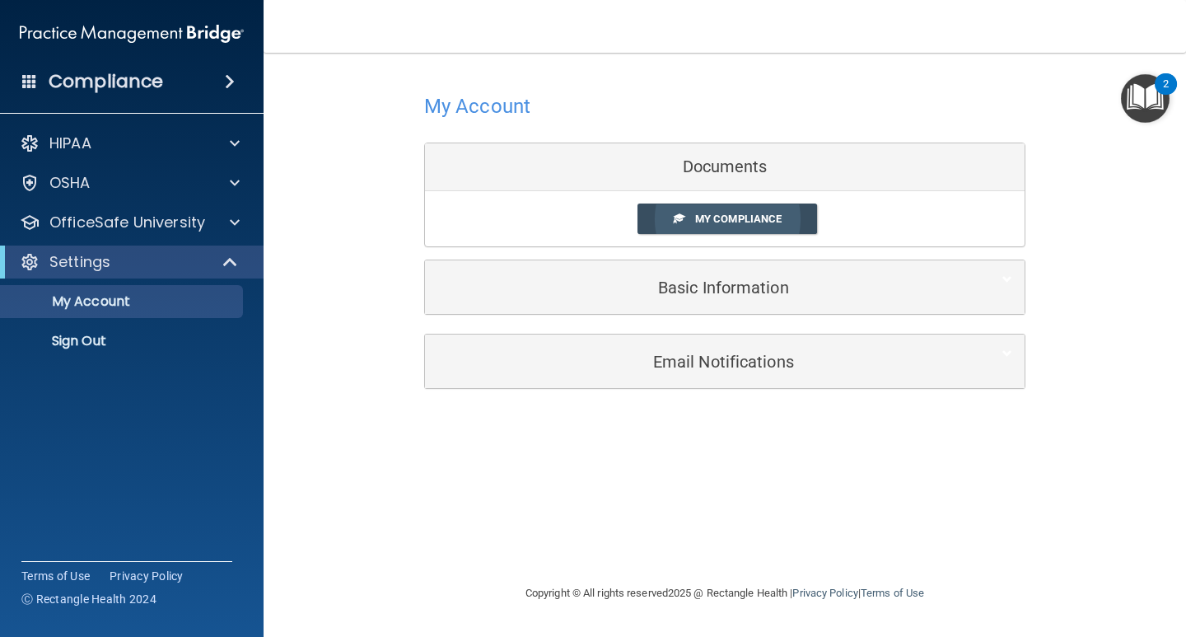
click at [698, 217] on span "My Compliance" at bounding box center [738, 219] width 86 height 12
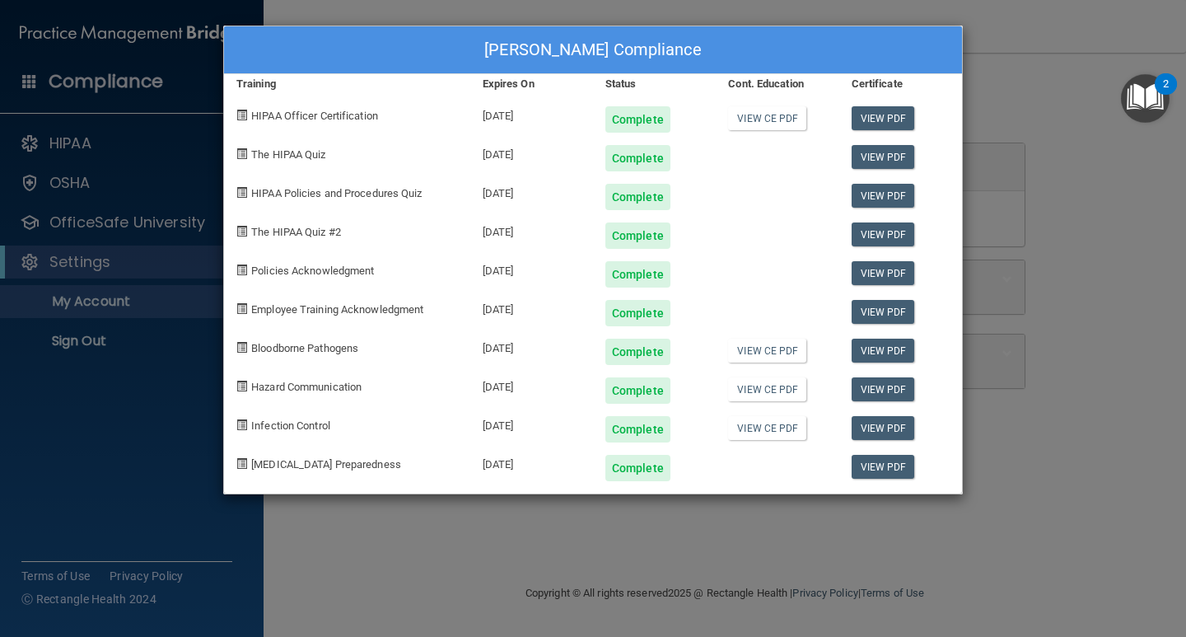
click at [1021, 63] on div "[PERSON_NAME] Compliance Training Expires On Status Cont. Education Certificate…" at bounding box center [593, 318] width 1186 height 637
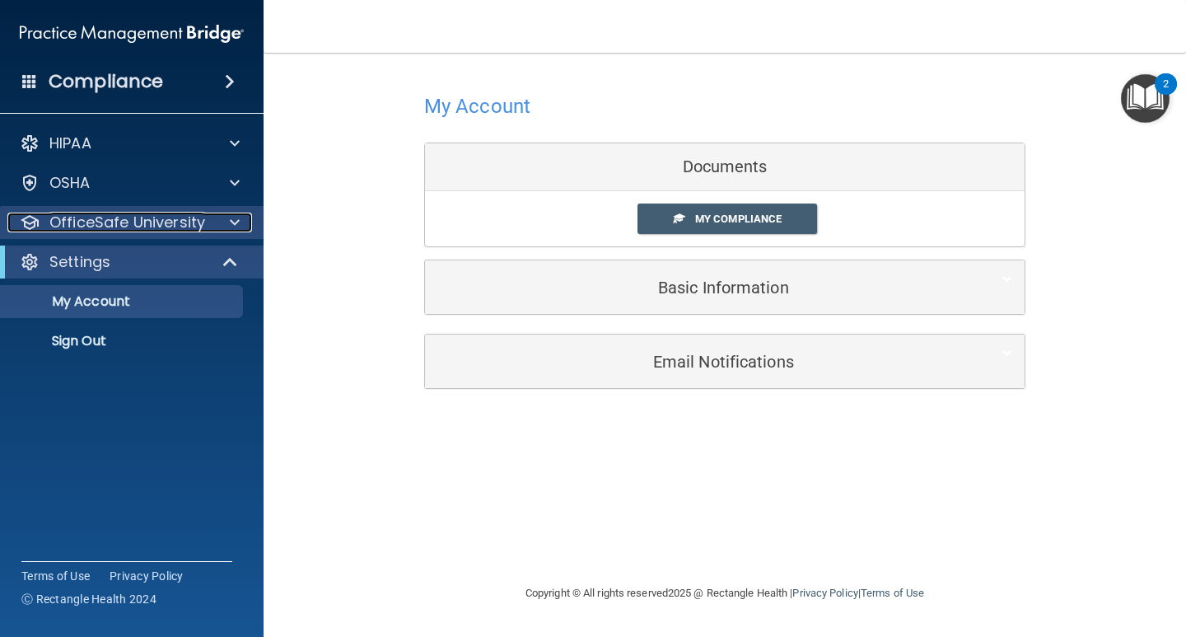
click at [147, 224] on p "OfficeSafe University" at bounding box center [127, 223] width 156 height 20
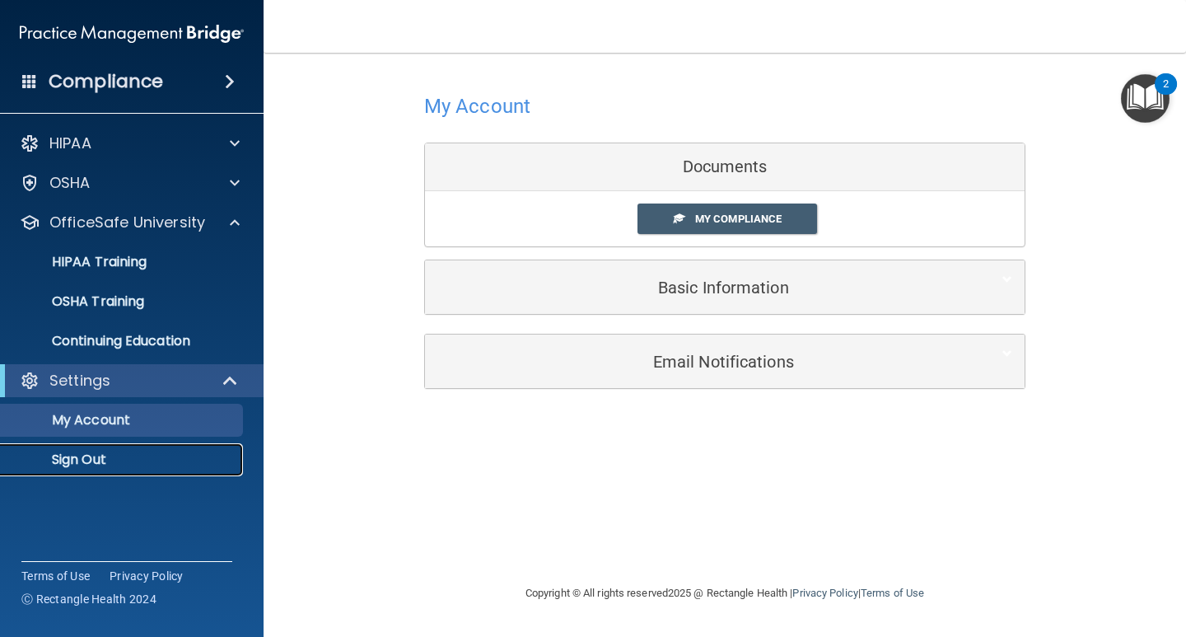
click at [89, 456] on p "Sign Out" at bounding box center [123, 459] width 225 height 16
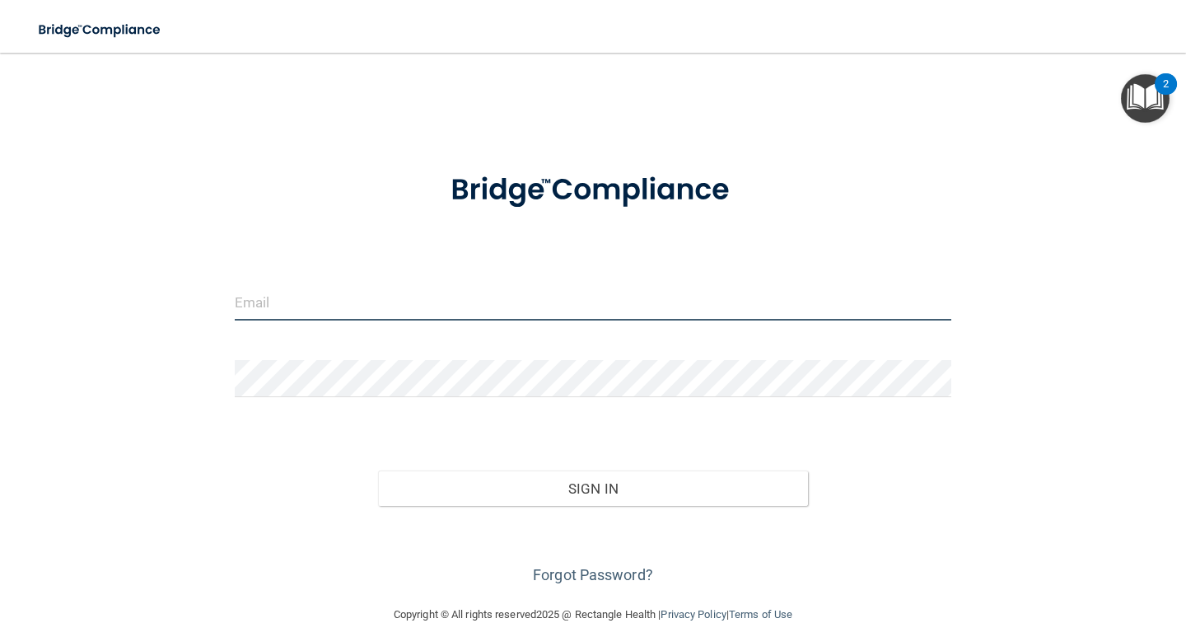
type input "[EMAIL_ADDRESS][DOMAIN_NAME]"
